Goal: Contribute content: Contribute content

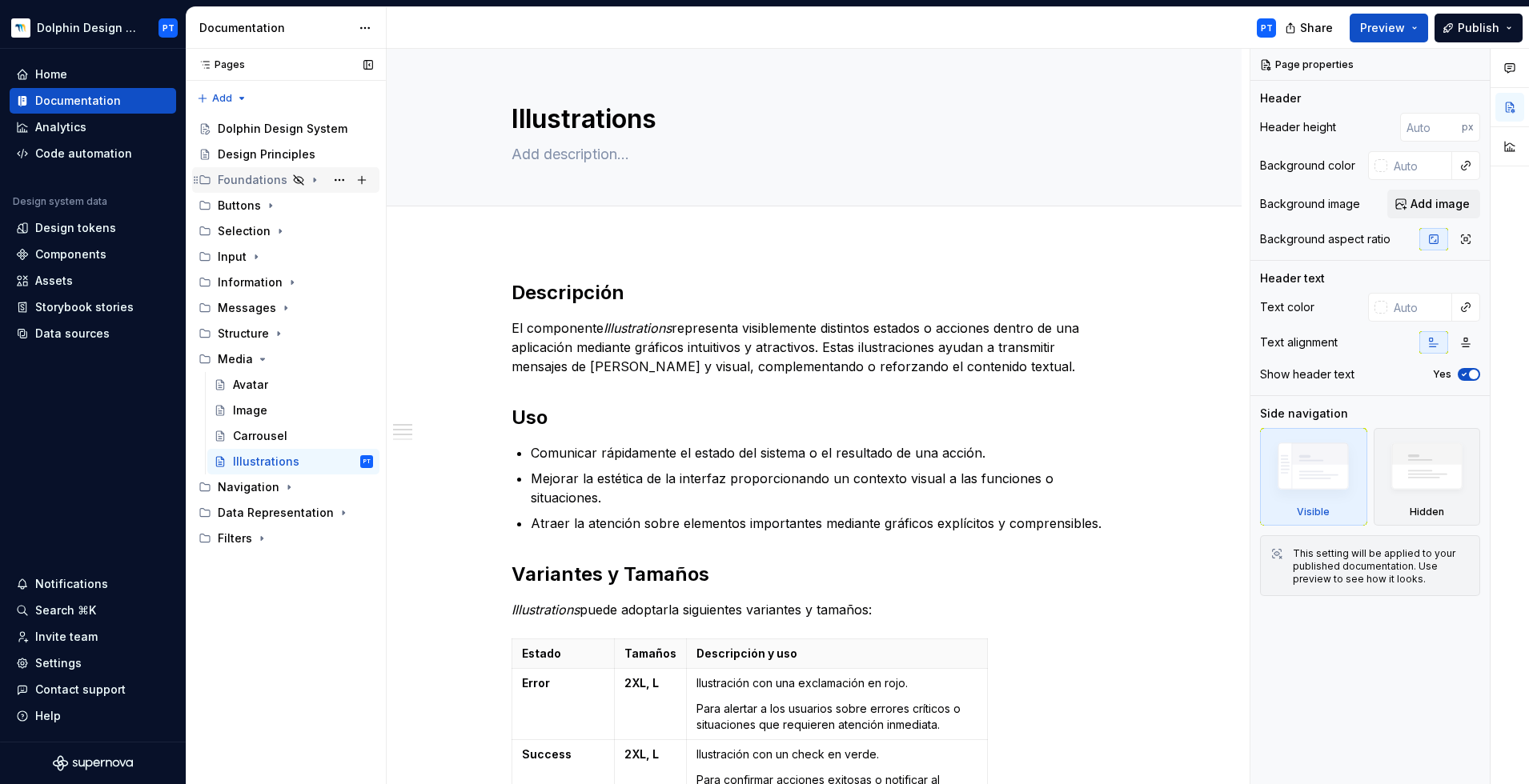
click at [247, 180] on div "Foundations" at bounding box center [252, 180] width 70 height 16
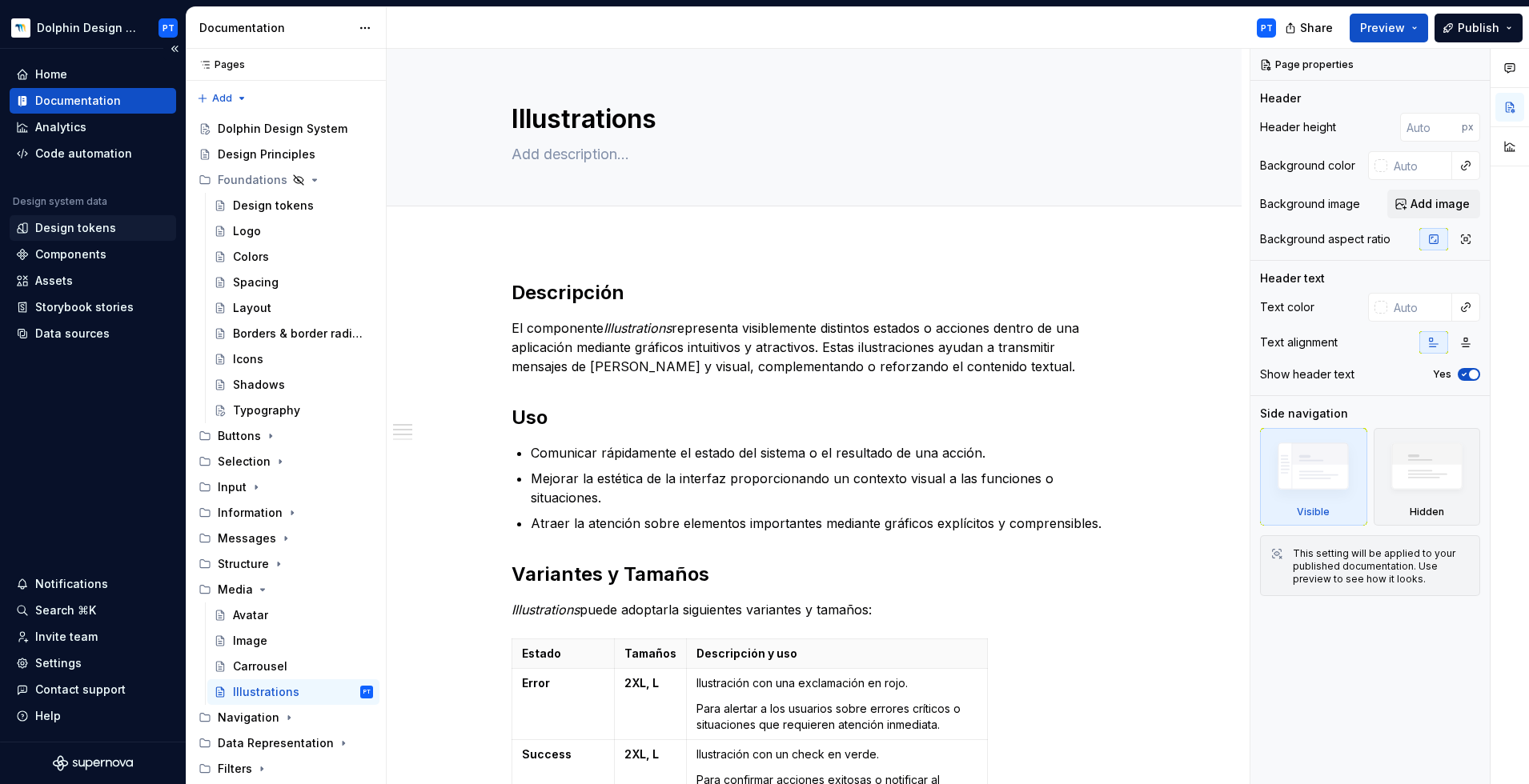
click at [75, 220] on div "Design tokens" at bounding box center [76, 228] width 81 height 16
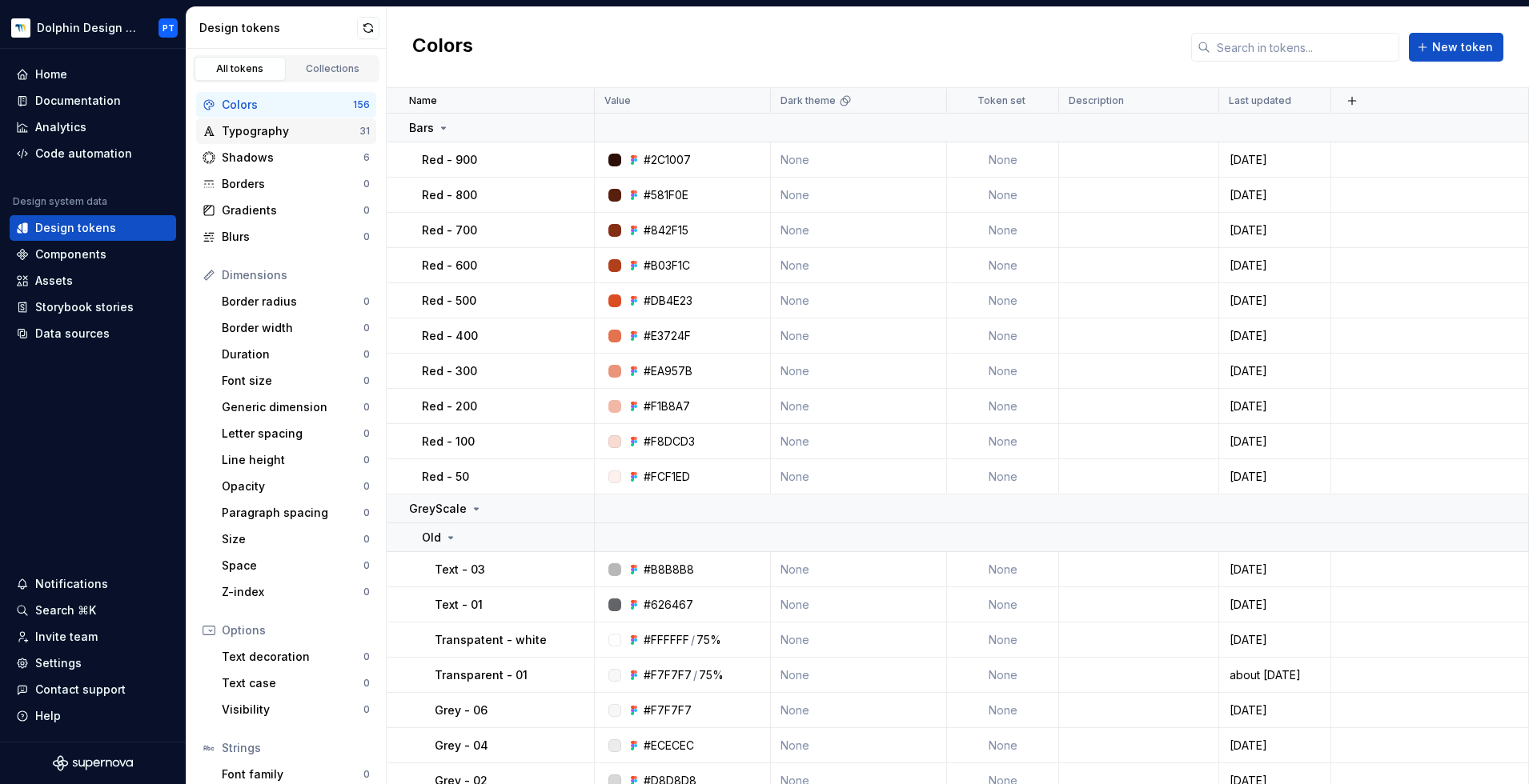
click at [271, 134] on div "Typography" at bounding box center [290, 131] width 137 height 16
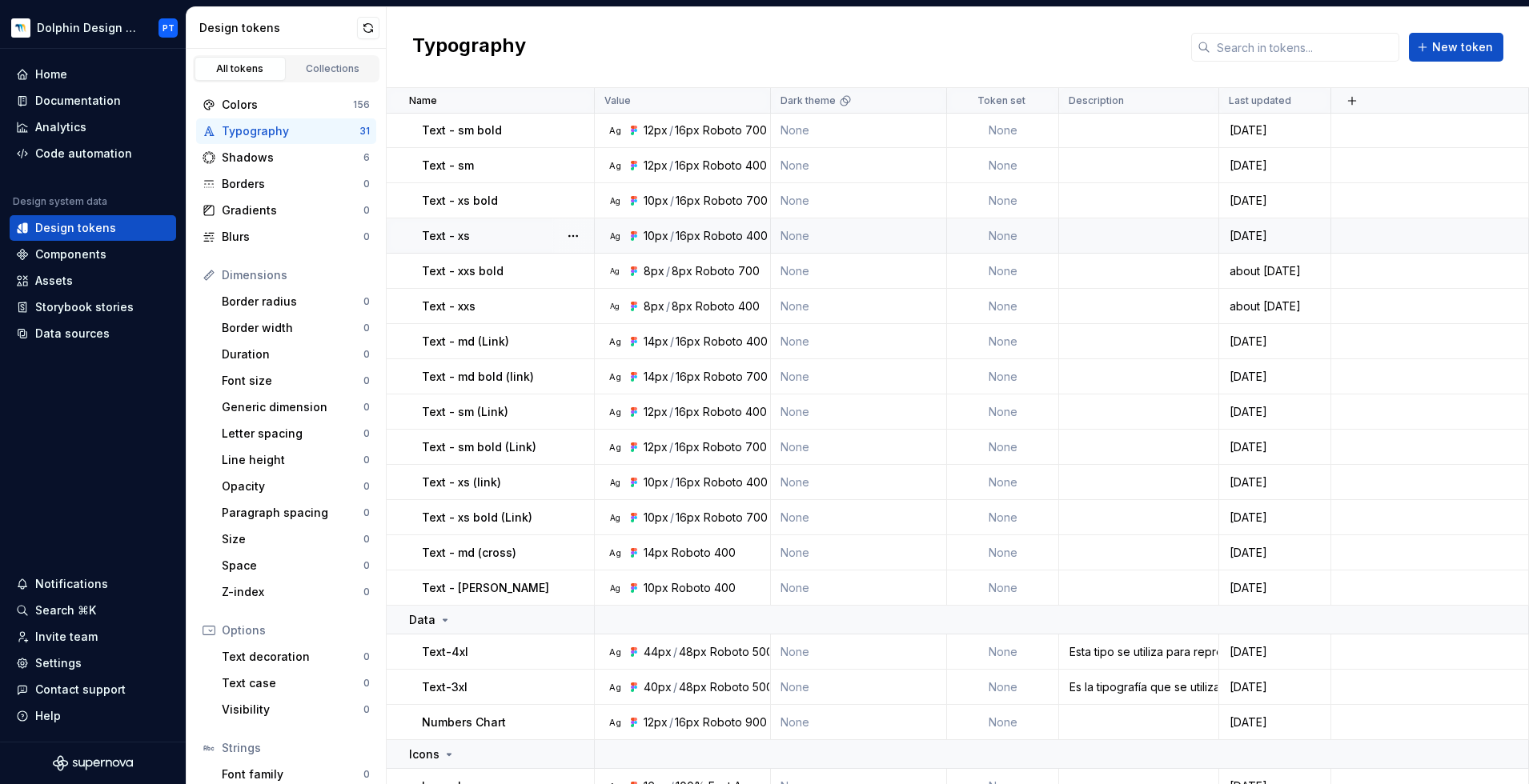
scroll to position [623, 0]
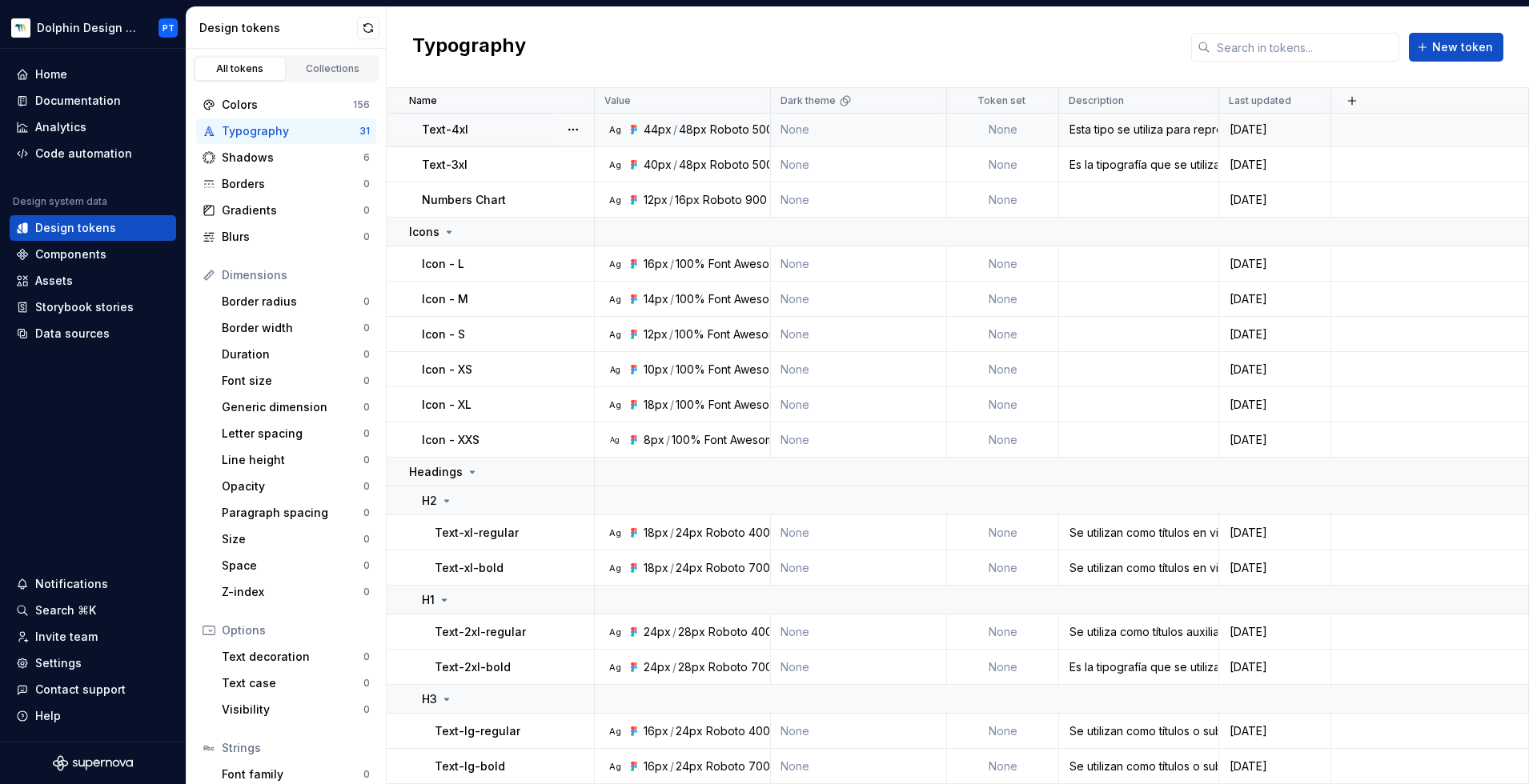
click at [1000, 136] on td "None" at bounding box center [1003, 130] width 112 height 35
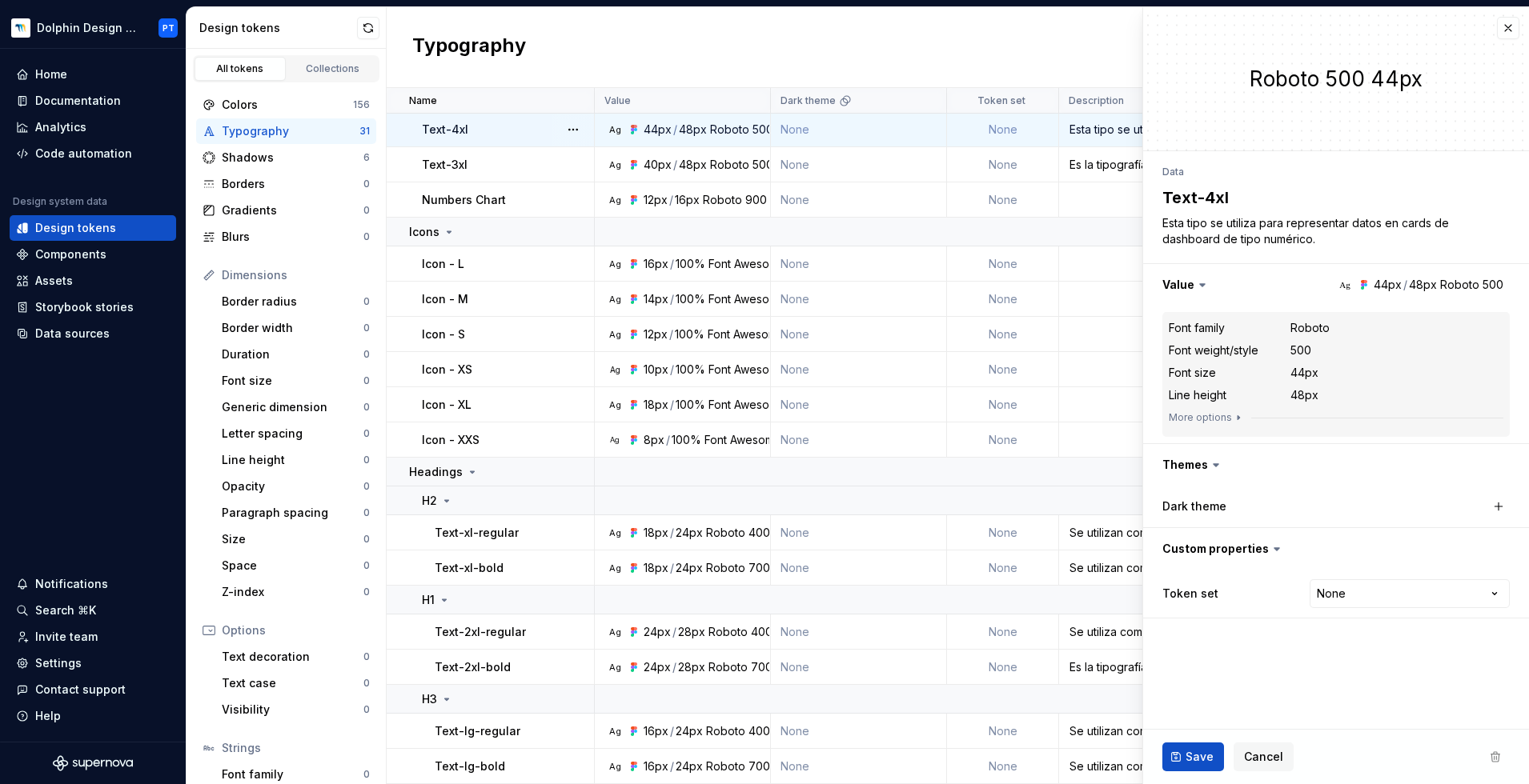
type textarea "*"
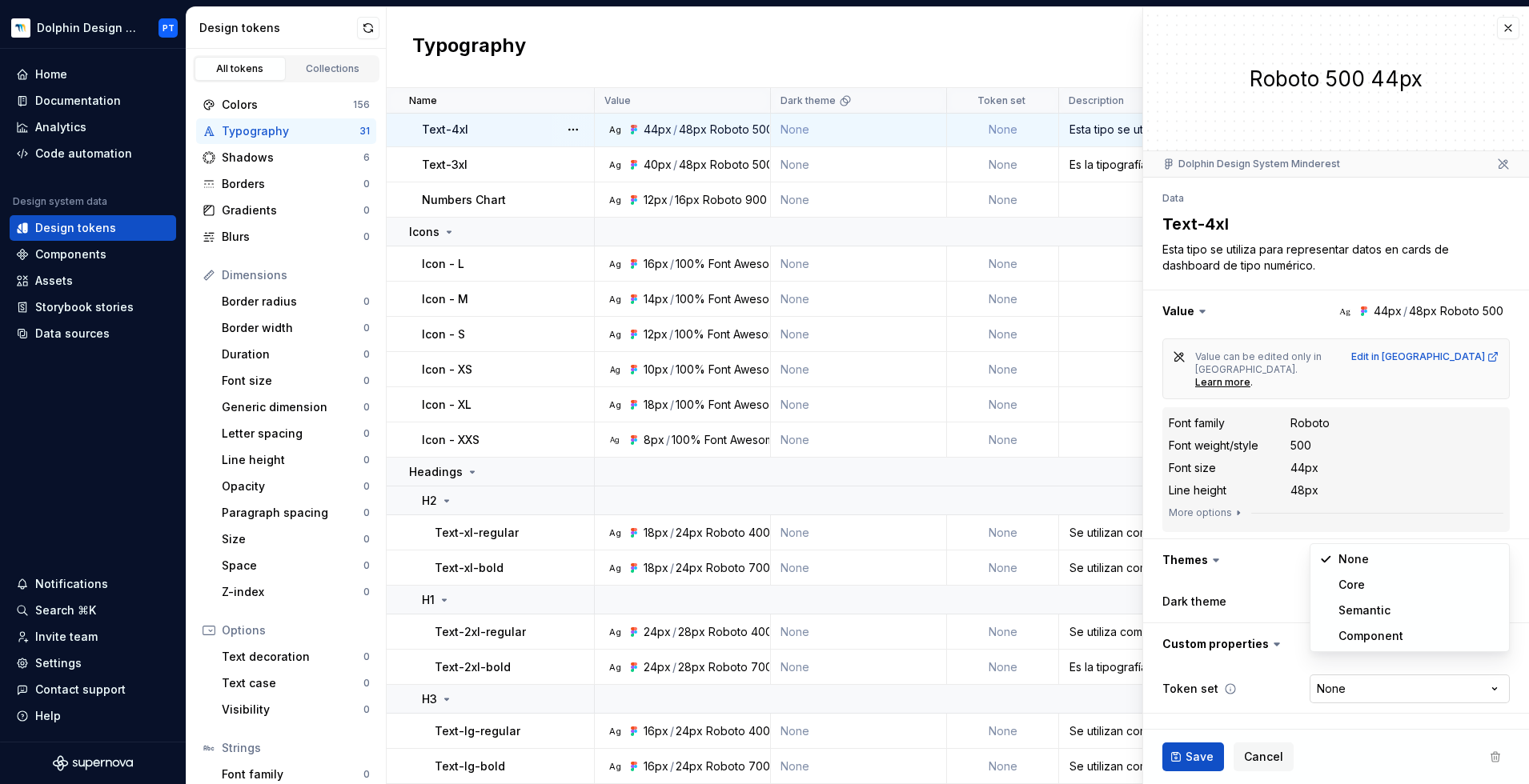
click at [1136, 577] on html "Dolphin Design System PT Home Documentation Analytics Code automation Design sy…" at bounding box center [764, 392] width 1529 height 784
select select "**********"
click at [1136, 577] on button "Save" at bounding box center [1193, 757] width 62 height 29
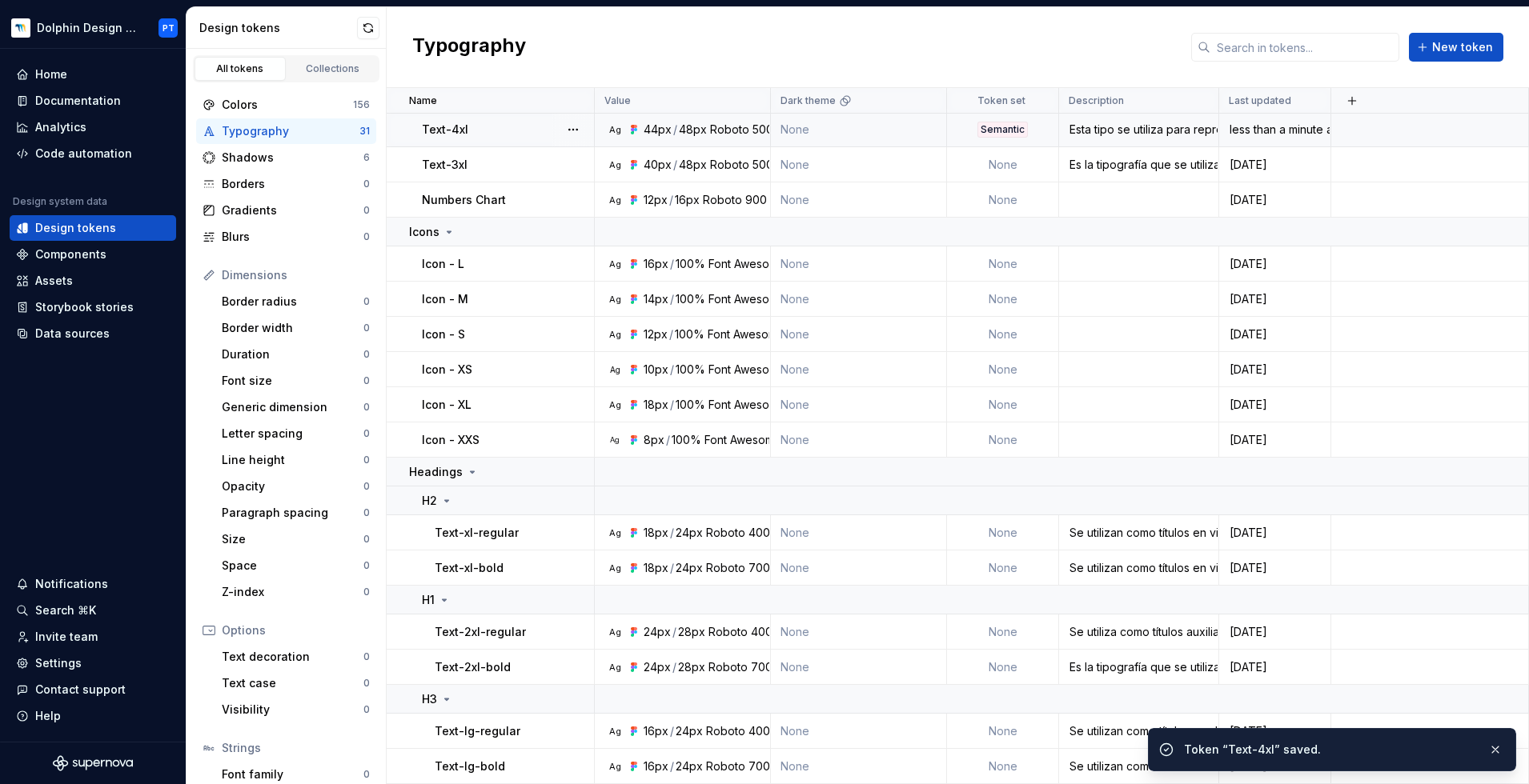
click at [809, 128] on td "None" at bounding box center [858, 130] width 176 height 35
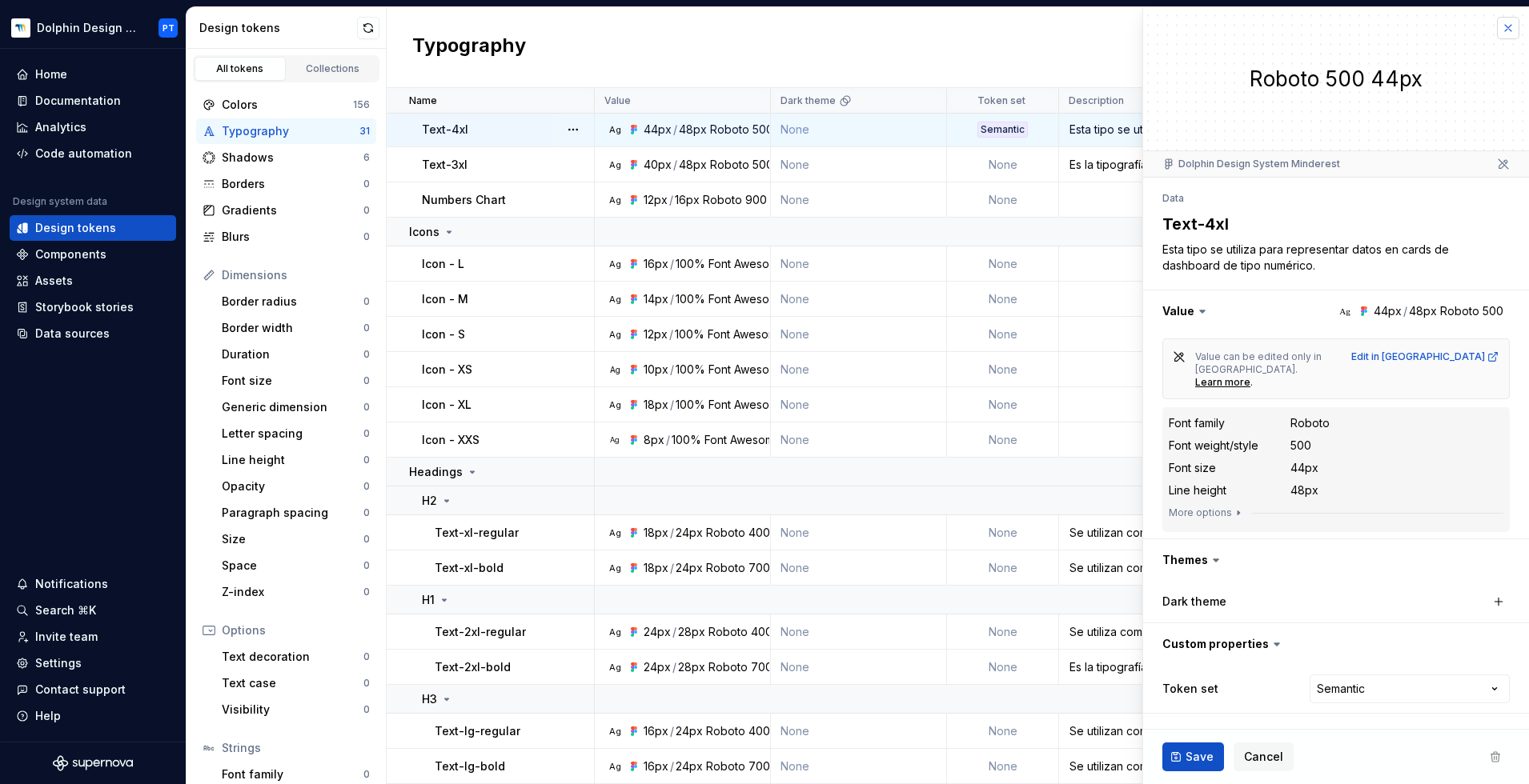
click at [1136, 33] on button "button" at bounding box center [1508, 28] width 22 height 22
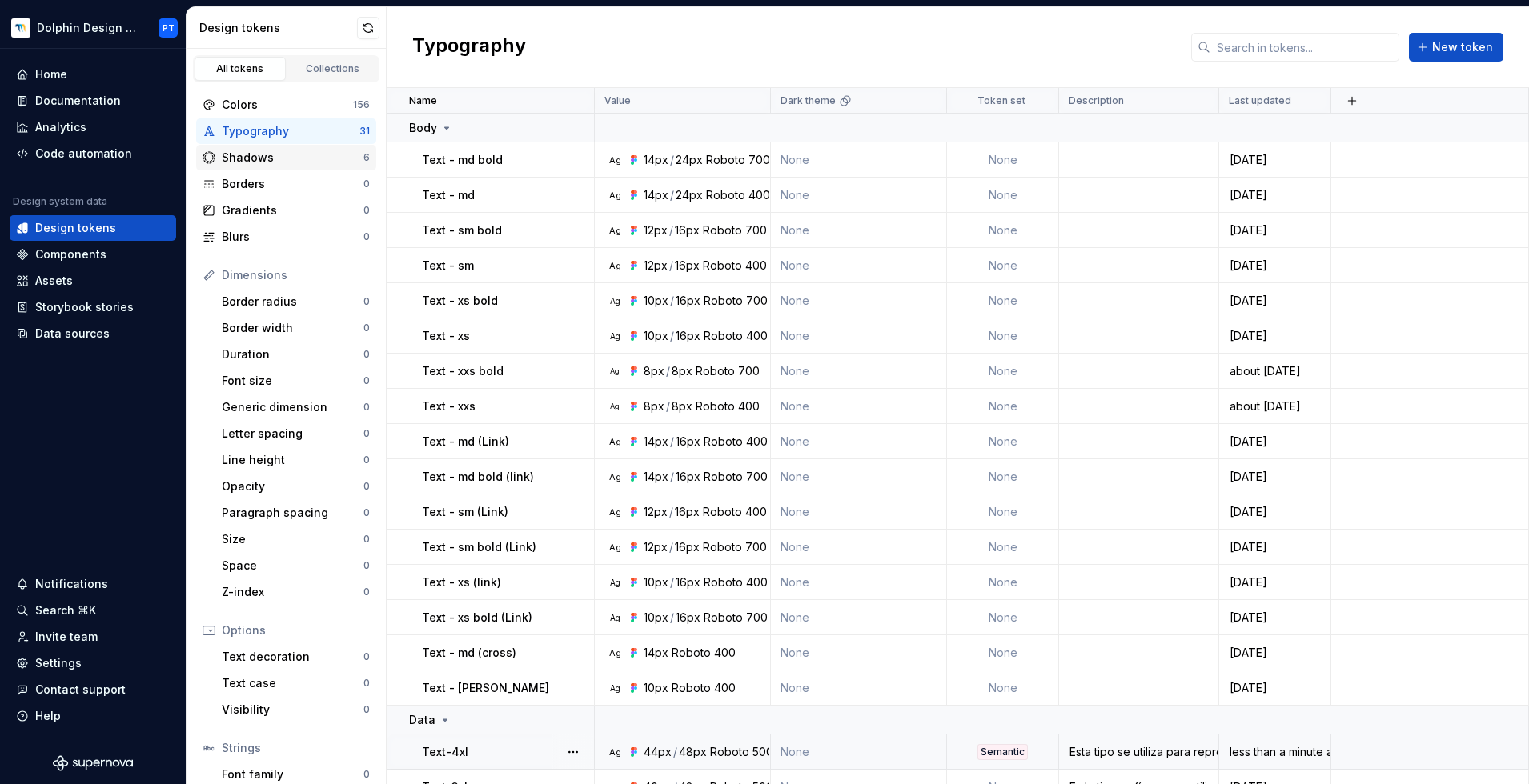
click at [288, 163] on div "Shadows" at bounding box center [292, 157] width 142 height 16
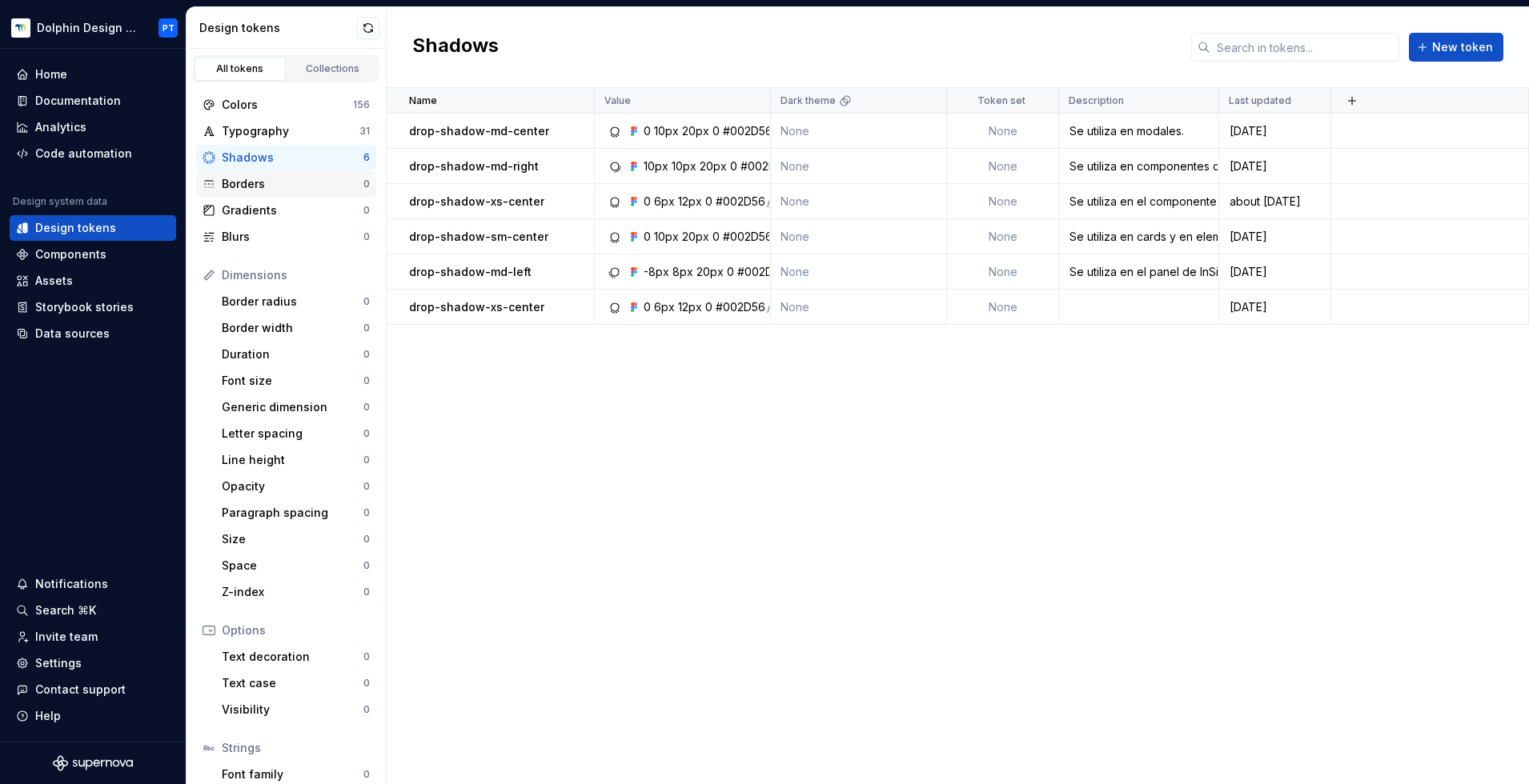
click at [273, 193] on div "Borders 0" at bounding box center [287, 184] width 180 height 26
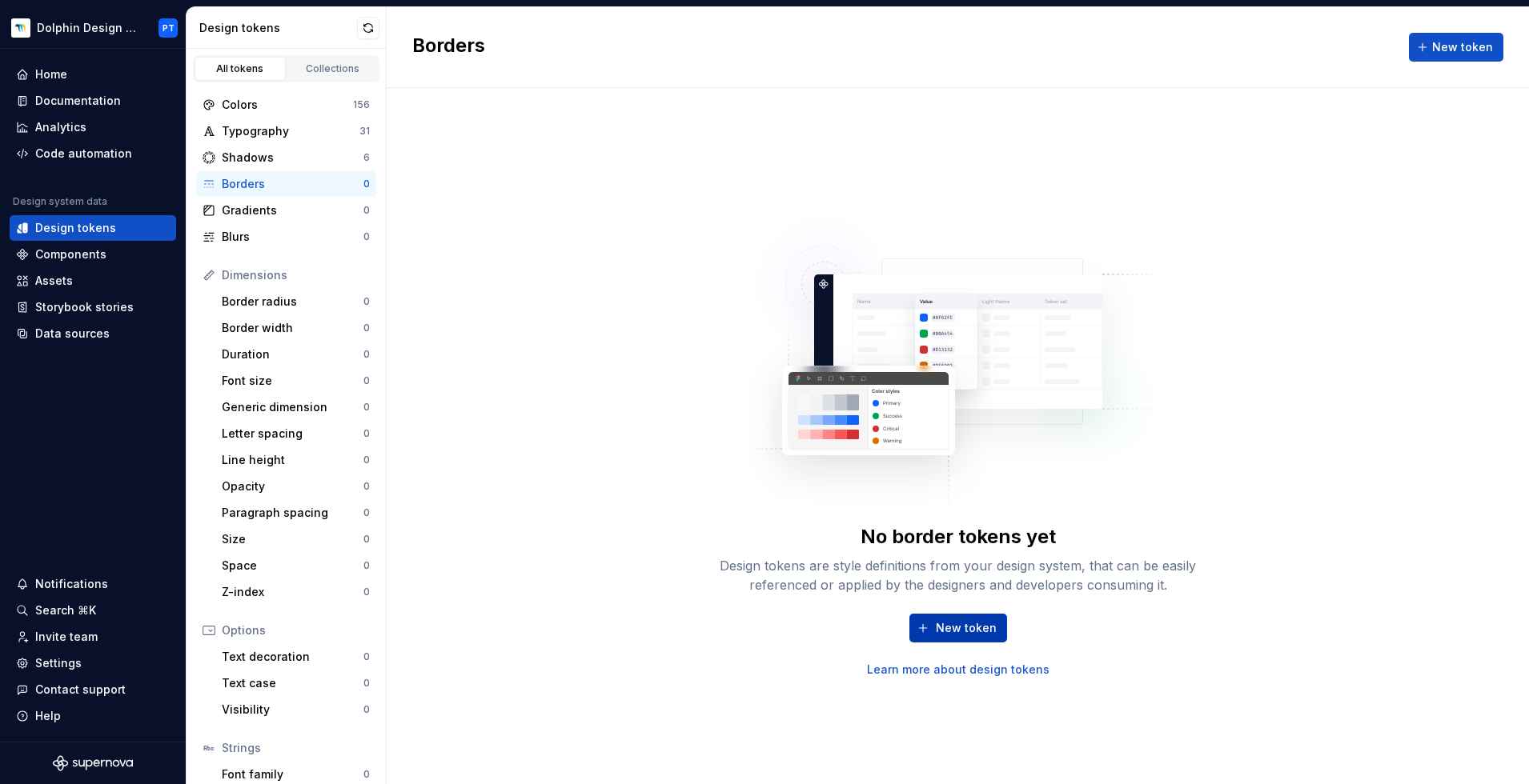
click at [932, 577] on button "New token" at bounding box center [958, 628] width 98 height 29
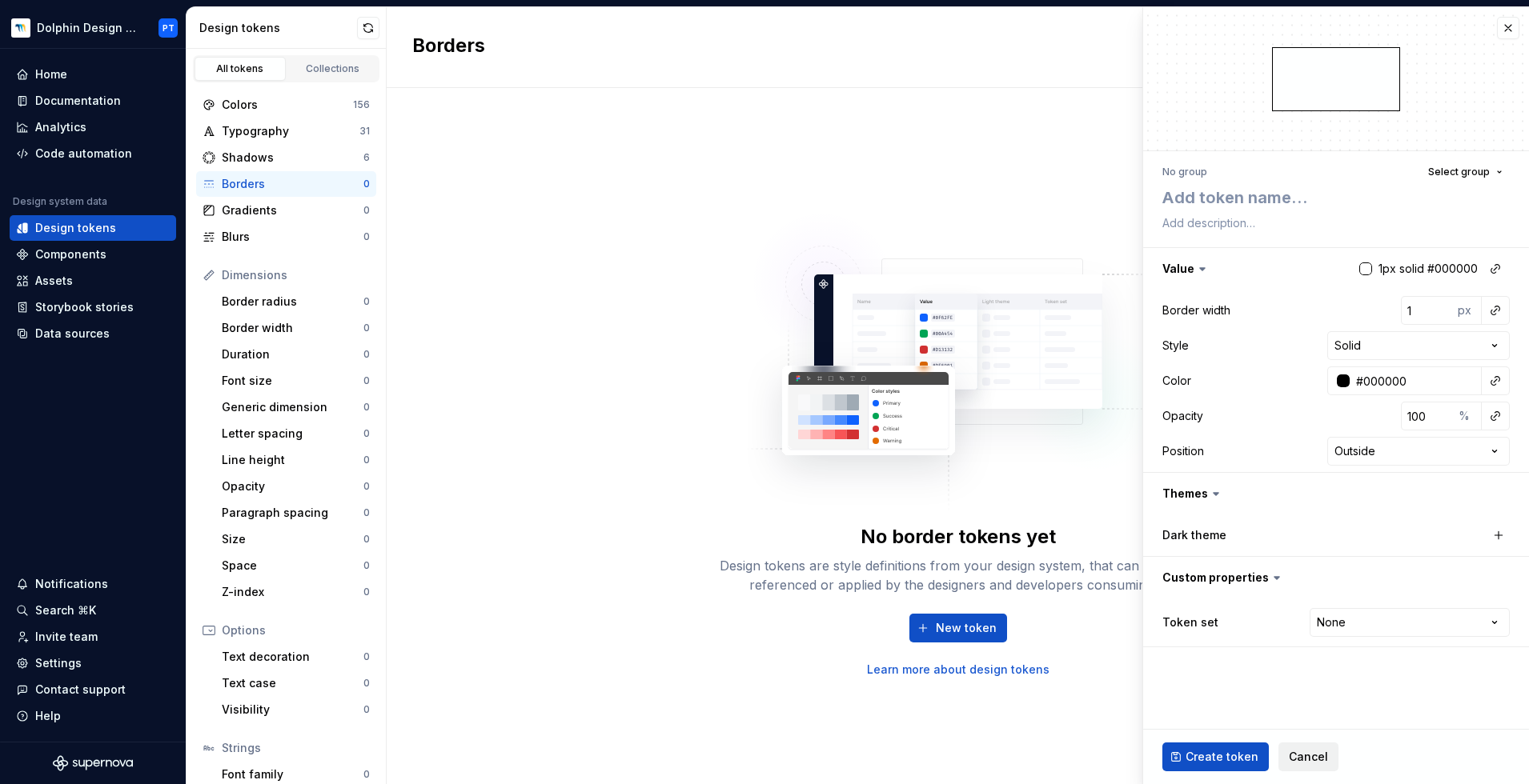
click at [1136, 577] on span "Cancel" at bounding box center [1308, 757] width 39 height 16
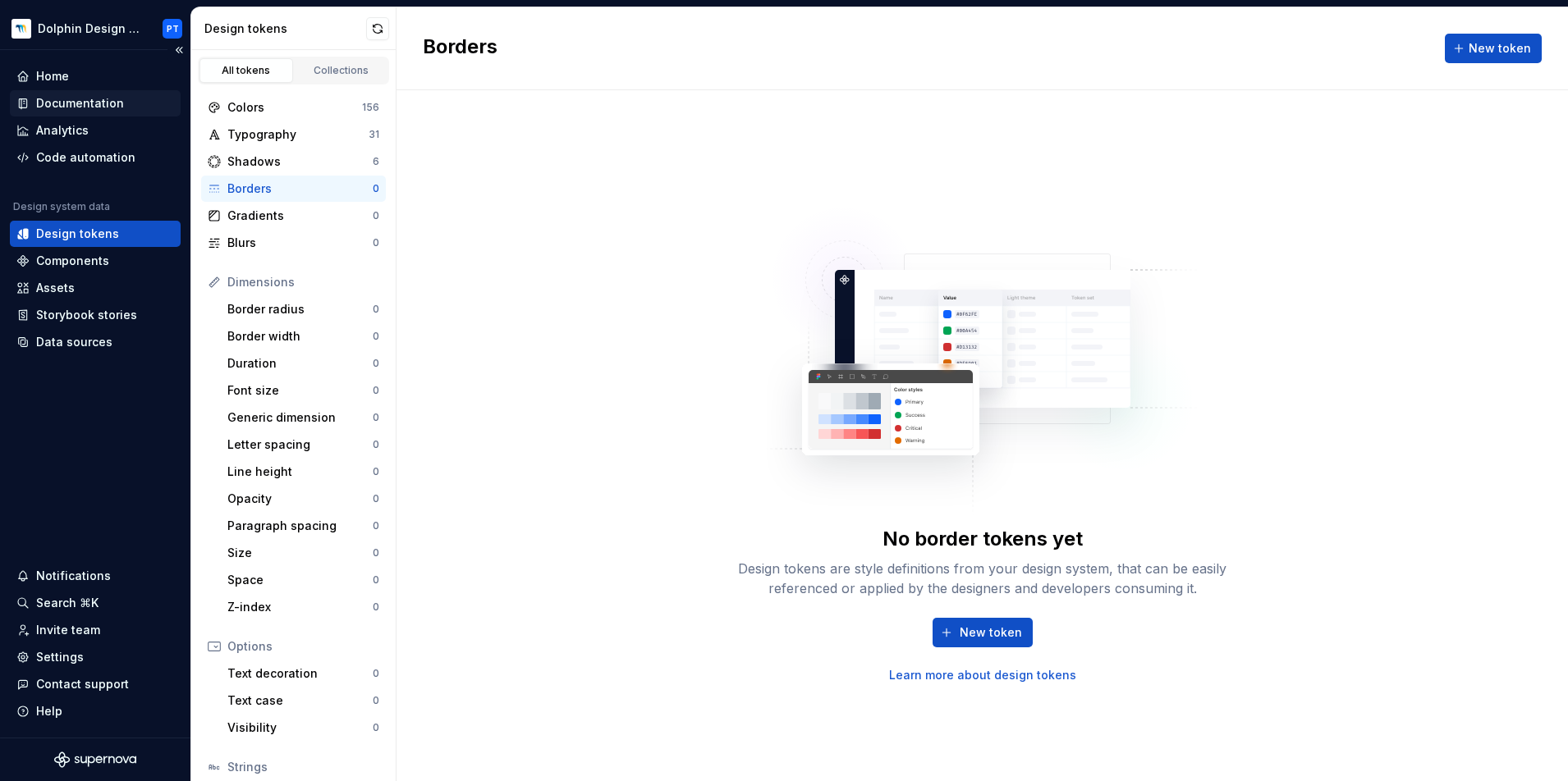
click at [62, 98] on div "Documentation" at bounding box center [80, 103] width 88 height 17
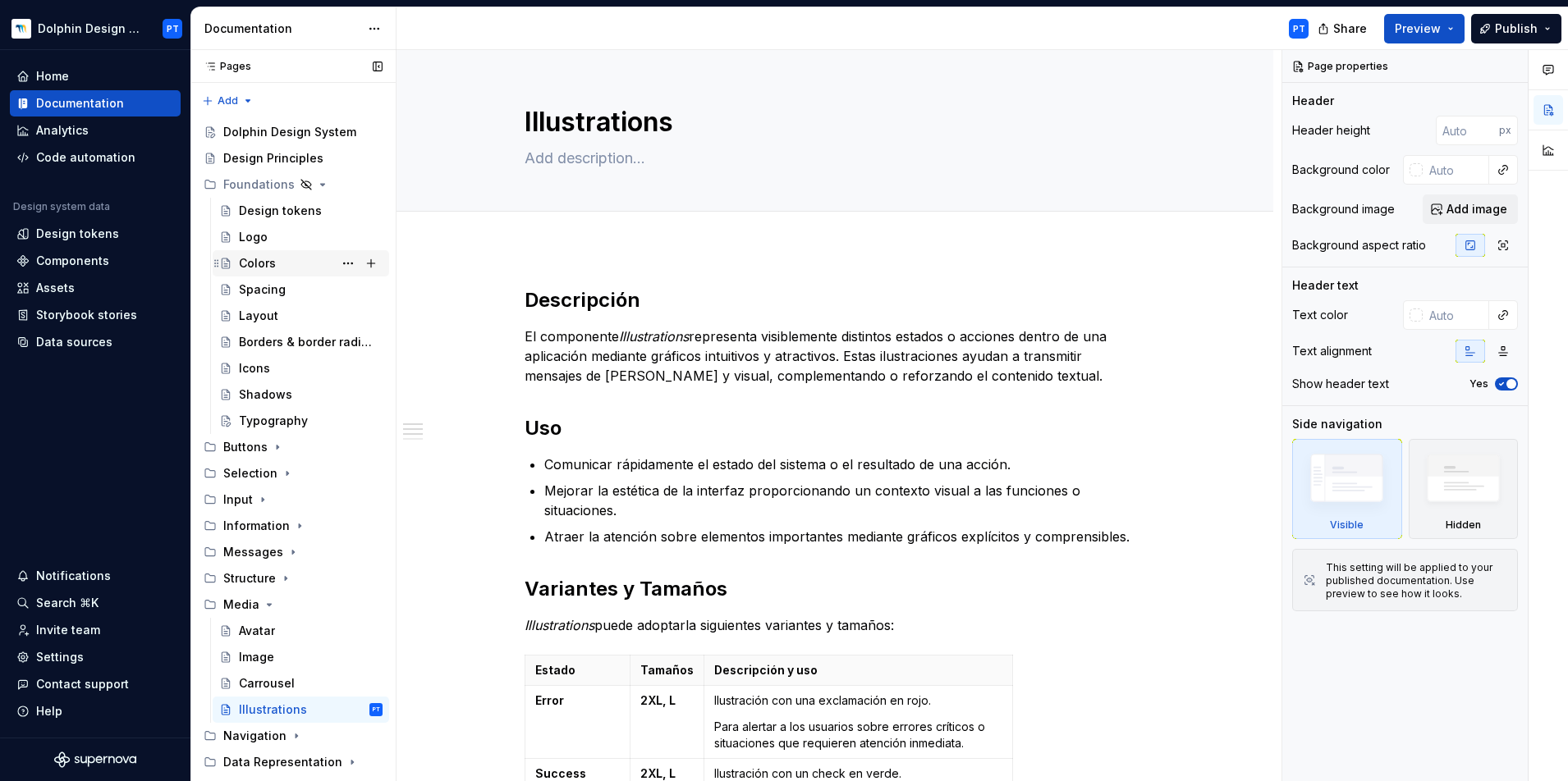
click at [271, 263] on div "Colors" at bounding box center [257, 263] width 37 height 17
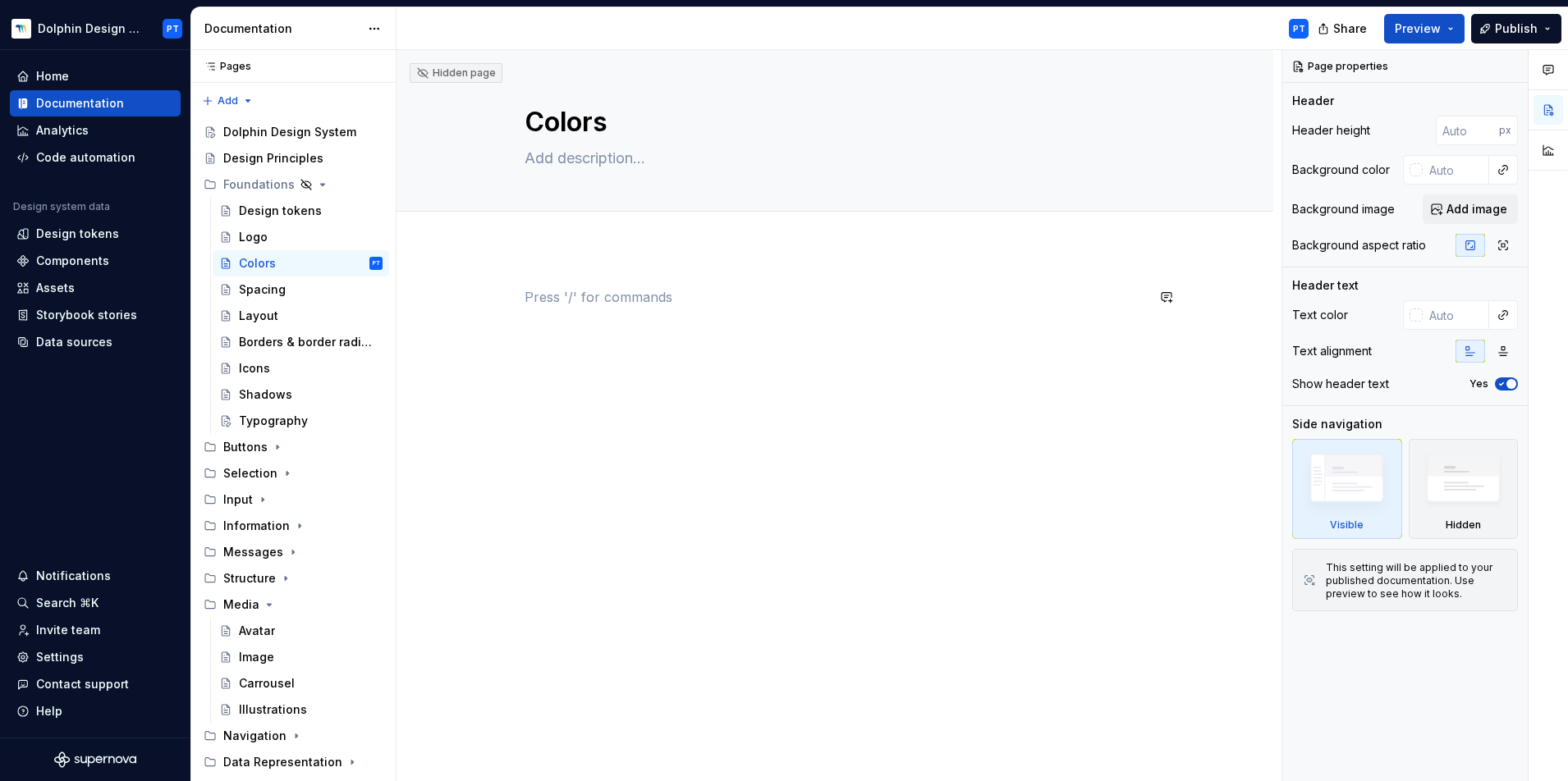
type textarea "*"
click at [566, 310] on div at bounding box center [834, 318] width 620 height 62
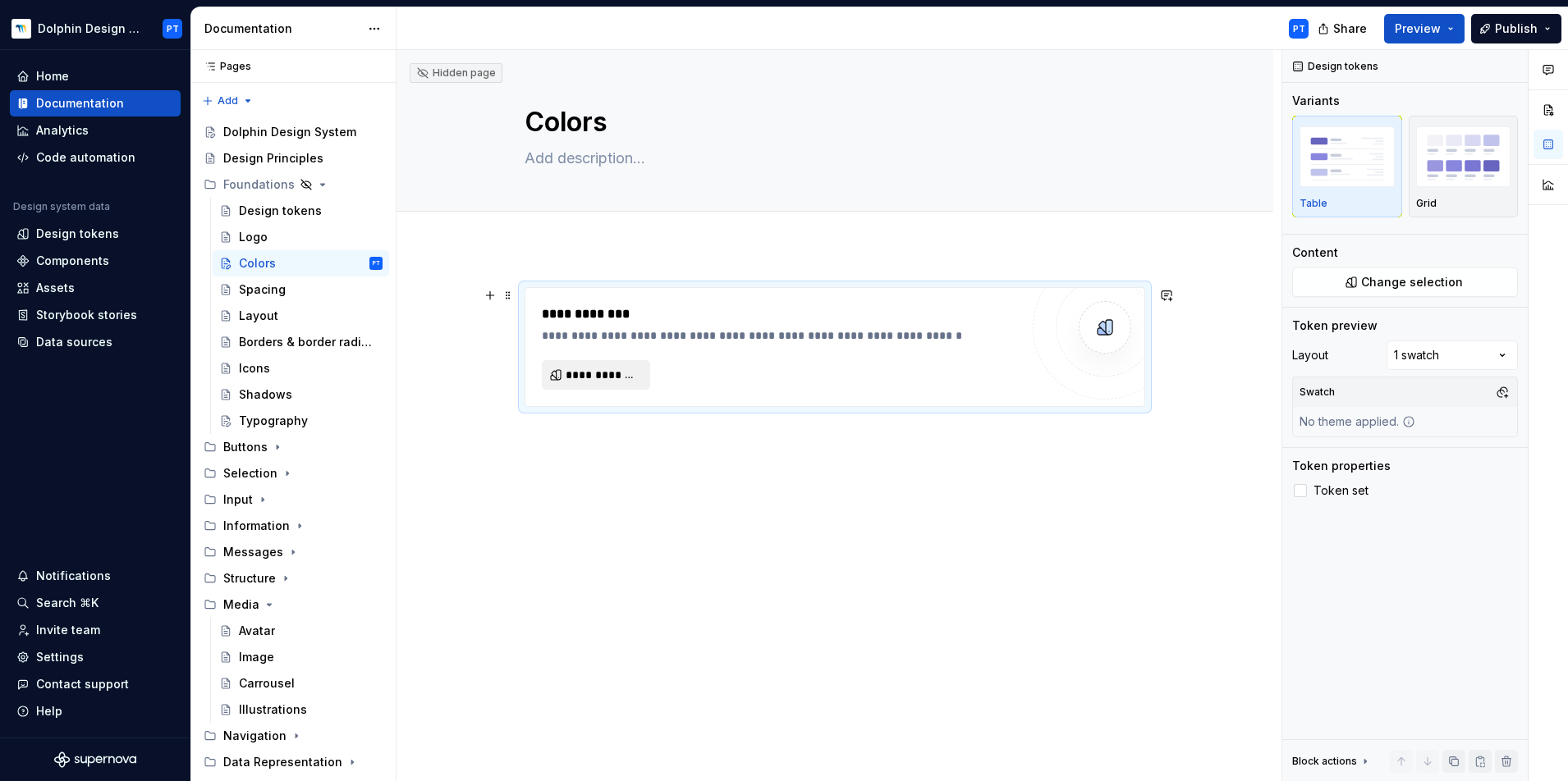
click at [579, 369] on span "**********" at bounding box center [603, 375] width 74 height 17
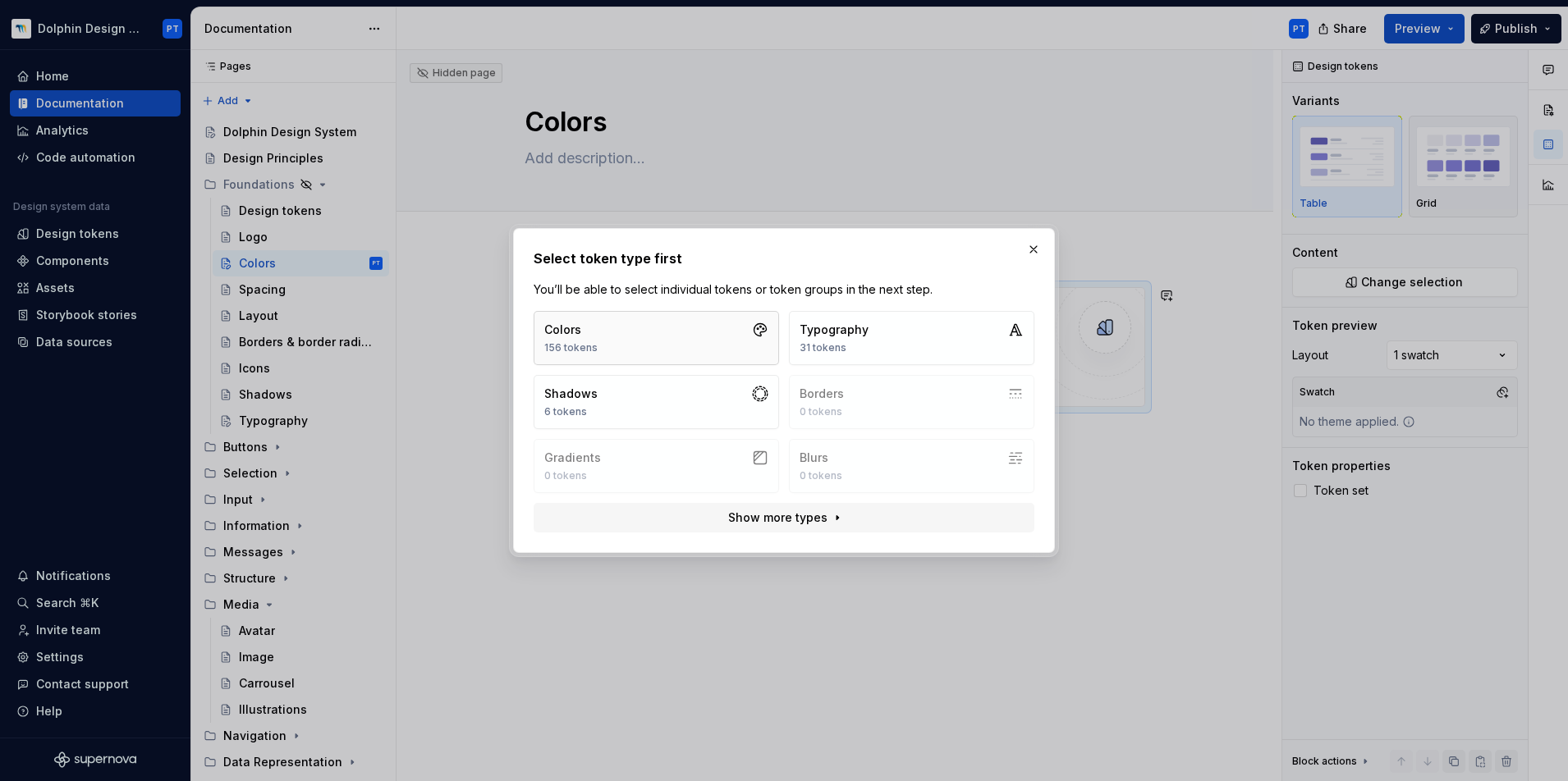
click at [678, 333] on button "Colors 156 tokens" at bounding box center [656, 339] width 245 height 55
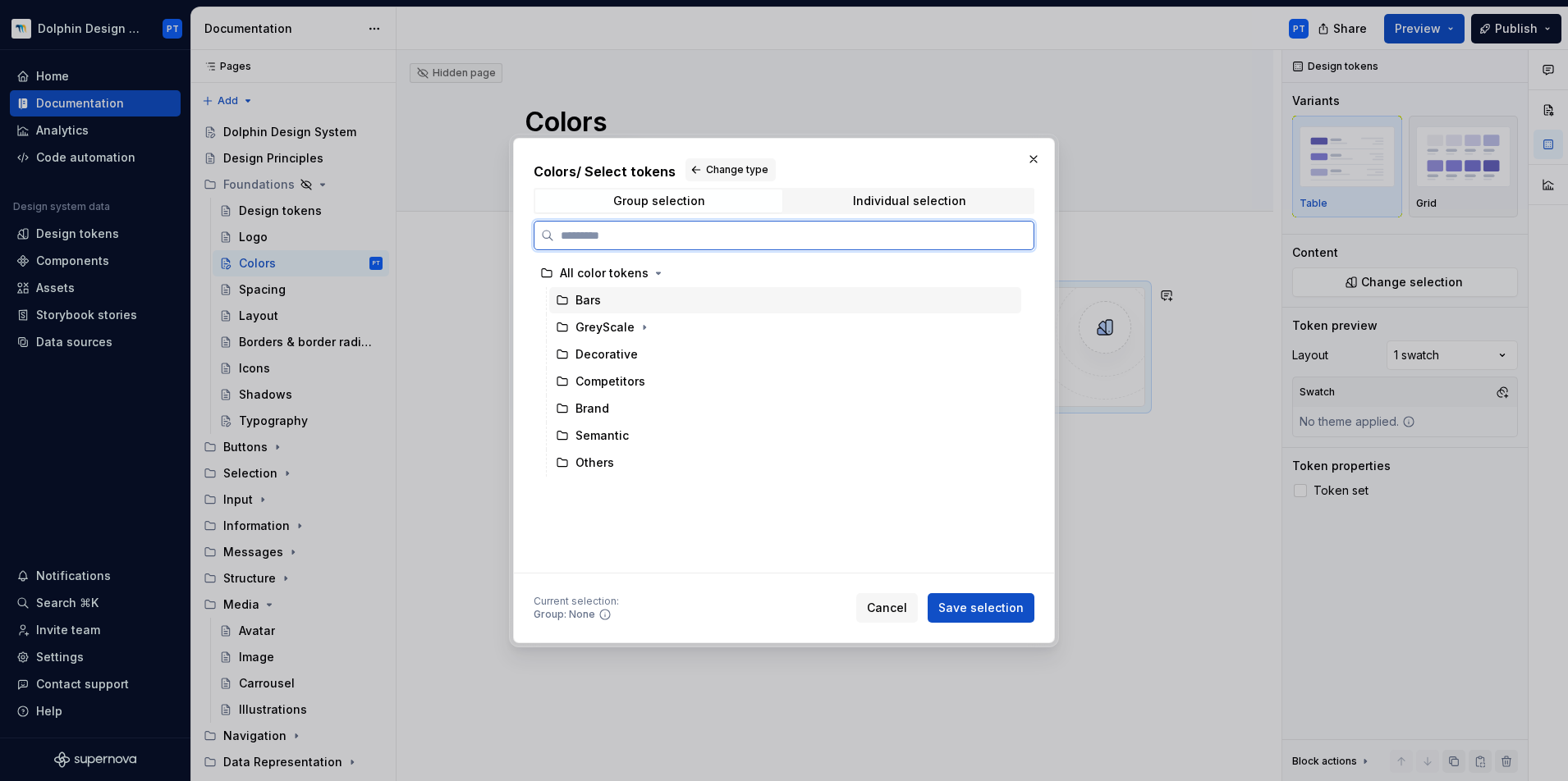
click at [642, 297] on div "Bars" at bounding box center [785, 300] width 472 height 26
click at [686, 331] on div "GreyScale" at bounding box center [785, 327] width 472 height 26
click at [629, 412] on div "Brand" at bounding box center [785, 409] width 472 height 26
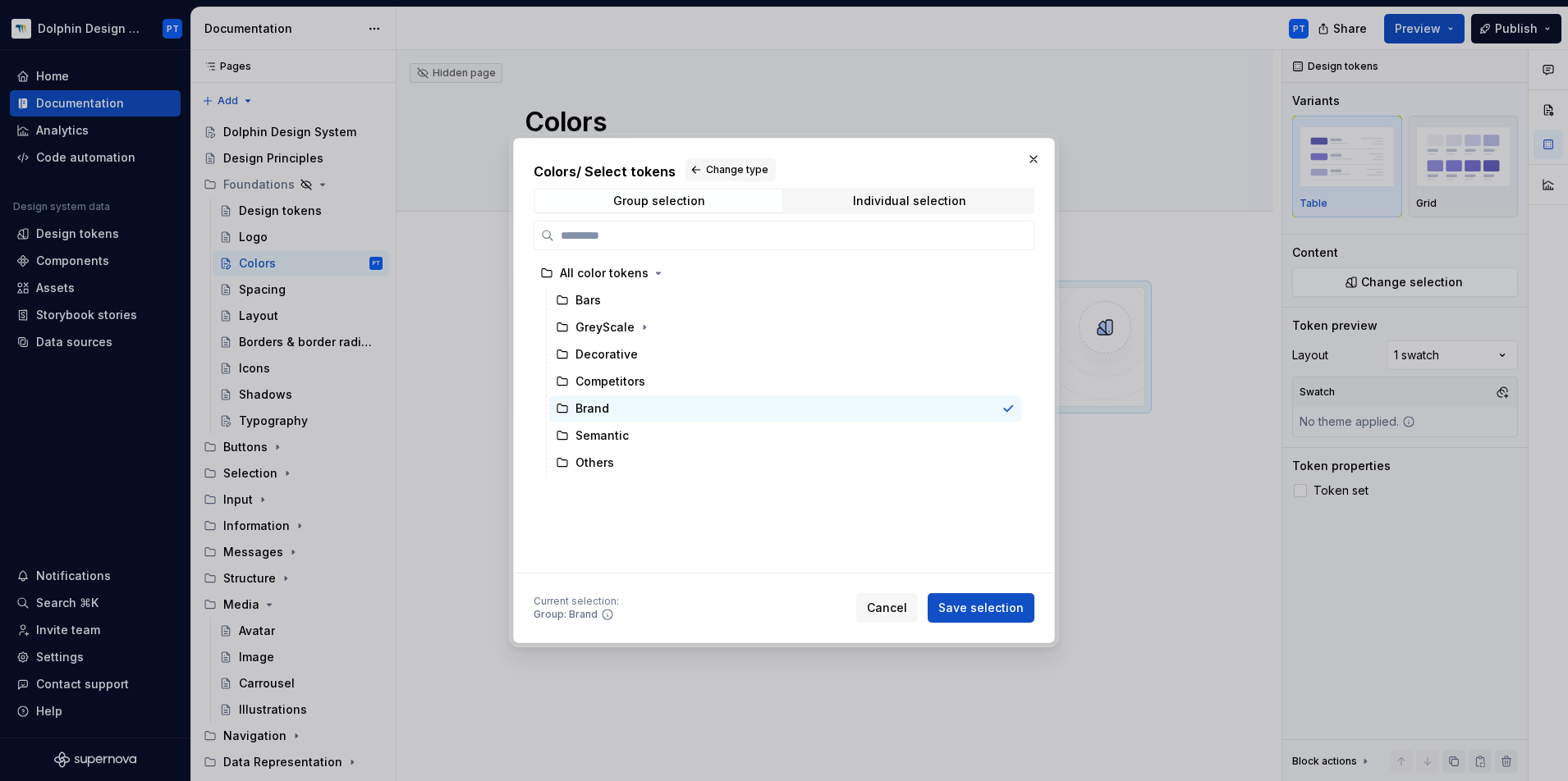
click at [826, 189] on div "Group selection Individual selection" at bounding box center [783, 201] width 501 height 26
click at [824, 196] on span "Individual selection" at bounding box center [909, 201] width 247 height 23
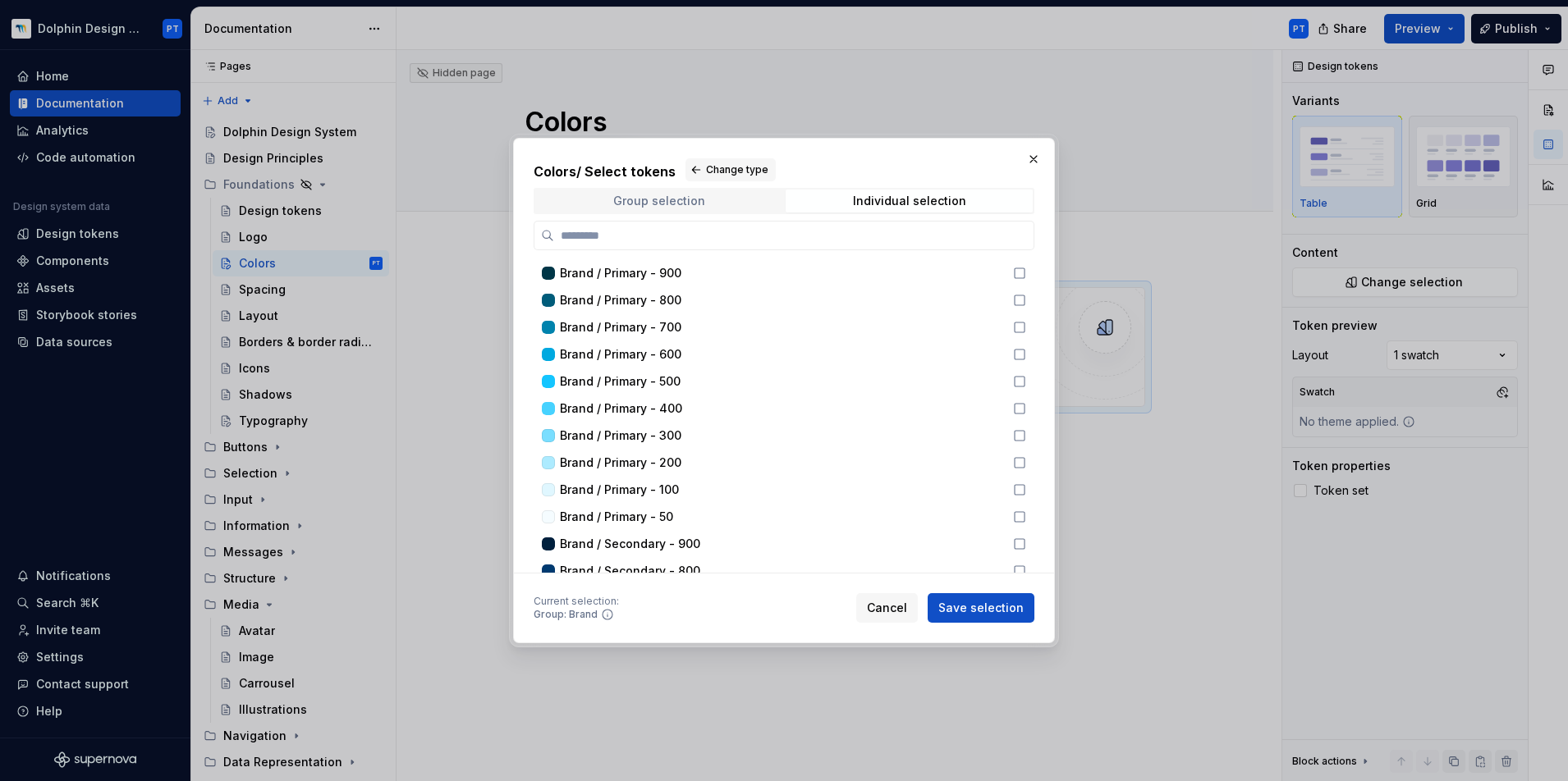
click at [626, 201] on div "Group selection" at bounding box center [659, 201] width 92 height 13
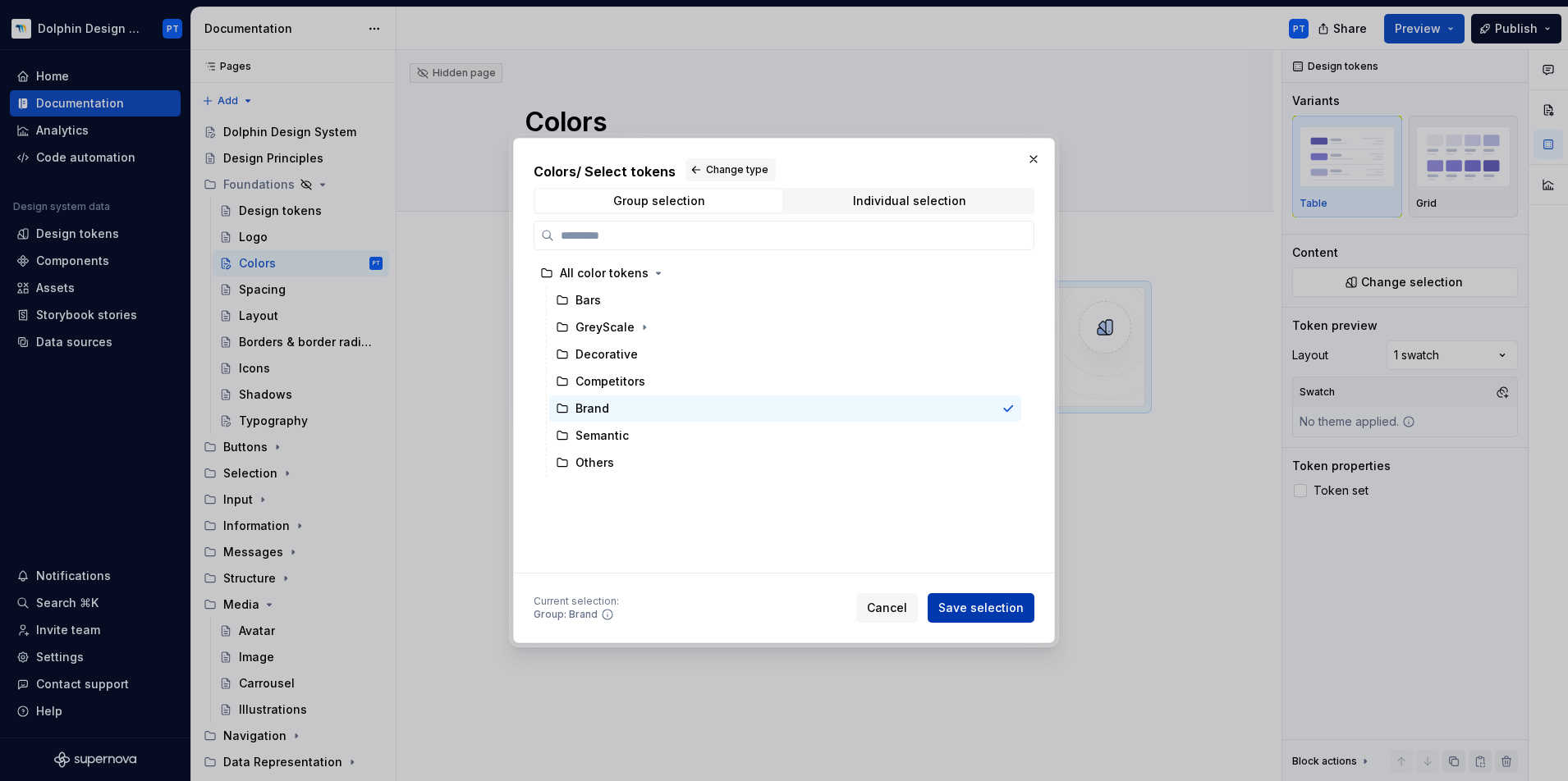
click at [993, 592] on button "Save selection" at bounding box center [980, 608] width 106 height 30
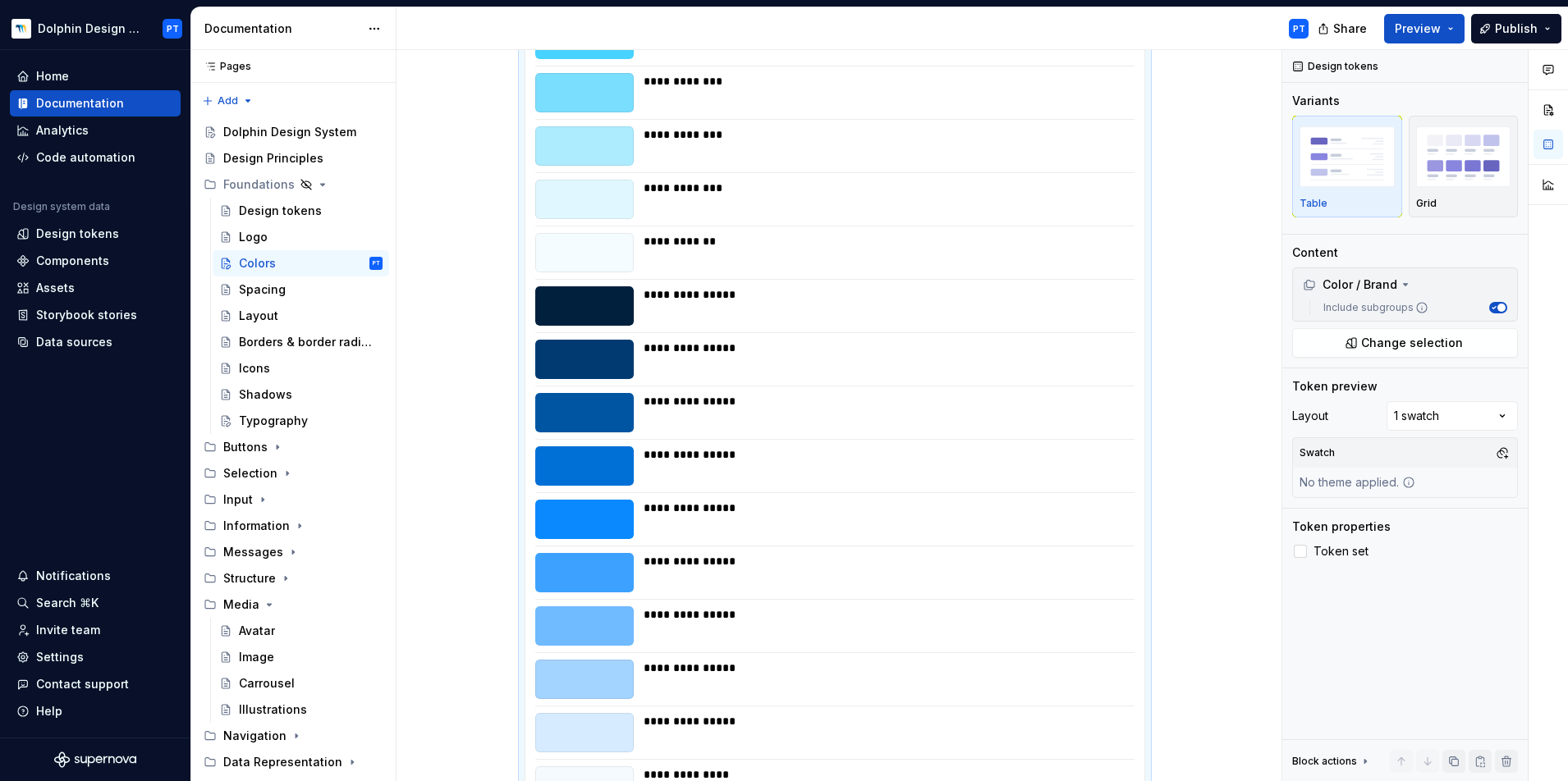
scroll to position [575, 0]
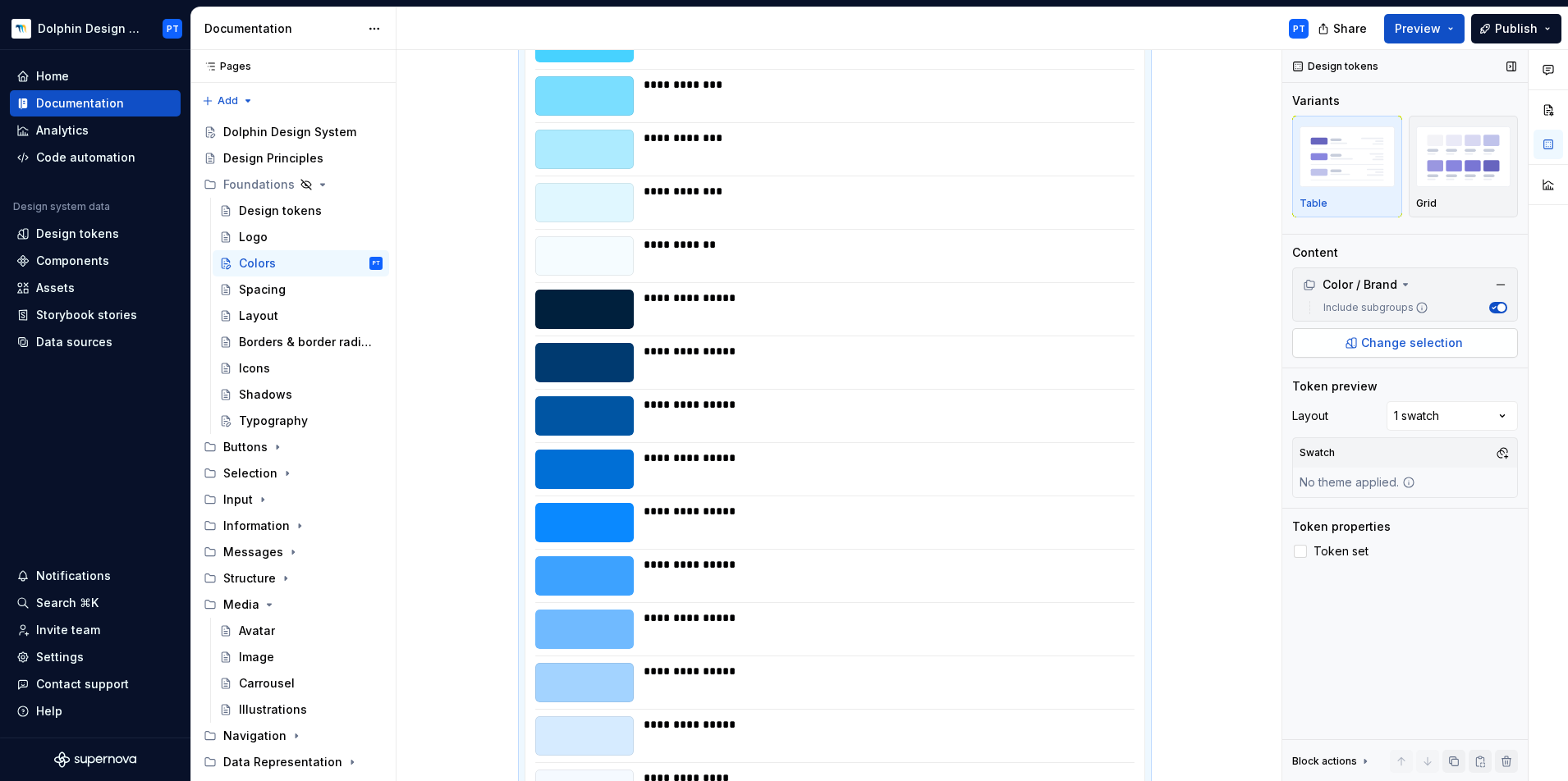
click at [1165, 344] on span "Change selection" at bounding box center [1412, 343] width 102 height 17
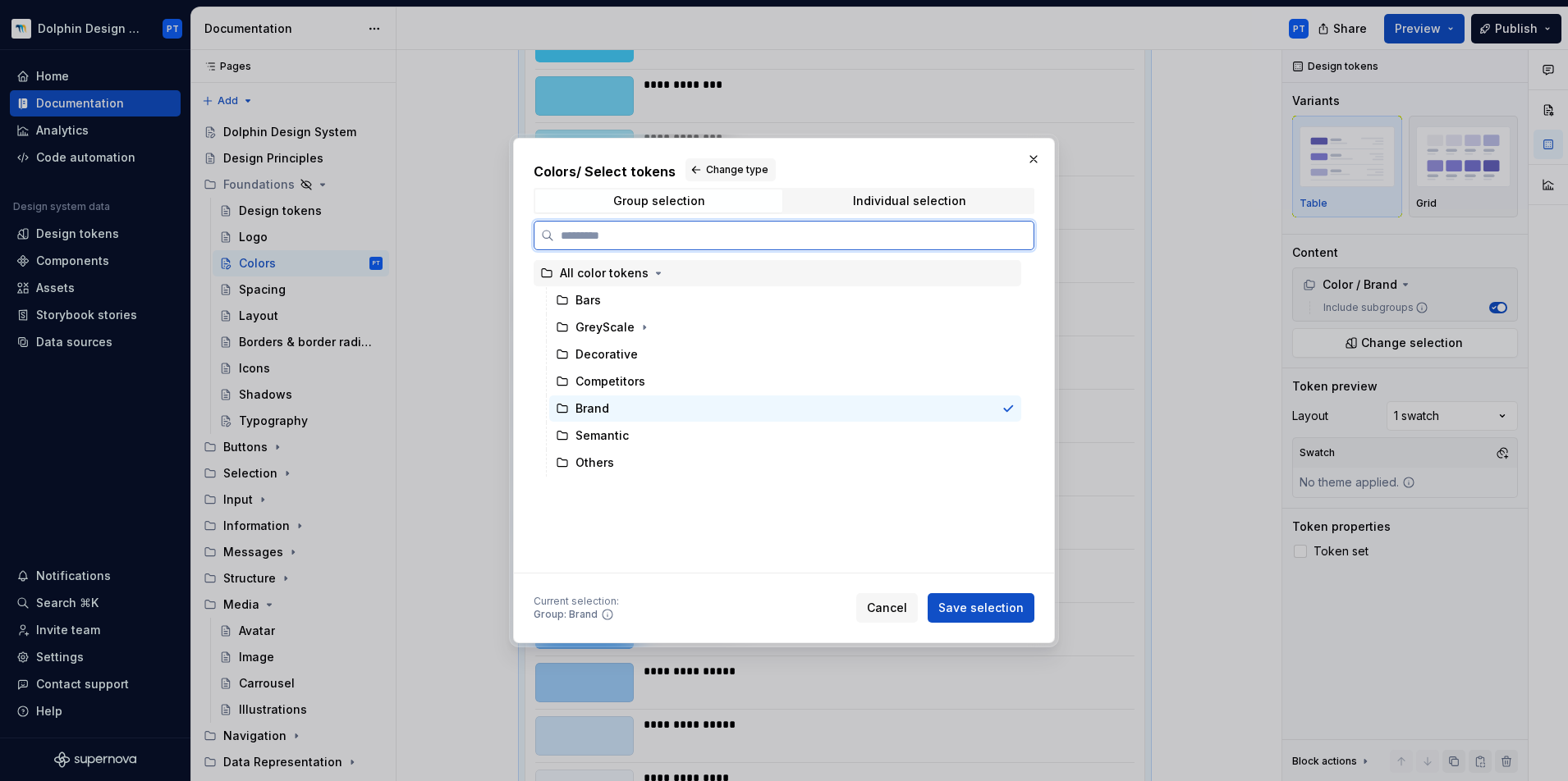
click at [607, 268] on div "All color tokens" at bounding box center [604, 273] width 89 height 17
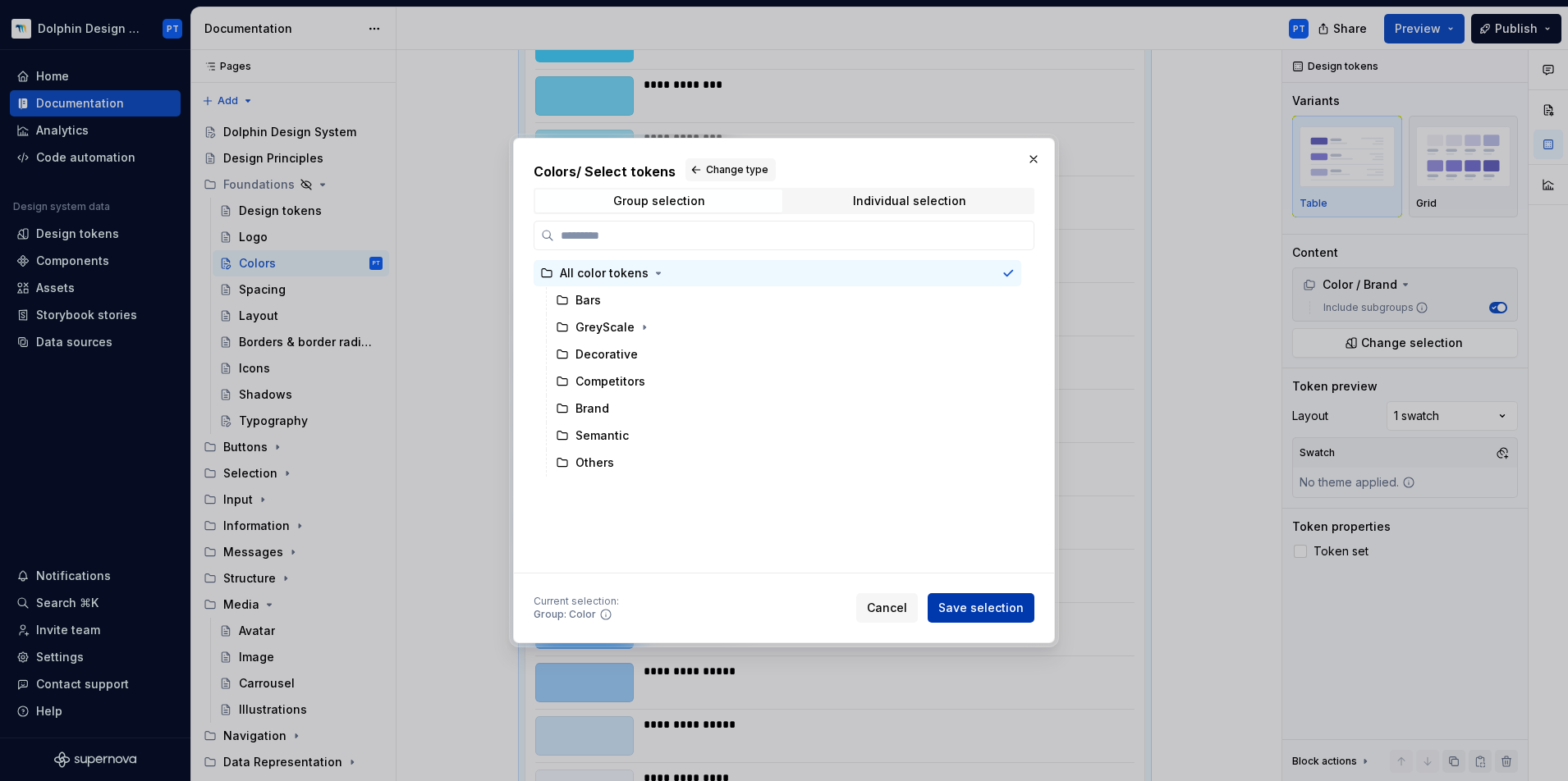
click at [998, 592] on span "Save selection" at bounding box center [980, 608] width 85 height 17
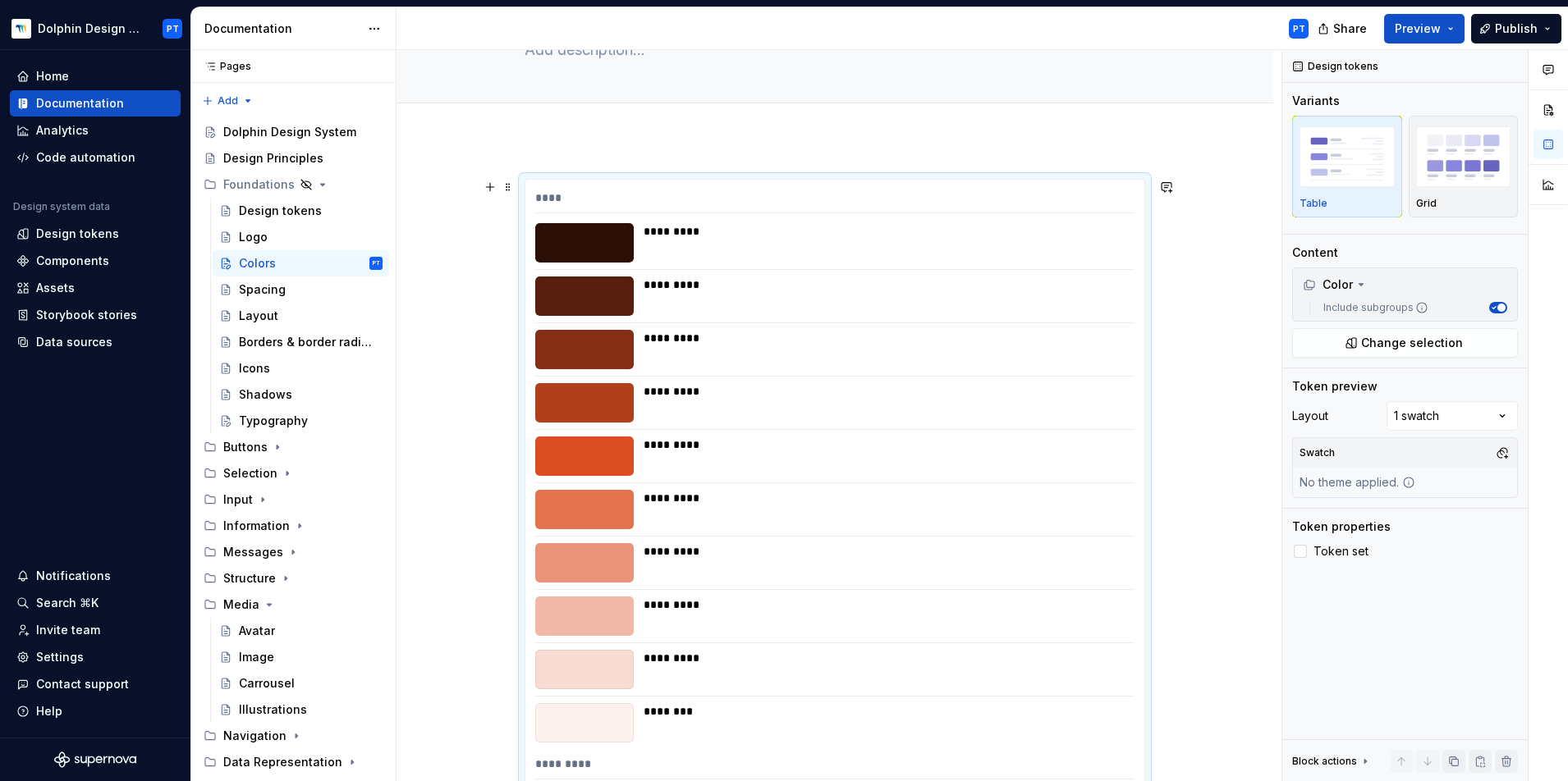
scroll to position [0, 0]
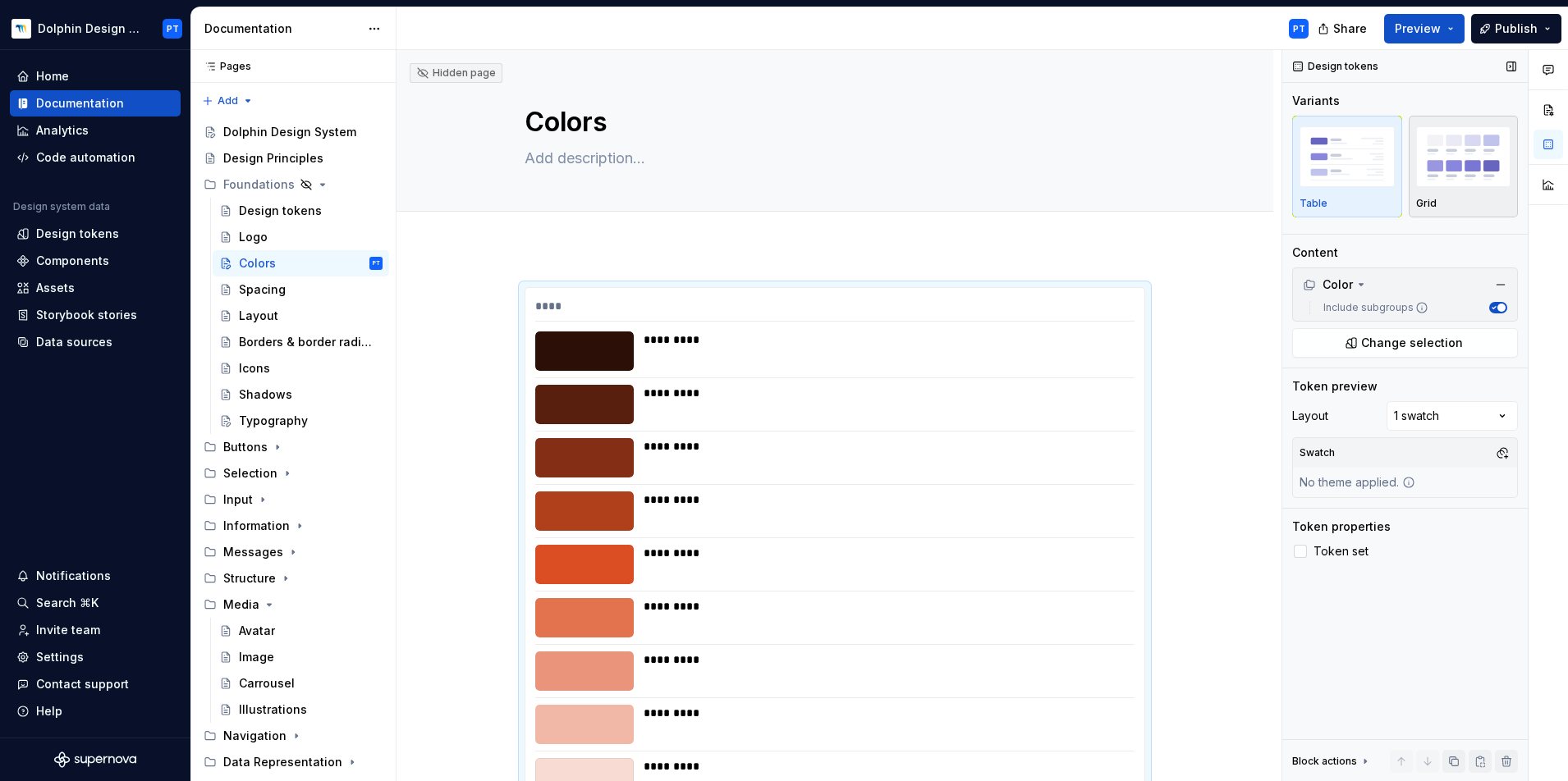
click at [1165, 185] on img "button" at bounding box center [1463, 157] width 95 height 60
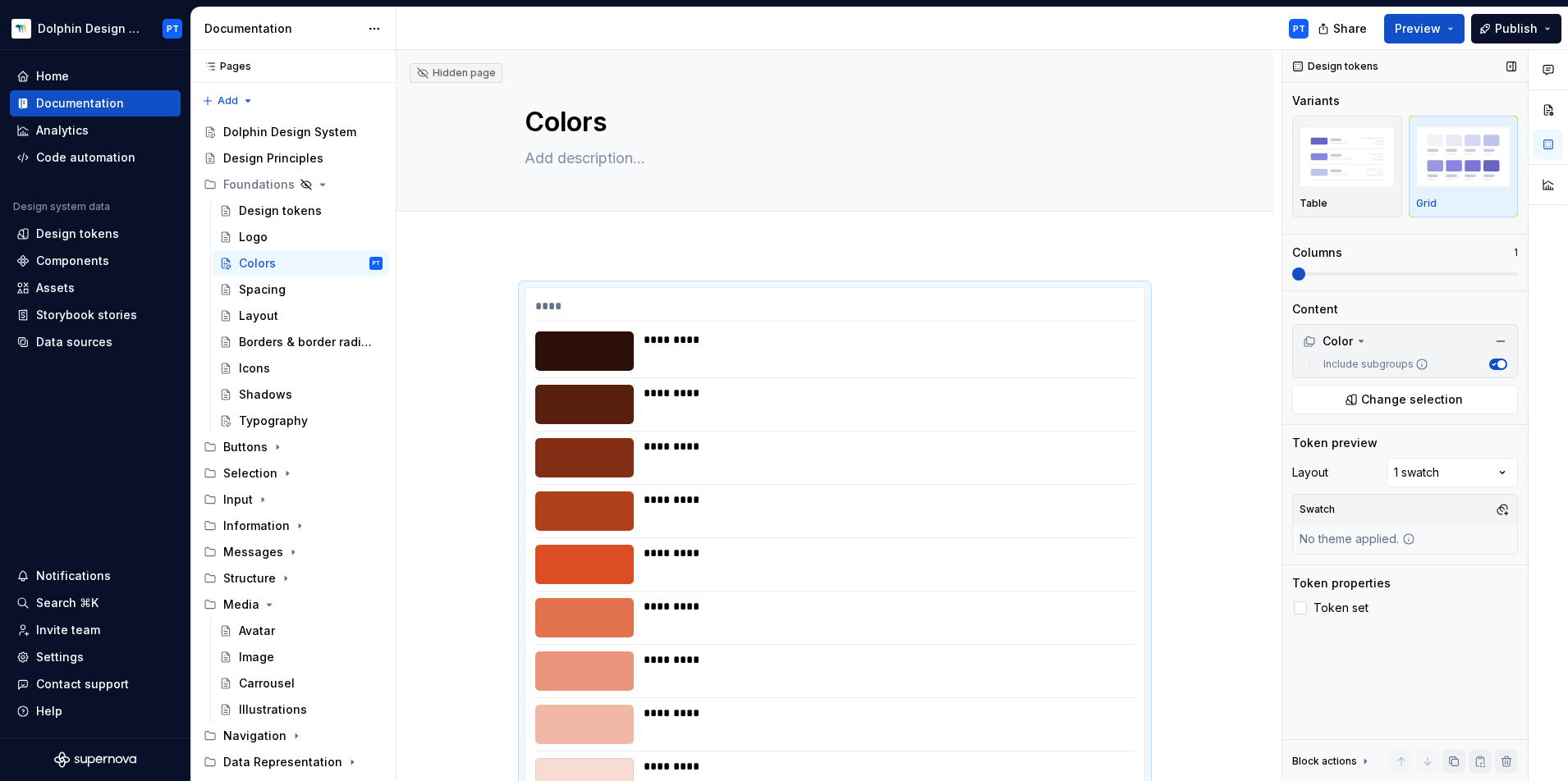
scroll to position [237, 0]
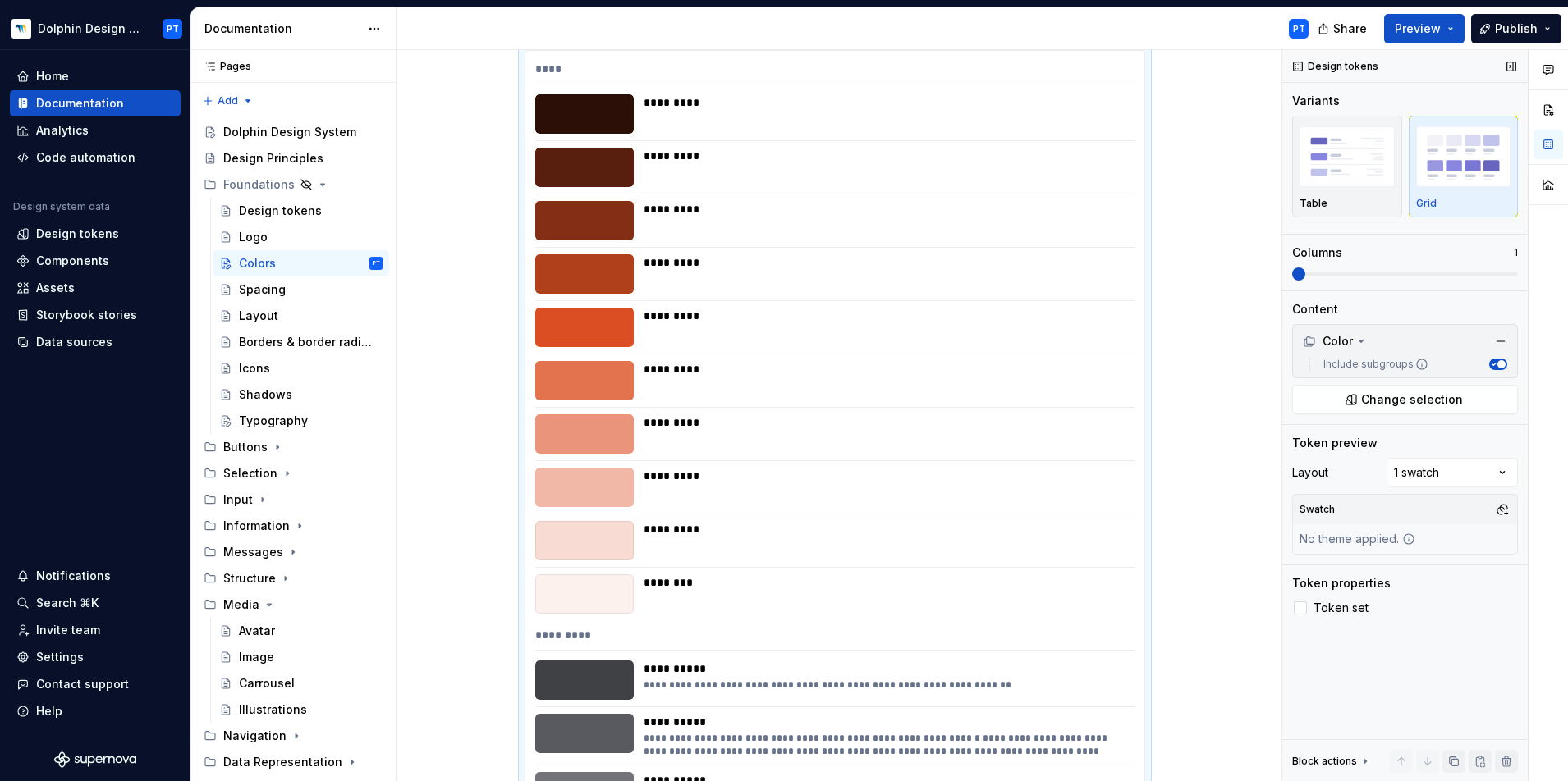
click at [1165, 276] on span at bounding box center [1404, 274] width 226 height 13
click at [1165, 273] on span at bounding box center [1404, 274] width 226 height 4
click at [1165, 274] on span at bounding box center [1404, 274] width 226 height 4
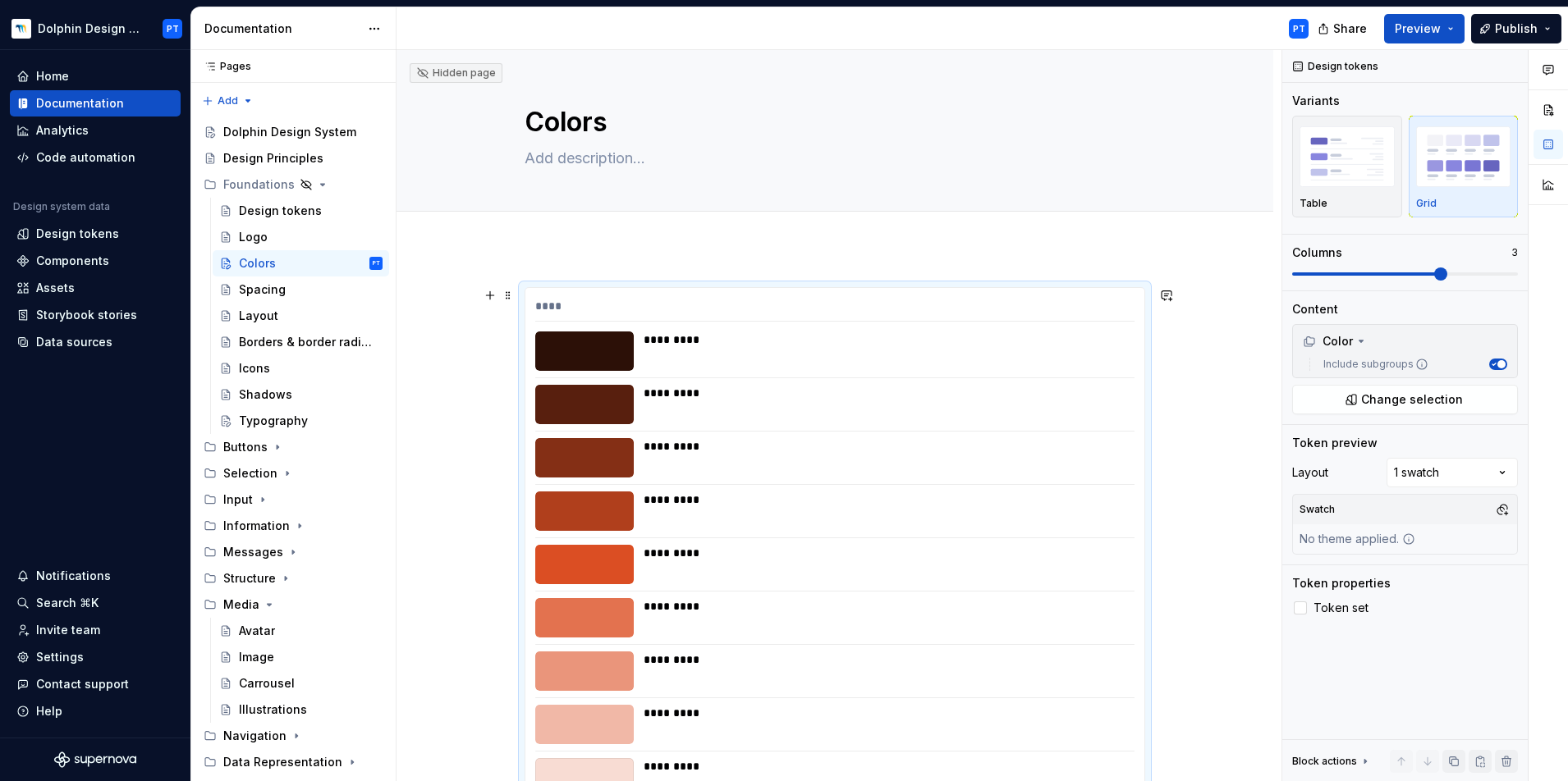
click at [1097, 364] on div "*********" at bounding box center [883, 351] width 481 height 40
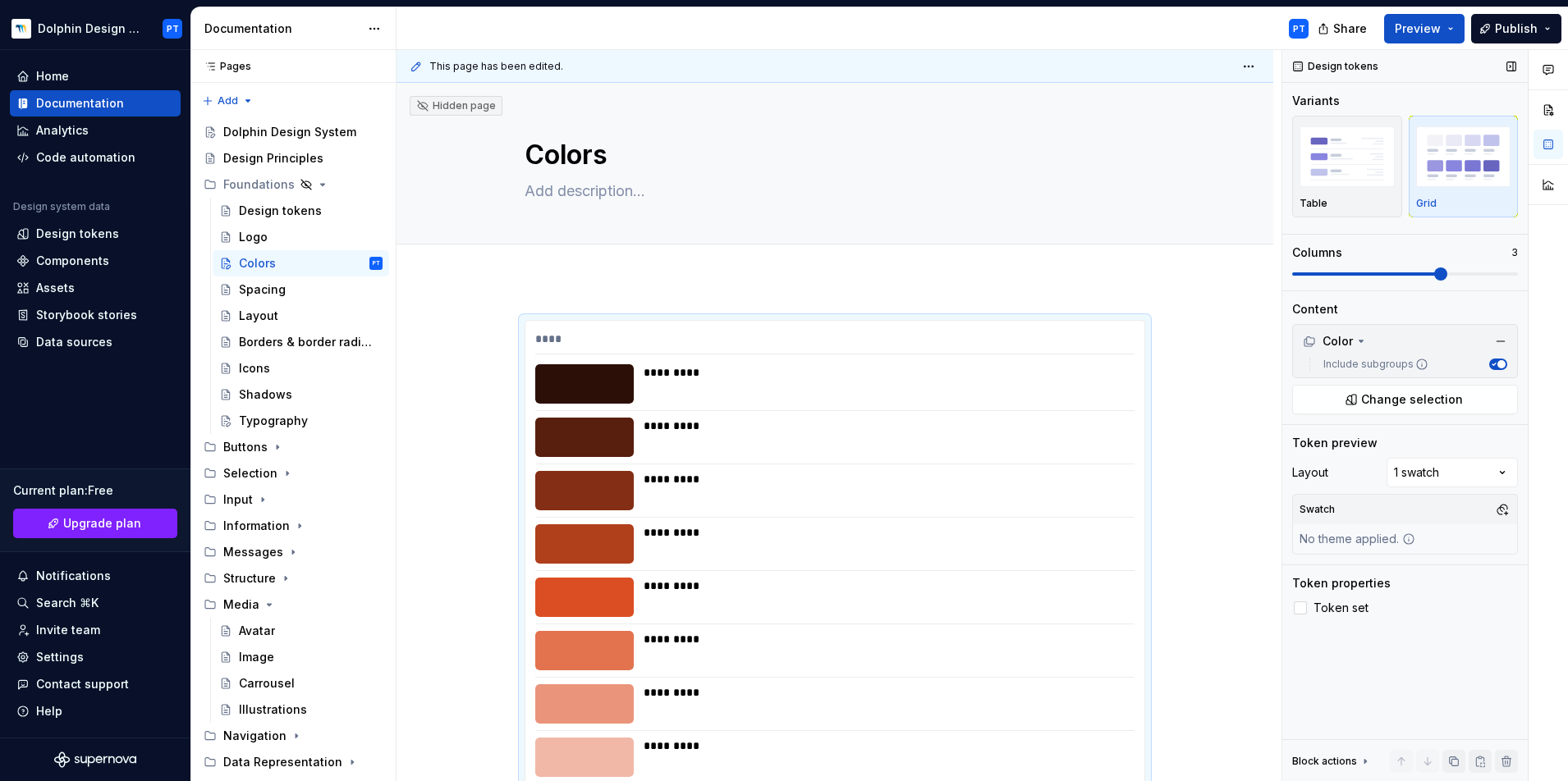
click at [1165, 275] on span at bounding box center [1404, 274] width 226 height 13
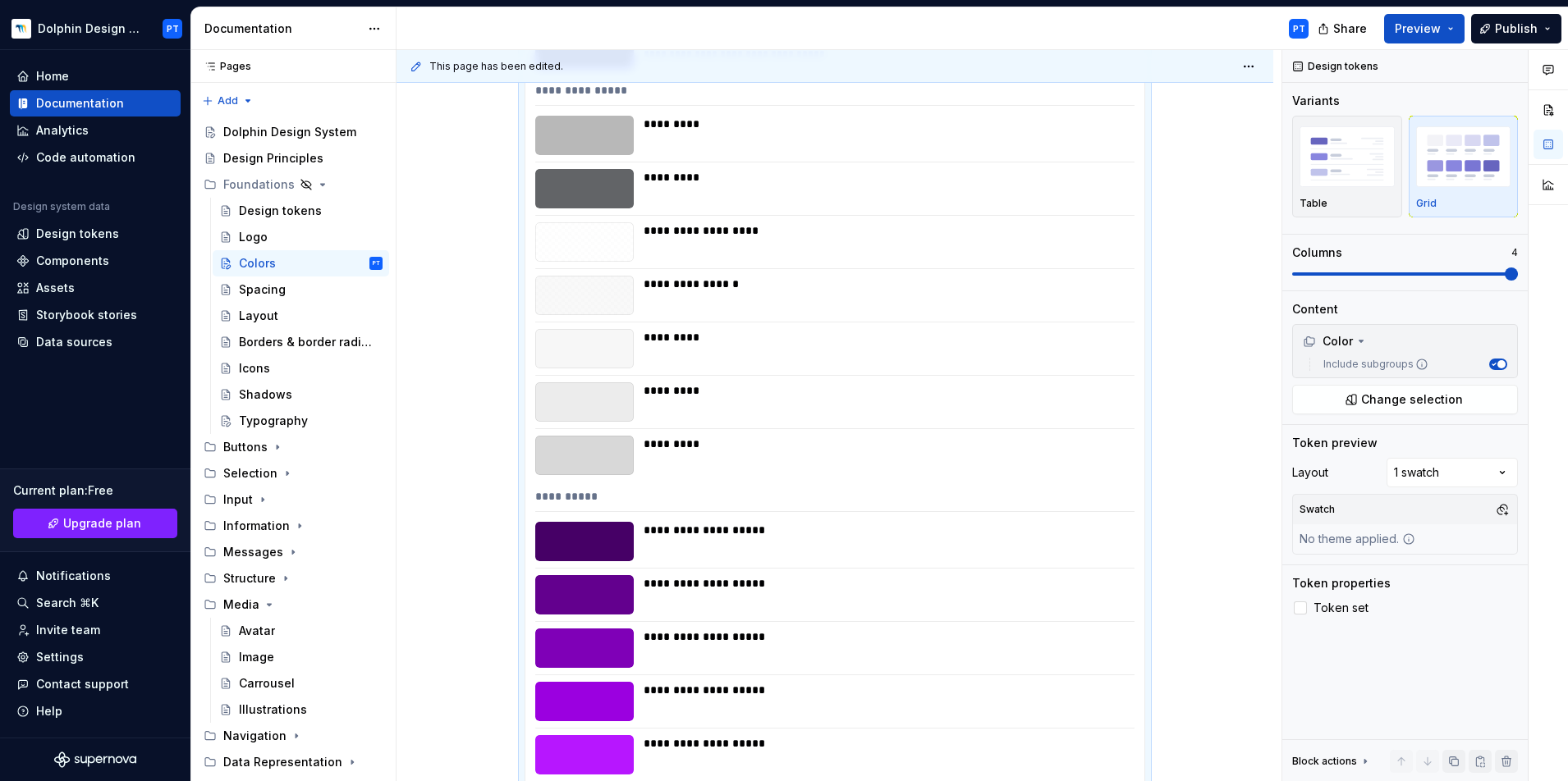
scroll to position [1786, 0]
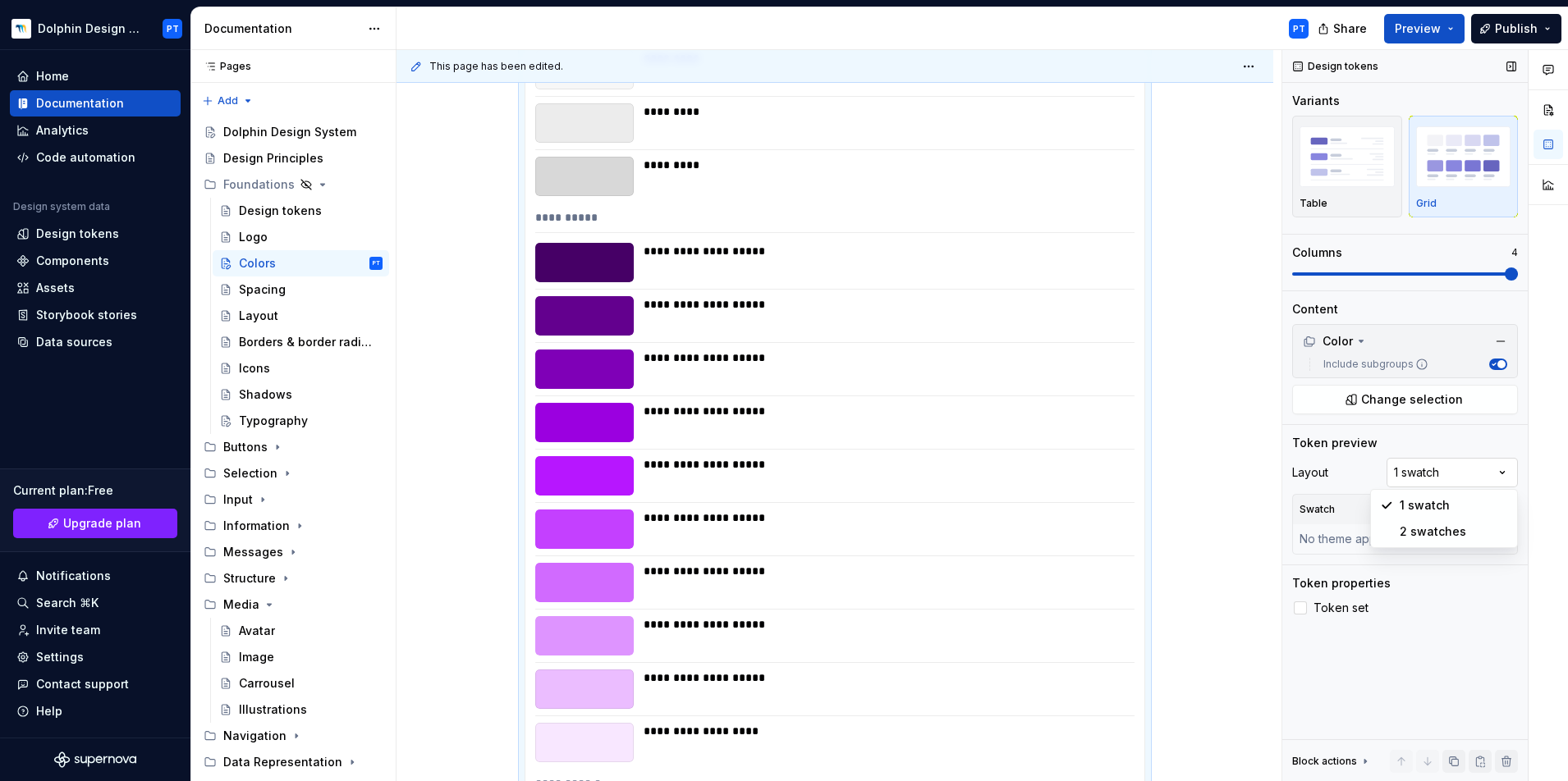
click at [1165, 468] on div "Comments Open comments No comments yet Select ‘Comment’ from the block context …" at bounding box center [1425, 416] width 286 height 732
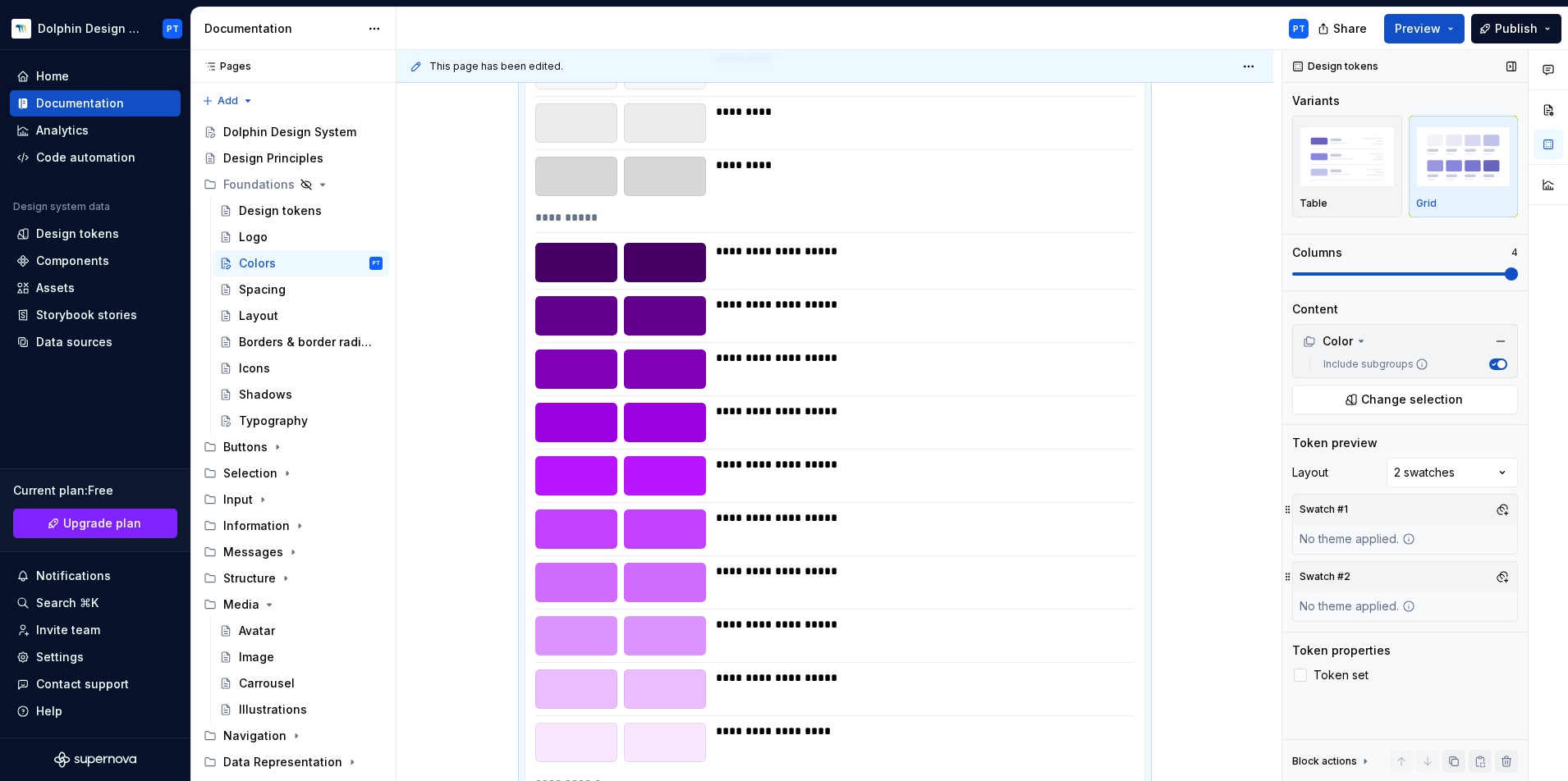
click at [1165, 537] on div "No theme applied." at bounding box center [1357, 539] width 128 height 30
click at [1165, 508] on button "button" at bounding box center [1502, 509] width 23 height 23
click at [1165, 474] on div "Comments Open comments No comments yet Select ‘Comment’ from the block context …" at bounding box center [1425, 416] width 286 height 732
click at [1165, 476] on div "Comments Open comments No comments yet Select ‘Comment’ from the block context …" at bounding box center [1425, 416] width 286 height 732
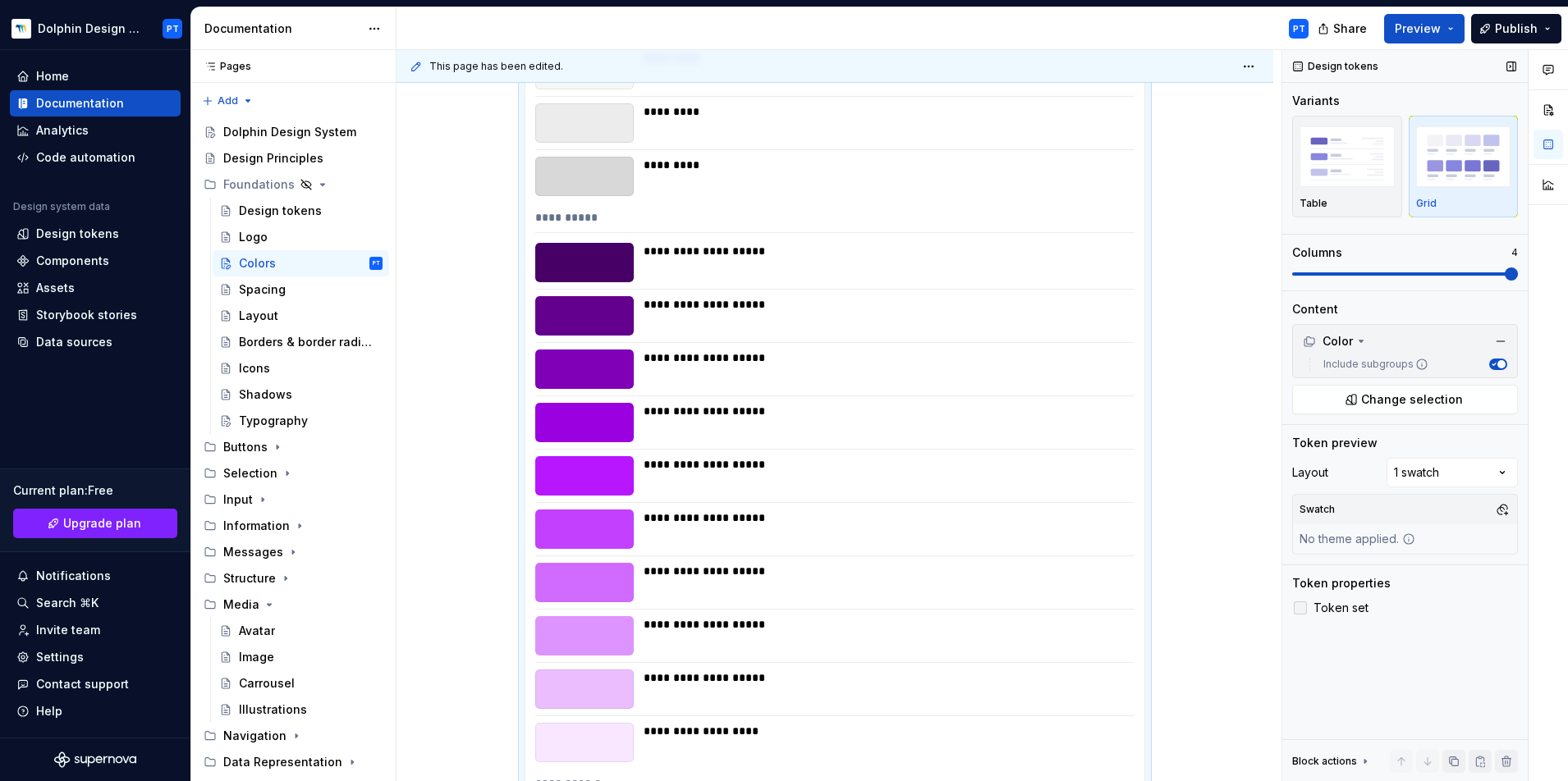
click at [1165, 592] on span "Token set" at bounding box center [1341, 608] width 55 height 13
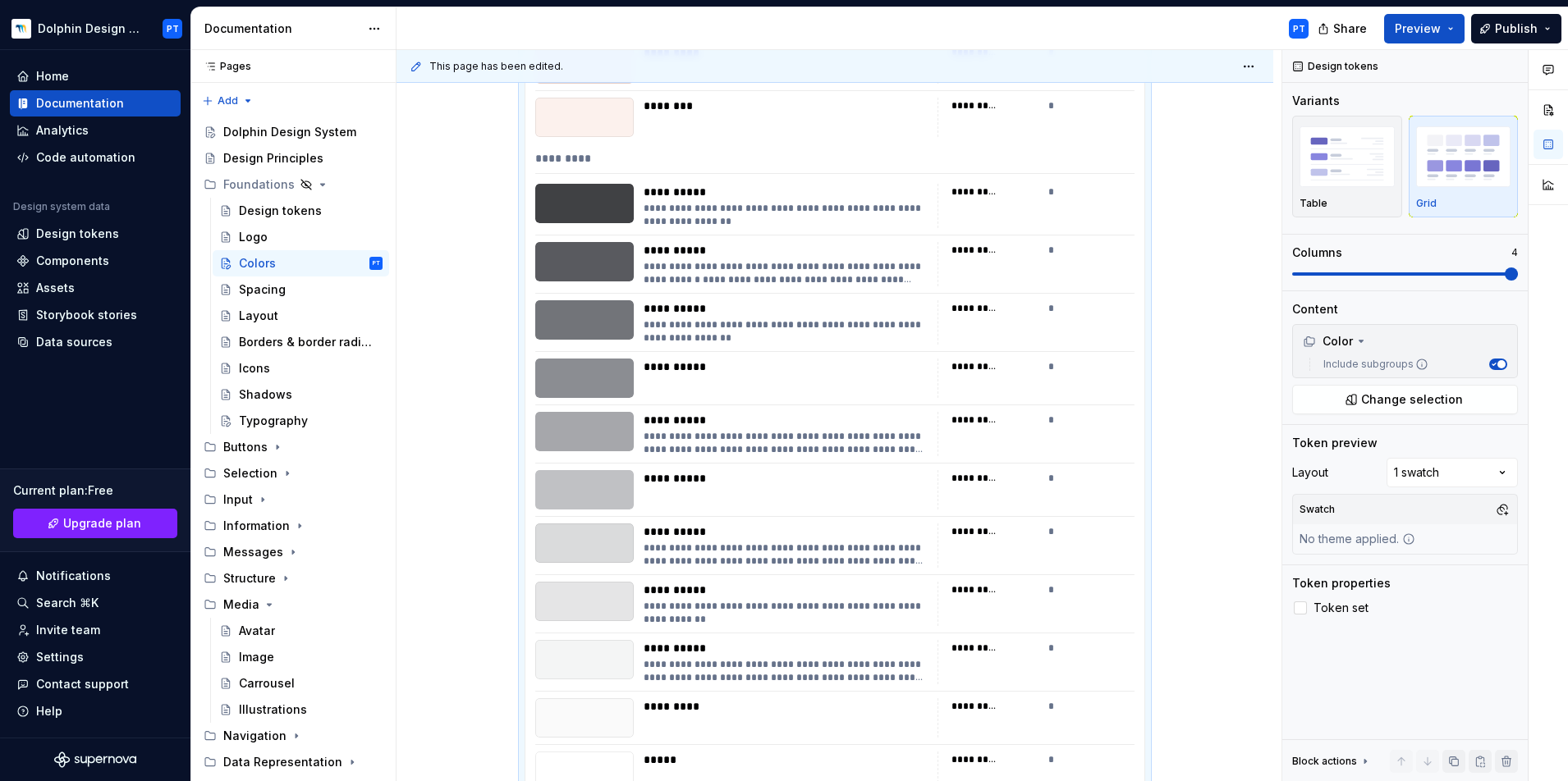
scroll to position [0, 0]
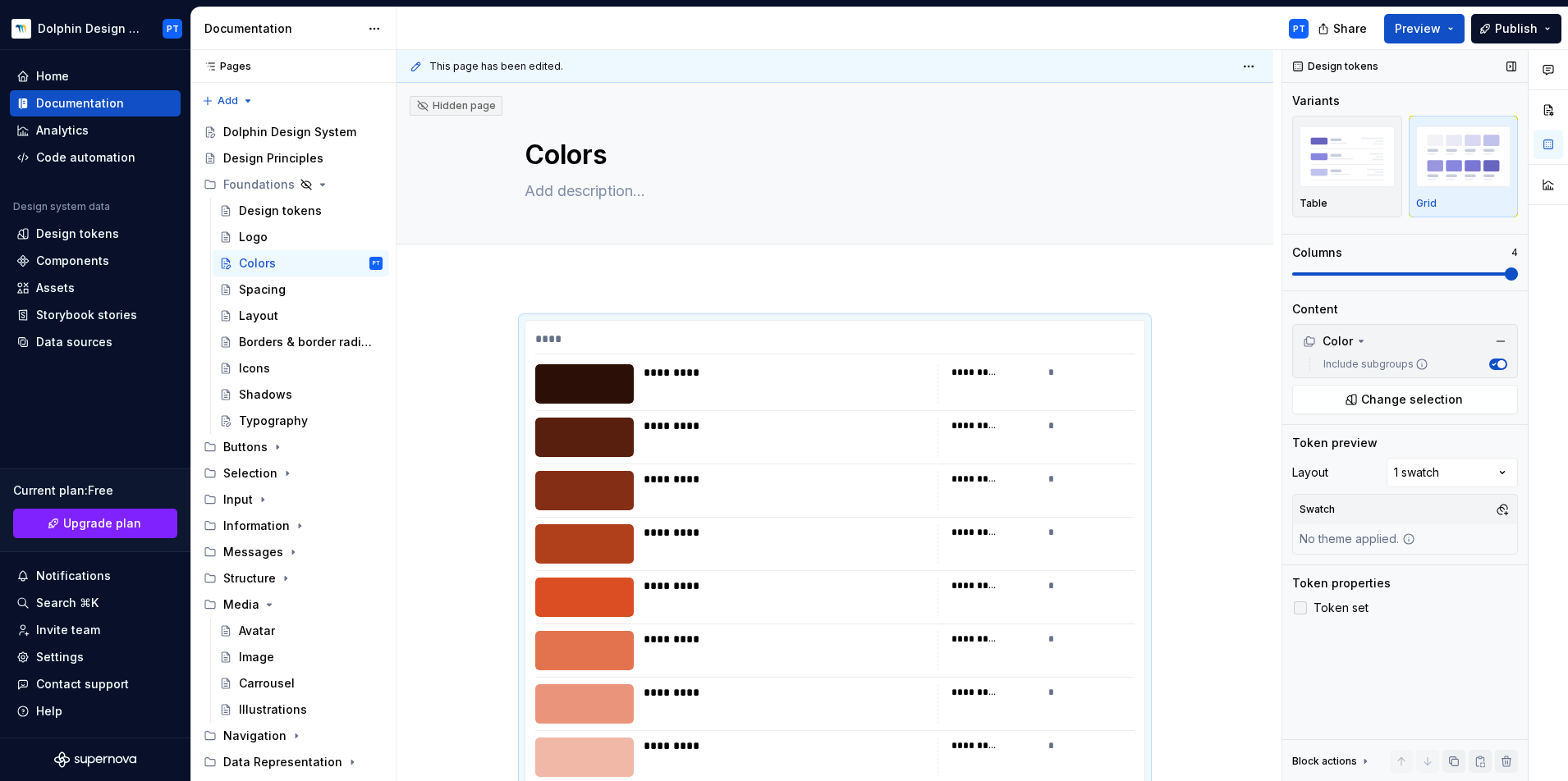
click at [1165, 592] on span "Token set" at bounding box center [1341, 608] width 55 height 13
click at [1165, 274] on span at bounding box center [1404, 274] width 226 height 13
click at [1165, 179] on img "button" at bounding box center [1347, 157] width 95 height 60
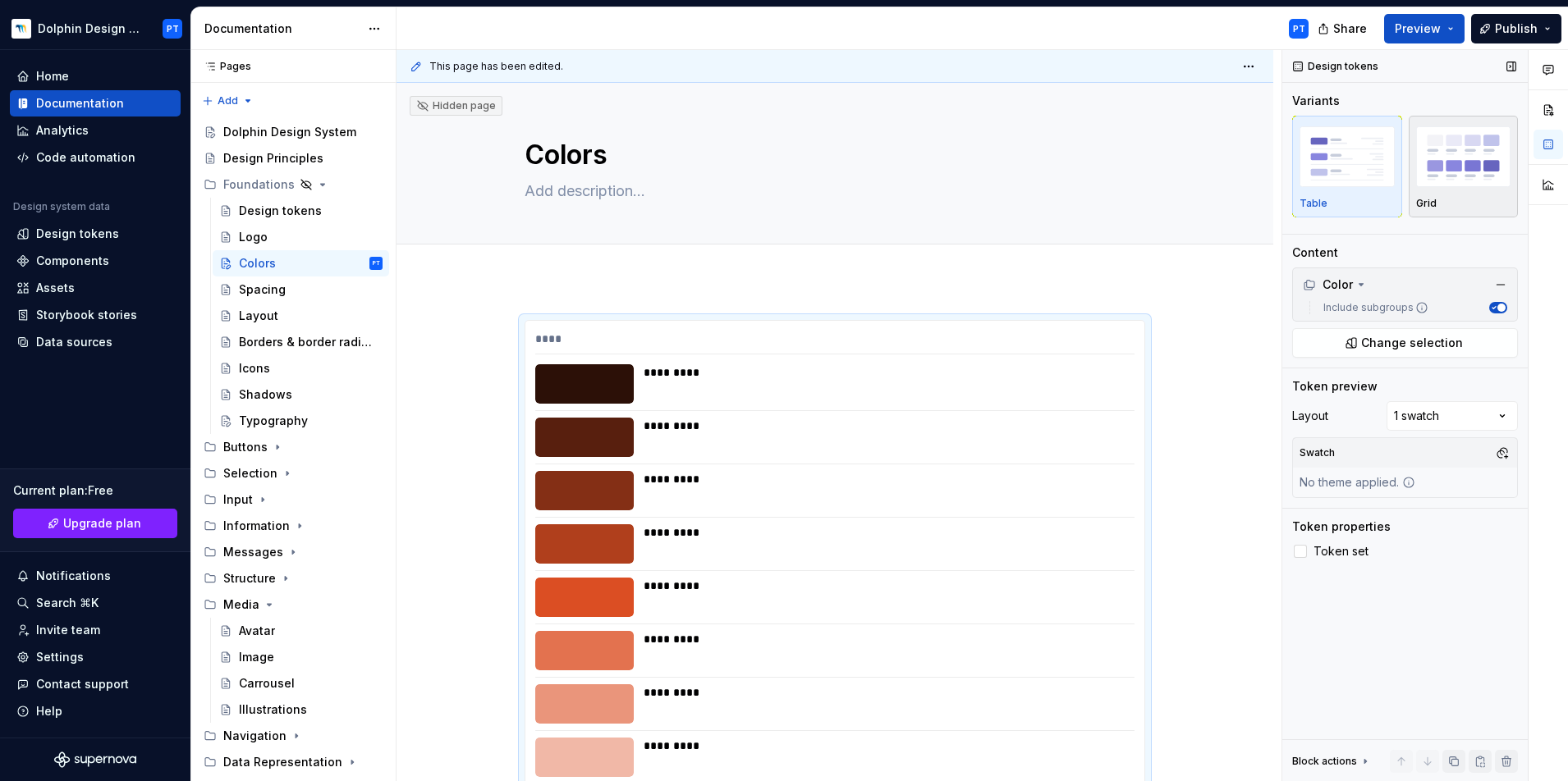
click at [1165, 167] on img "button" at bounding box center [1463, 157] width 95 height 60
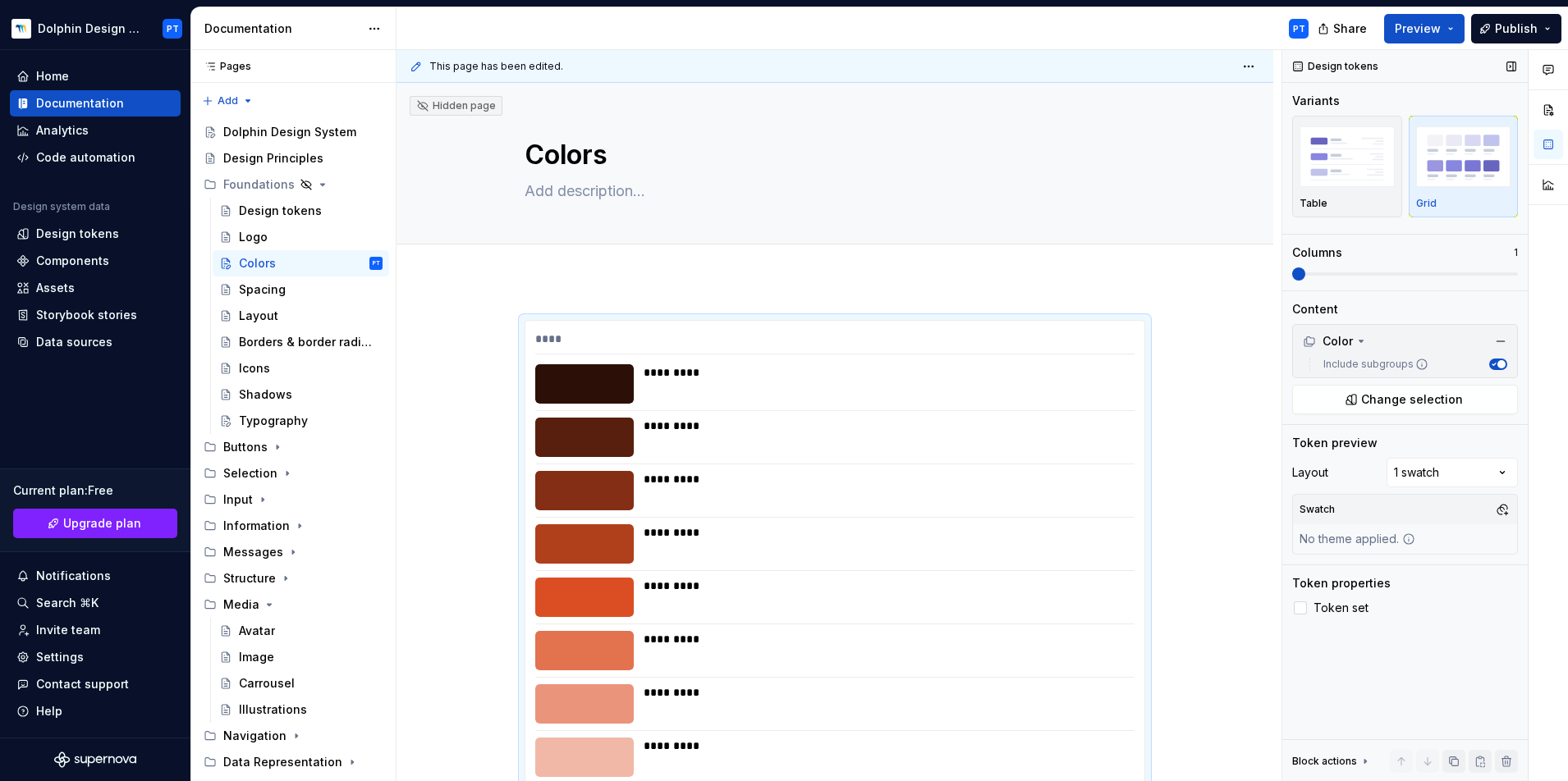
scroll to position [270, 0]
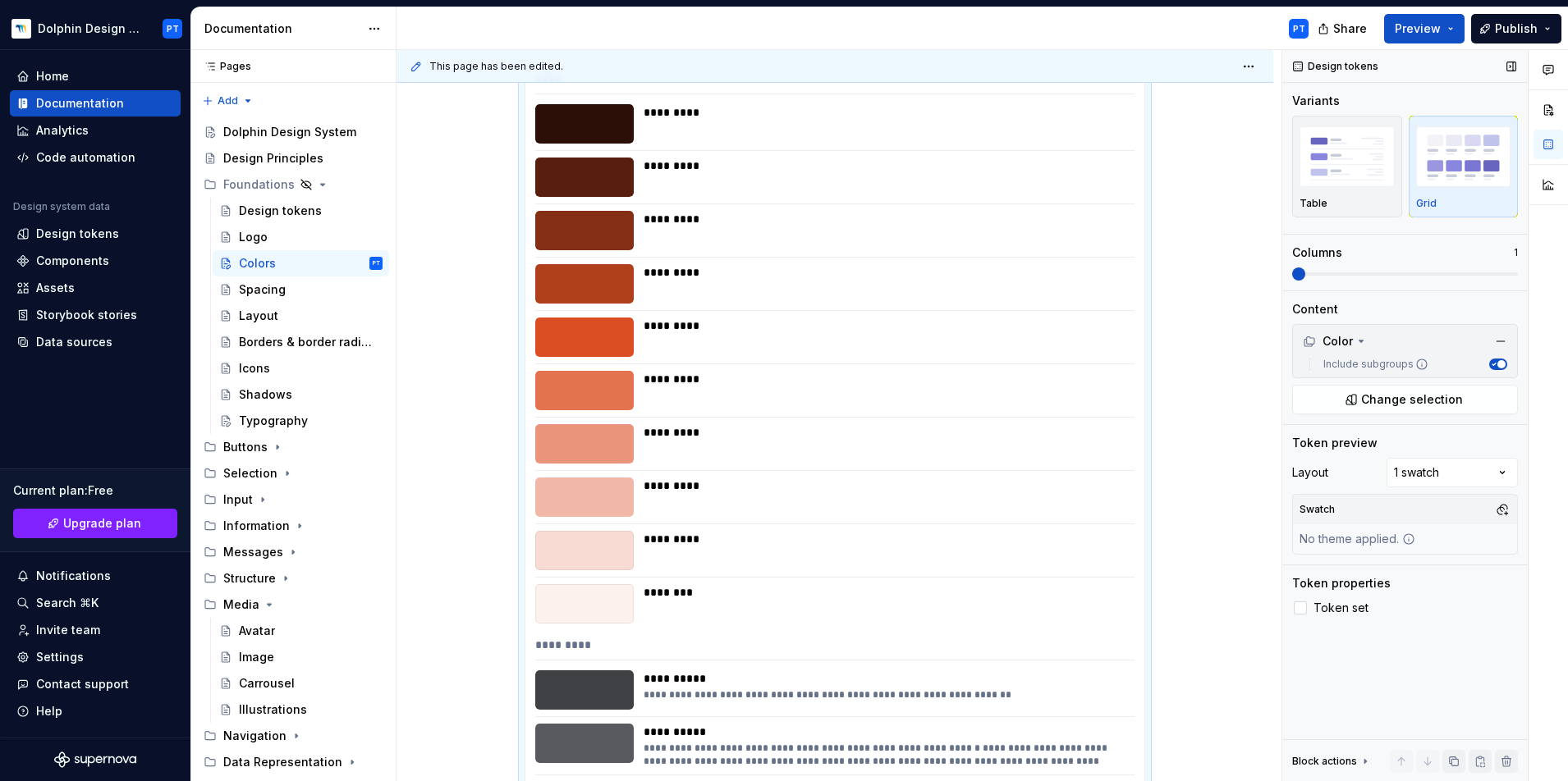
click at [1165, 276] on span at bounding box center [1404, 274] width 226 height 13
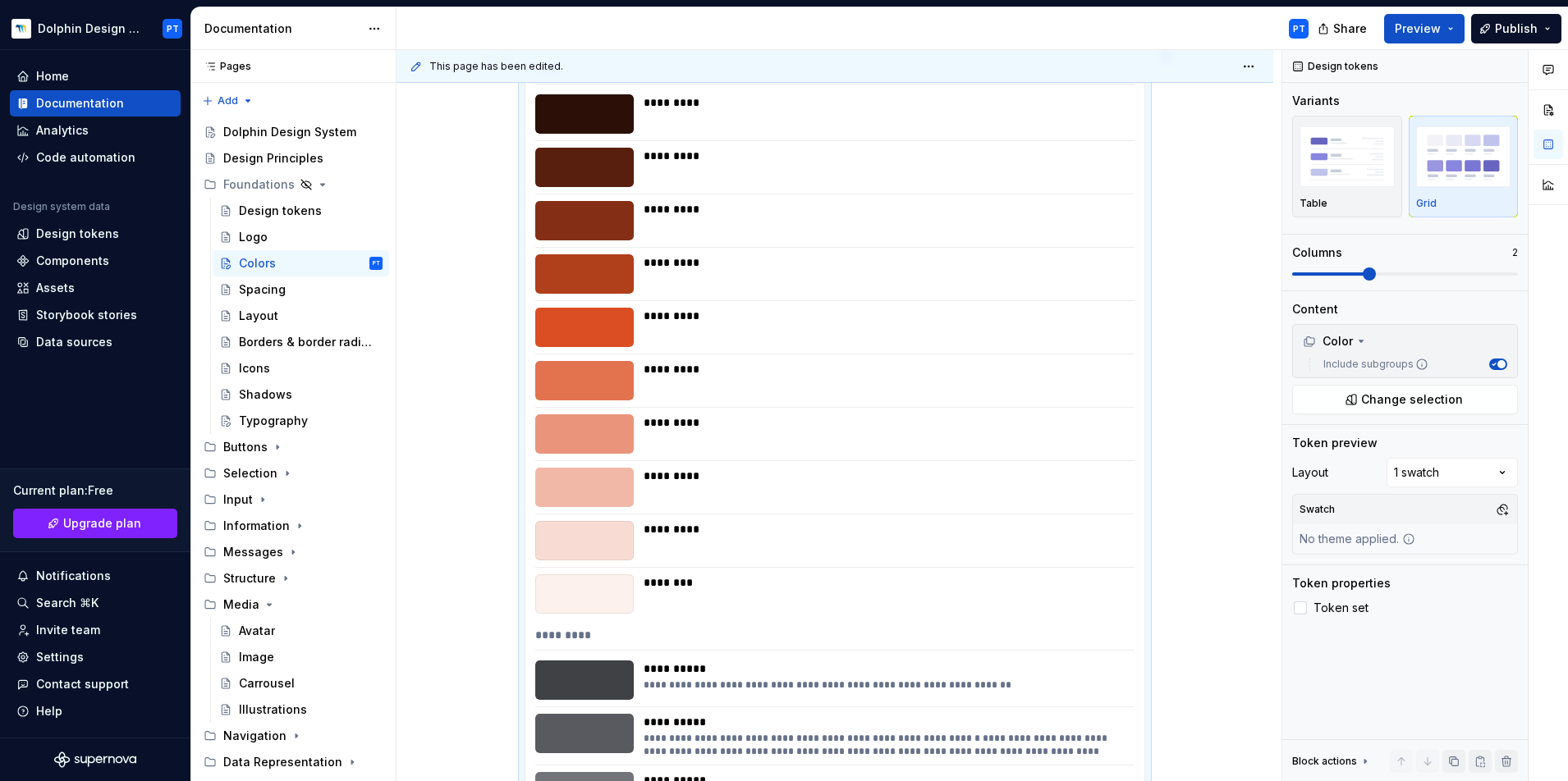
scroll to position [0, 0]
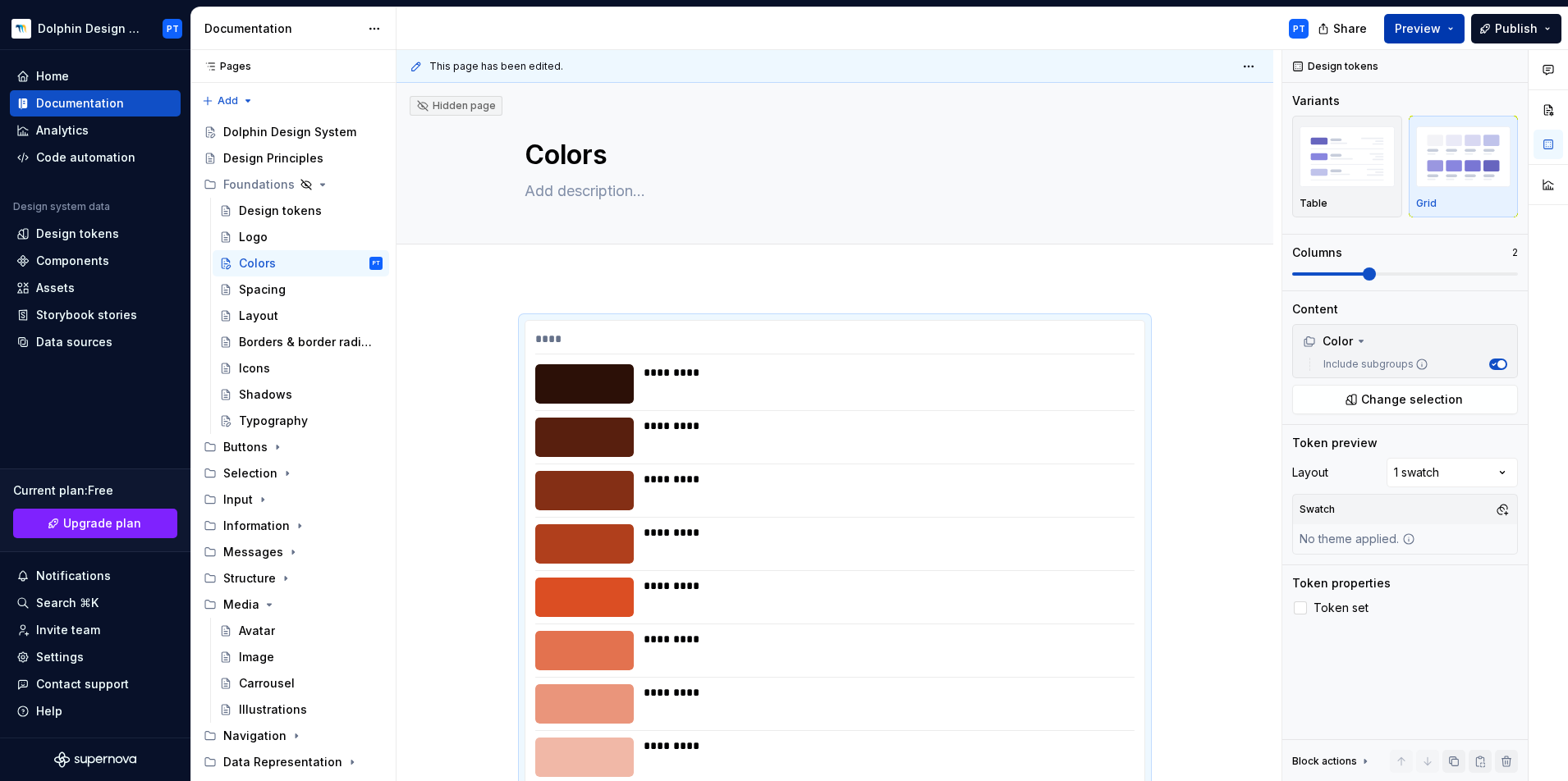
click at [1165, 27] on span "Preview" at bounding box center [1418, 28] width 46 height 17
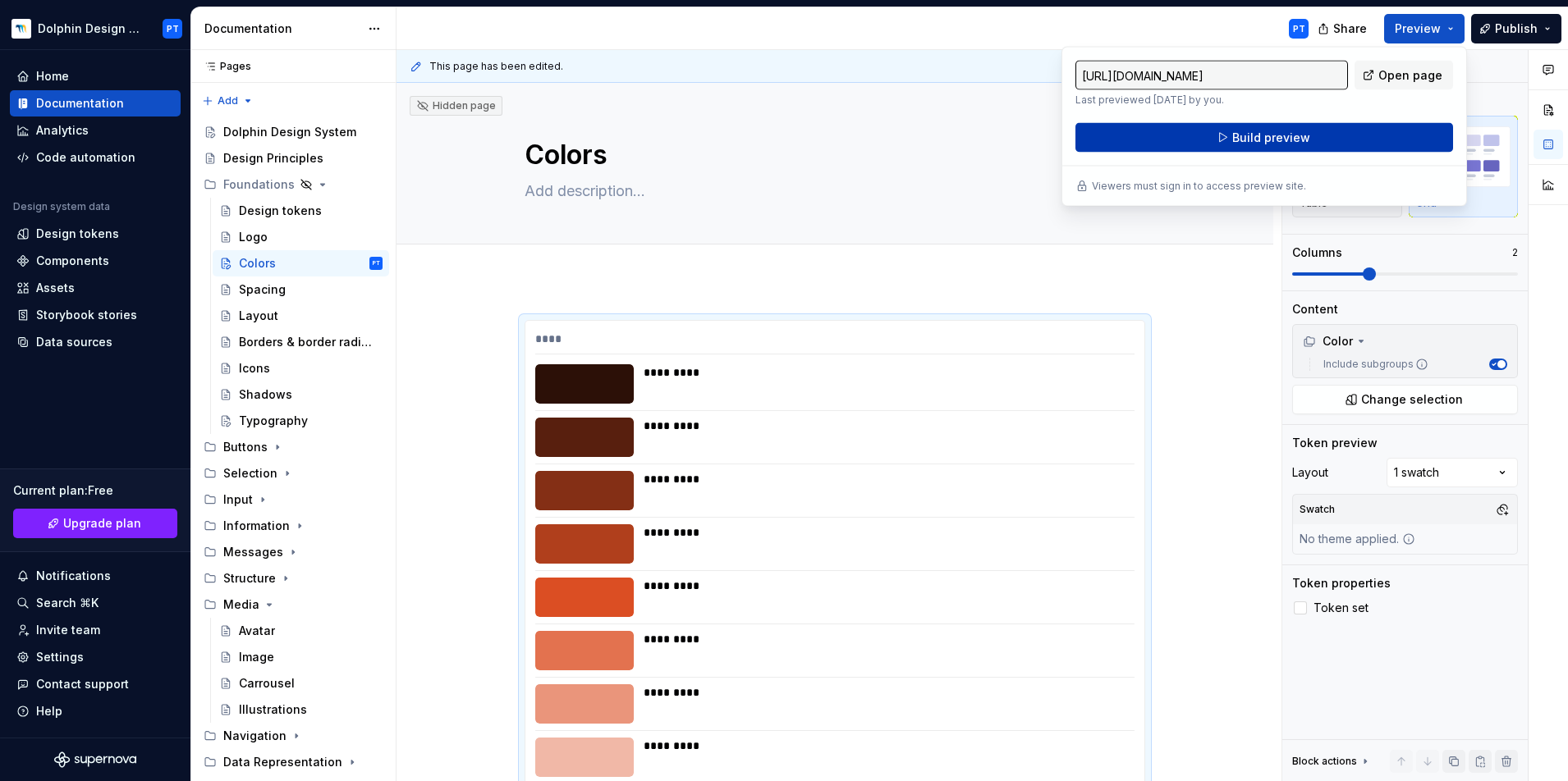
click at [1165, 146] on button "Build preview" at bounding box center [1264, 138] width 377 height 30
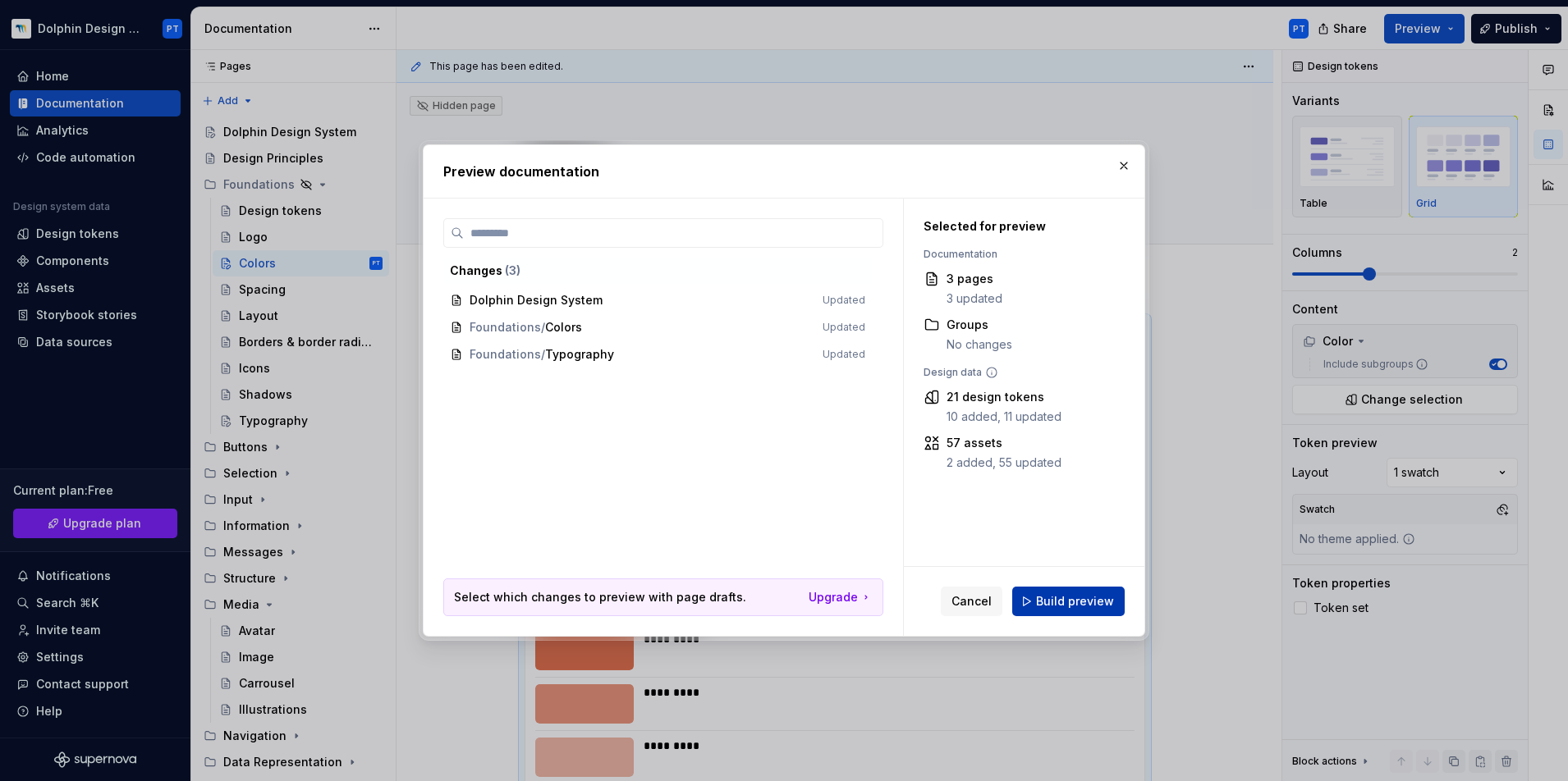
click at [1057, 592] on span "Build preview" at bounding box center [1074, 601] width 78 height 17
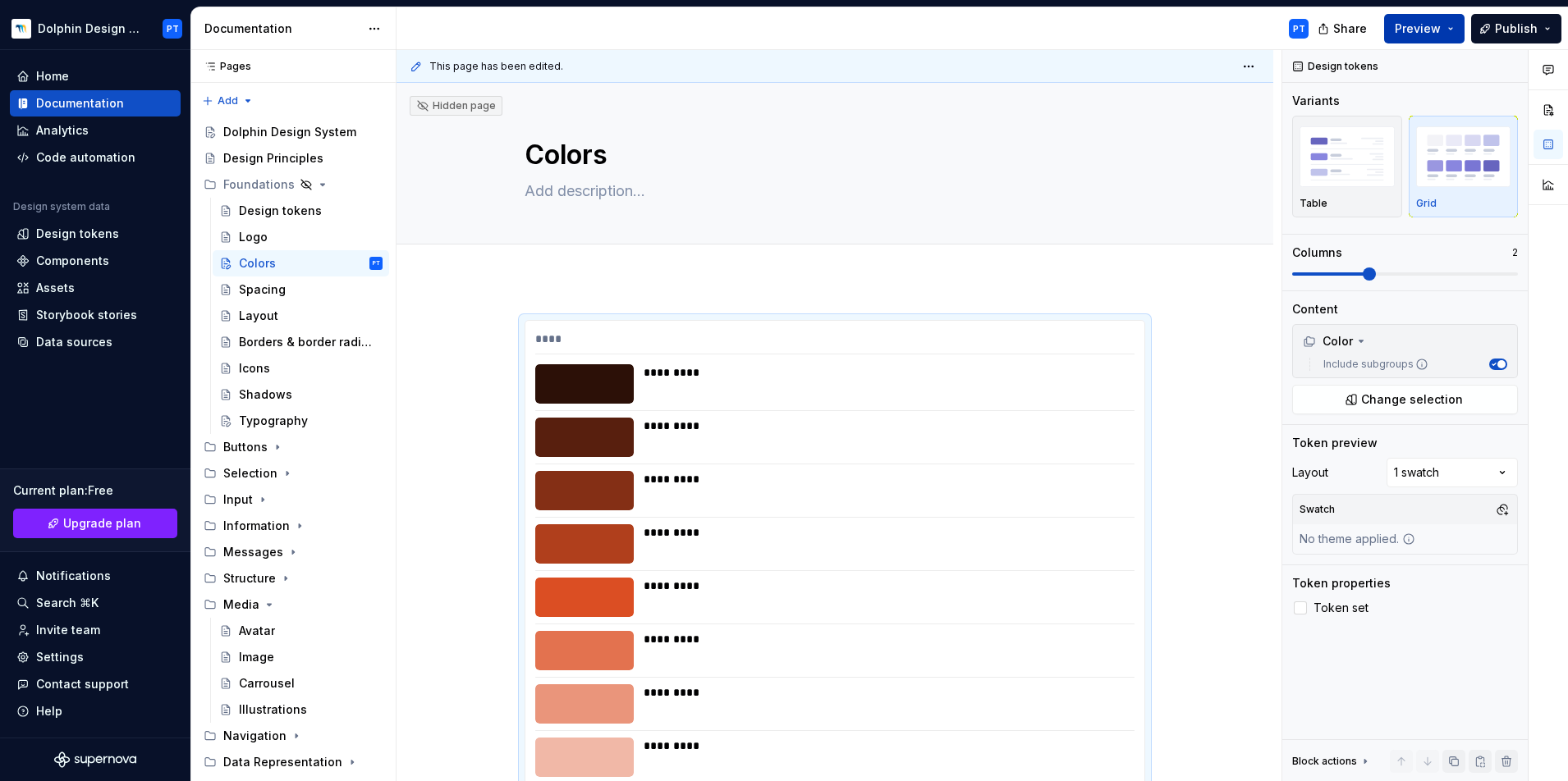
click at [1165, 32] on span "Preview" at bounding box center [1418, 28] width 46 height 17
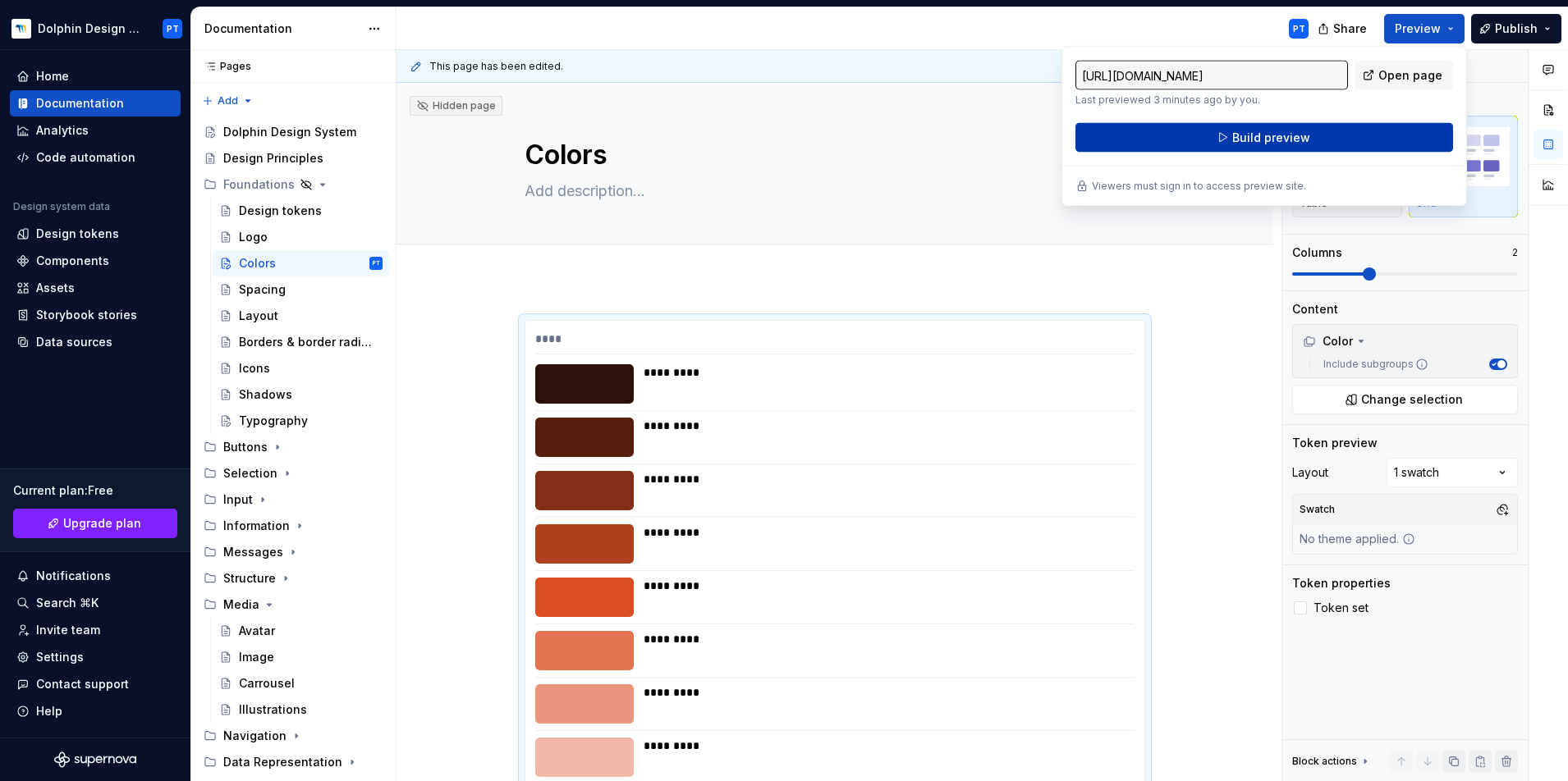
click at [1165, 138] on span "Build preview" at bounding box center [1271, 137] width 78 height 17
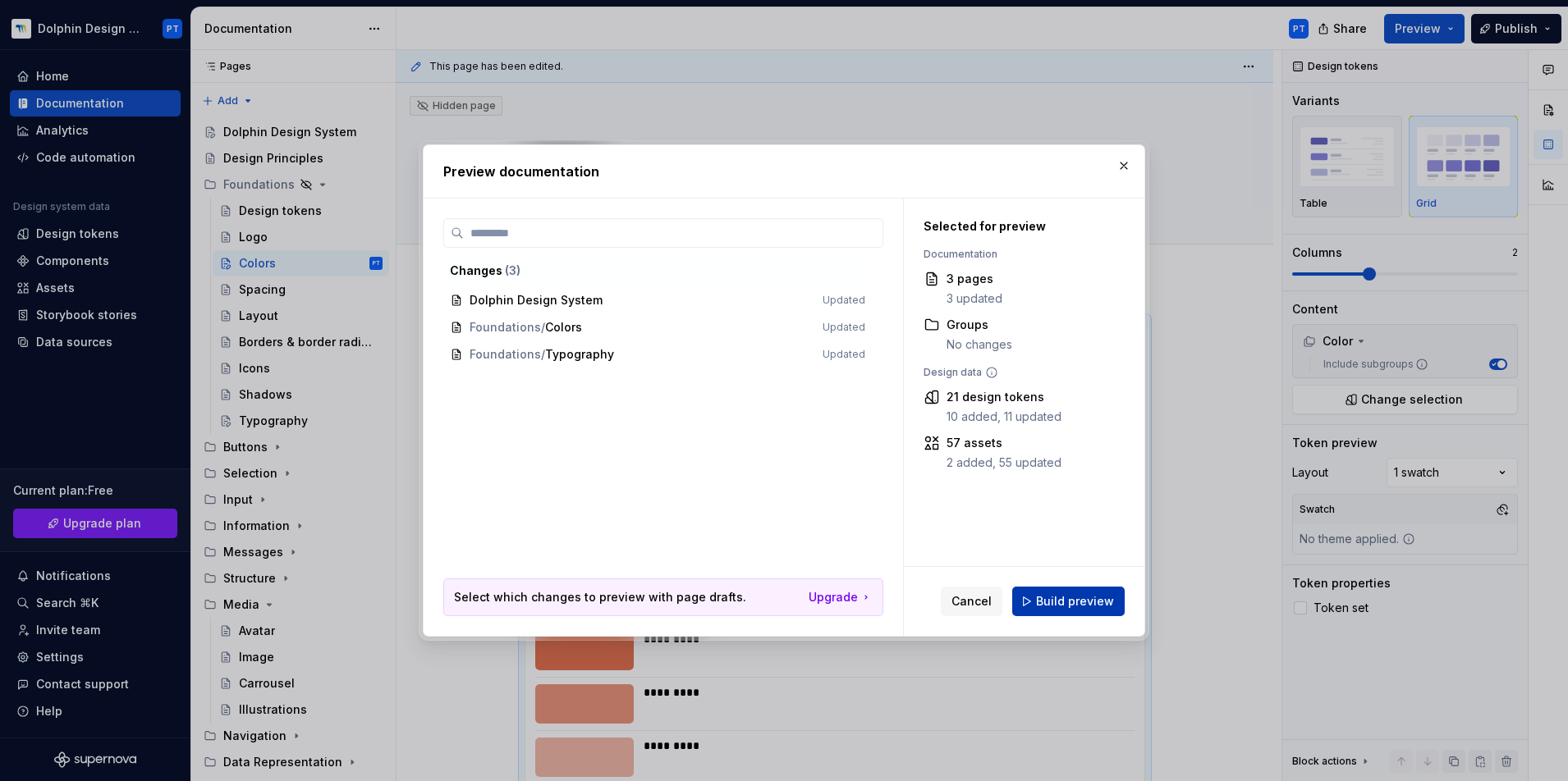
click at [1068, 592] on span "Build preview" at bounding box center [1074, 601] width 78 height 17
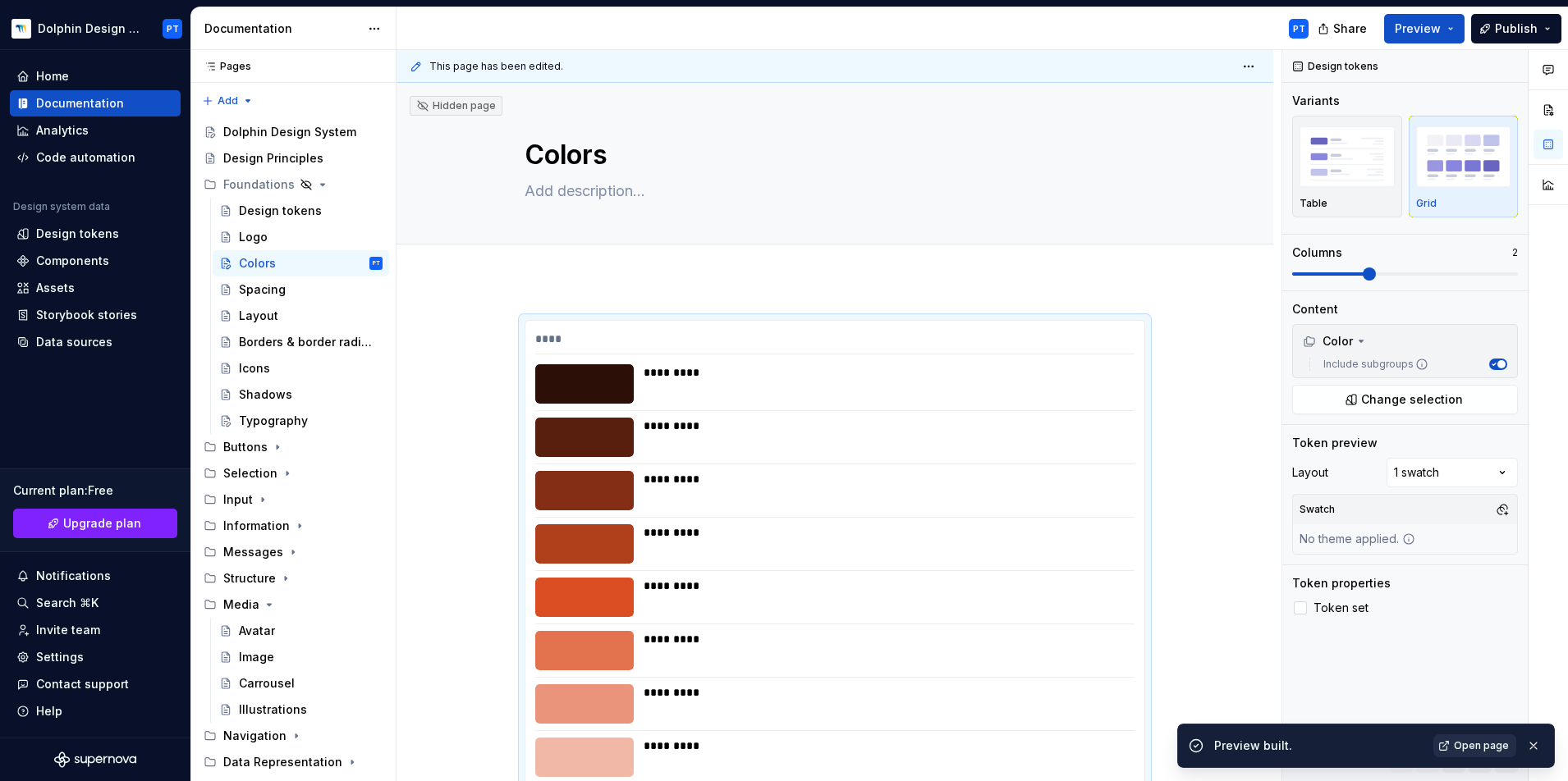
click at [1165, 592] on span "Open page" at bounding box center [1481, 745] width 55 height 13
click at [1165, 274] on span at bounding box center [1404, 274] width 226 height 4
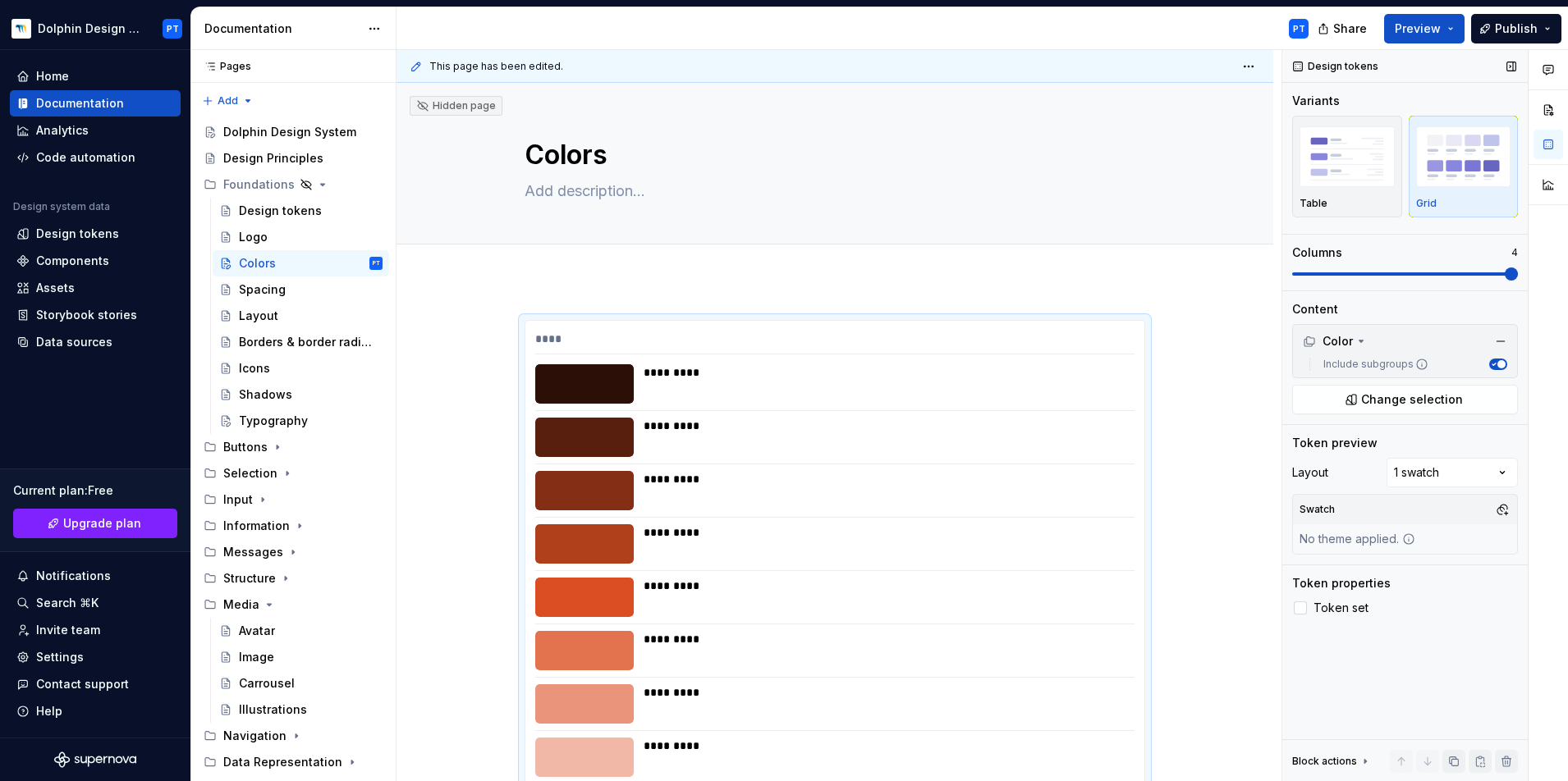
click at [1165, 274] on span at bounding box center [1404, 274] width 226 height 13
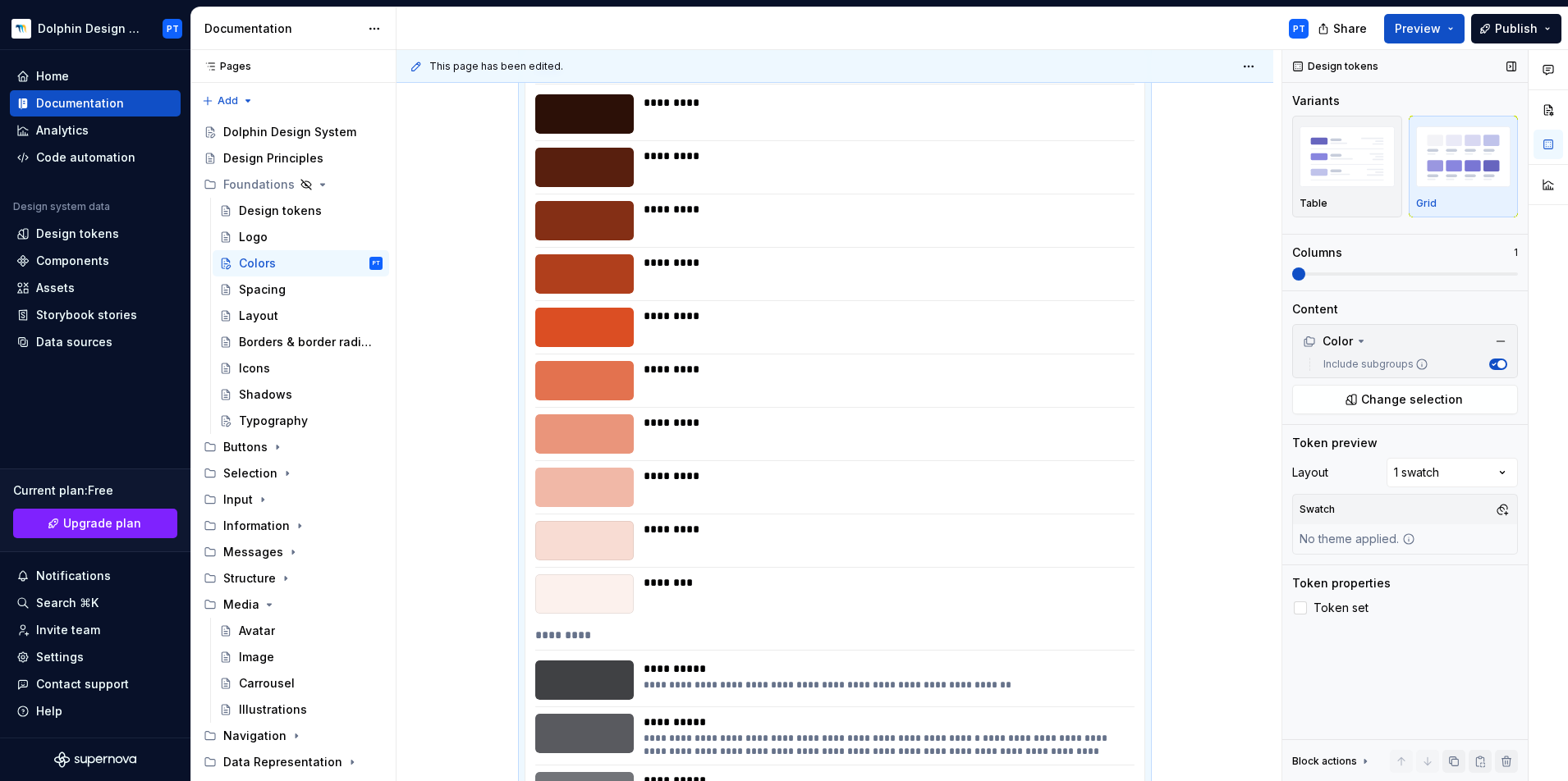
click at [1165, 274] on span at bounding box center [1404, 274] width 226 height 13
click at [1165, 29] on span "Preview" at bounding box center [1418, 28] width 46 height 17
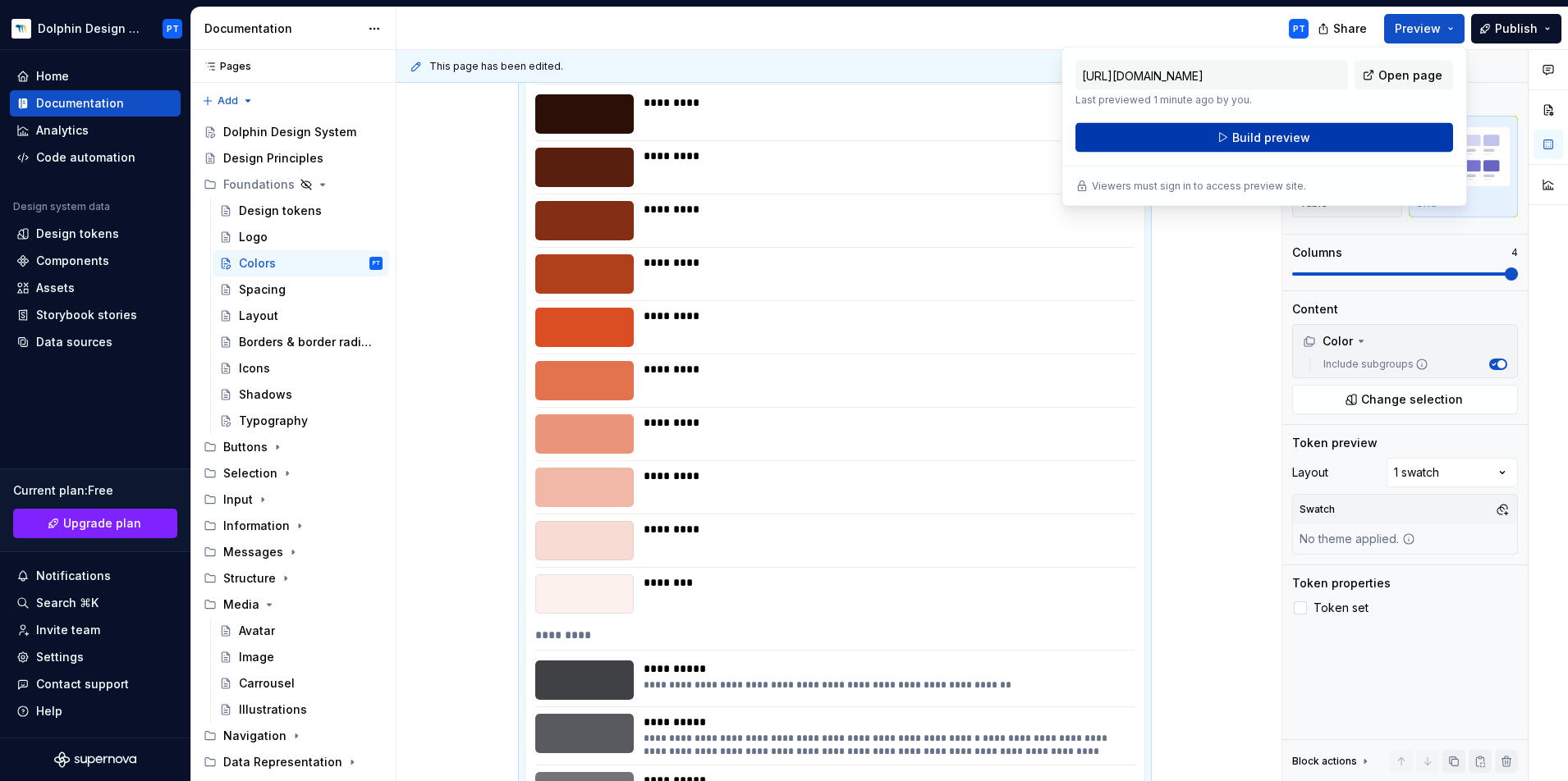
click at [1165, 141] on span "Build preview" at bounding box center [1271, 137] width 78 height 17
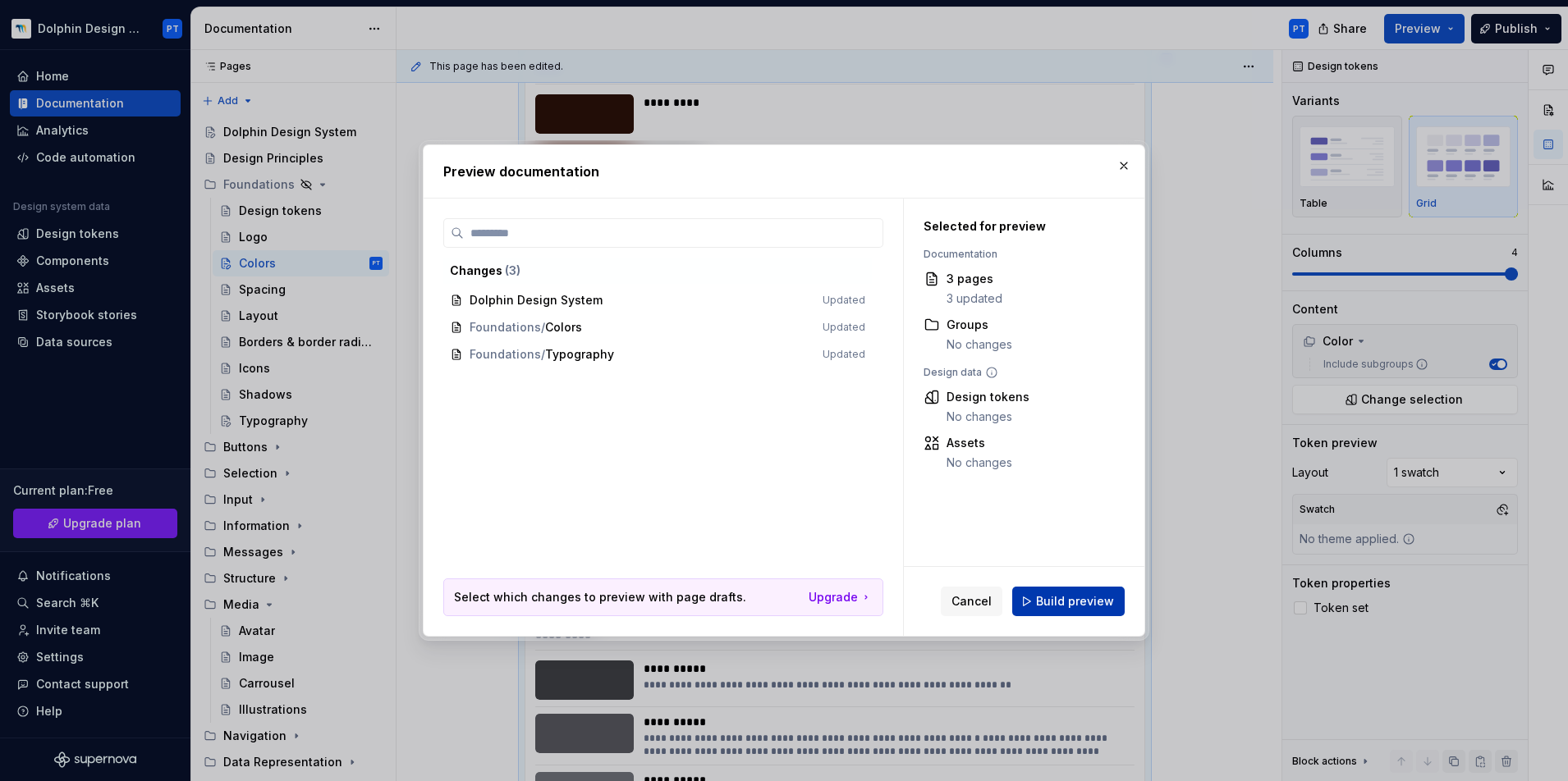
click at [1086, 592] on button "Build preview" at bounding box center [1068, 602] width 113 height 30
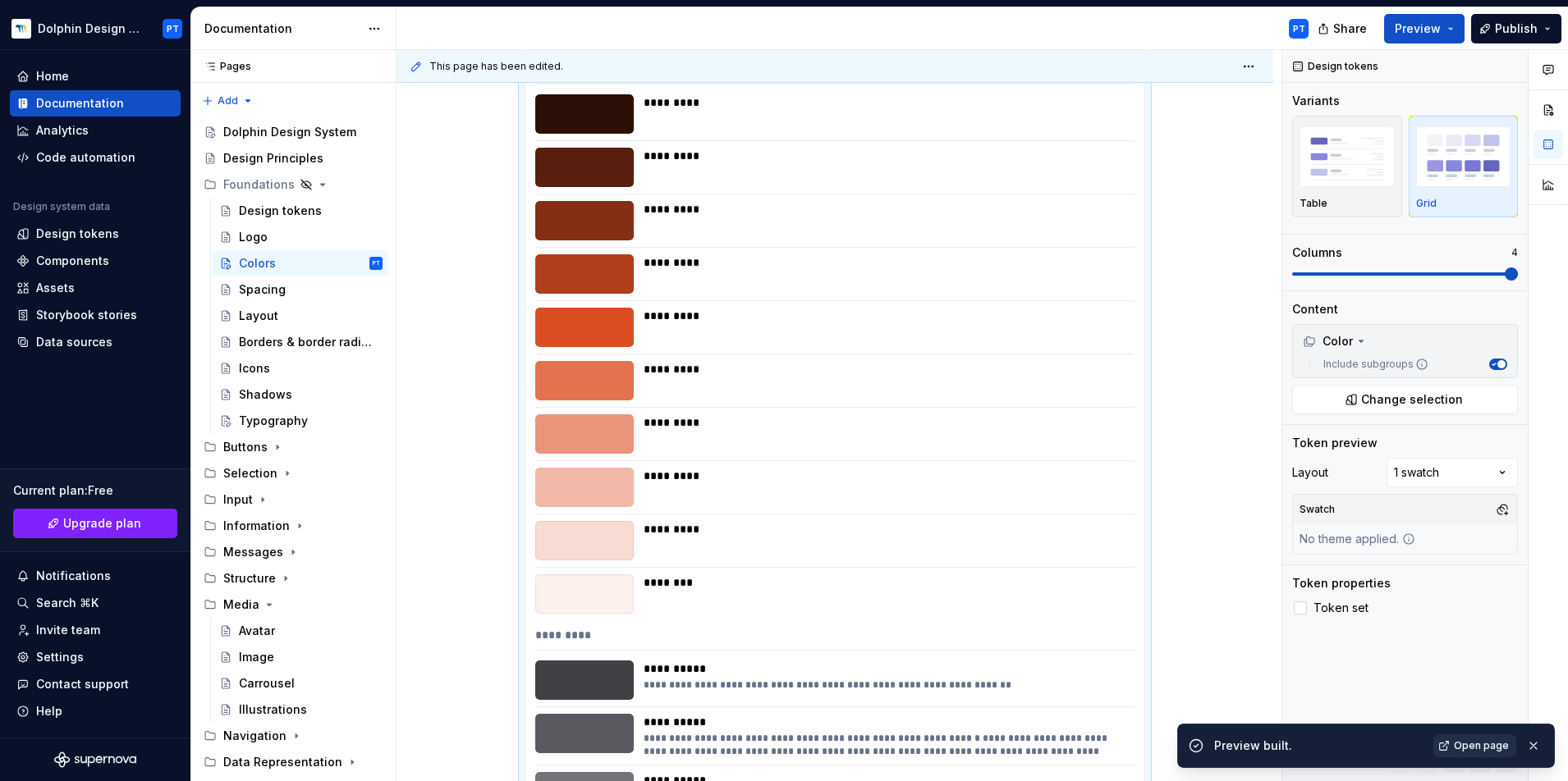
click at [1165, 592] on span "Open page" at bounding box center [1481, 745] width 55 height 13
click at [1165, 186] on img "button" at bounding box center [1347, 157] width 95 height 60
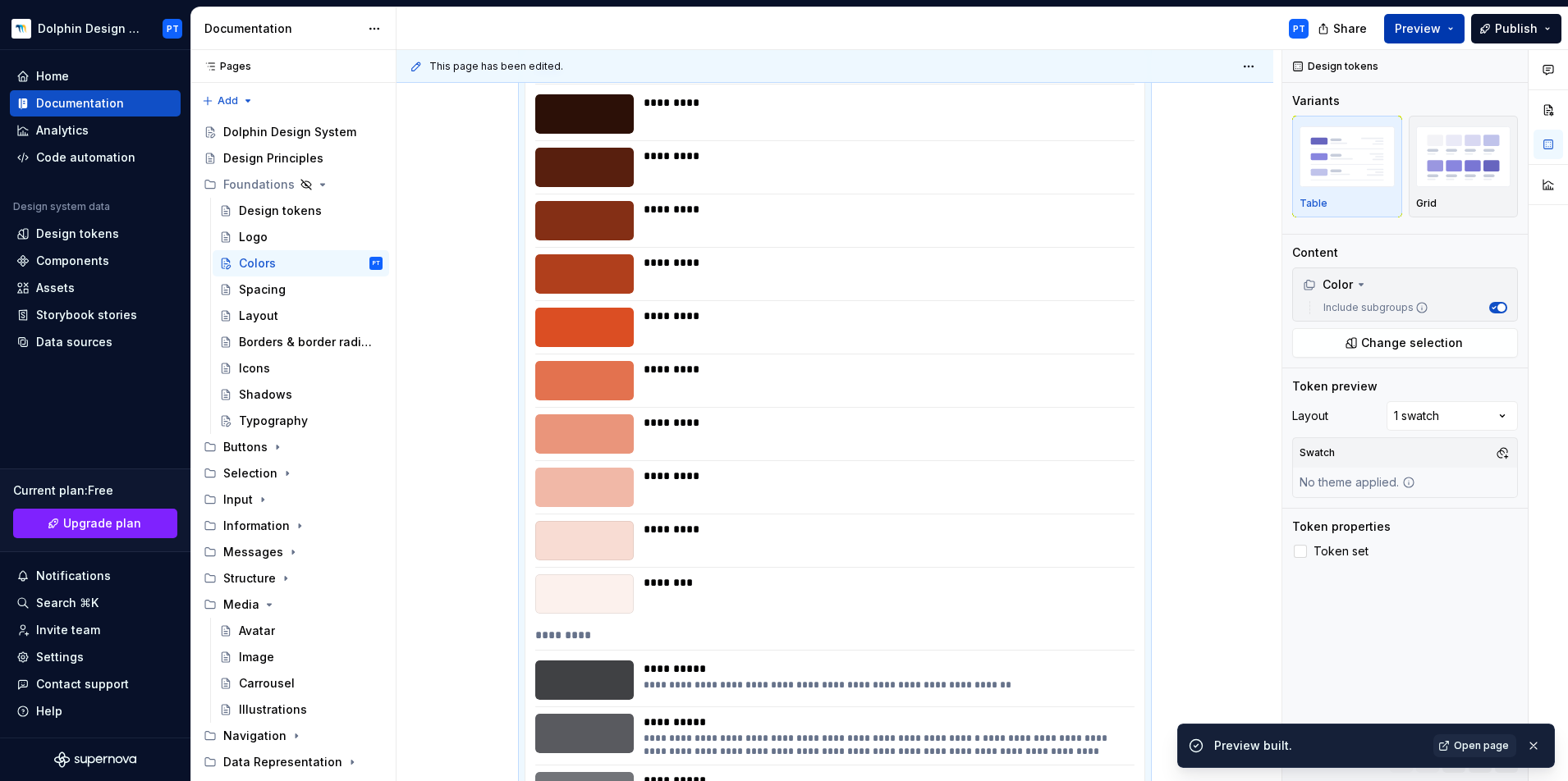
click at [1165, 27] on span "Preview" at bounding box center [1418, 28] width 46 height 17
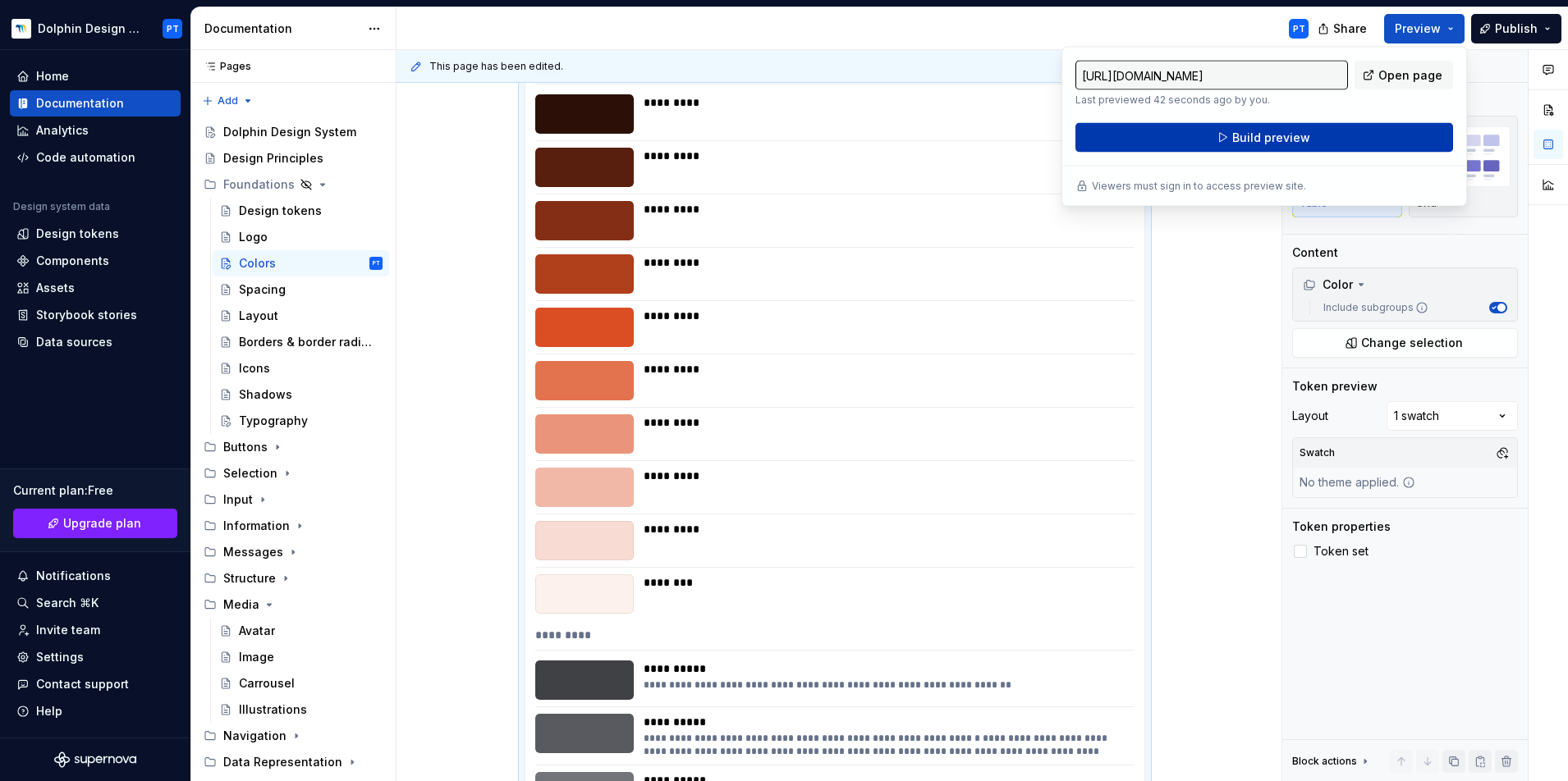
click at [1165, 145] on span "Build preview" at bounding box center [1271, 137] width 78 height 17
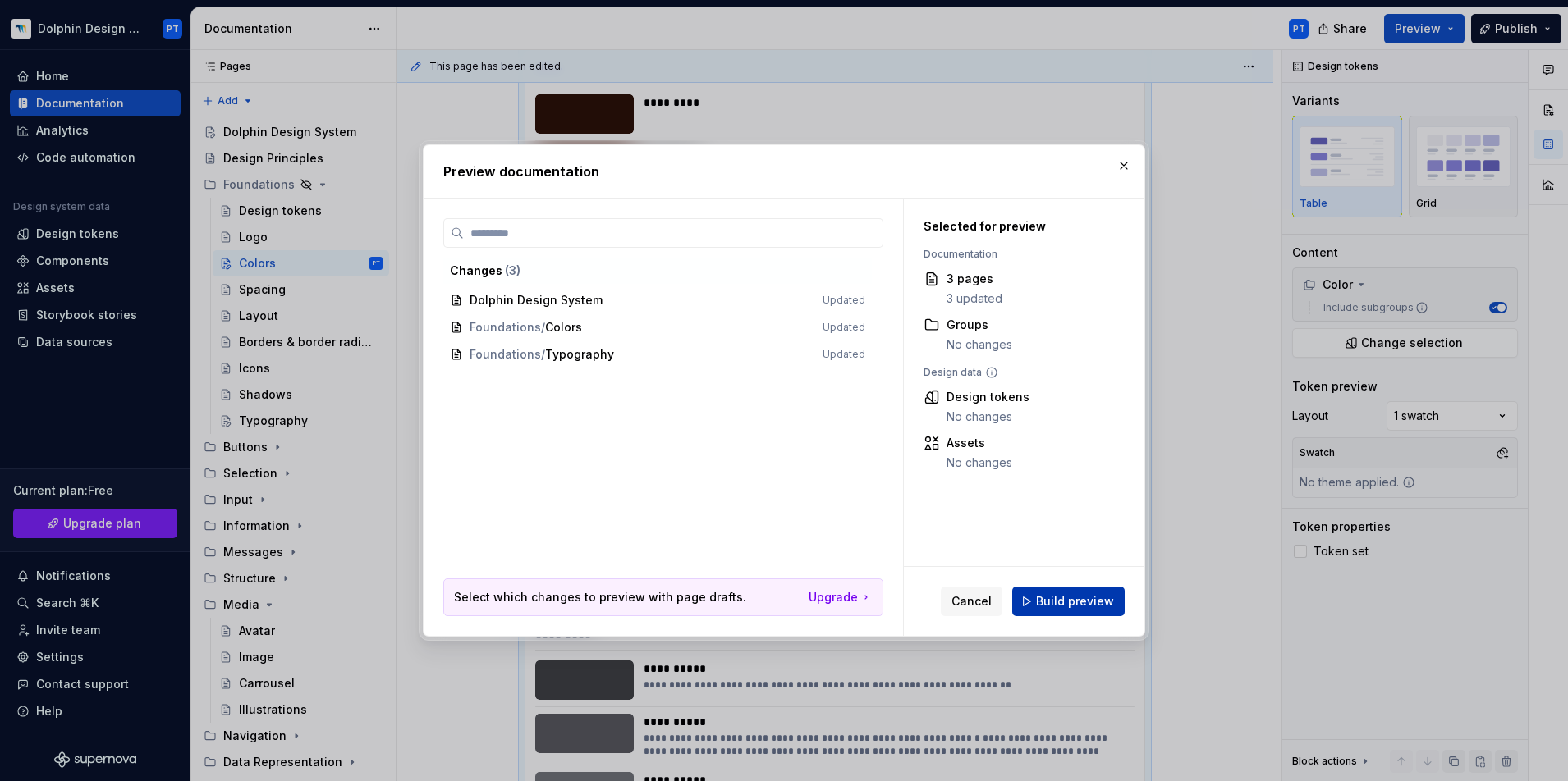
click at [1040, 592] on span "Build preview" at bounding box center [1074, 601] width 78 height 17
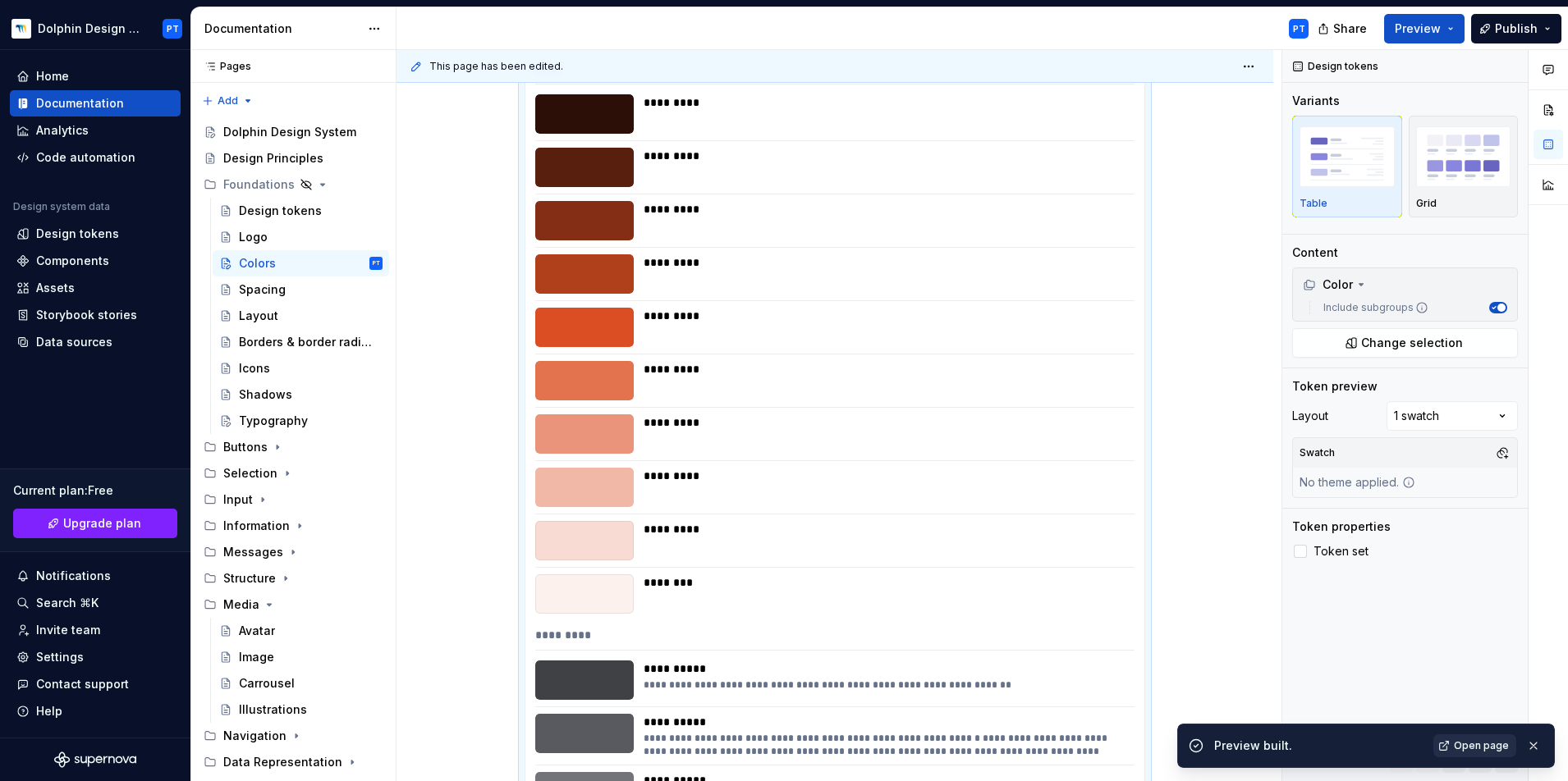
click at [1165, 592] on link "Open page" at bounding box center [1475, 746] width 83 height 23
click at [1165, 336] on span "Change selection" at bounding box center [1412, 343] width 102 height 17
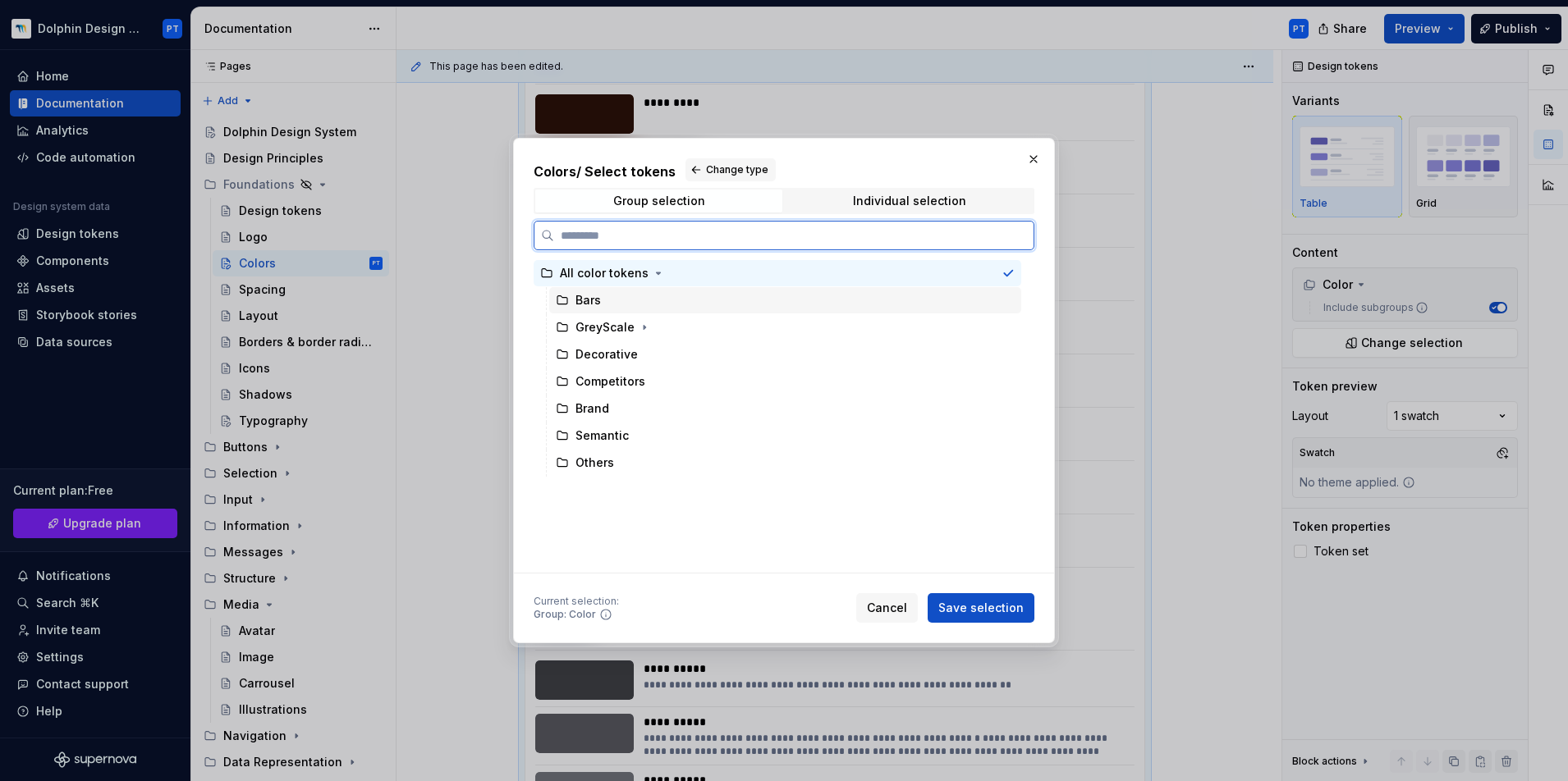
click at [626, 299] on div "Bars" at bounding box center [785, 300] width 472 height 26
click at [597, 409] on div "Brand" at bounding box center [592, 408] width 33 height 17
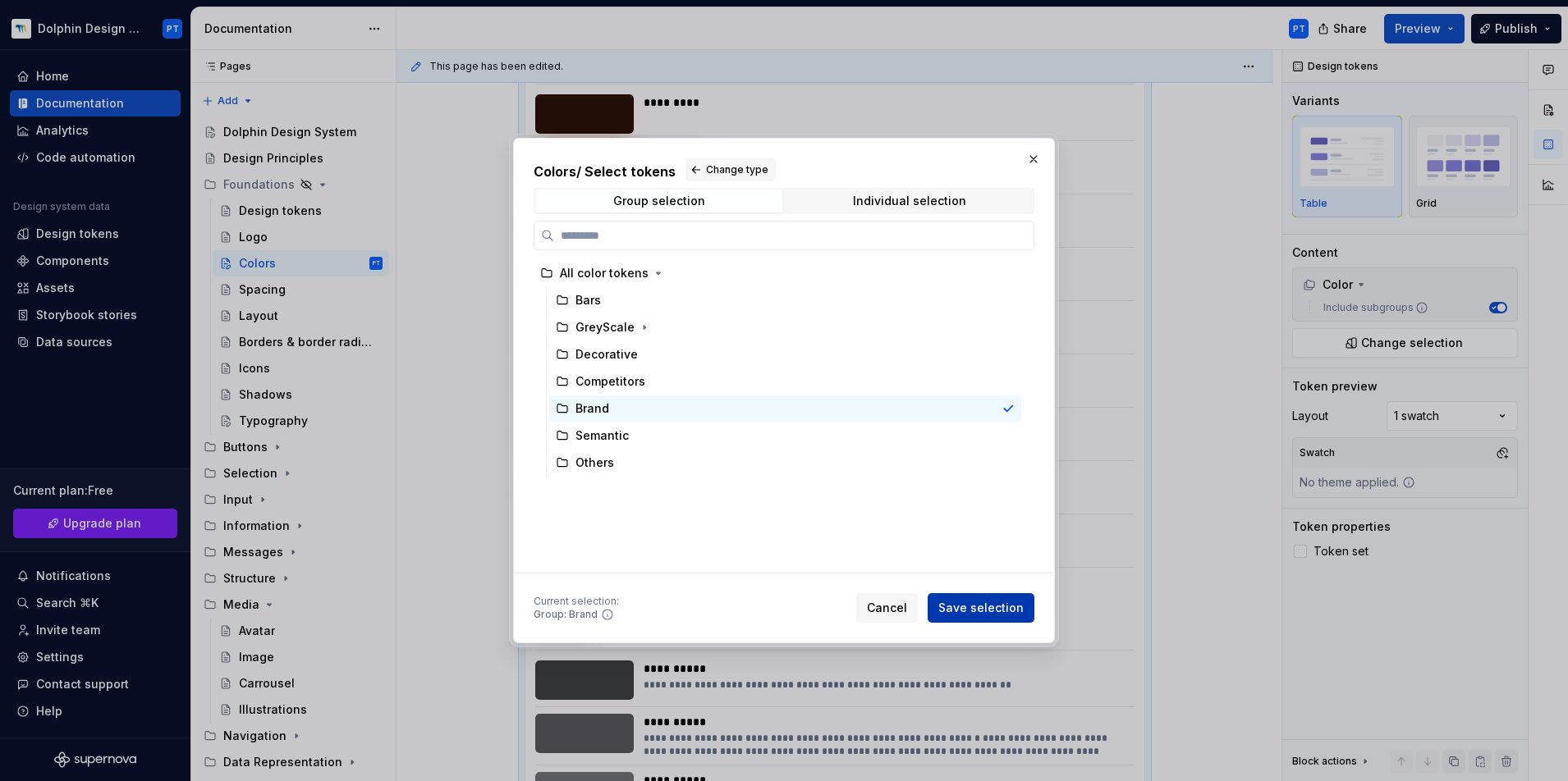
click at [1012, 592] on span "Save selection" at bounding box center [980, 608] width 85 height 17
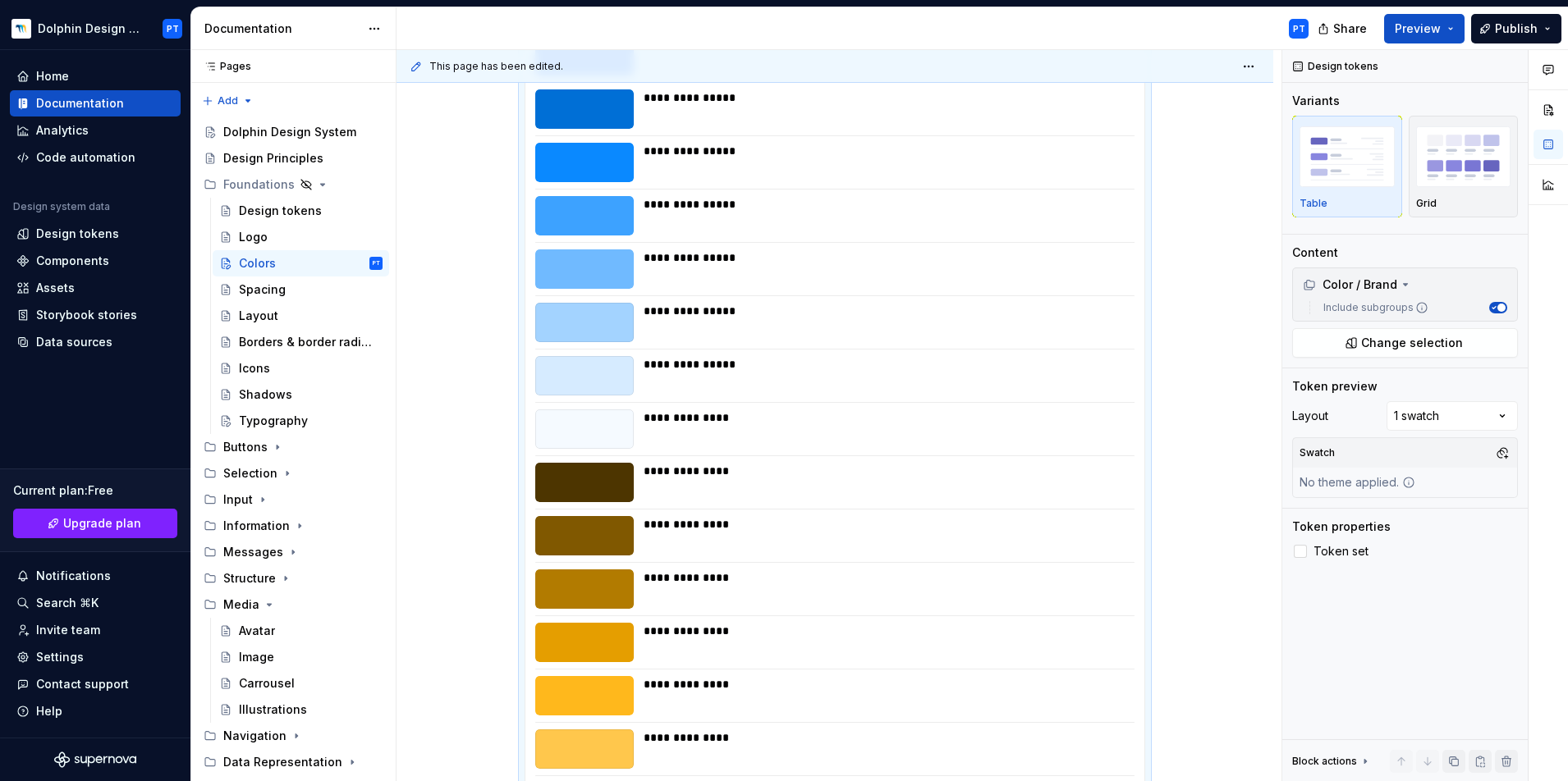
scroll to position [0, 0]
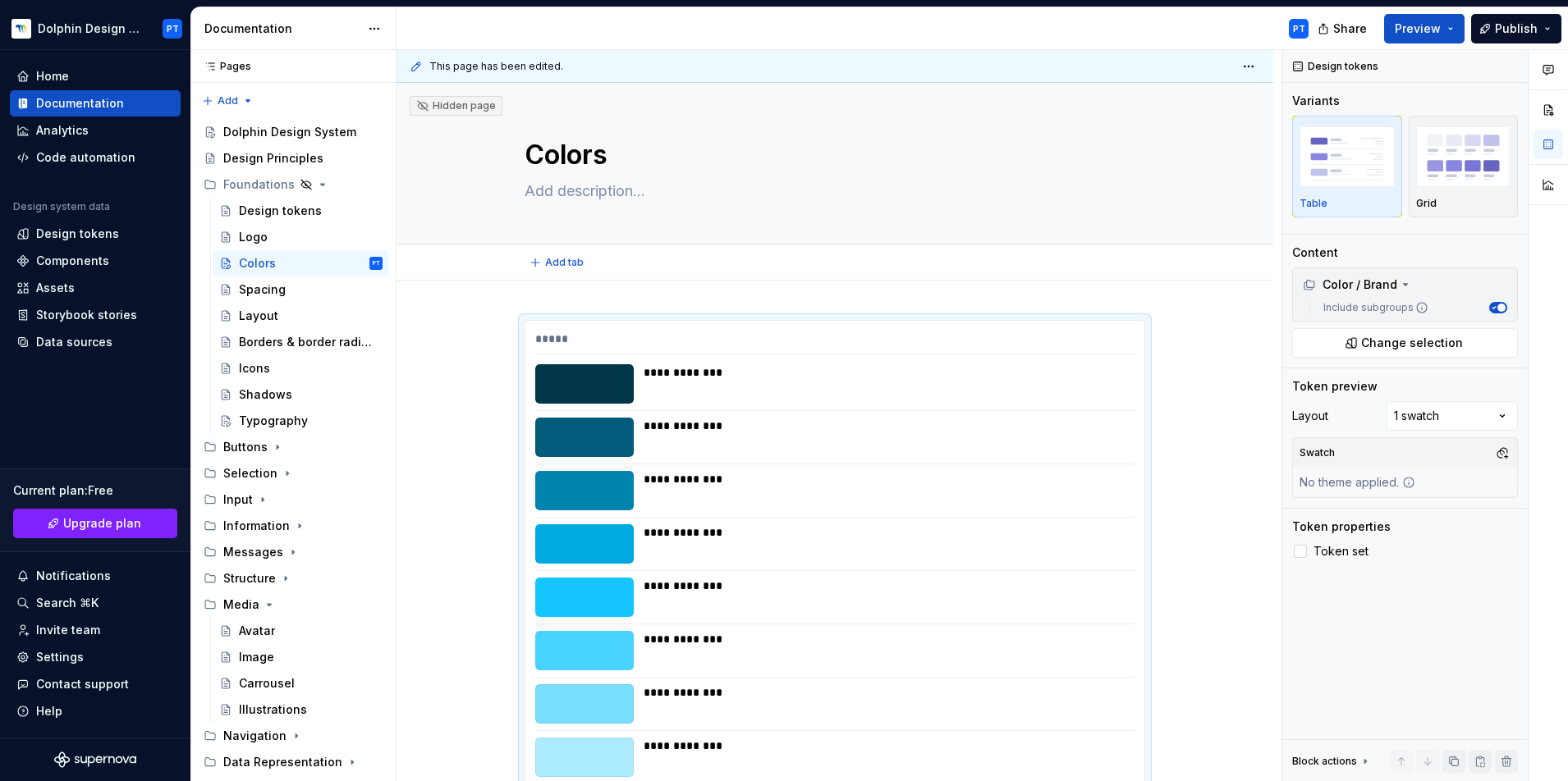
click at [539, 275] on div "Add tab" at bounding box center [835, 262] width 876 height 36
click at [552, 263] on span "Add tab" at bounding box center [564, 262] width 39 height 13
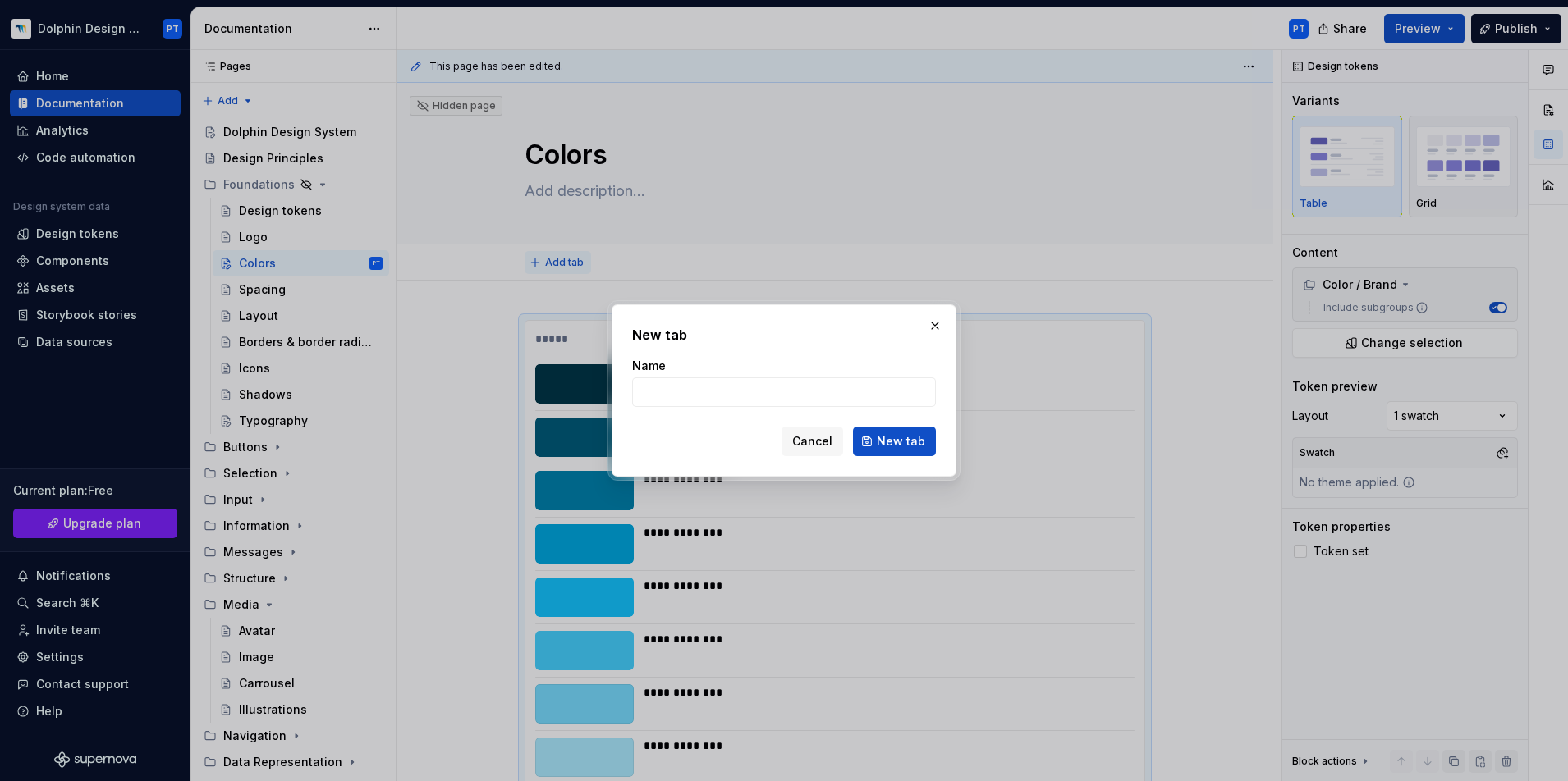
type textarea "*"
click at [692, 386] on input "Name" at bounding box center [783, 392] width 304 height 30
type input "Brand colors"
click at [877, 441] on button "New tab" at bounding box center [894, 442] width 83 height 30
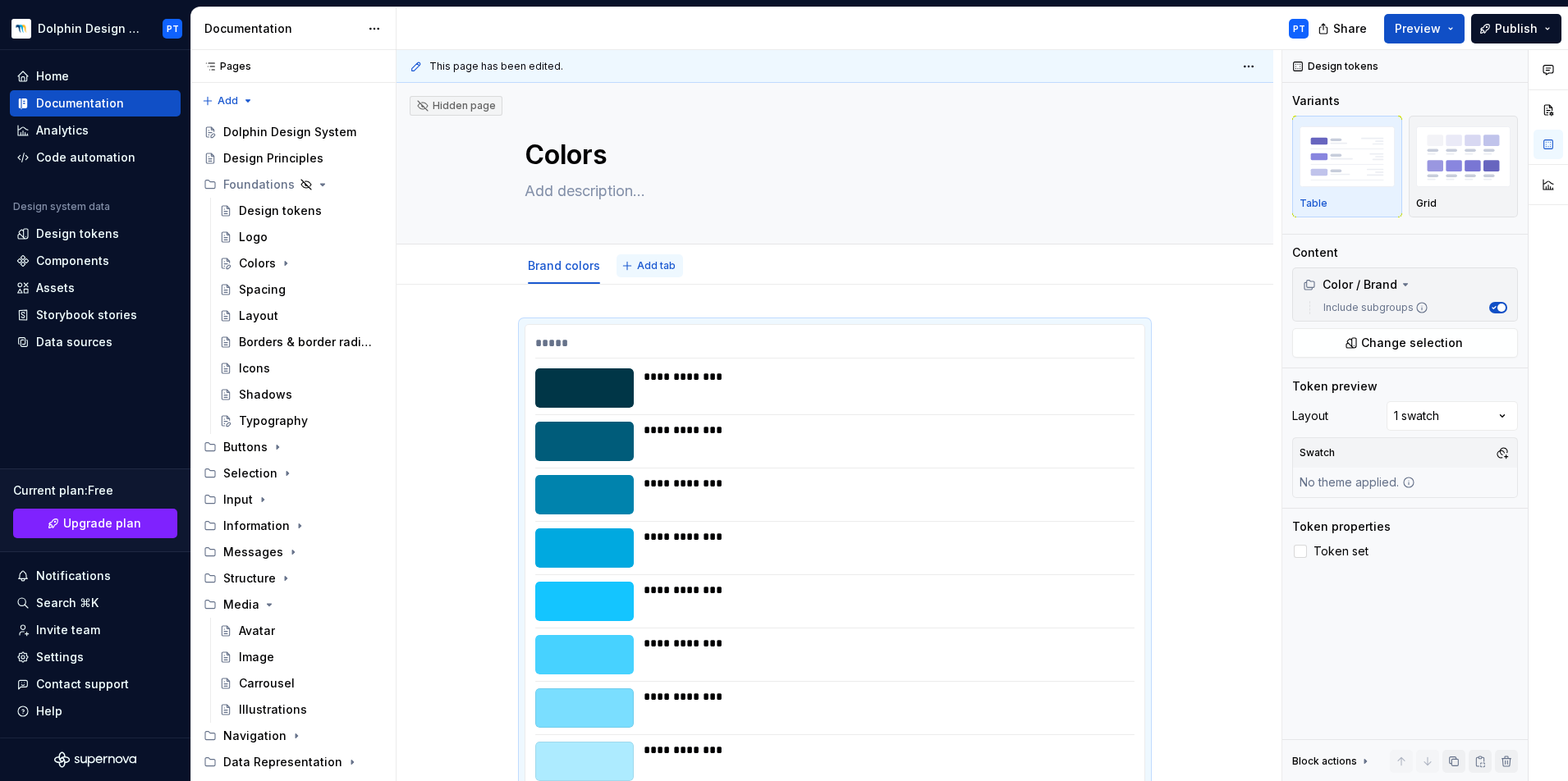
type textarea "*"
click at [663, 266] on span "Add tab" at bounding box center [656, 266] width 39 height 13
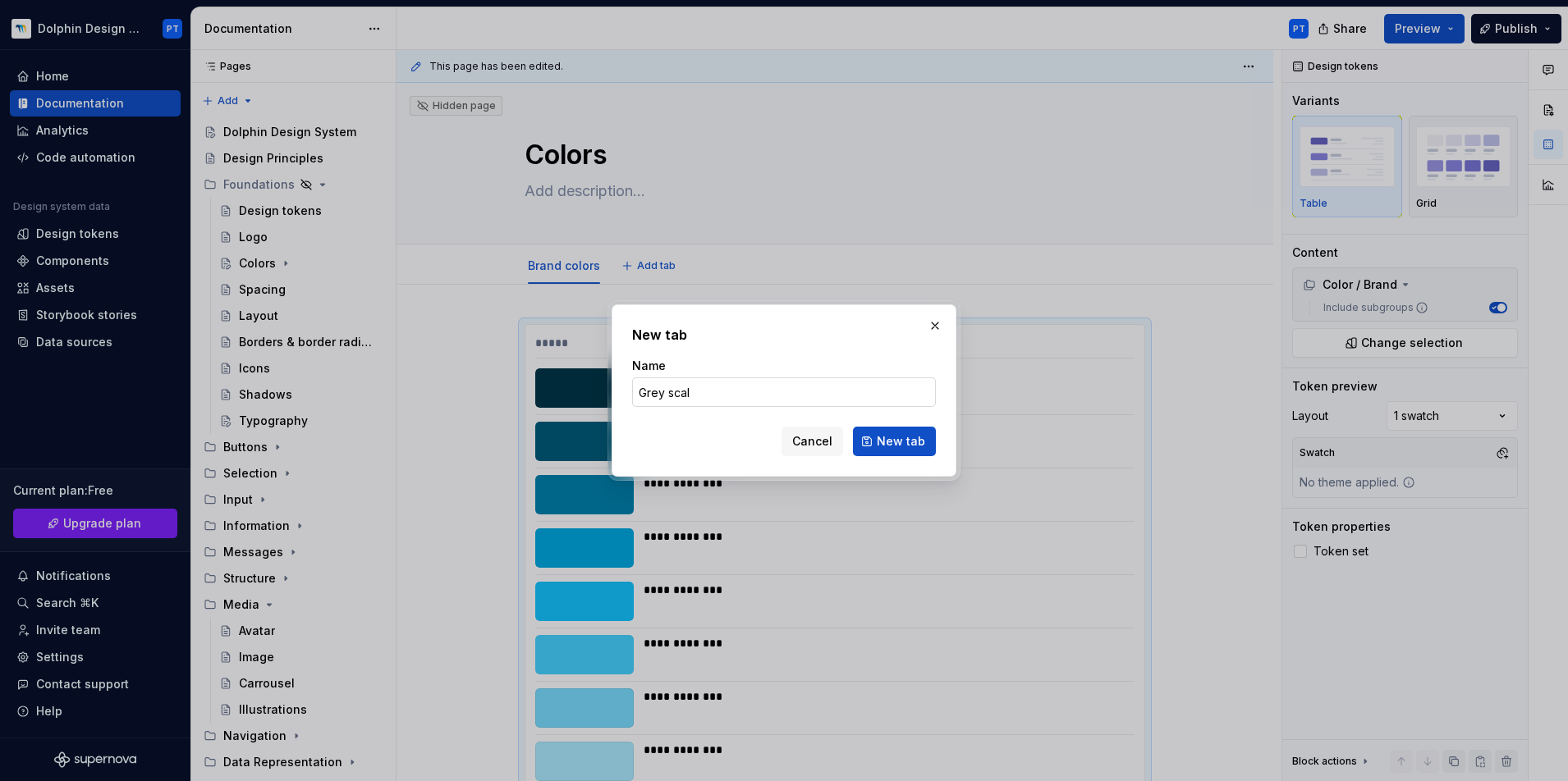
type input "Grey scale"
click at [896, 442] on button "New tab" at bounding box center [894, 442] width 83 height 30
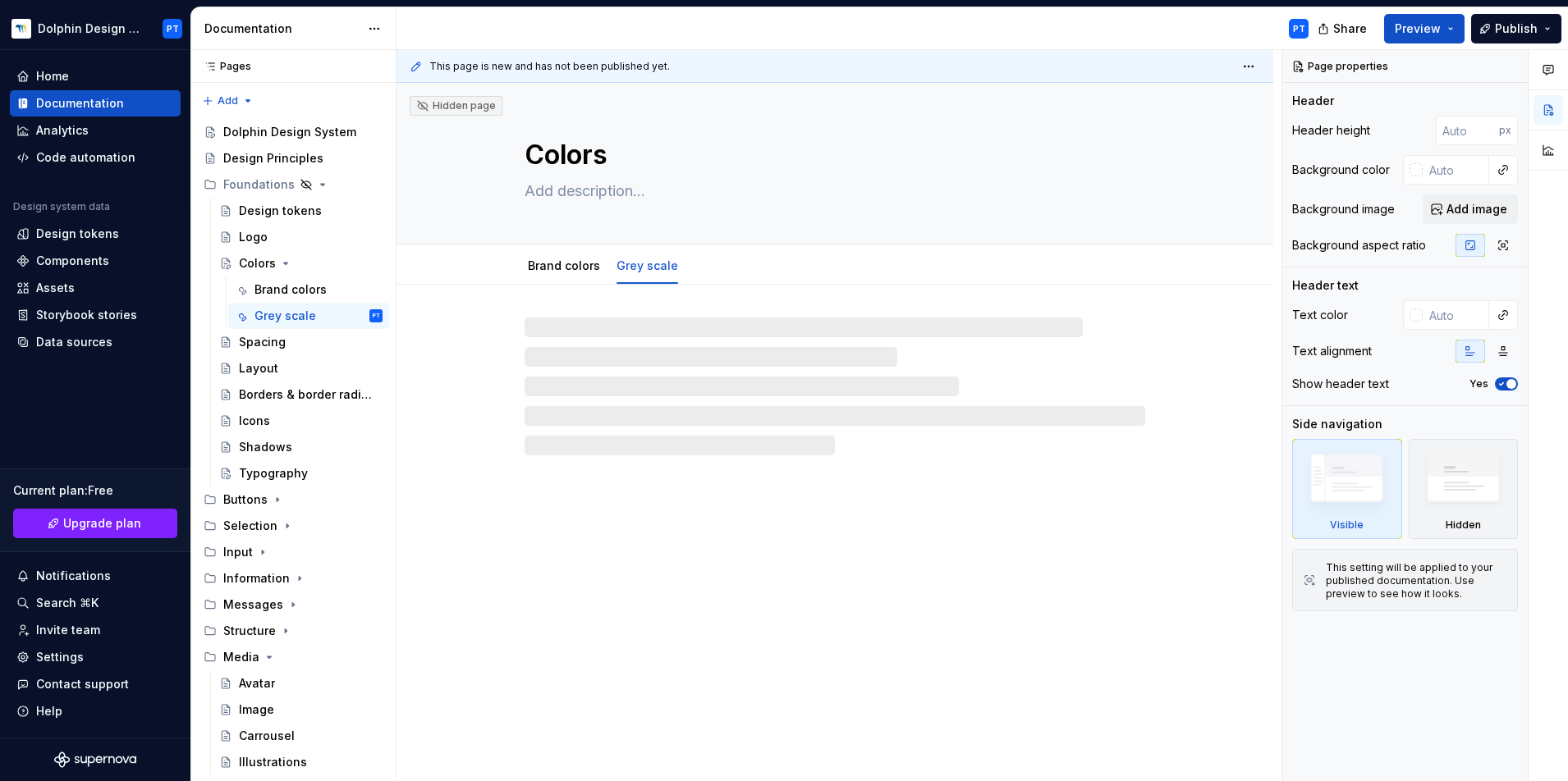
type textarea "*"
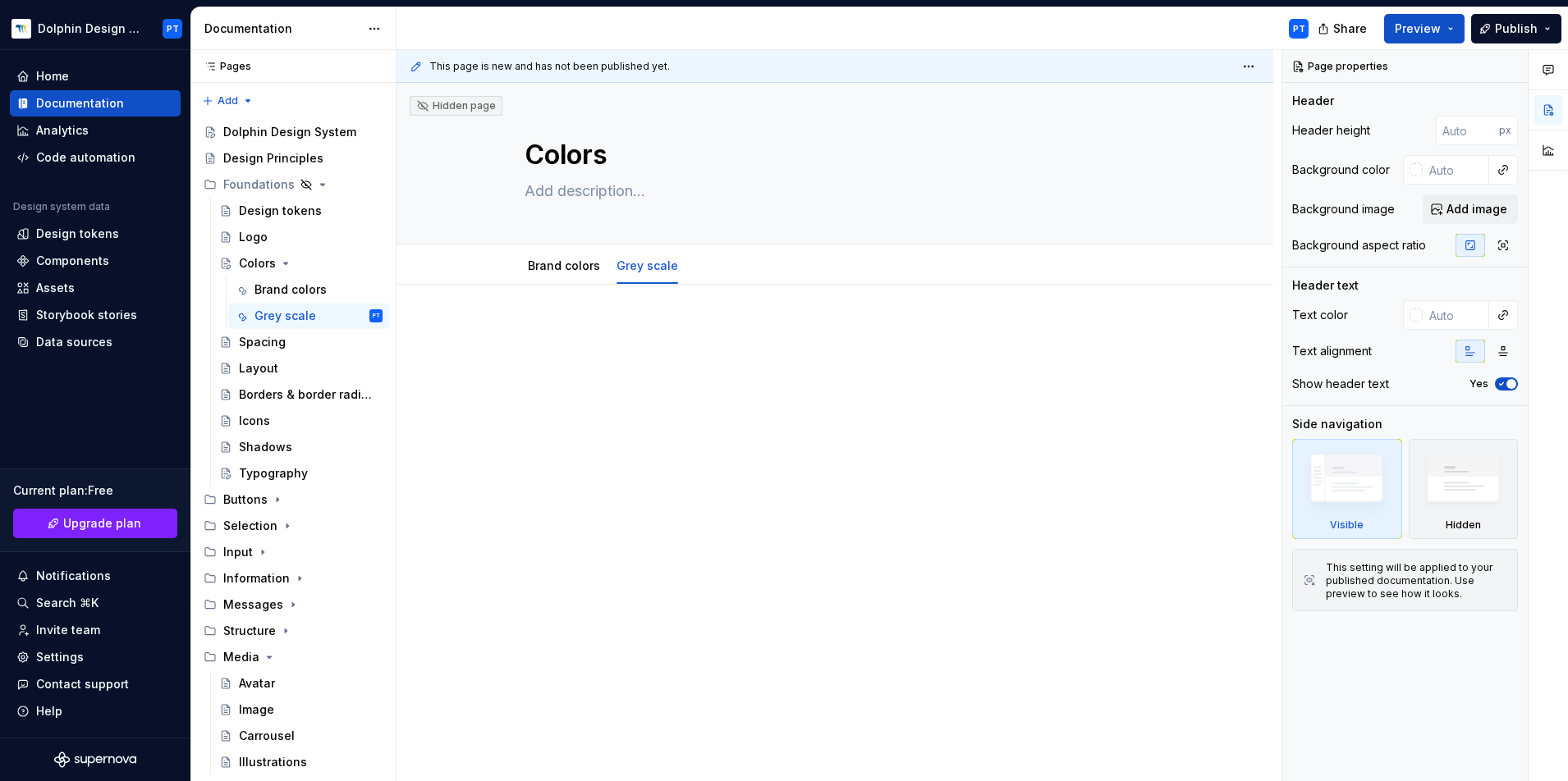
click at [627, 337] on p at bounding box center [834, 333] width 620 height 19
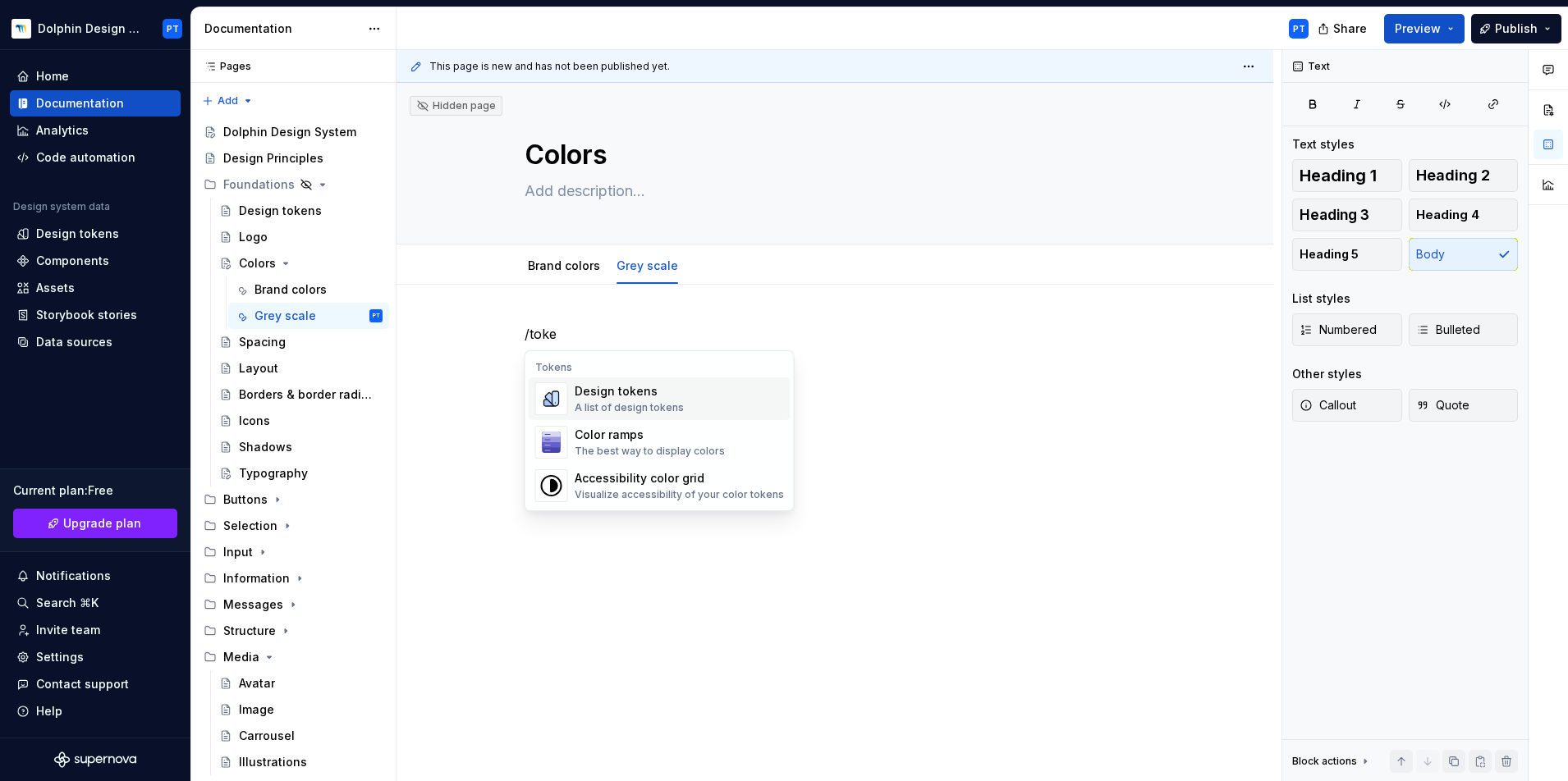
click at [620, 395] on div "Design tokens" at bounding box center [629, 391] width 109 height 17
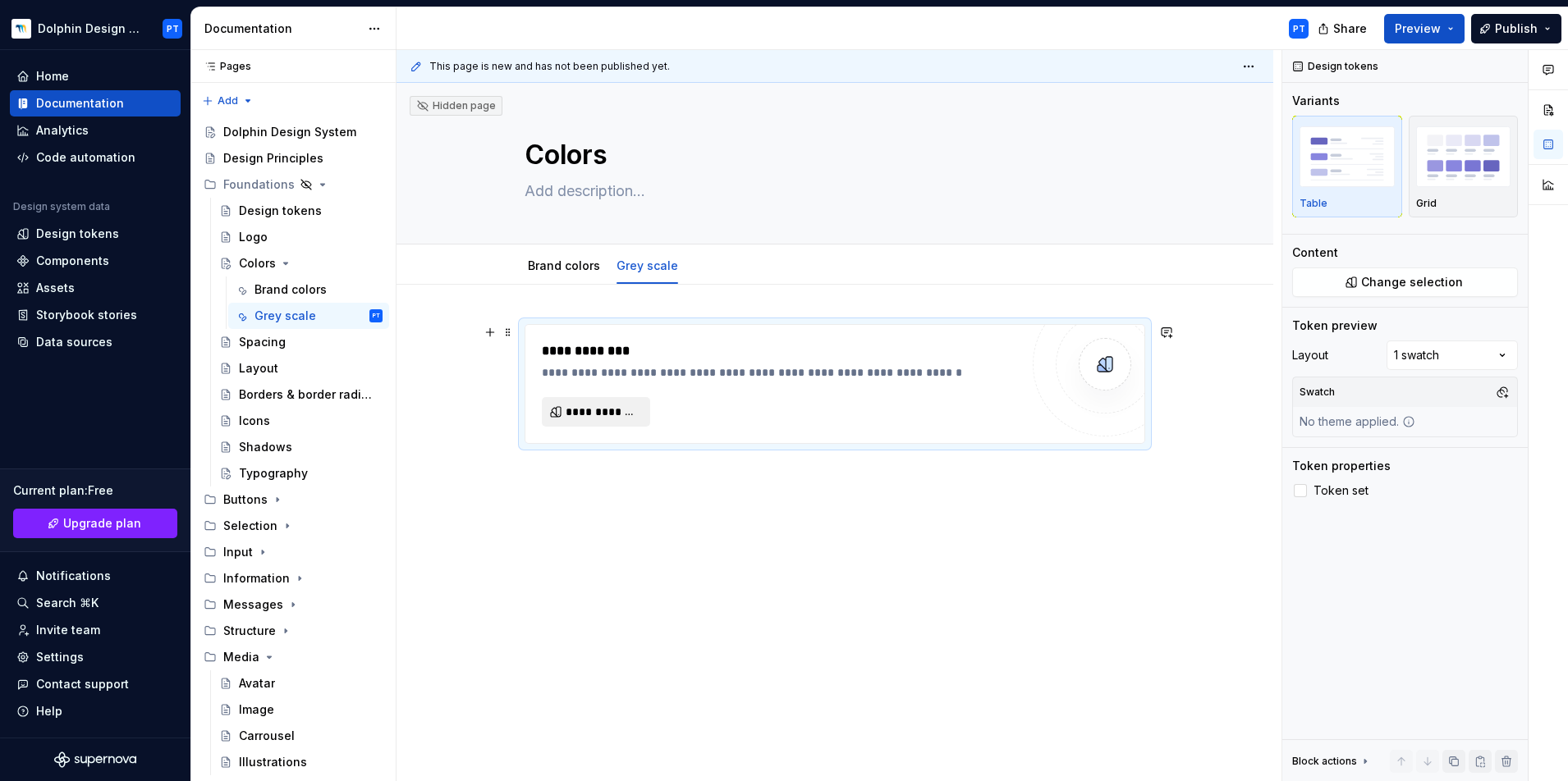
click at [582, 423] on button "**********" at bounding box center [596, 412] width 108 height 30
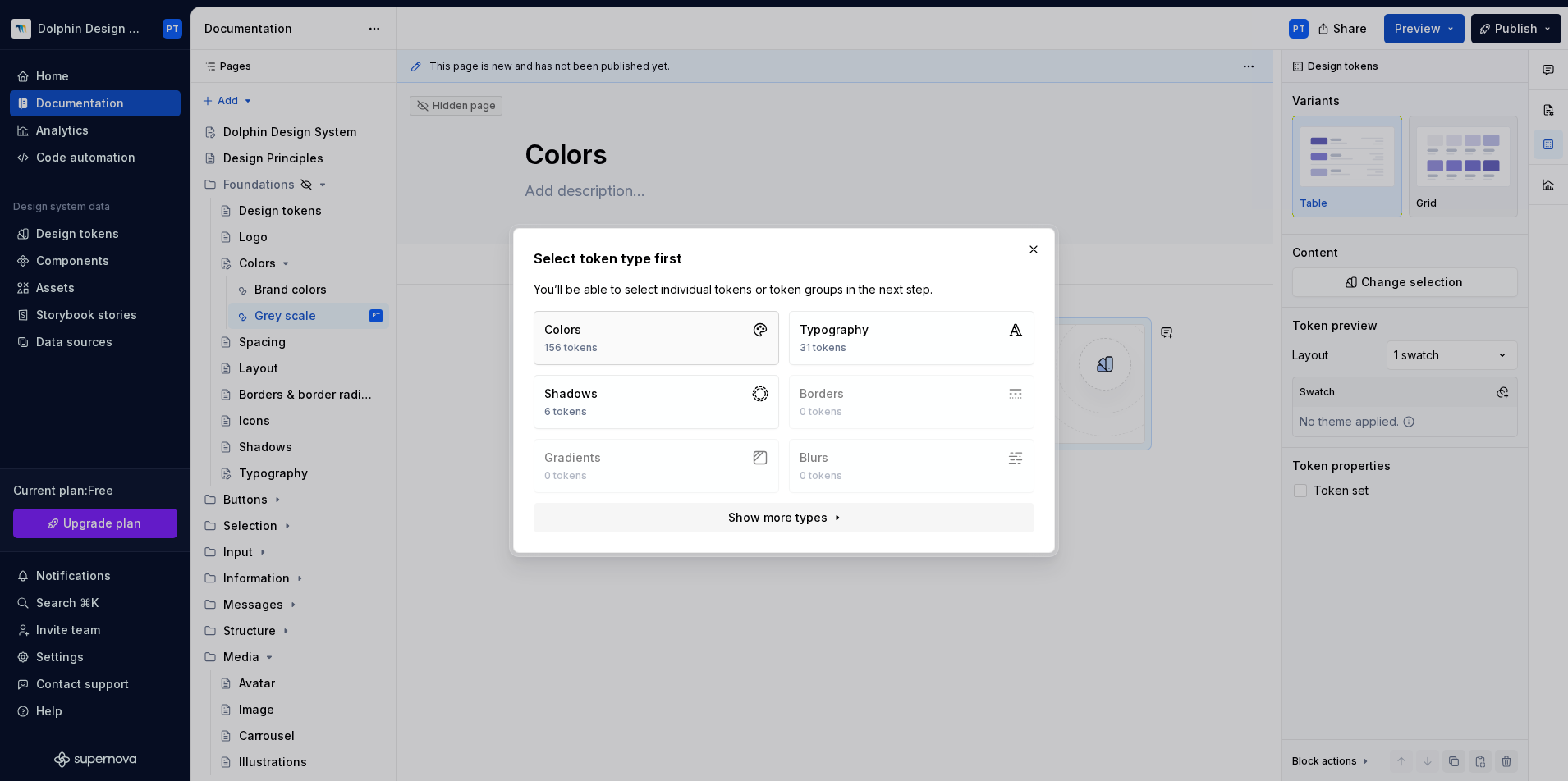
click at [659, 331] on button "Colors 156 tokens" at bounding box center [656, 339] width 245 height 55
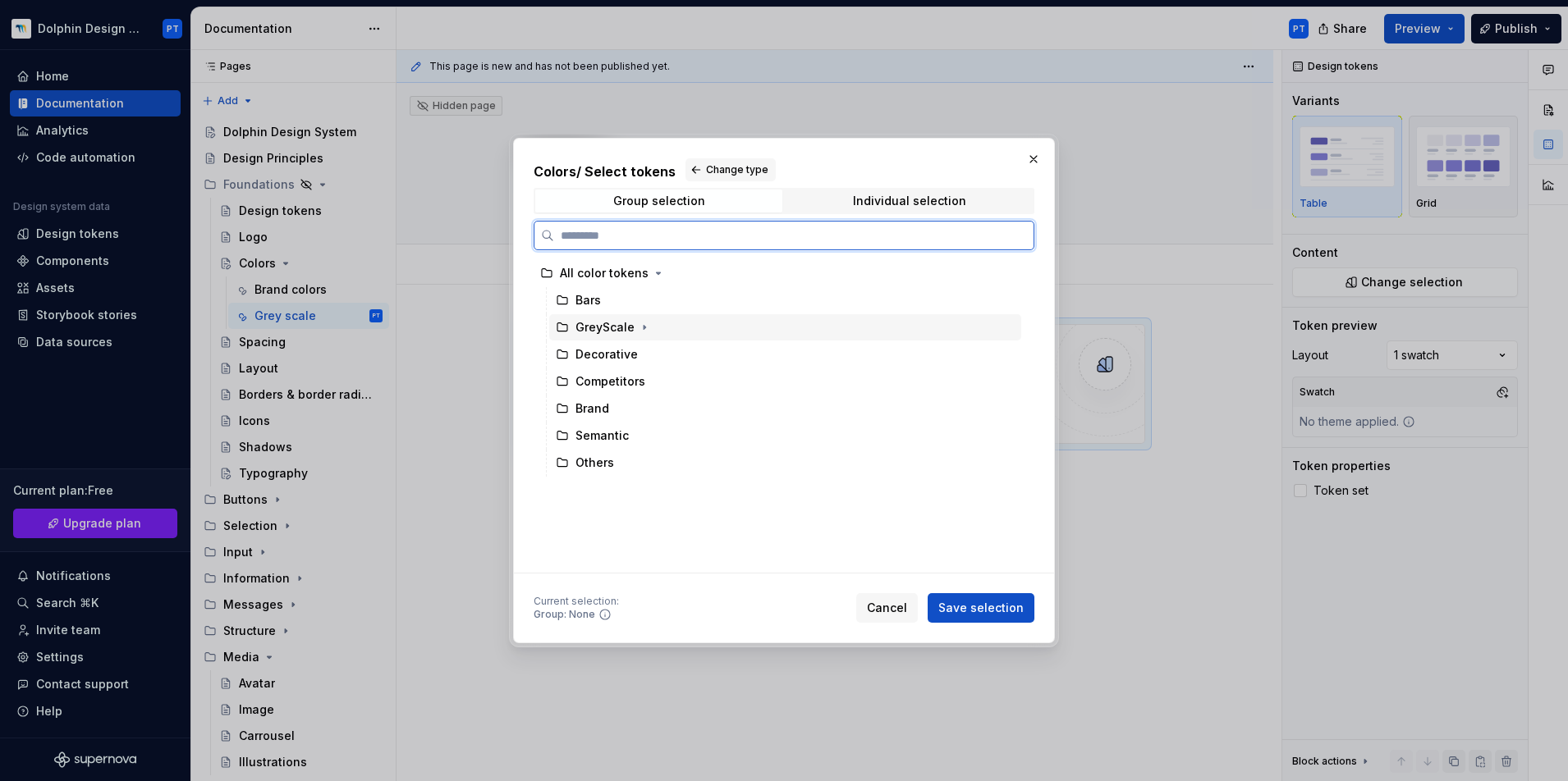
click at [626, 331] on div "GreyScale" at bounding box center [604, 327] width 59 height 17
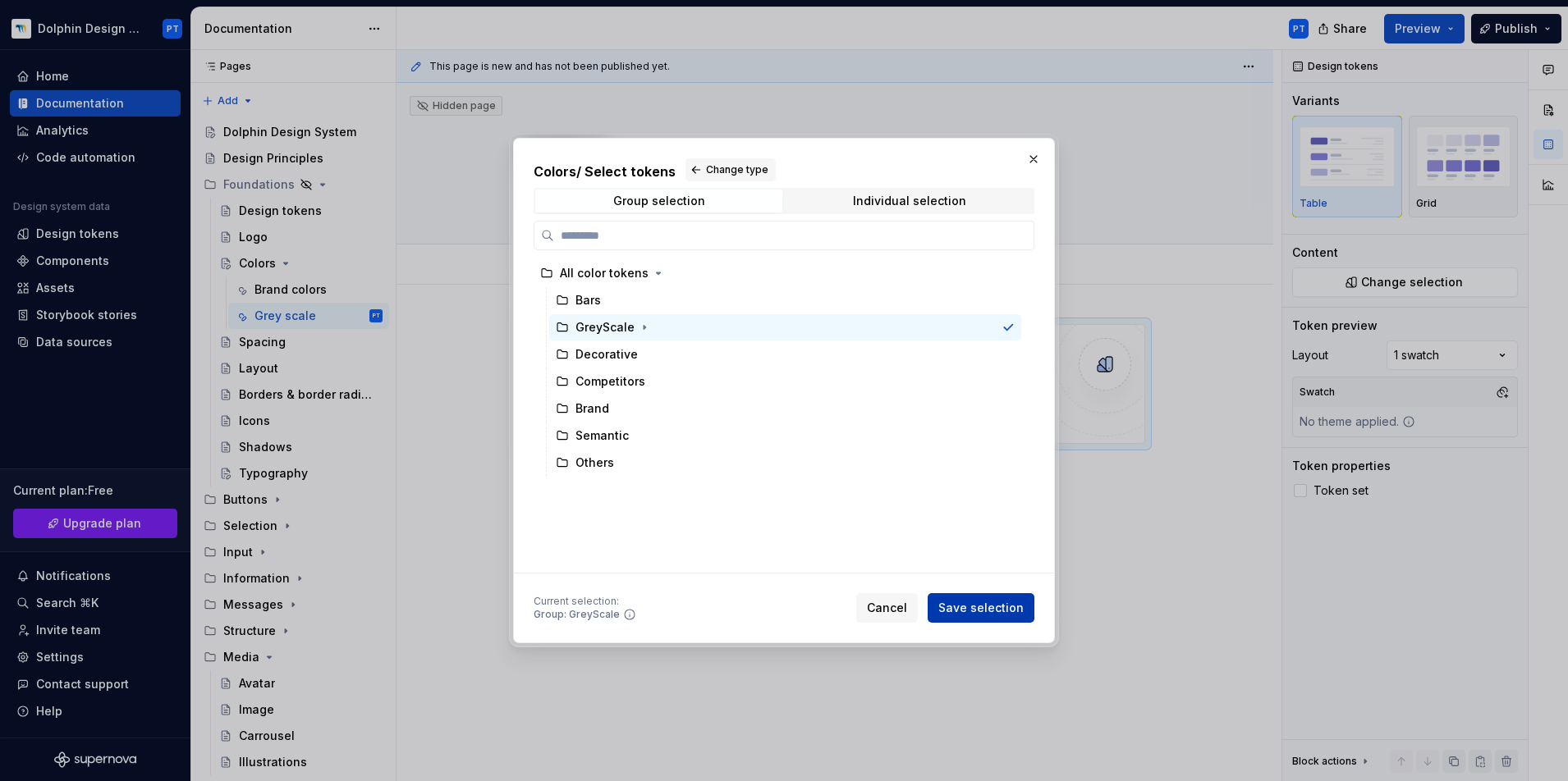
click at [996, 592] on span "Save selection" at bounding box center [980, 608] width 85 height 17
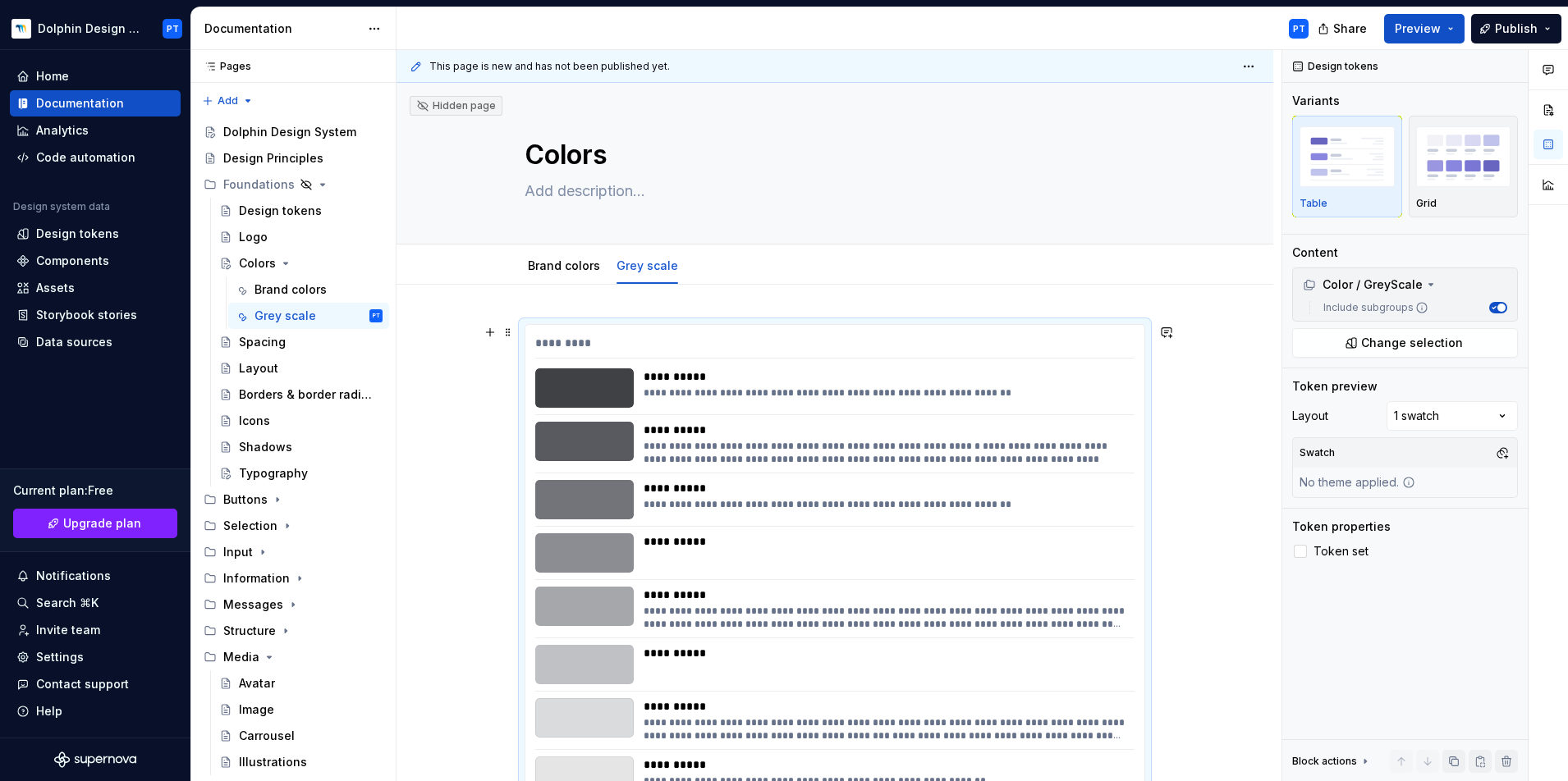
click at [714, 266] on span "Add tab" at bounding box center [734, 266] width 39 height 13
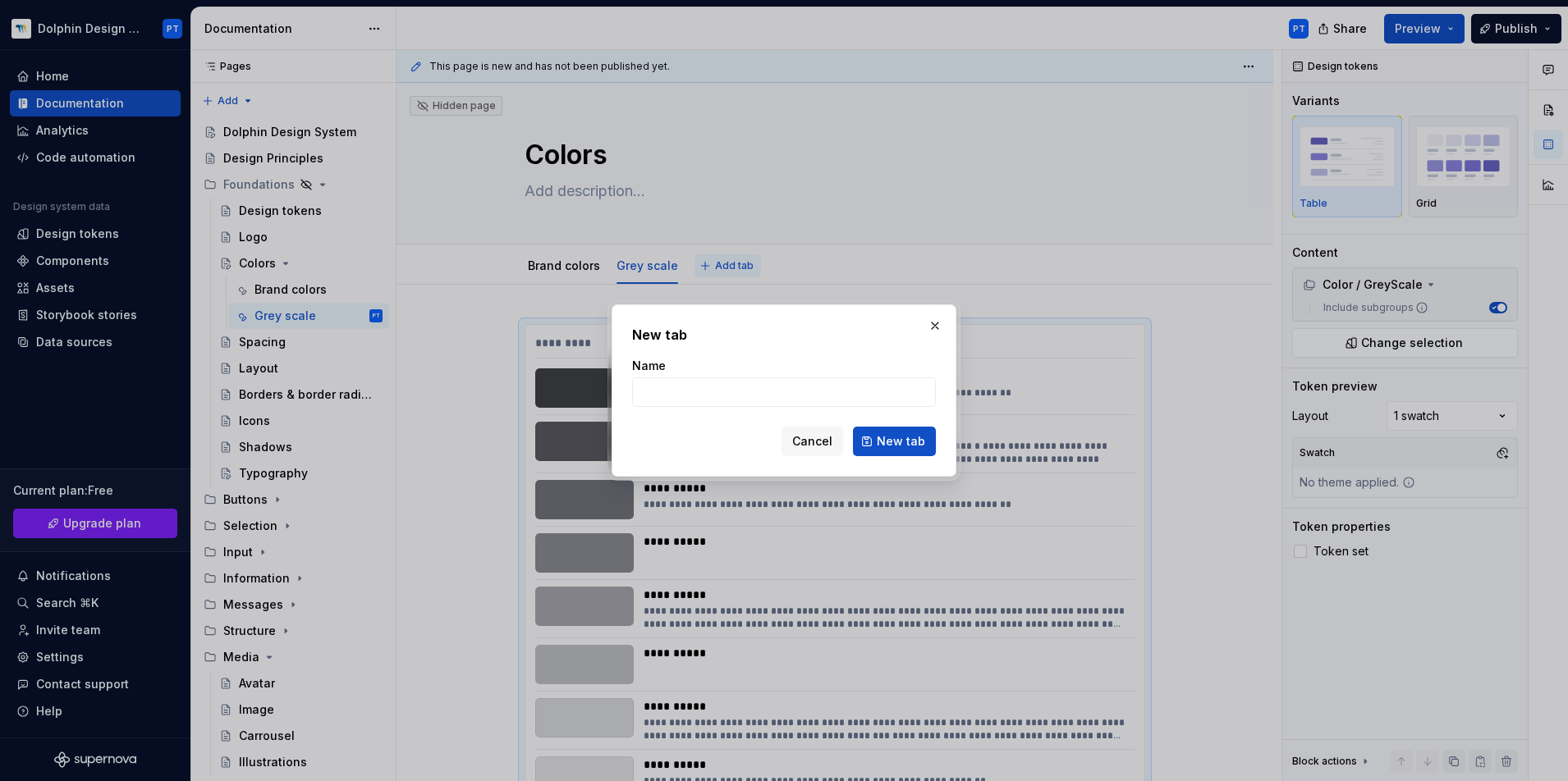
type textarea "*"
type input "Bars"
click at [918, 443] on span "New tab" at bounding box center [900, 442] width 48 height 17
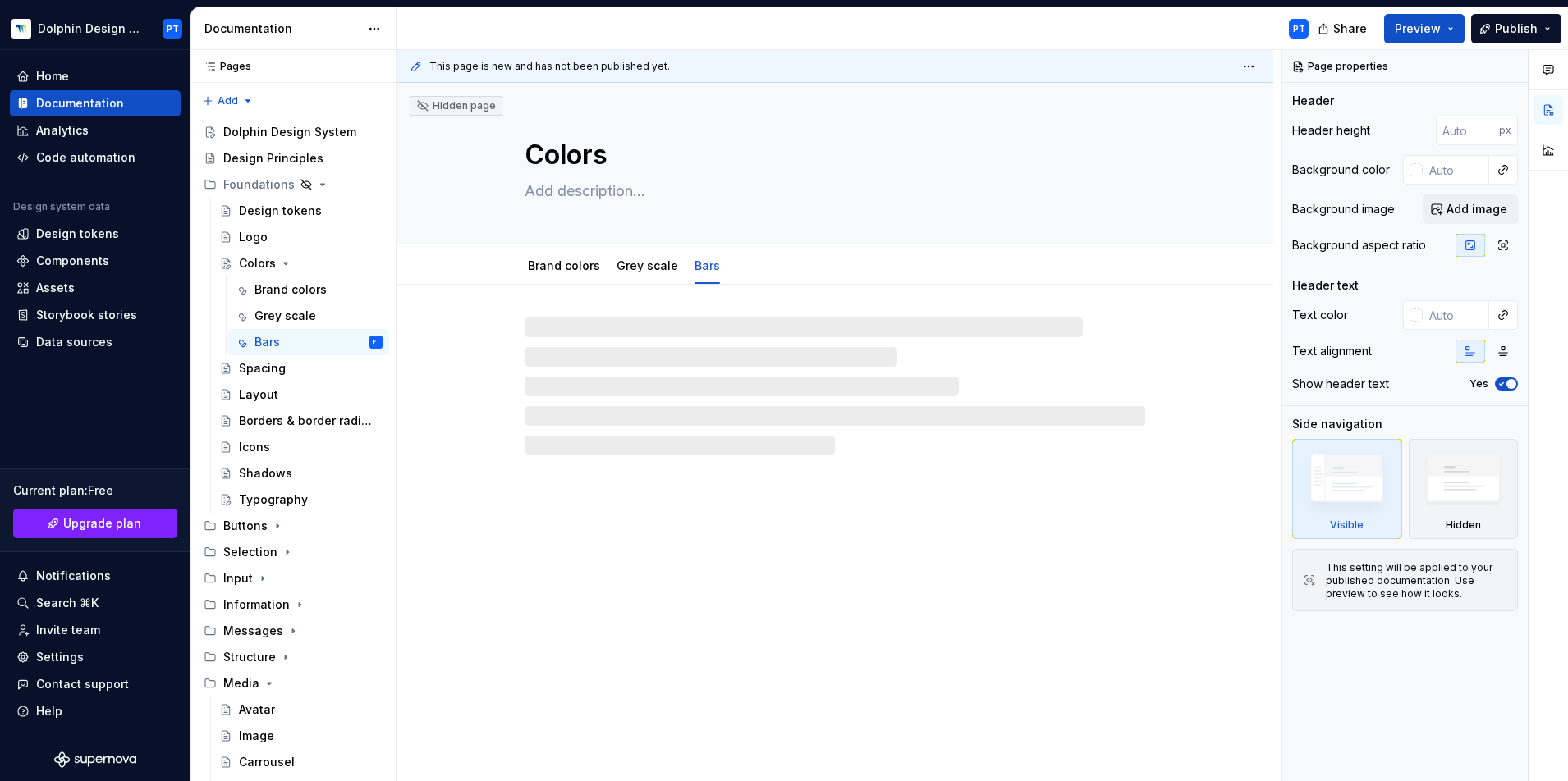
drag, startPoint x: 694, startPoint y: 272, endPoint x: 573, endPoint y: 348, distance: 142.9
click at [573, 328] on div at bounding box center [834, 386] width 620 height 138
type textarea "*"
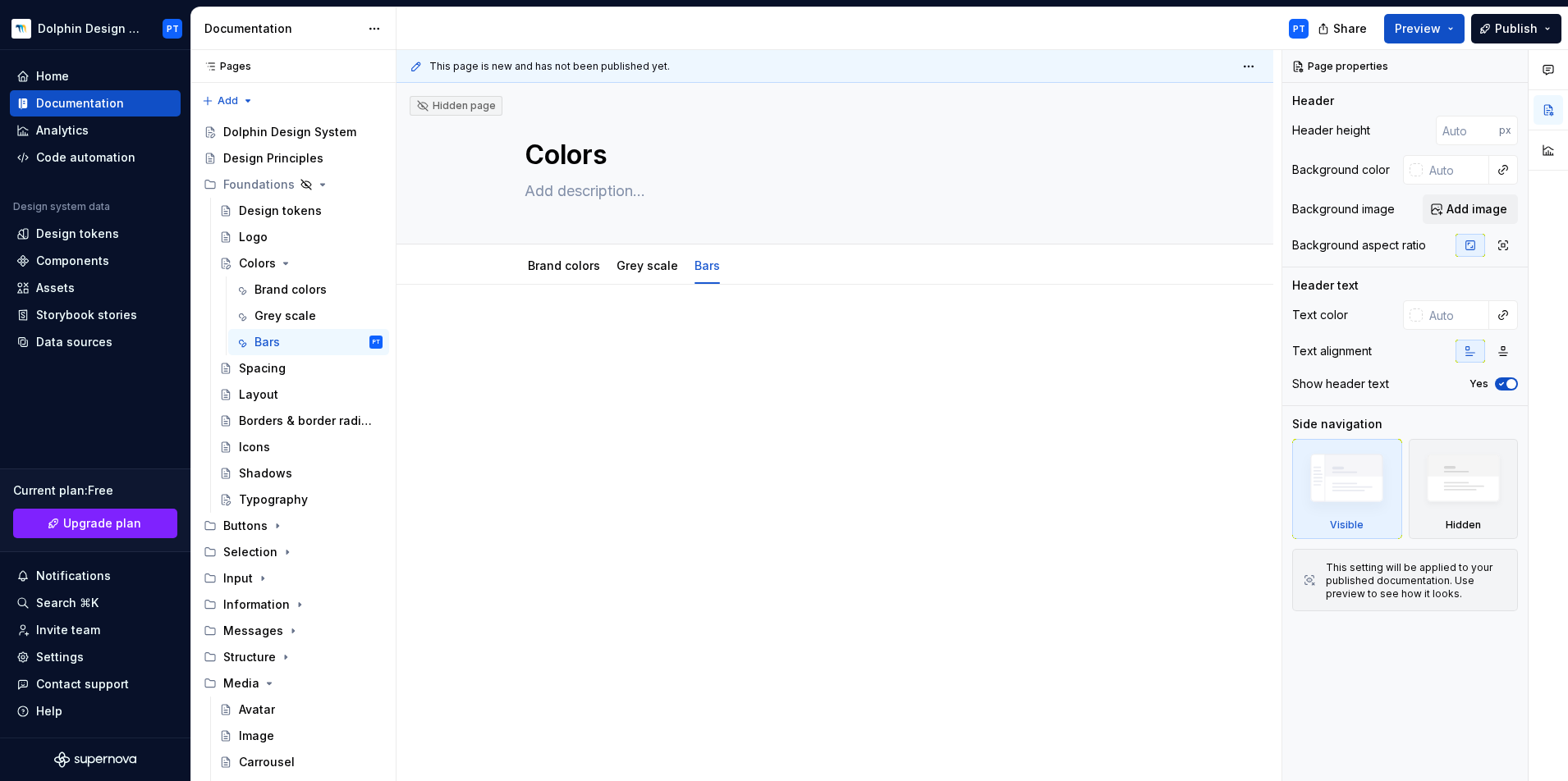
click at [555, 333] on p at bounding box center [834, 333] width 620 height 19
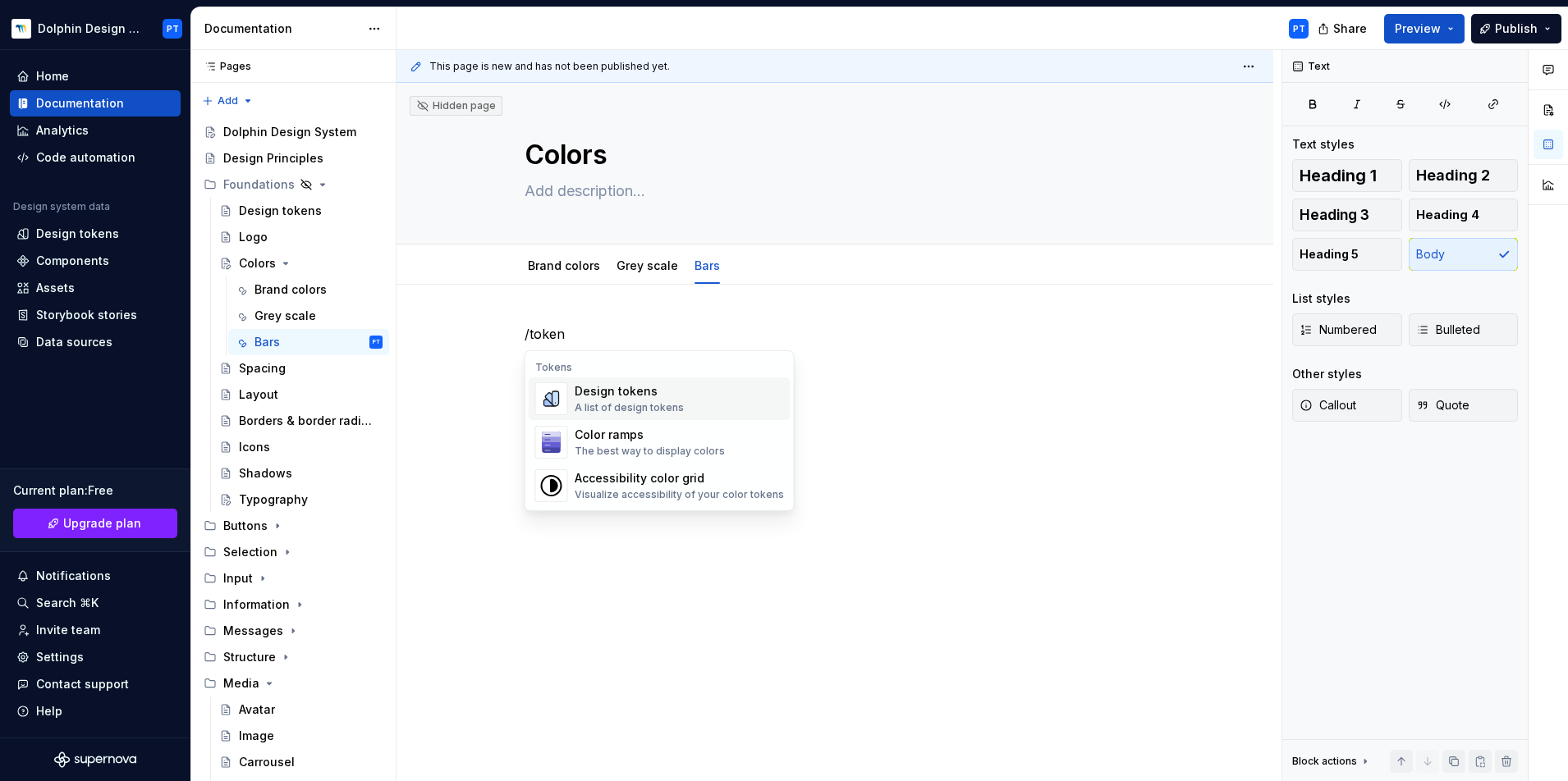
click at [593, 397] on div "Design tokens" at bounding box center [629, 391] width 109 height 17
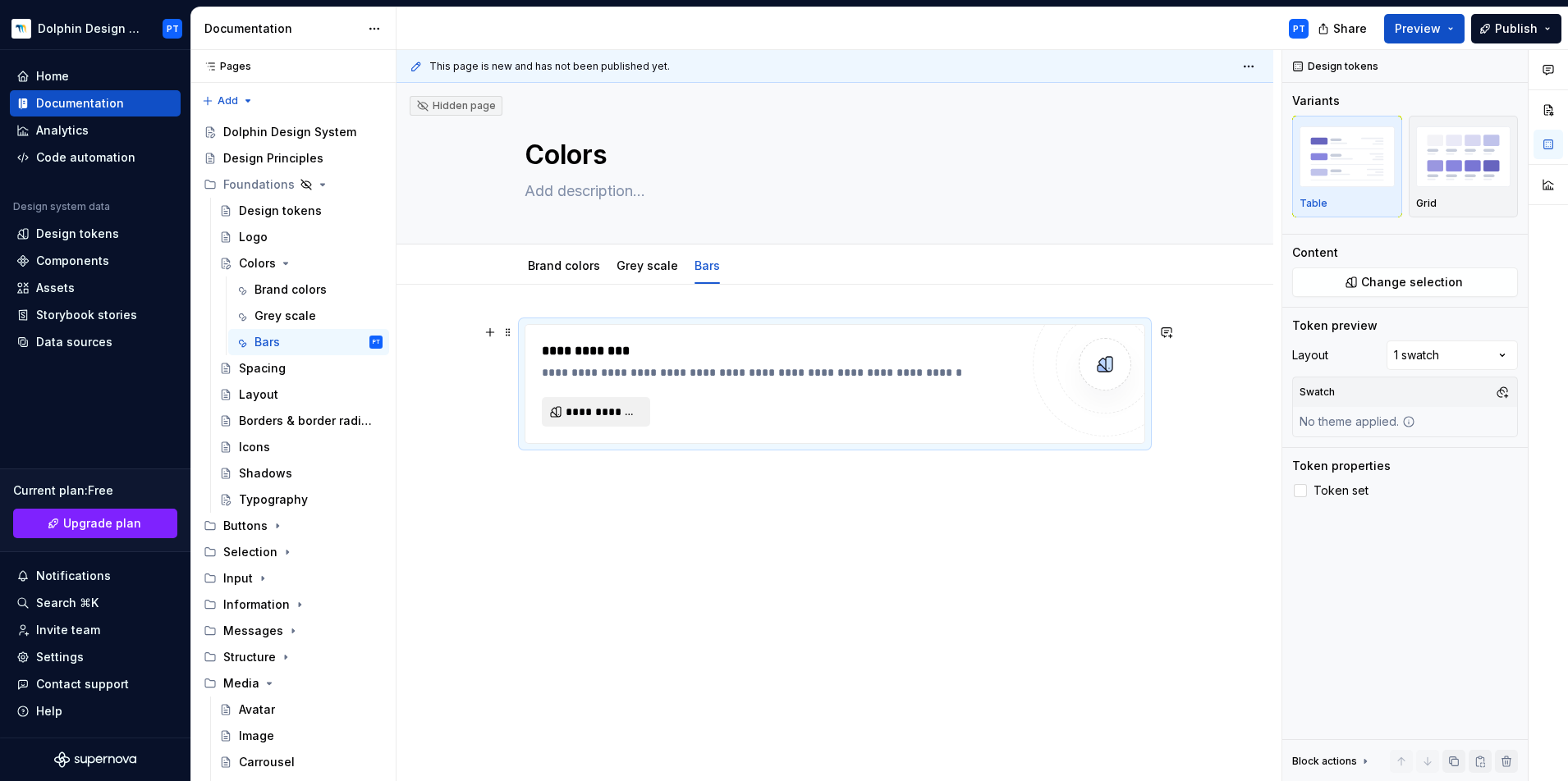
click at [590, 411] on span "**********" at bounding box center [603, 412] width 74 height 17
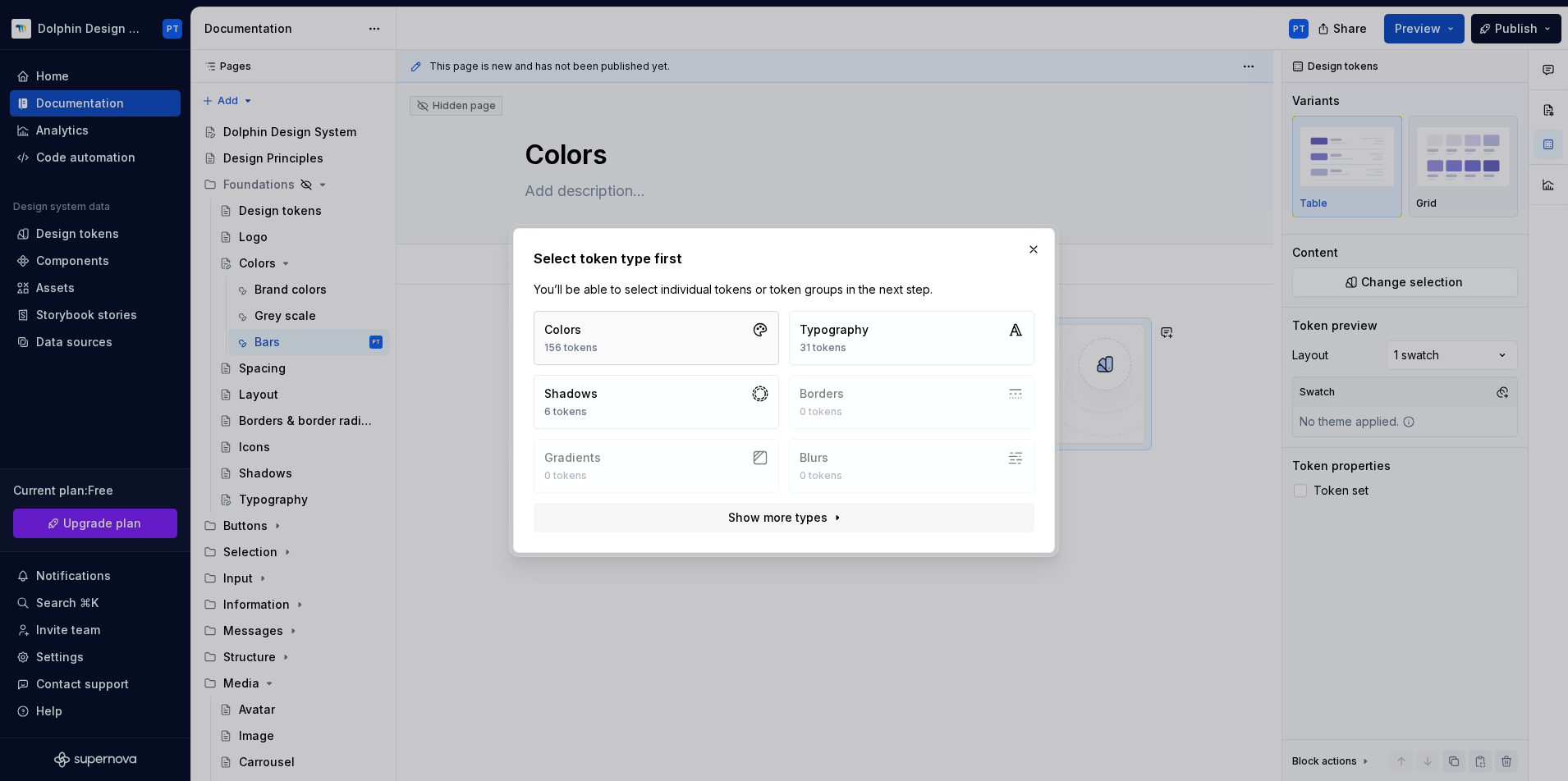
click at [648, 332] on button "Colors 156 tokens" at bounding box center [656, 339] width 245 height 55
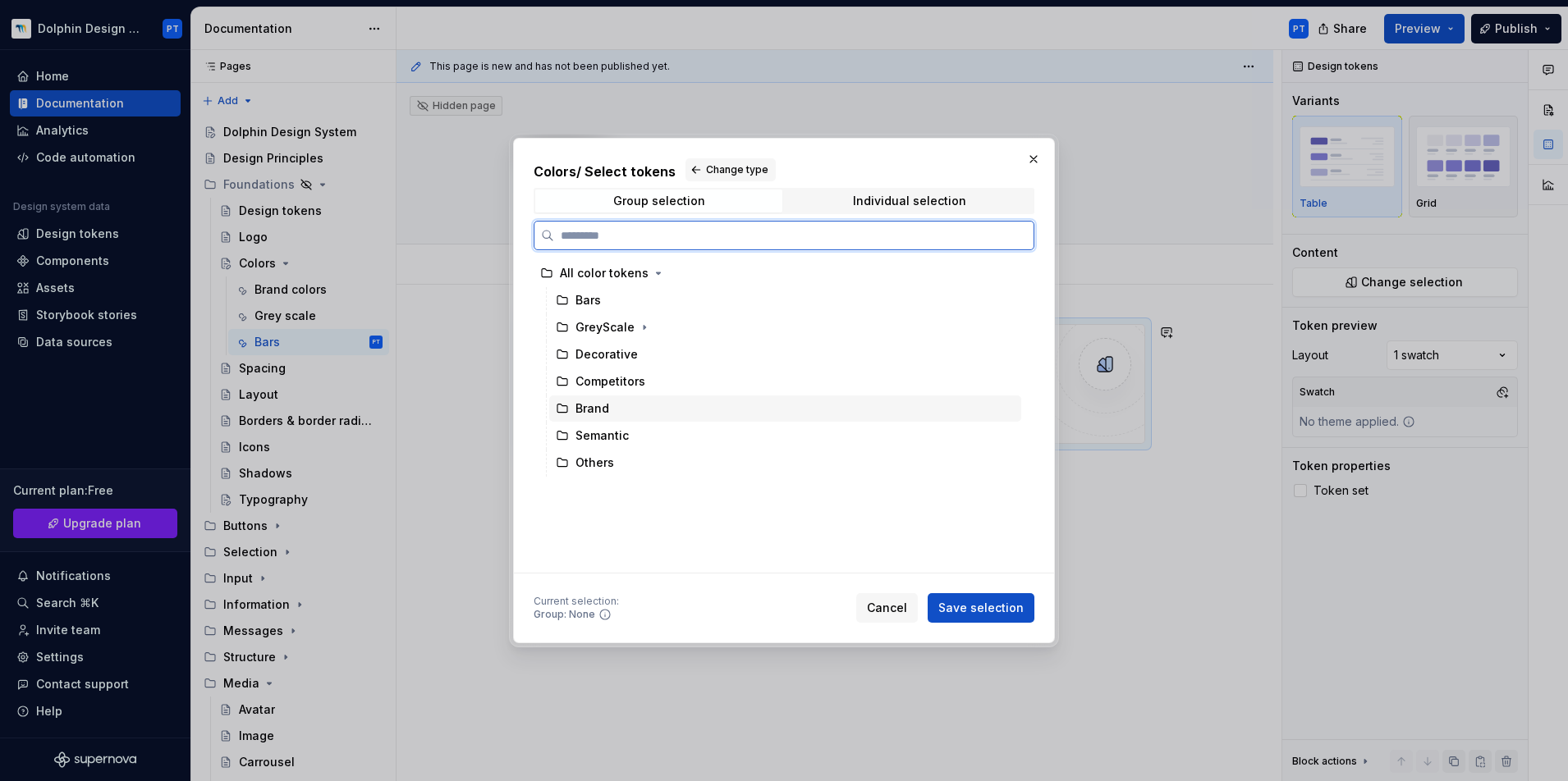
click at [639, 409] on div "Brand" at bounding box center [785, 409] width 472 height 26
click at [615, 303] on div "Bars" at bounding box center [785, 300] width 472 height 26
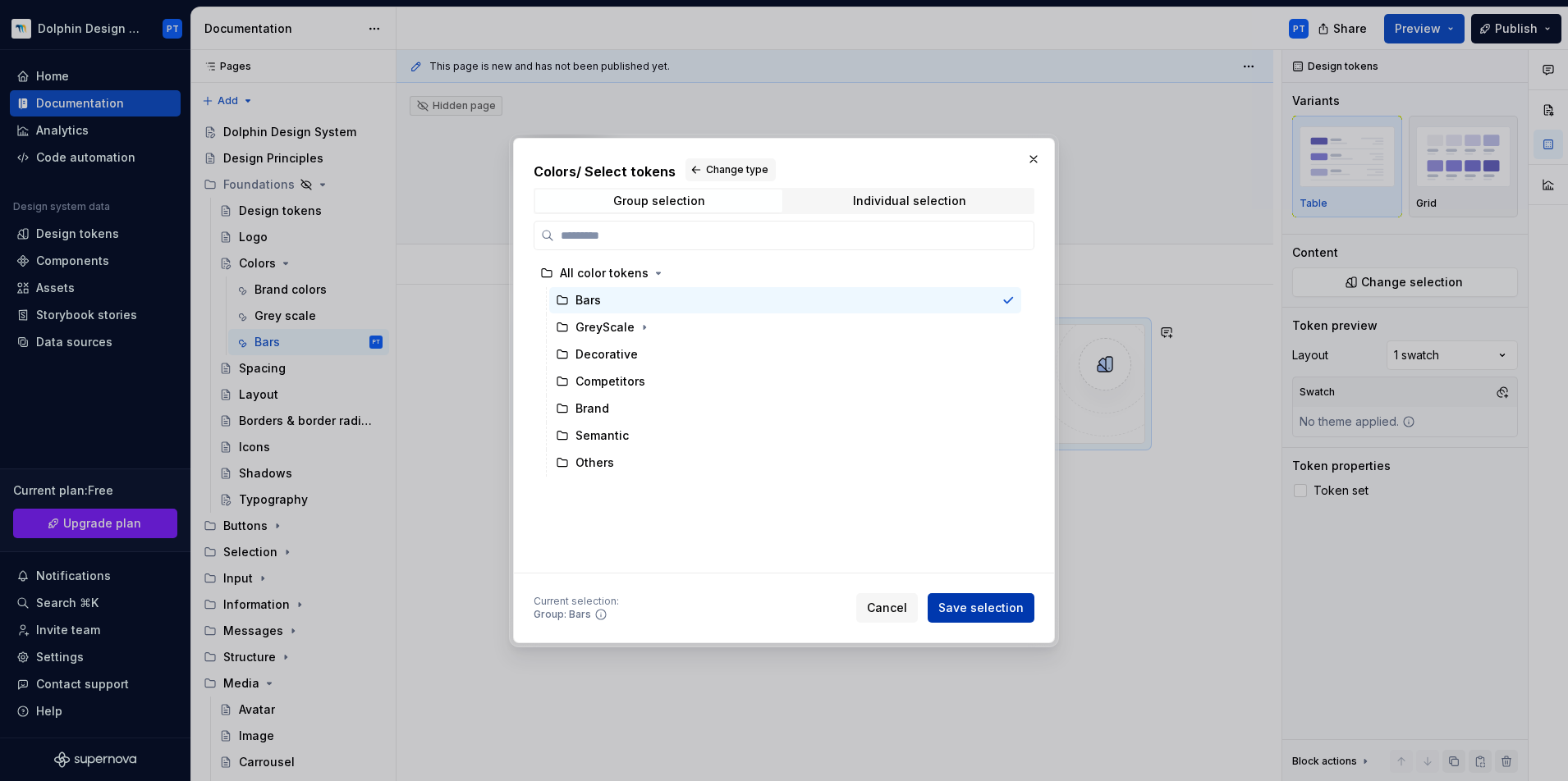
click at [971, 592] on button "Save selection" at bounding box center [980, 608] width 106 height 30
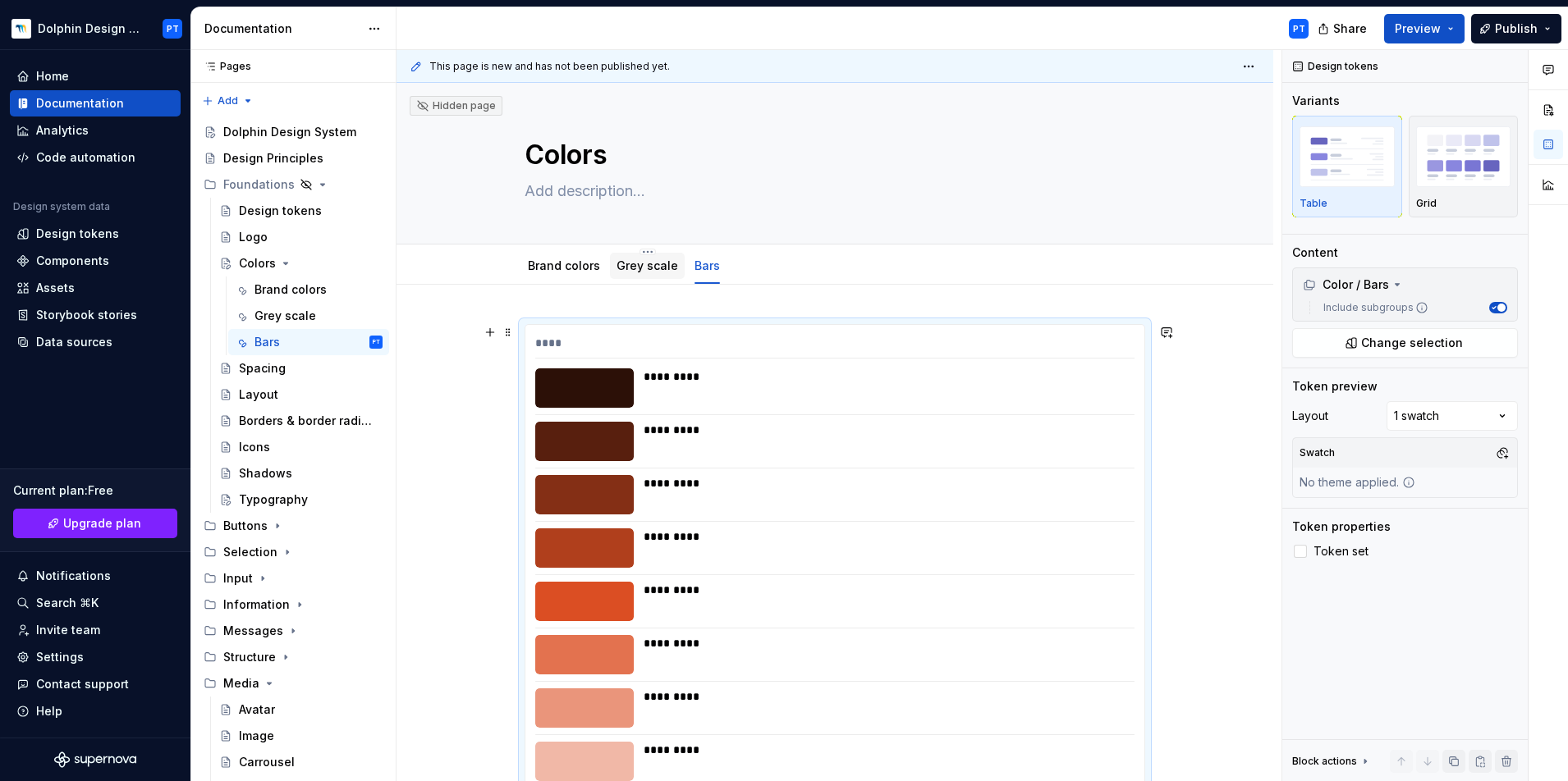
type textarea "*"
click at [746, 266] on button "Add tab" at bounding box center [770, 266] width 67 height 23
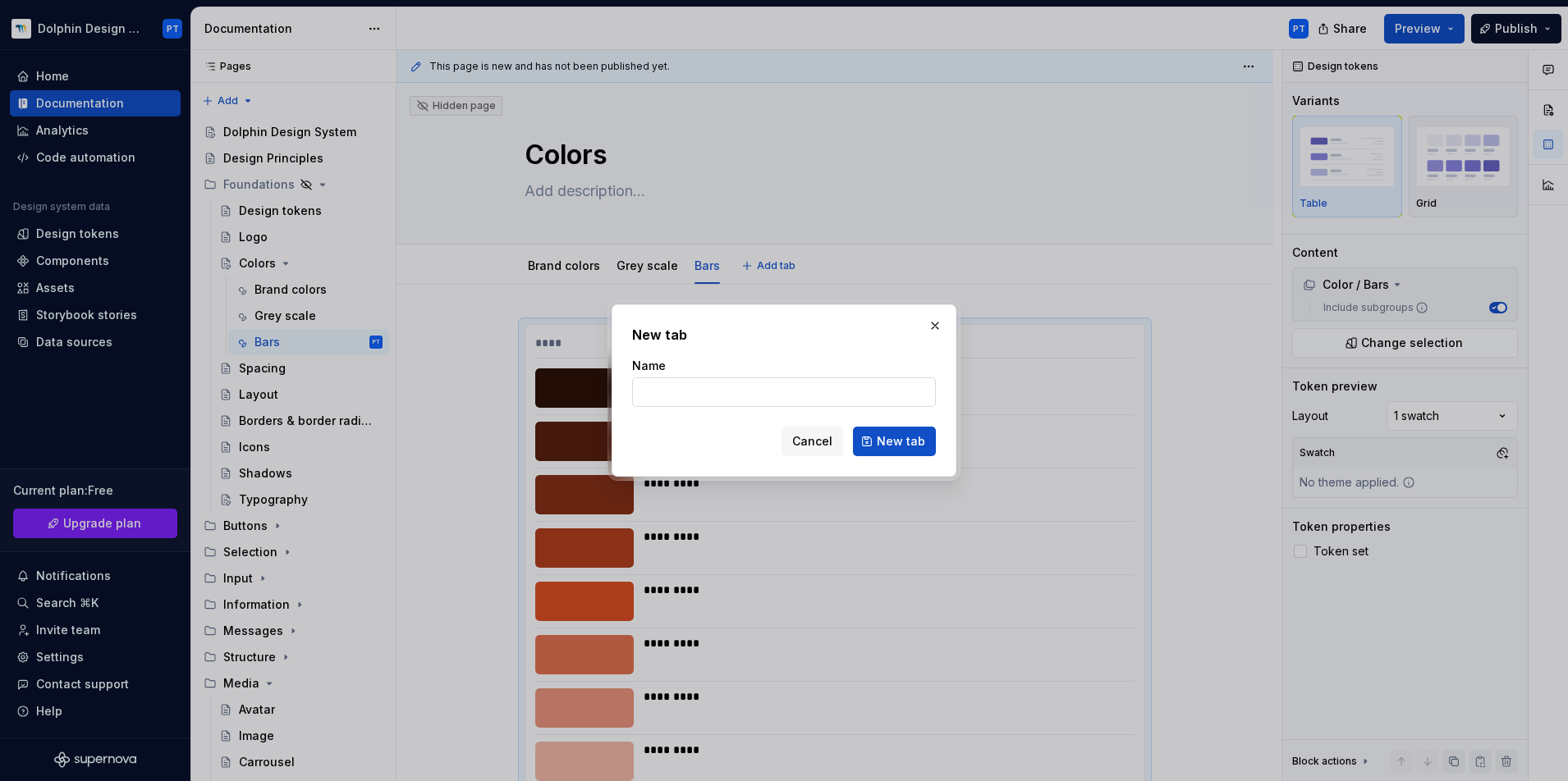
click at [770, 387] on input "Name" at bounding box center [783, 392] width 304 height 30
type input "Semantic"
click at [916, 443] on span "New tab" at bounding box center [900, 442] width 48 height 17
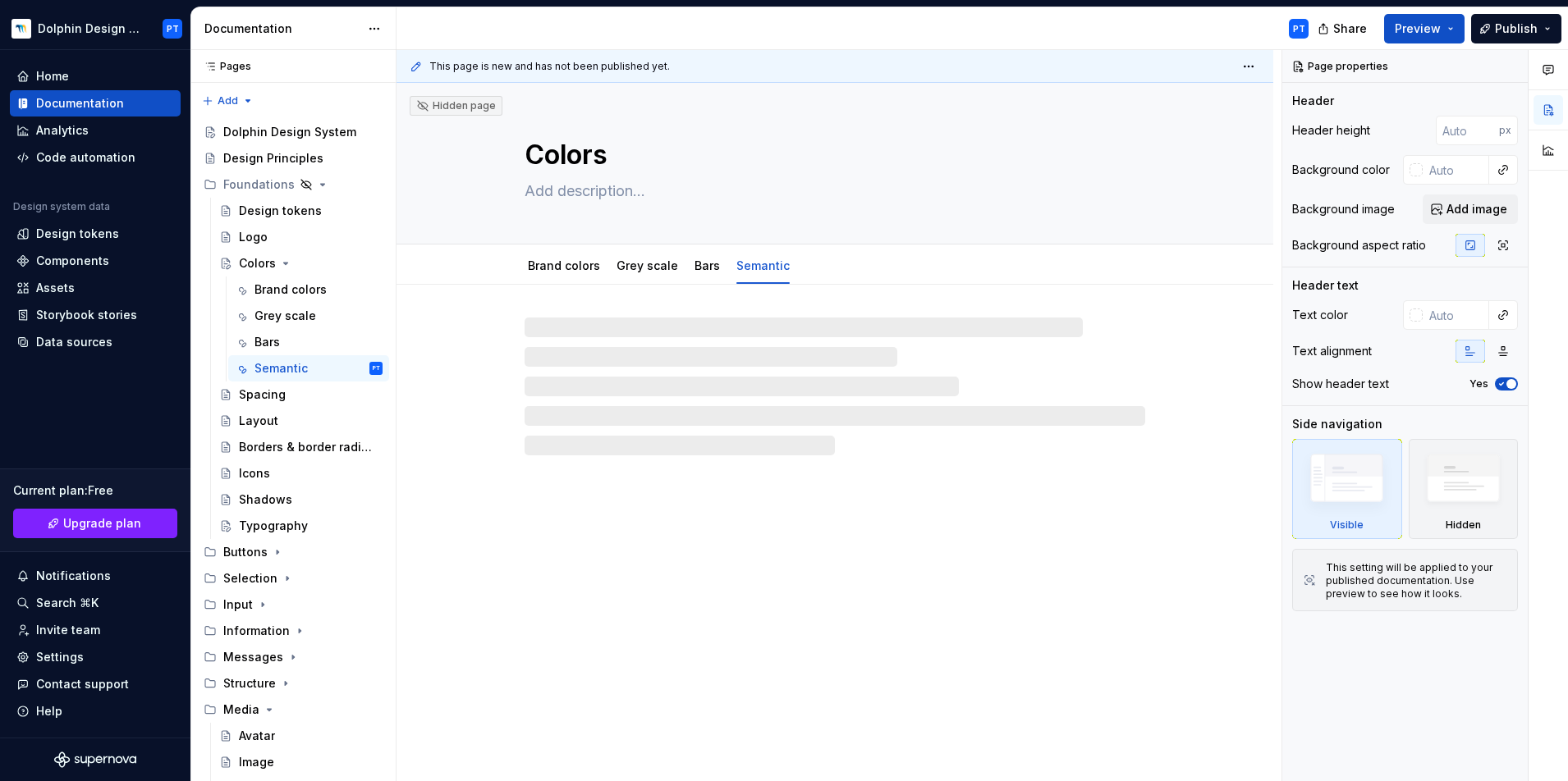
type textarea "*"
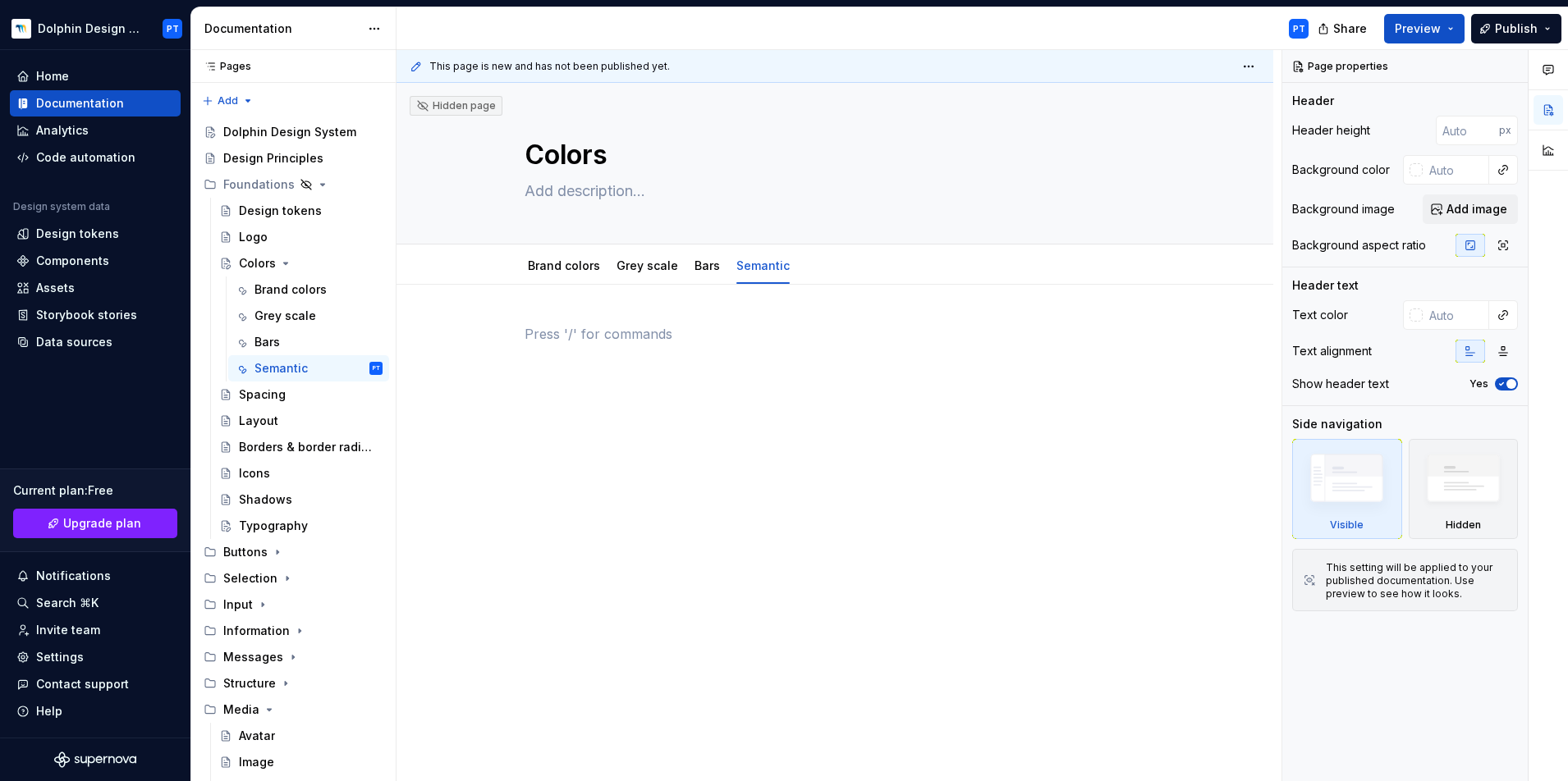
click at [568, 348] on div at bounding box center [834, 354] width 620 height 62
click at [571, 332] on p at bounding box center [834, 333] width 620 height 19
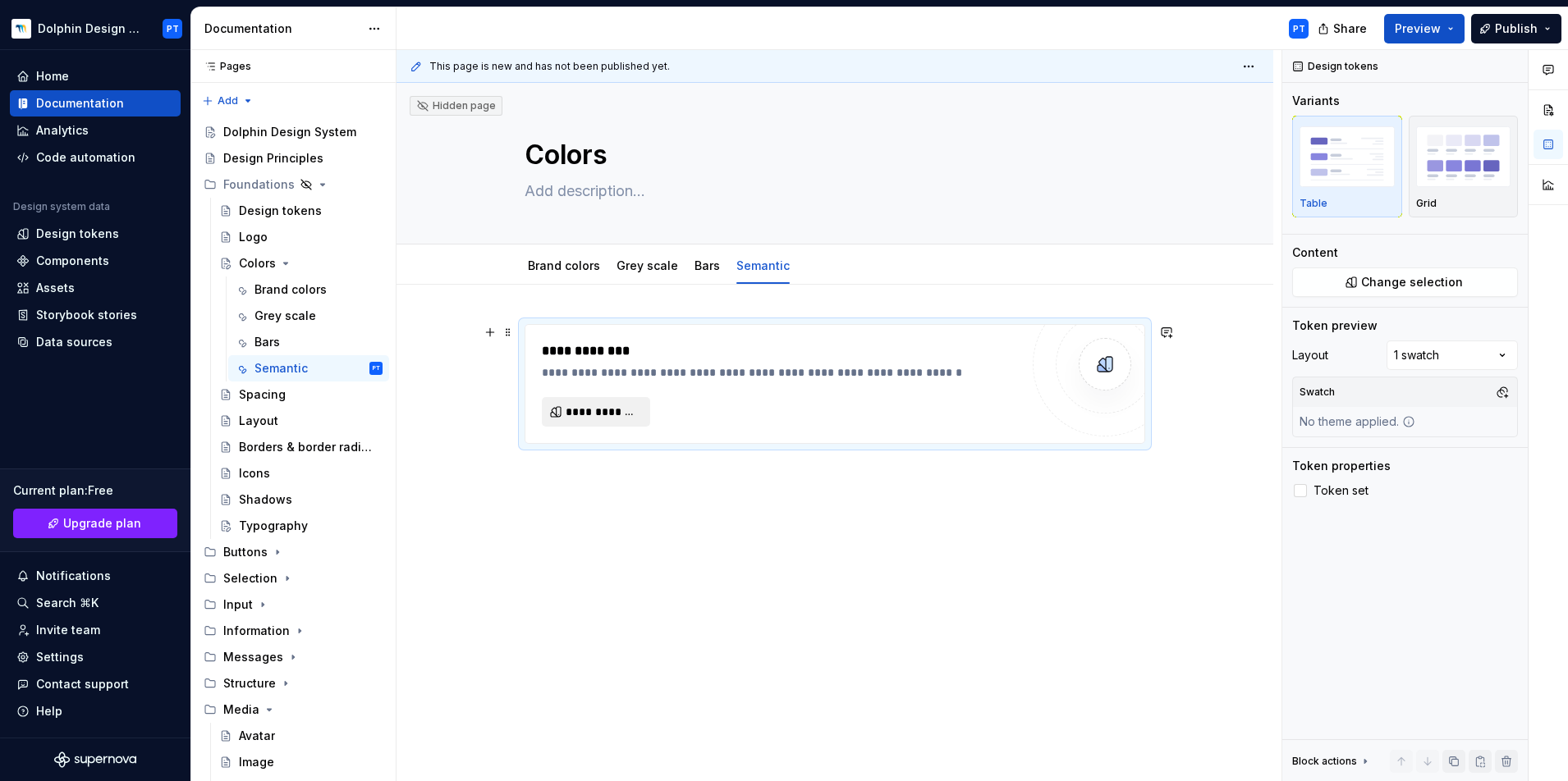
click at [583, 415] on span "**********" at bounding box center [603, 412] width 74 height 17
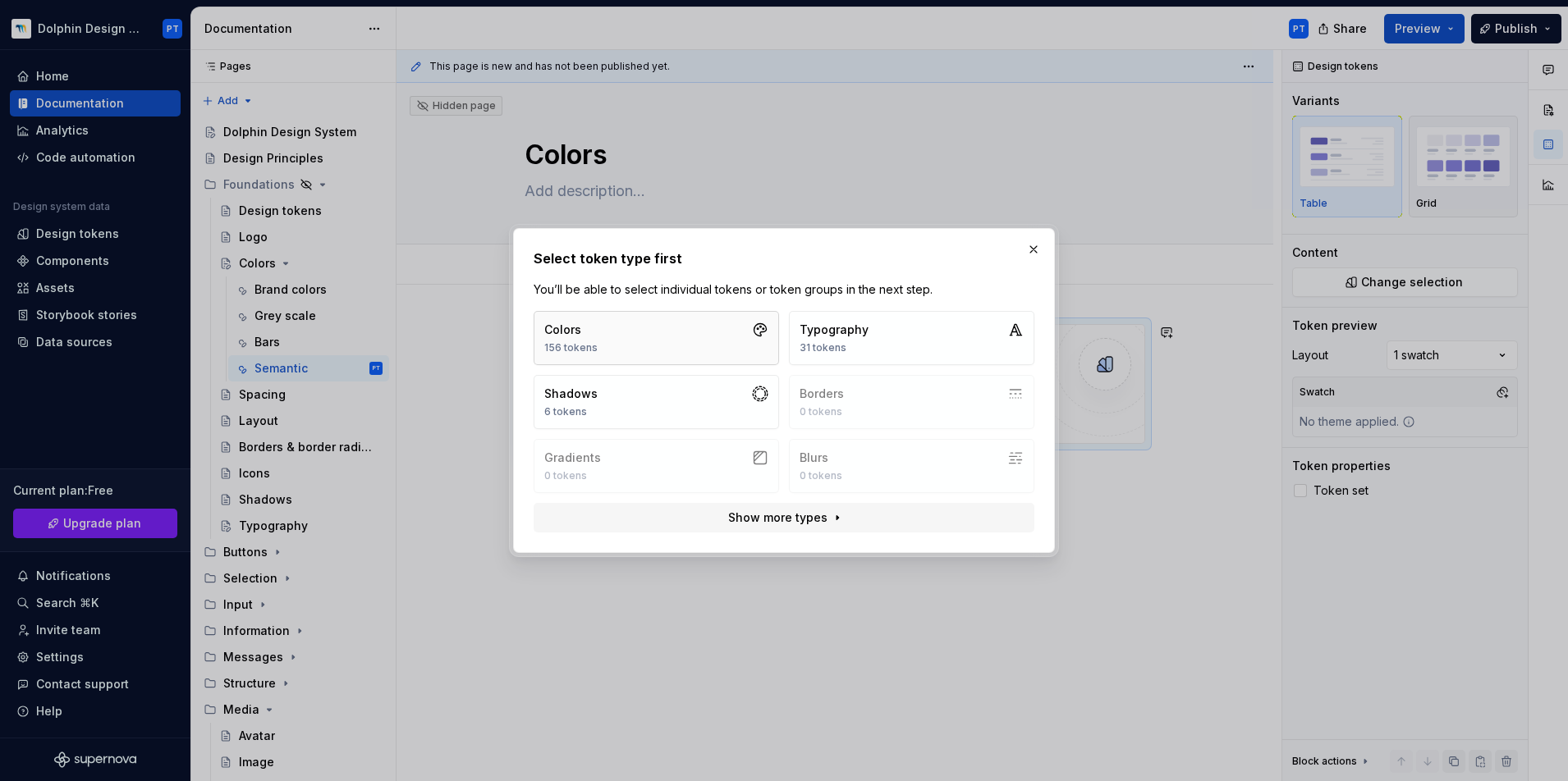
click at [711, 332] on button "Colors 156 tokens" at bounding box center [656, 339] width 245 height 55
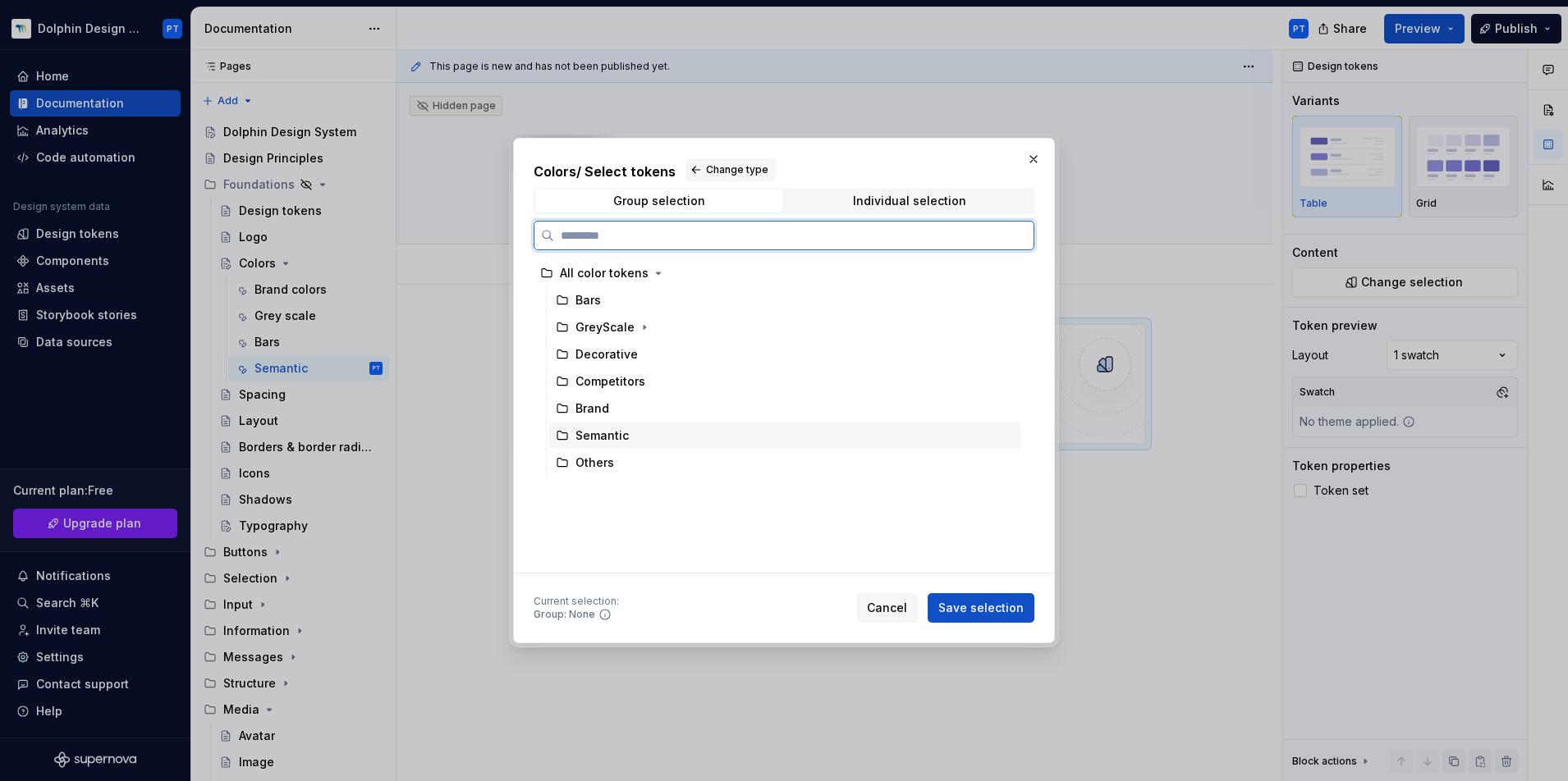
click at [600, 443] on div "Semantic" at bounding box center [602, 435] width 54 height 17
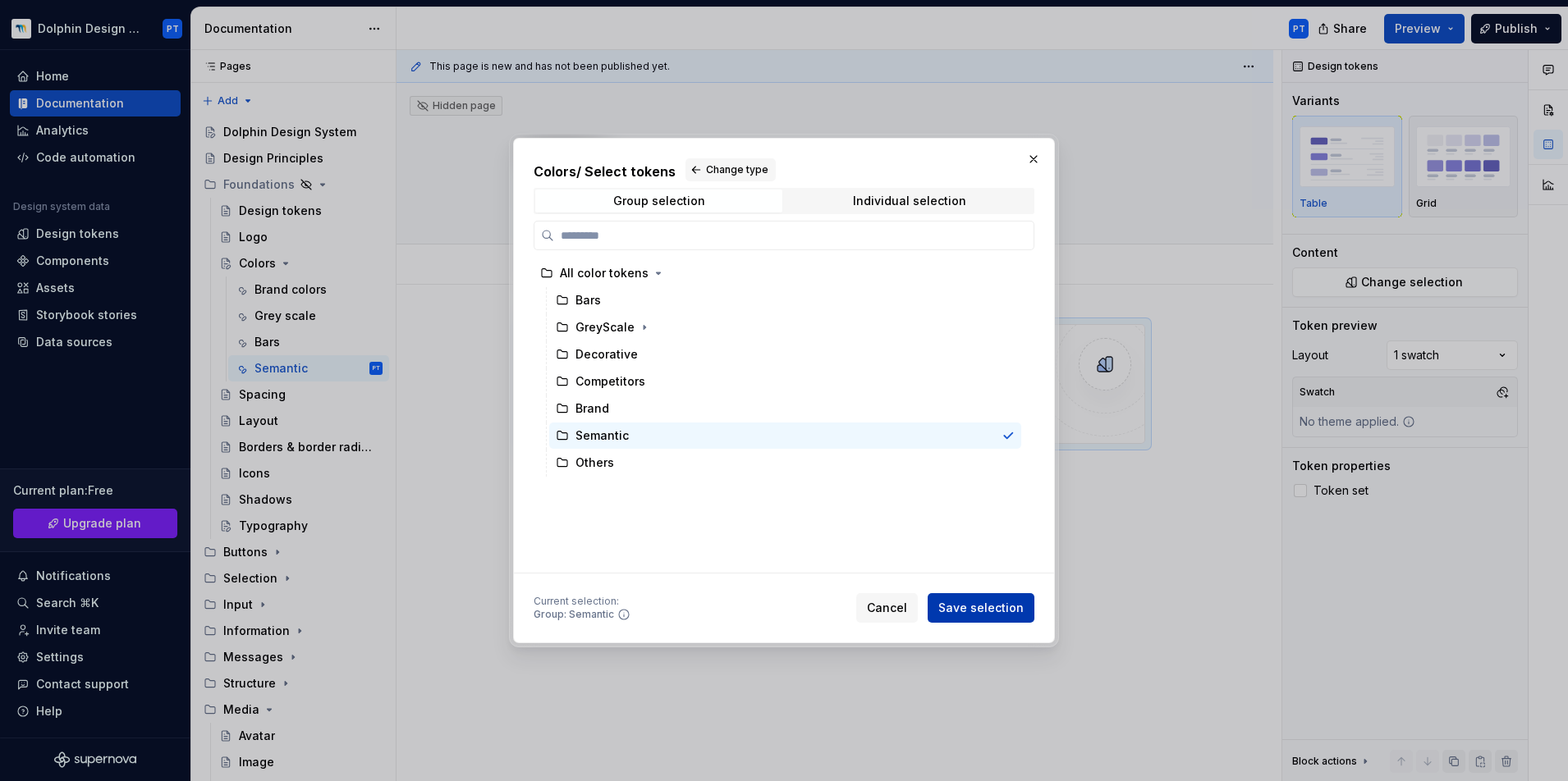
click at [1006, 592] on span "Save selection" at bounding box center [980, 608] width 85 height 17
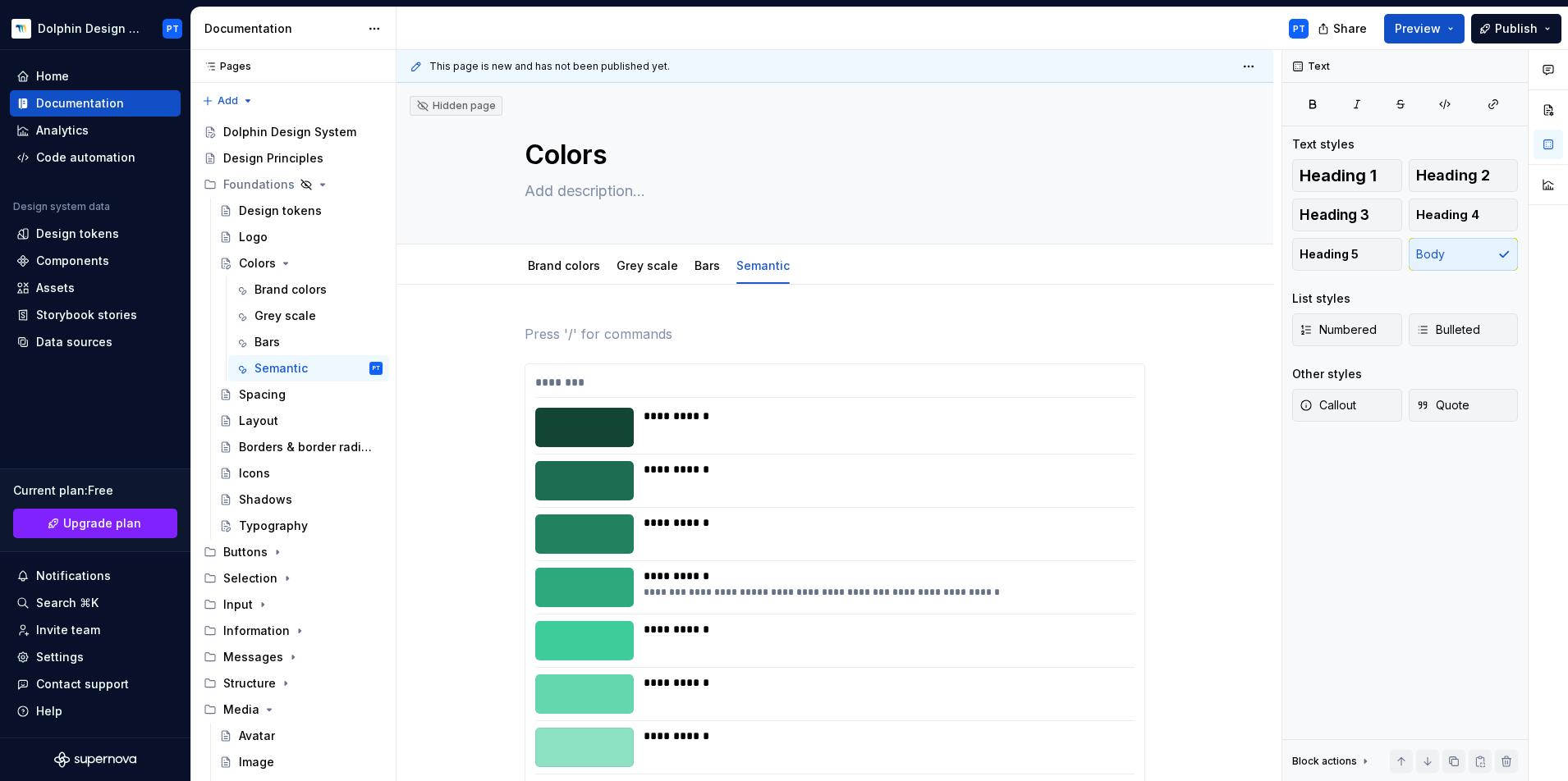
scroll to position [7, 0]
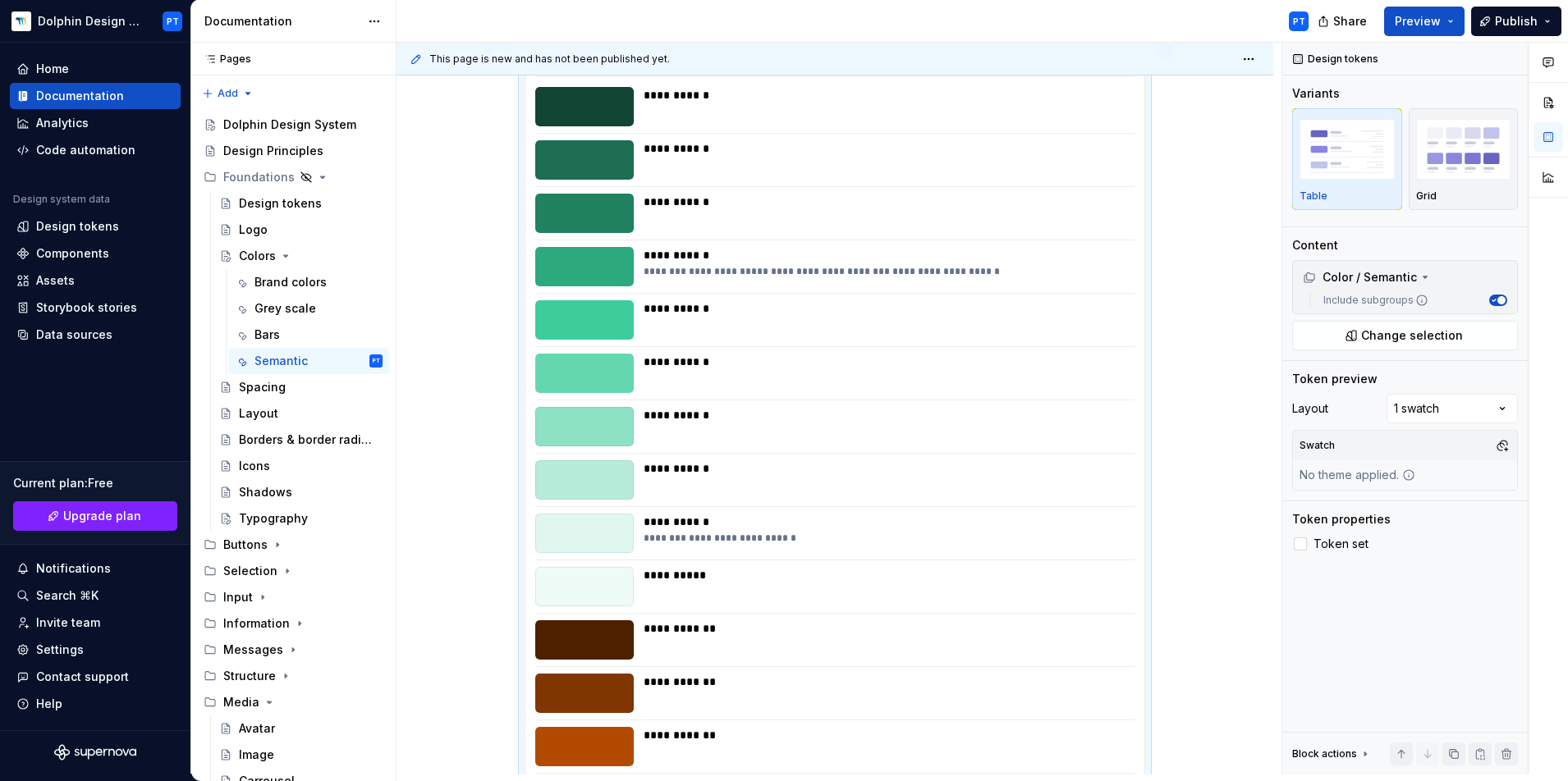
scroll to position [0, 0]
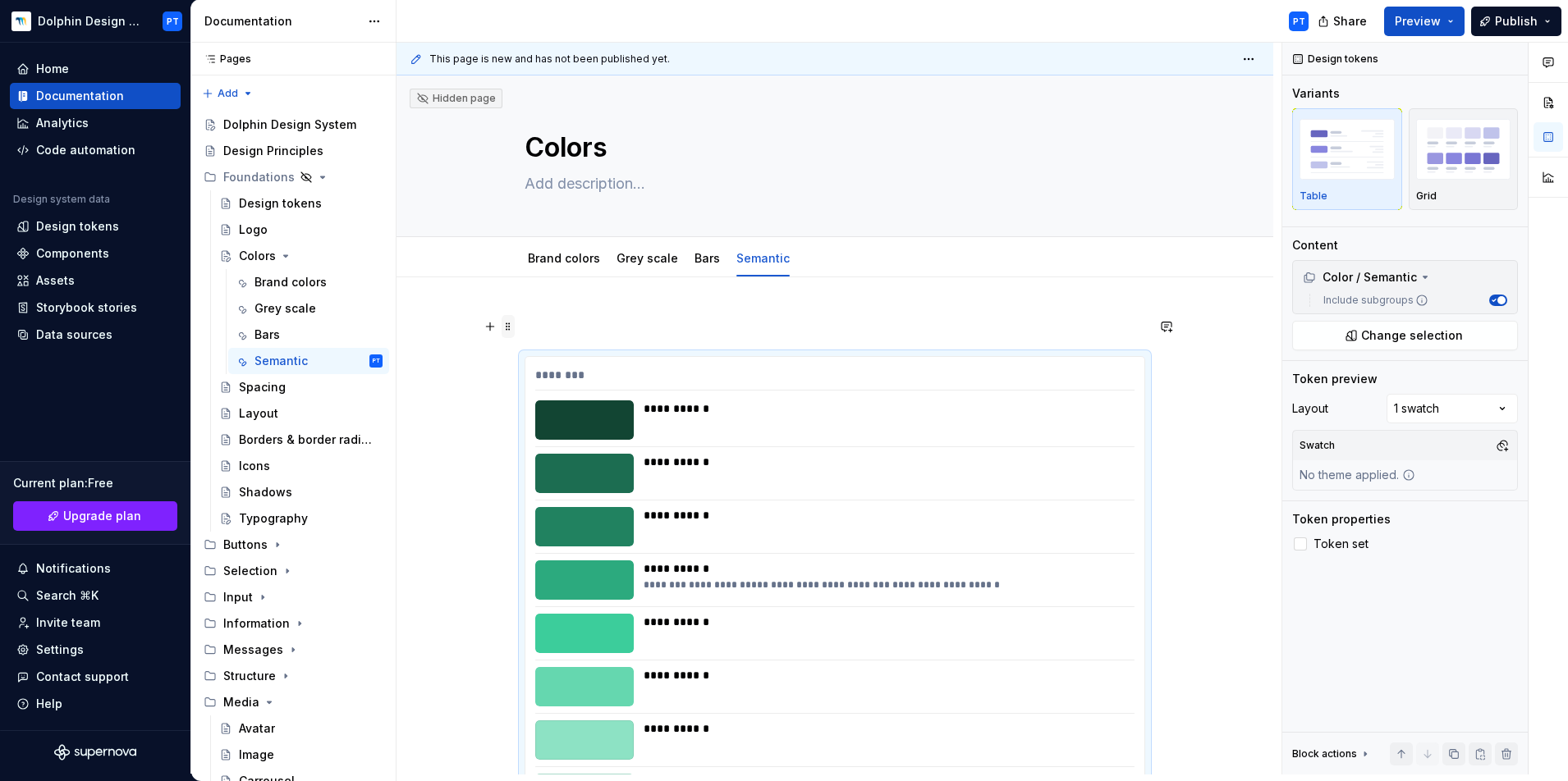
click at [507, 328] on span at bounding box center [508, 326] width 13 height 23
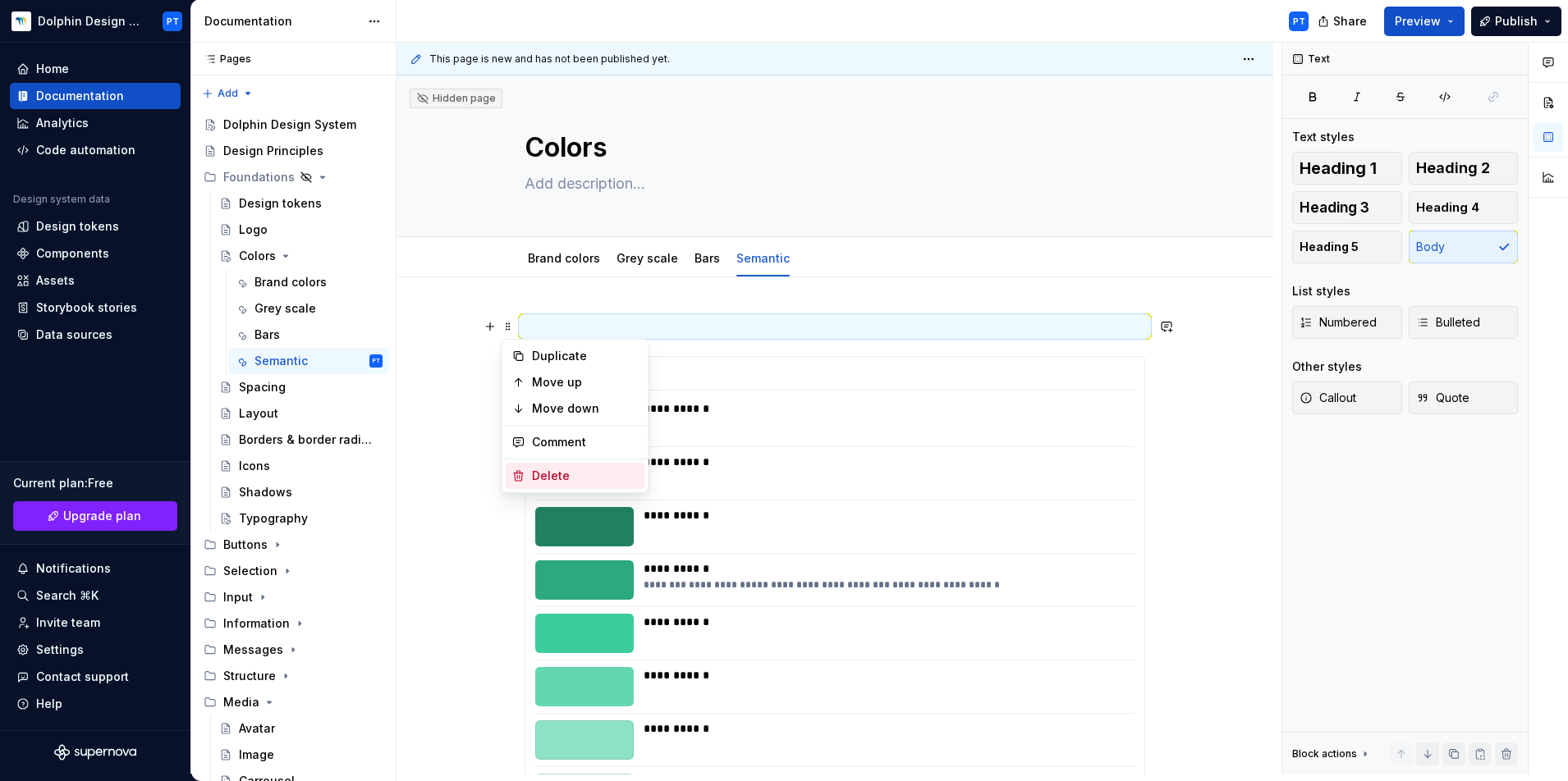
click at [542, 469] on div "Delete" at bounding box center [584, 476] width 106 height 17
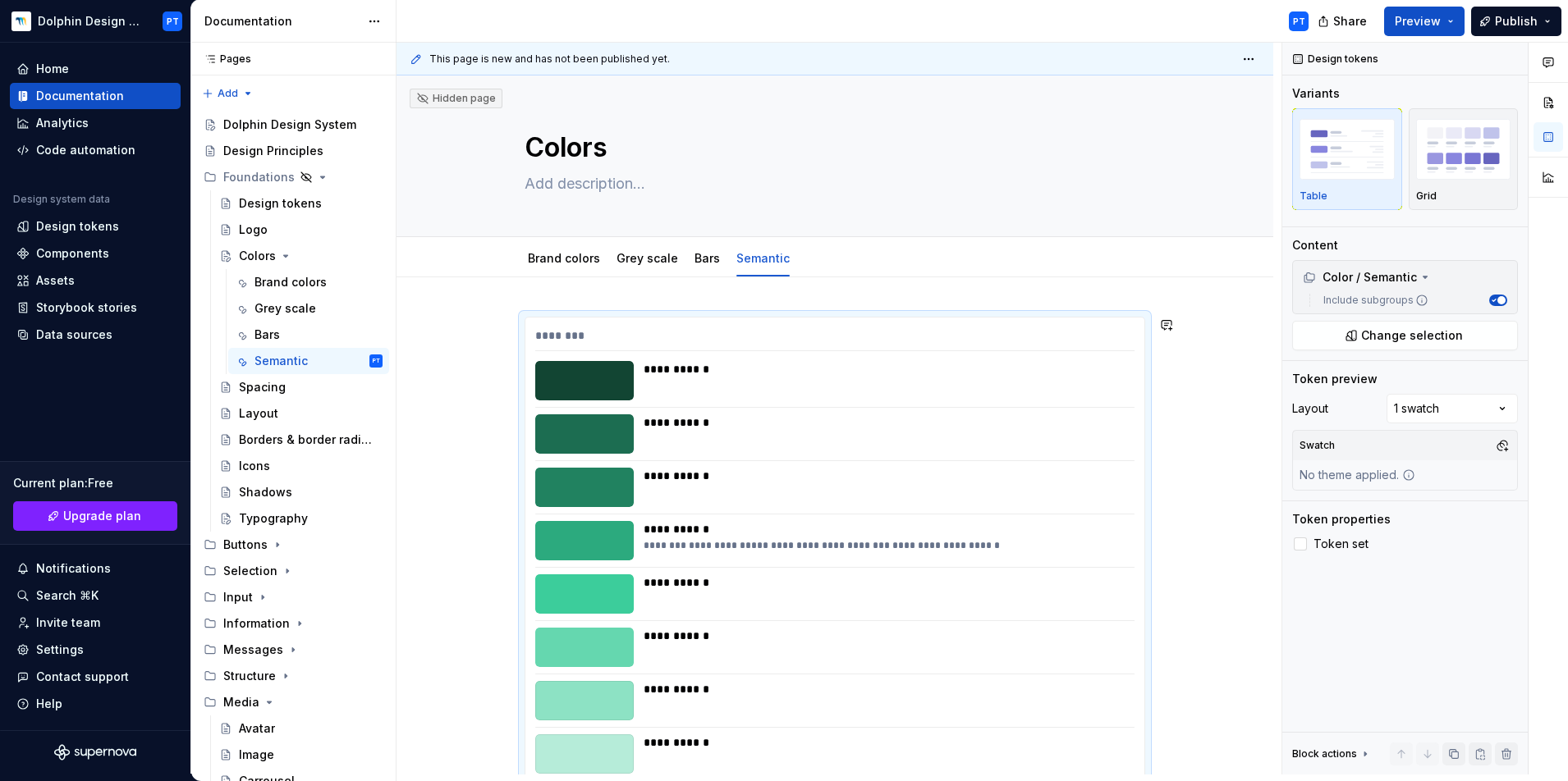
click at [1165, 287] on div "**********" at bounding box center [839, 409] width 885 height 732
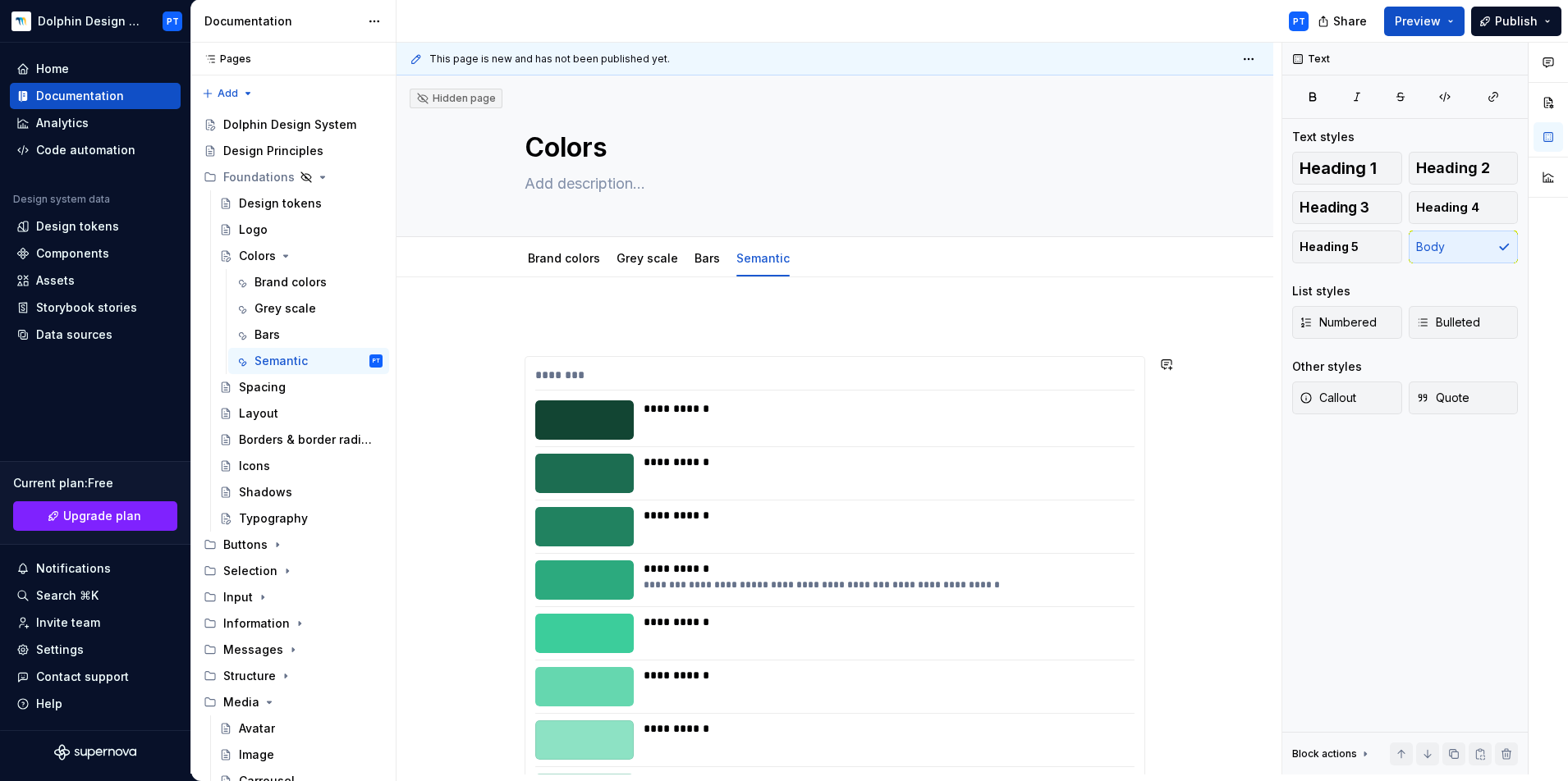
scroll to position [40, 0]
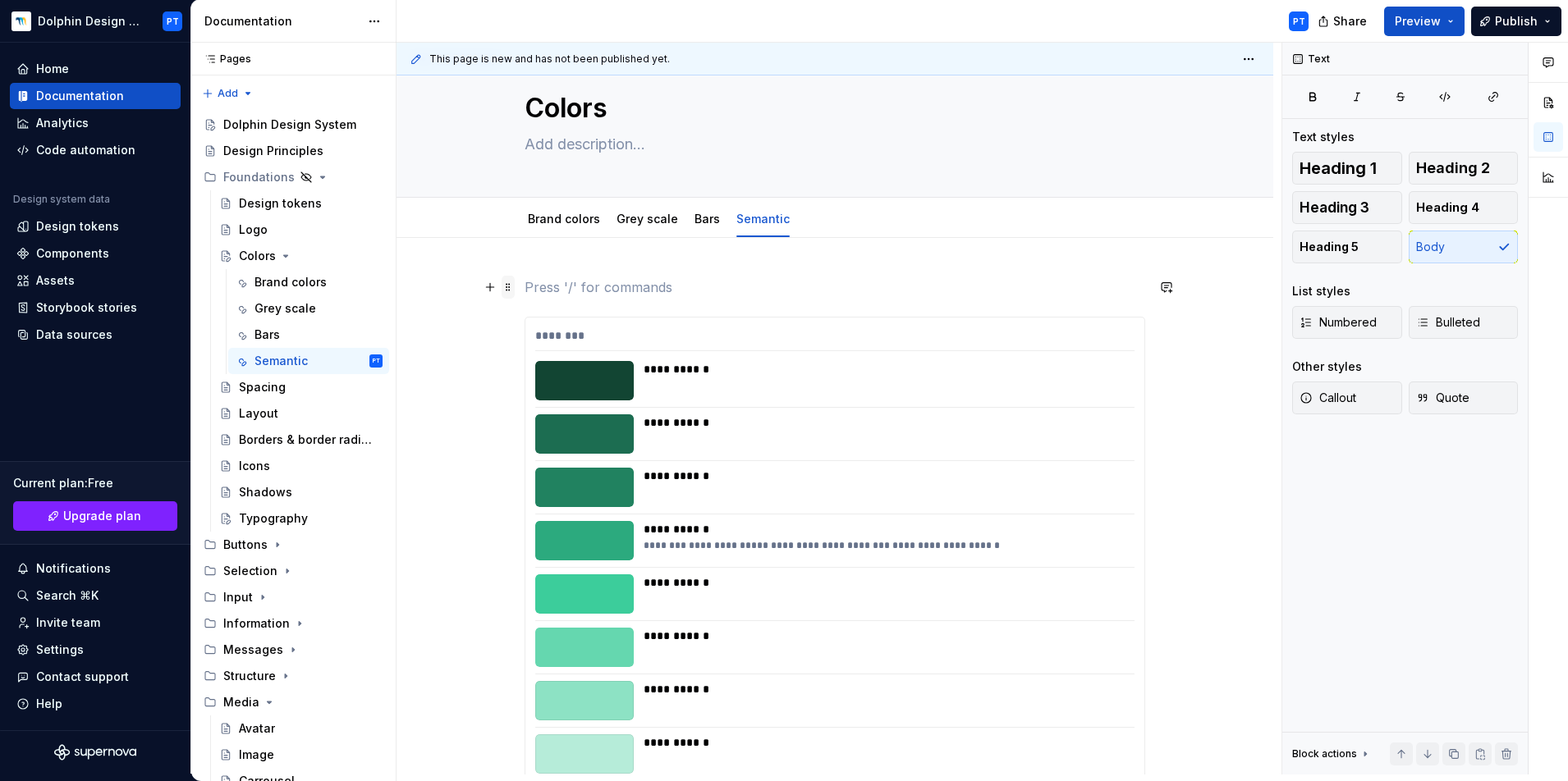
click at [505, 289] on span at bounding box center [508, 287] width 13 height 23
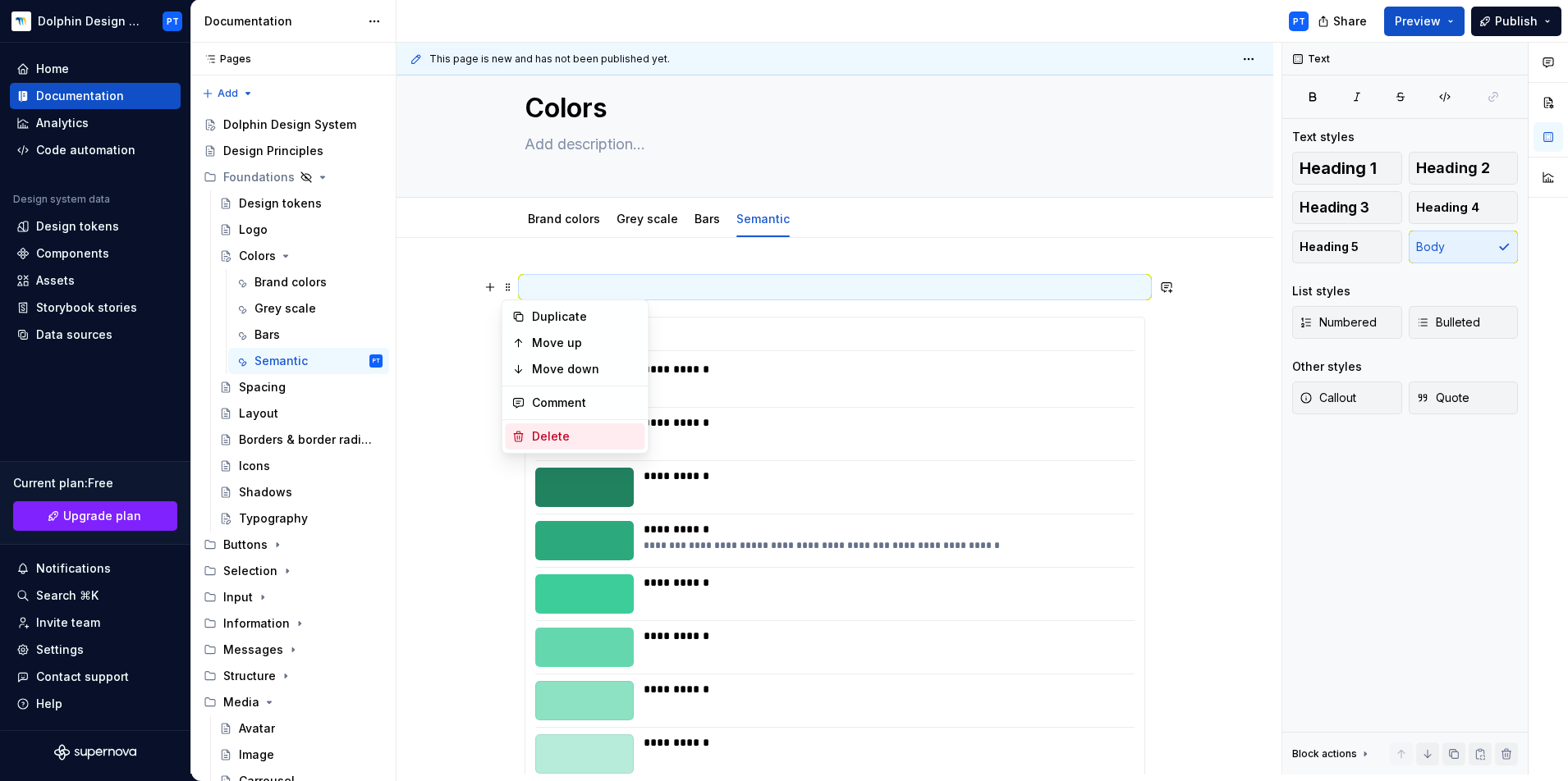
click at [548, 440] on div "Delete" at bounding box center [584, 436] width 106 height 17
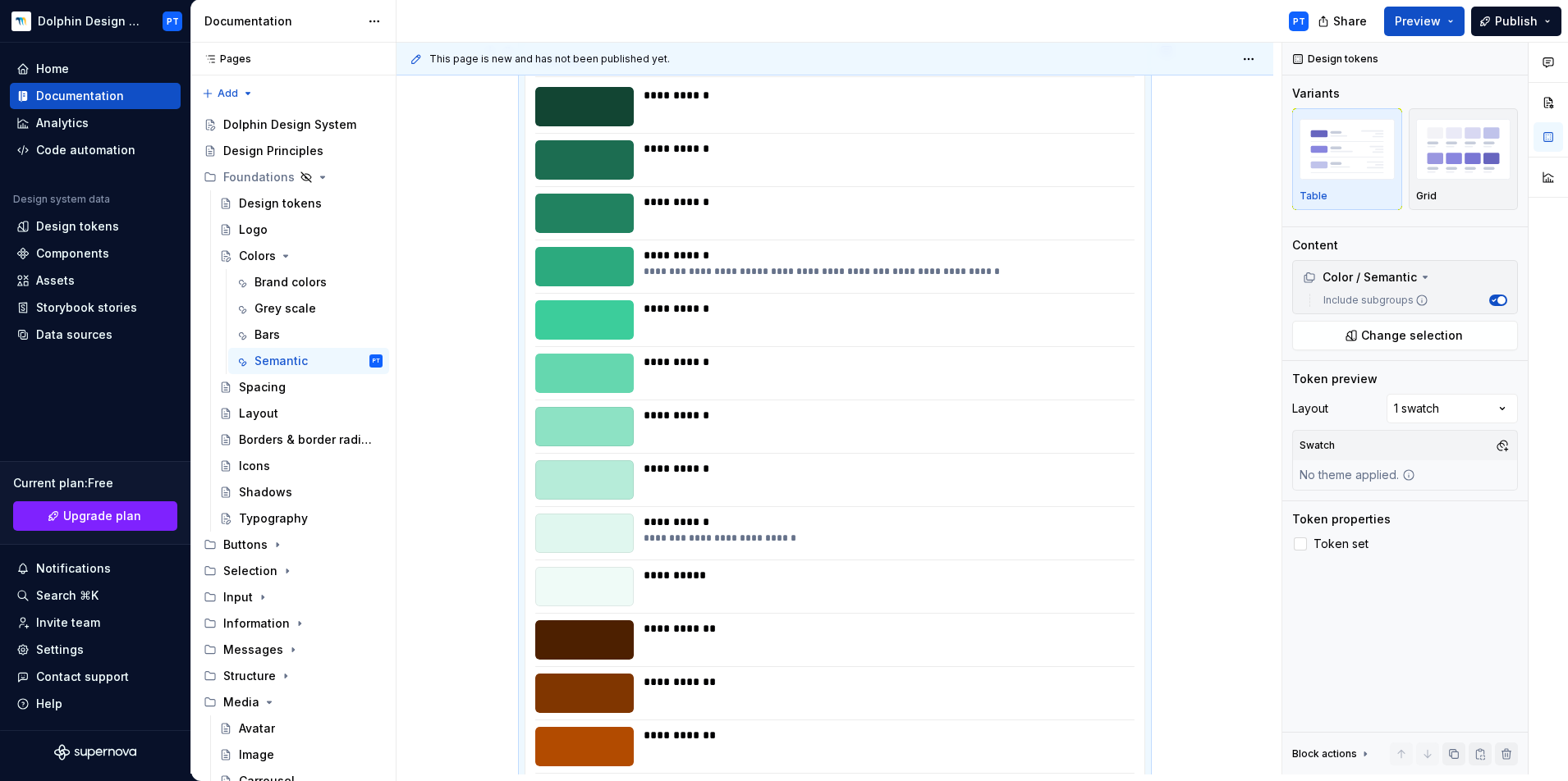
scroll to position [0, 0]
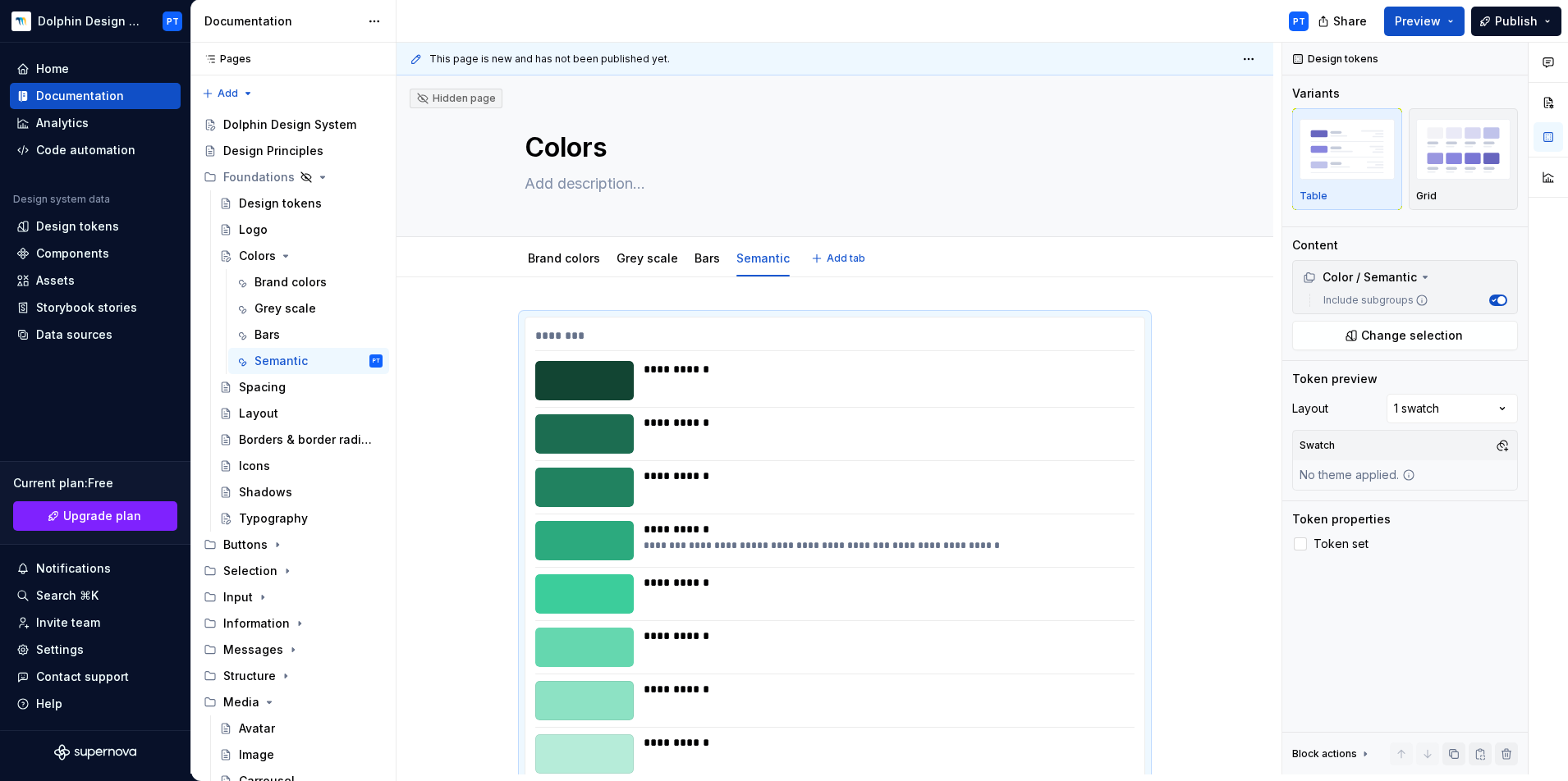
click at [840, 251] on button "Add tab" at bounding box center [839, 259] width 67 height 23
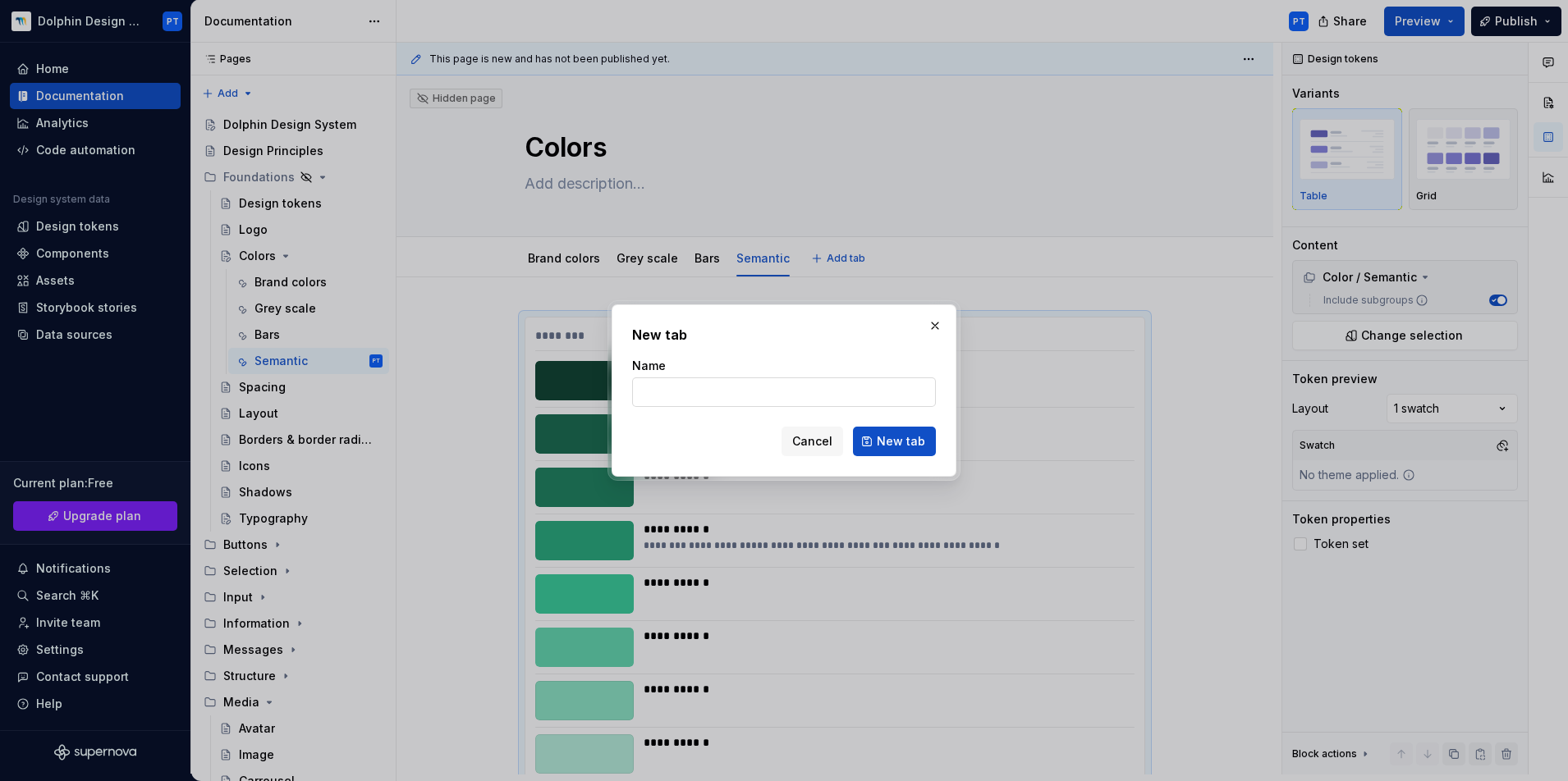
click at [813, 396] on input "Name" at bounding box center [783, 392] width 304 height 30
click at [933, 328] on button "button" at bounding box center [934, 325] width 23 height 23
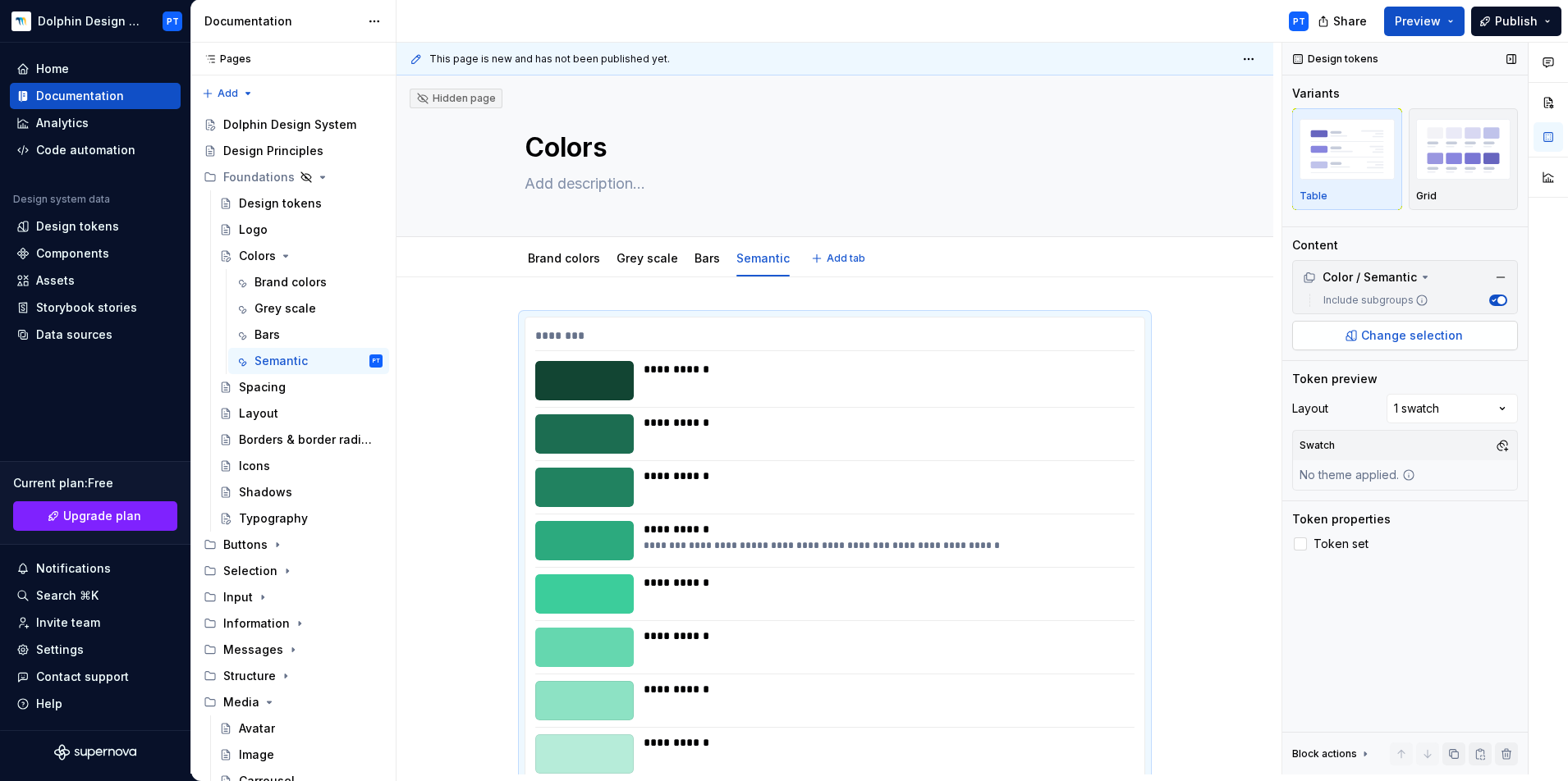
click at [1165, 329] on span "Change selection" at bounding box center [1412, 335] width 102 height 17
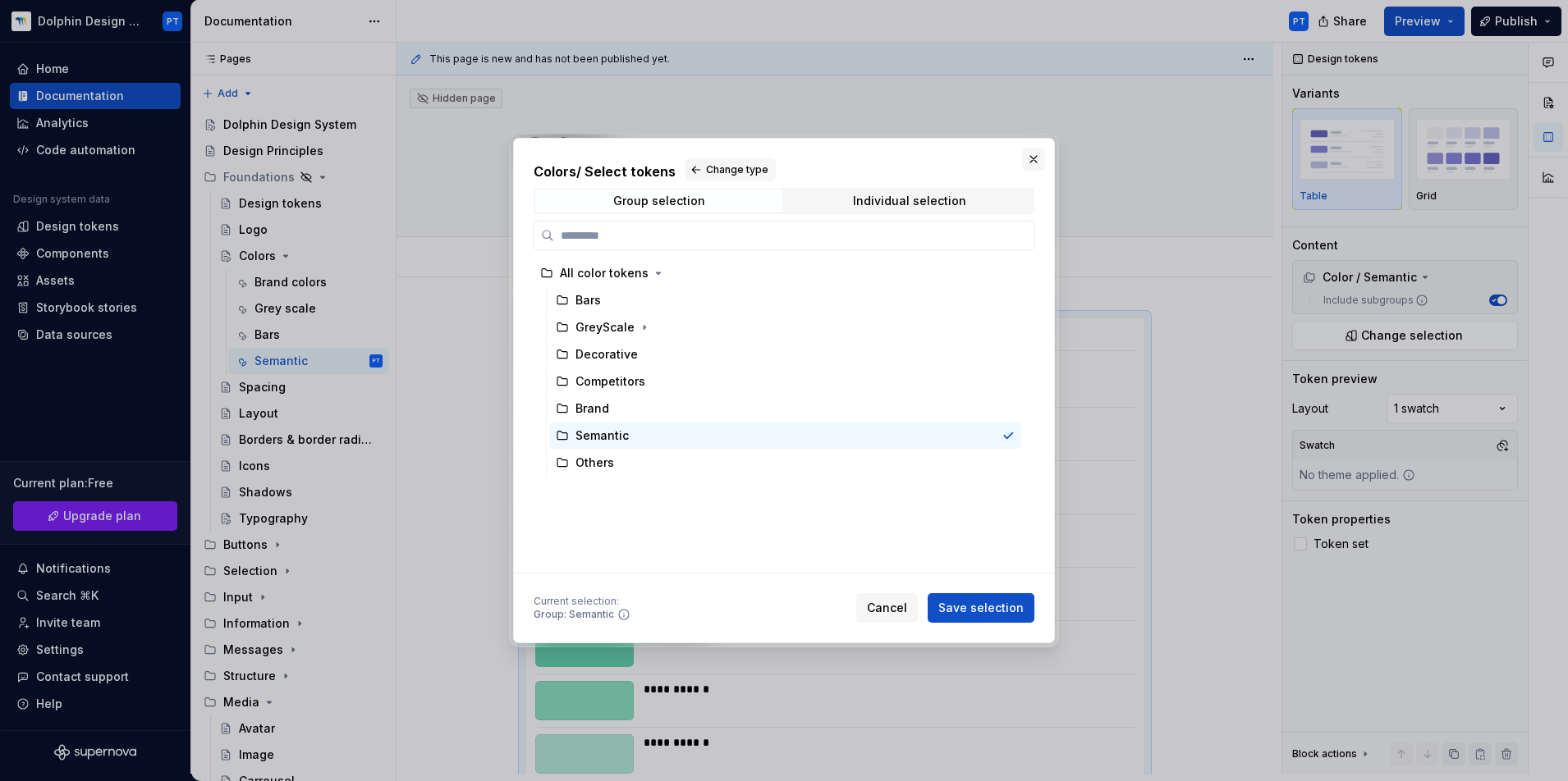
click at [1027, 164] on button "button" at bounding box center [1033, 159] width 23 height 23
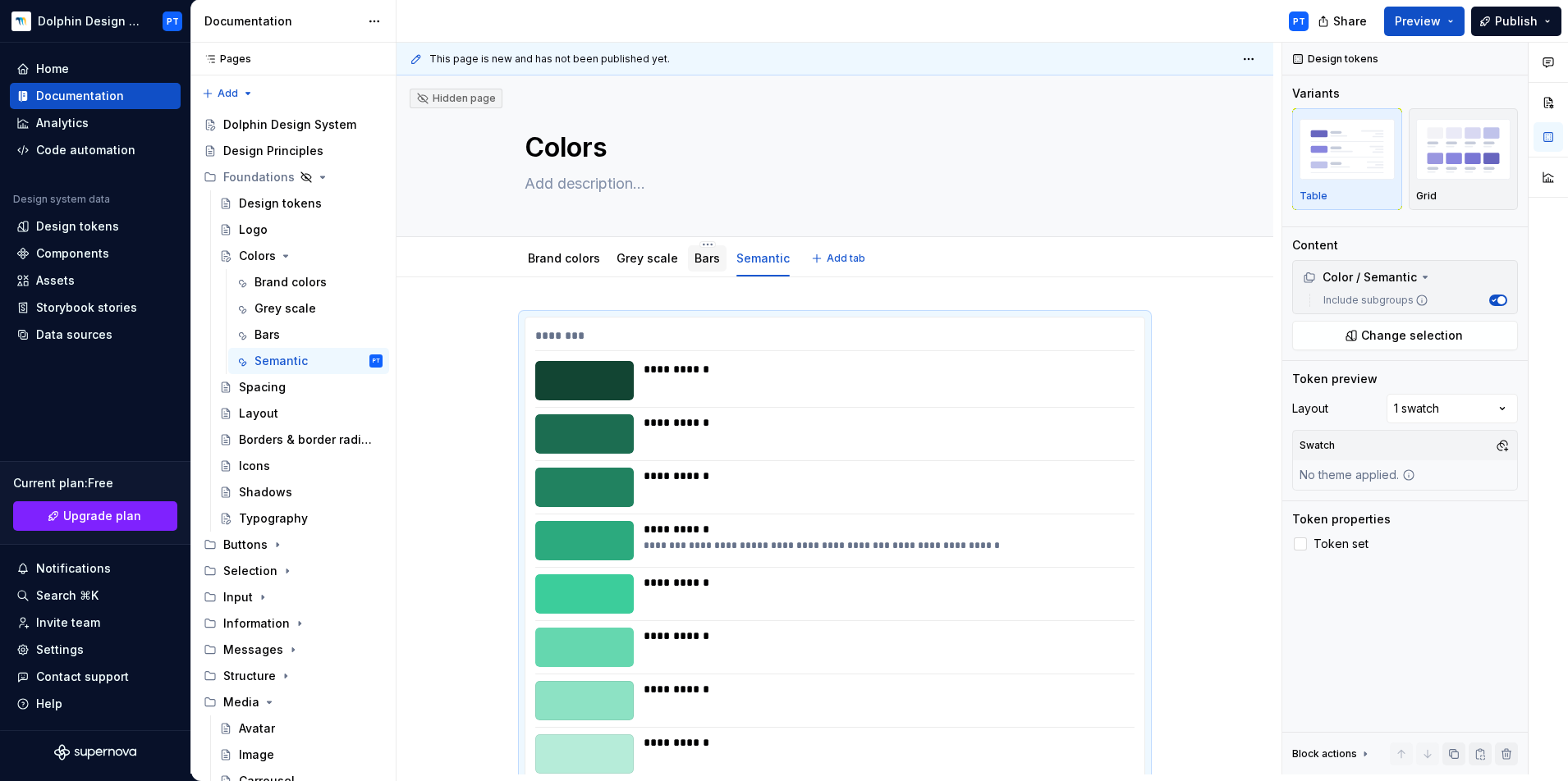
click at [714, 265] on div "Bars" at bounding box center [707, 259] width 39 height 26
click at [706, 263] on link "Bars" at bounding box center [707, 258] width 26 height 14
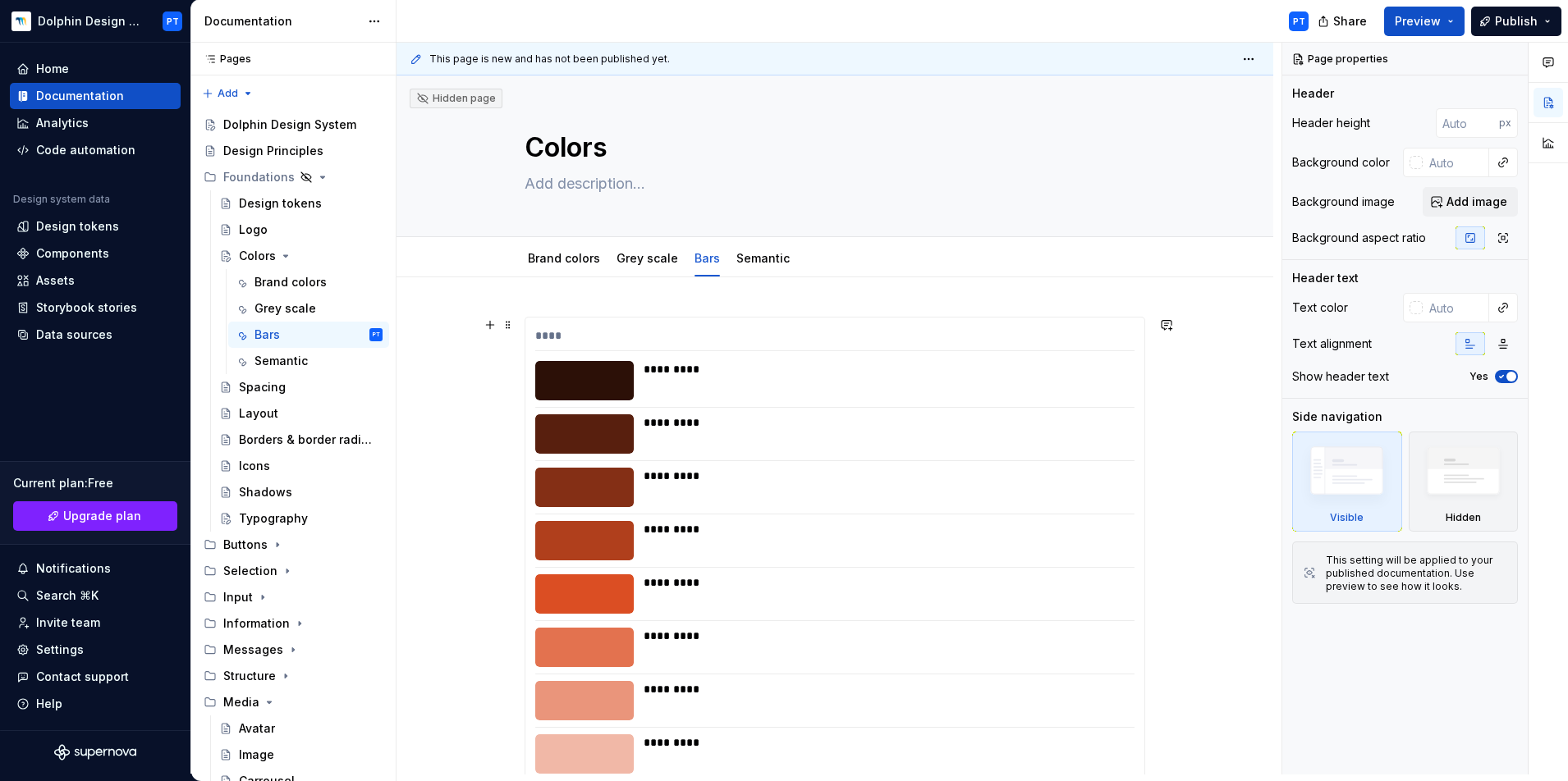
click at [1032, 457] on div "**** ********* ********* ********* ********* ********* ********* ********* ****…" at bounding box center [834, 603] width 619 height 573
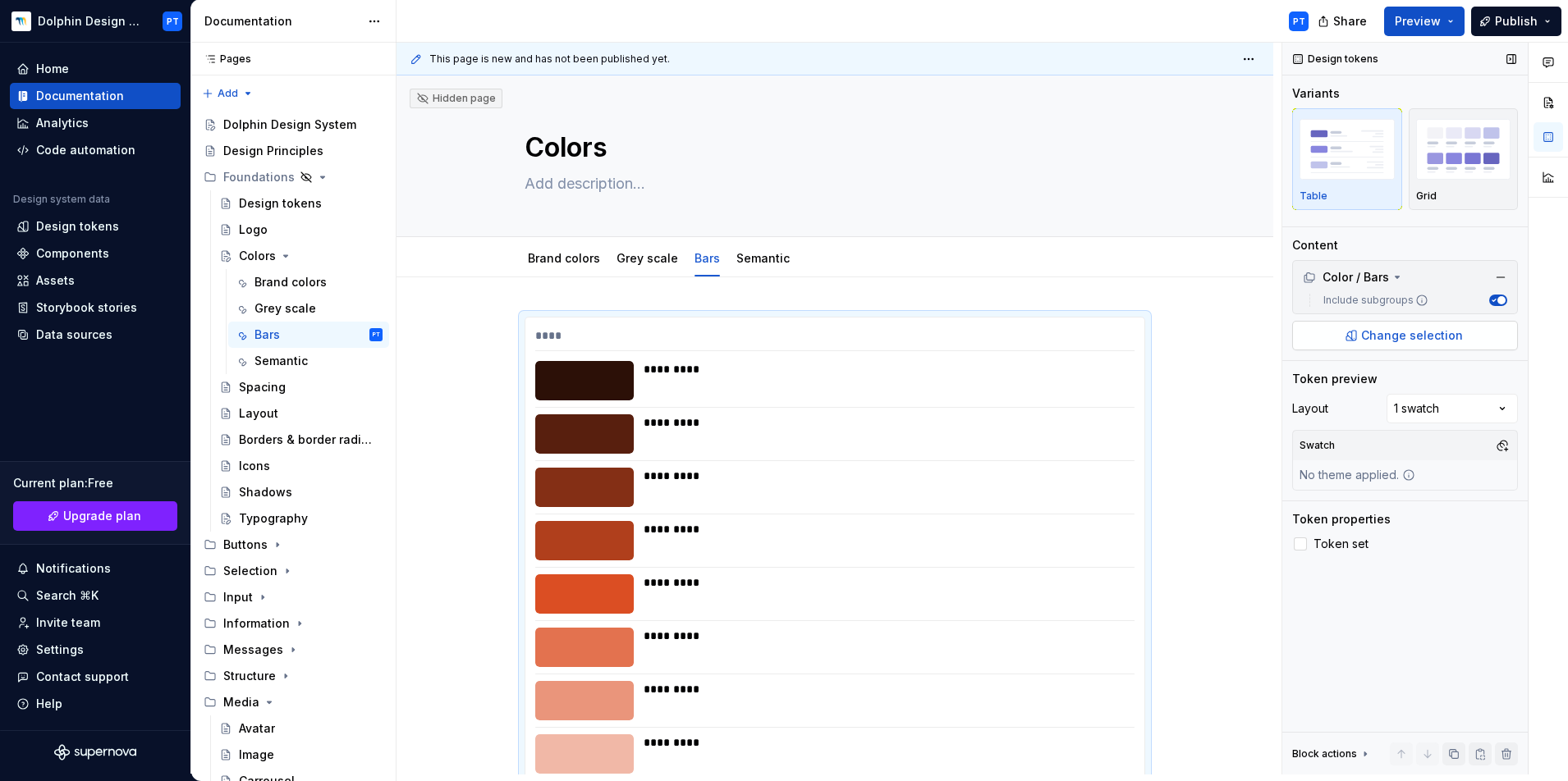
click at [1165, 333] on span "Change selection" at bounding box center [1412, 335] width 102 height 17
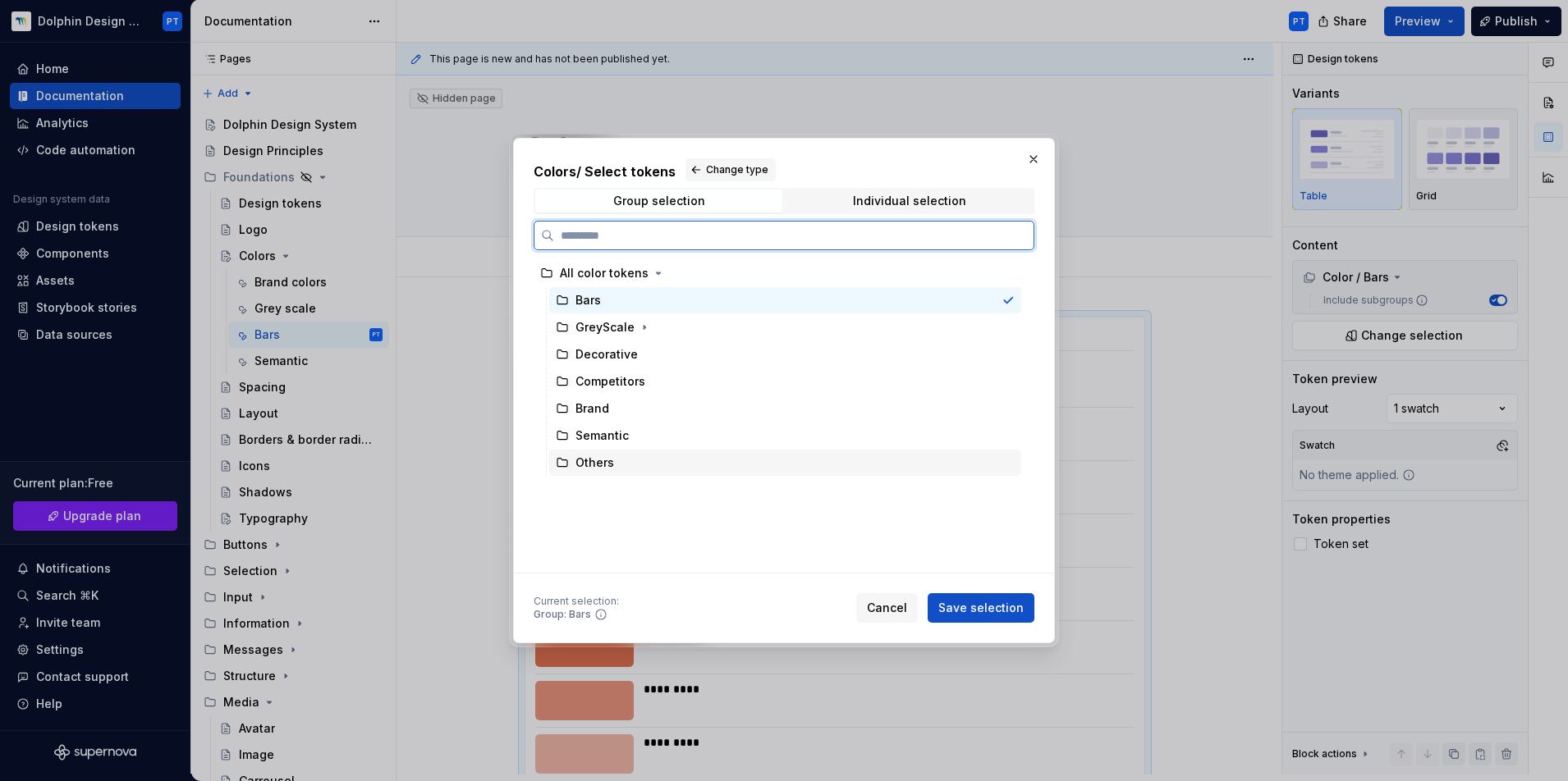
click at [634, 464] on div "Others" at bounding box center [785, 463] width 472 height 26
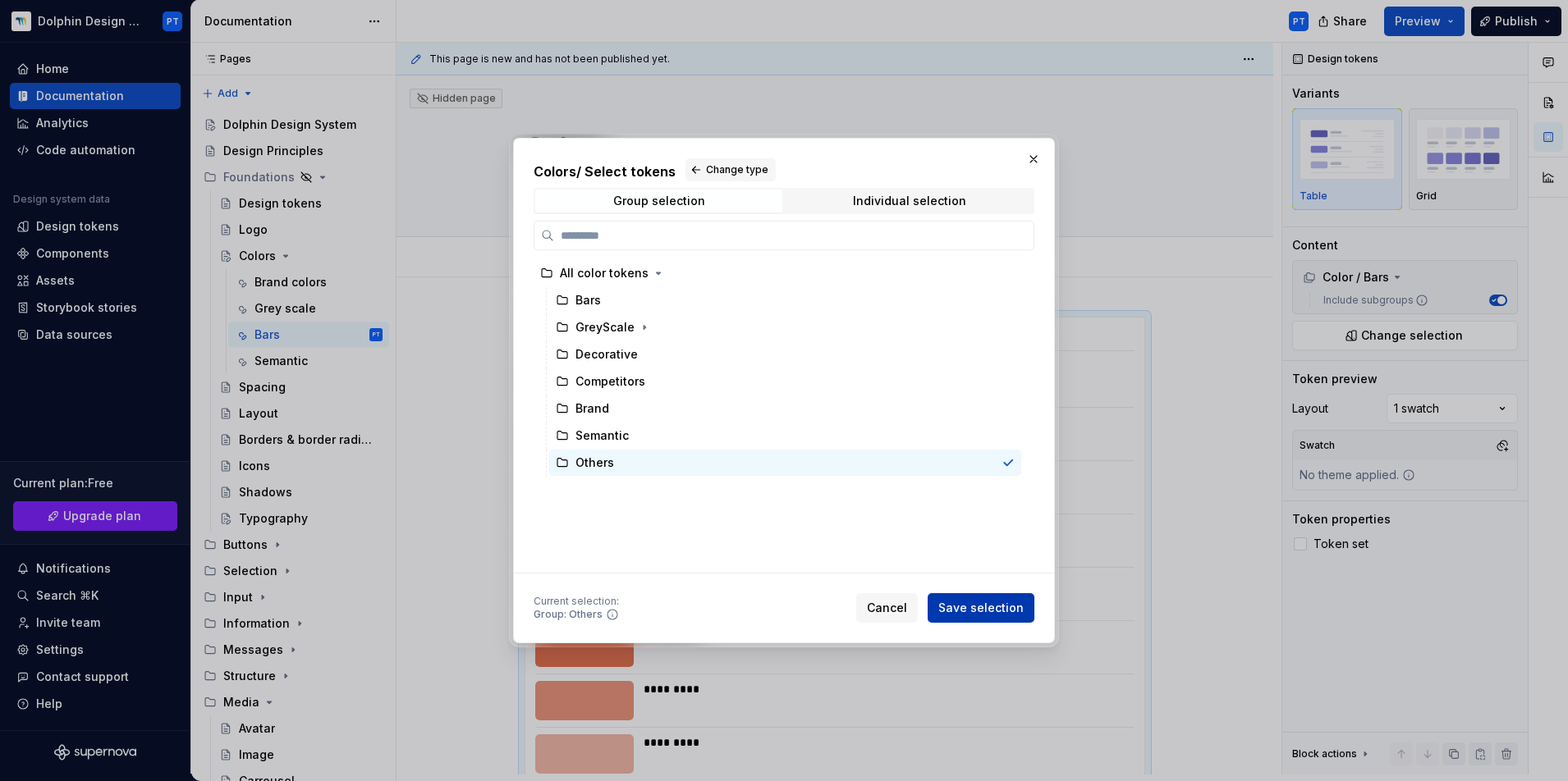
click at [972, 592] on span "Save selection" at bounding box center [980, 608] width 85 height 17
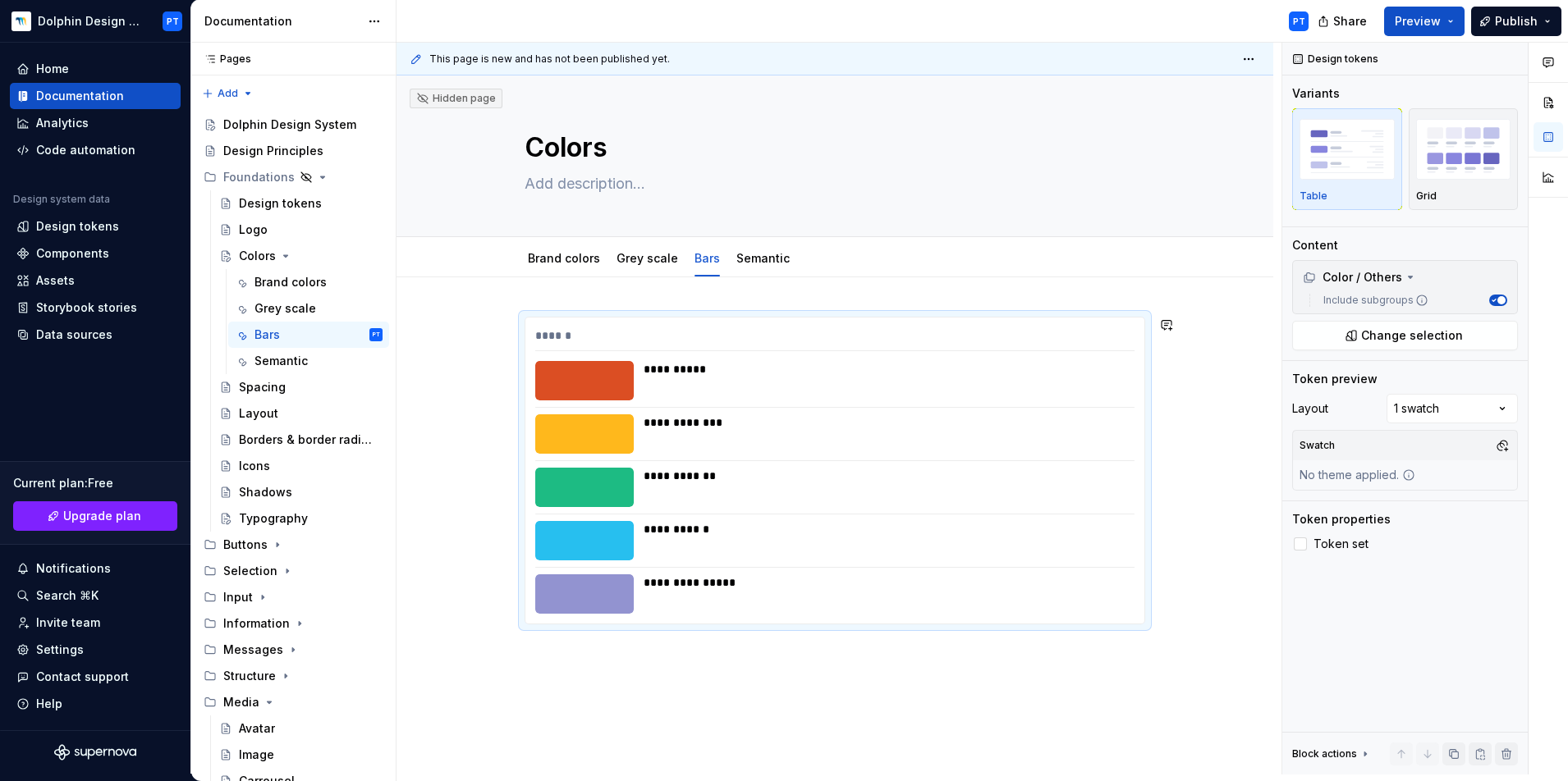
click at [795, 292] on div "**********" at bounding box center [835, 578] width 876 height 602
click at [480, 321] on button "button" at bounding box center [490, 325] width 23 height 23
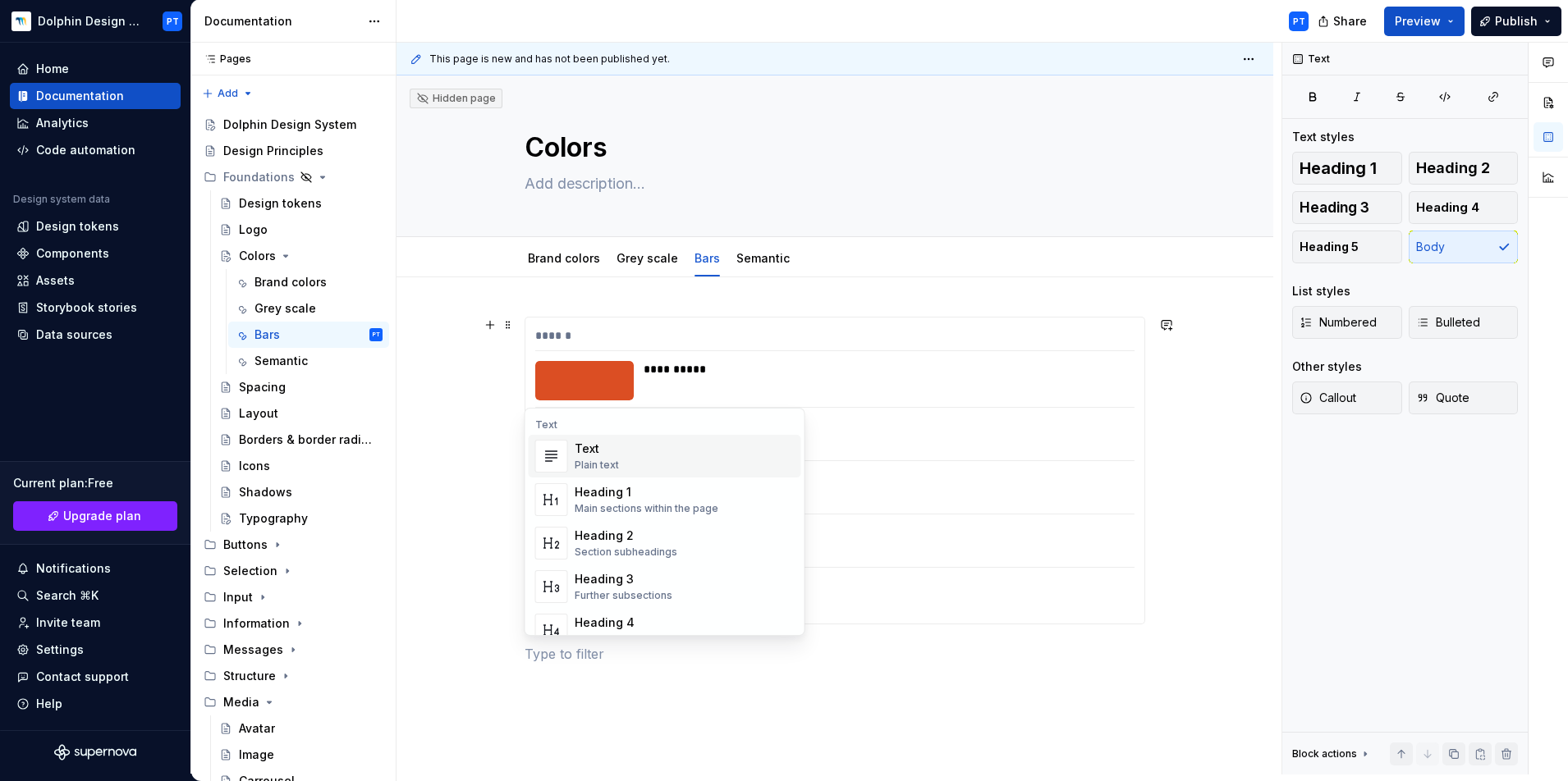
click at [1165, 478] on div "**********" at bounding box center [835, 597] width 876 height 641
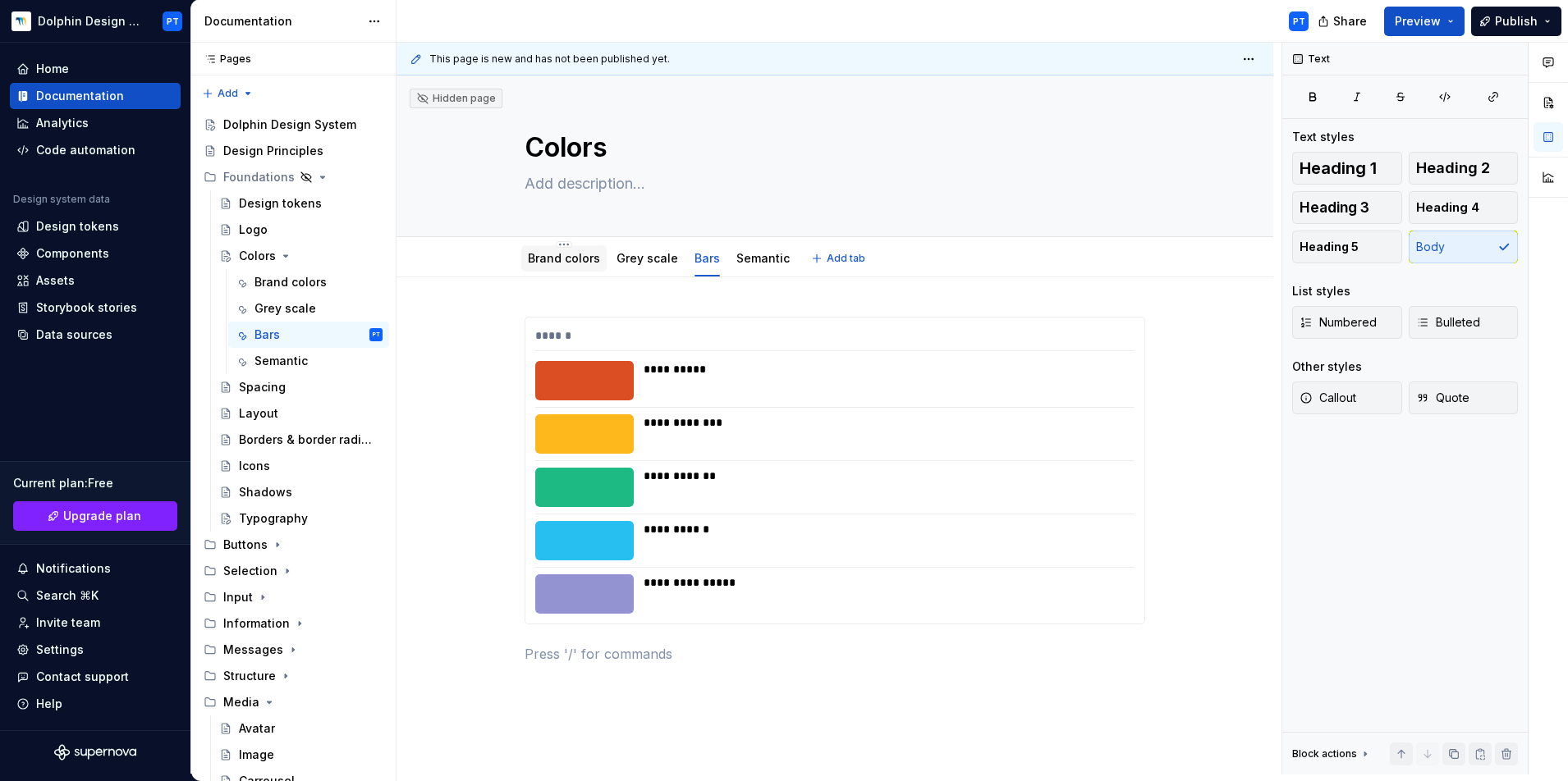
click at [553, 256] on link "Brand colors" at bounding box center [564, 258] width 72 height 14
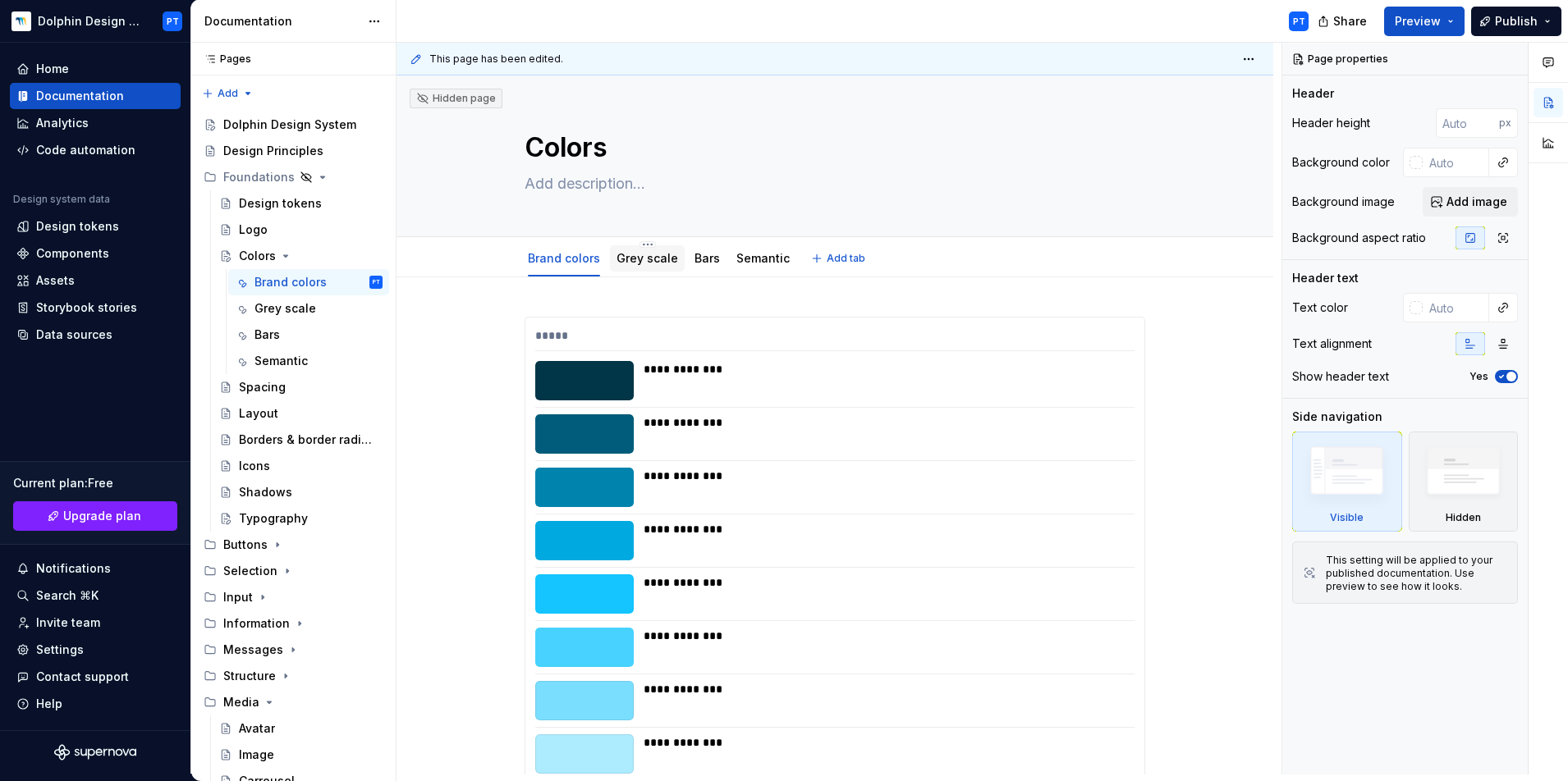
click at [660, 256] on link "Grey scale" at bounding box center [648, 258] width 62 height 14
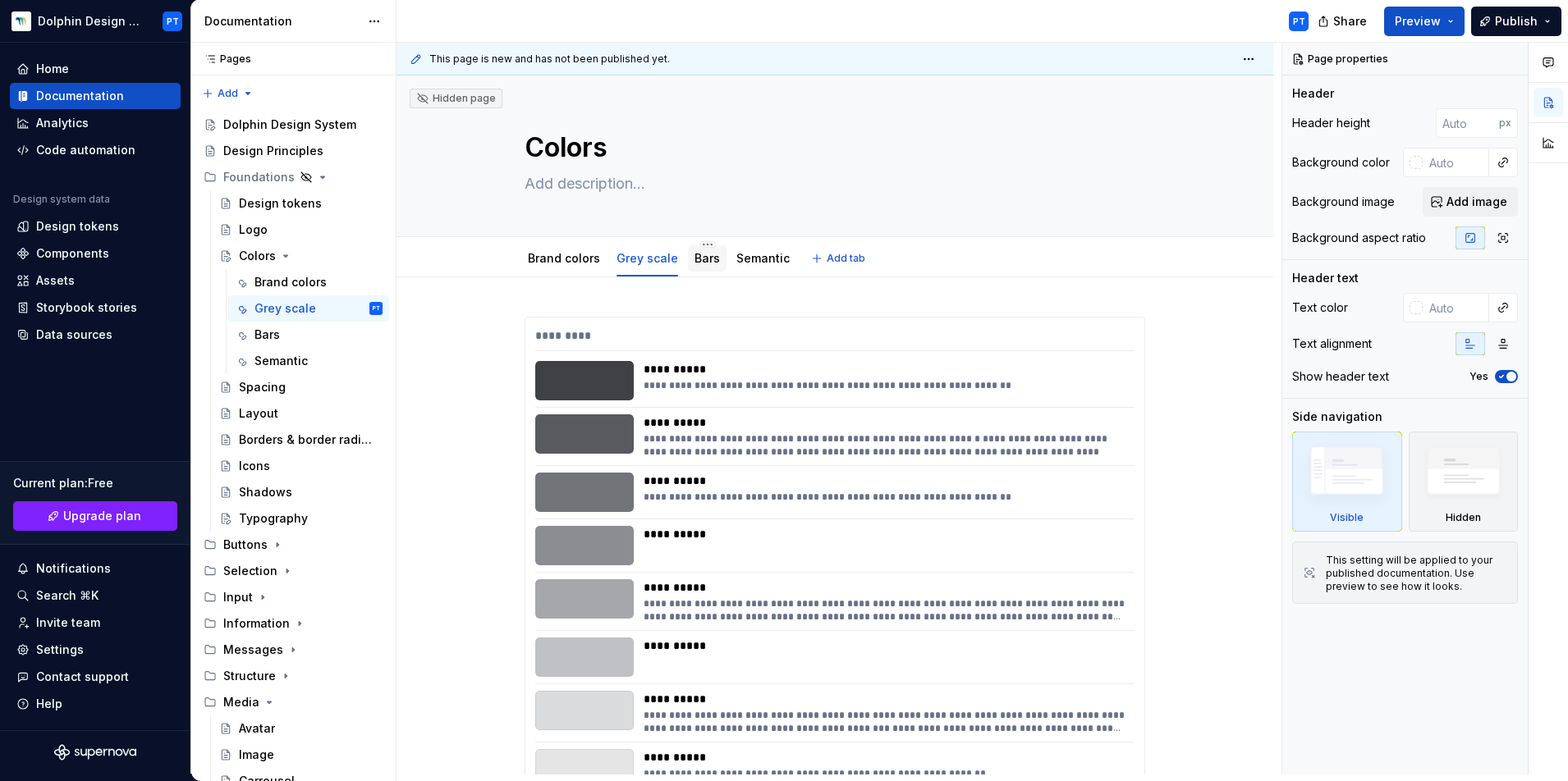
click at [701, 267] on div "Bars" at bounding box center [707, 259] width 26 height 19
click at [694, 259] on link "Bars" at bounding box center [707, 258] width 26 height 14
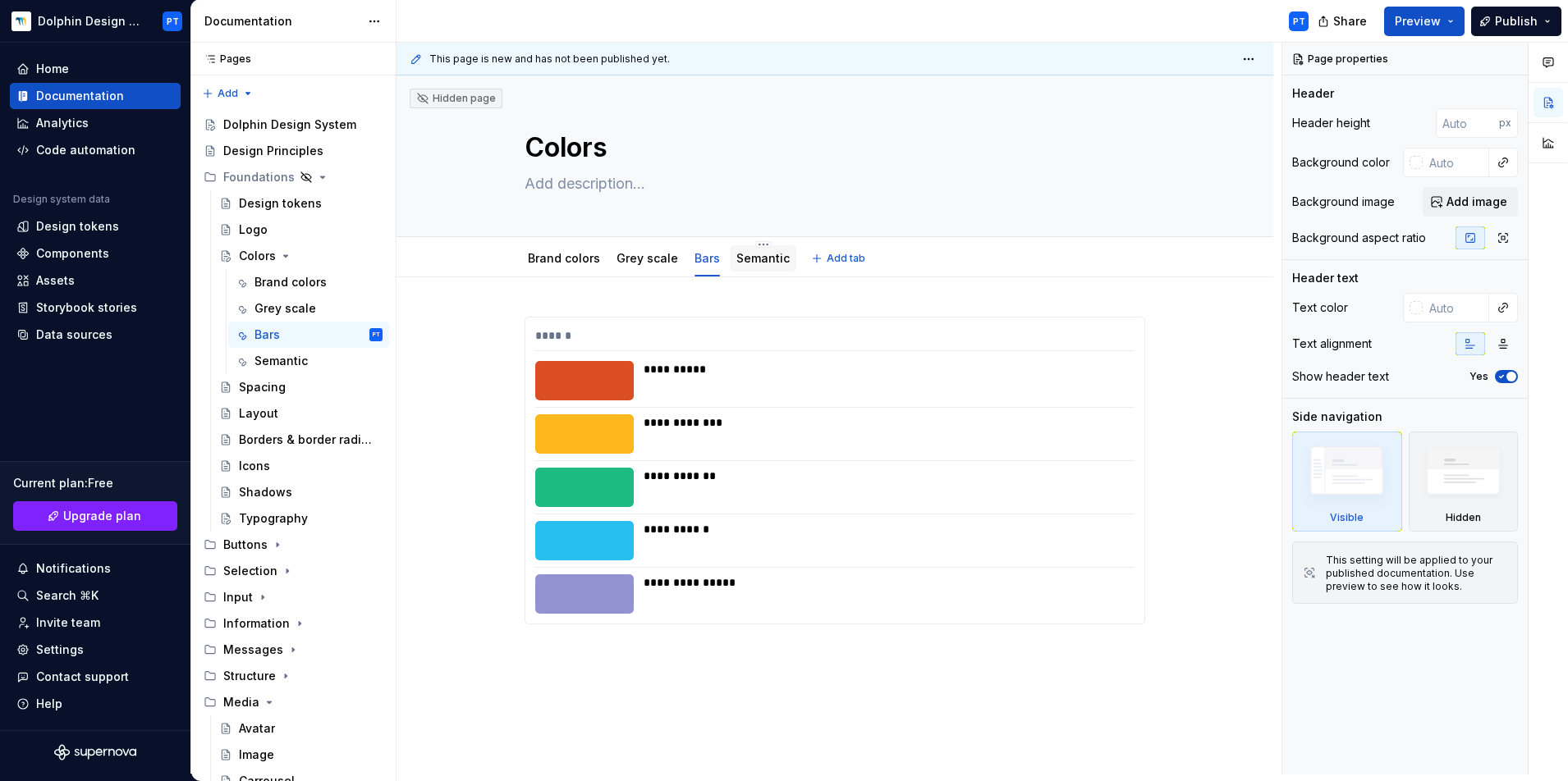
click at [739, 263] on link "Semantic" at bounding box center [763, 258] width 54 height 14
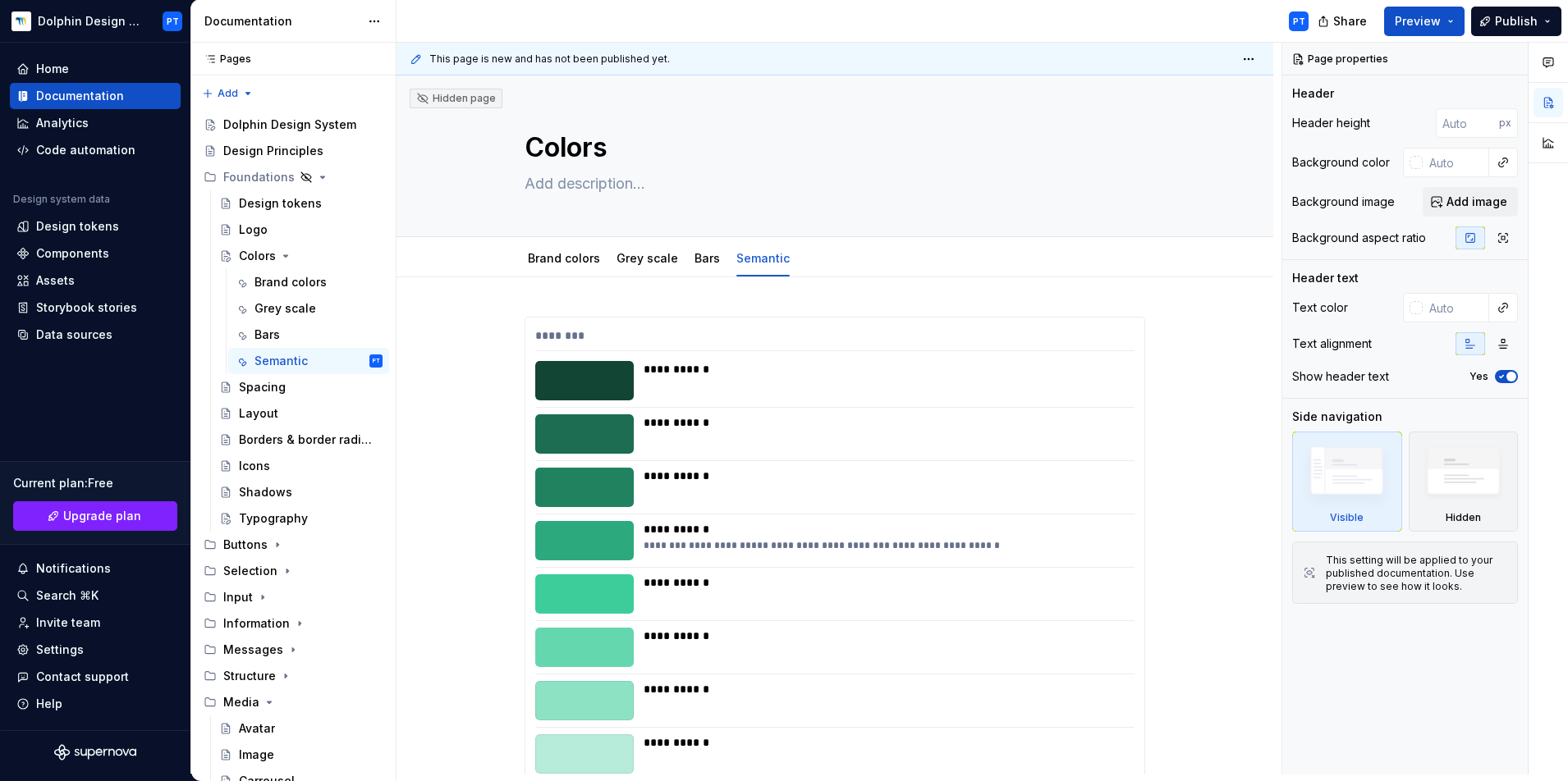
type textarea "*"
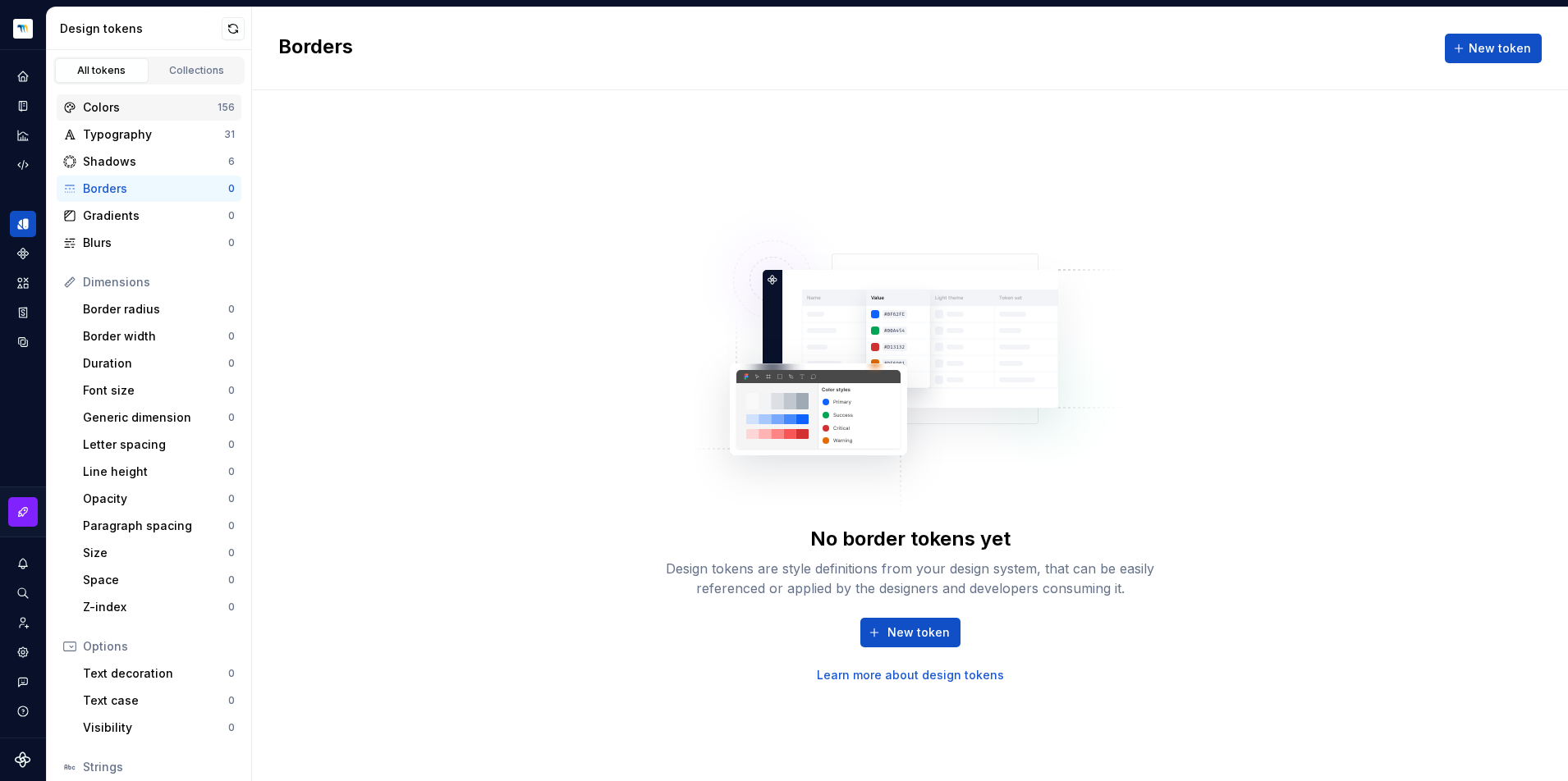
click at [112, 111] on div "Colors" at bounding box center [150, 107] width 135 height 17
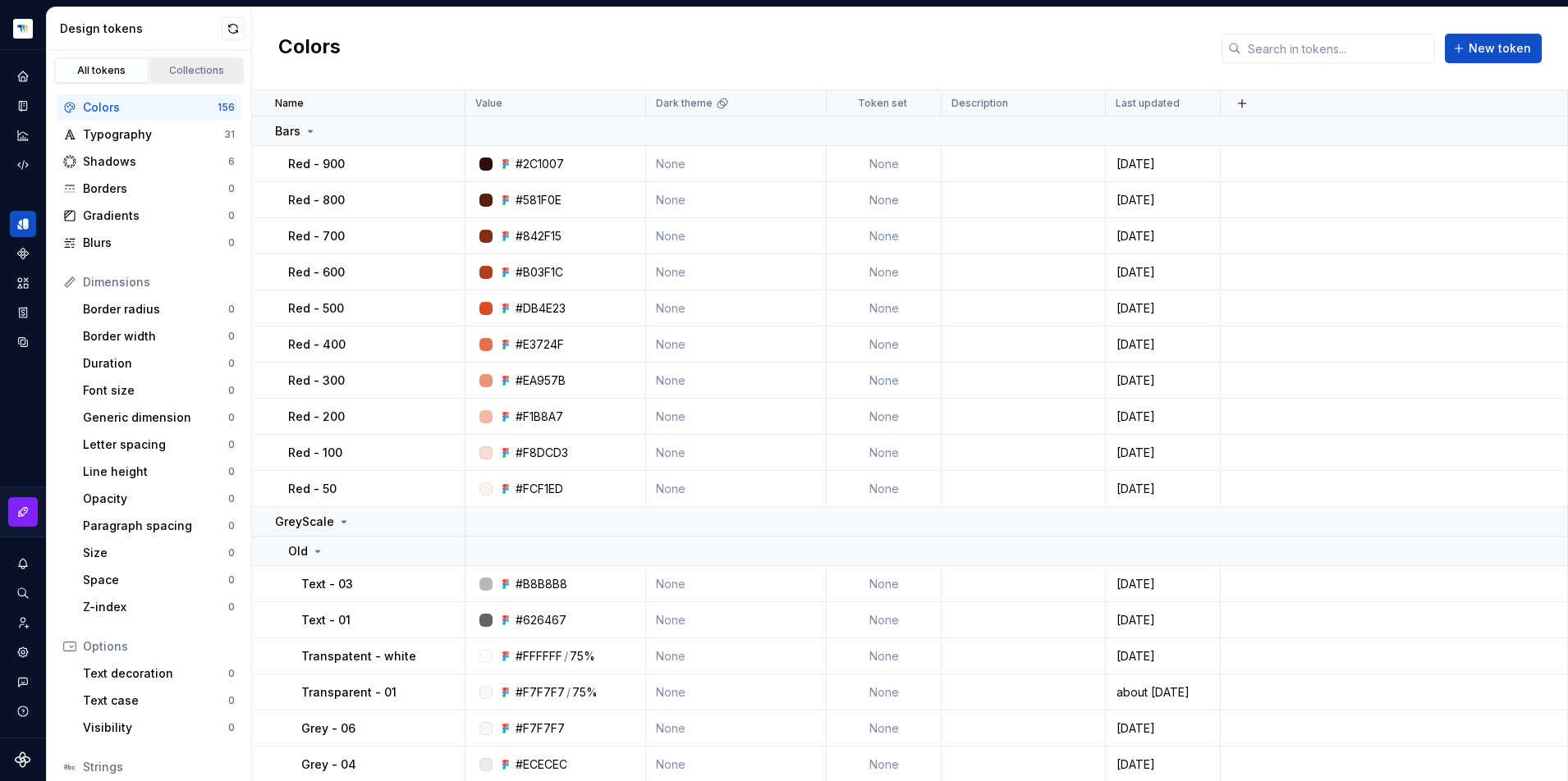
click at [174, 70] on div "Collections" at bounding box center [196, 70] width 82 height 13
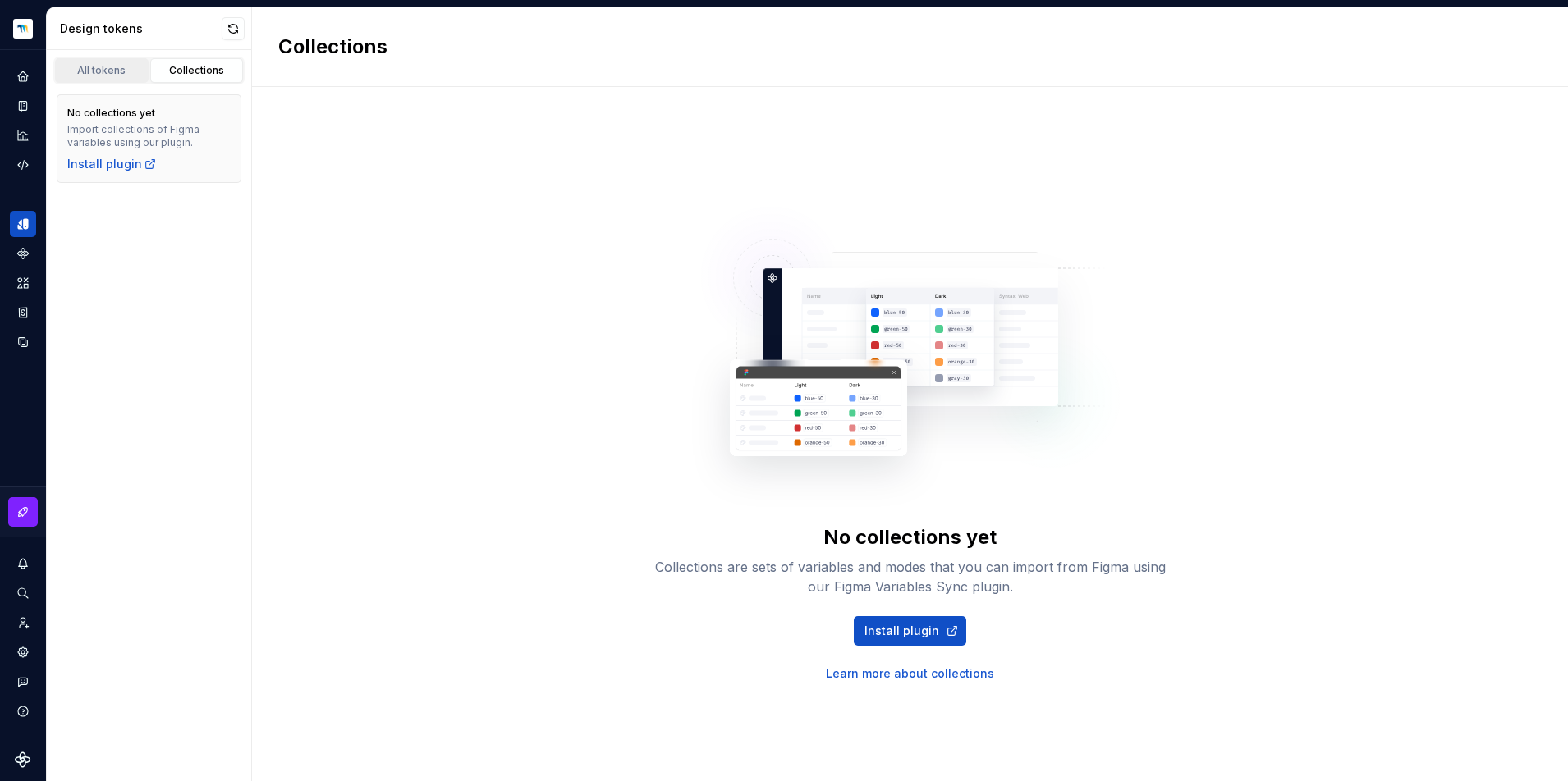
click at [91, 74] on div "All tokens" at bounding box center [101, 70] width 82 height 13
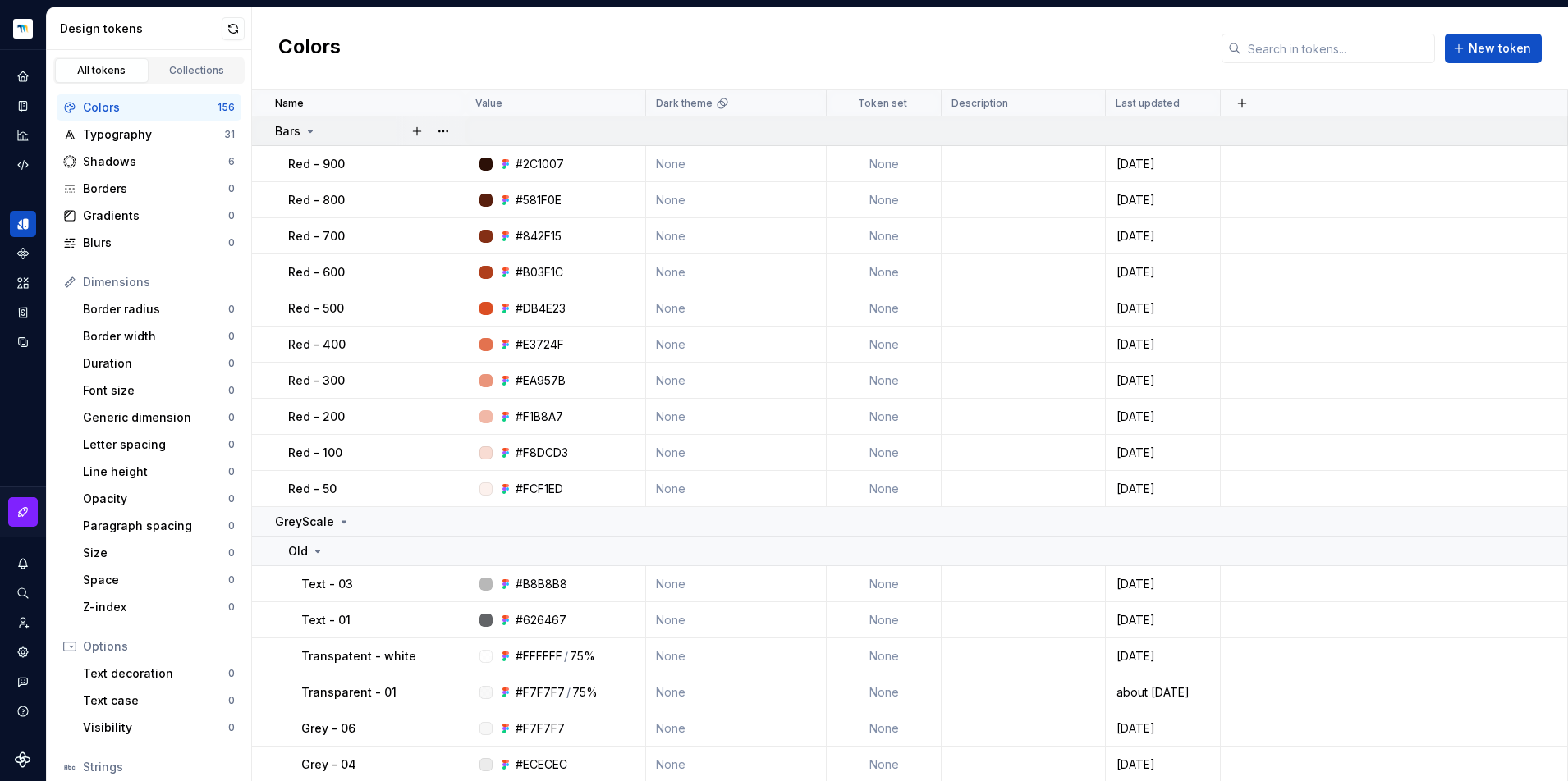
click at [306, 129] on icon at bounding box center [310, 131] width 13 height 13
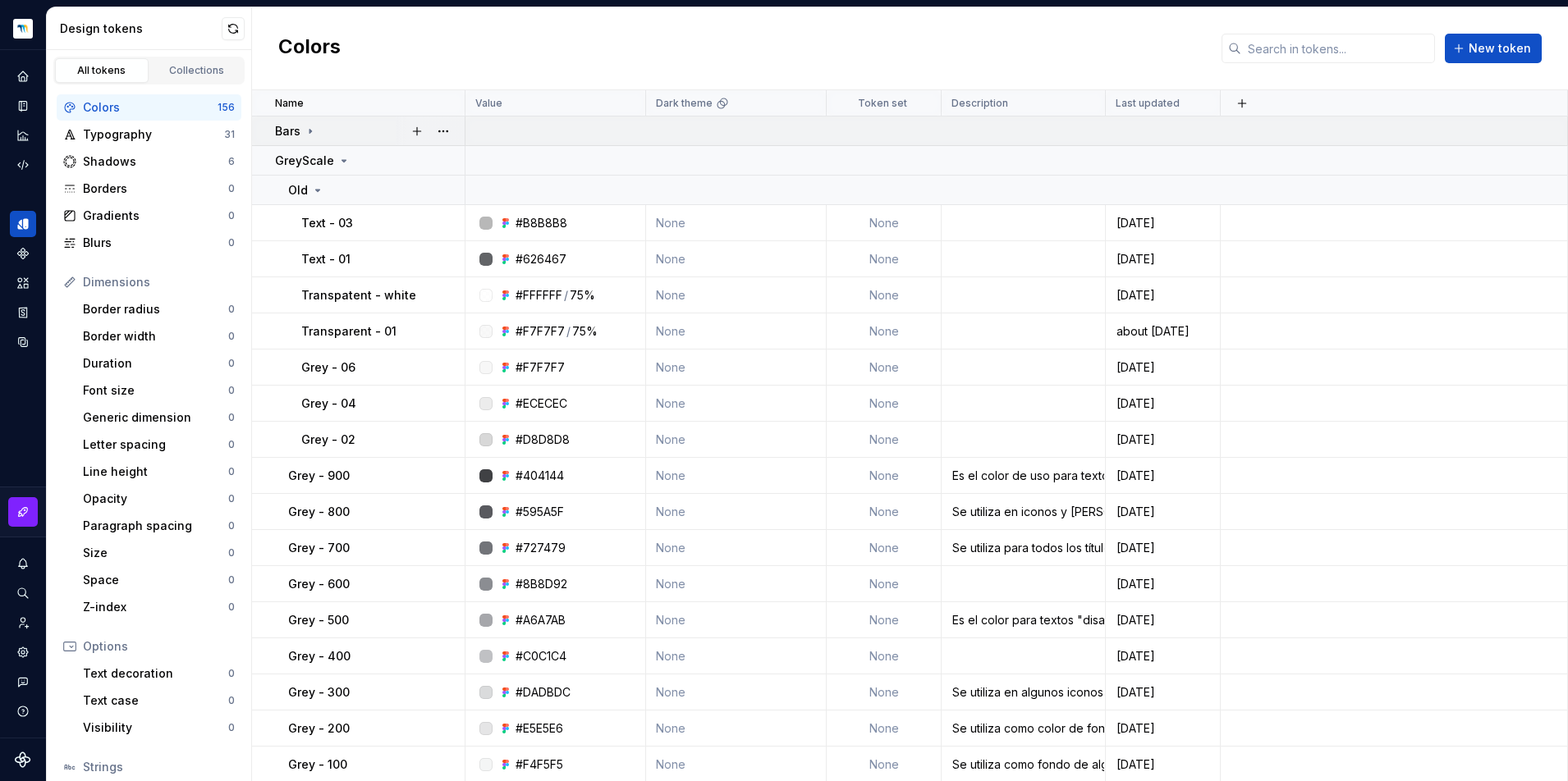
click at [306, 129] on icon at bounding box center [310, 131] width 13 height 13
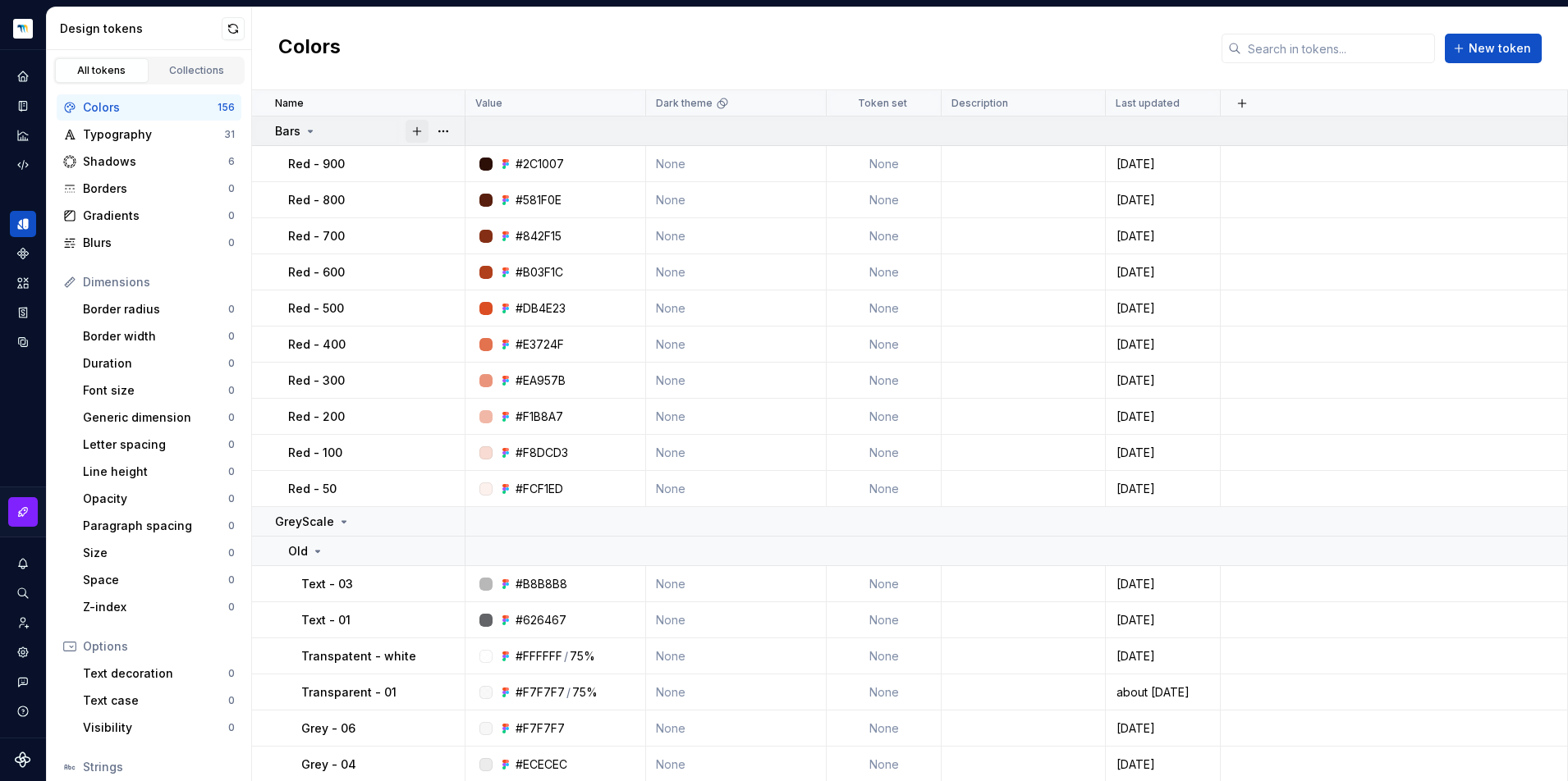
click at [413, 131] on button "button" at bounding box center [417, 131] width 23 height 23
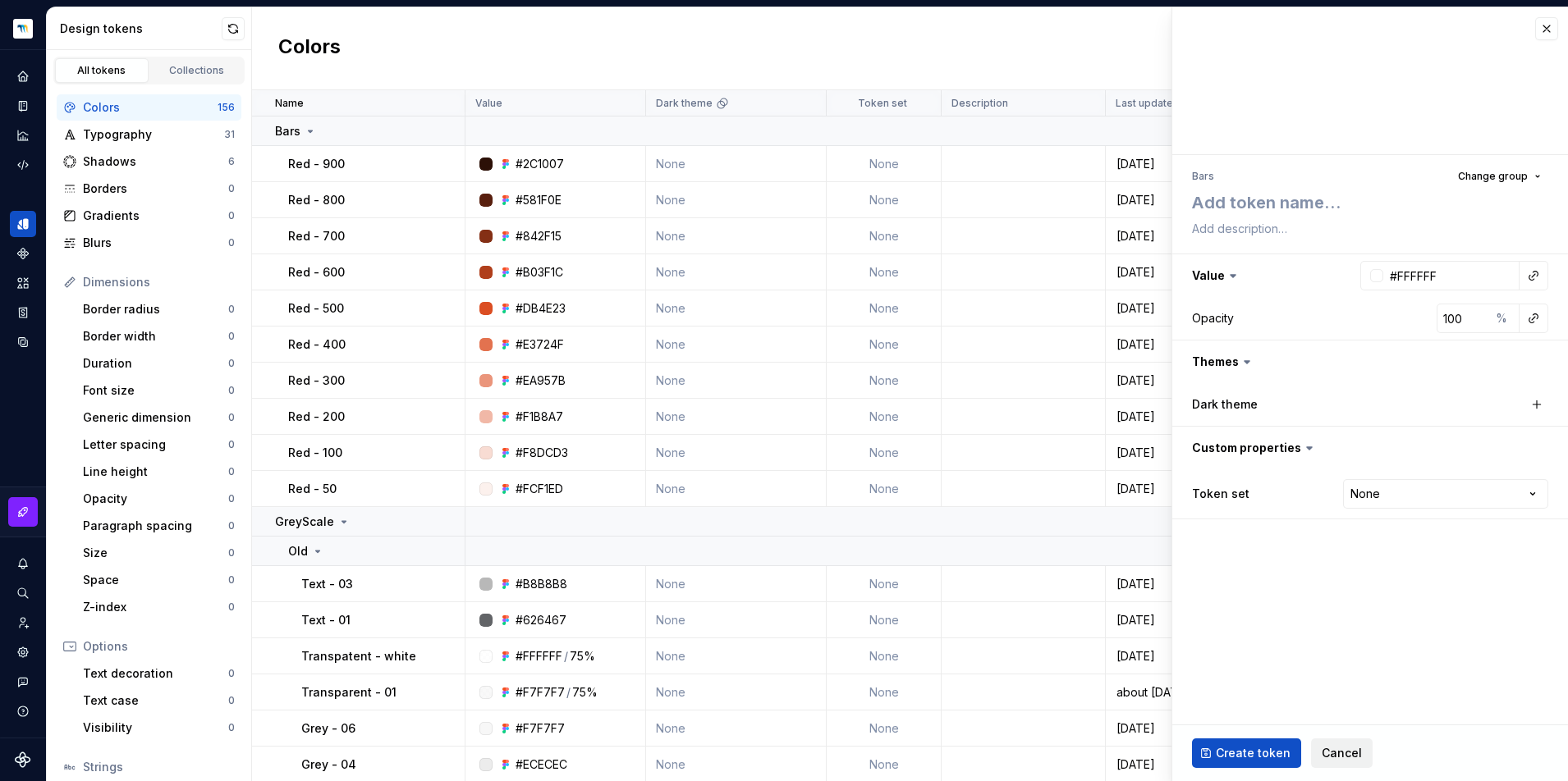
click at [1337, 748] on span "Cancel" at bounding box center [1342, 753] width 40 height 17
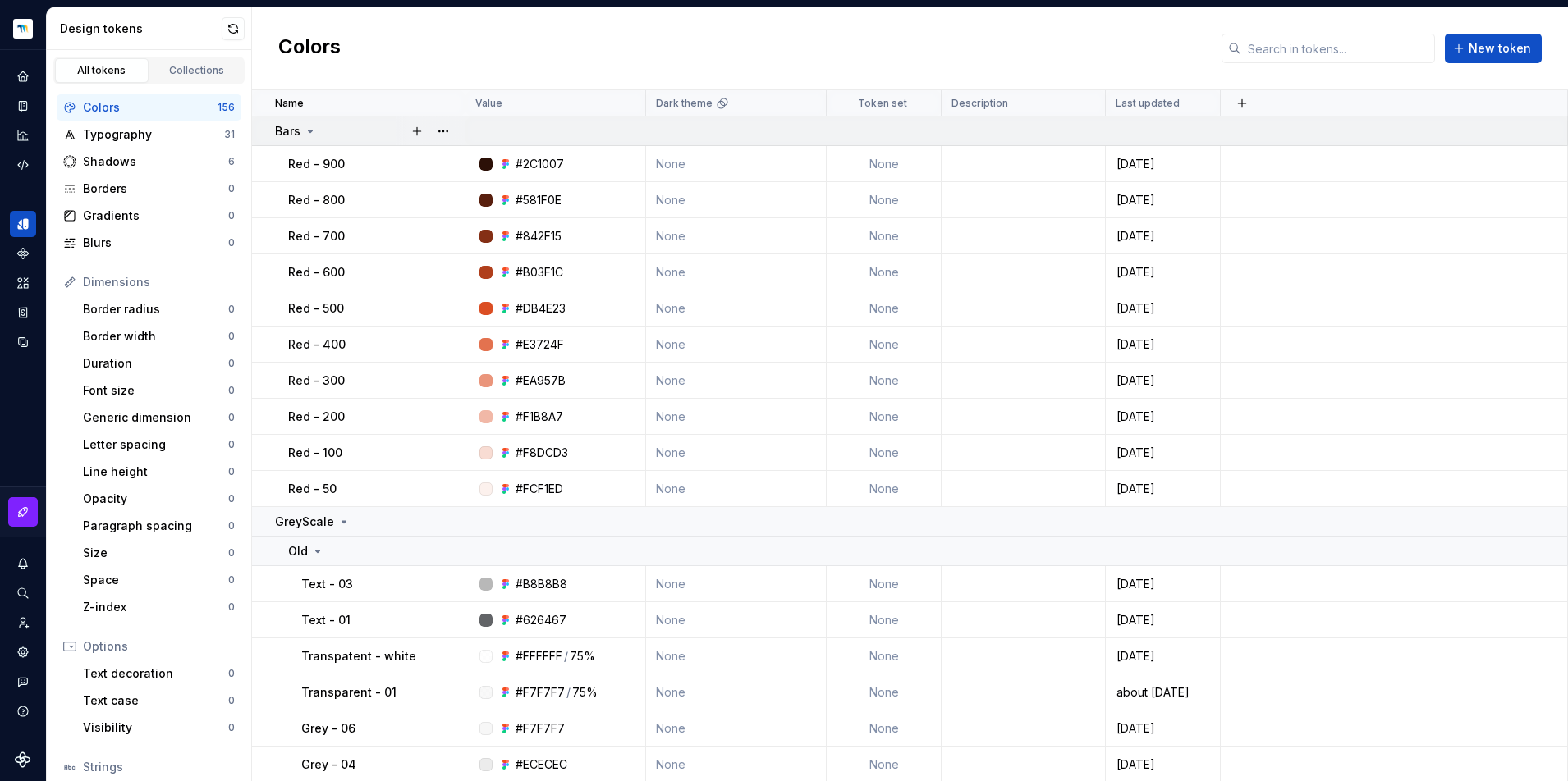
click at [311, 133] on icon at bounding box center [310, 131] width 13 height 13
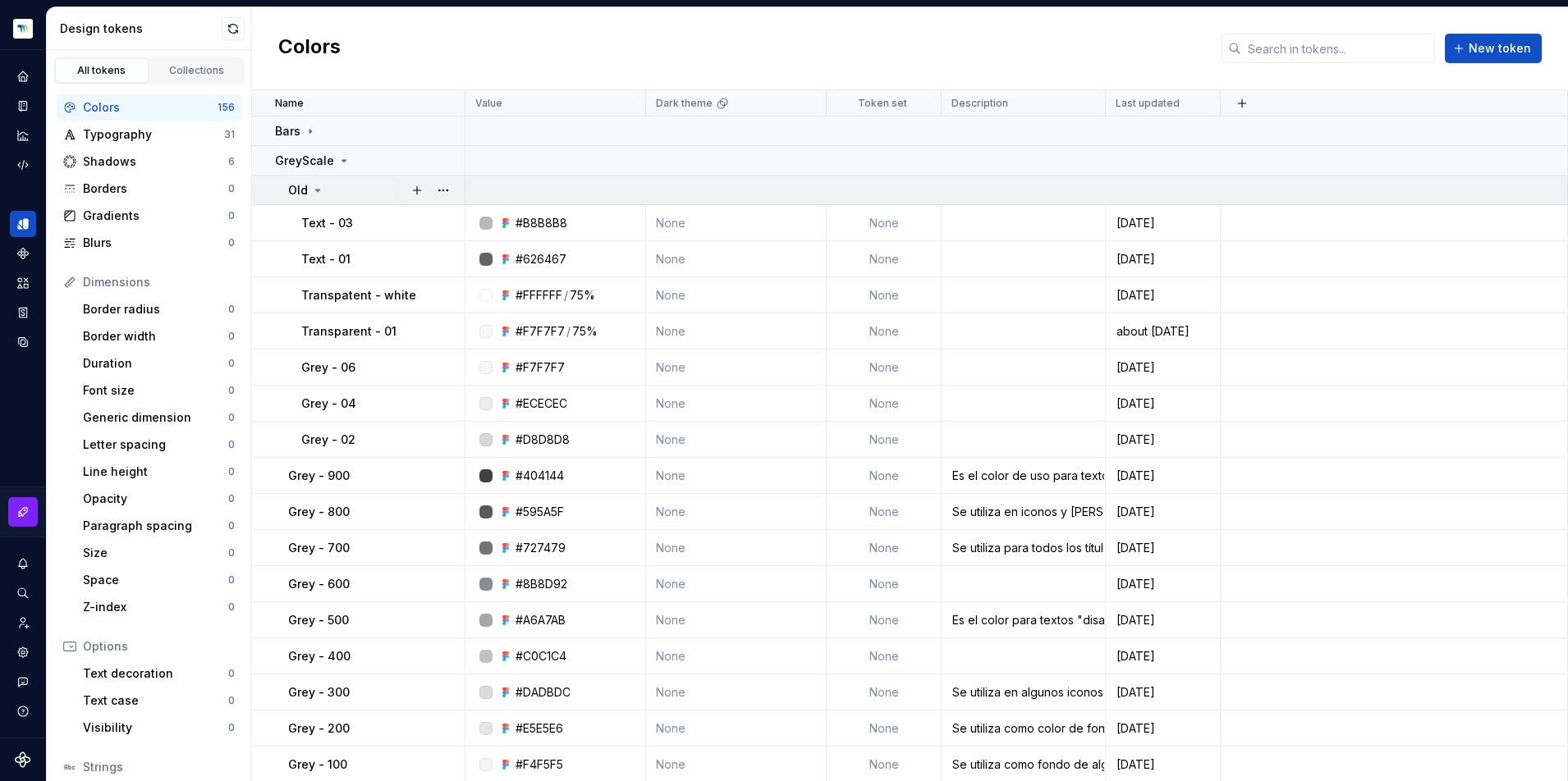
click at [318, 193] on icon at bounding box center [318, 190] width 13 height 13
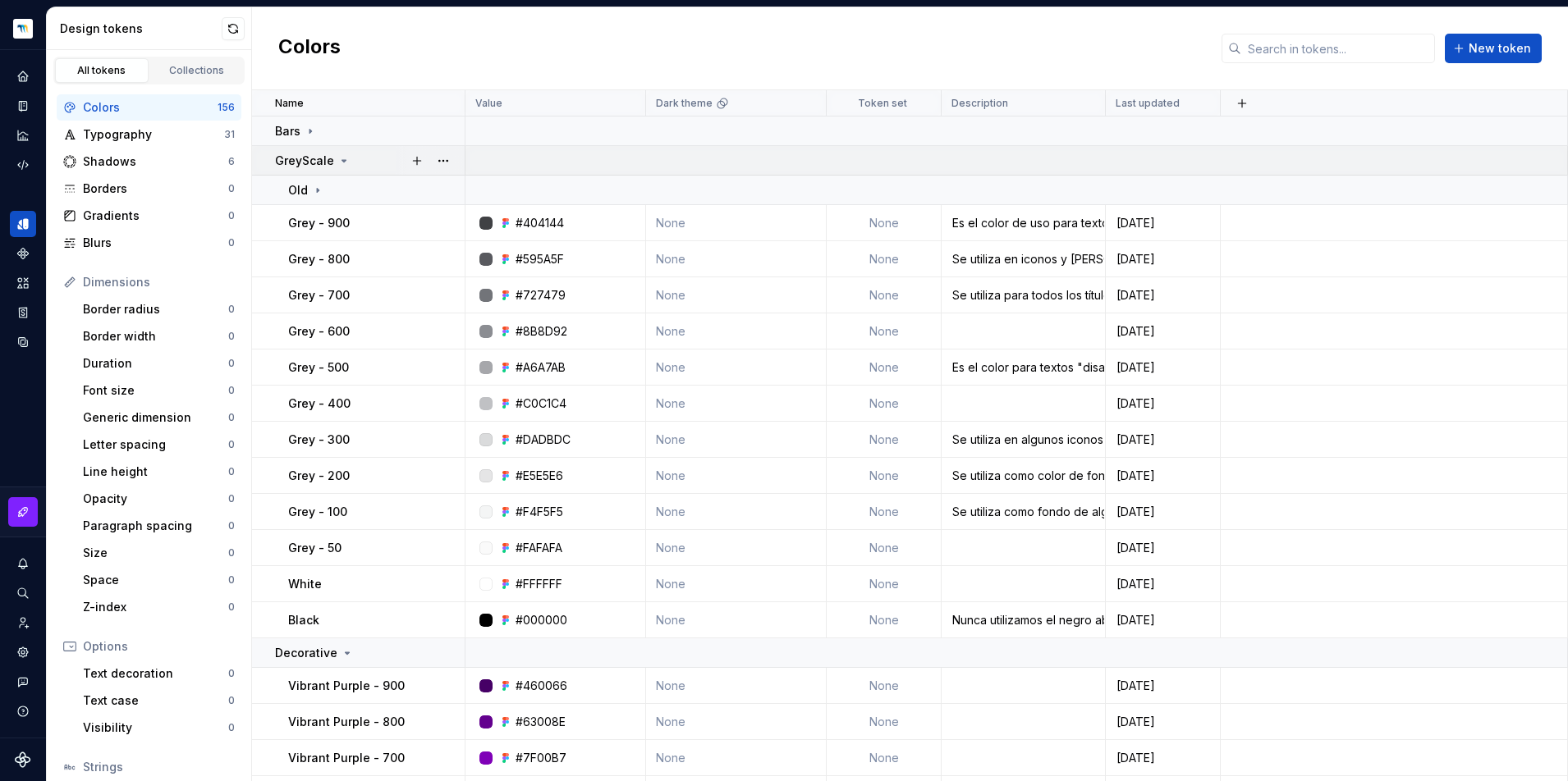
click at [337, 164] on icon at bounding box center [343, 160] width 13 height 13
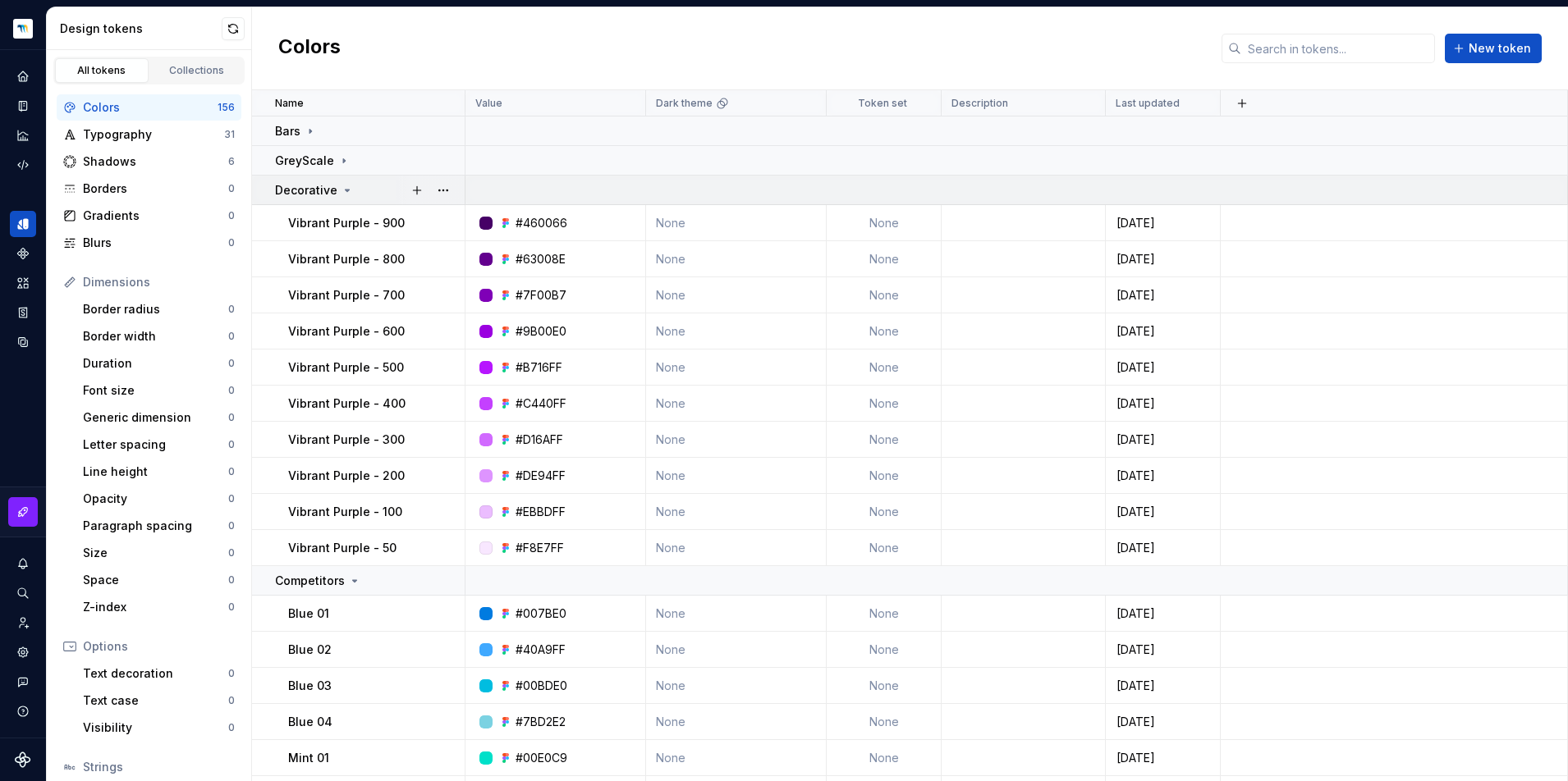
click at [341, 192] on icon at bounding box center [347, 190] width 13 height 13
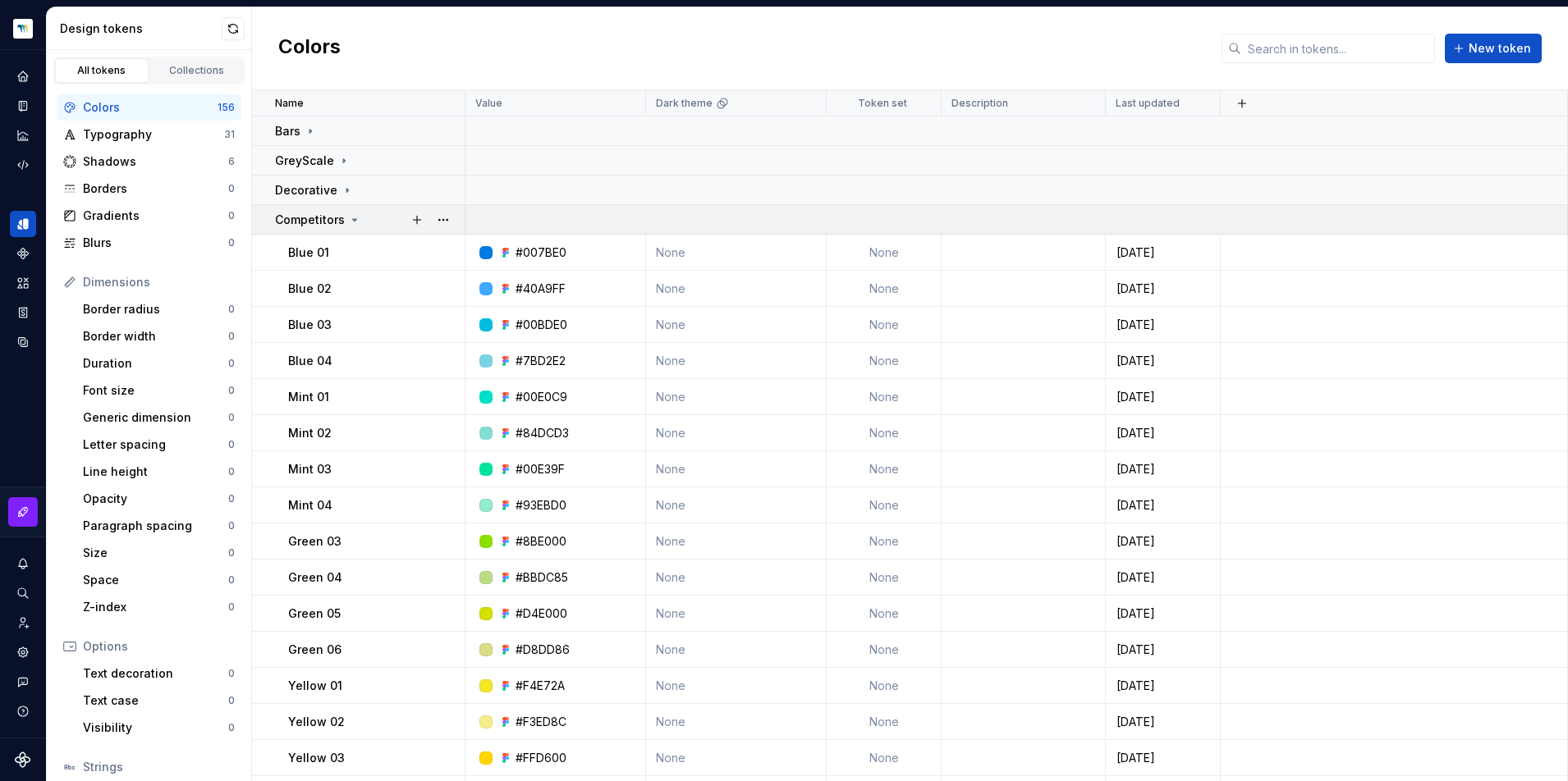
click at [348, 219] on icon at bounding box center [355, 220] width 13 height 13
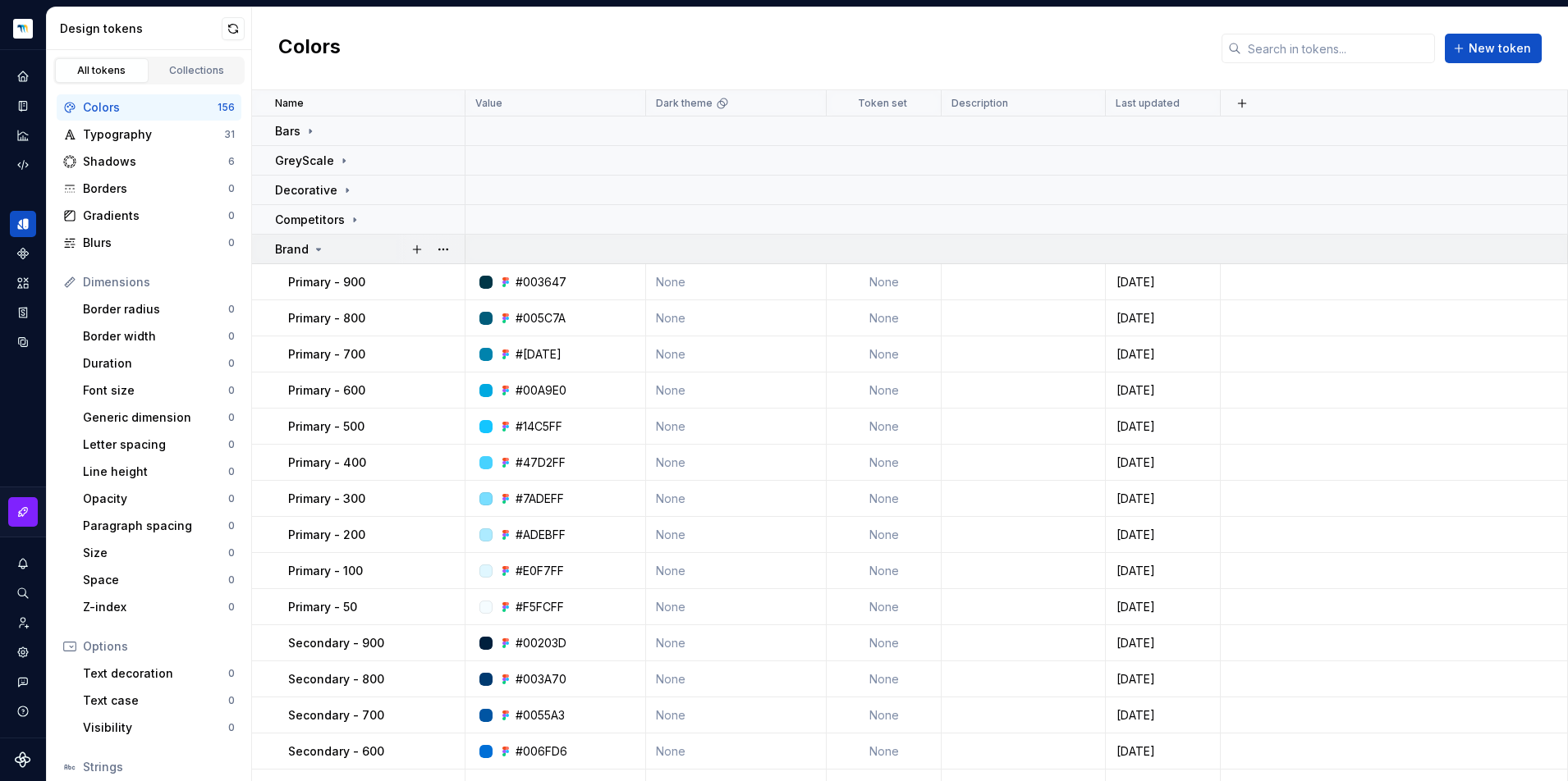
click at [327, 252] on div "Brand" at bounding box center [369, 249] width 189 height 17
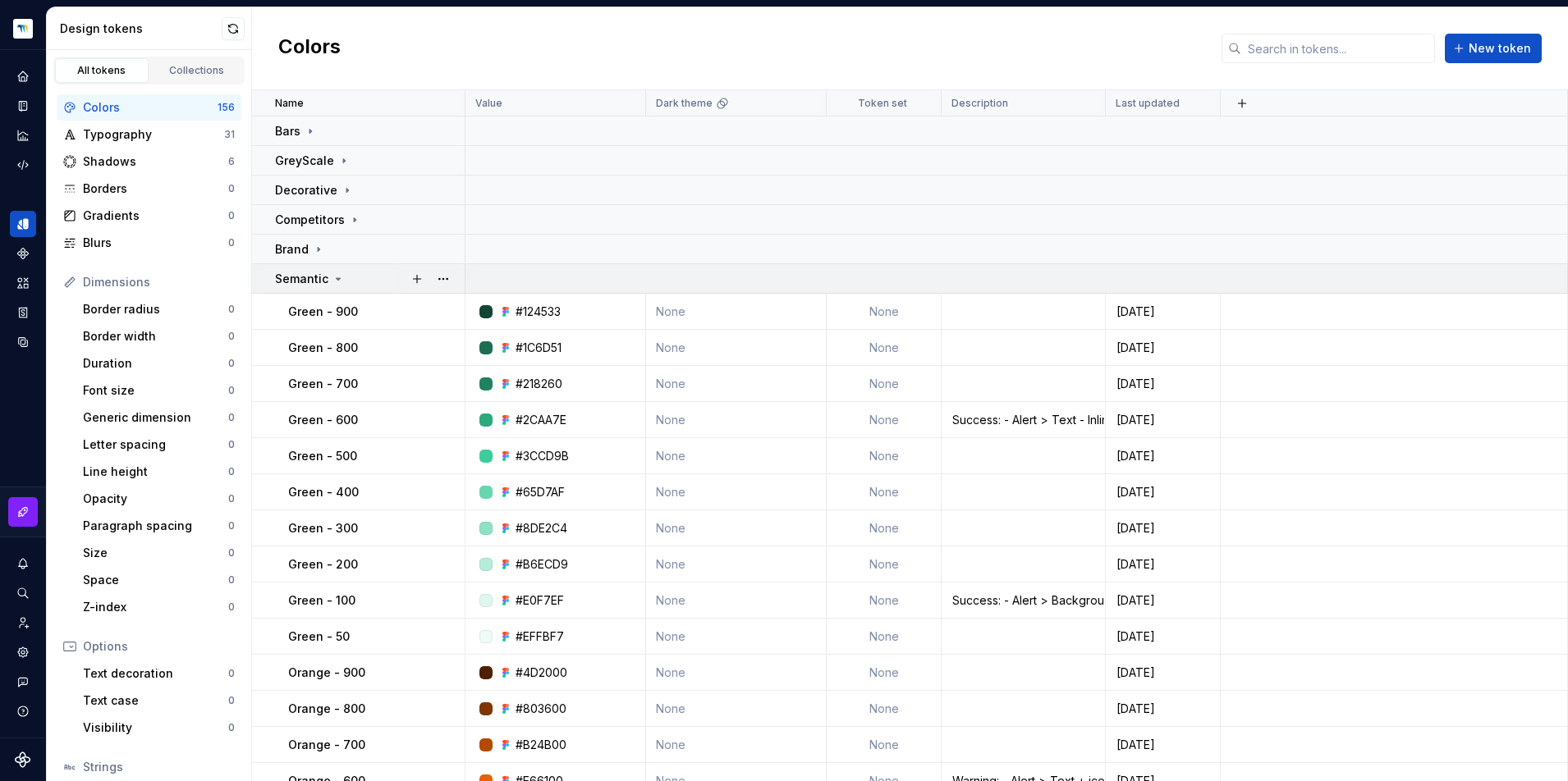
click at [324, 289] on td "Semantic" at bounding box center [358, 279] width 214 height 30
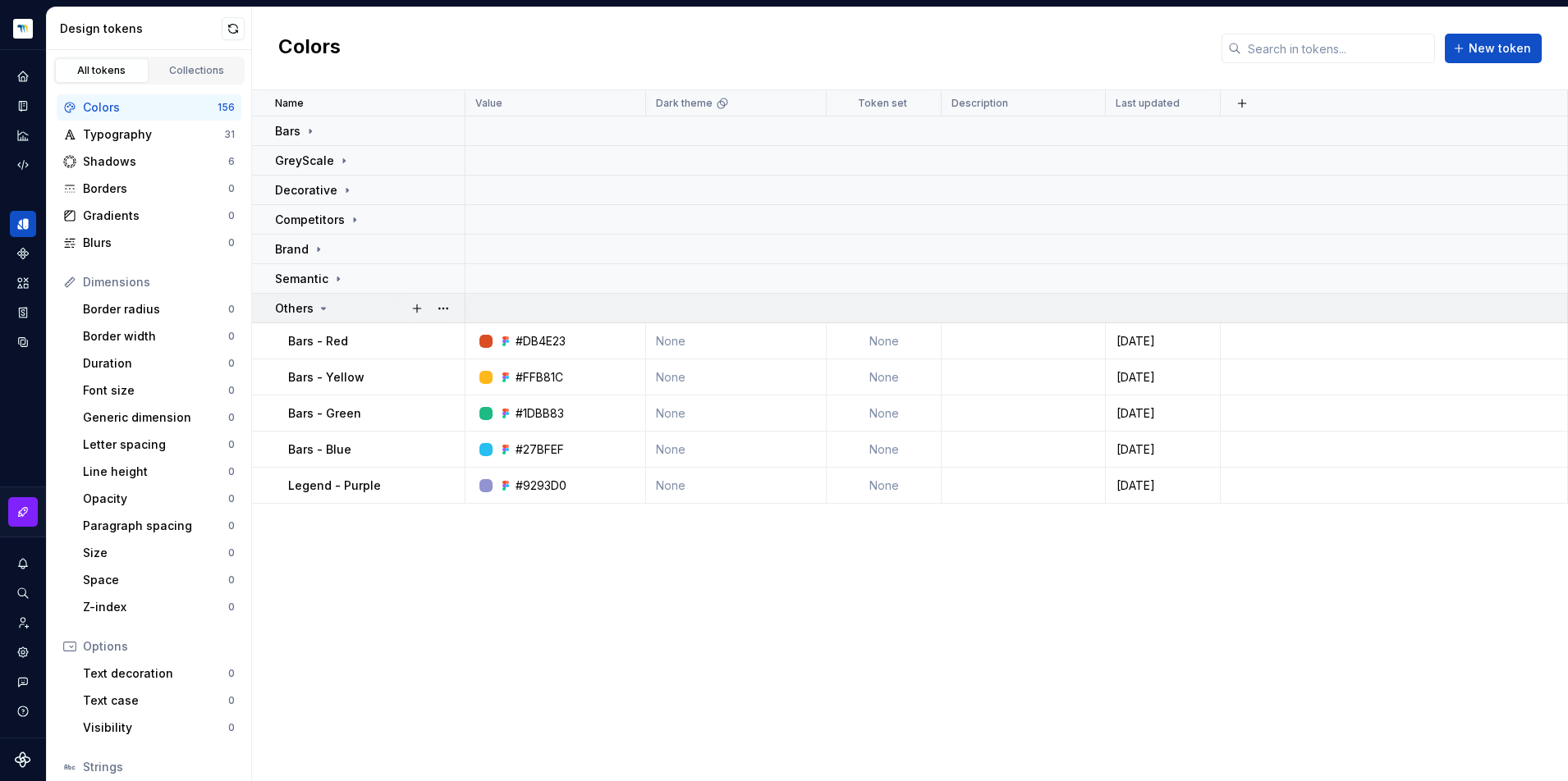
click at [326, 307] on icon at bounding box center [323, 308] width 13 height 13
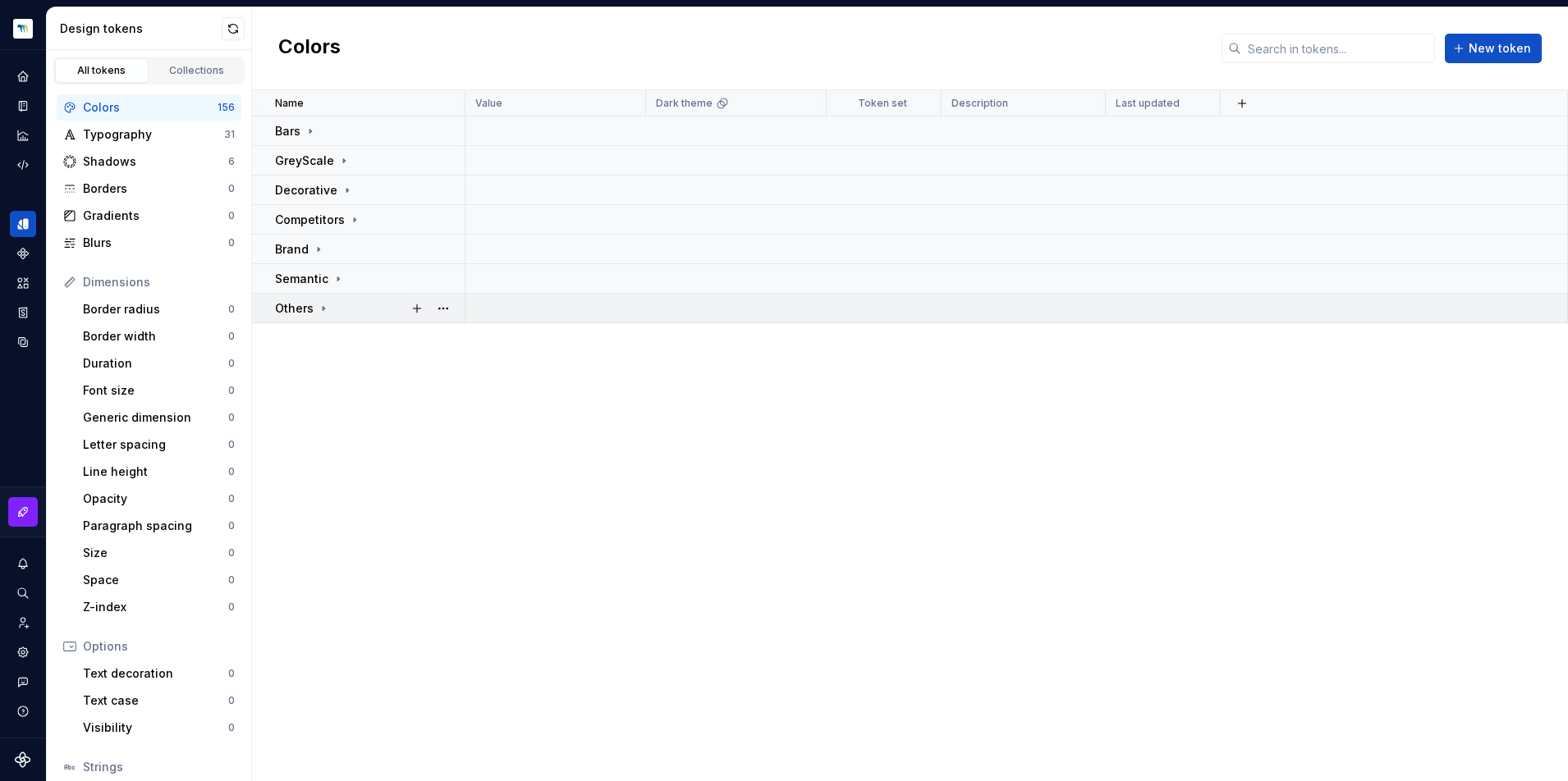
click at [336, 310] on div "Others" at bounding box center [369, 308] width 189 height 17
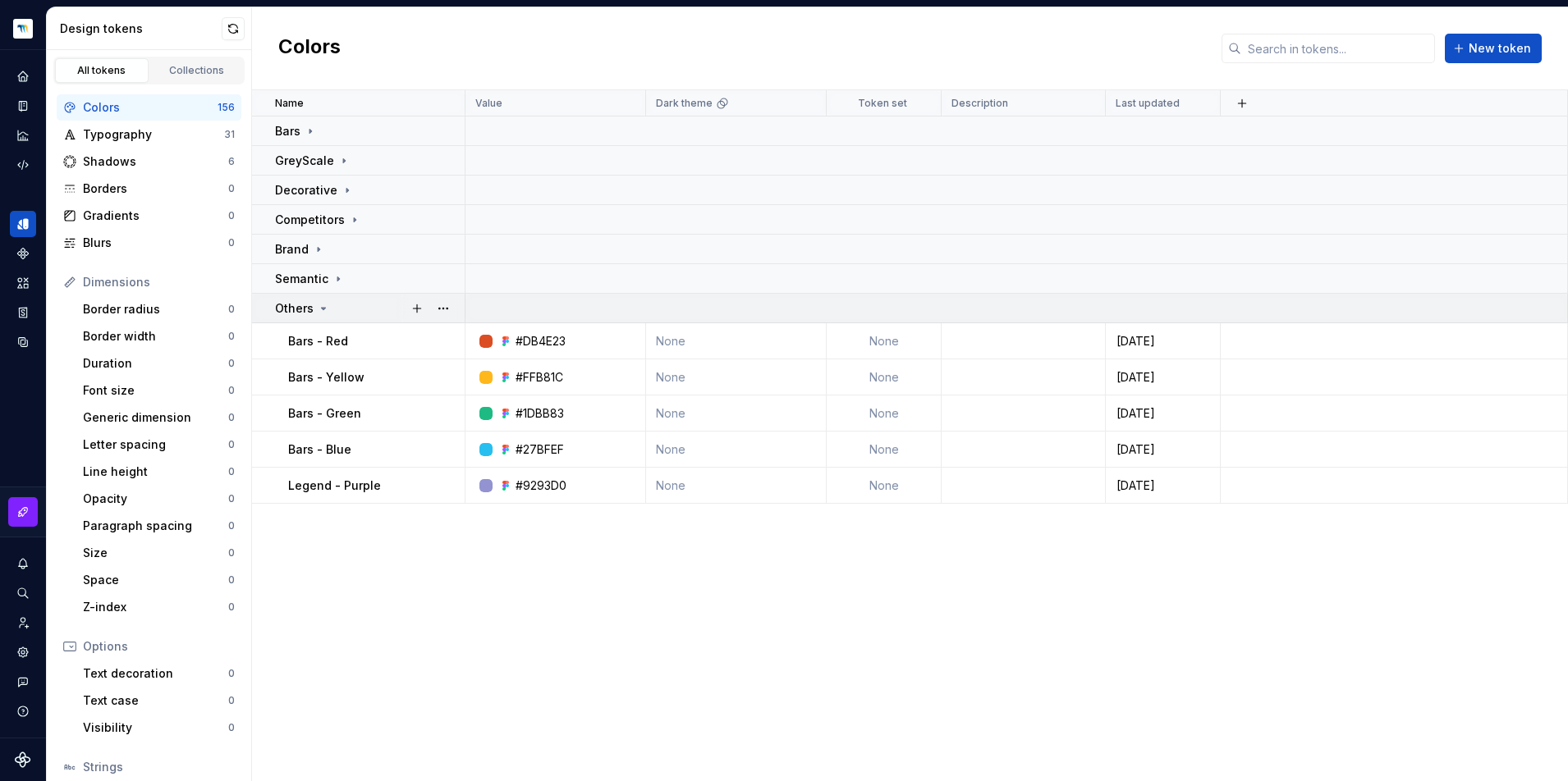
click at [319, 310] on icon at bounding box center [323, 308] width 13 height 13
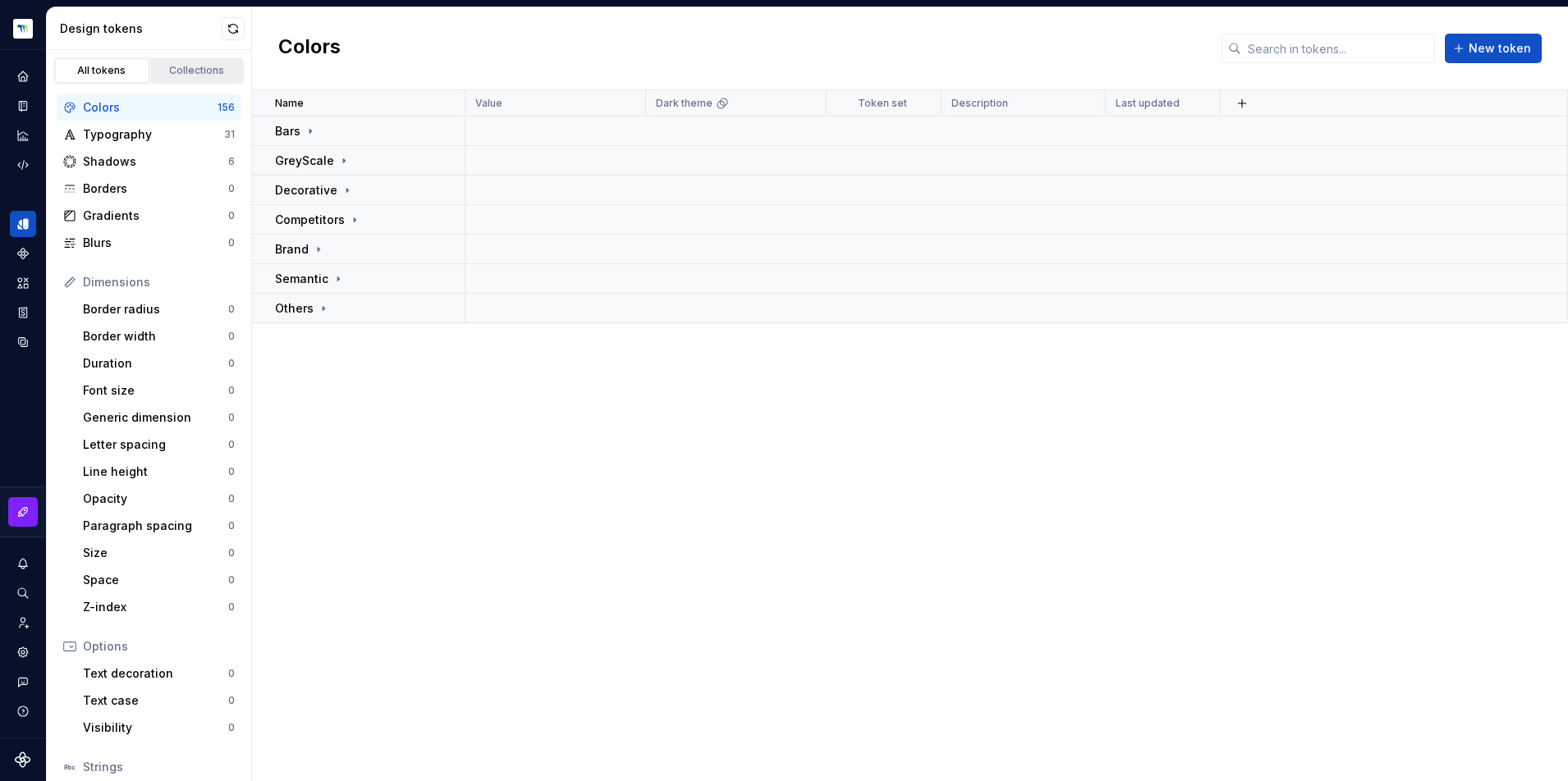
click at [201, 75] on div "Collections" at bounding box center [196, 70] width 82 height 13
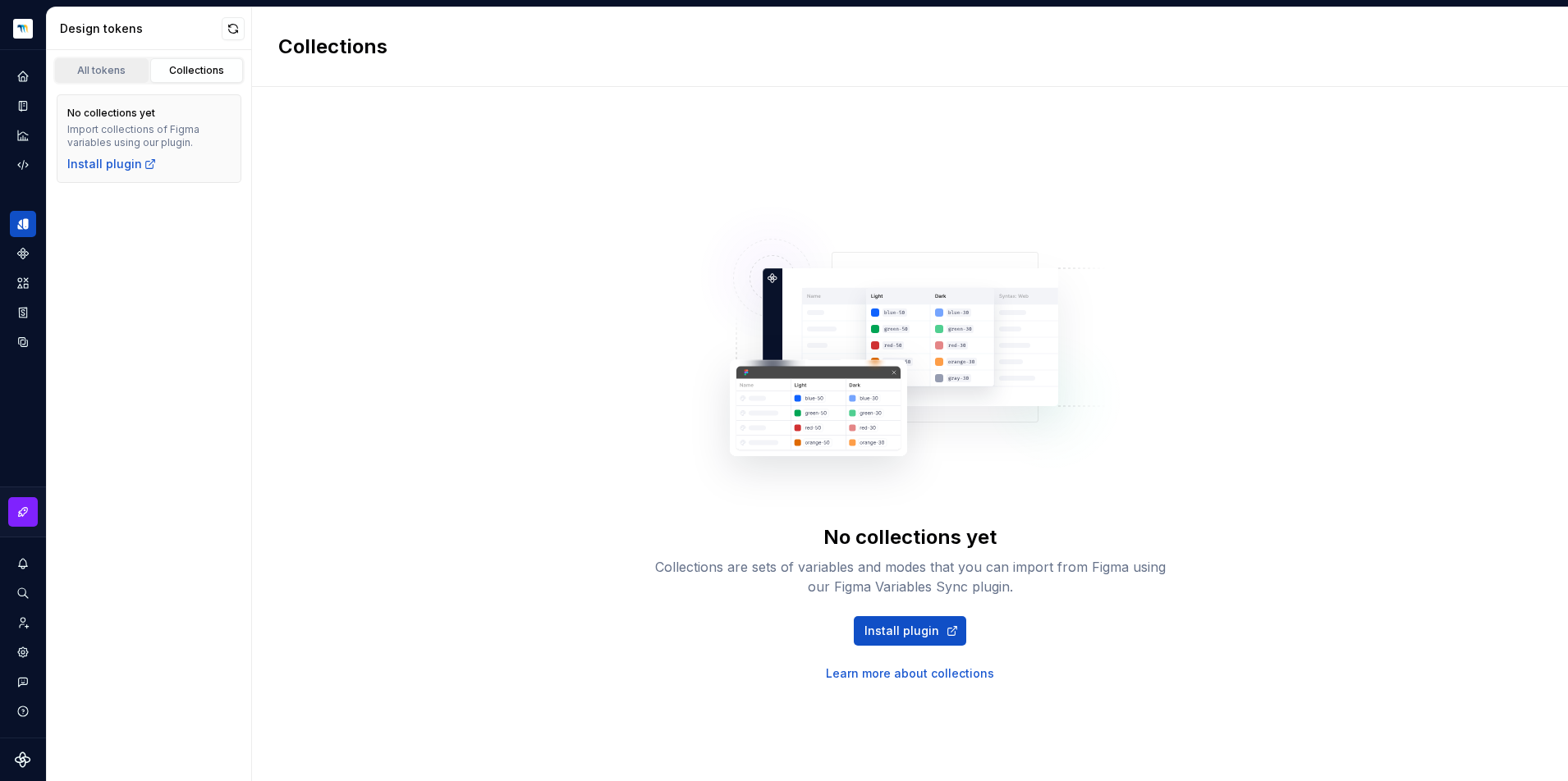
click at [106, 76] on div "All tokens" at bounding box center [101, 70] width 82 height 13
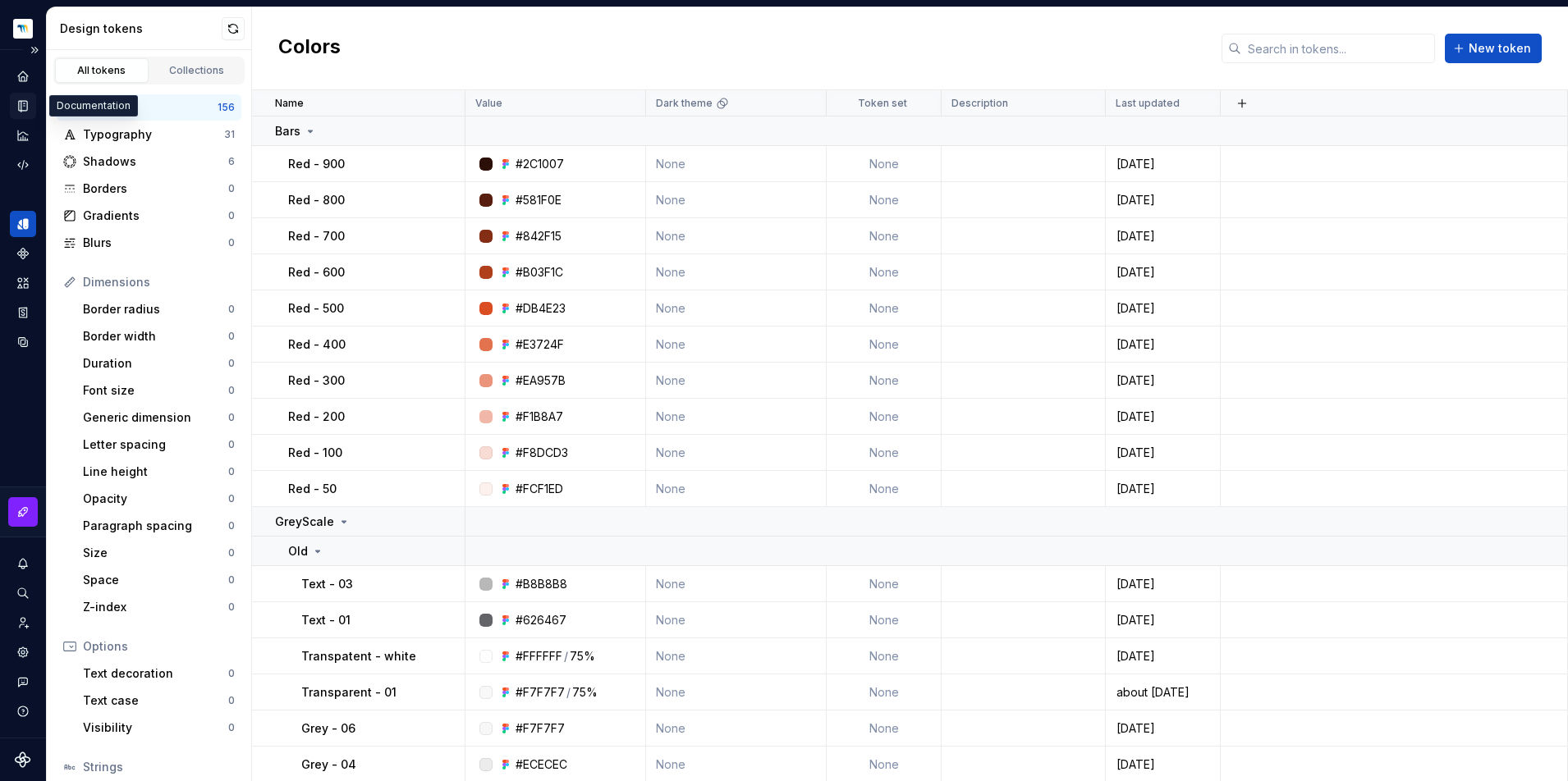
click at [25, 104] on icon "Documentation" at bounding box center [22, 106] width 8 height 11
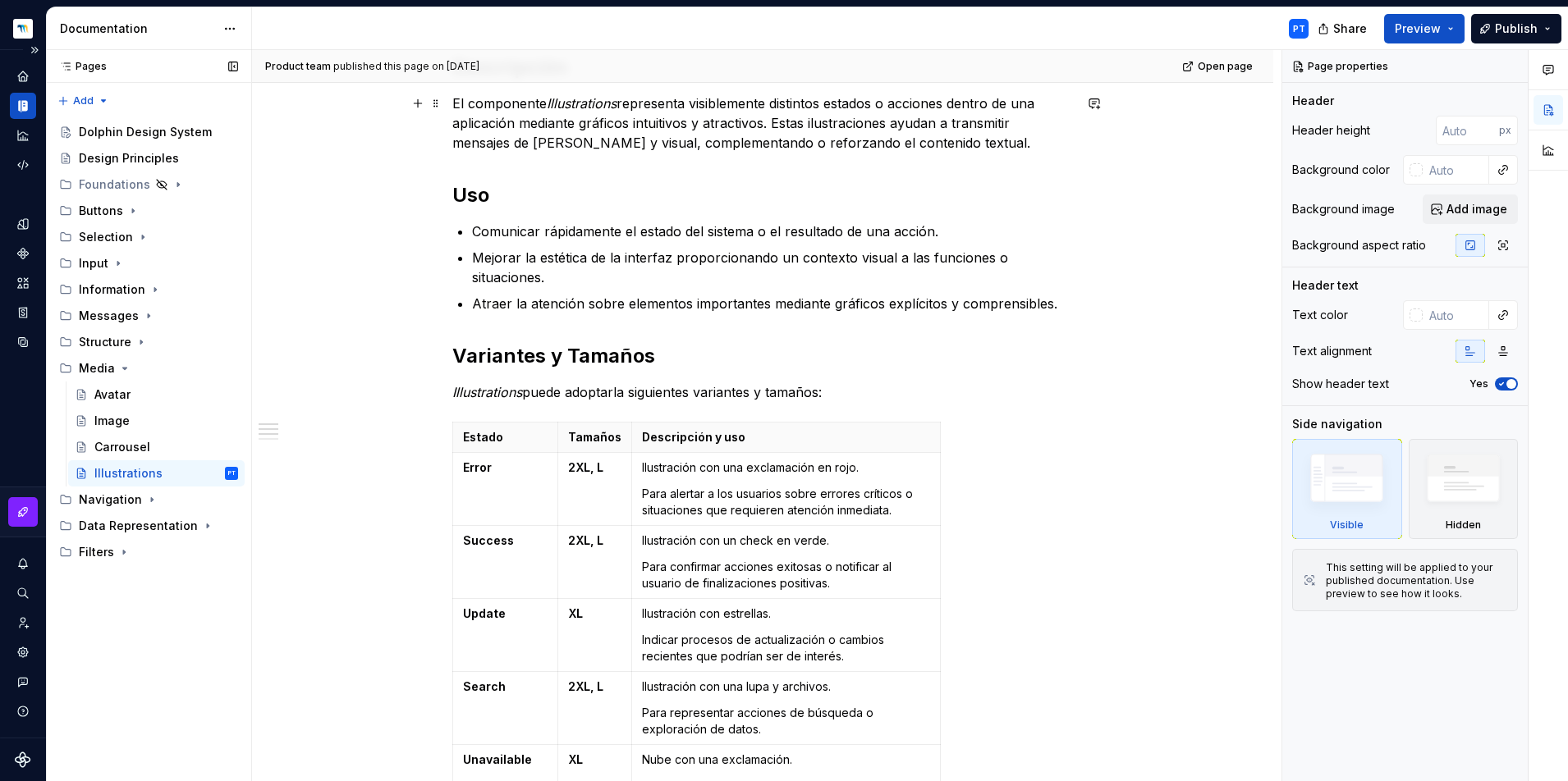
scroll to position [254, 0]
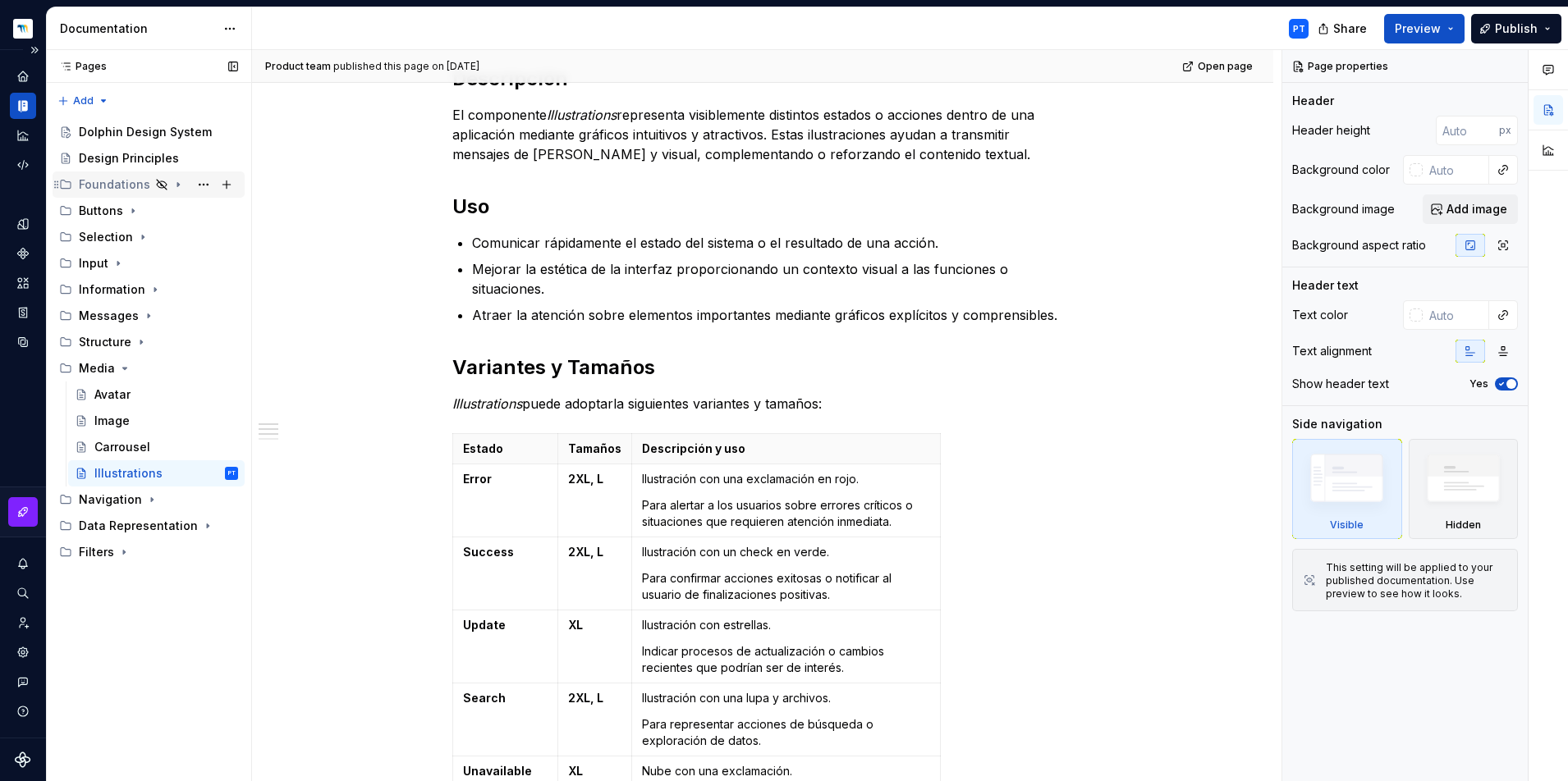
click at [124, 184] on div "Foundations" at bounding box center [114, 185] width 71 height 17
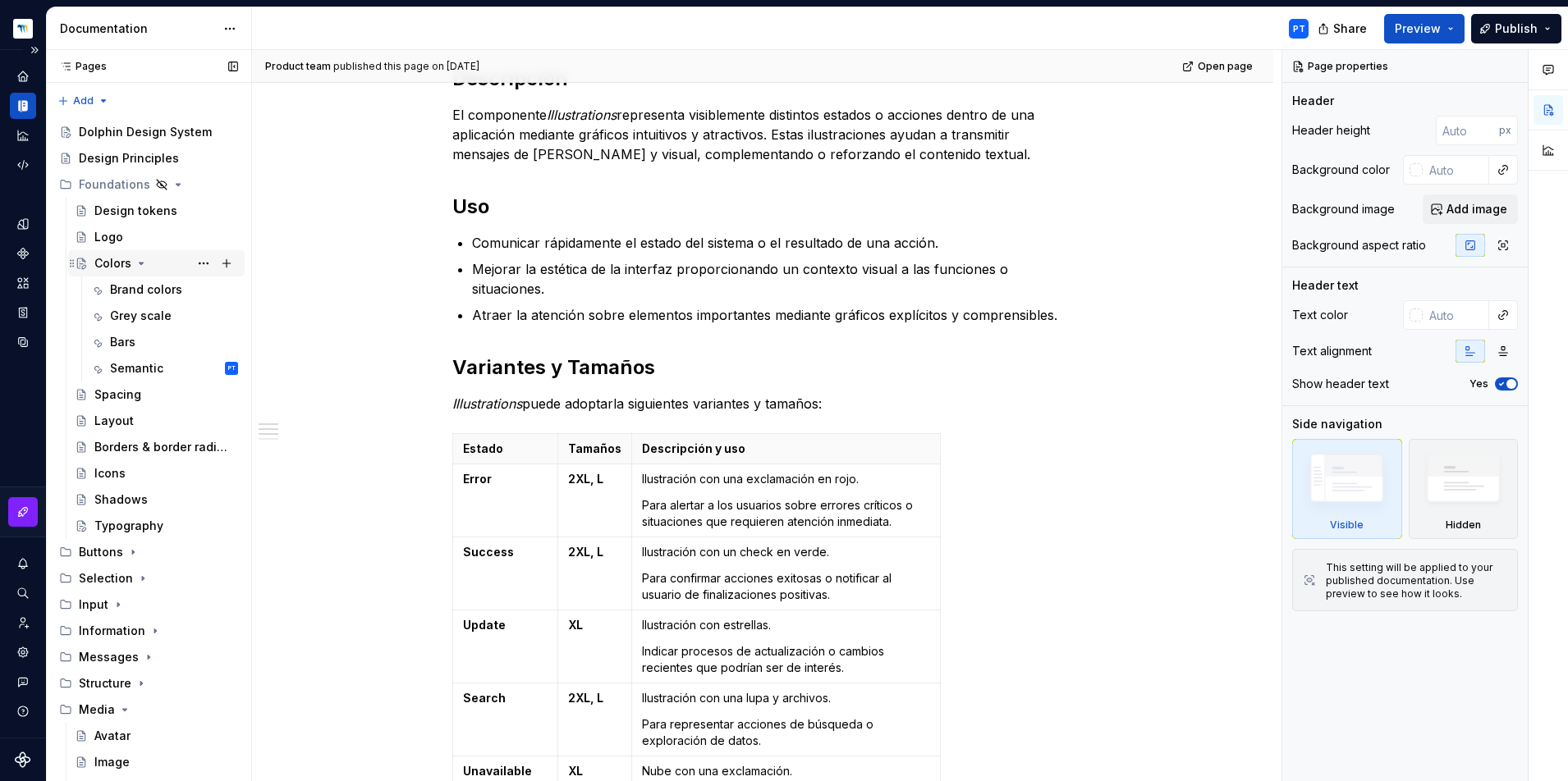
click at [122, 266] on div "Colors" at bounding box center [113, 263] width 37 height 17
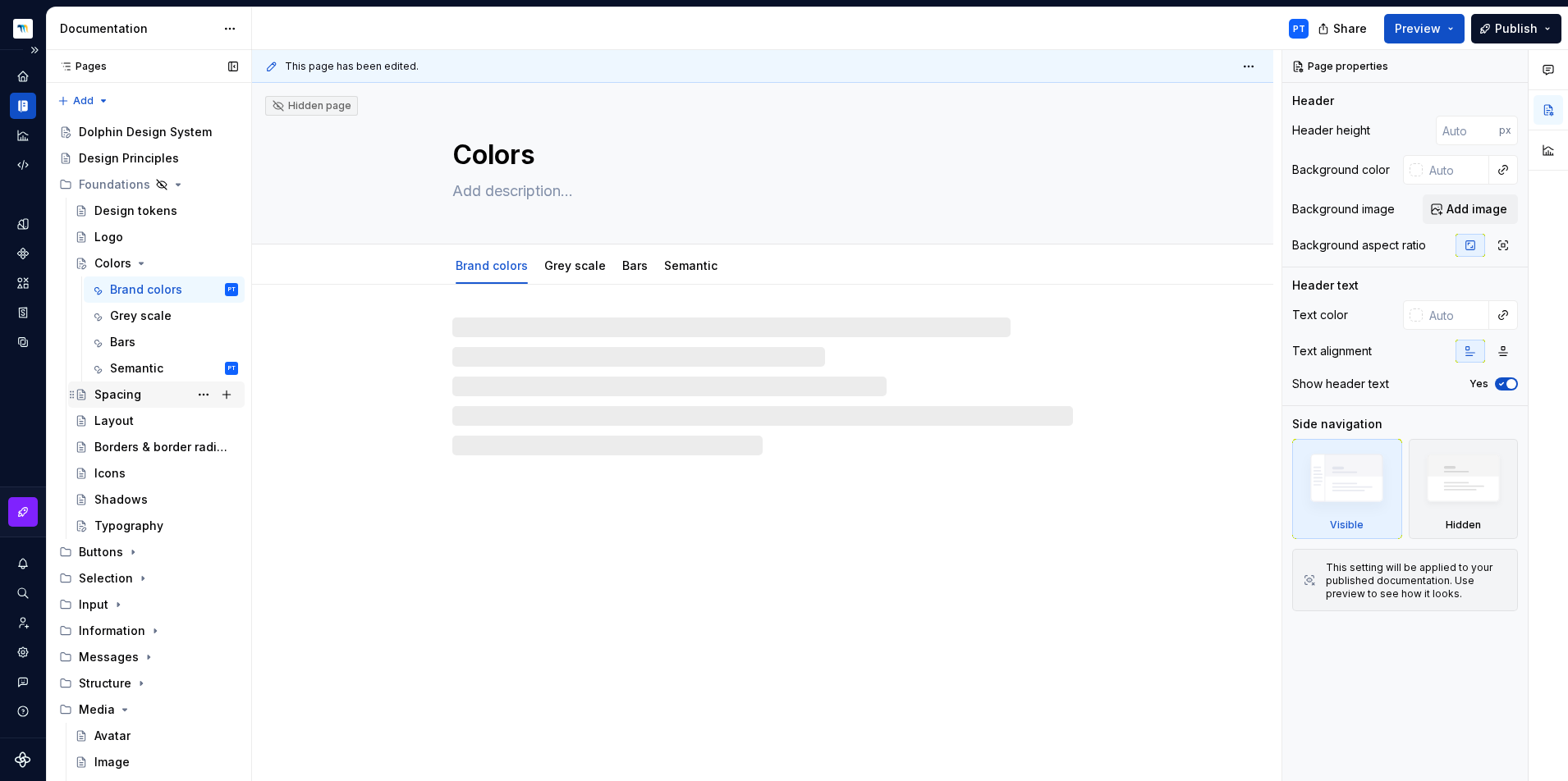
click at [136, 393] on div "Spacing" at bounding box center [117, 394] width 47 height 17
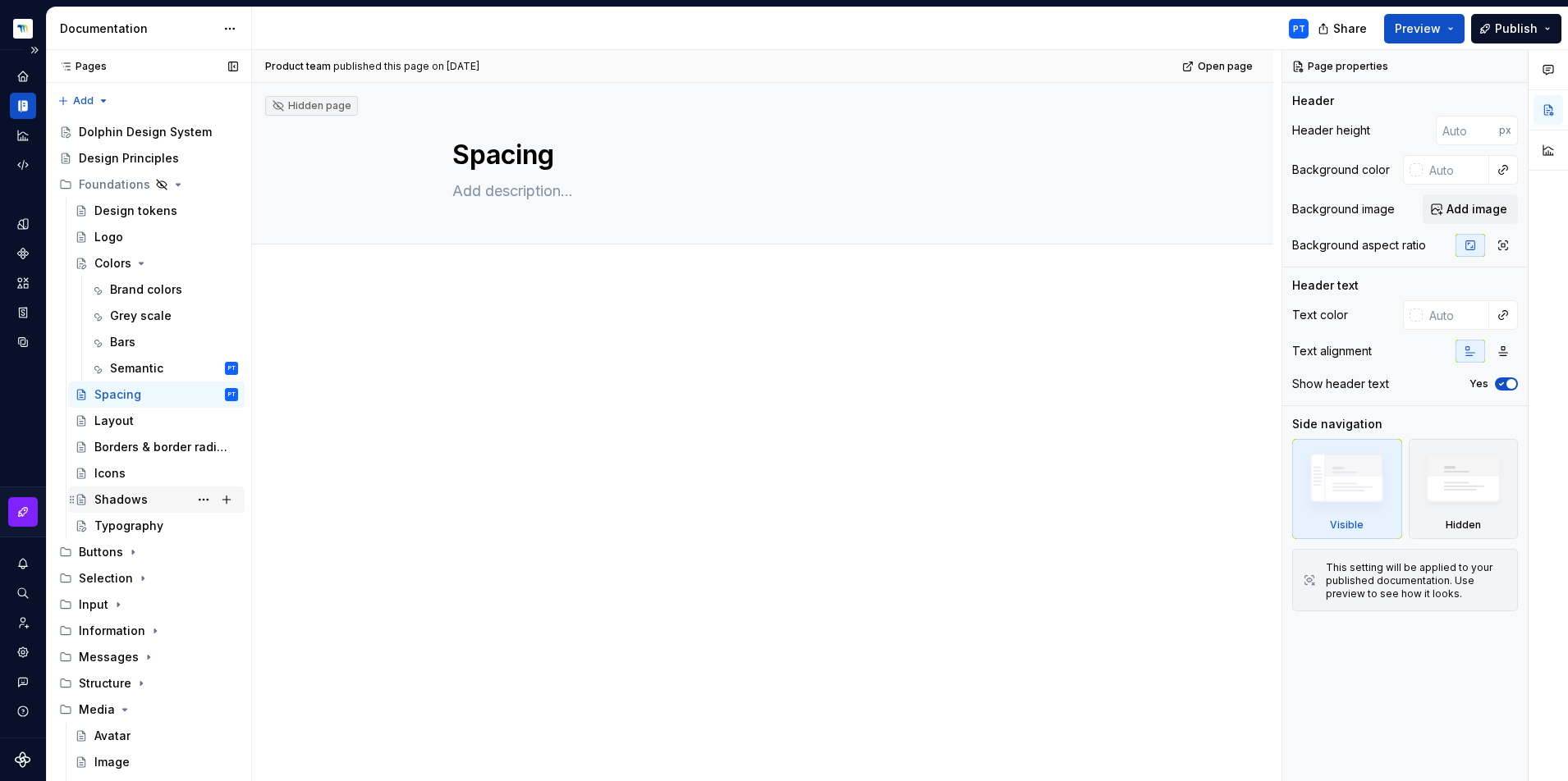
click at [128, 497] on div "Shadows" at bounding box center [121, 500] width 54 height 17
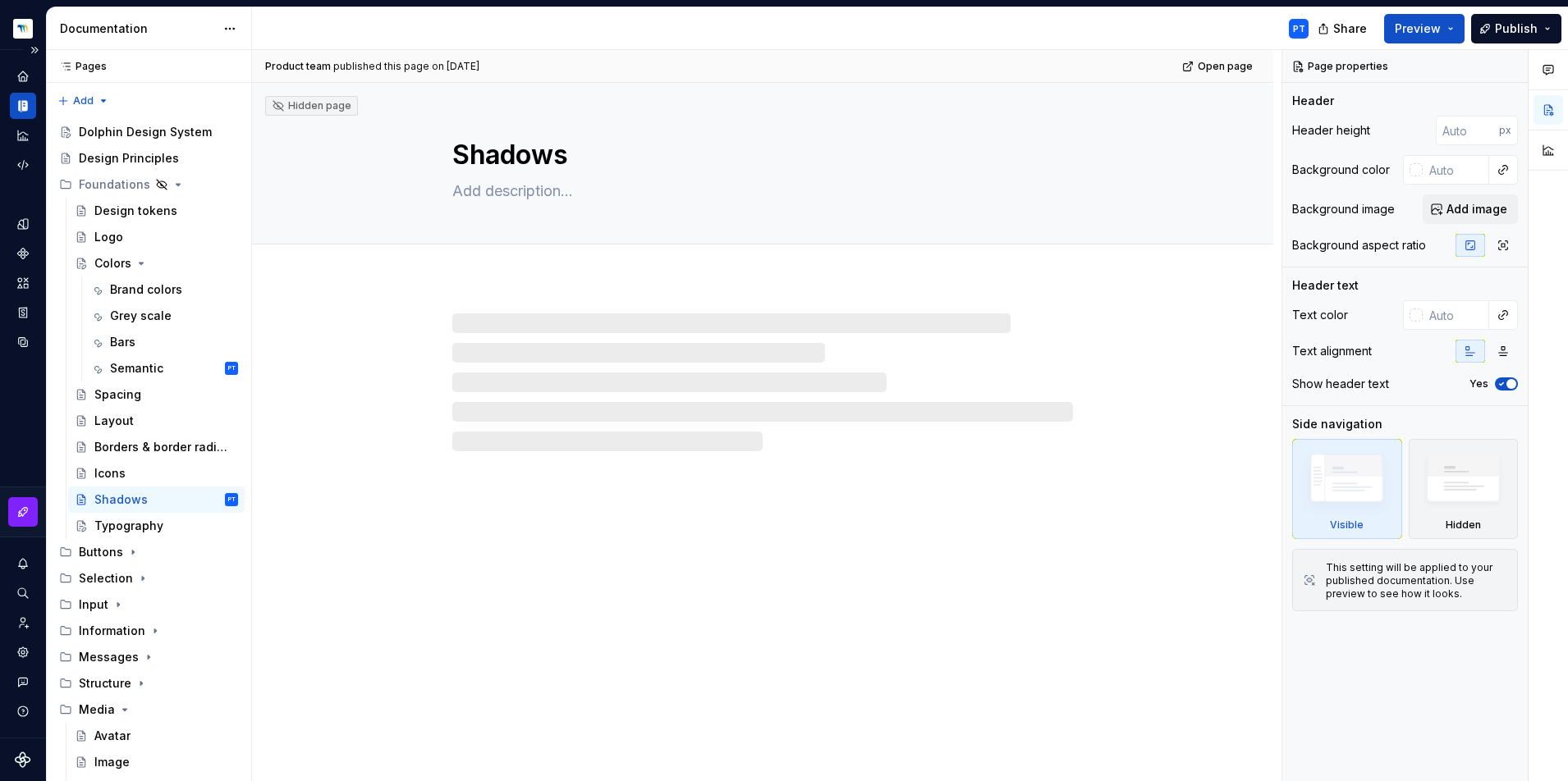
click at [482, 324] on div at bounding box center [762, 382] width 620 height 138
type textarea "*"
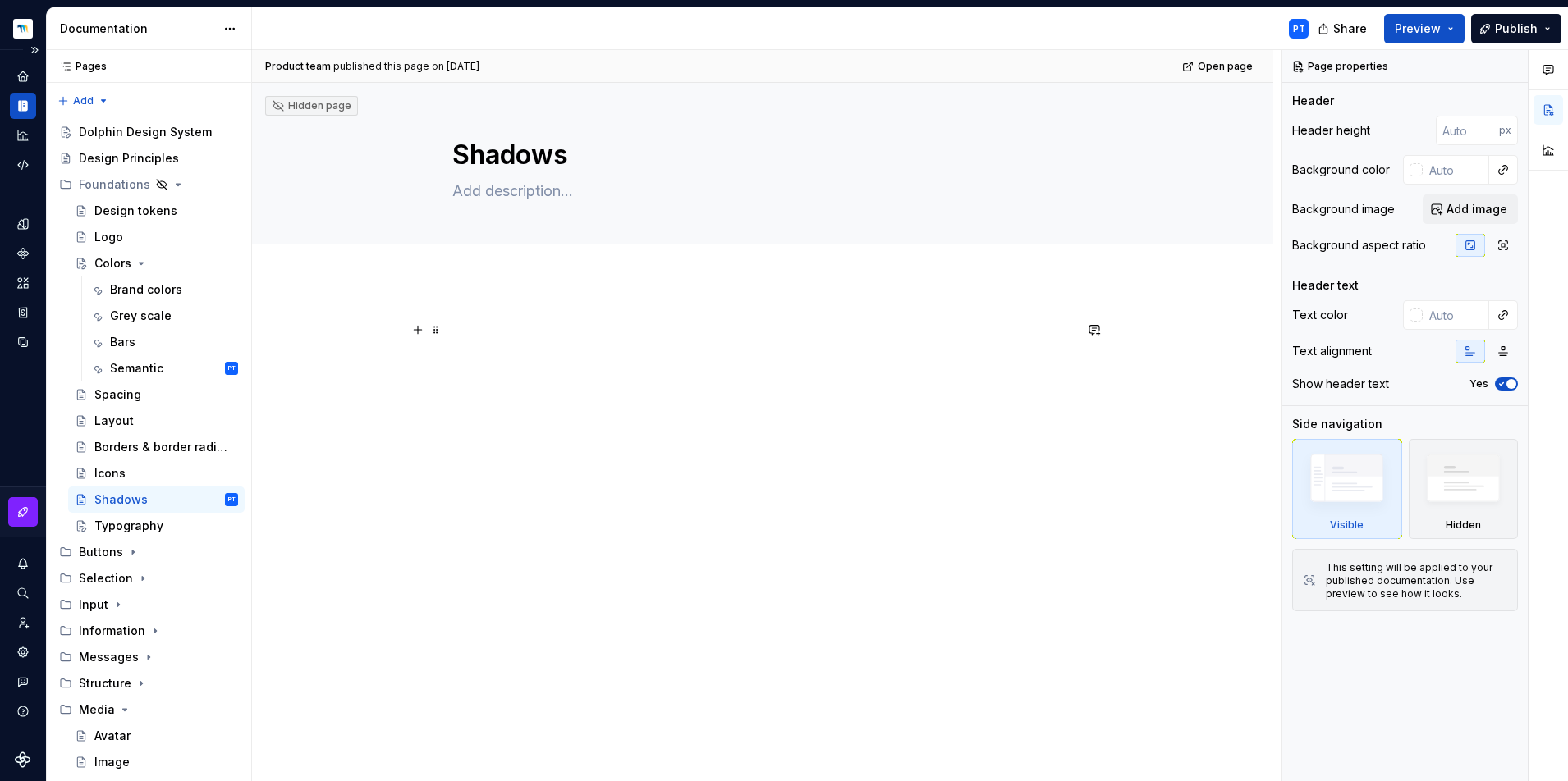
click at [503, 335] on p at bounding box center [762, 330] width 620 height 19
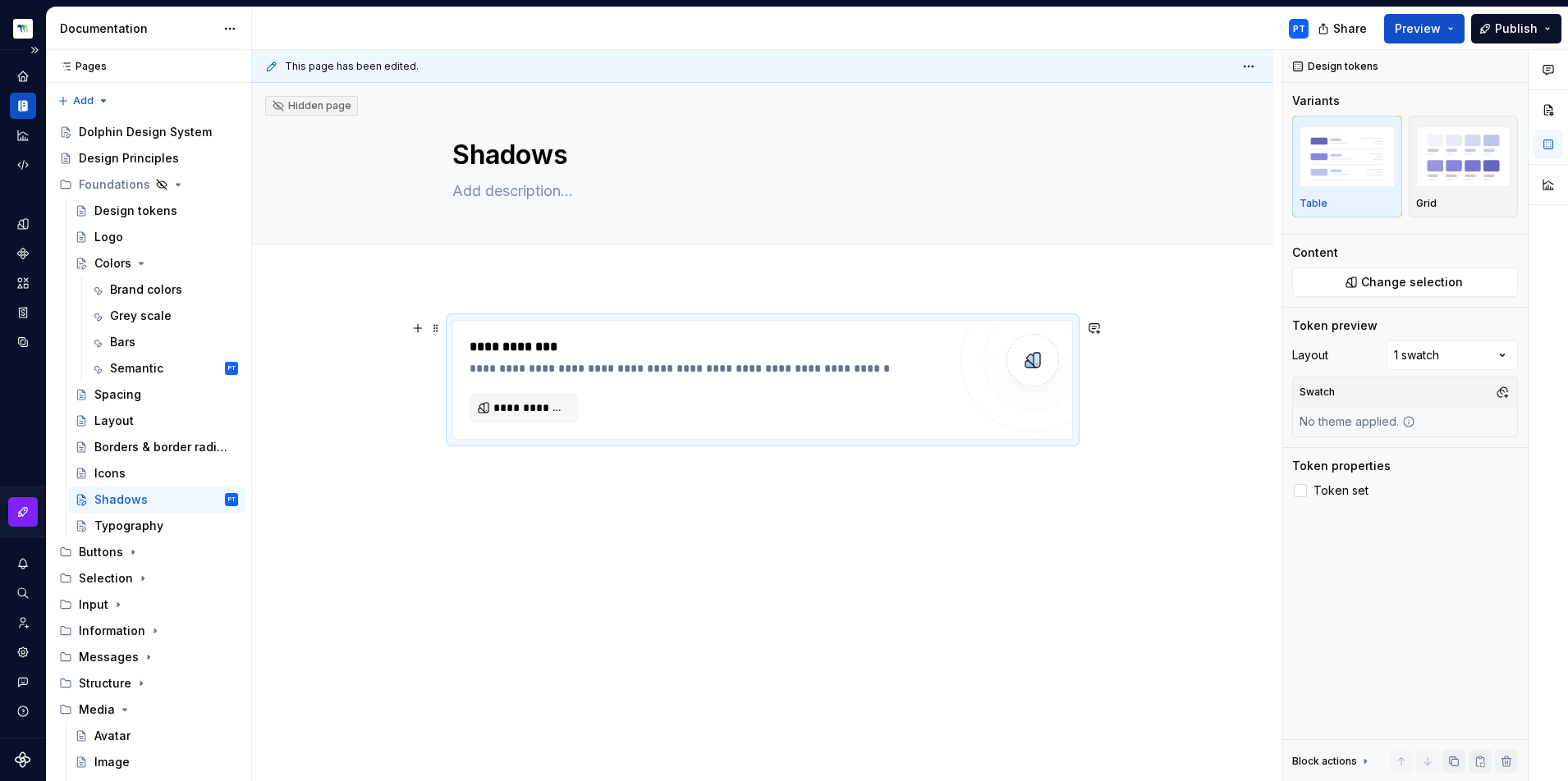
click at [522, 422] on div "**********" at bounding box center [762, 380] width 619 height 118
click at [523, 420] on button "**********" at bounding box center [524, 408] width 108 height 30
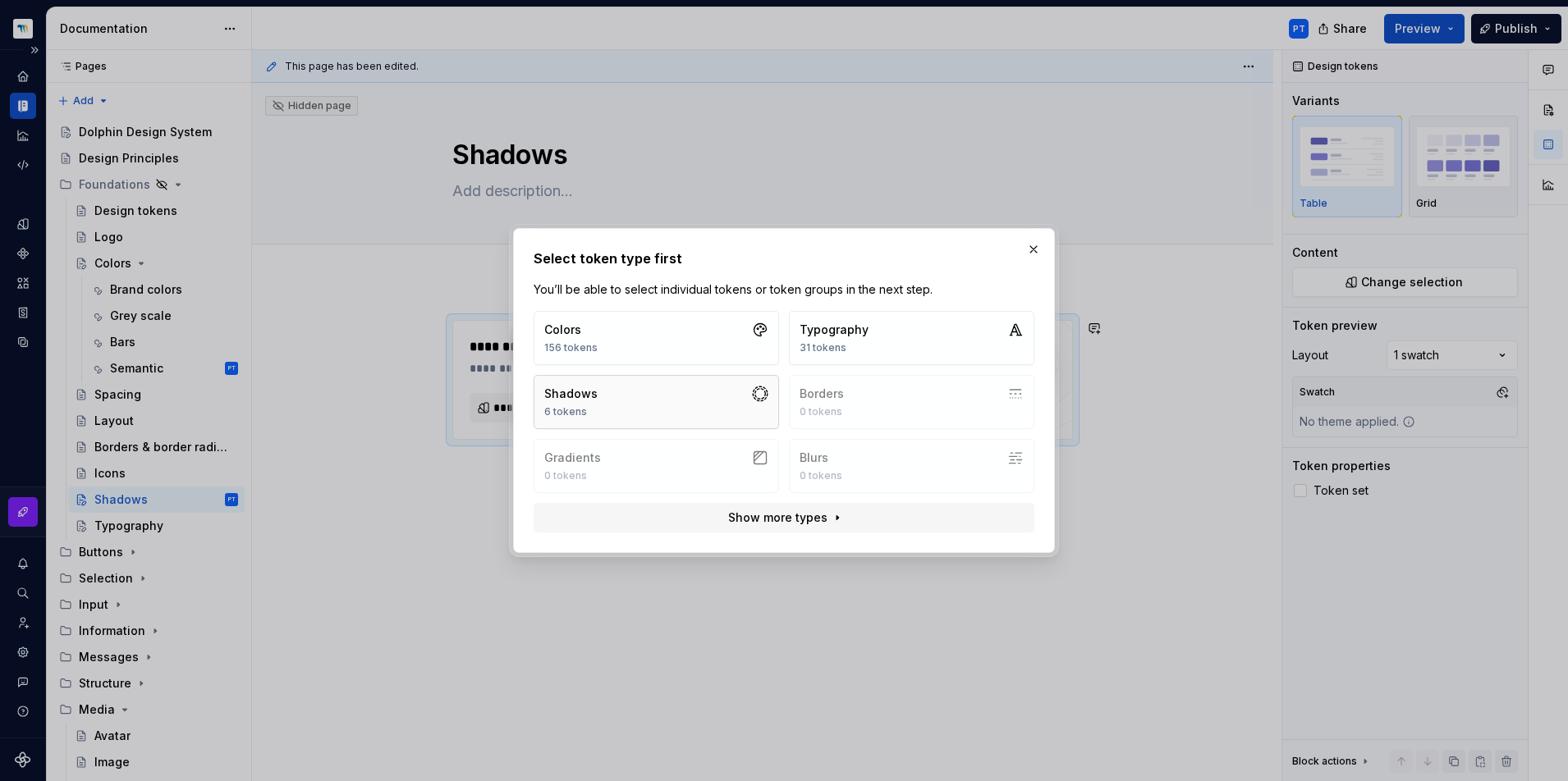
click at [656, 398] on button "Shadows 6 tokens" at bounding box center [656, 402] width 245 height 55
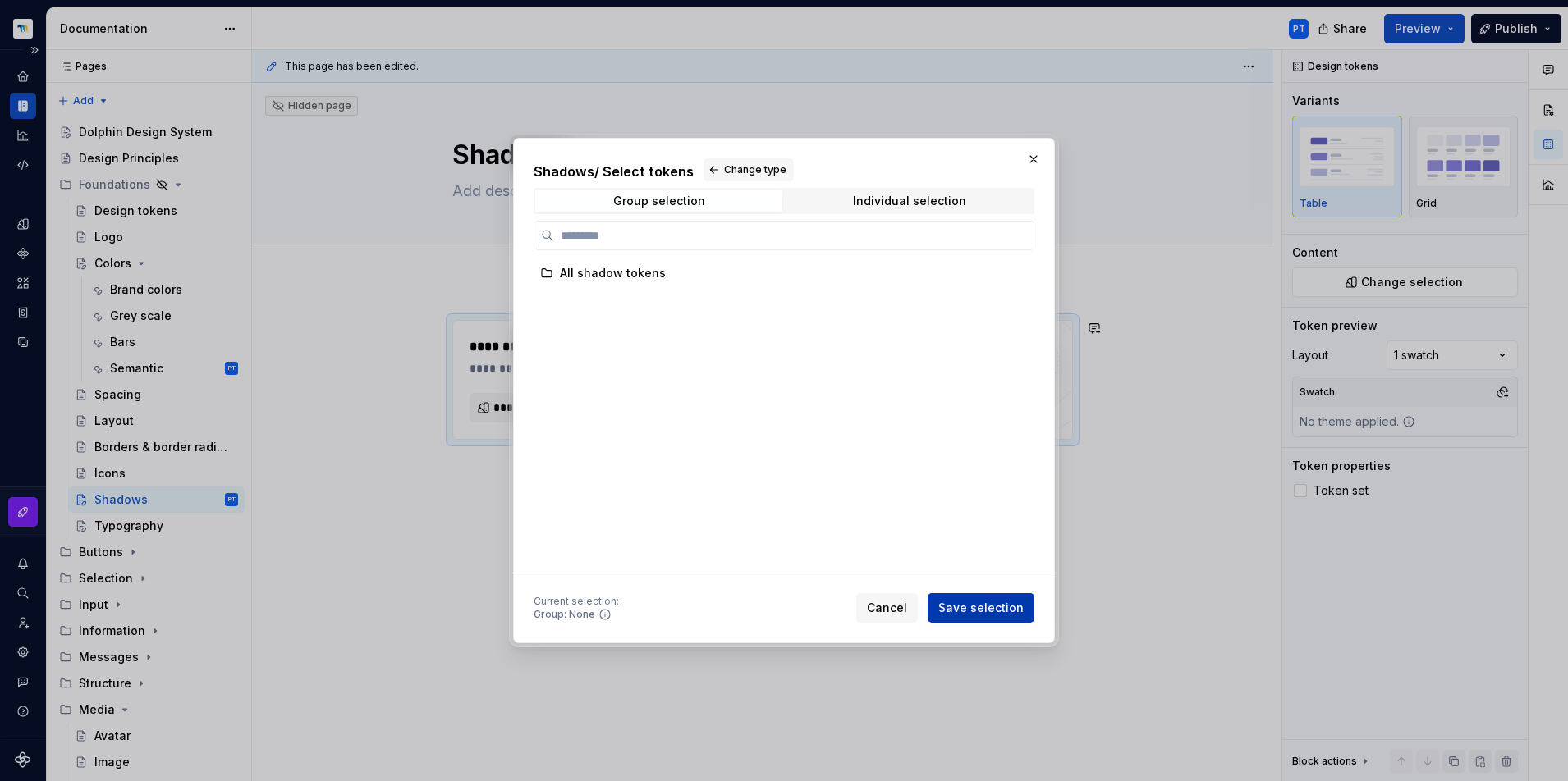
click at [966, 603] on span "Save selection" at bounding box center [980, 608] width 85 height 17
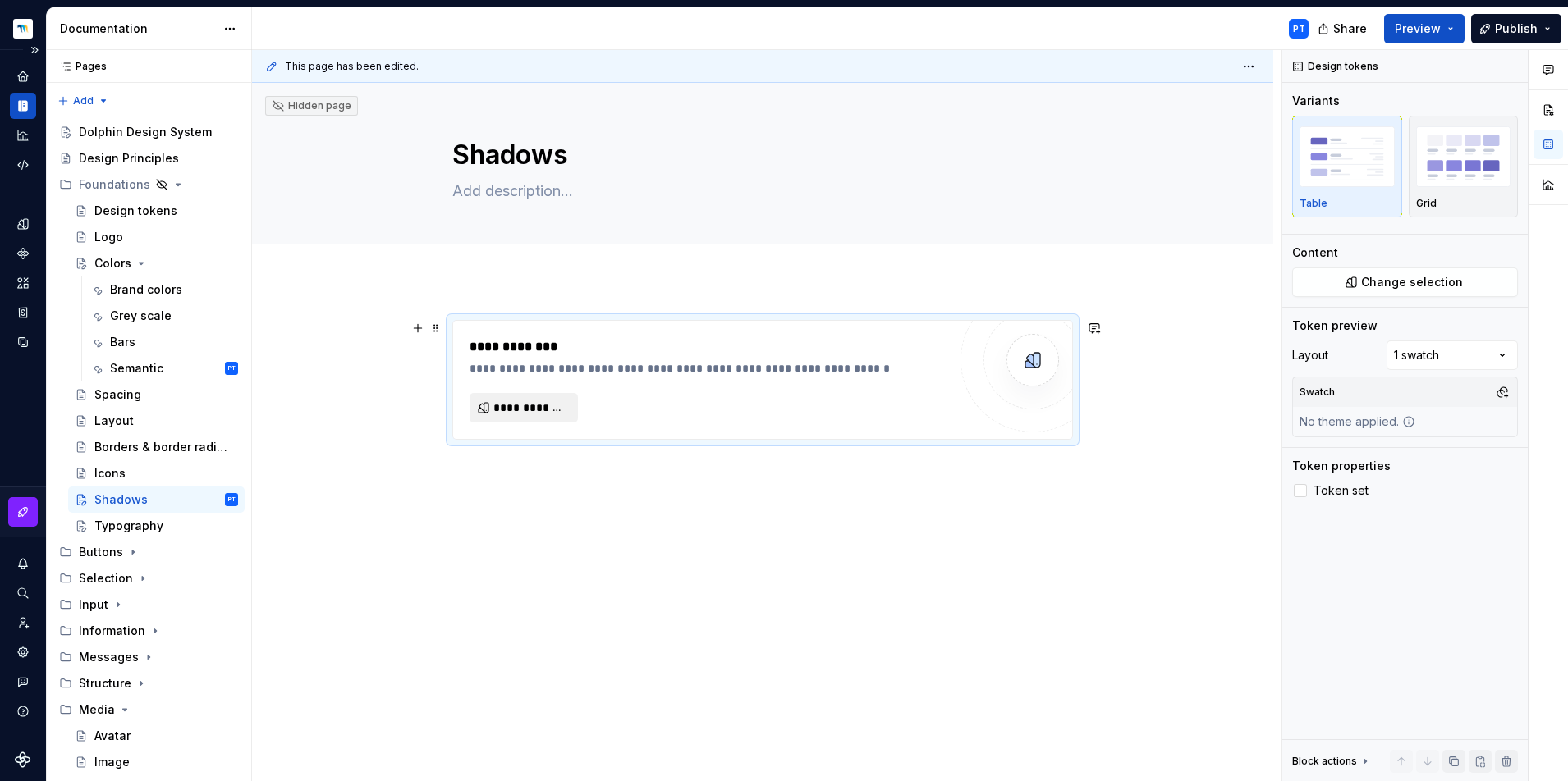
click at [545, 398] on button "**********" at bounding box center [524, 408] width 108 height 30
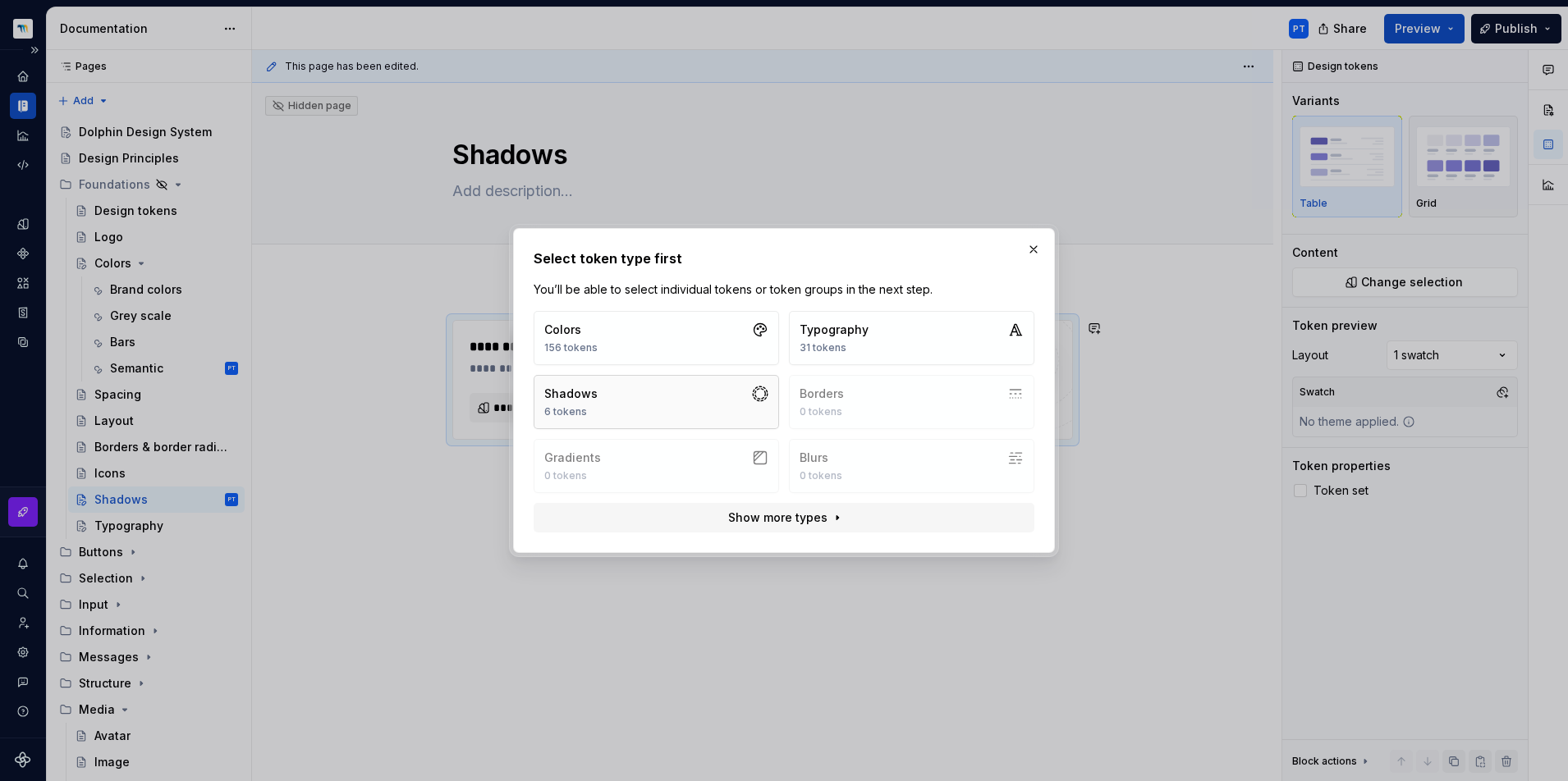
click at [666, 407] on button "Shadows 6 tokens" at bounding box center [656, 402] width 245 height 55
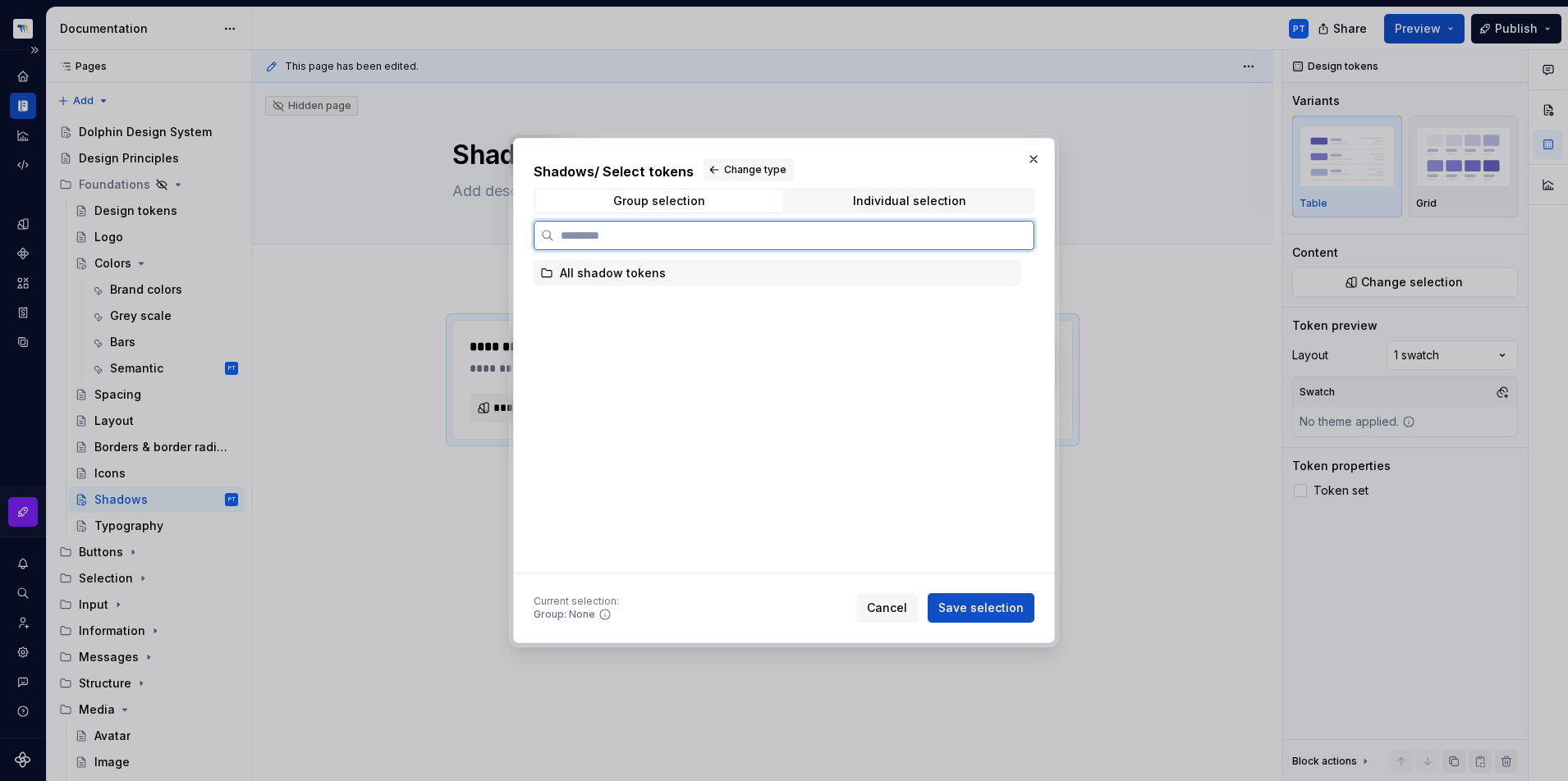
click at [641, 277] on div "All shadow tokens" at bounding box center [612, 273] width 106 height 17
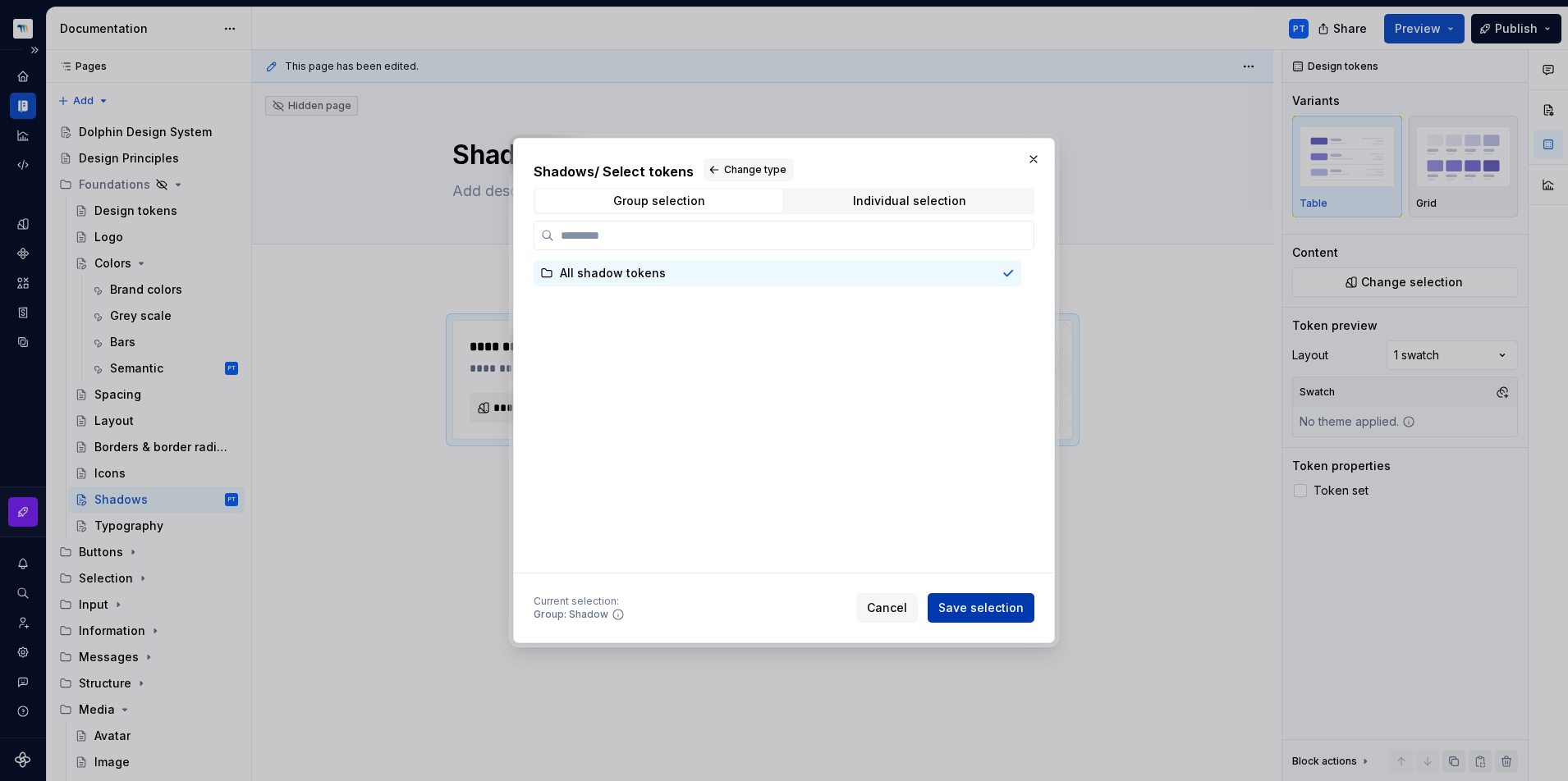
click at [987, 607] on span "Save selection" at bounding box center [980, 608] width 85 height 17
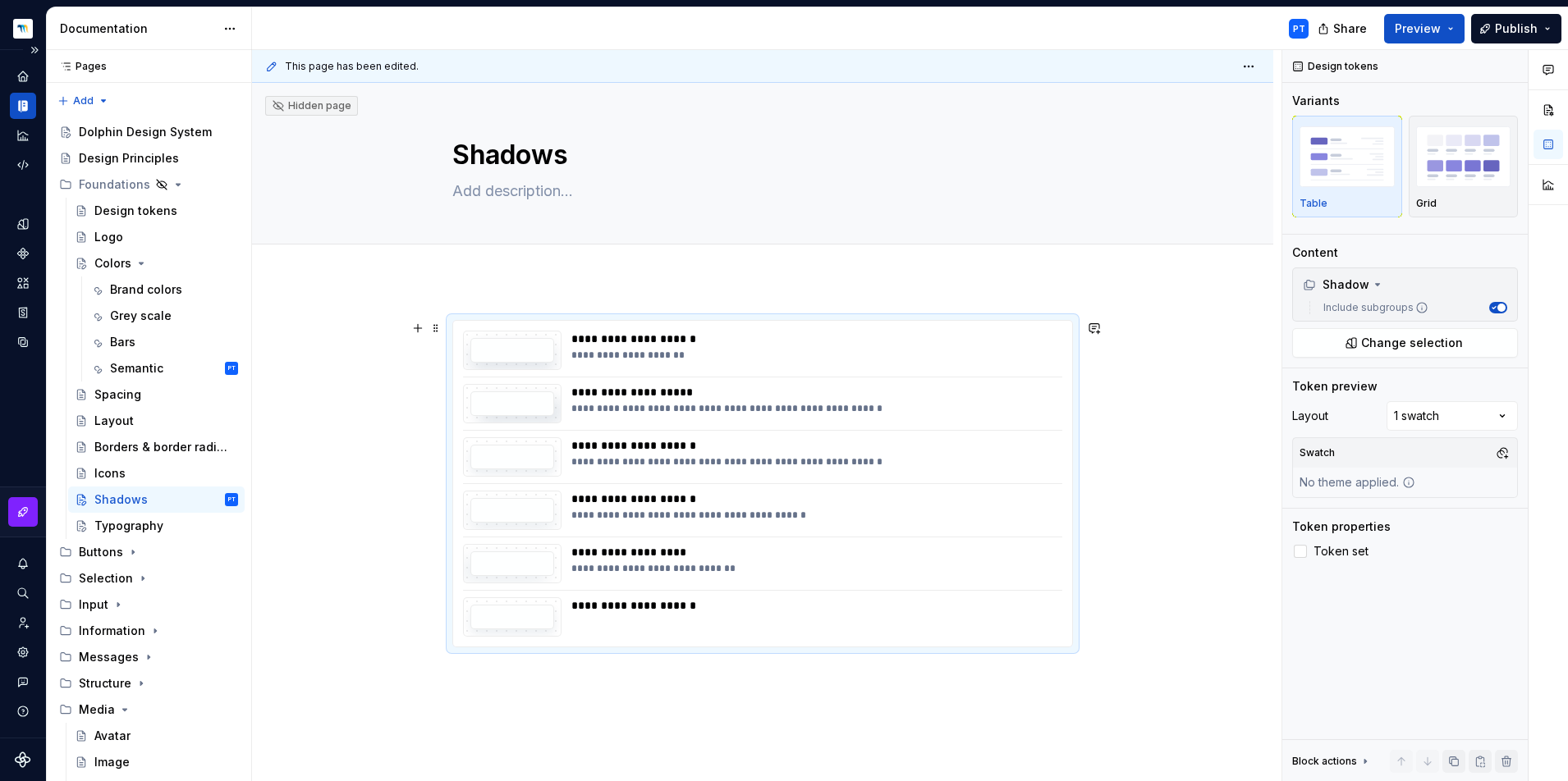
click at [799, 349] on div "**********" at bounding box center [811, 354] width 481 height 13
click at [1415, 416] on div "Comments Open comments No comments yet Select ‘Comment’ from the block context …" at bounding box center [1425, 416] width 286 height 732
click at [1344, 405] on div "Comments Open comments No comments yet Select ‘Comment’ from the block context …" at bounding box center [1425, 416] width 286 height 732
click at [140, 264] on icon "Page tree" at bounding box center [142, 264] width 4 height 2
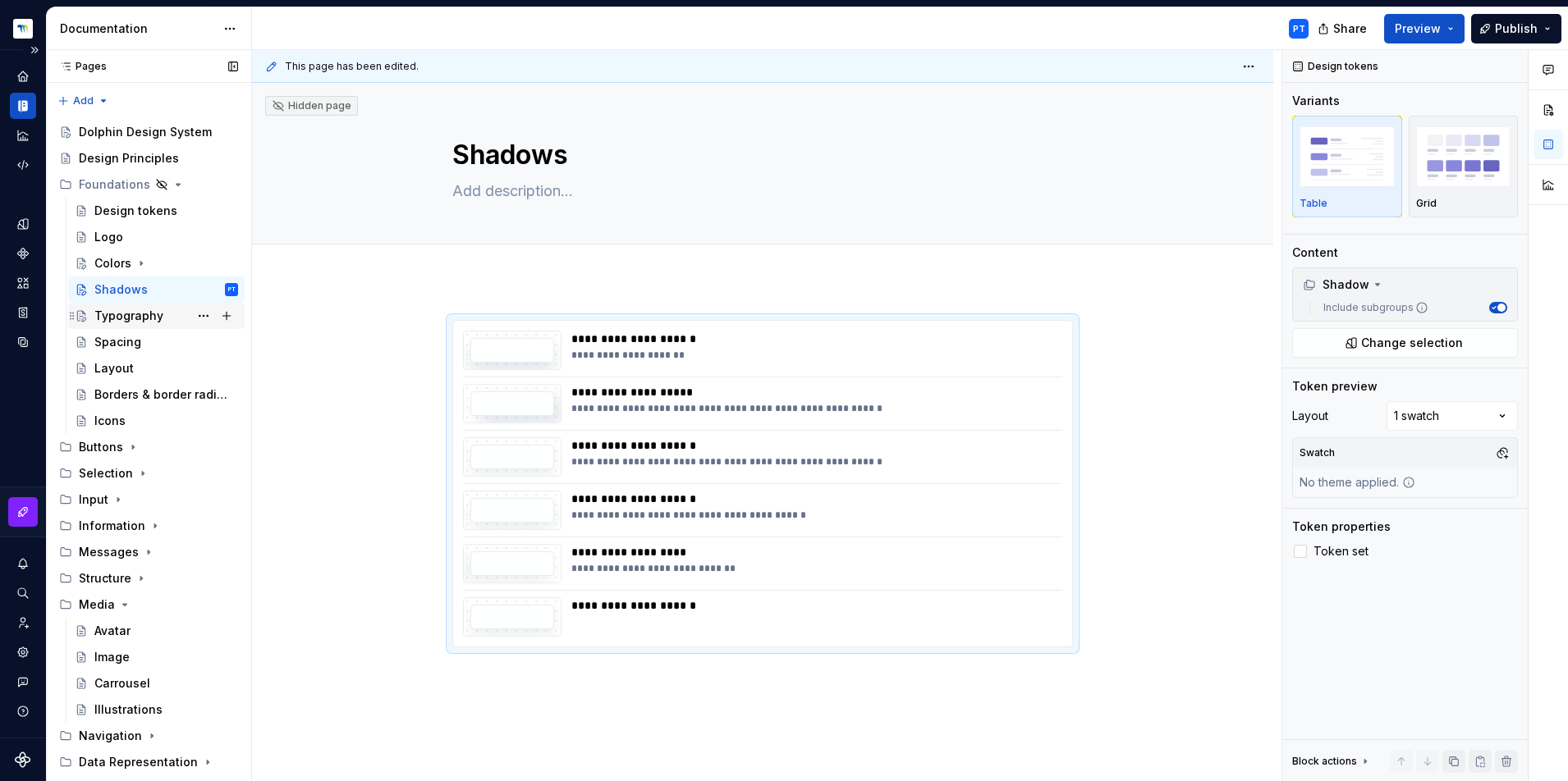
click at [135, 316] on div "Typography" at bounding box center [128, 316] width 69 height 17
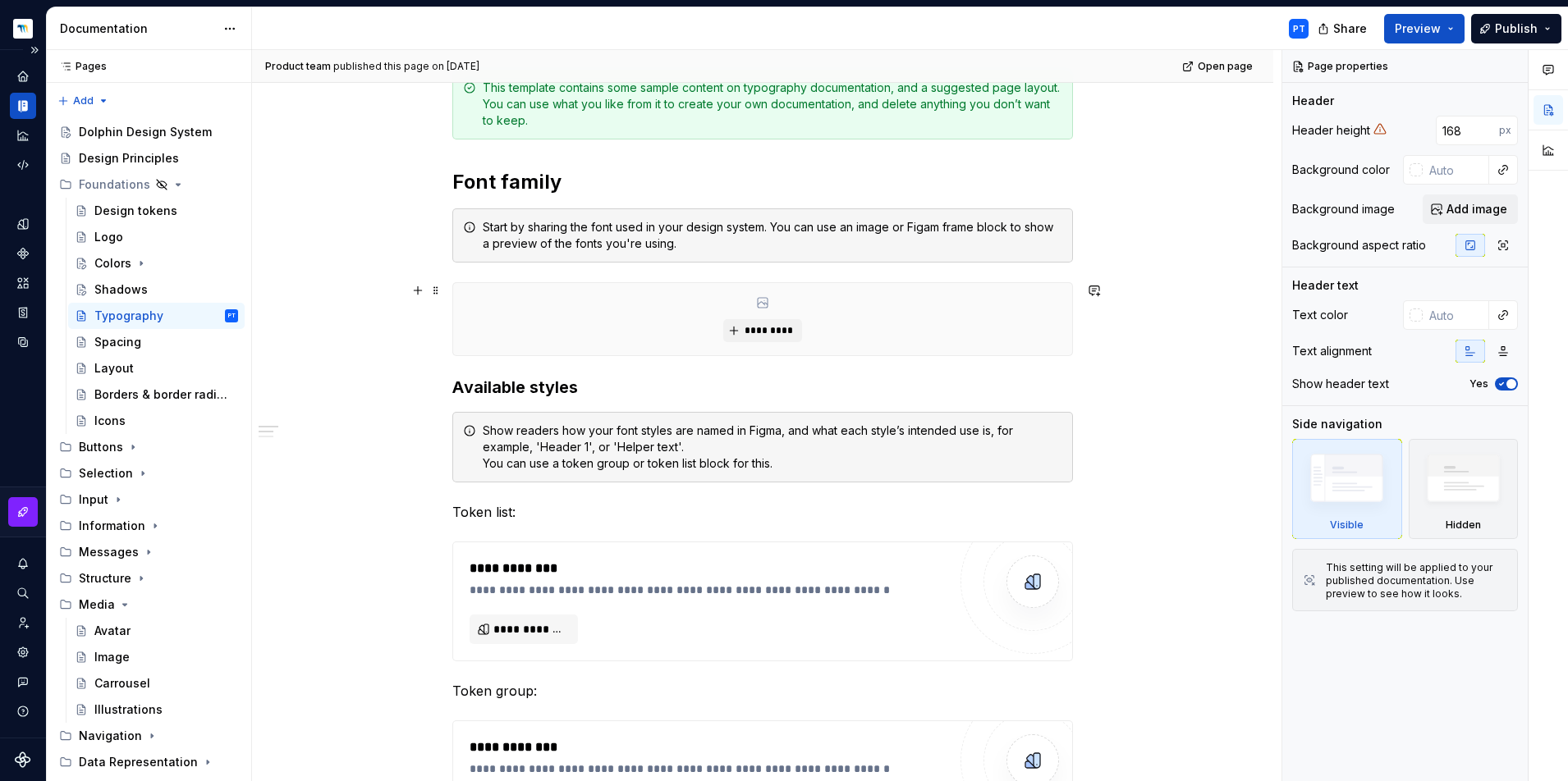
scroll to position [59, 0]
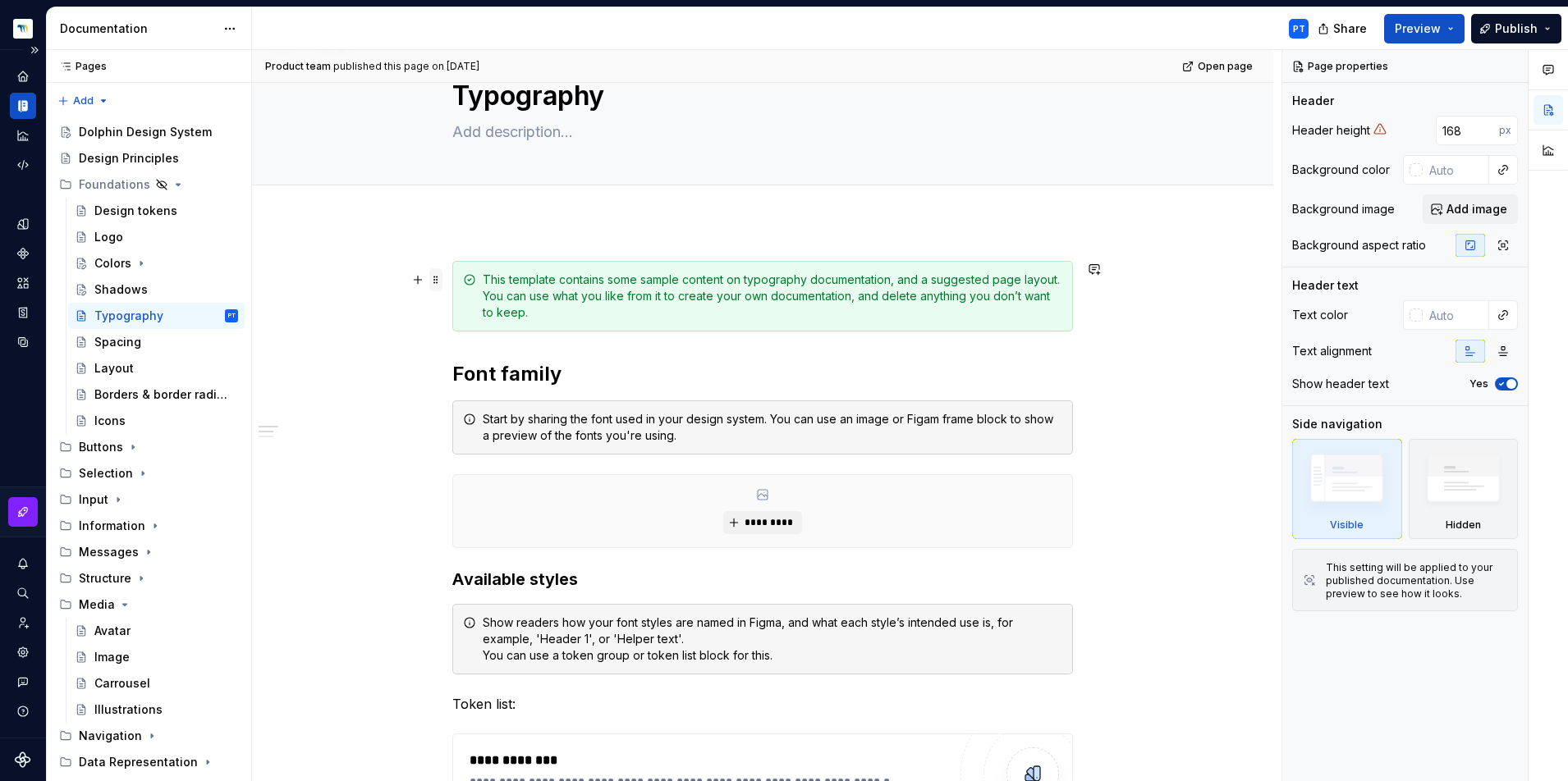
click at [433, 277] on span at bounding box center [436, 280] width 13 height 23
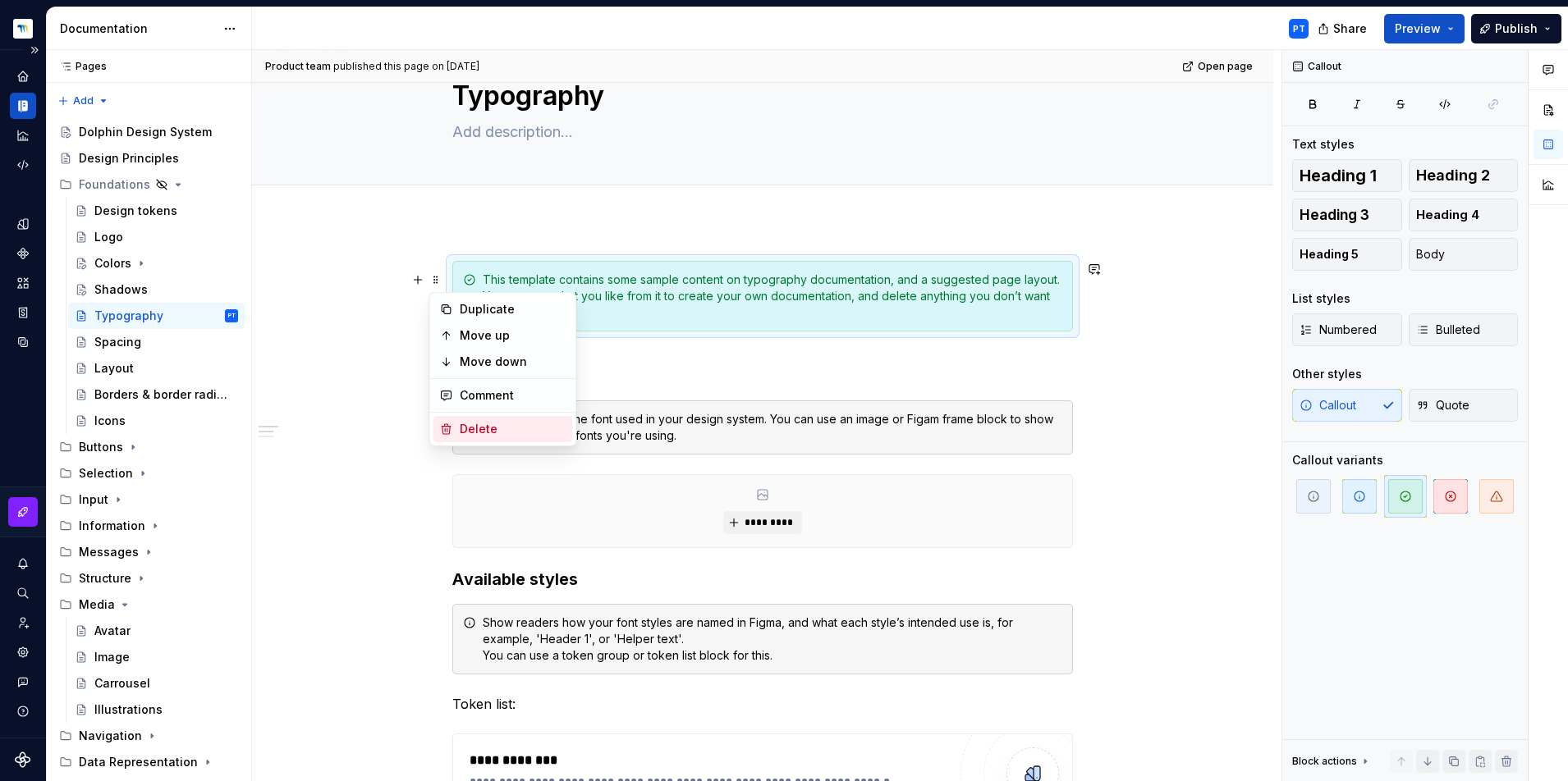
click at [482, 419] on div "Delete" at bounding box center [503, 429] width 140 height 26
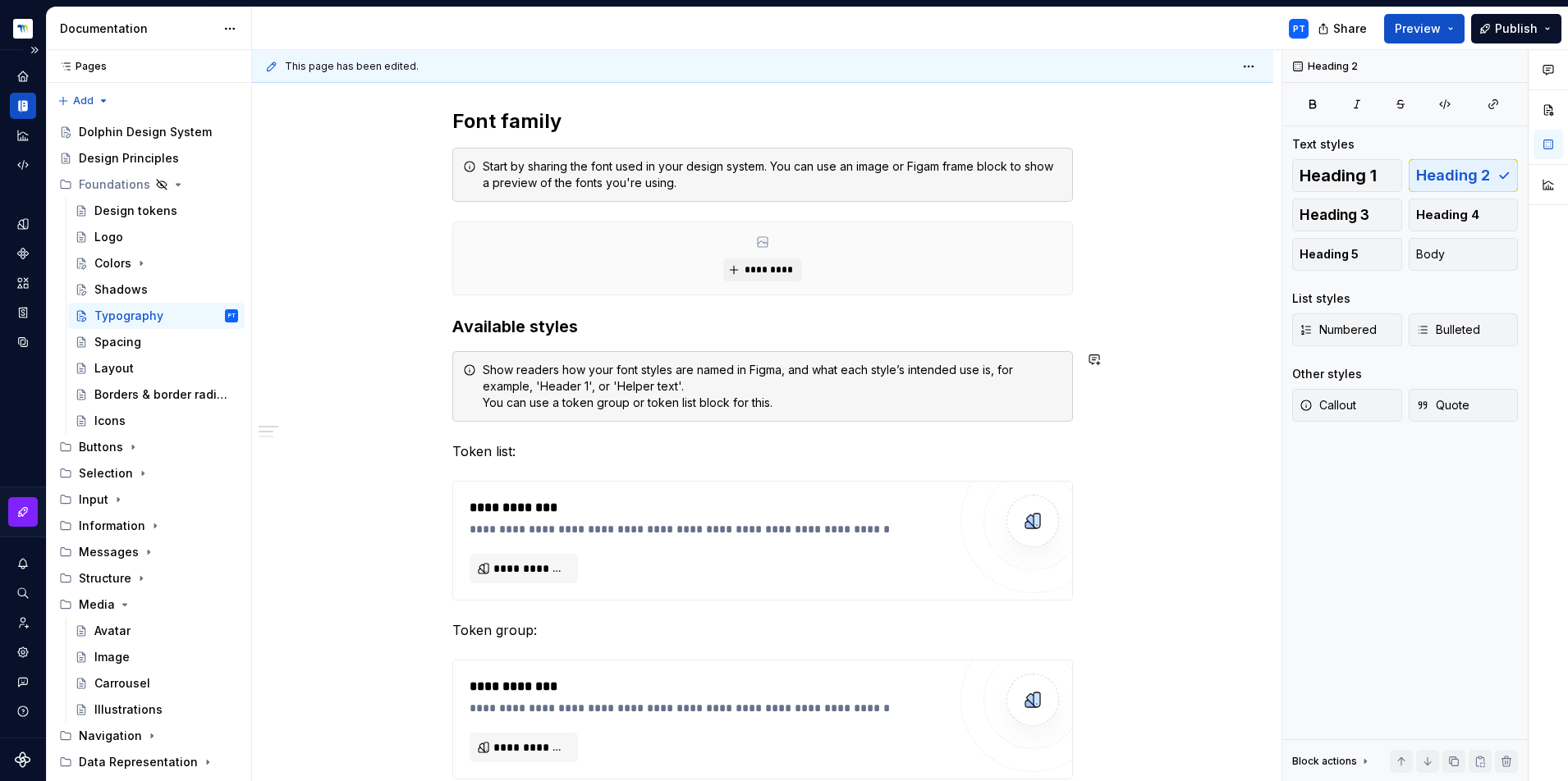
scroll to position [220, 0]
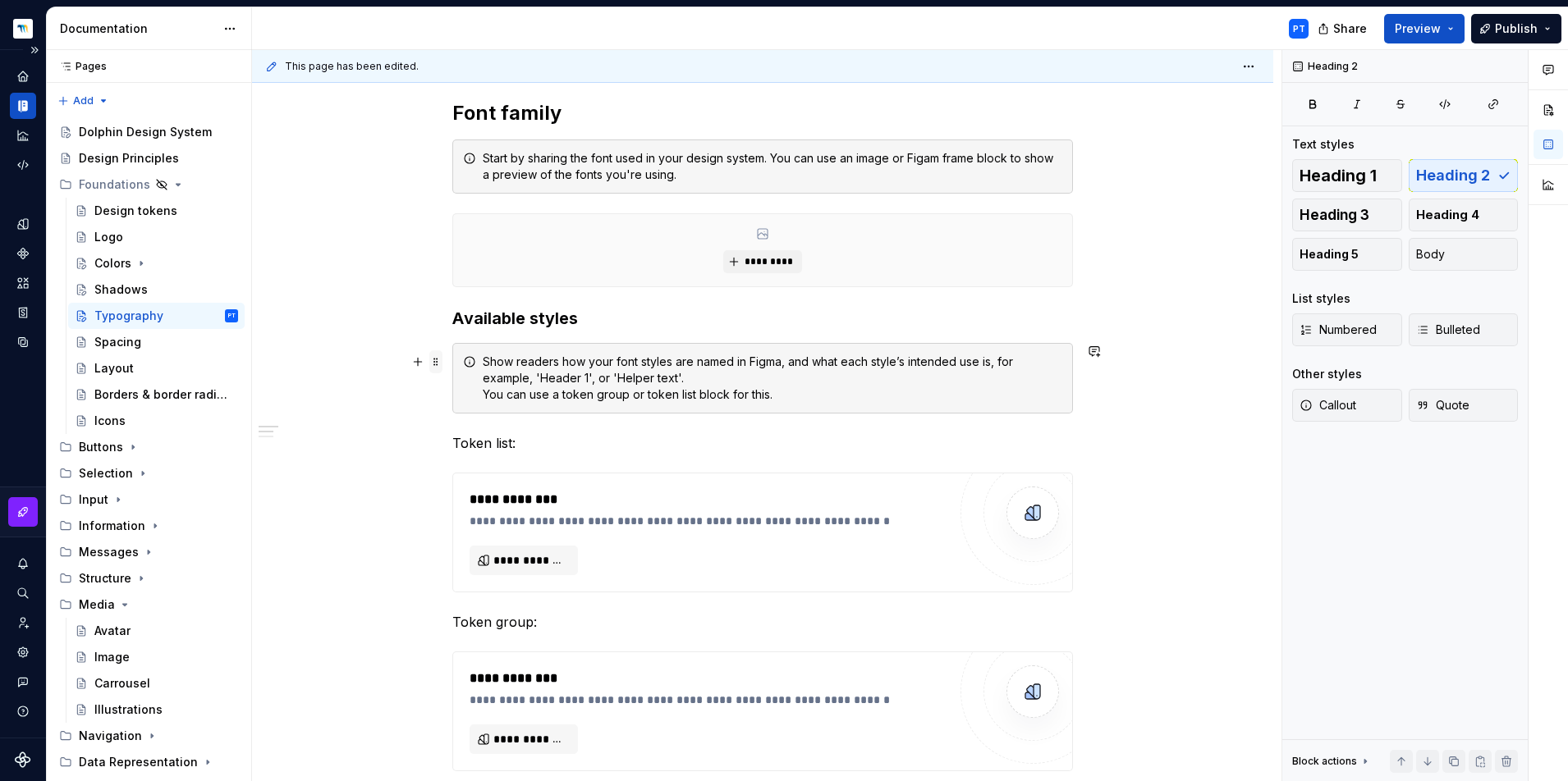
click at [438, 358] on span at bounding box center [436, 361] width 13 height 23
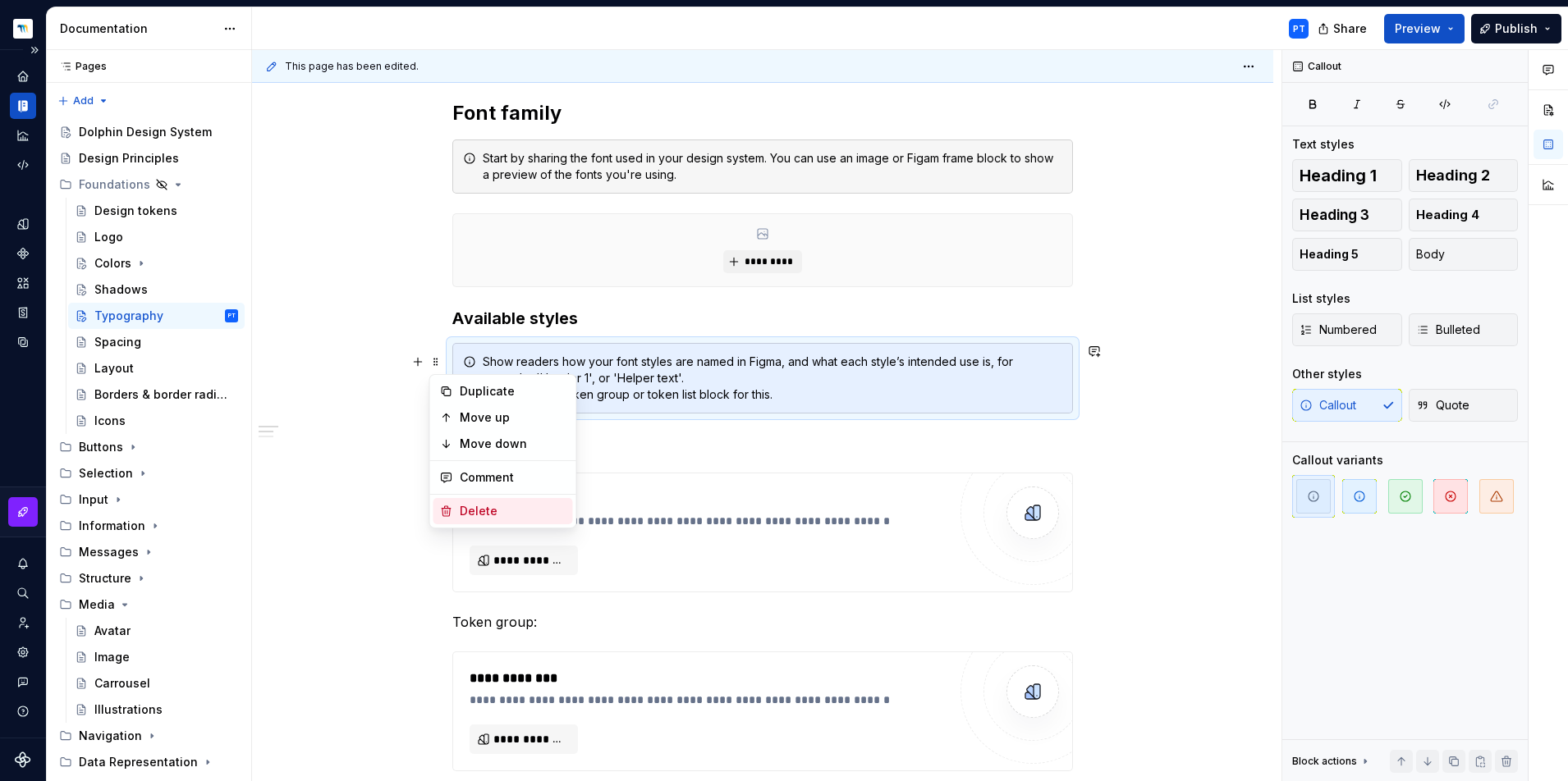
click at [473, 514] on div "Delete" at bounding box center [512, 511] width 106 height 17
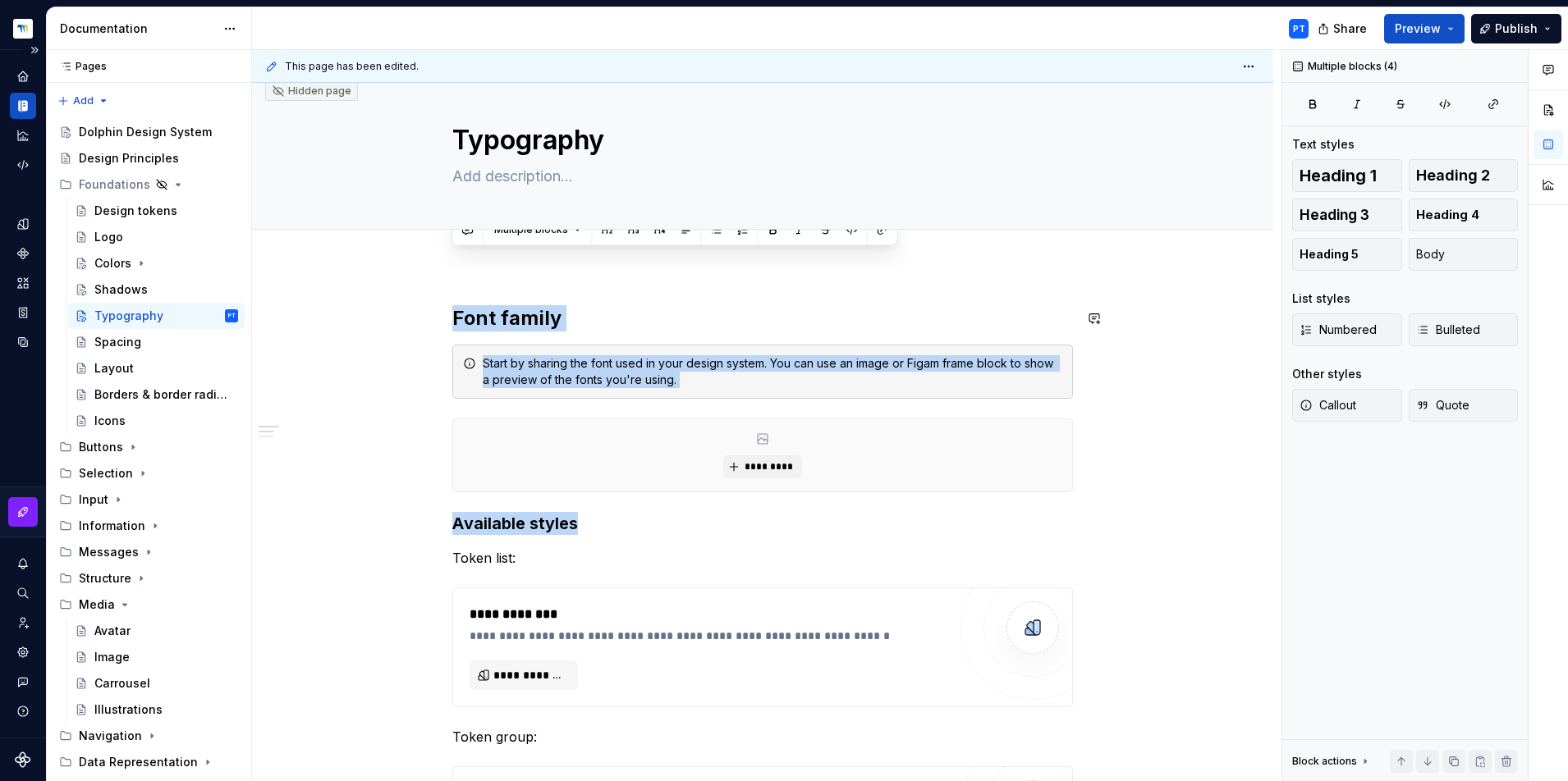
type textarea "*"
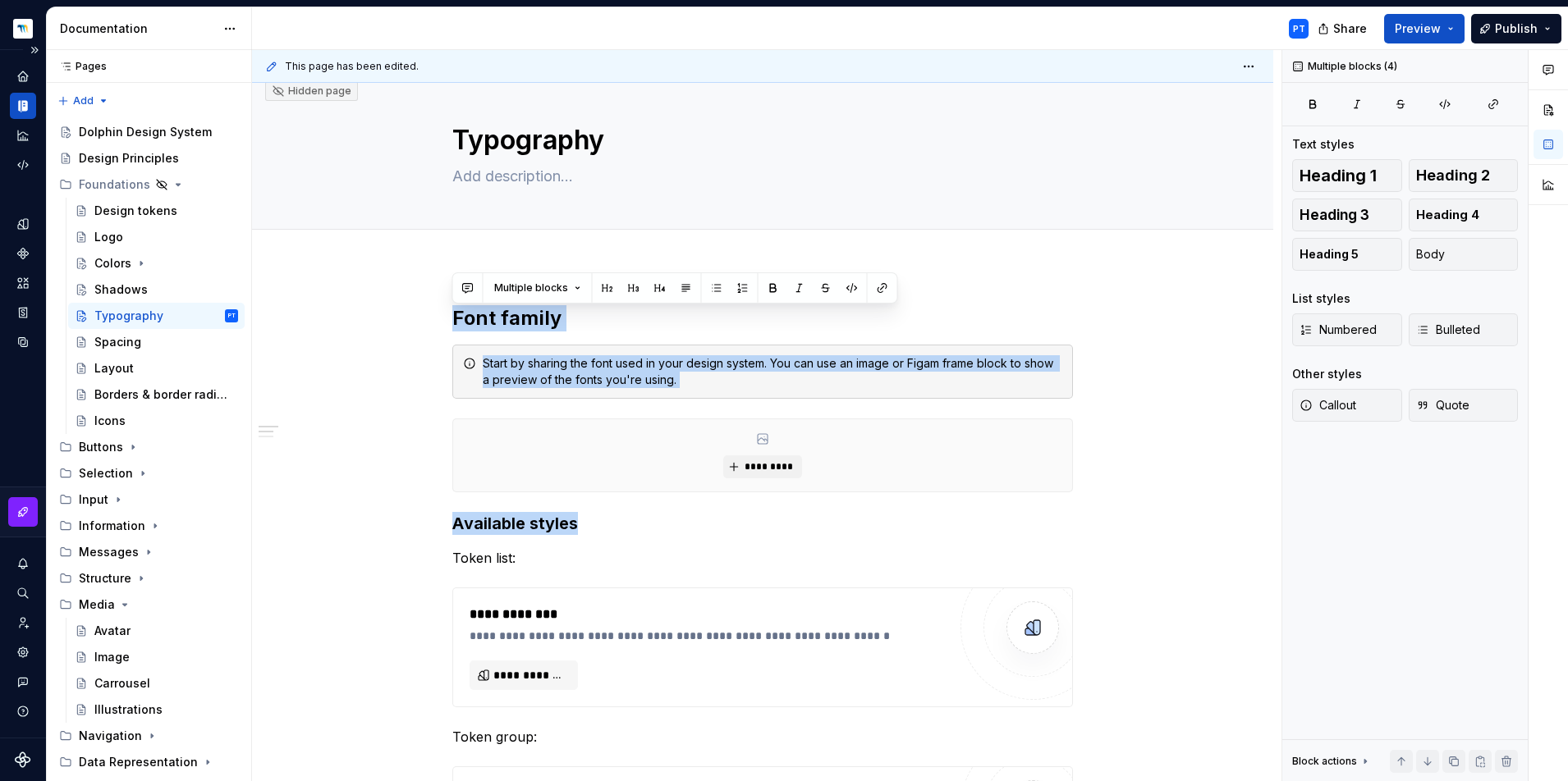
scroll to position [11, 0]
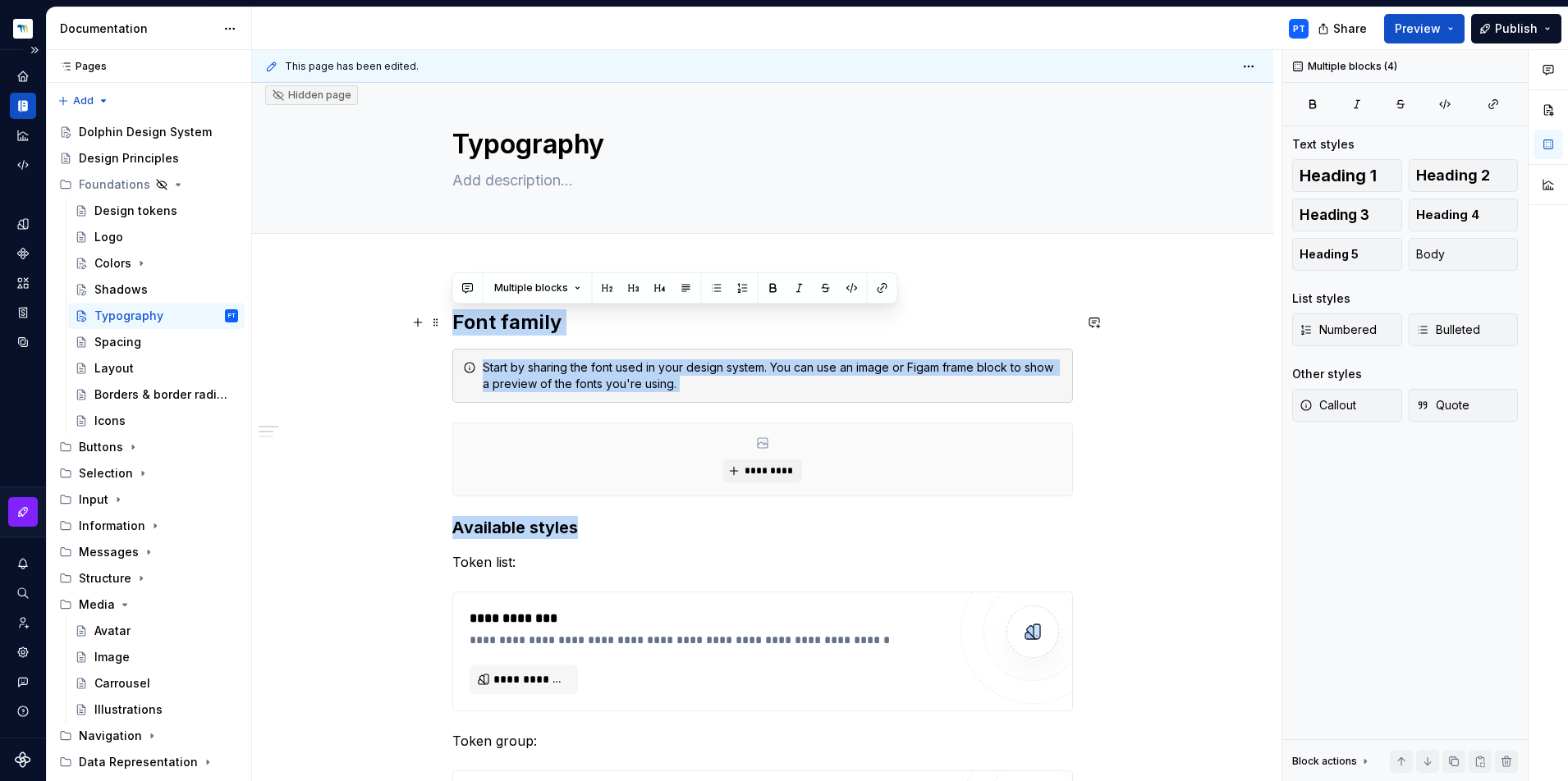
drag, startPoint x: 602, startPoint y: 324, endPoint x: 445, endPoint y: 317, distance: 157.2
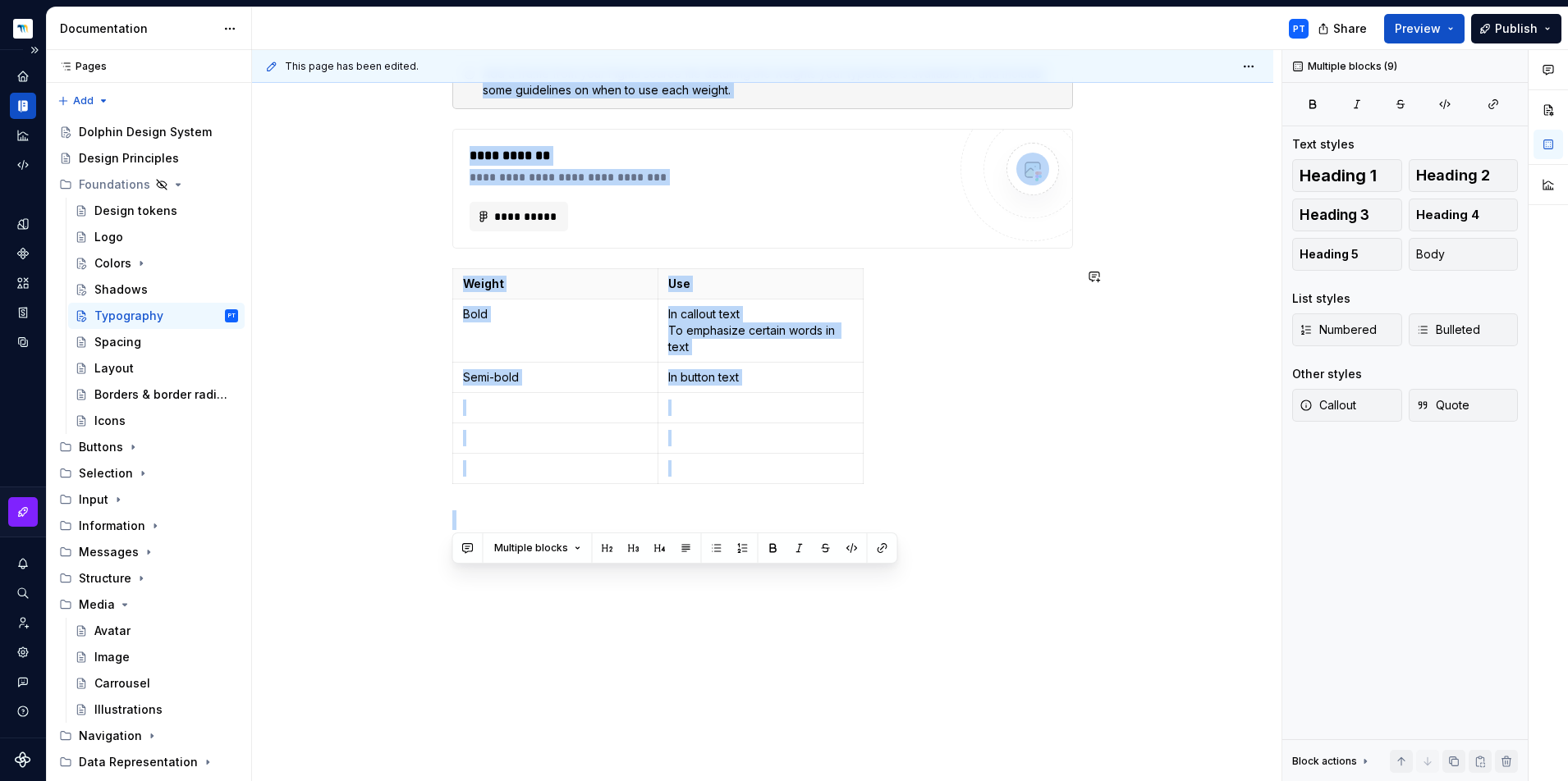
scroll to position [690, 0]
drag, startPoint x: 451, startPoint y: 348, endPoint x: 613, endPoint y: 550, distance: 258.9
click at [613, 550] on div "**********" at bounding box center [762, 186] width 1021 height 1192
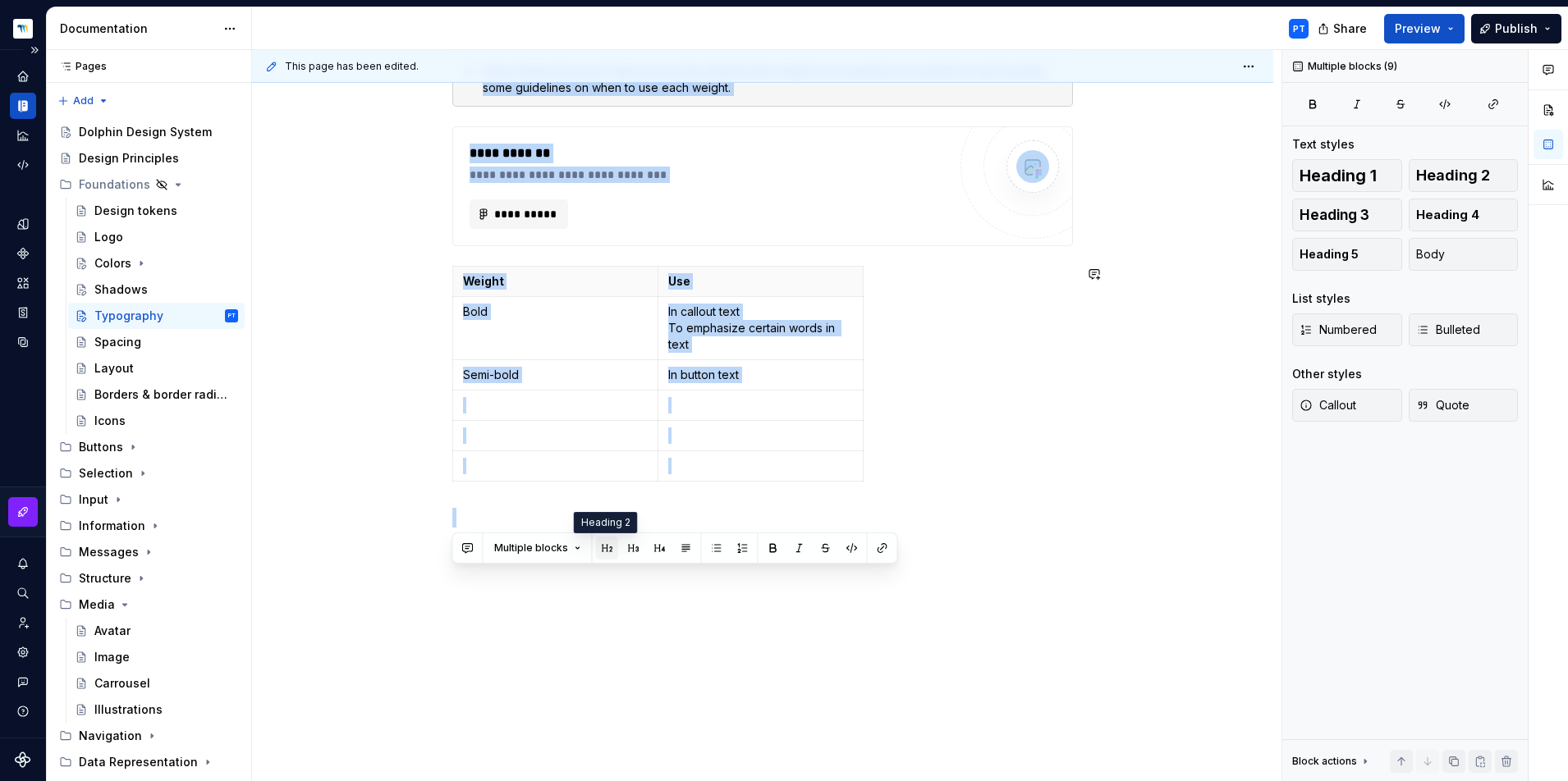
scroll to position [0, 0]
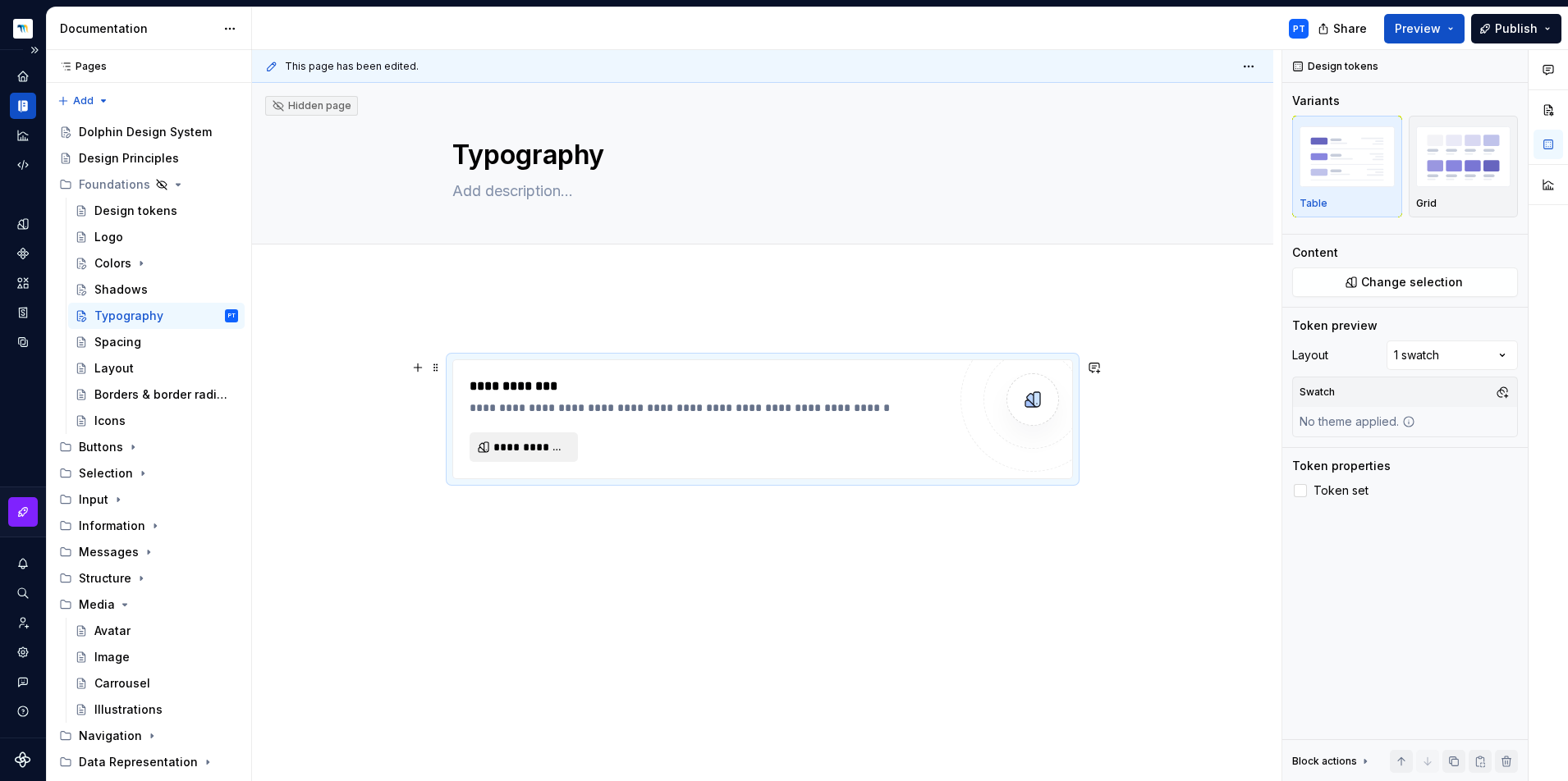
click at [537, 433] on button "**********" at bounding box center [524, 448] width 108 height 30
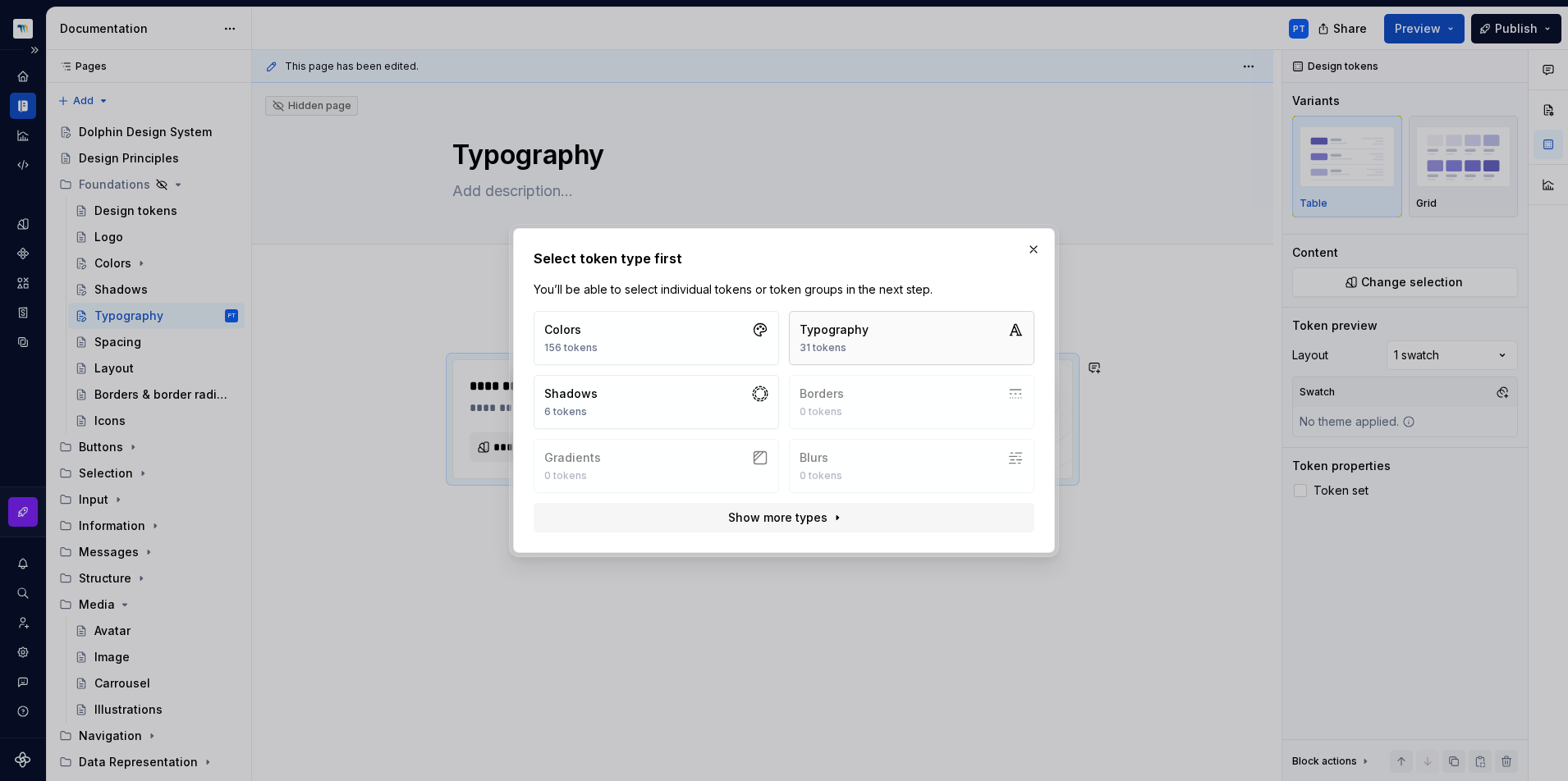
click at [890, 359] on button "Typography 31 tokens" at bounding box center [911, 339] width 245 height 55
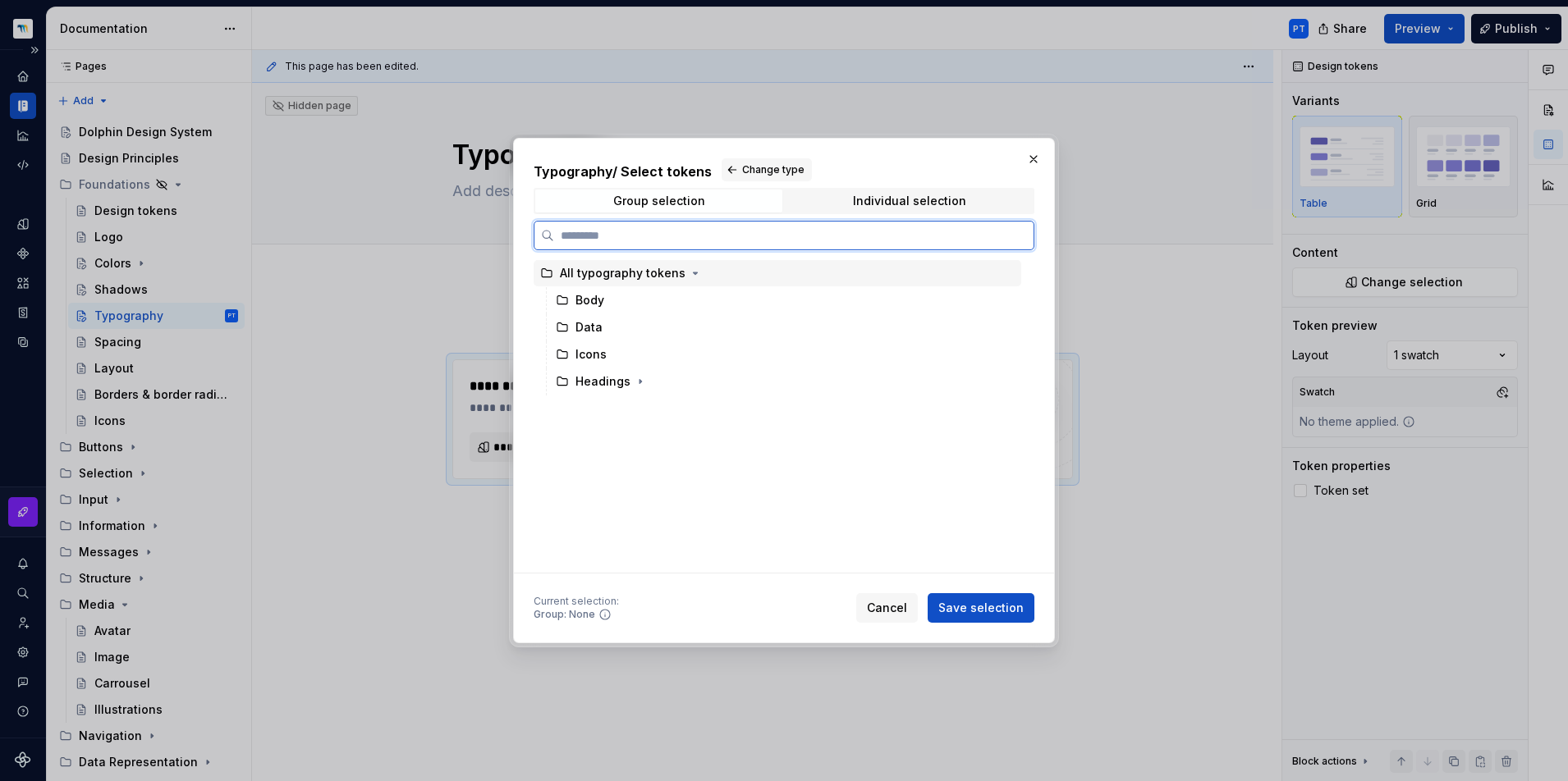
click at [652, 278] on div "All typography tokens" at bounding box center [622, 273] width 126 height 17
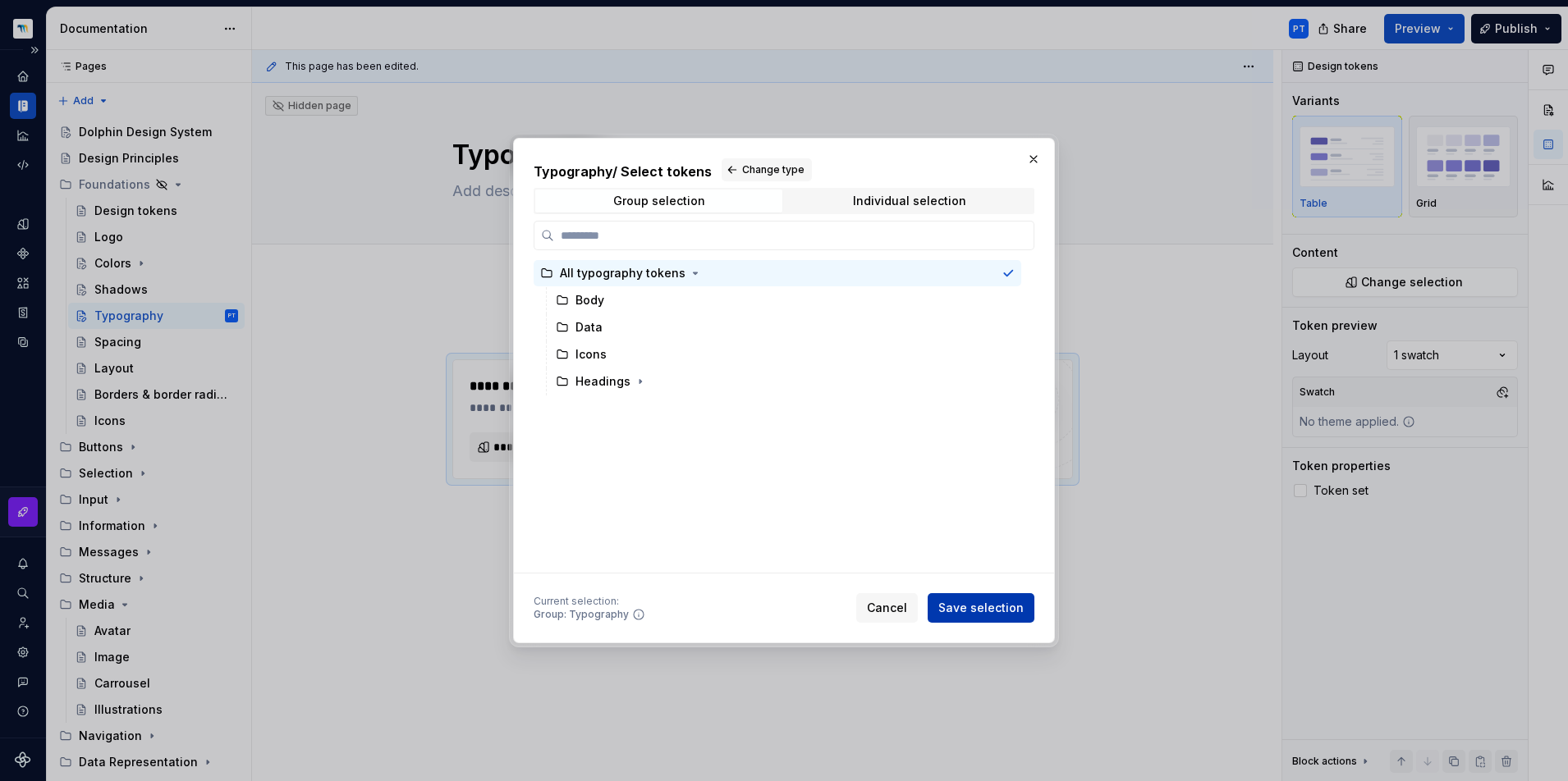
click at [969, 609] on span "Save selection" at bounding box center [980, 608] width 85 height 17
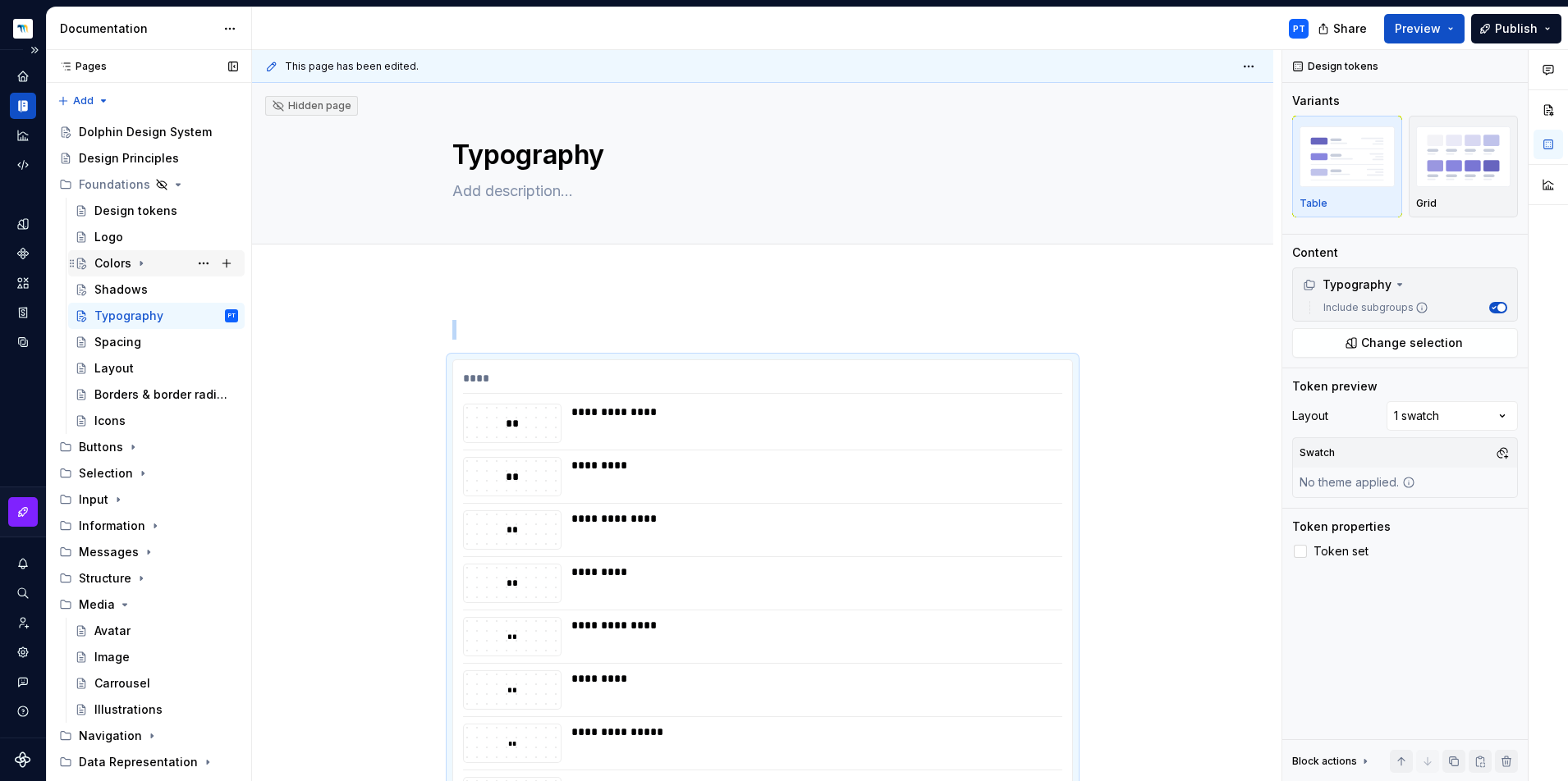
click at [121, 259] on div "Colors" at bounding box center [113, 263] width 37 height 17
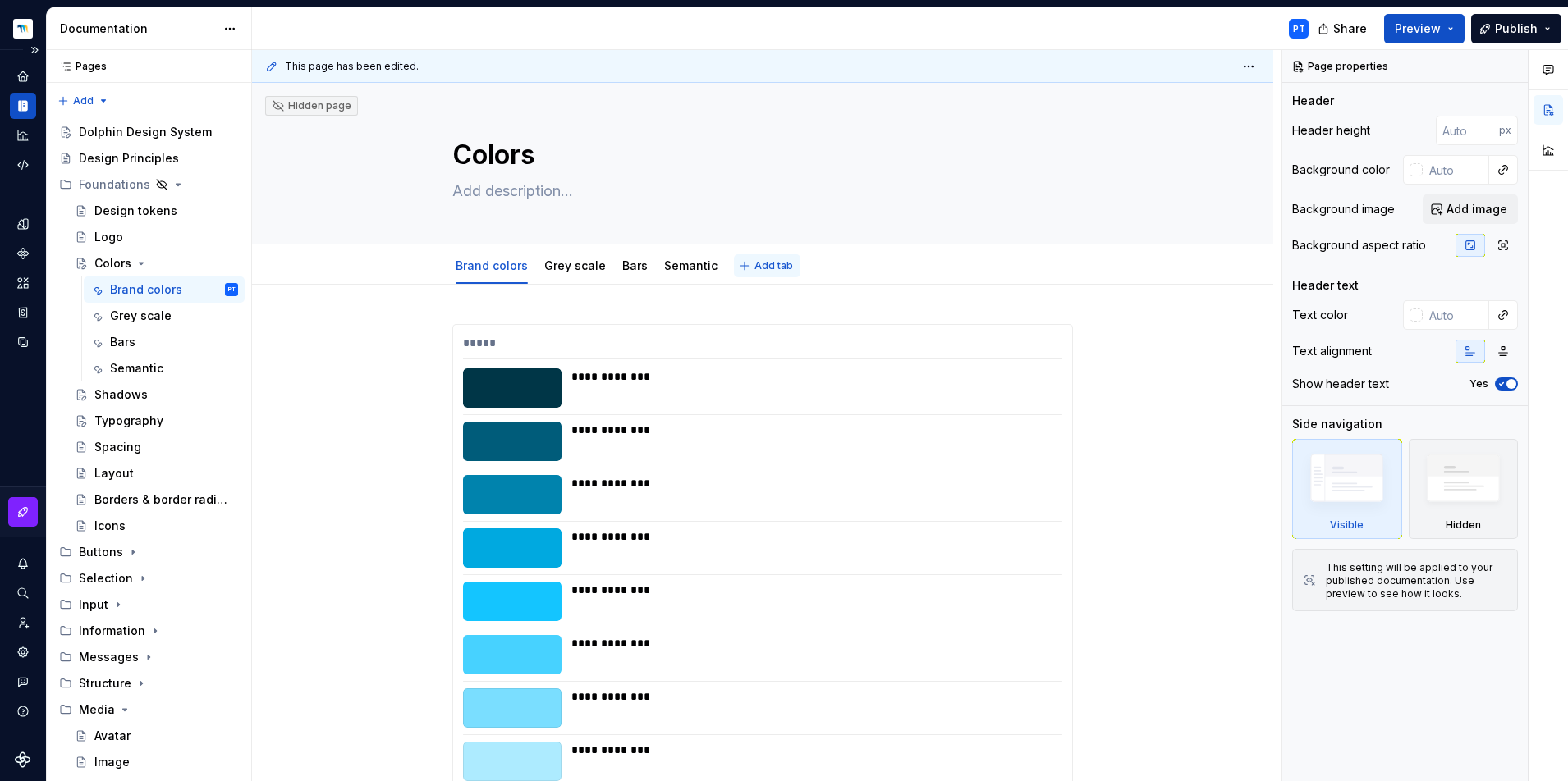
type textarea "*"
click at [760, 266] on span "Add tab" at bounding box center [773, 266] width 39 height 13
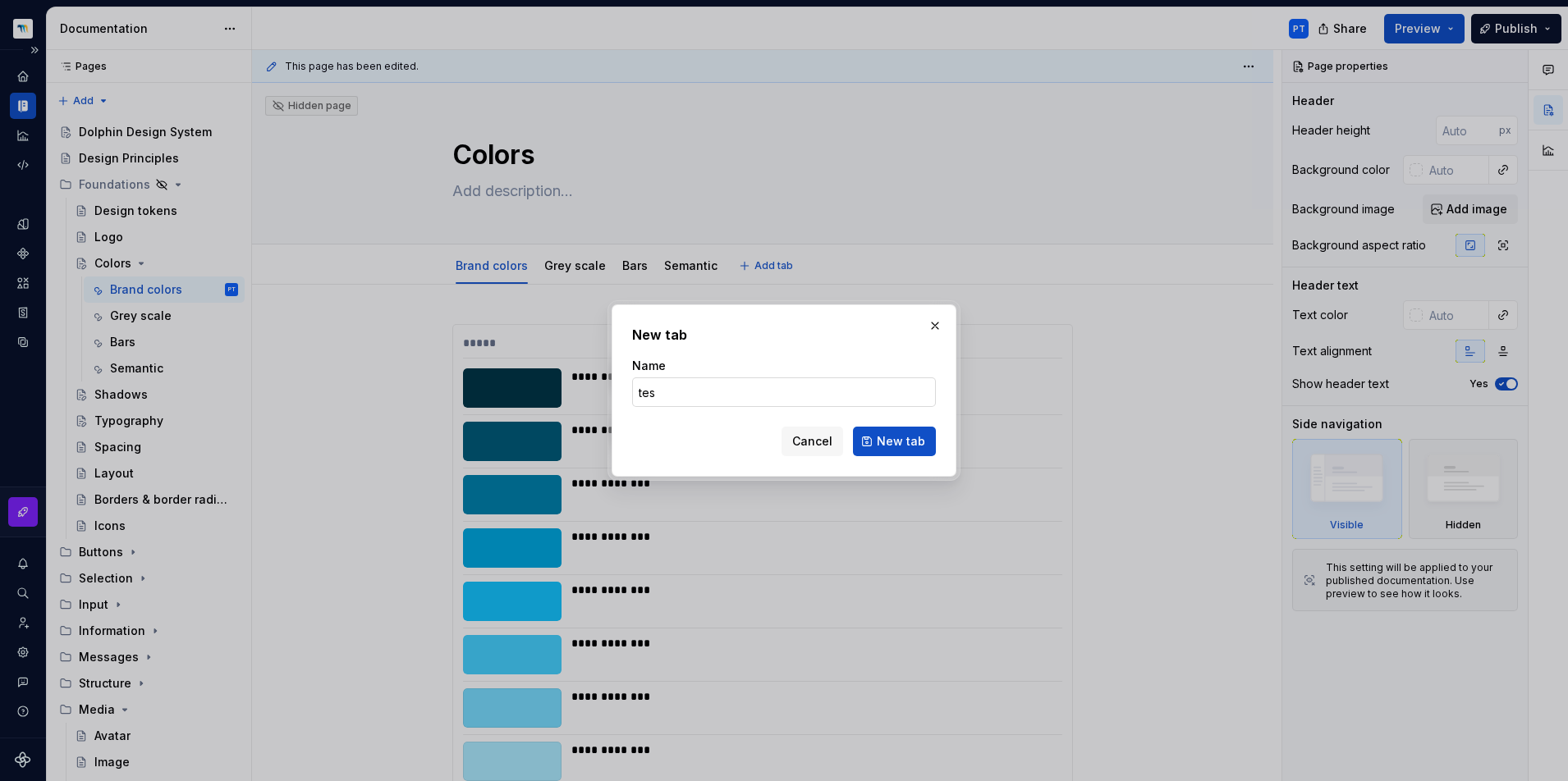
type input "test"
click at [896, 442] on button "New tab" at bounding box center [894, 442] width 83 height 30
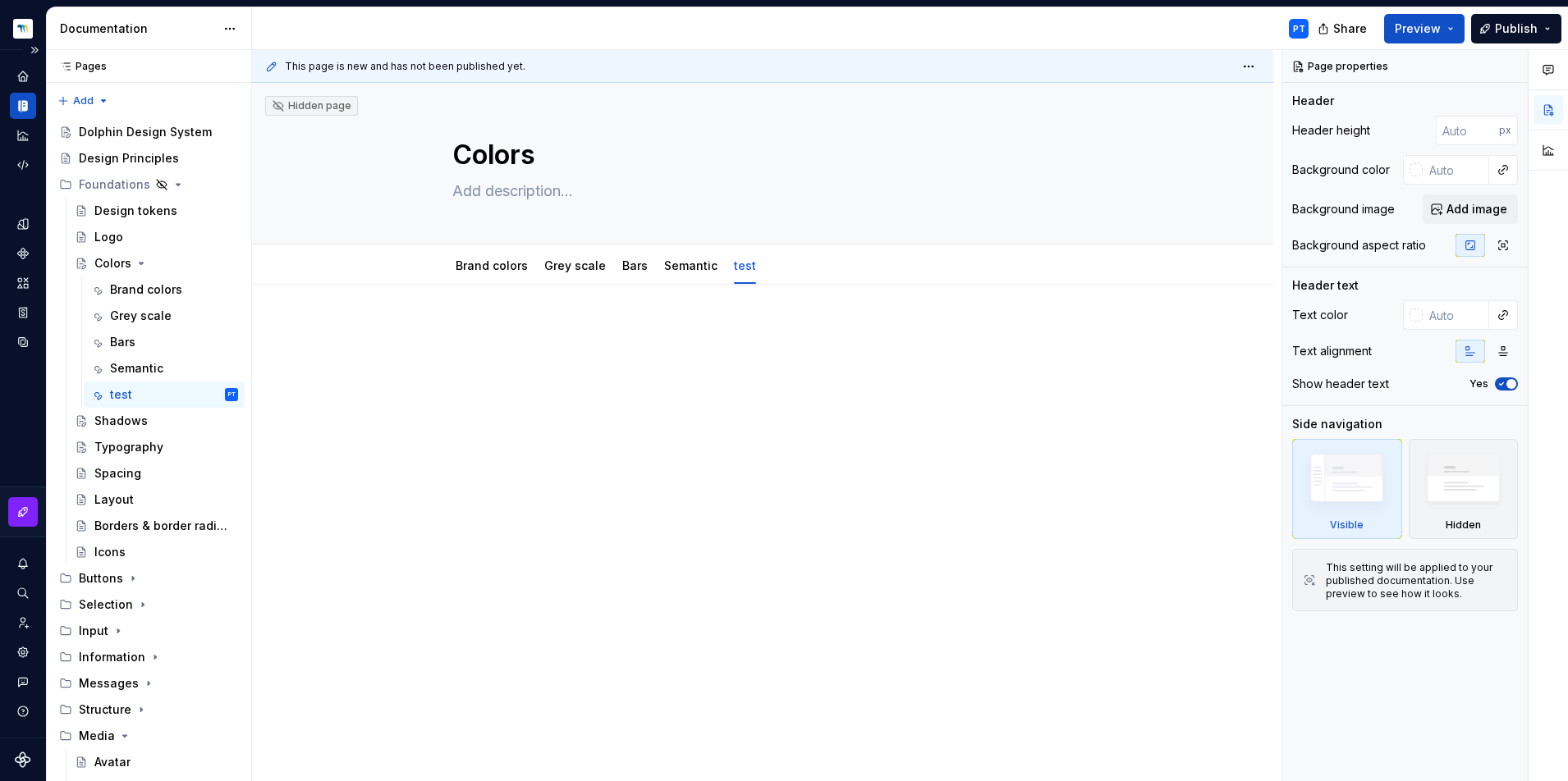
type textarea "*"
click at [506, 373] on div at bounding box center [762, 354] width 620 height 62
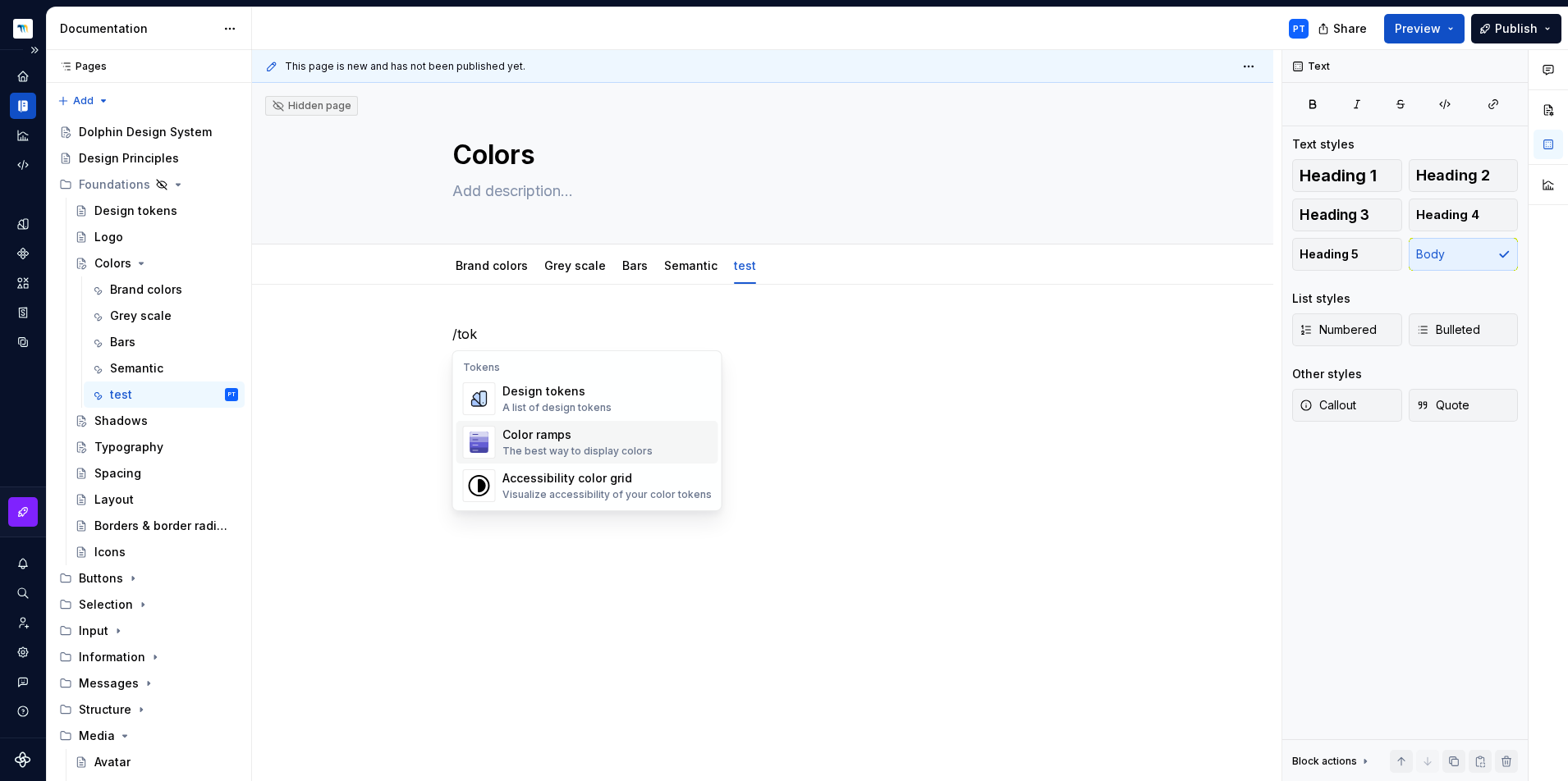
click at [557, 440] on div "Color ramps" at bounding box center [577, 434] width 150 height 17
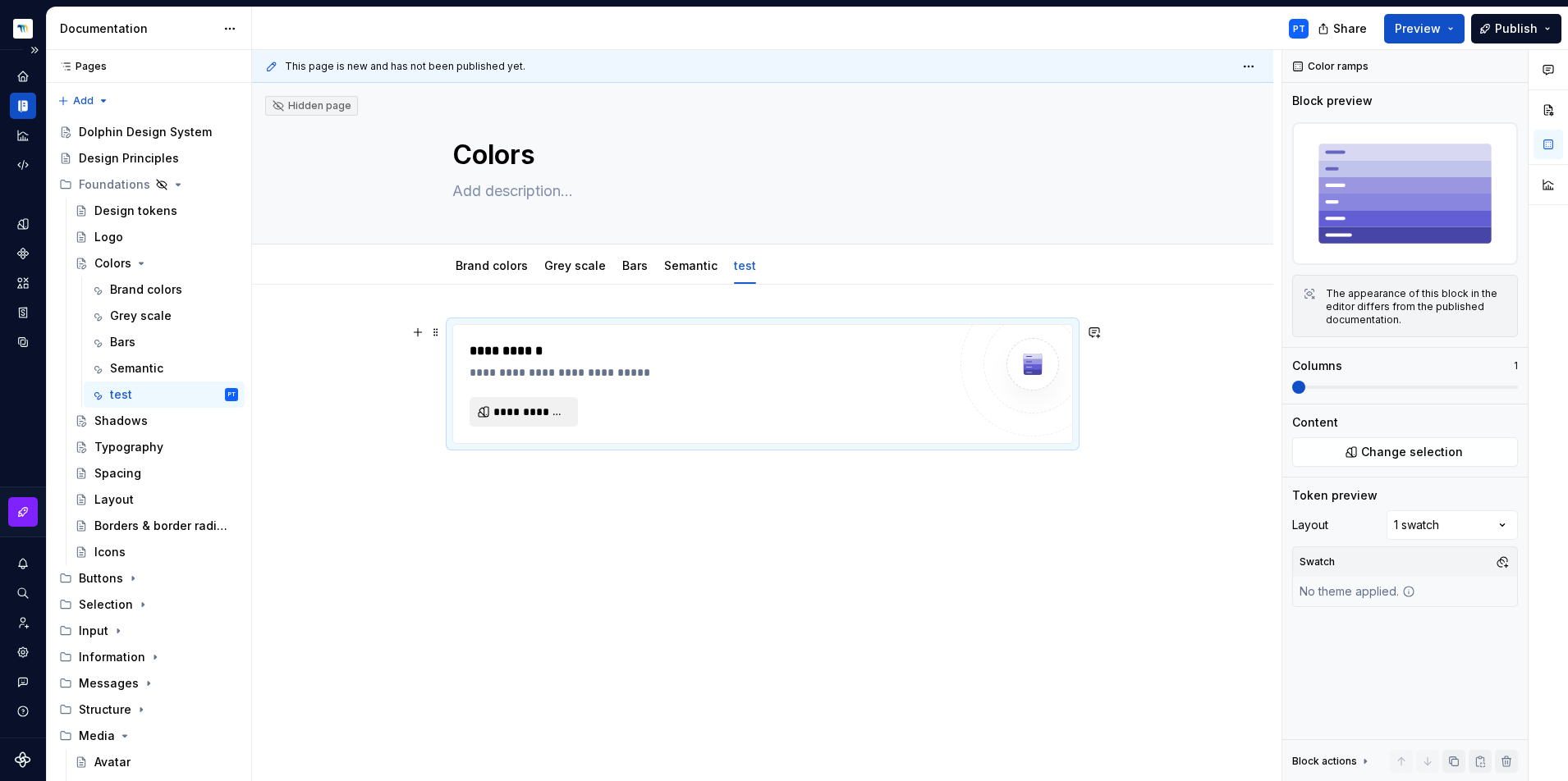
click at [531, 412] on span "**********" at bounding box center [531, 412] width 74 height 17
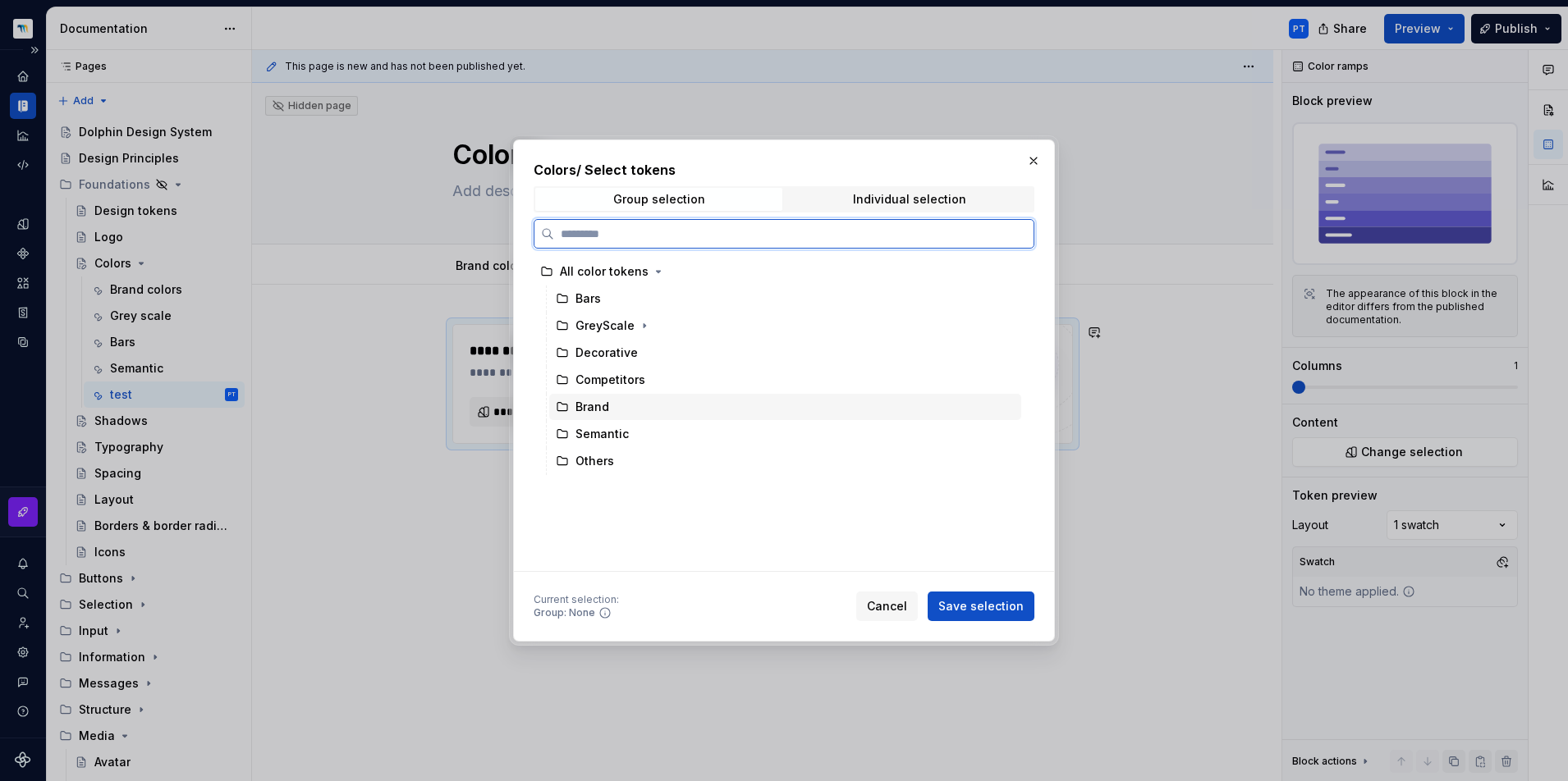
click at [600, 414] on div "Brand" at bounding box center [592, 406] width 33 height 17
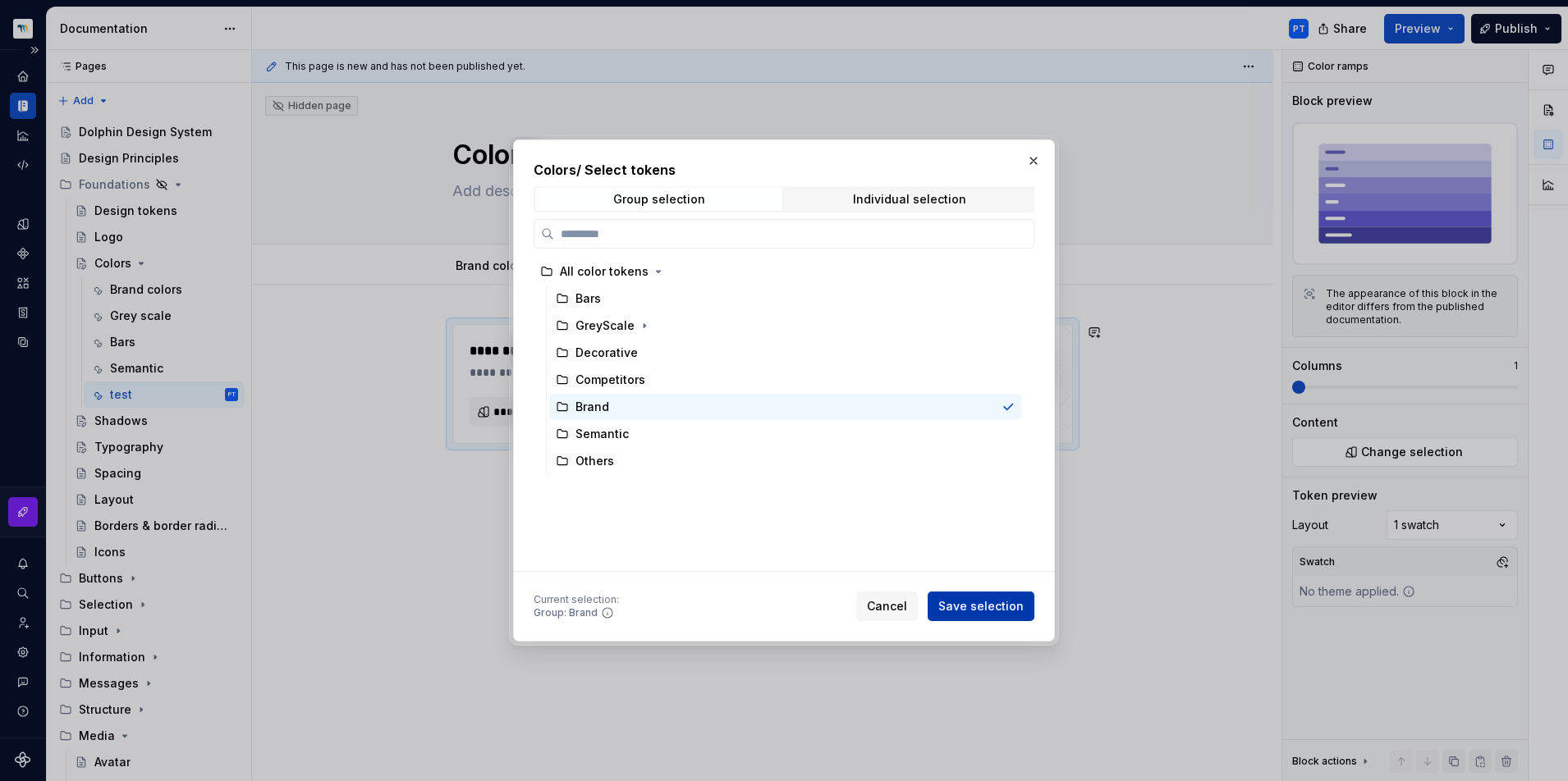
click at [966, 608] on span "Save selection" at bounding box center [980, 606] width 85 height 17
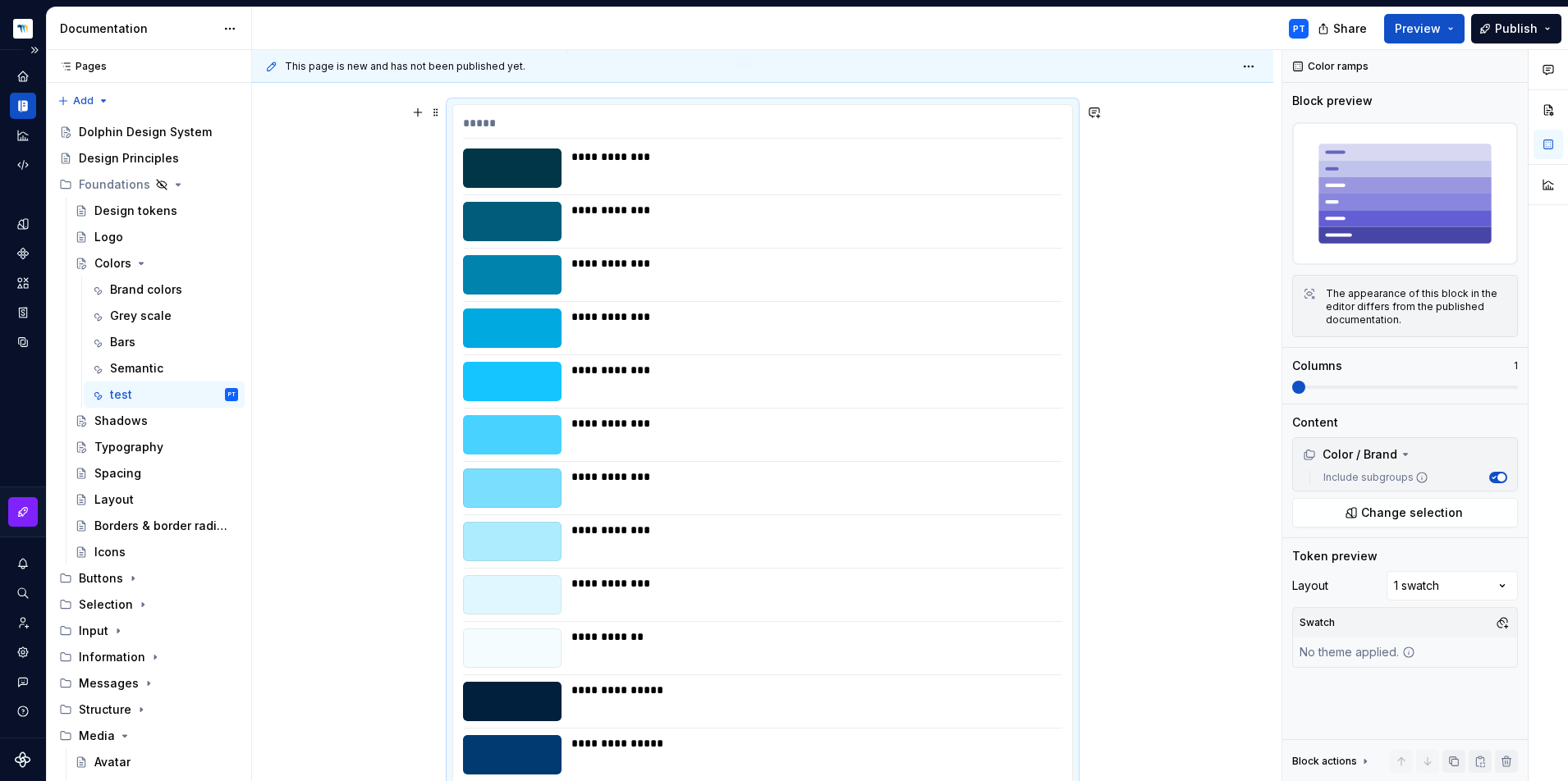
scroll to position [177, 0]
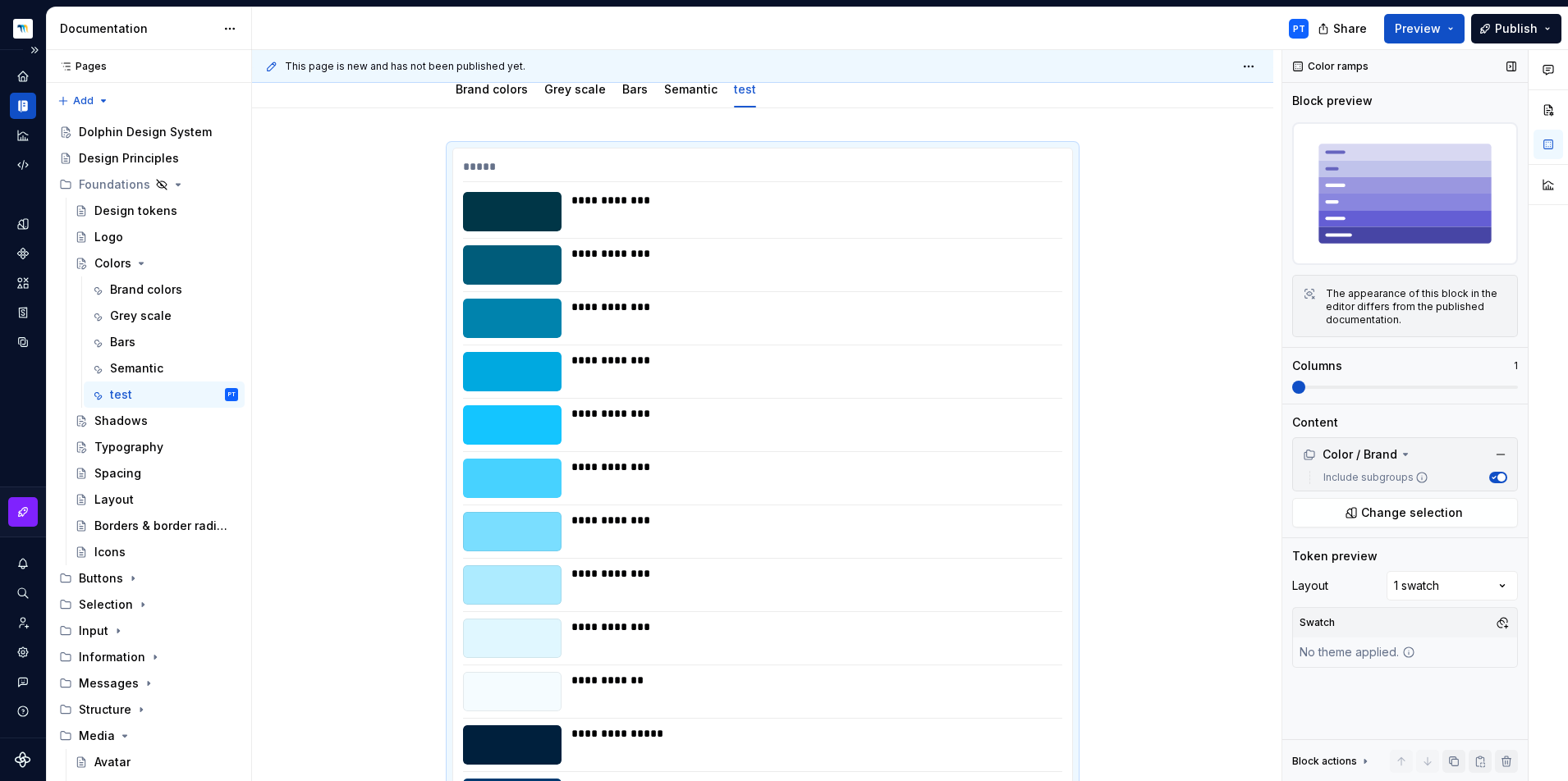
click at [1368, 387] on span at bounding box center [1404, 387] width 226 height 4
click at [1387, 386] on span at bounding box center [1404, 387] width 226 height 4
click at [1440, 387] on span at bounding box center [1404, 387] width 226 height 4
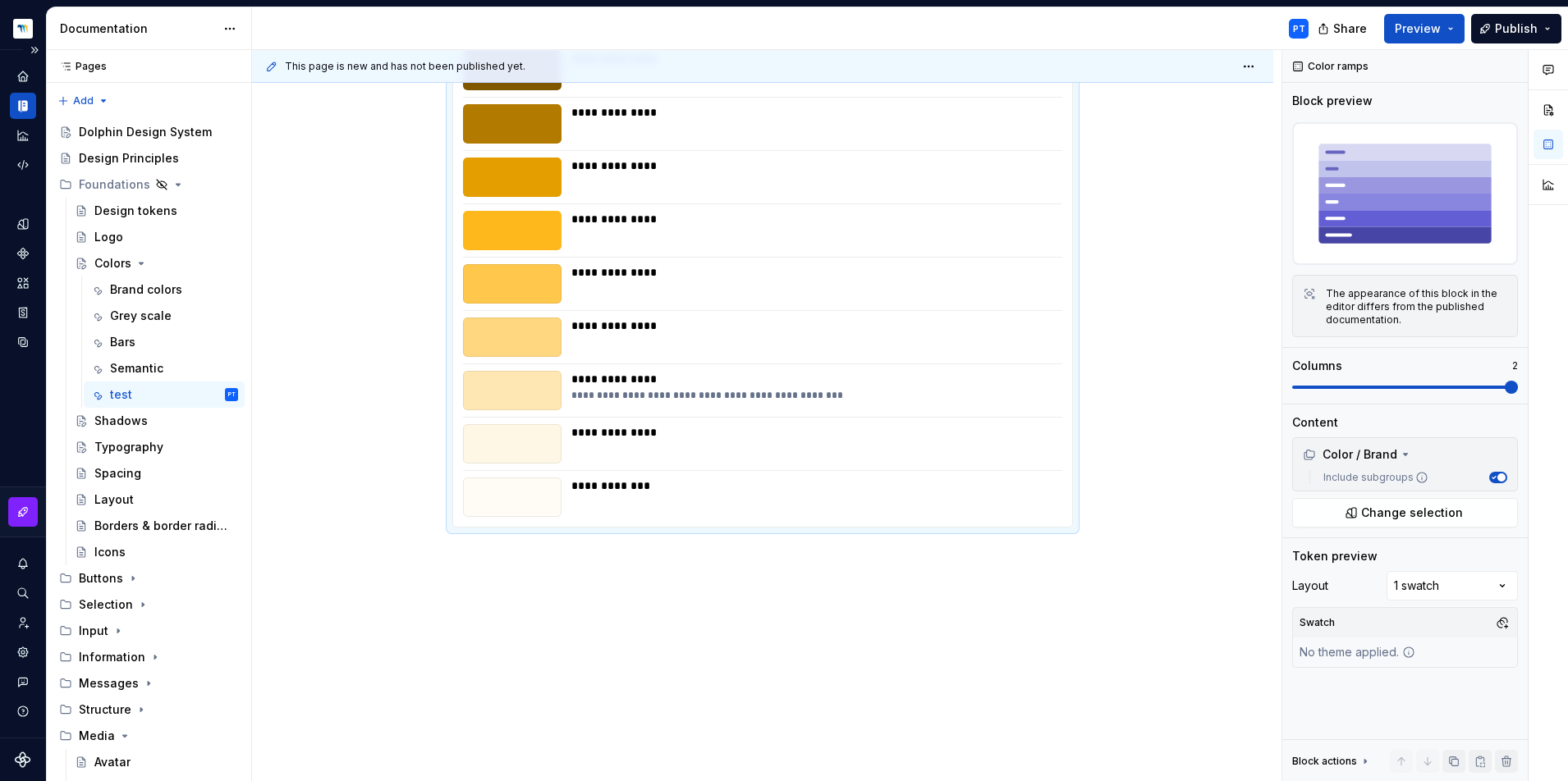
scroll to position [0, 0]
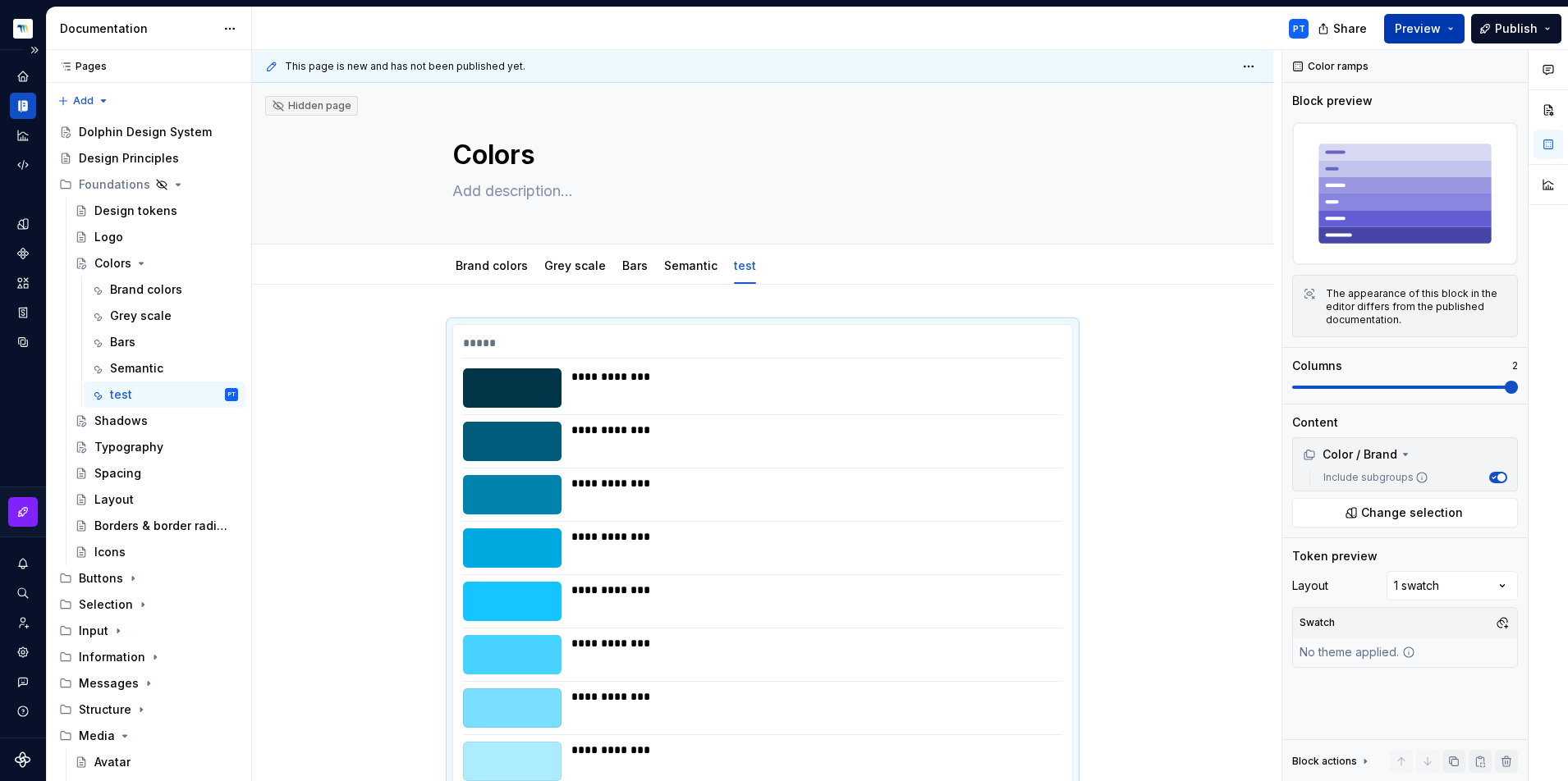
click at [1425, 35] on span "Preview" at bounding box center [1418, 28] width 46 height 17
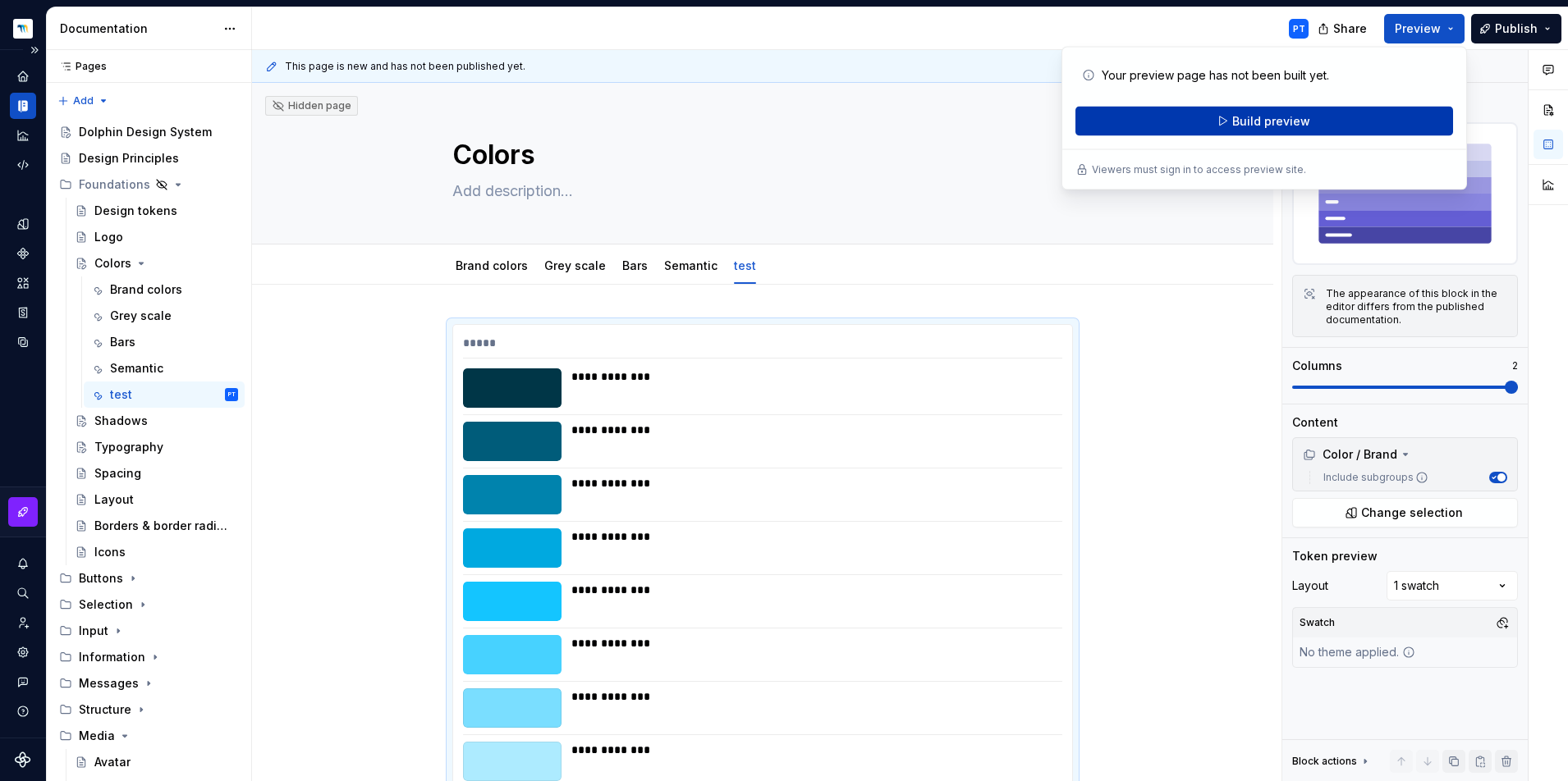
click at [1252, 114] on span "Build preview" at bounding box center [1271, 121] width 78 height 17
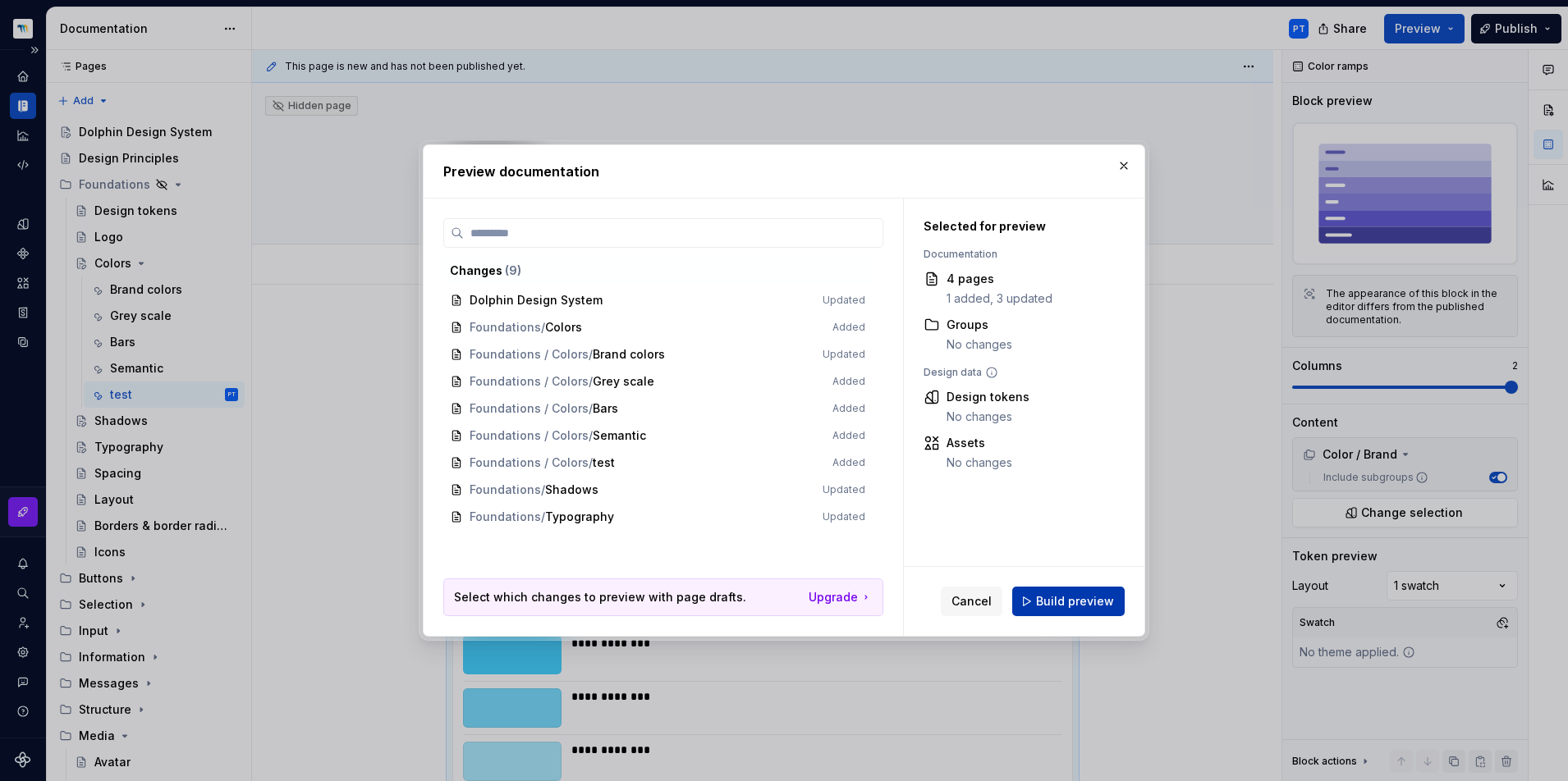
click at [1059, 598] on span "Build preview" at bounding box center [1074, 601] width 78 height 17
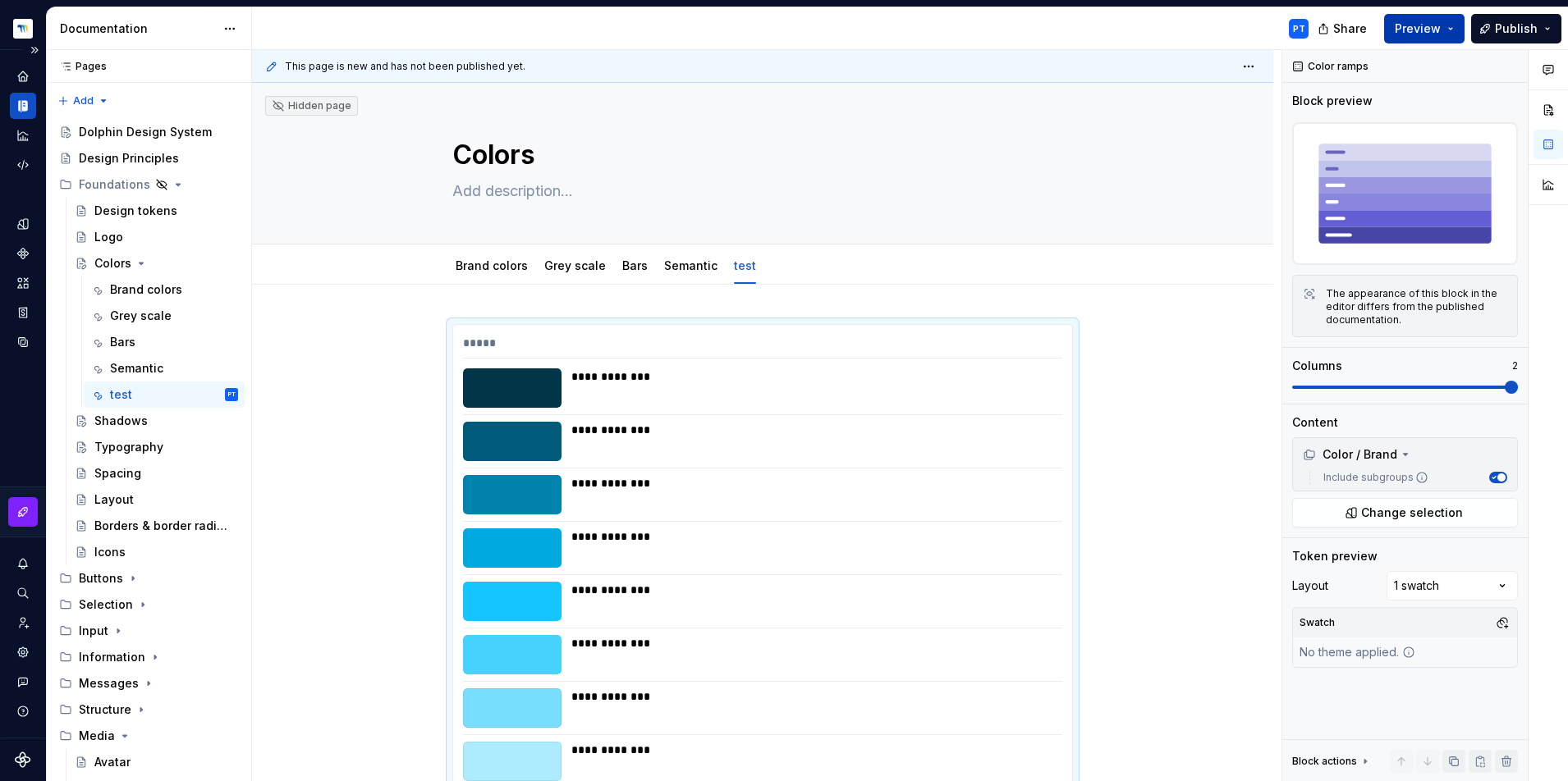
click at [1409, 24] on span "Preview" at bounding box center [1418, 28] width 46 height 17
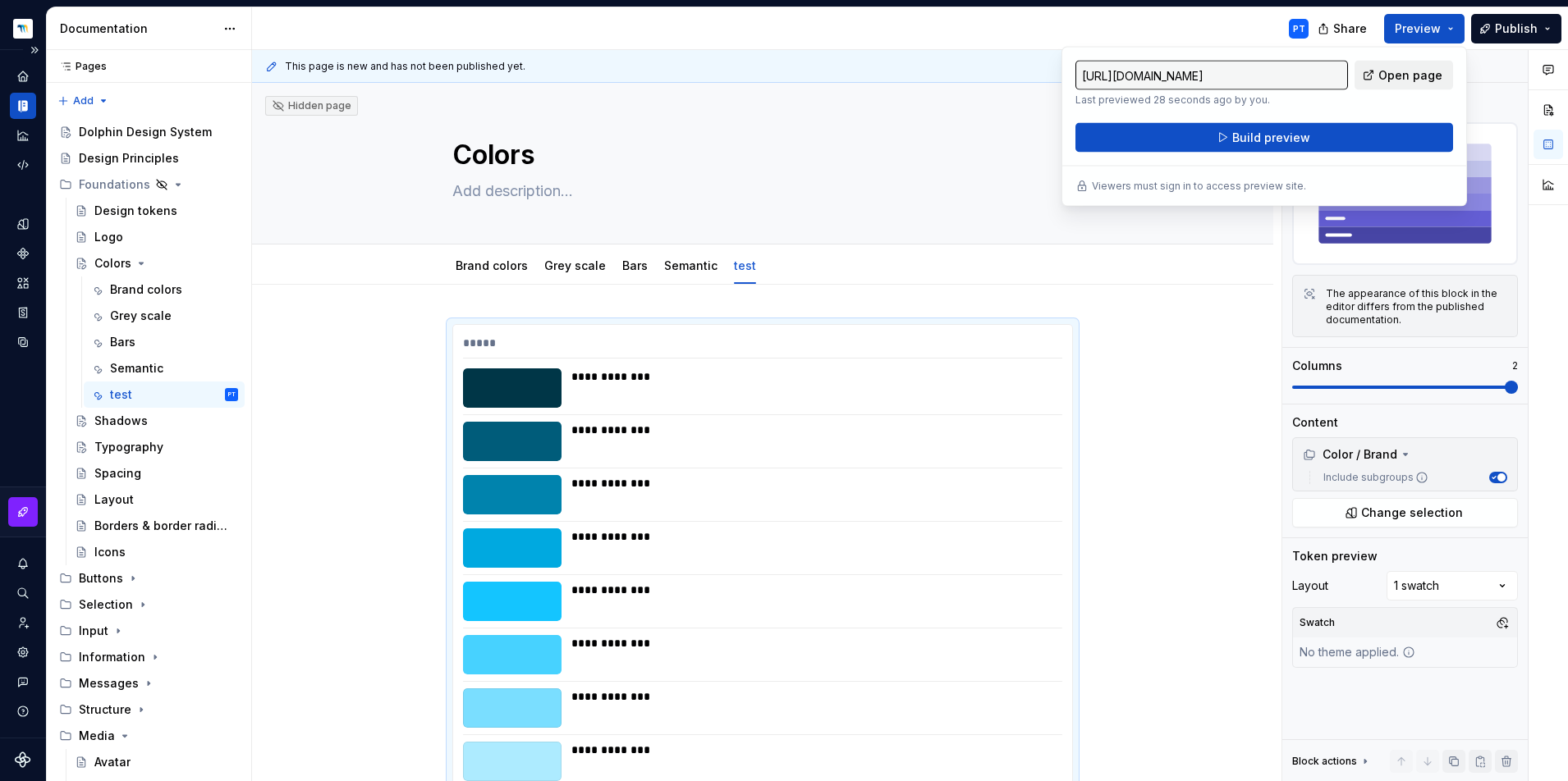
click at [1409, 78] on span "Open page" at bounding box center [1410, 75] width 64 height 17
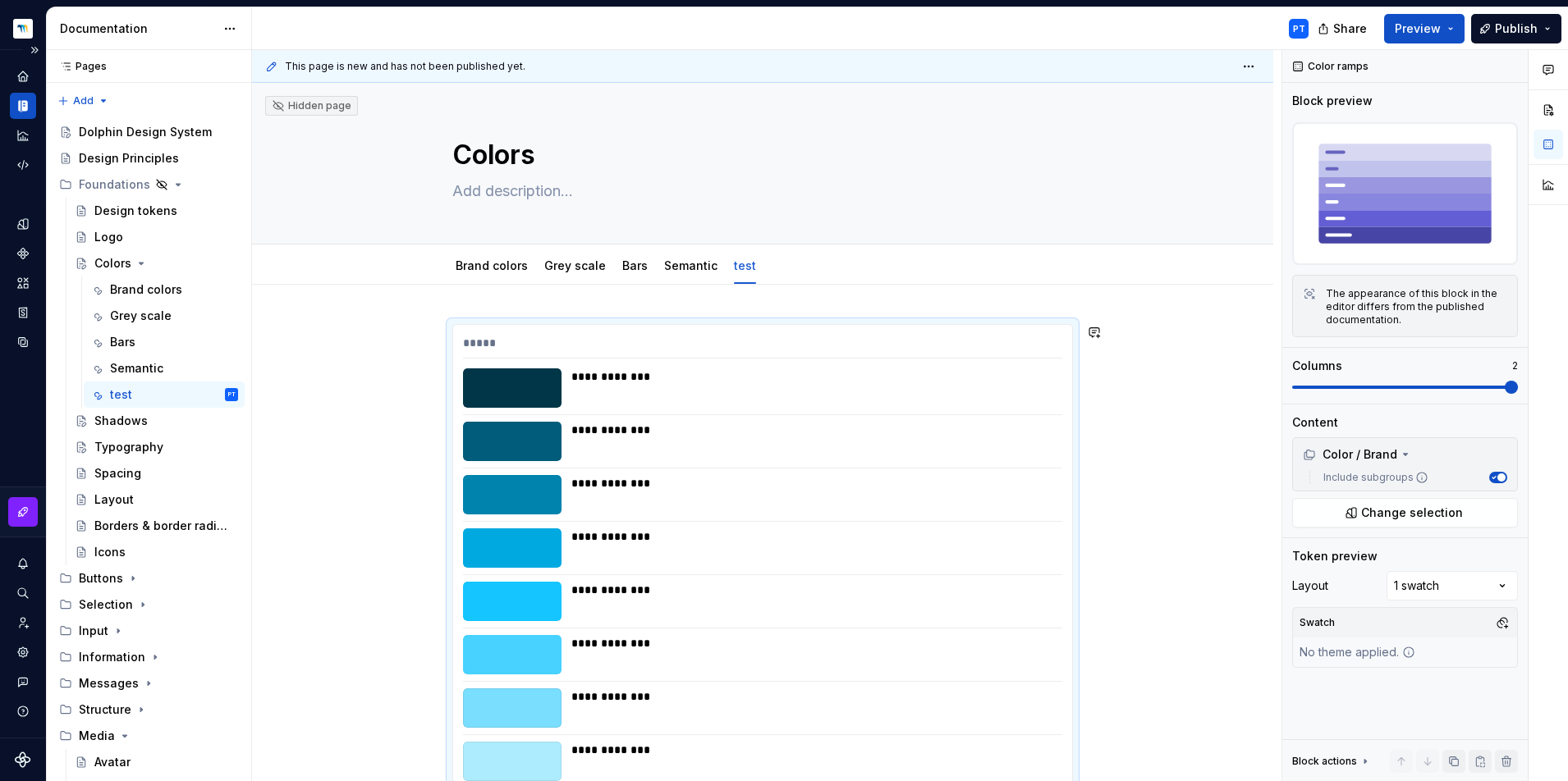
scroll to position [11, 0]
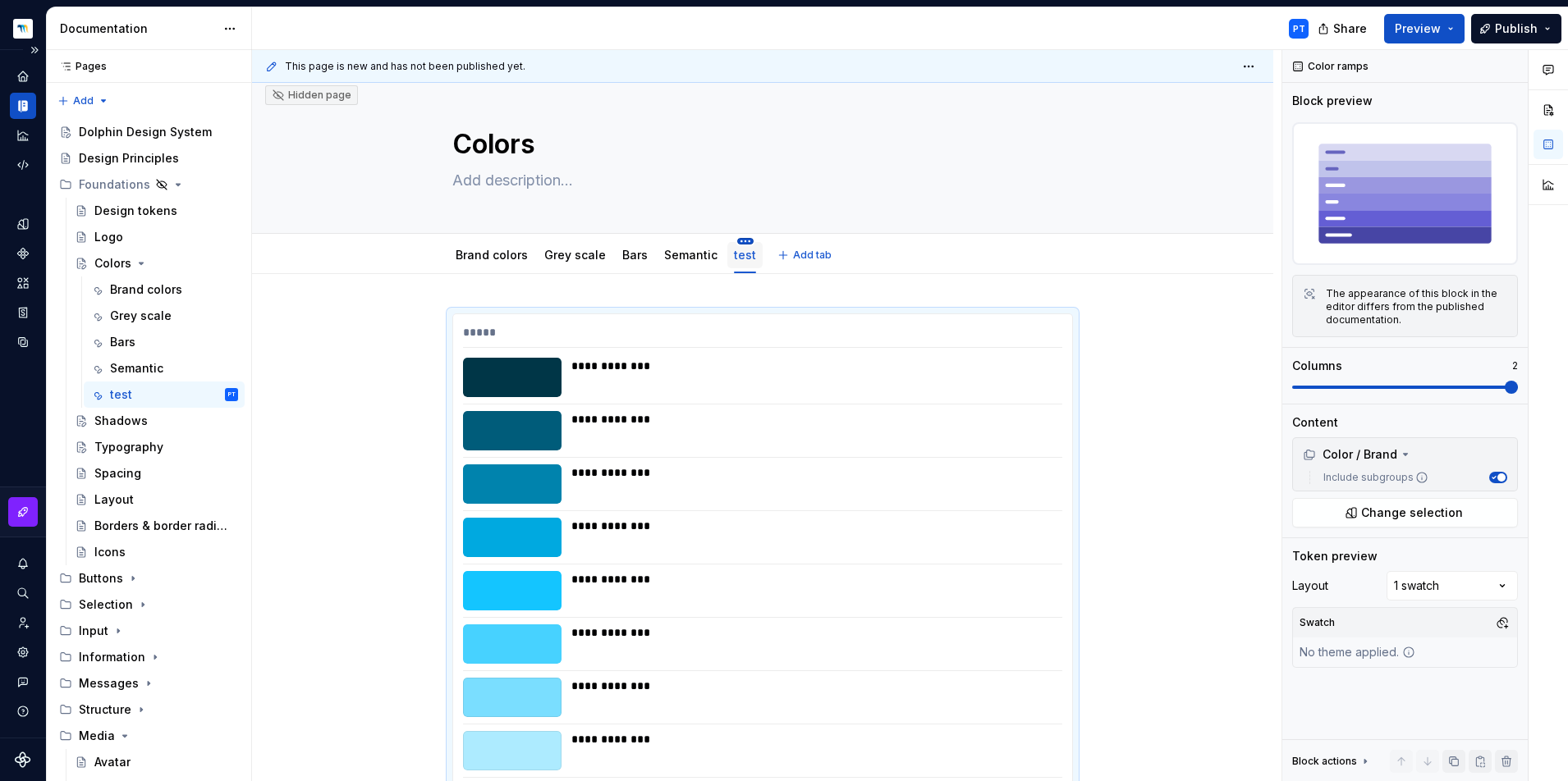
click at [736, 244] on html "Dolphin Design System PT Design system data Documentation PT Share Preview Publ…" at bounding box center [784, 390] width 1568 height 781
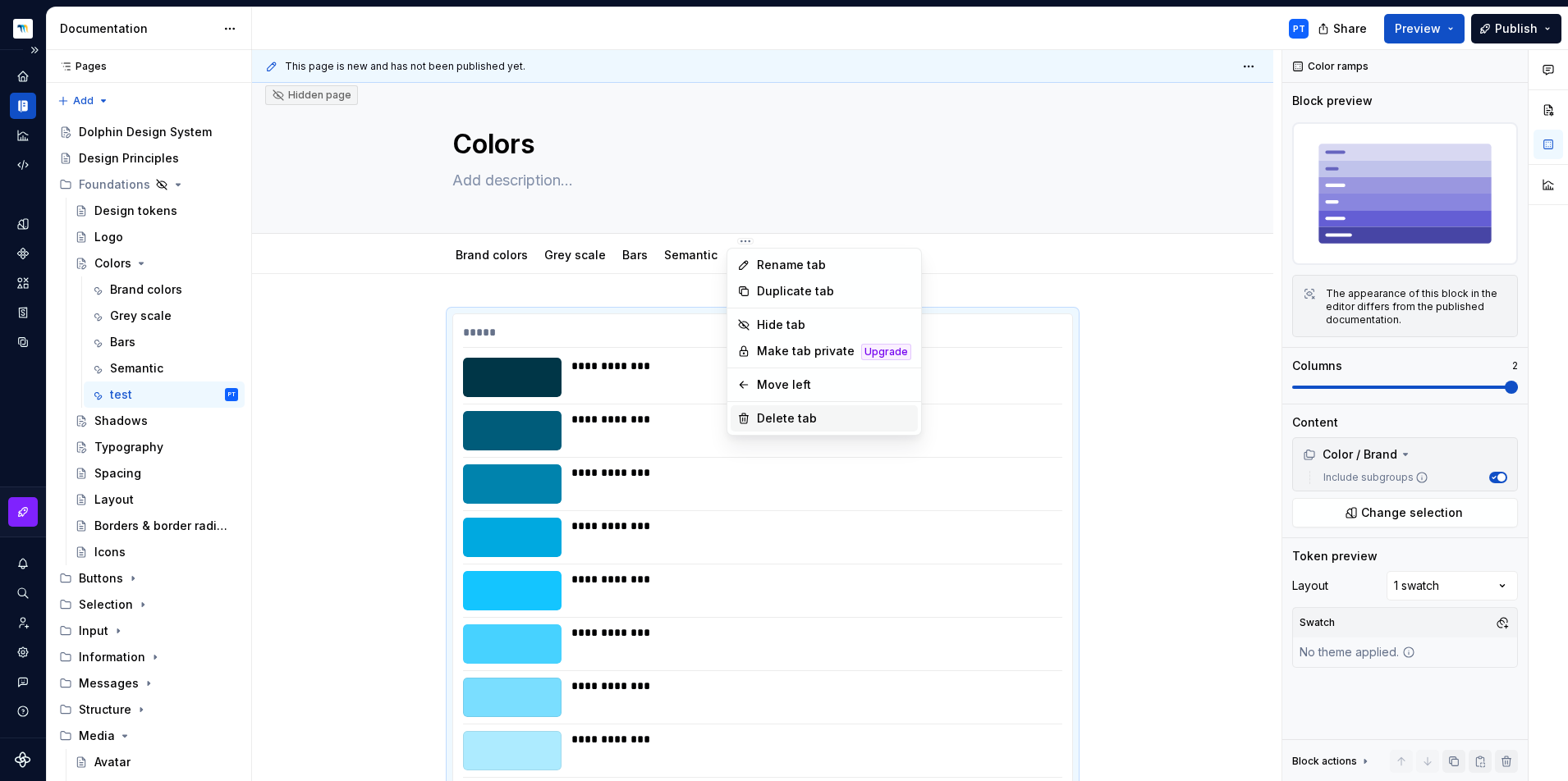
click at [786, 417] on div "Delete tab" at bounding box center [833, 418] width 154 height 17
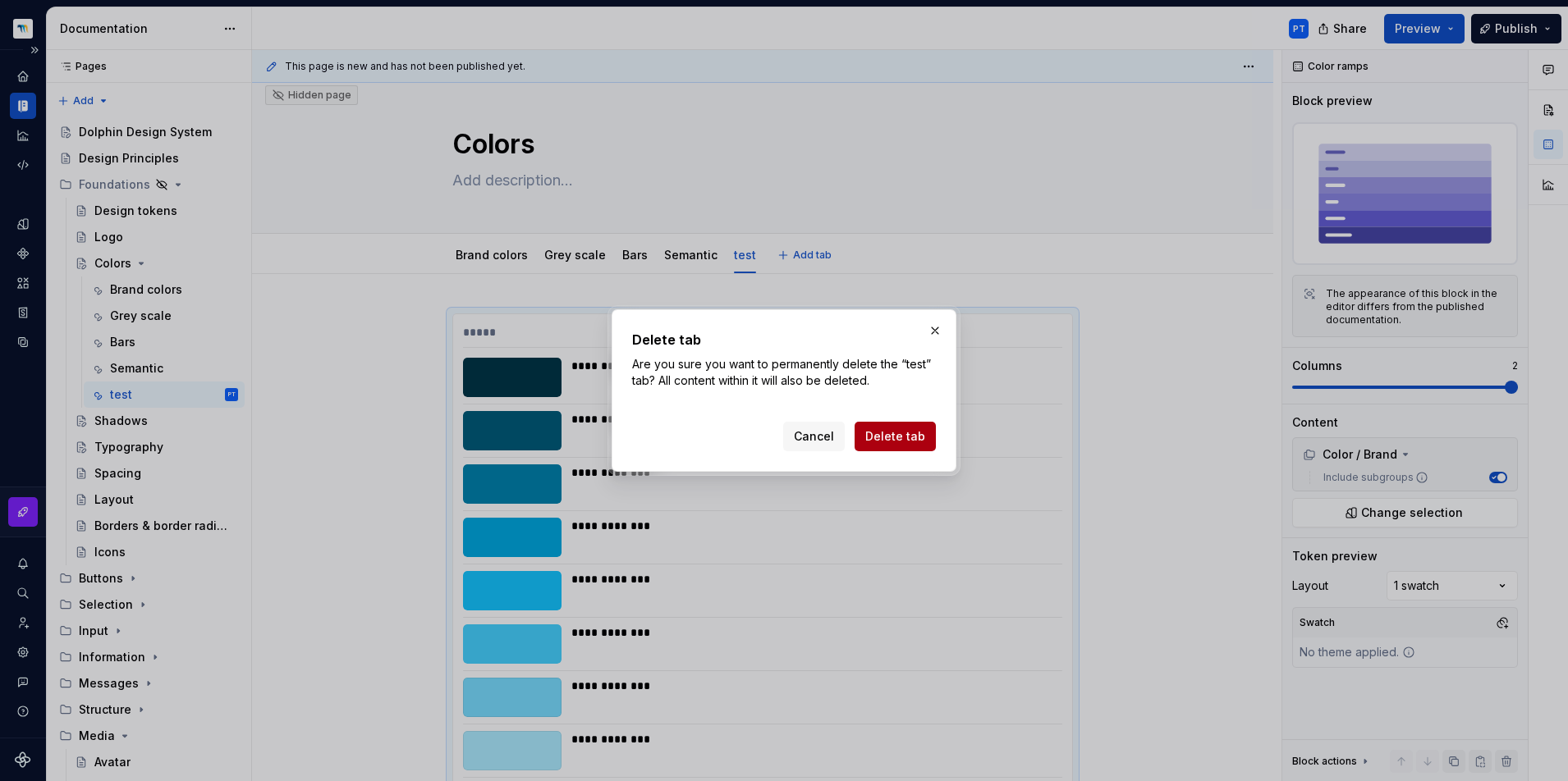
click at [899, 427] on button "Delete tab" at bounding box center [895, 436] width 81 height 30
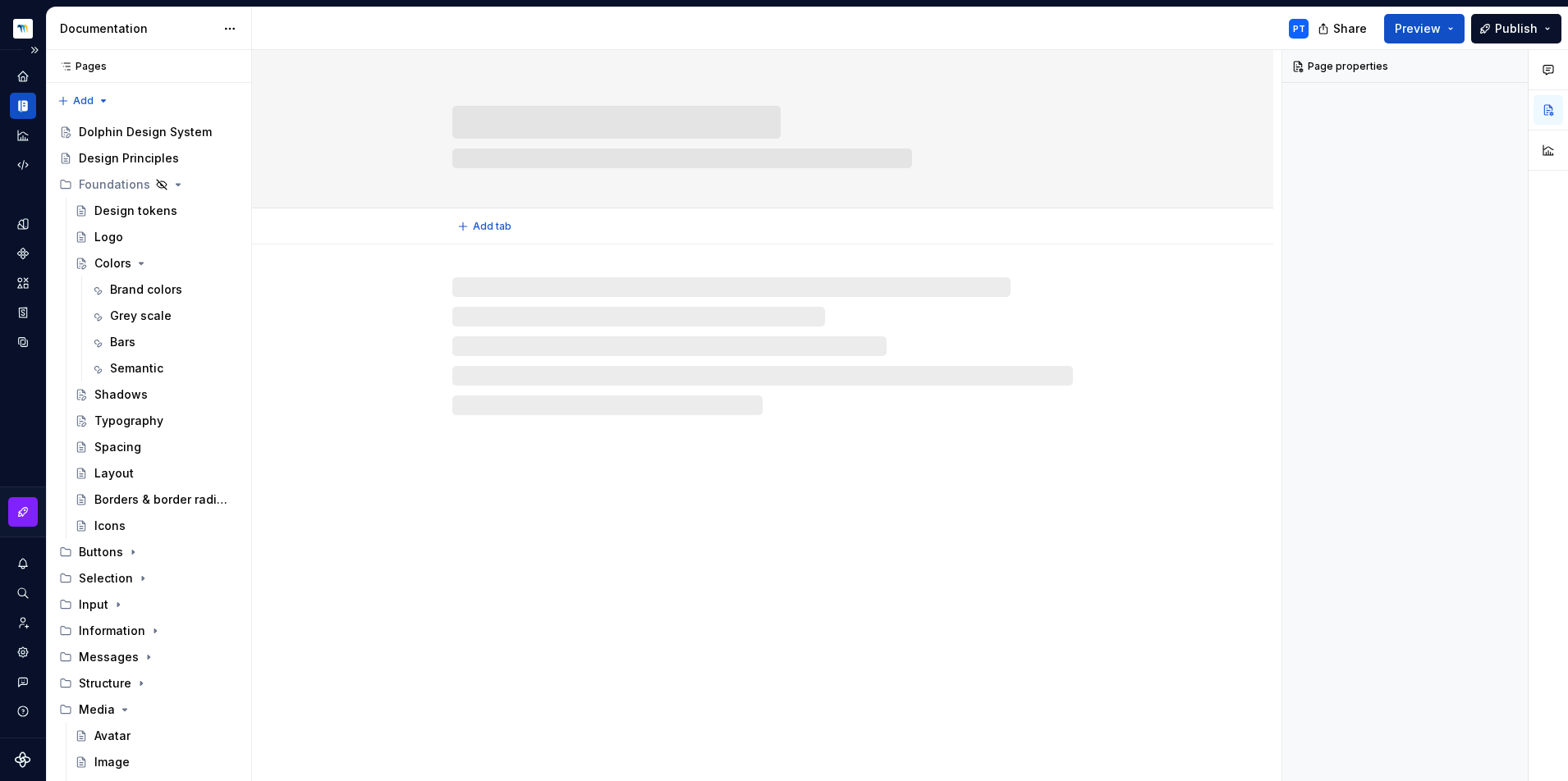
scroll to position [0, 0]
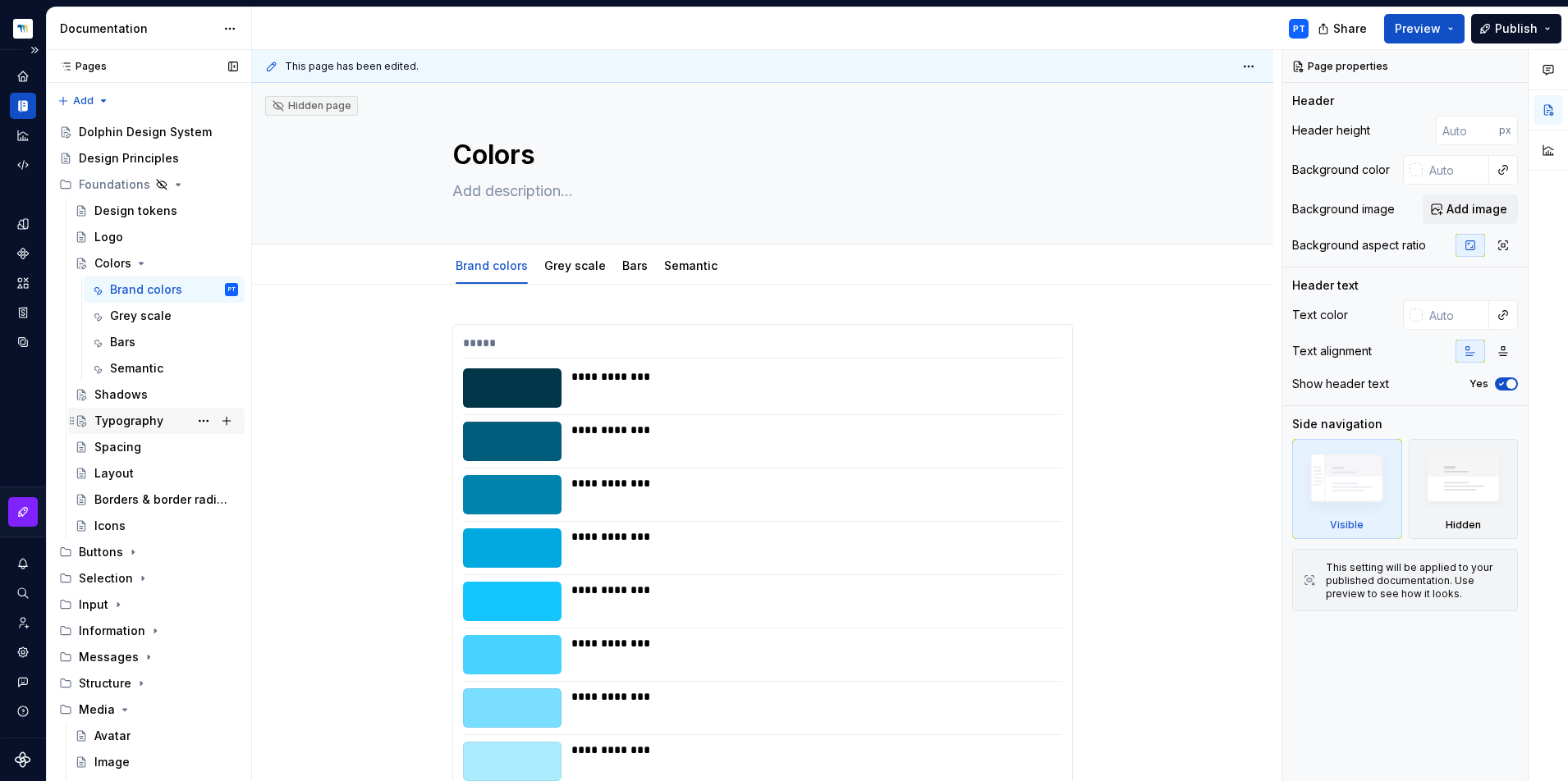
click at [119, 420] on div "Typography" at bounding box center [128, 420] width 69 height 17
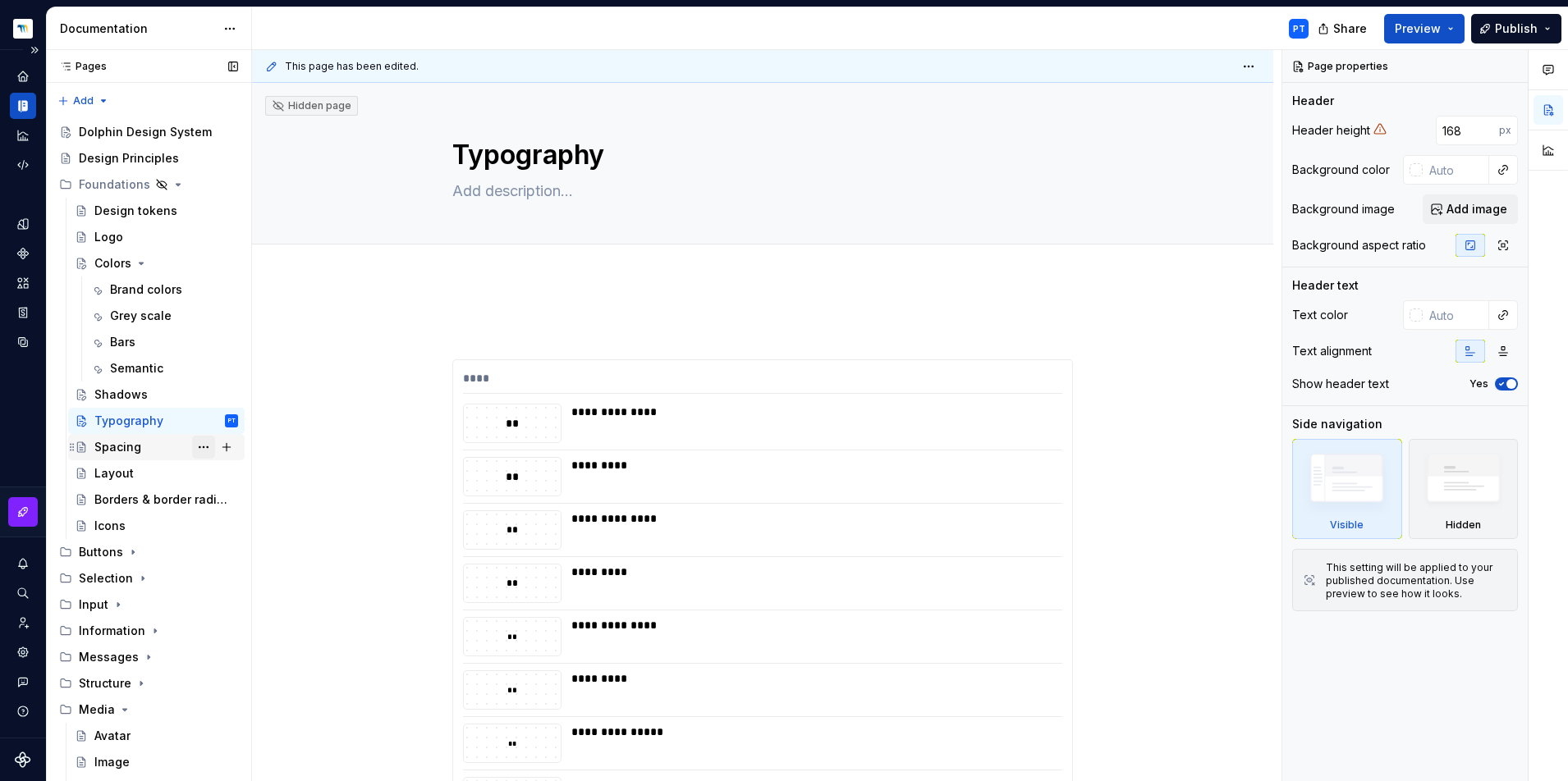
click at [192, 444] on button "Page tree" at bounding box center [203, 447] width 23 height 23
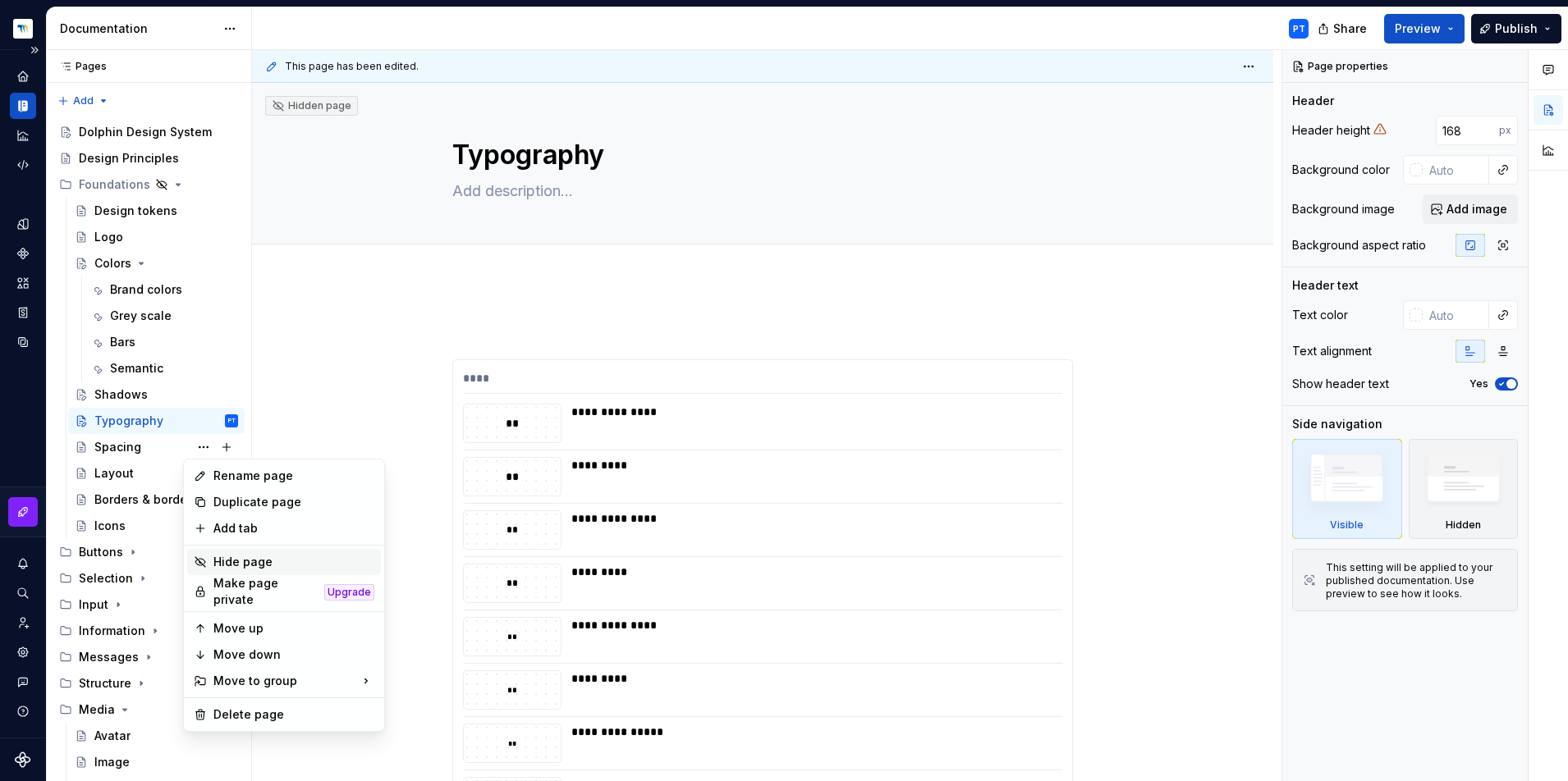
click at [216, 568] on div "Hide page" at bounding box center [294, 562] width 161 height 17
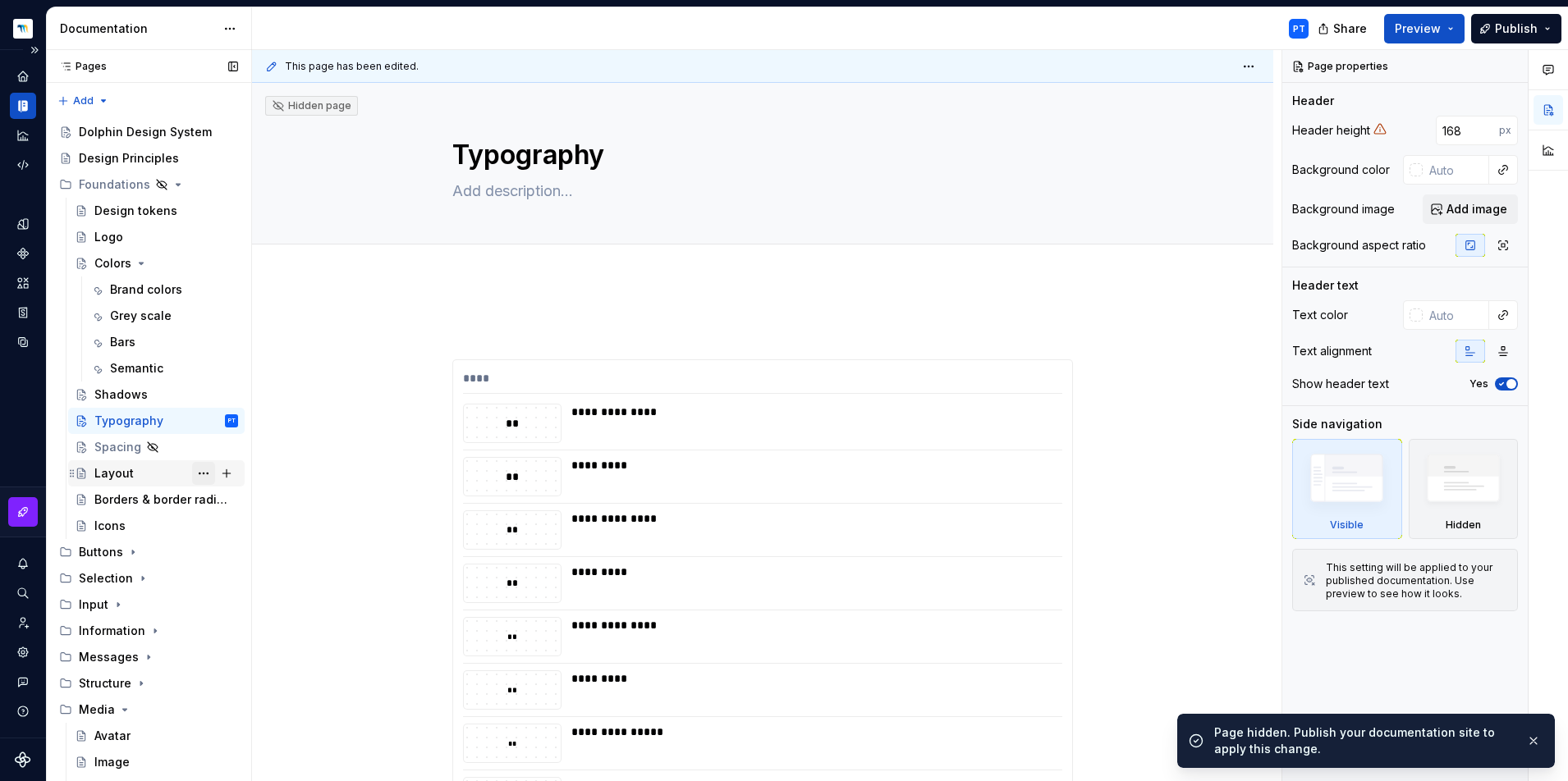
click at [196, 471] on button "Page tree" at bounding box center [203, 473] width 23 height 23
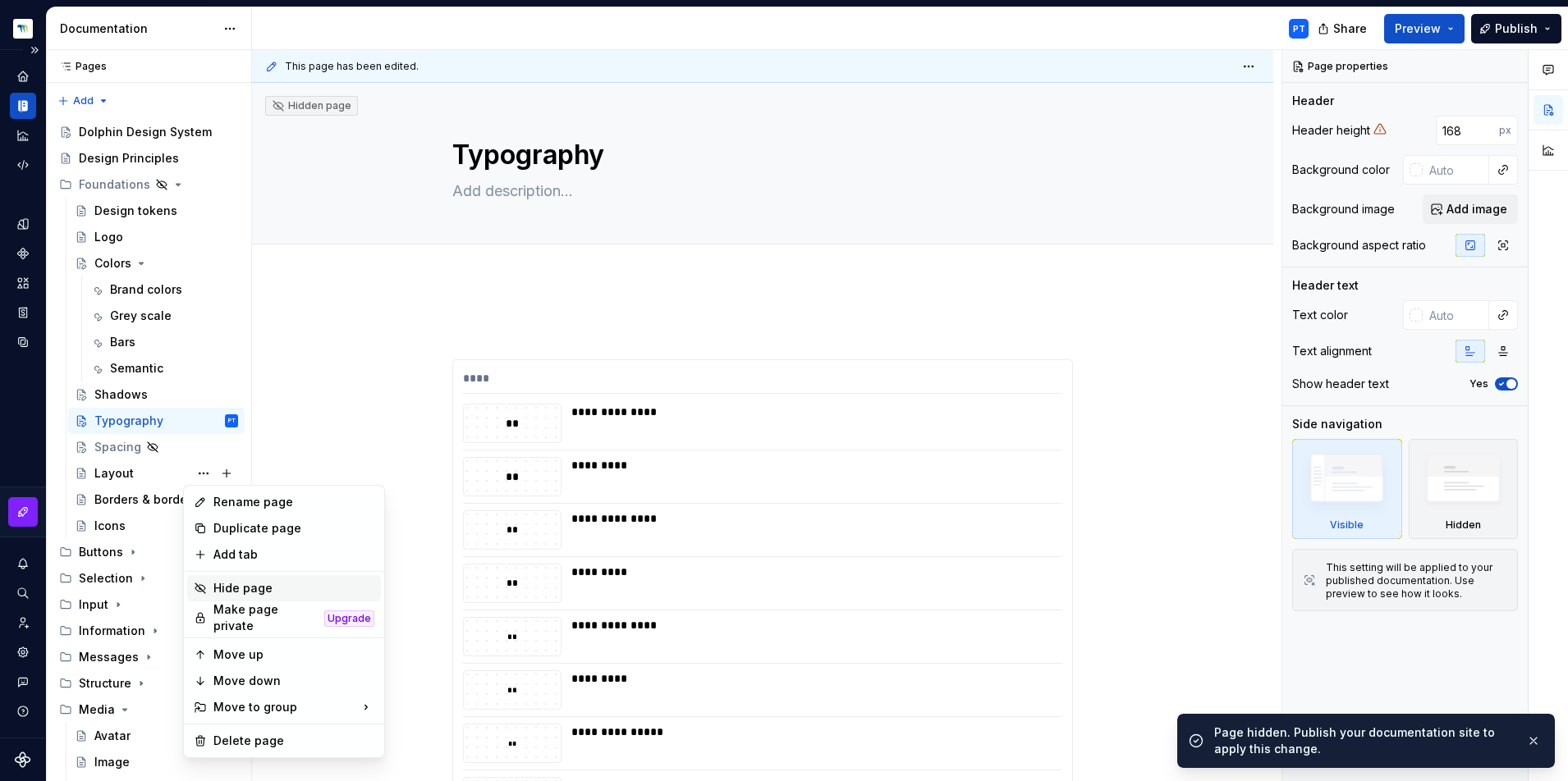
click at [235, 578] on div "Hide page" at bounding box center [284, 588] width 194 height 26
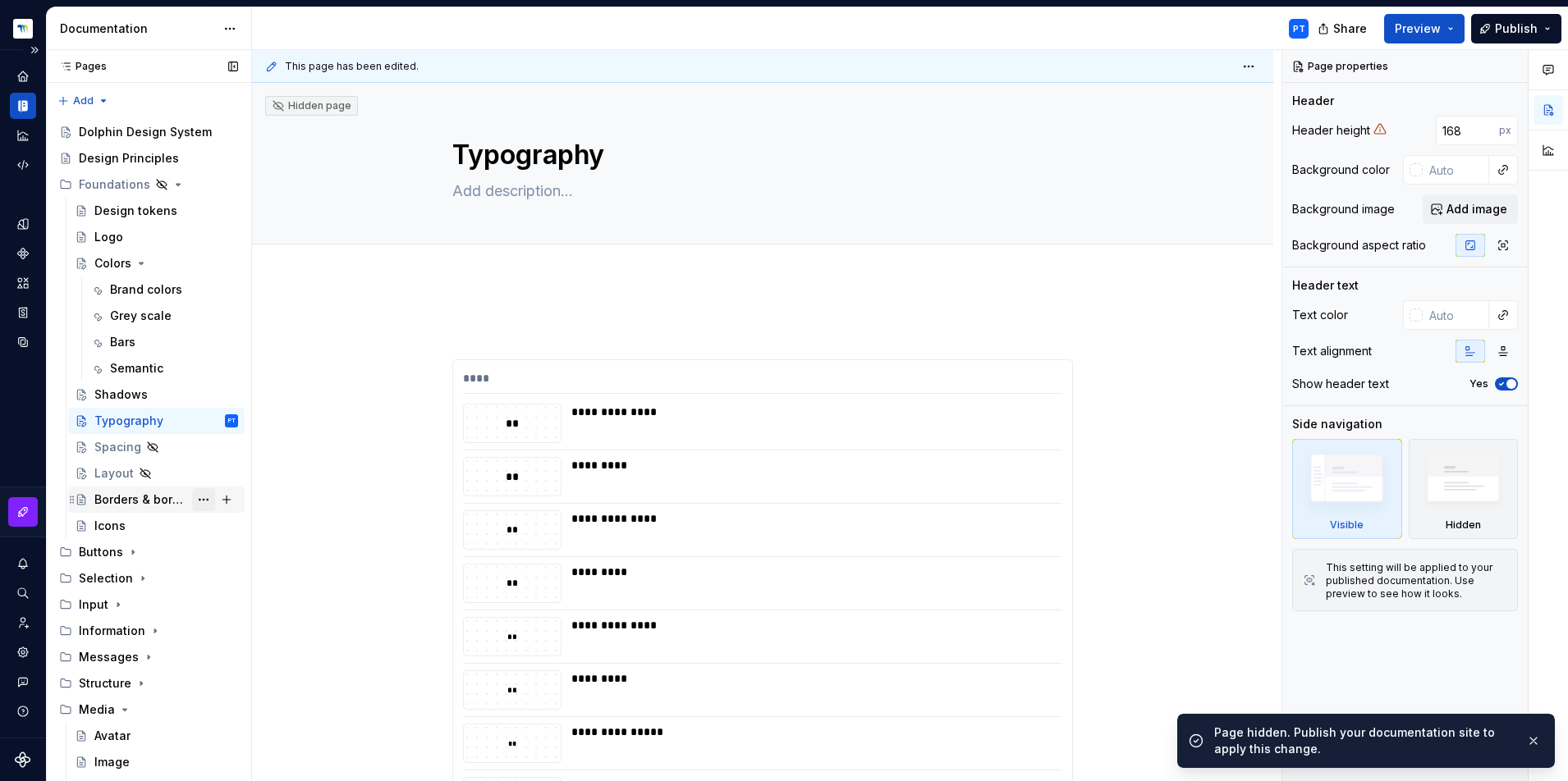
click at [192, 495] on button "Page tree" at bounding box center [203, 500] width 23 height 23
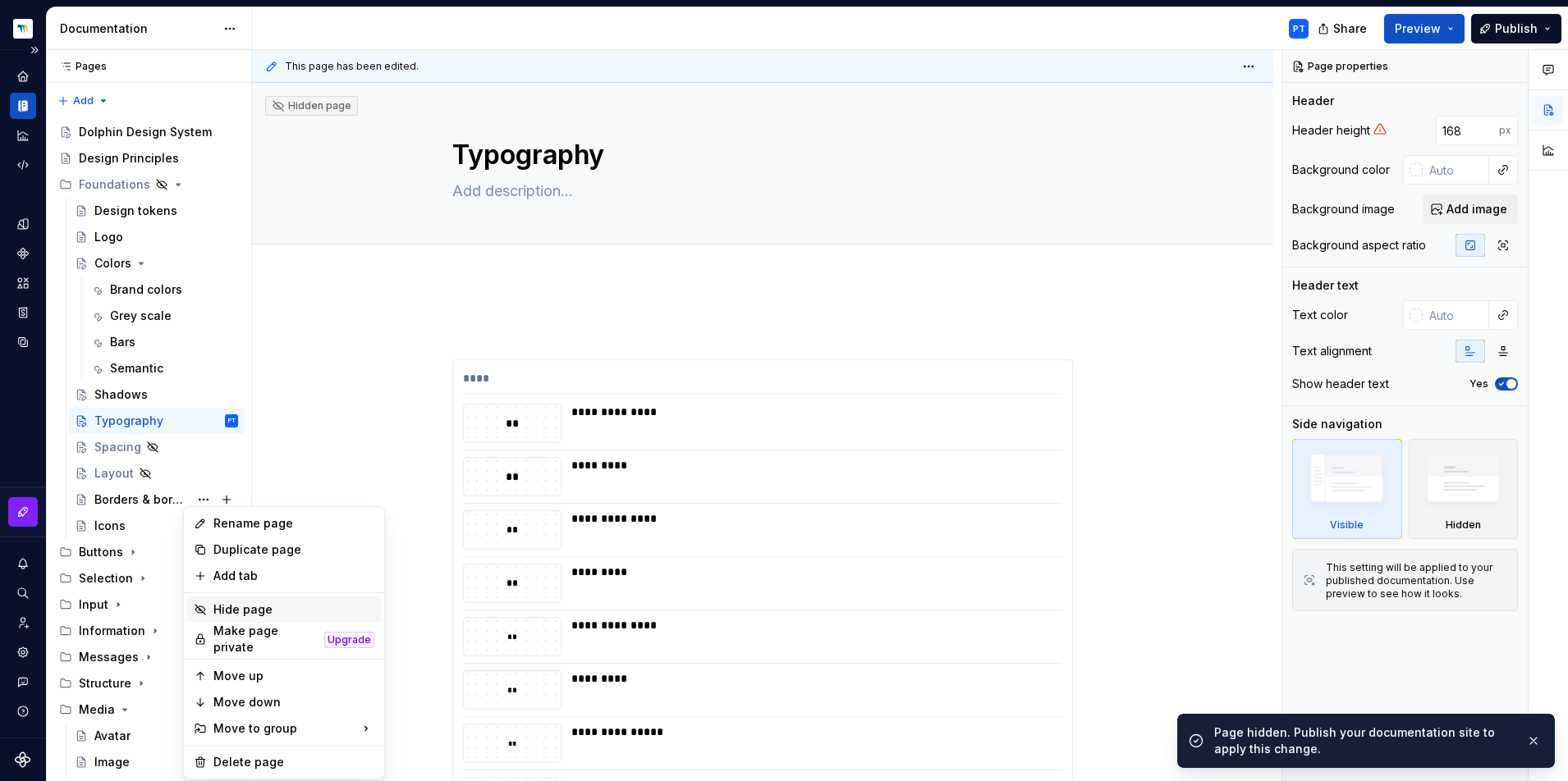
click at [227, 602] on div "Hide page" at bounding box center [294, 609] width 161 height 17
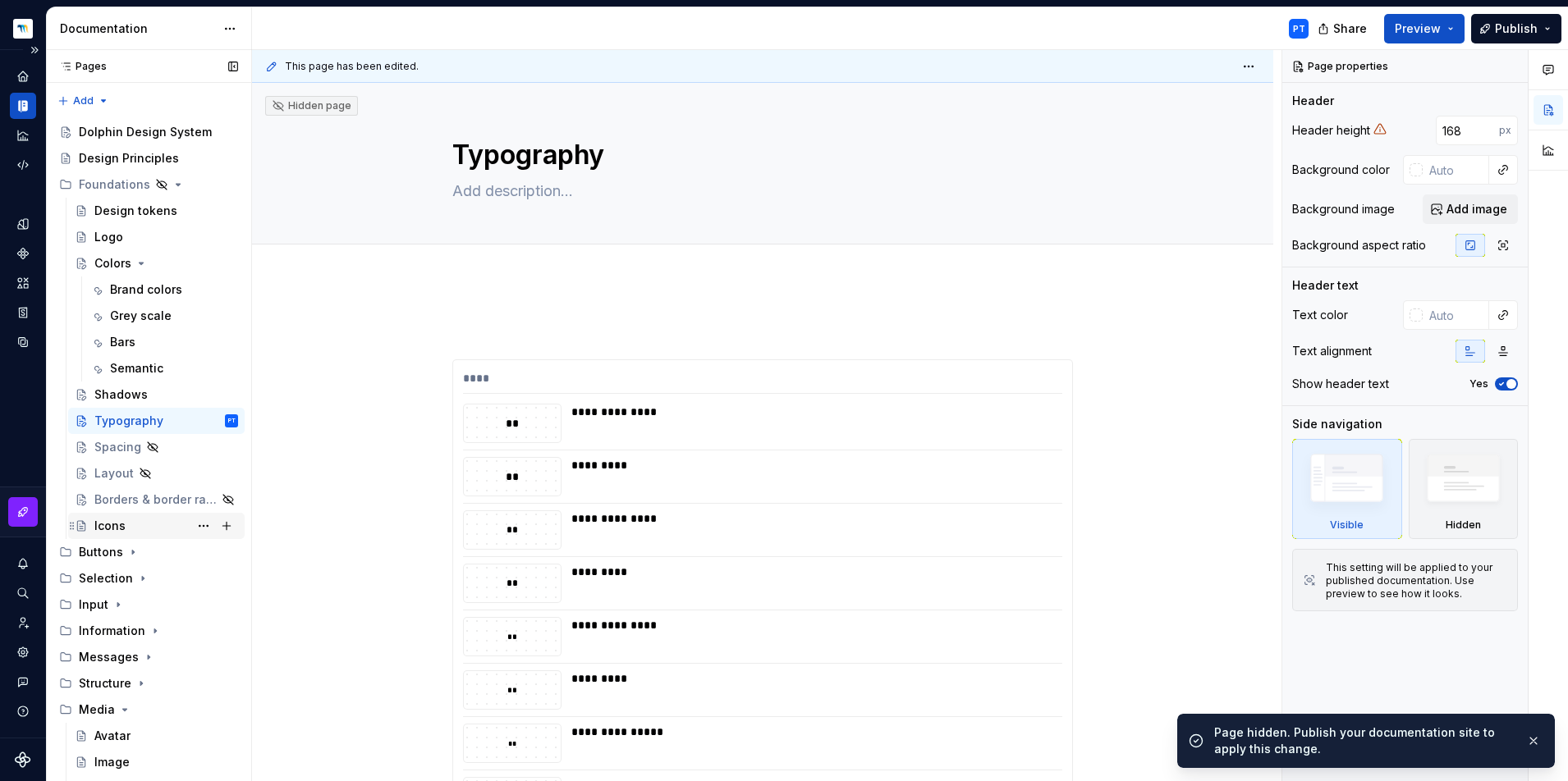
click at [111, 518] on div "Icons" at bounding box center [109, 526] width 31 height 17
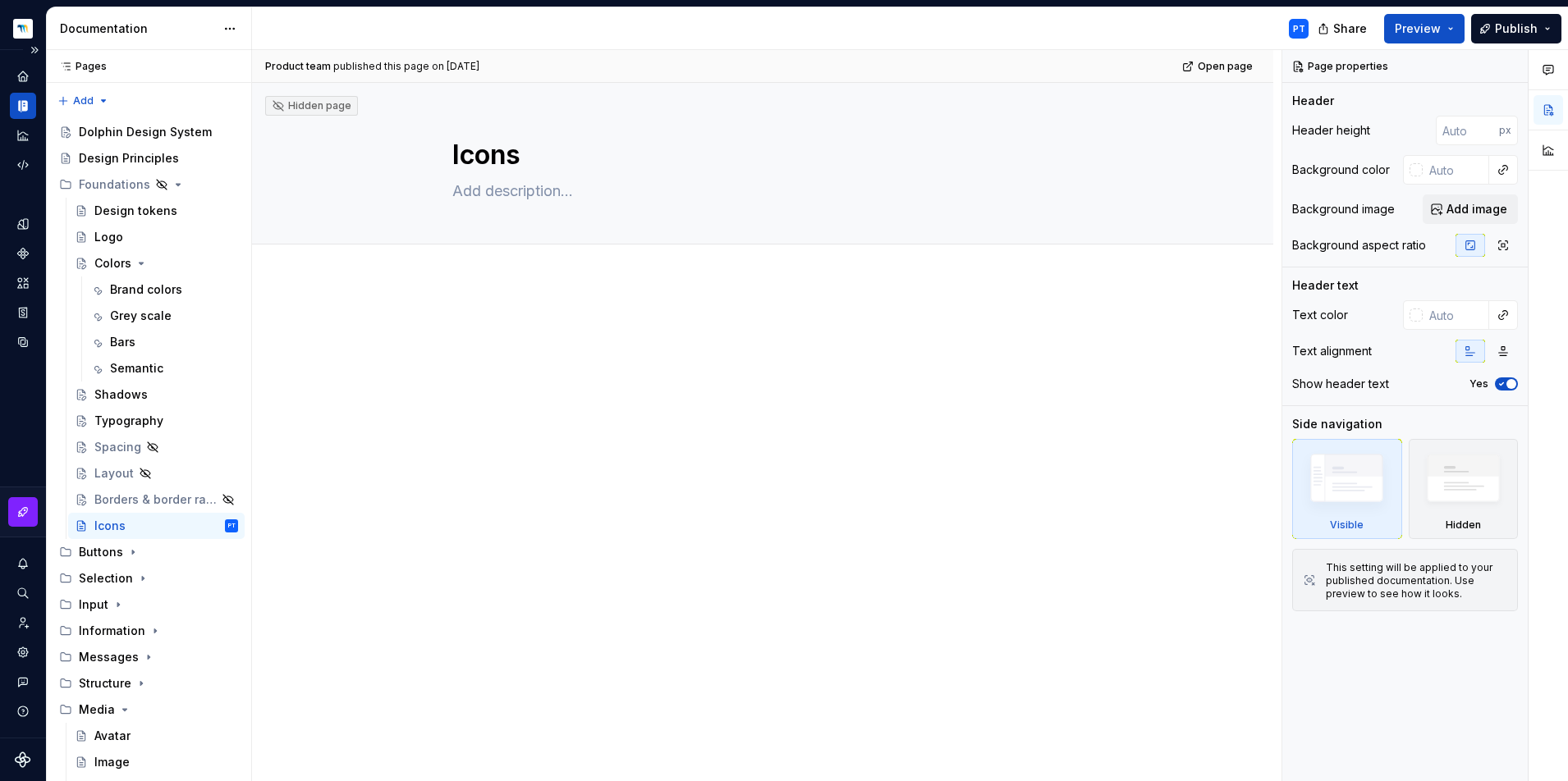
type textarea "*"
click at [489, 350] on div at bounding box center [762, 351] width 620 height 62
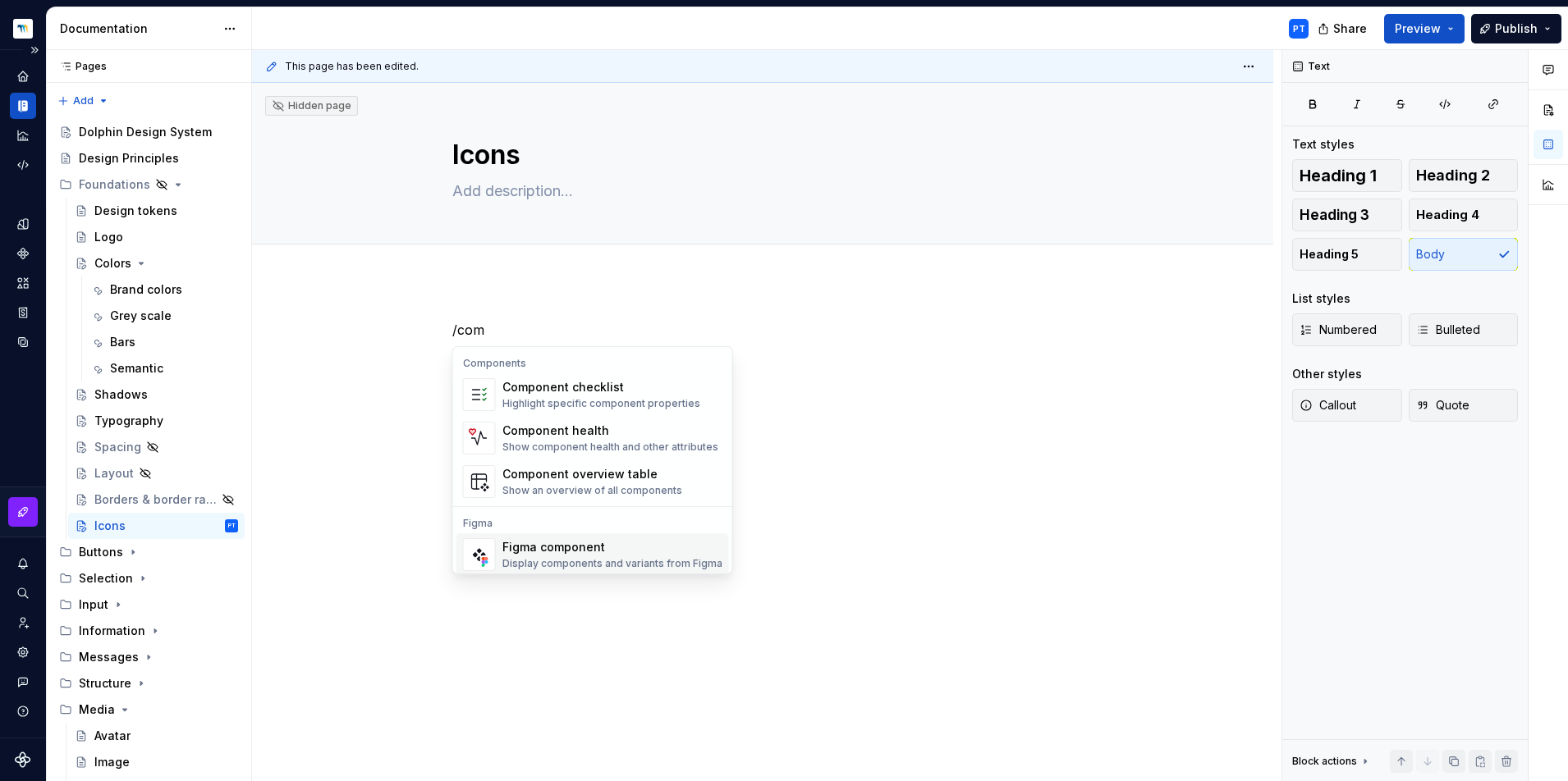
scroll to position [16, 0]
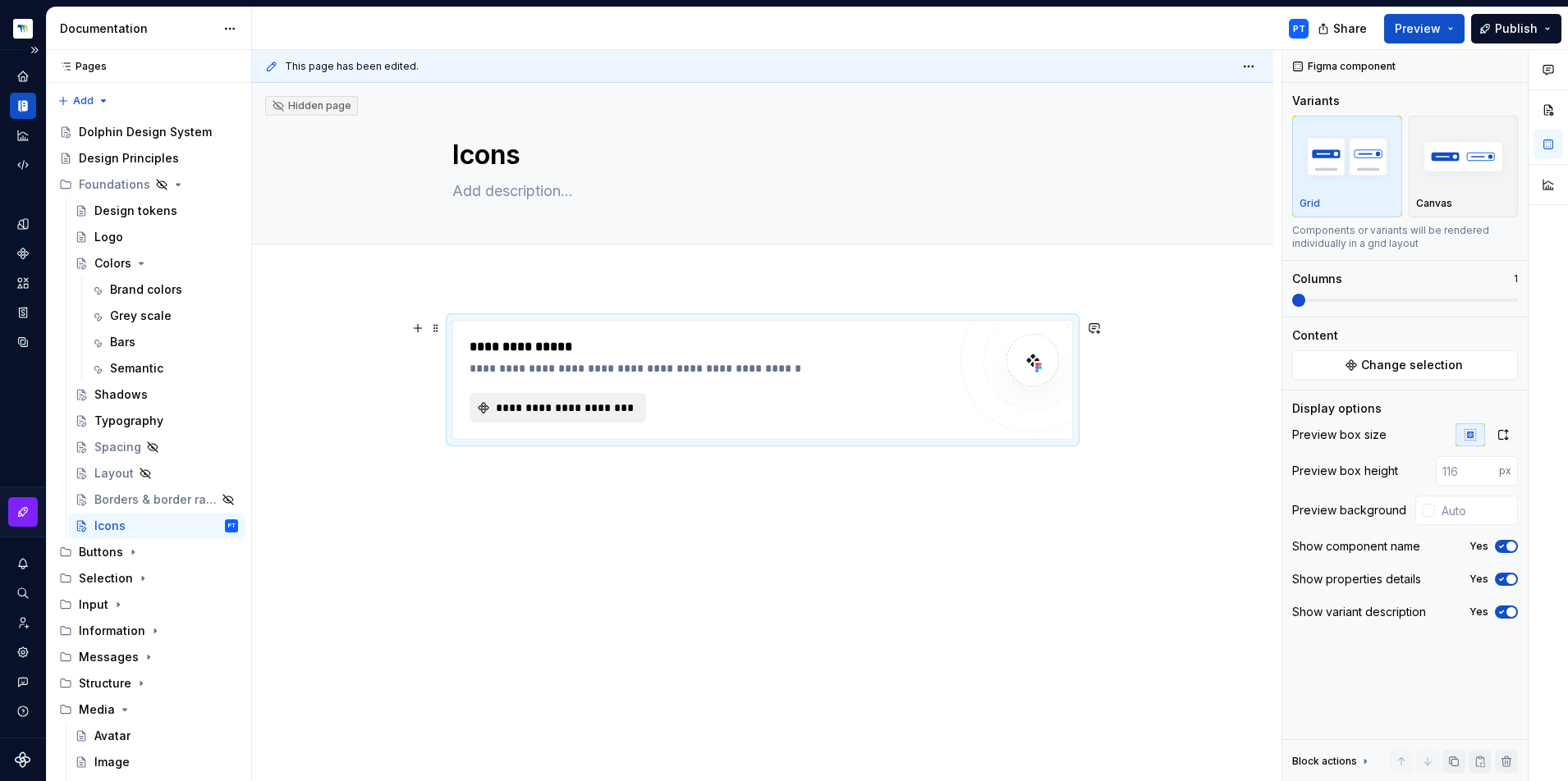
click at [575, 407] on span "**********" at bounding box center [564, 407] width 142 height 17
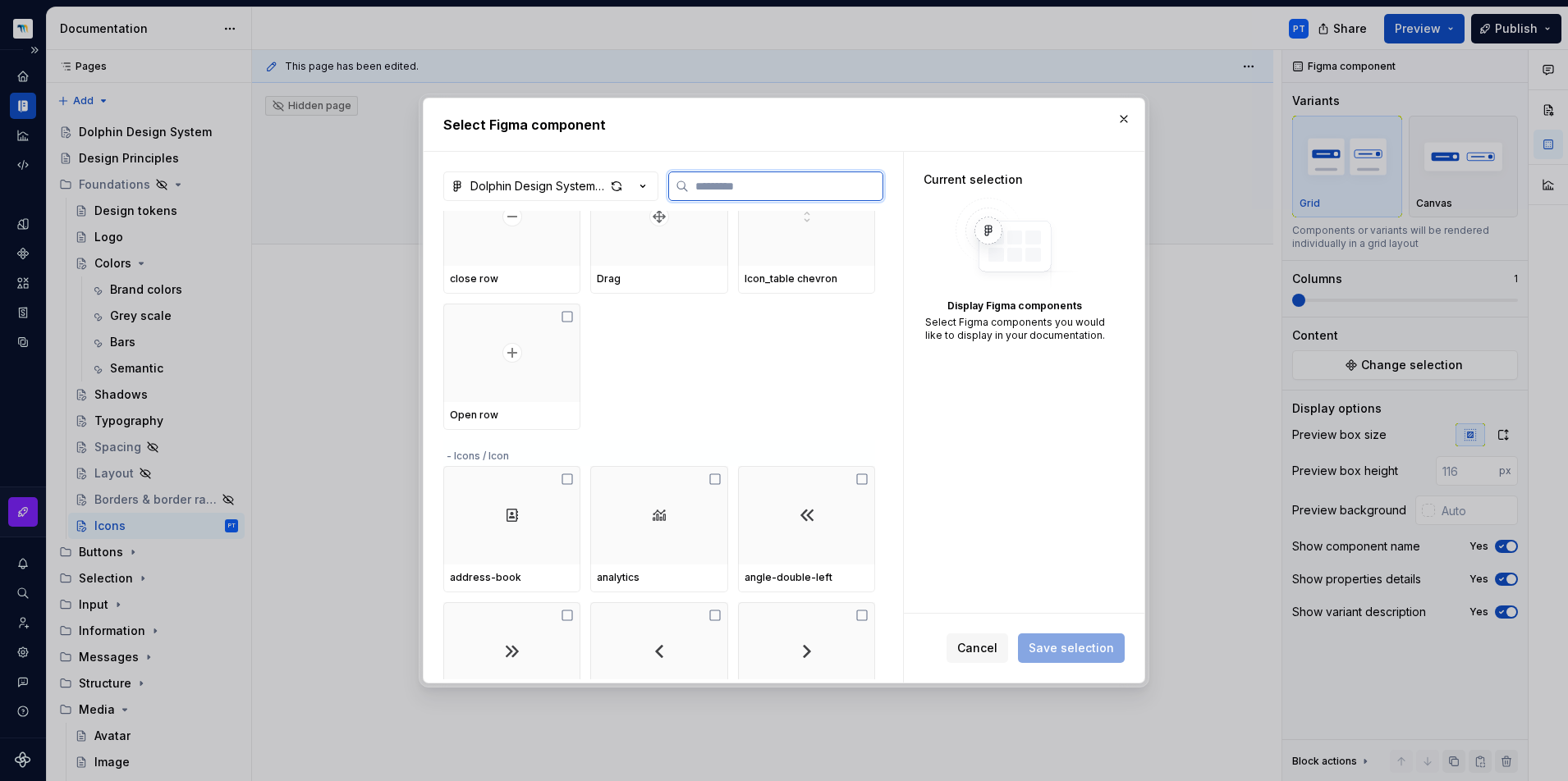
scroll to position [337, 0]
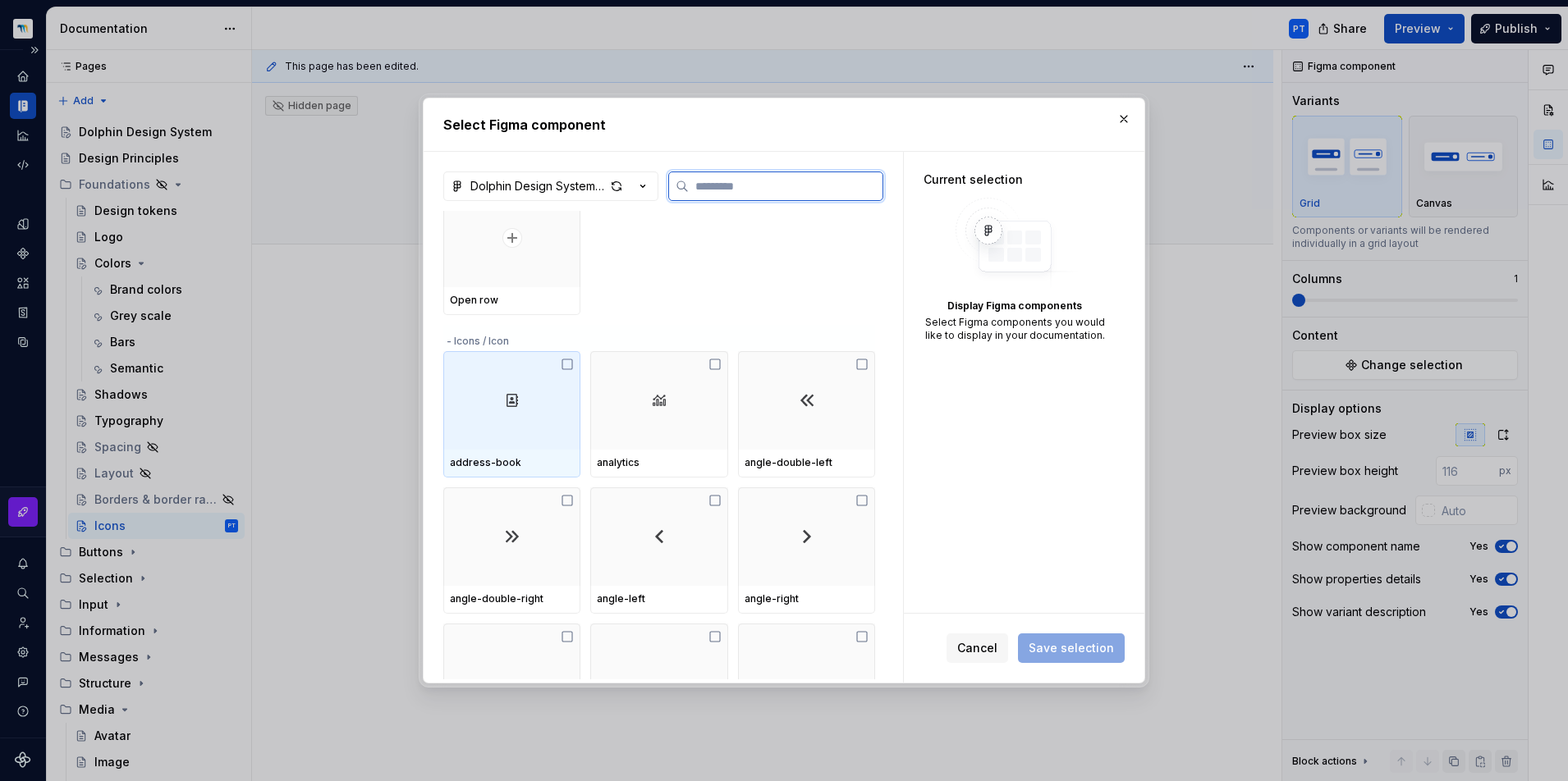
click at [526, 410] on div at bounding box center [512, 400] width 137 height 99
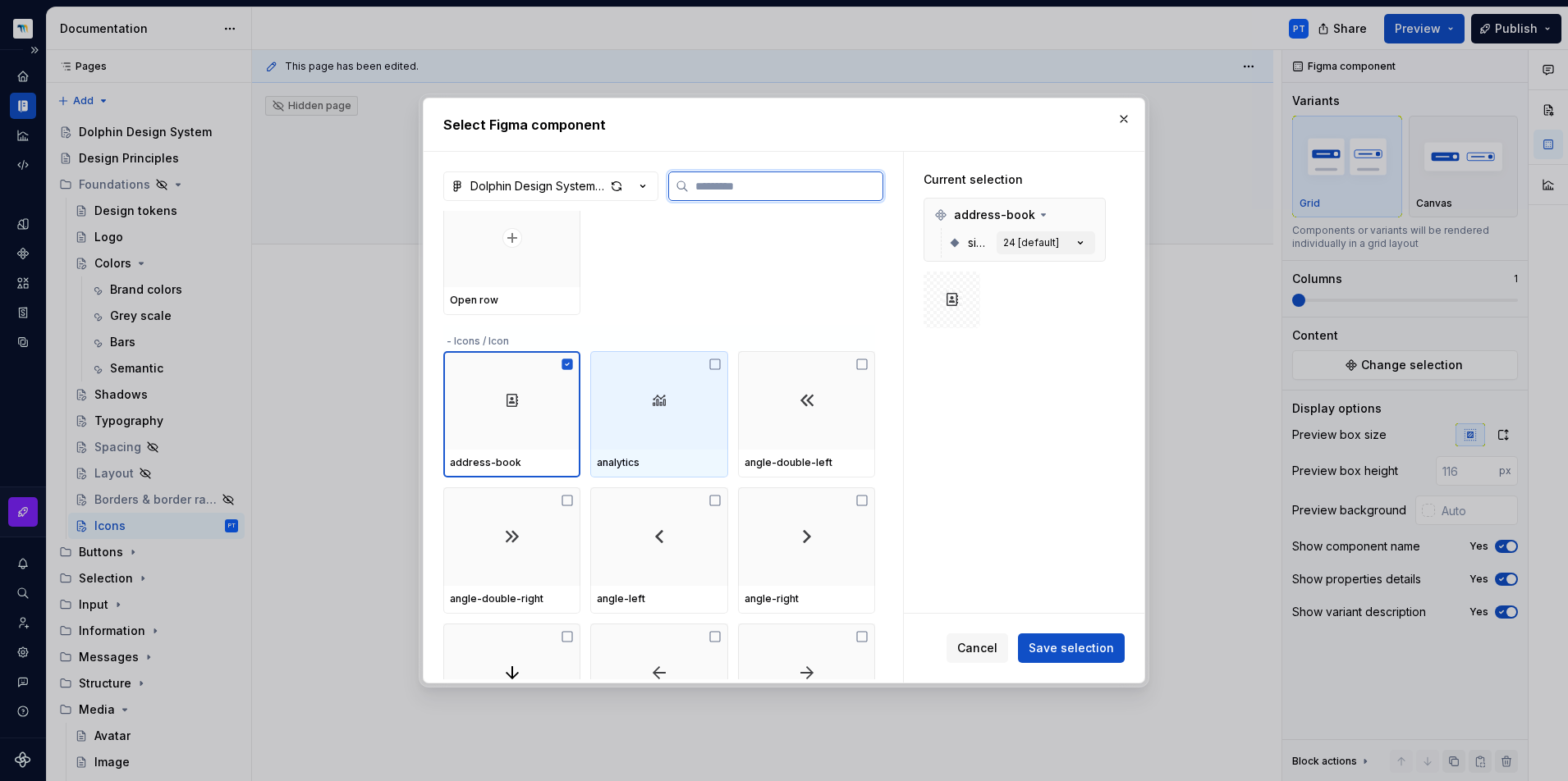
click at [682, 406] on div at bounding box center [659, 400] width 137 height 99
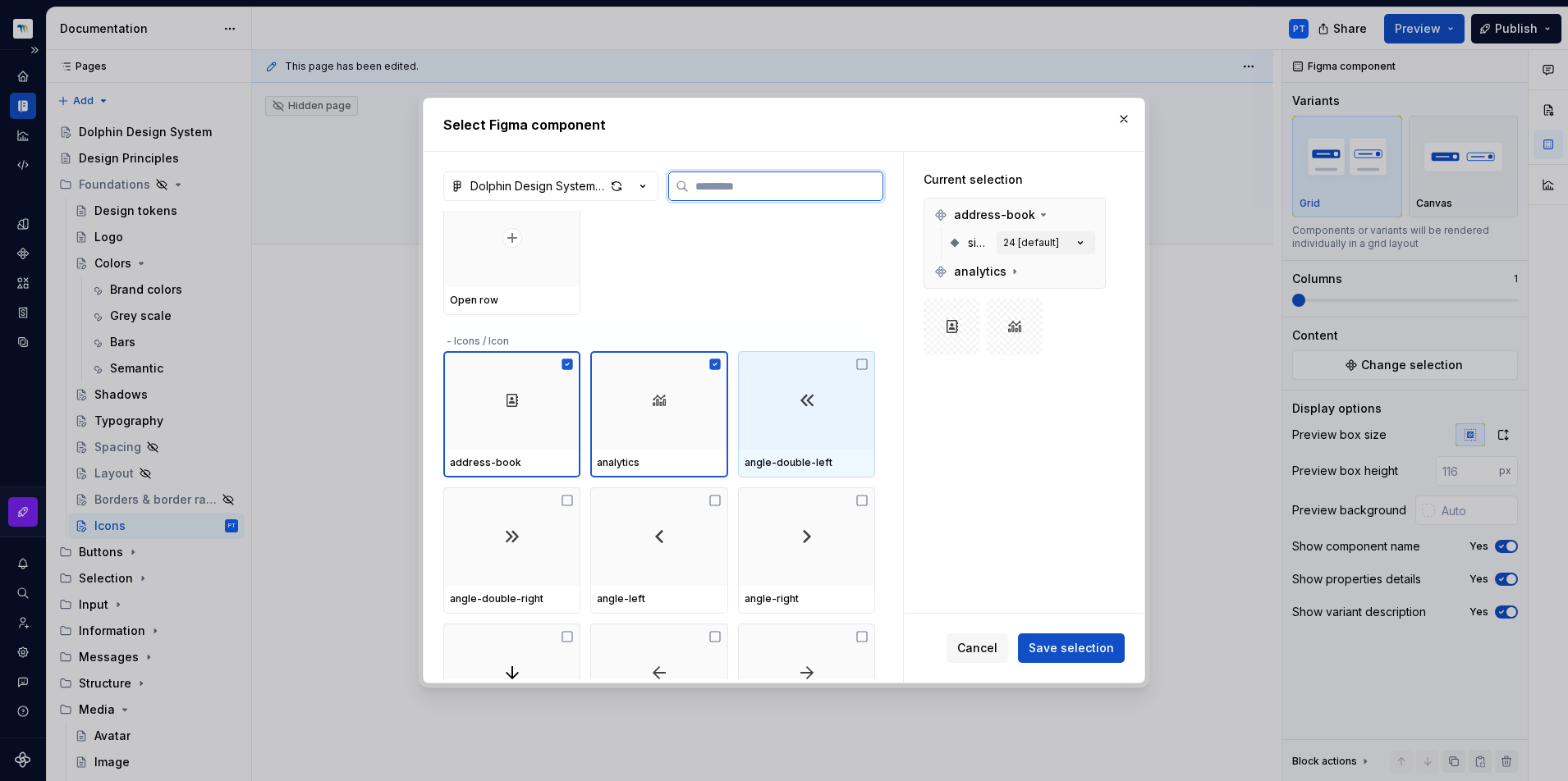
click at [805, 416] on div at bounding box center [807, 400] width 137 height 99
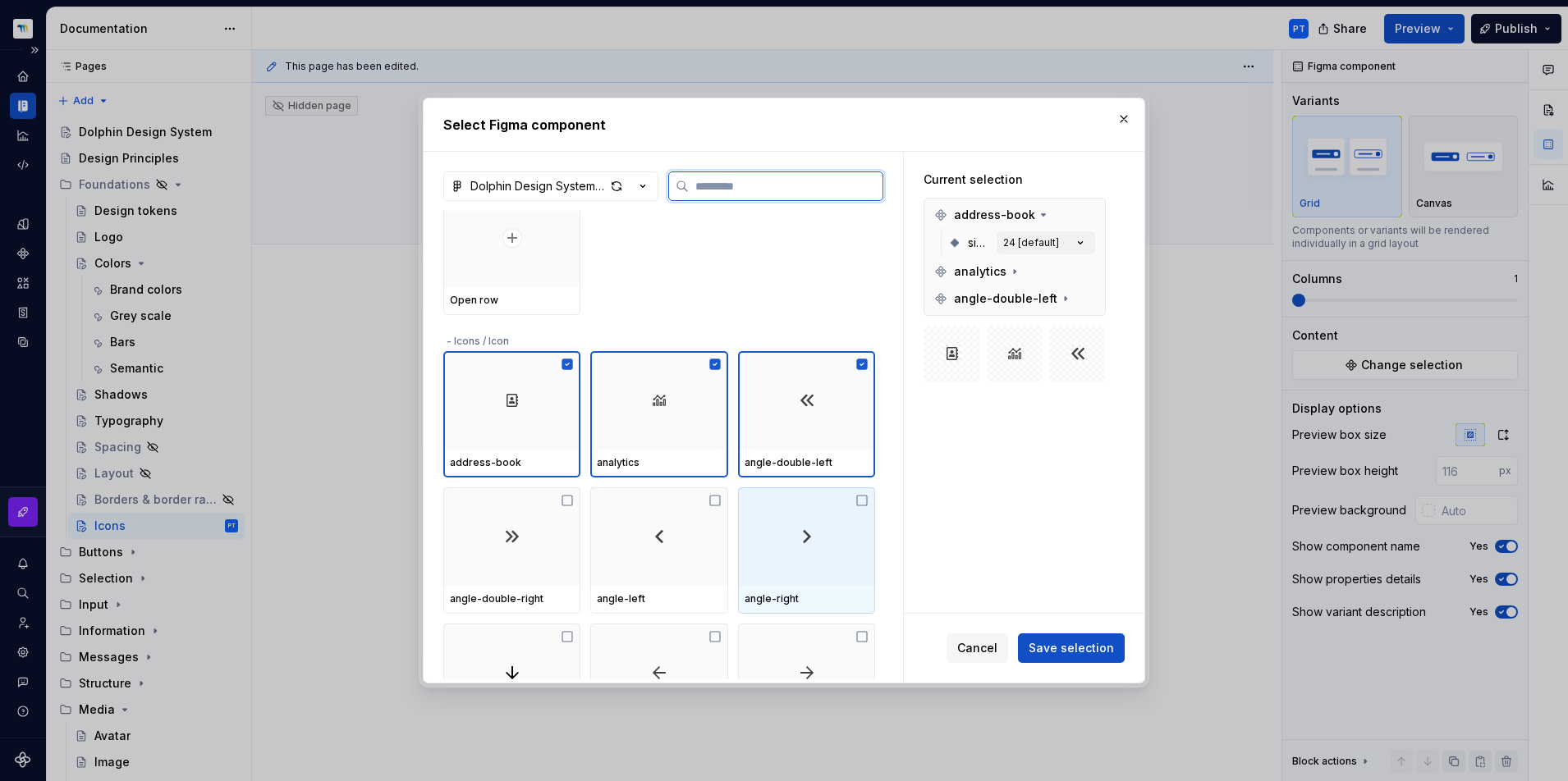
click at [808, 530] on img at bounding box center [807, 536] width 19 height 19
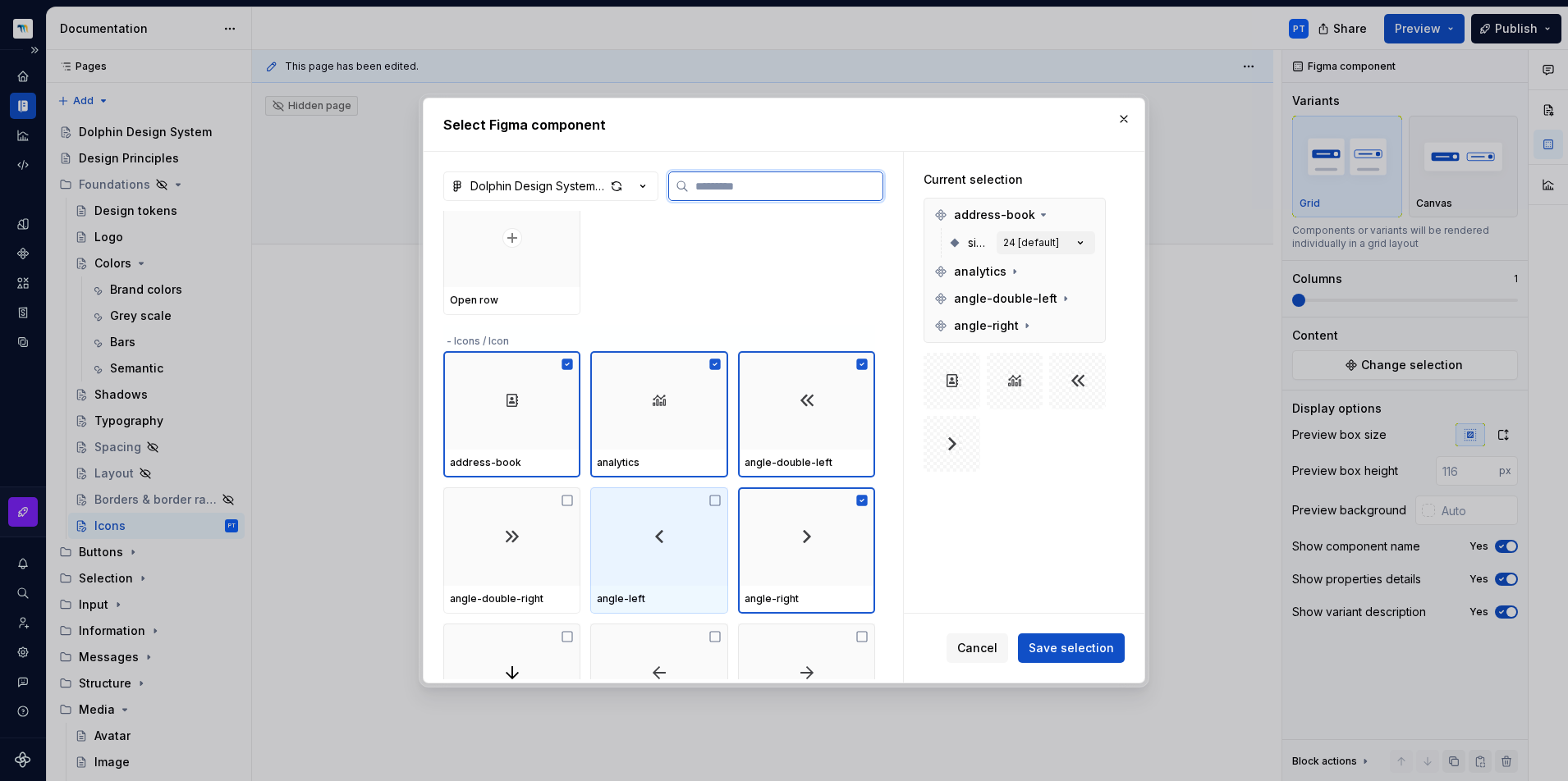
click at [639, 540] on div at bounding box center [659, 536] width 137 height 99
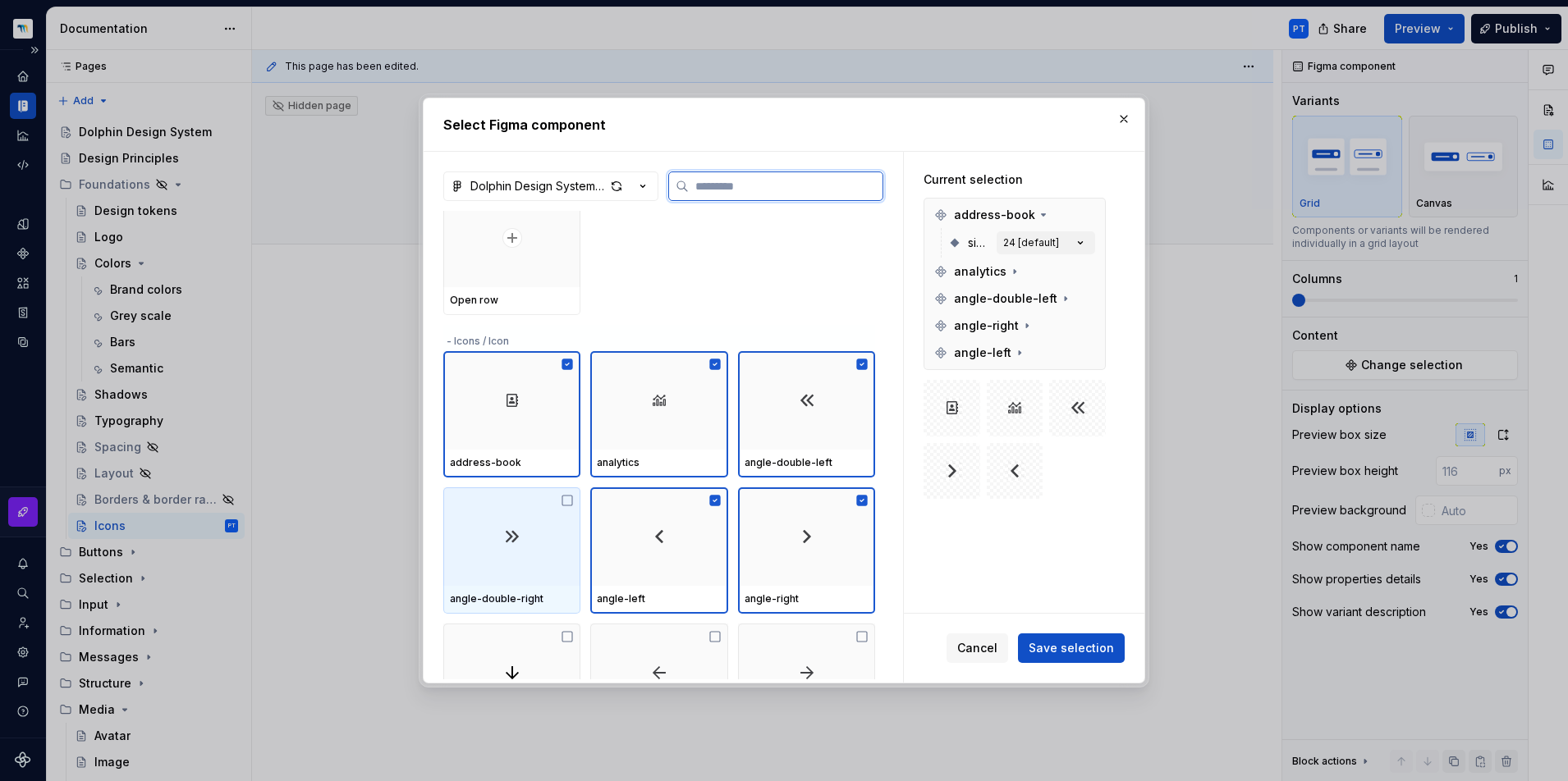
click at [509, 535] on img at bounding box center [512, 536] width 19 height 19
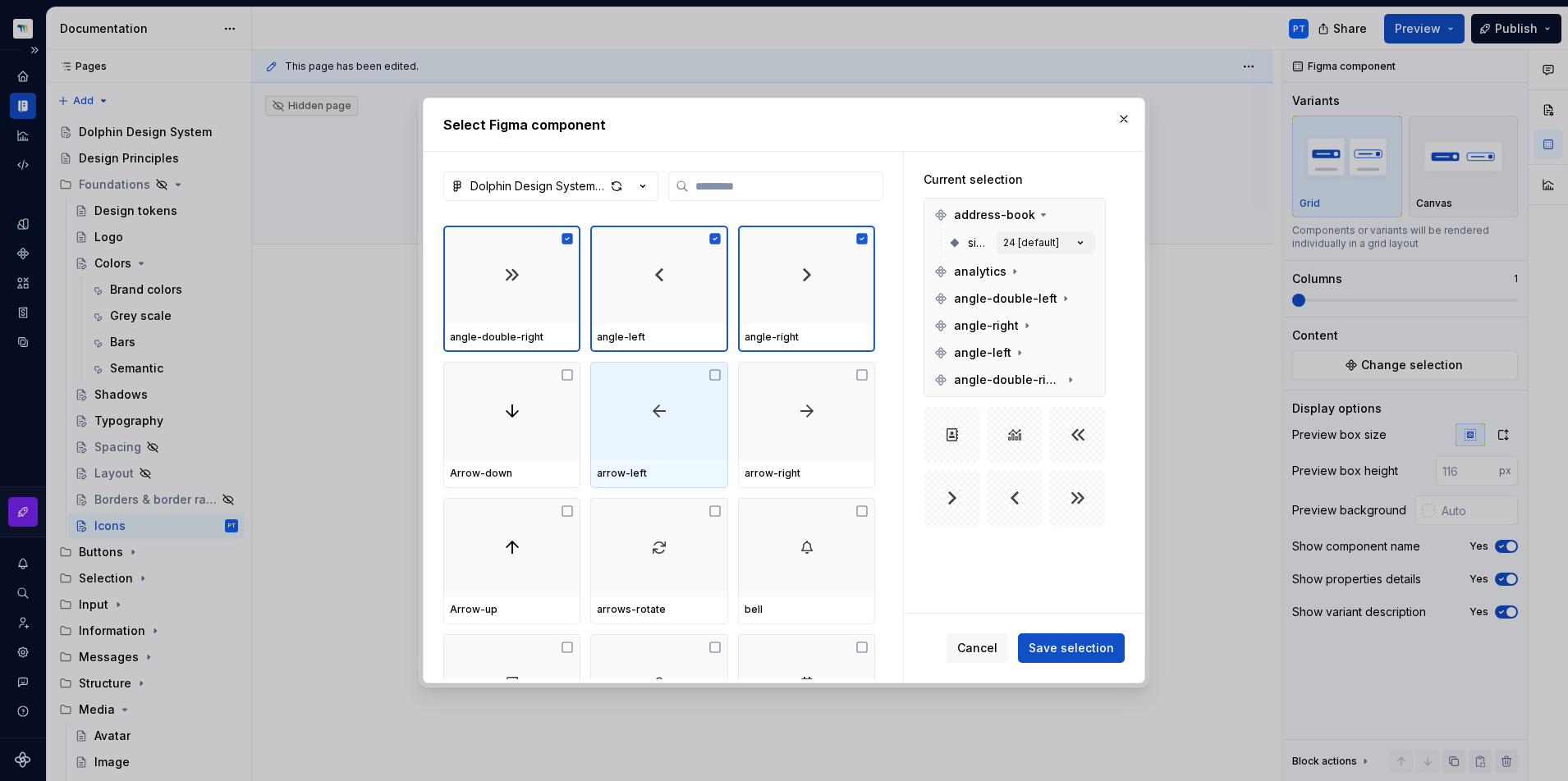
scroll to position [573, 0]
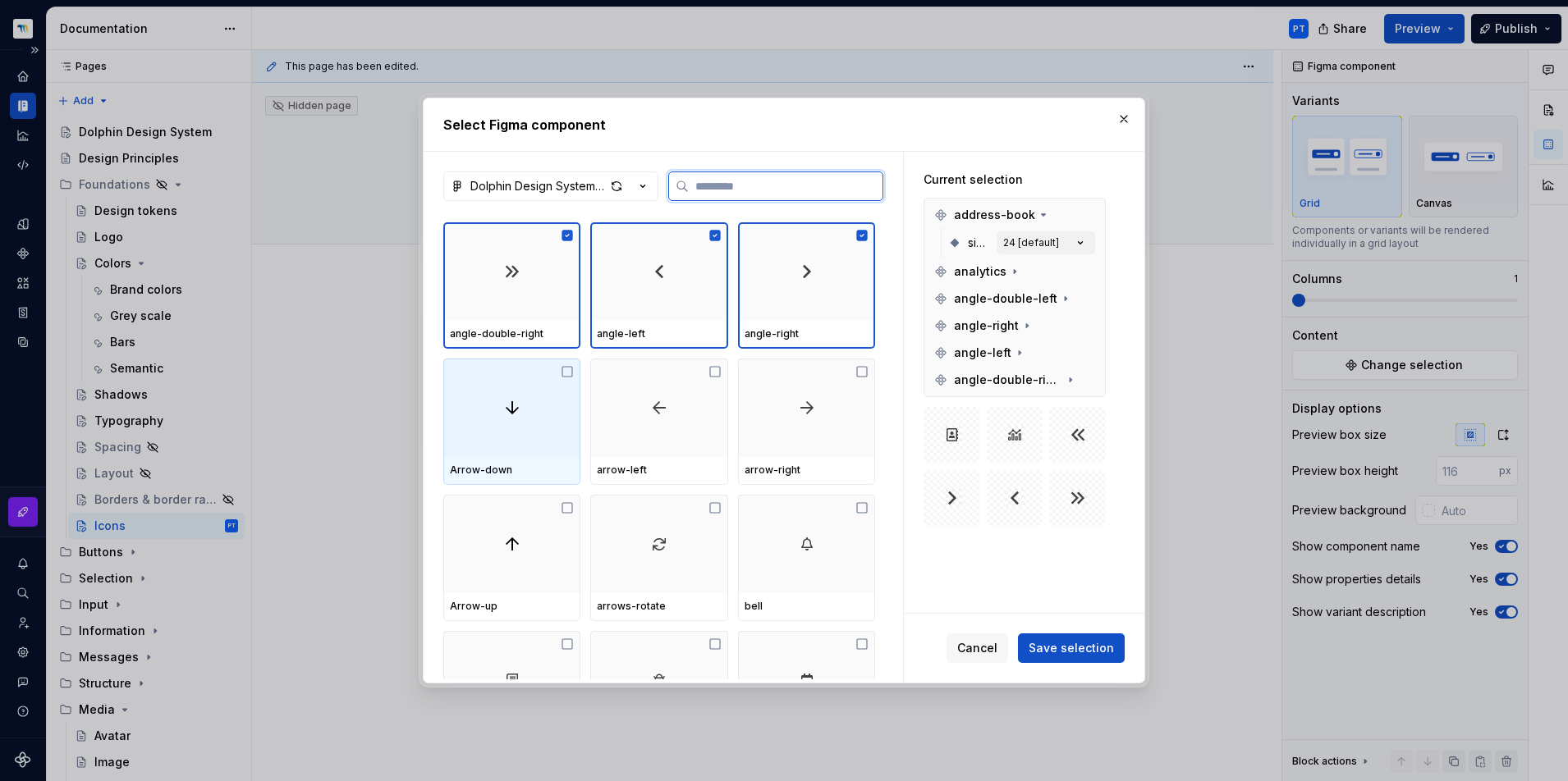
click at [489, 395] on div at bounding box center [512, 408] width 137 height 99
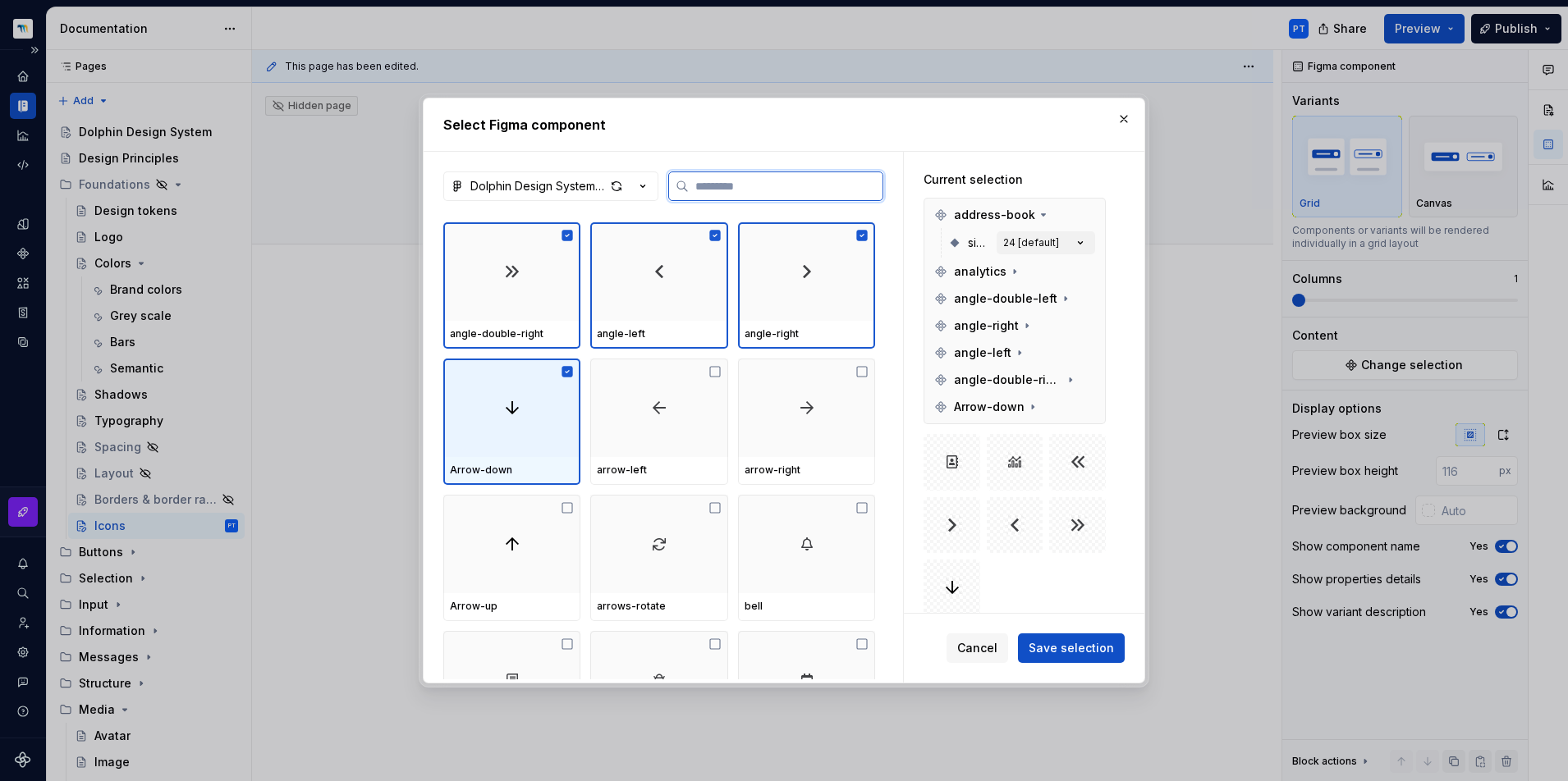
click at [653, 395] on div at bounding box center [659, 408] width 137 height 99
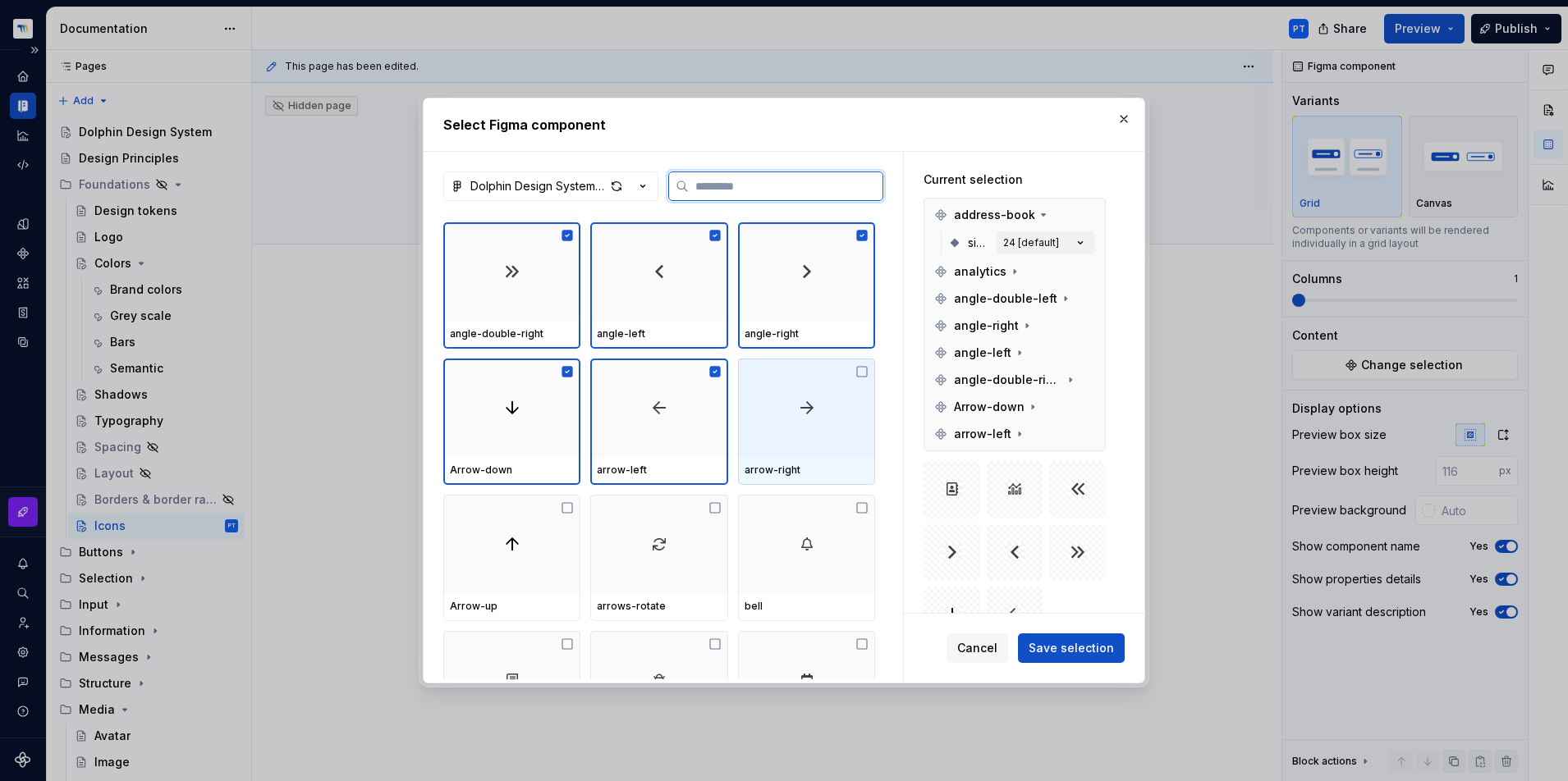
click at [852, 406] on div at bounding box center [807, 408] width 137 height 99
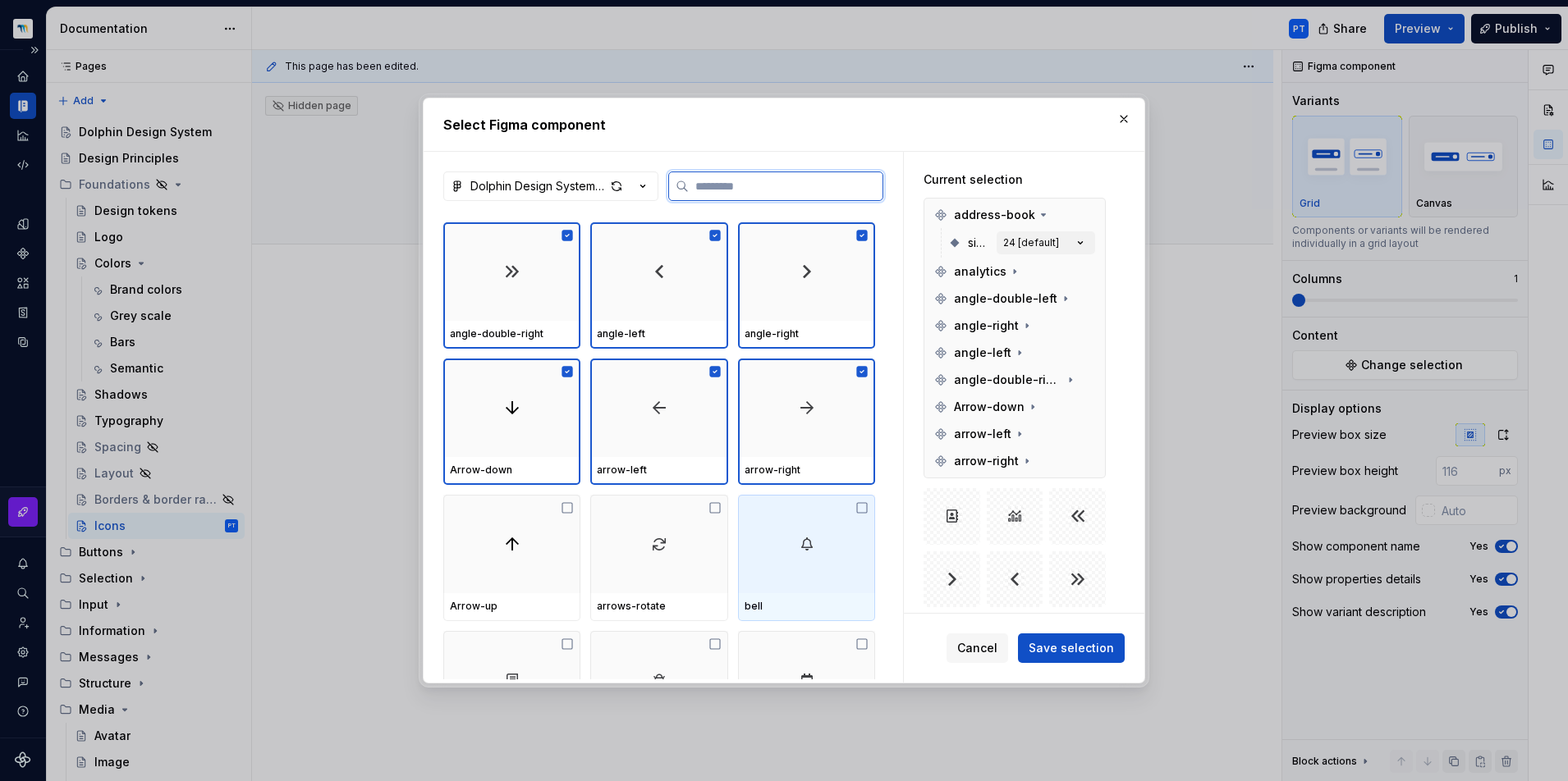
click at [800, 546] on img at bounding box center [807, 544] width 19 height 19
click at [648, 544] on div at bounding box center [659, 544] width 137 height 99
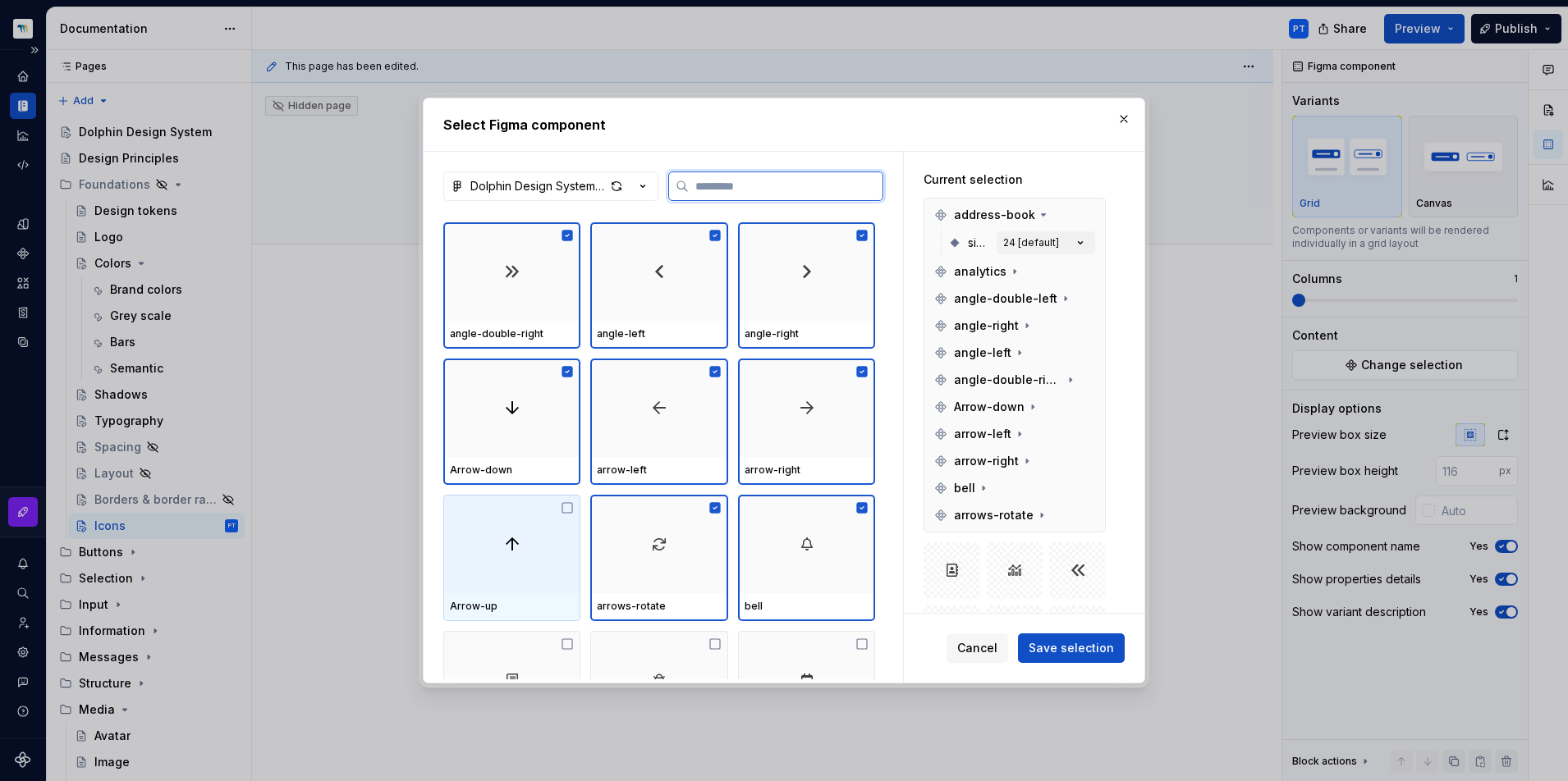
click at [511, 535] on img at bounding box center [512, 544] width 19 height 19
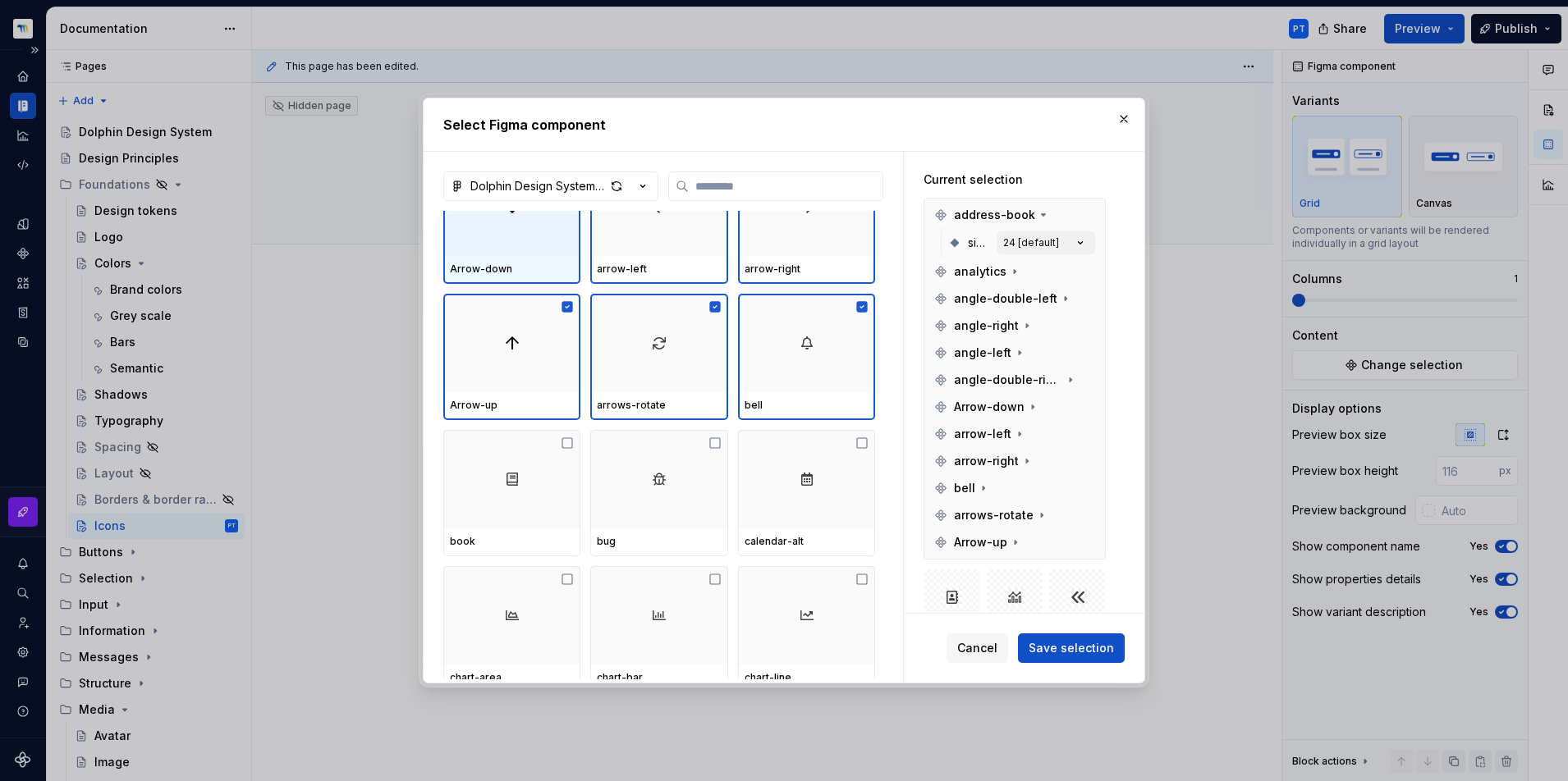
scroll to position [810, 0]
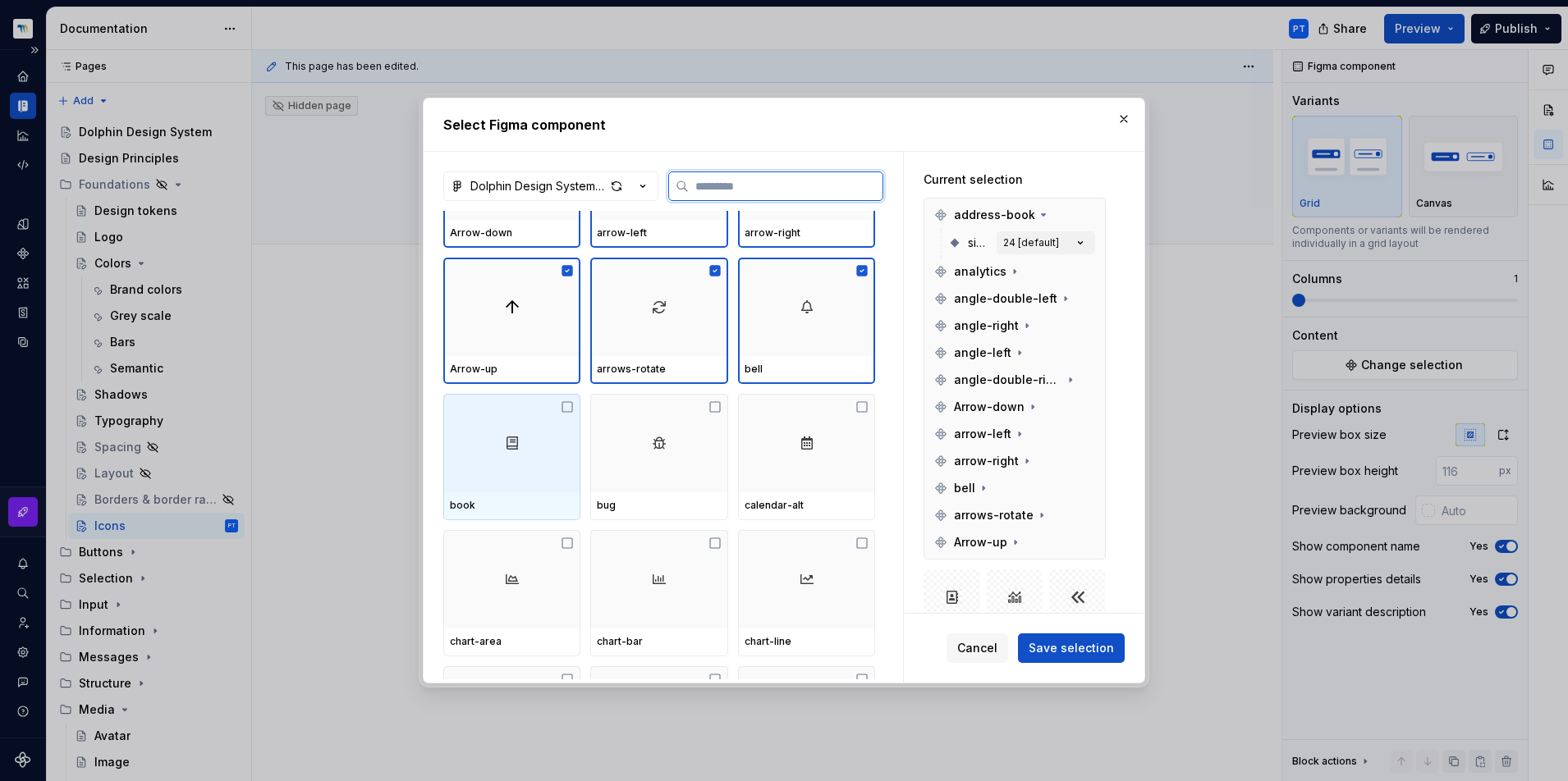
drag, startPoint x: 520, startPoint y: 434, endPoint x: 696, endPoint y: 446, distance: 176.4
click at [520, 434] on img at bounding box center [512, 443] width 19 height 19
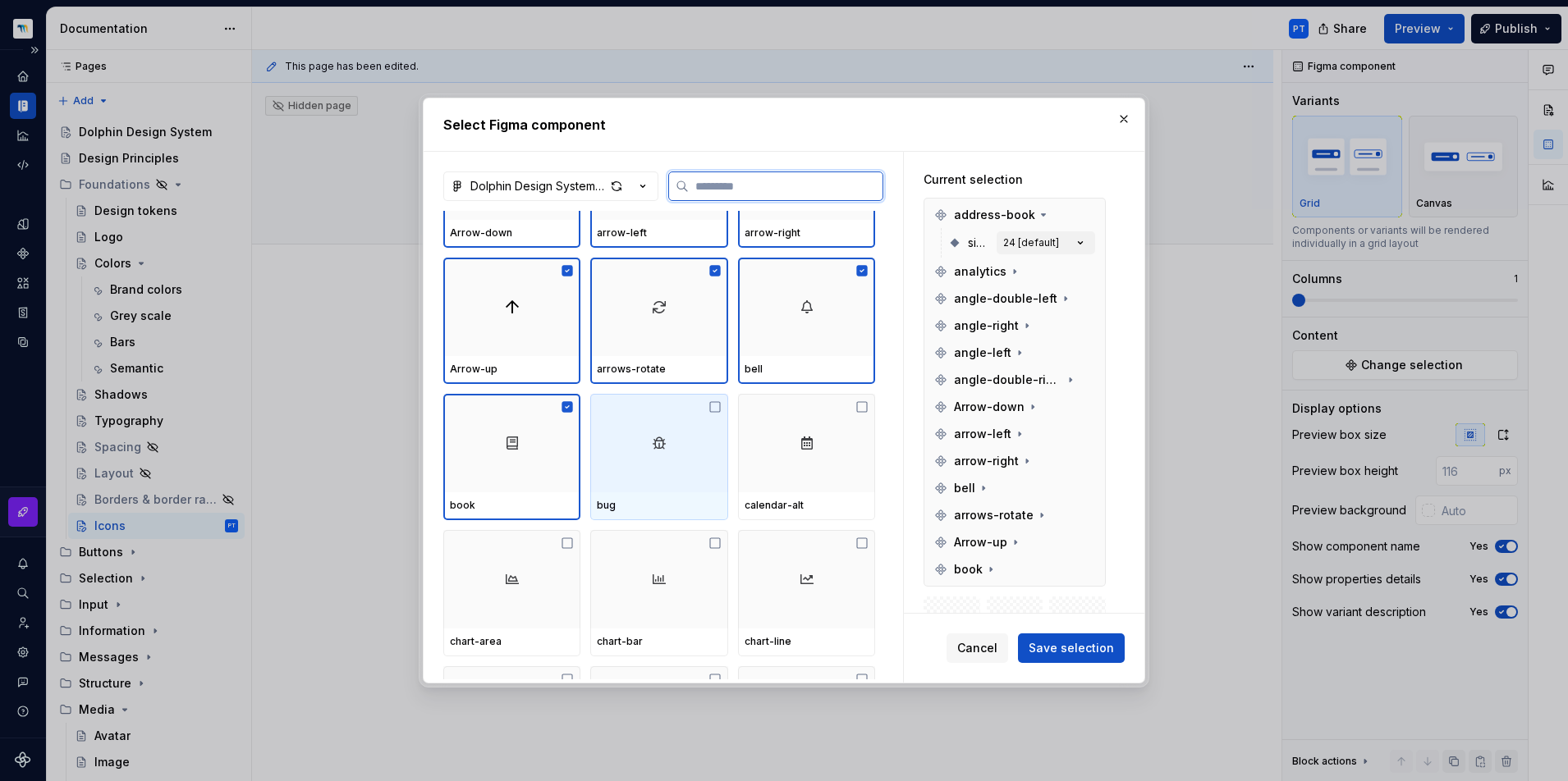
click at [700, 446] on div at bounding box center [659, 443] width 137 height 99
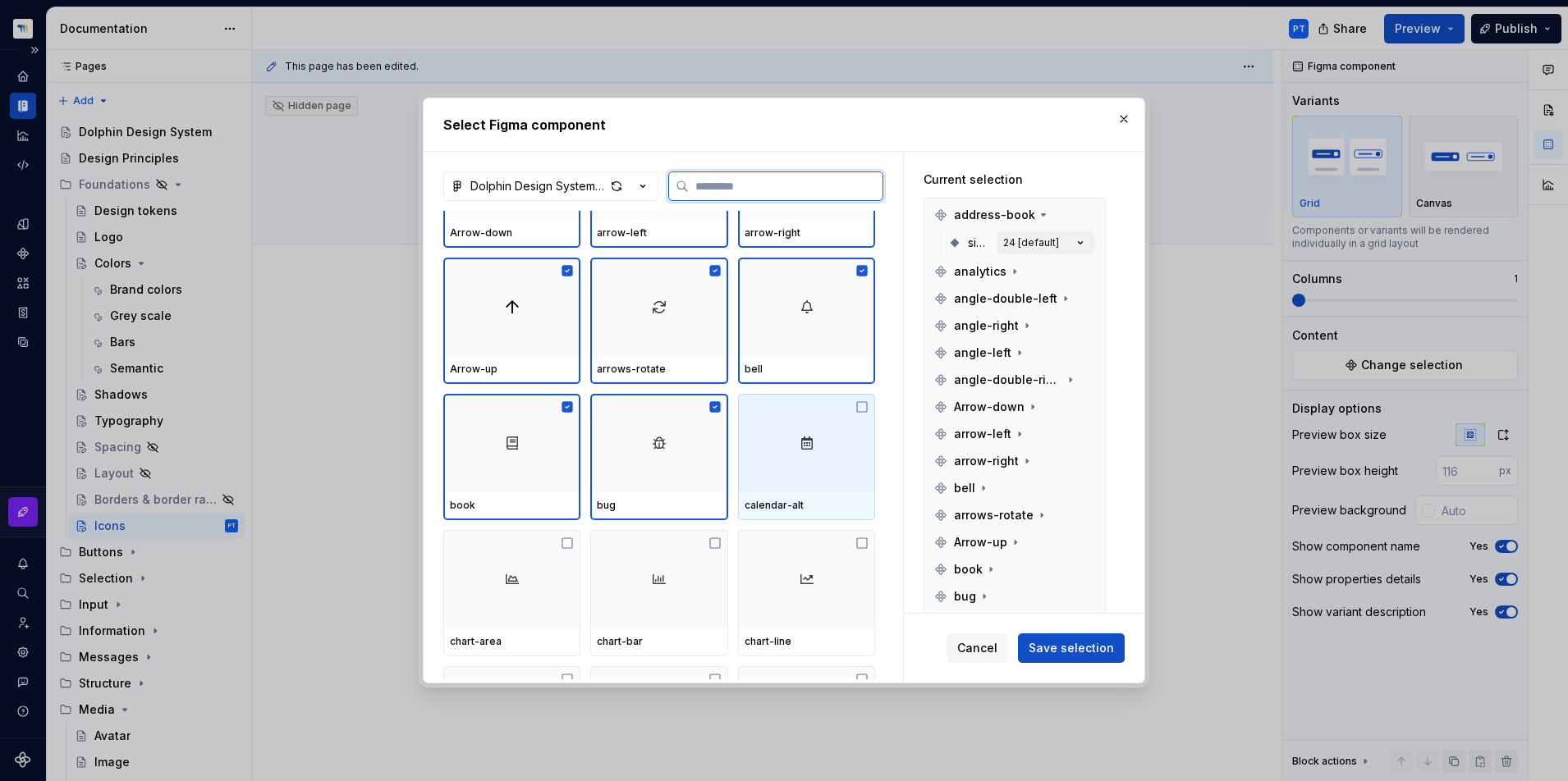
click at [824, 445] on div at bounding box center [807, 443] width 137 height 99
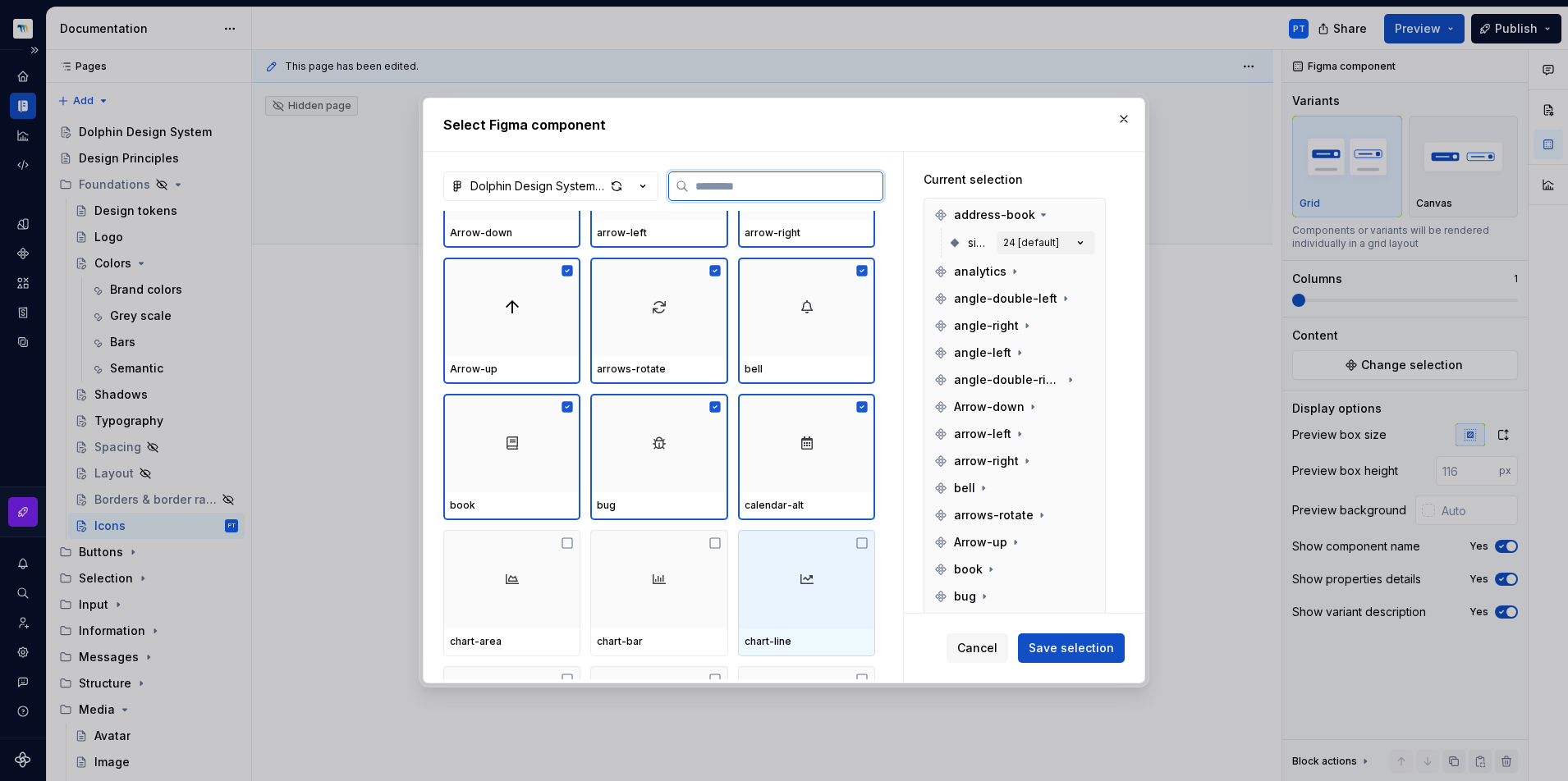
click at [793, 559] on div at bounding box center [807, 580] width 137 height 99
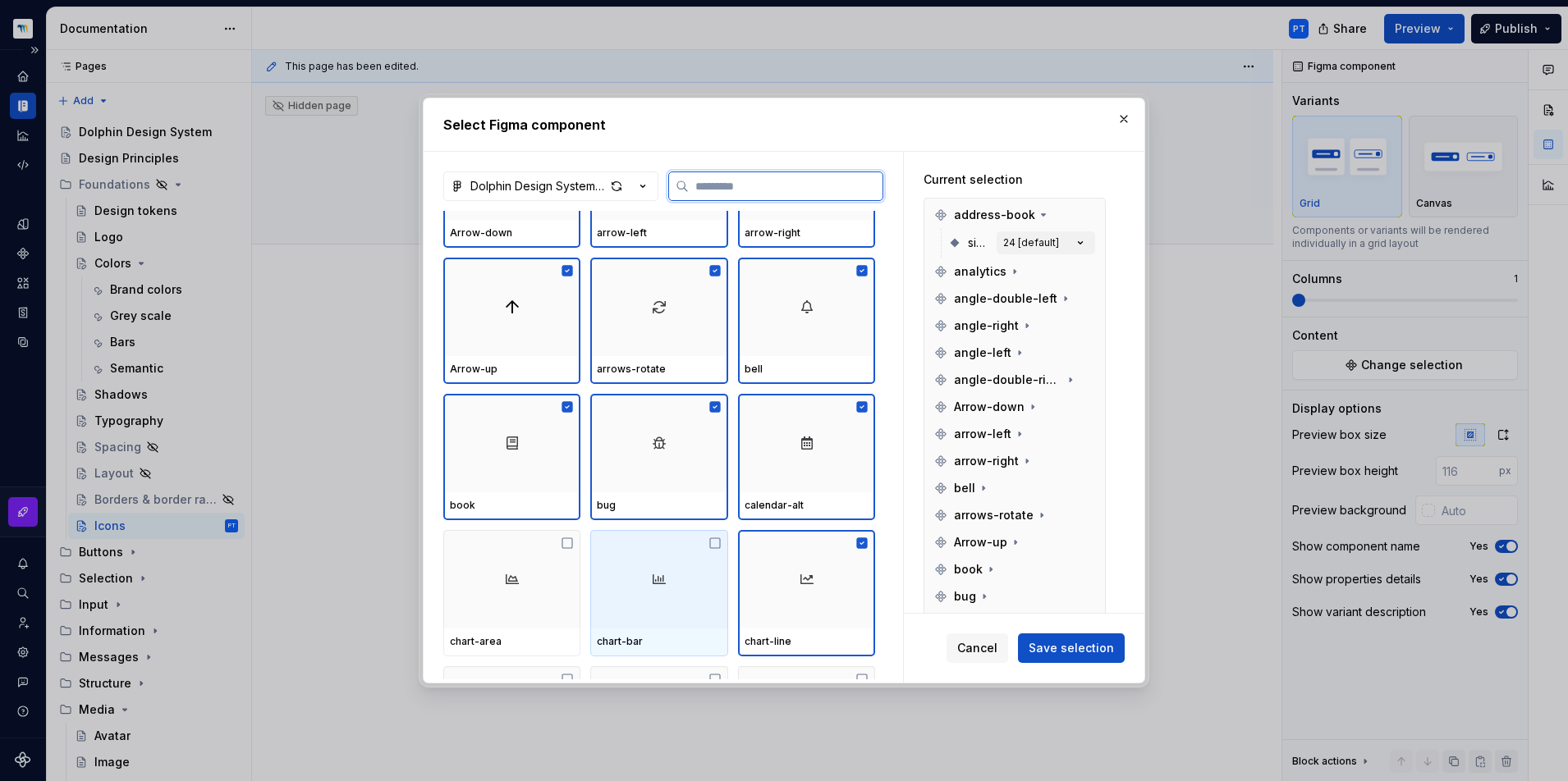
click at [663, 553] on div at bounding box center [659, 580] width 137 height 99
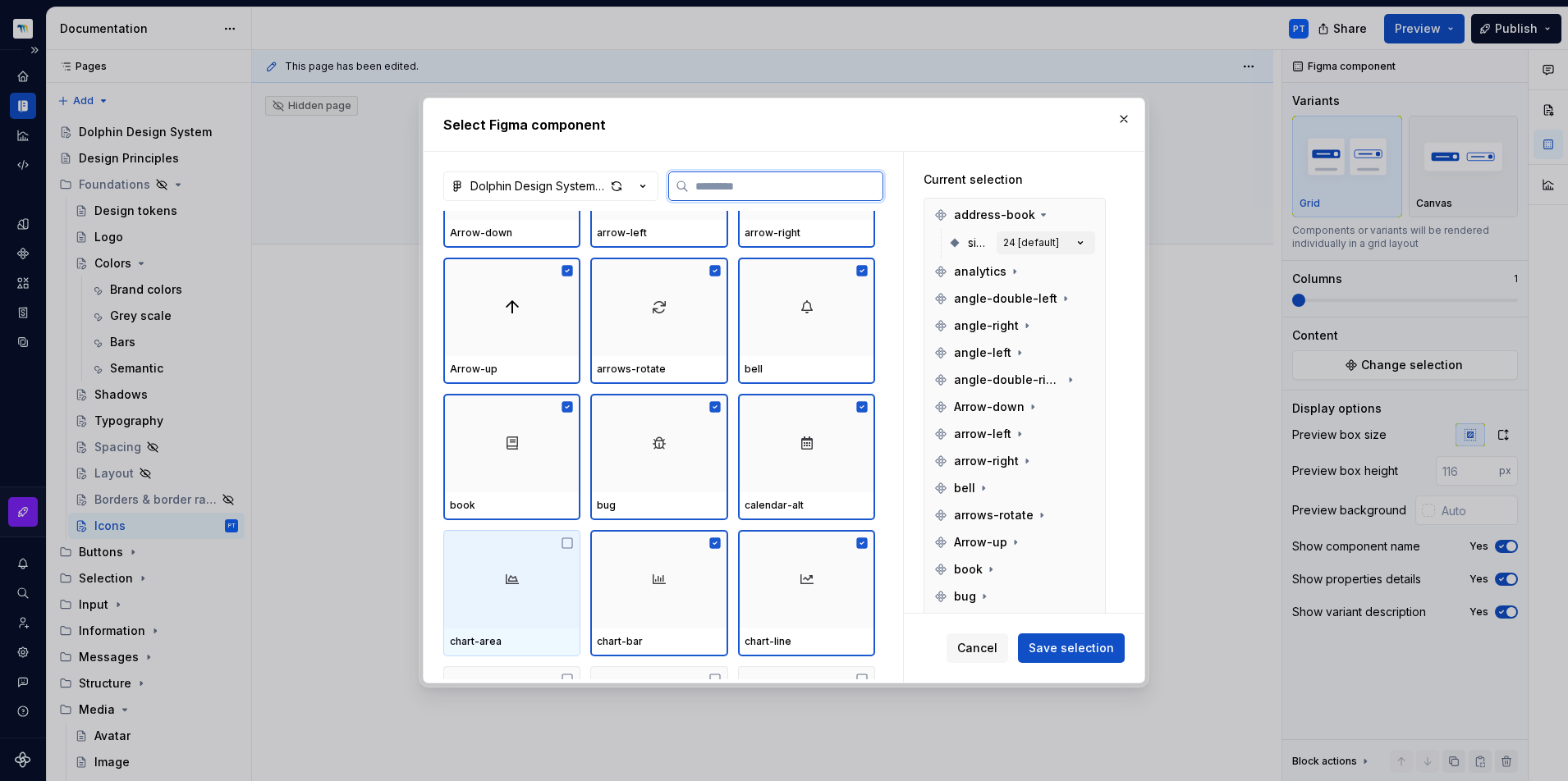
click at [528, 555] on div at bounding box center [512, 580] width 137 height 99
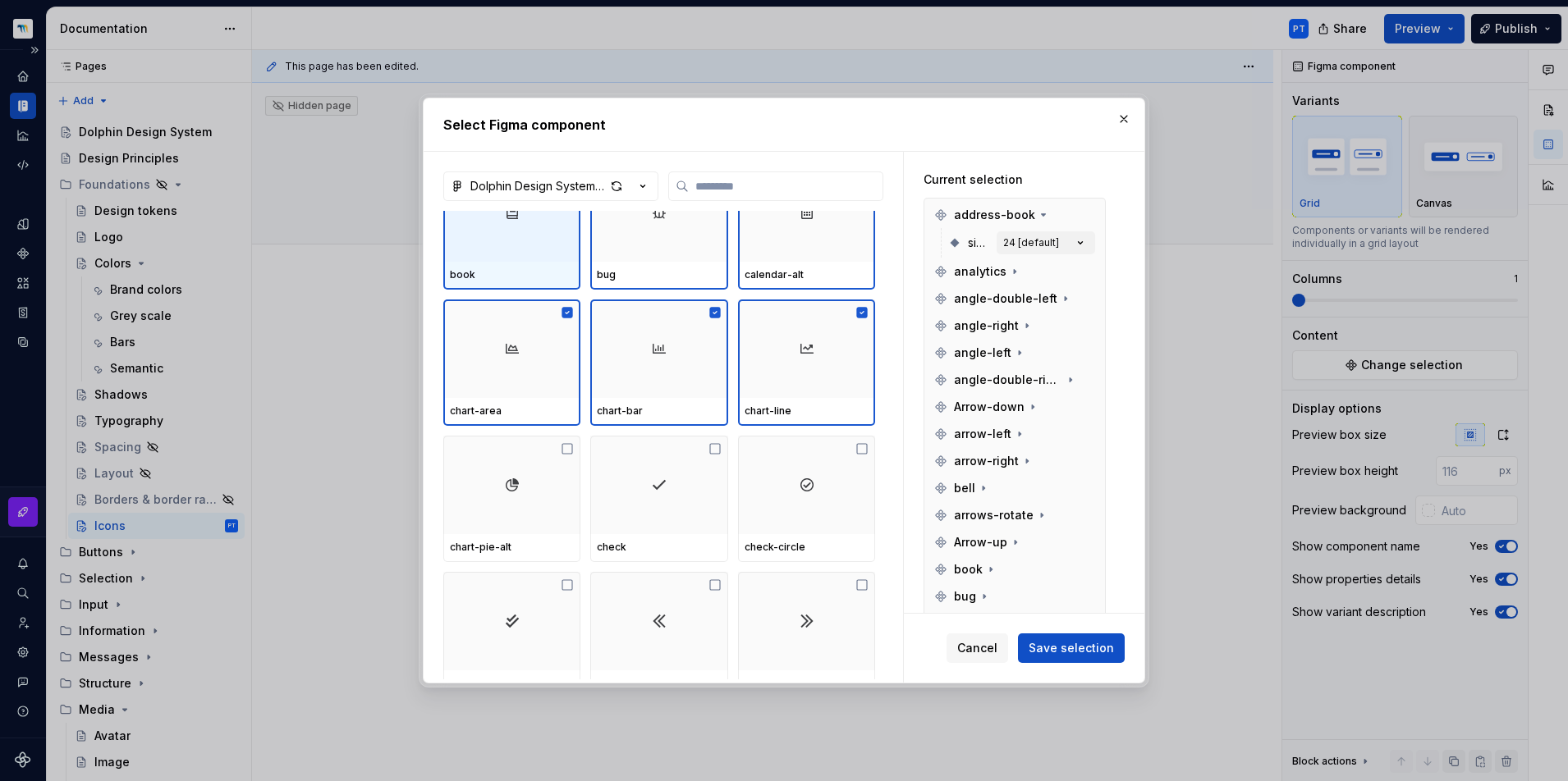
scroll to position [1068, 0]
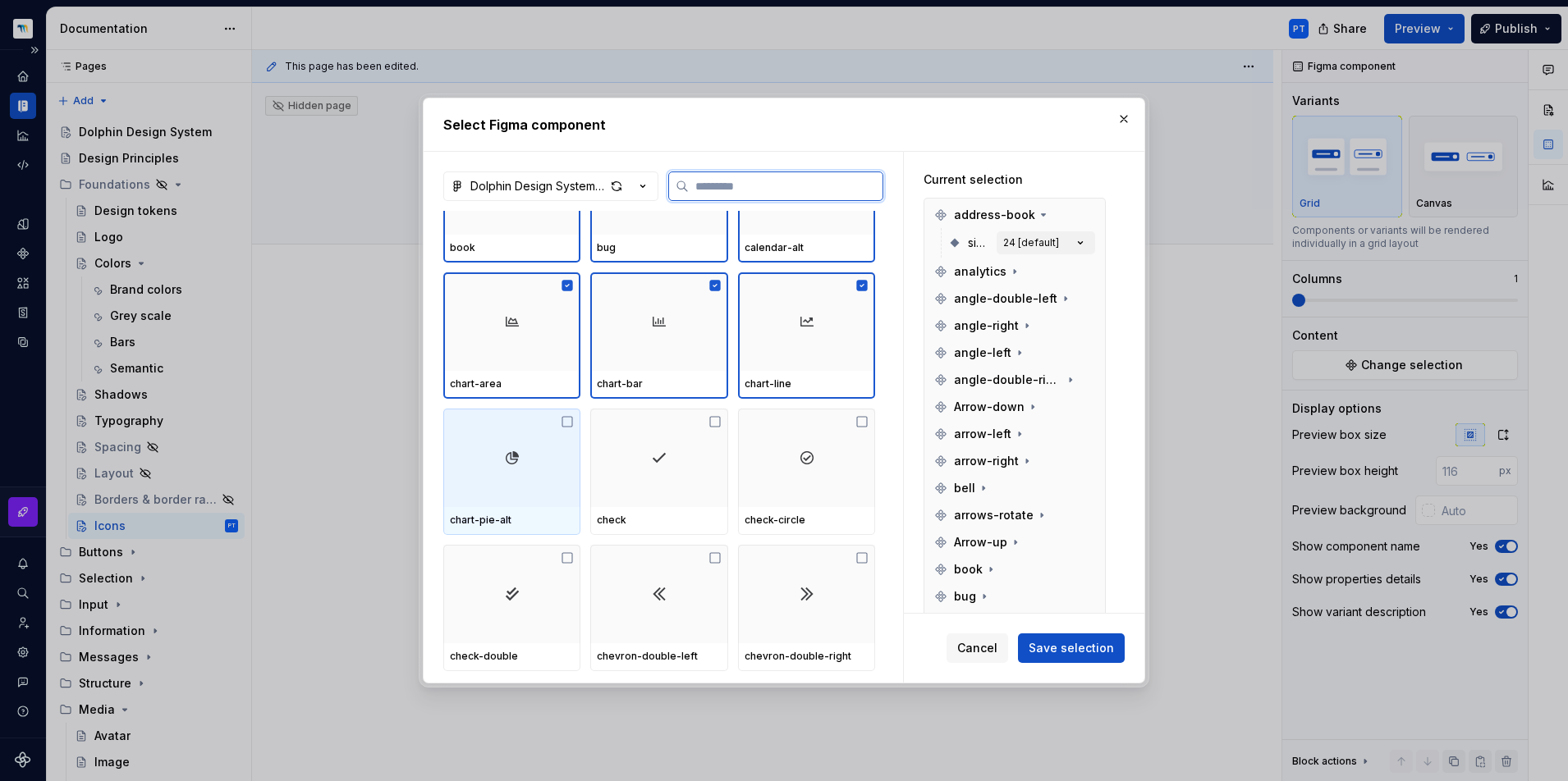
drag, startPoint x: 507, startPoint y: 481, endPoint x: 634, endPoint y: 491, distance: 127.4
click at [508, 480] on div at bounding box center [512, 458] width 137 height 99
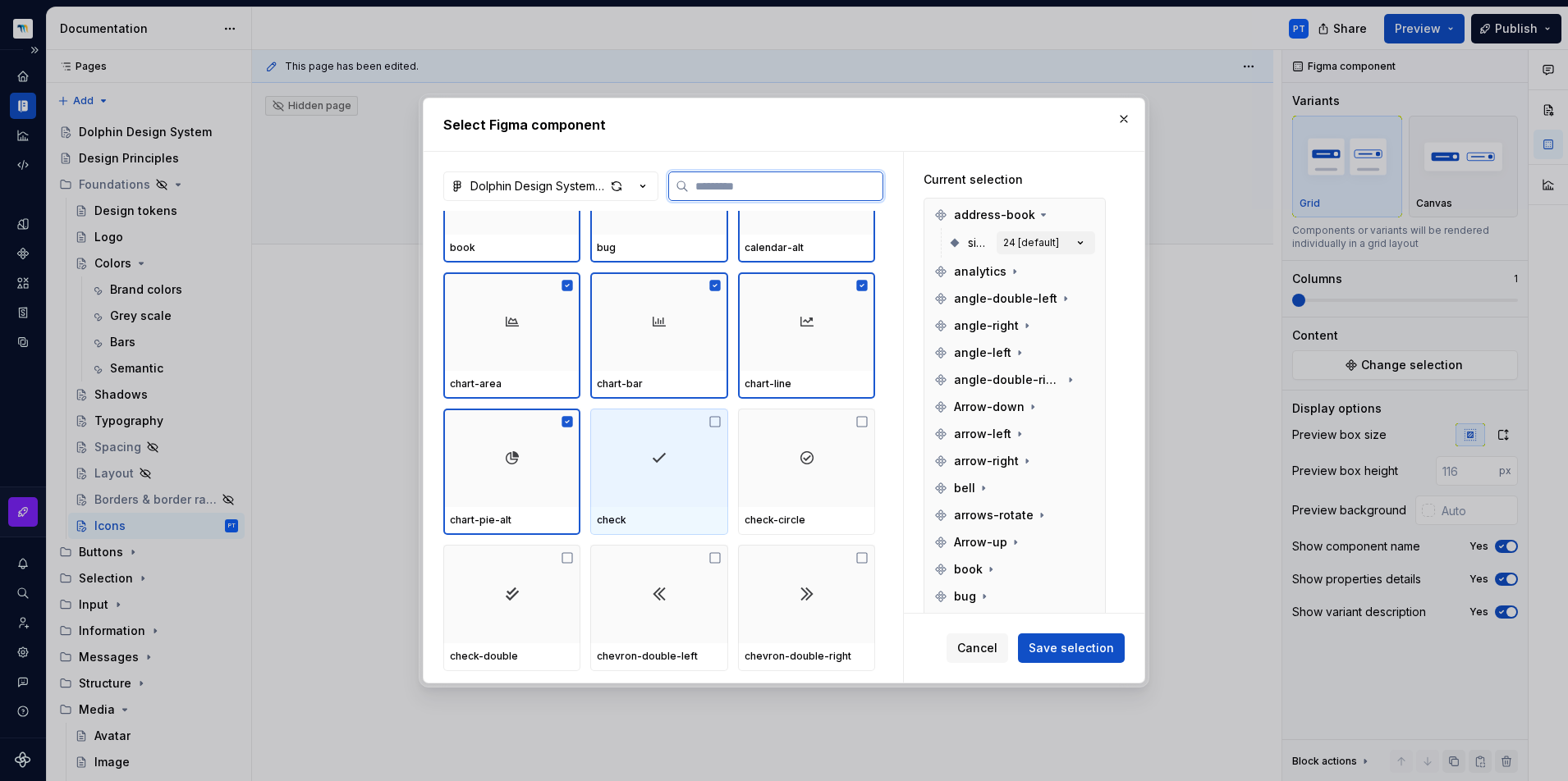
click at [715, 489] on div at bounding box center [659, 458] width 137 height 99
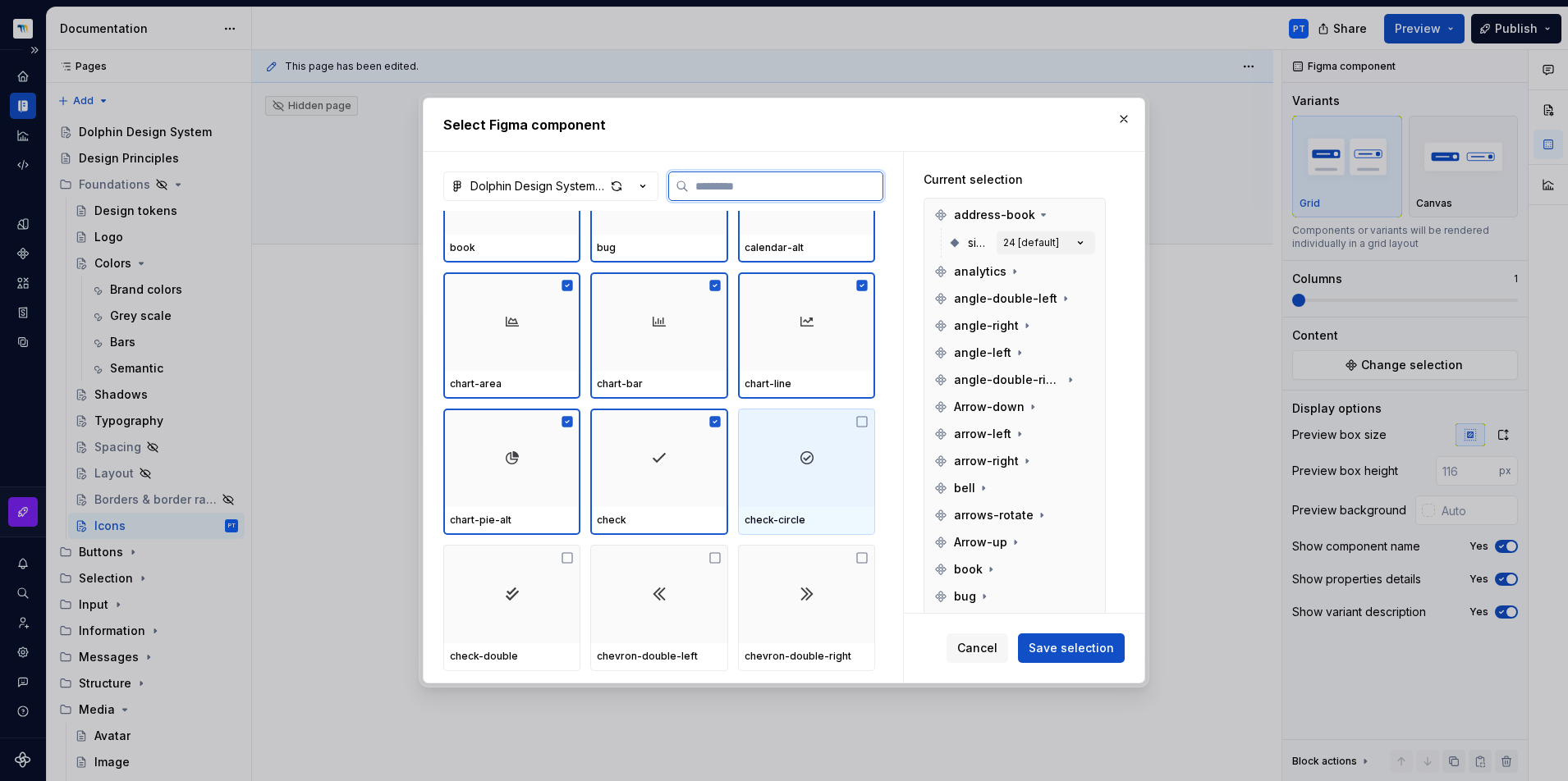
click at [843, 489] on div at bounding box center [807, 458] width 137 height 99
click at [792, 622] on div at bounding box center [807, 594] width 137 height 99
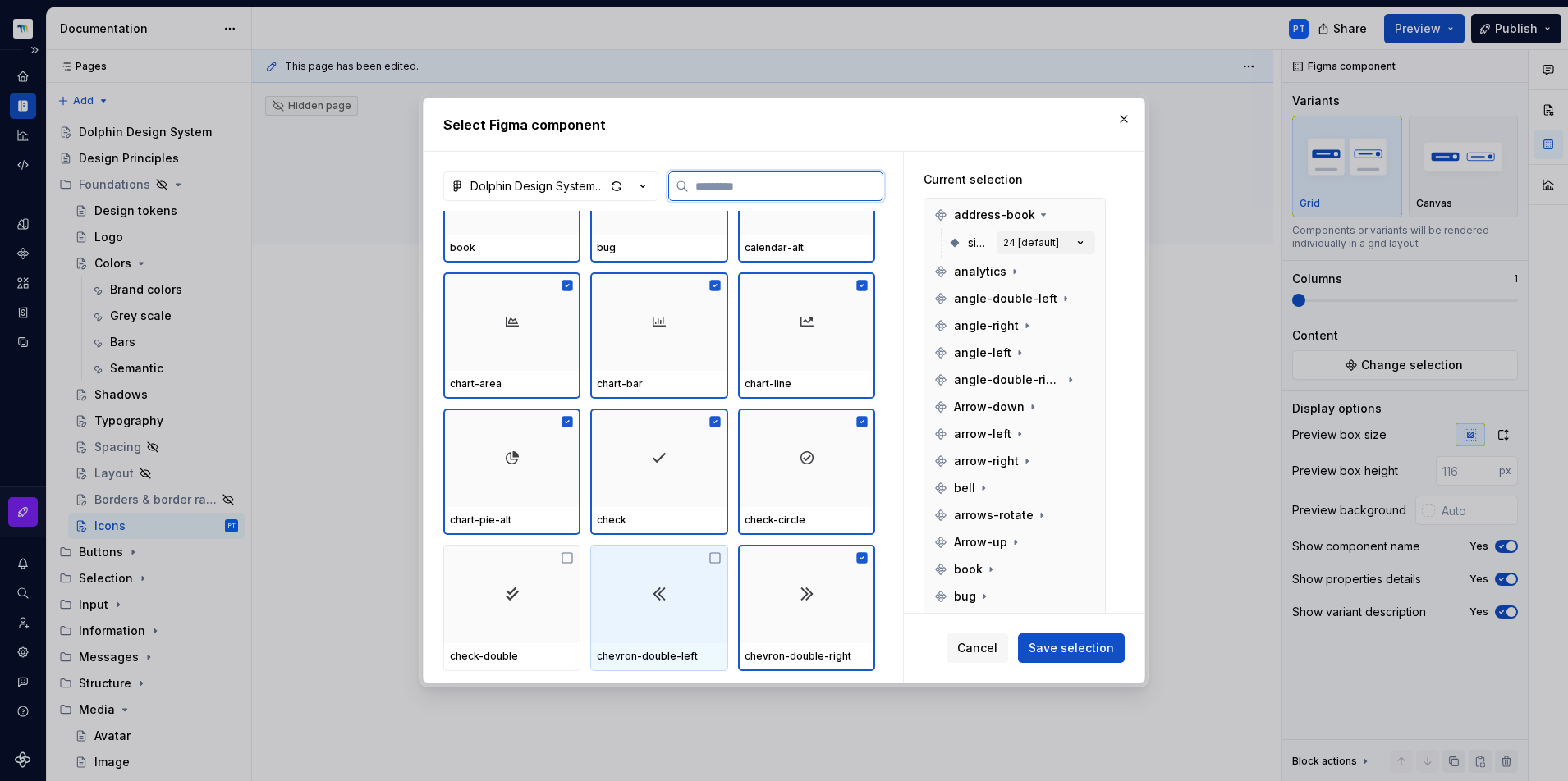
click at [634, 595] on div at bounding box center [659, 594] width 137 height 99
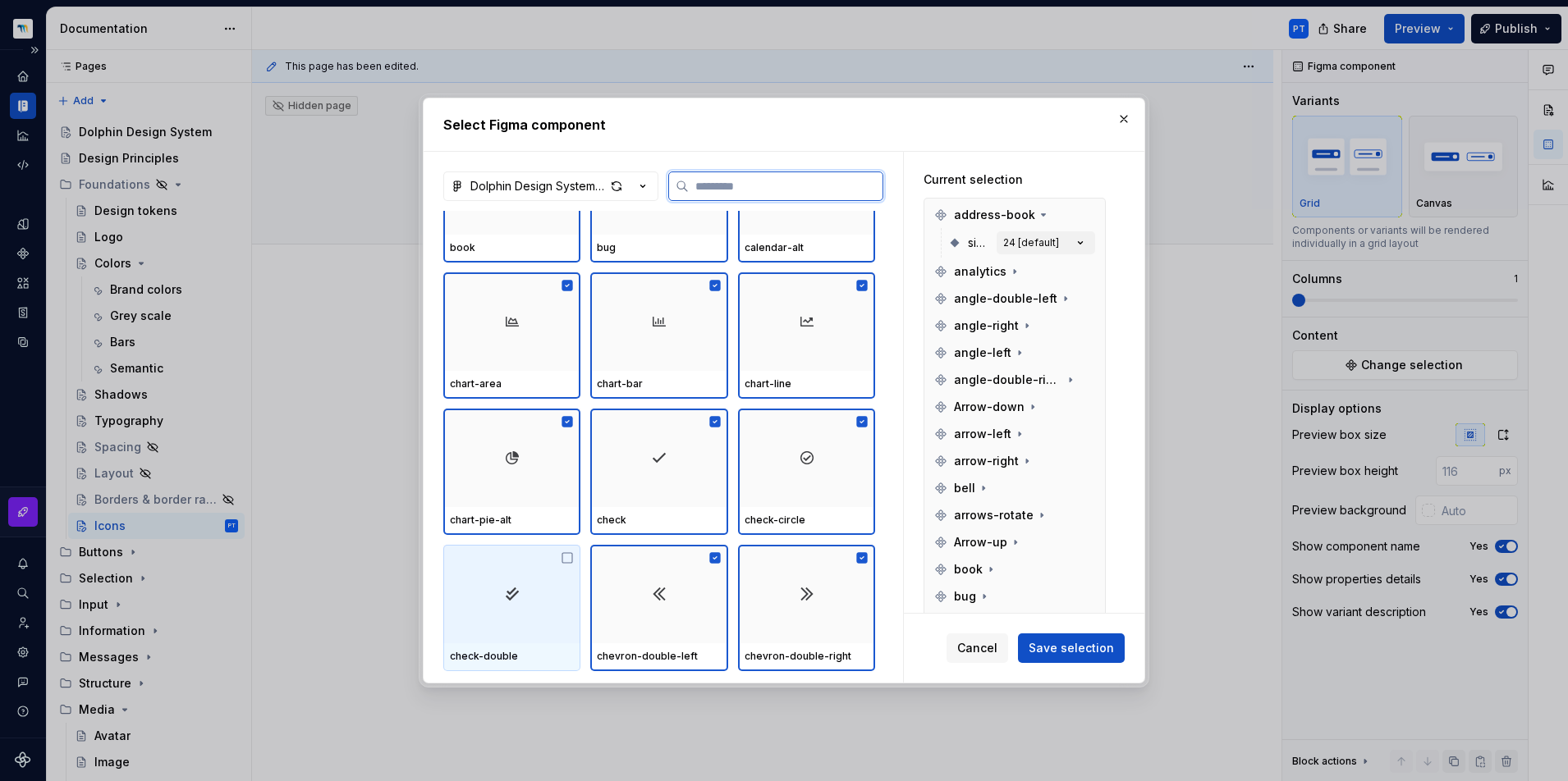
click at [531, 595] on div at bounding box center [512, 594] width 137 height 99
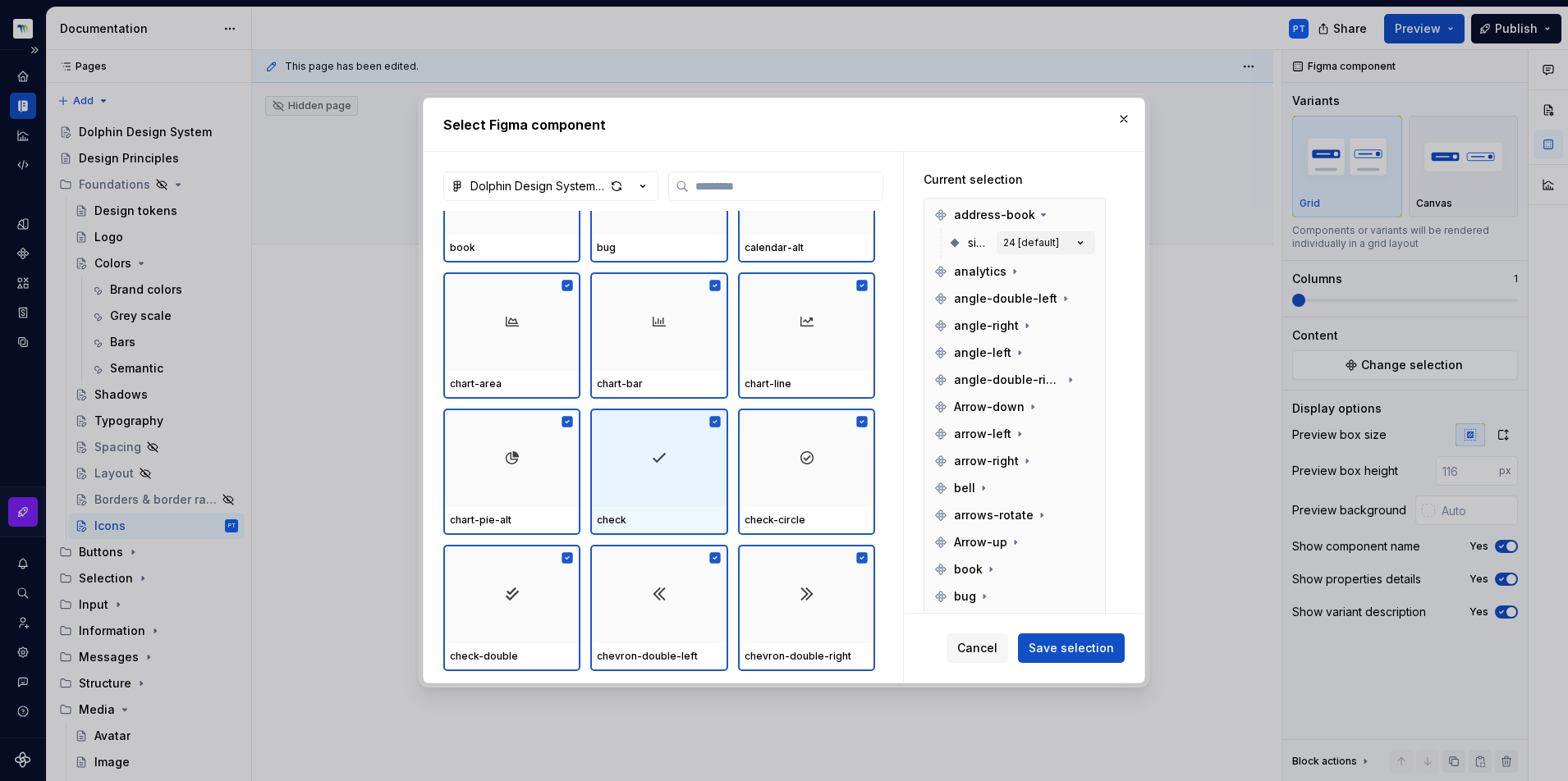
scroll to position [1306, 0]
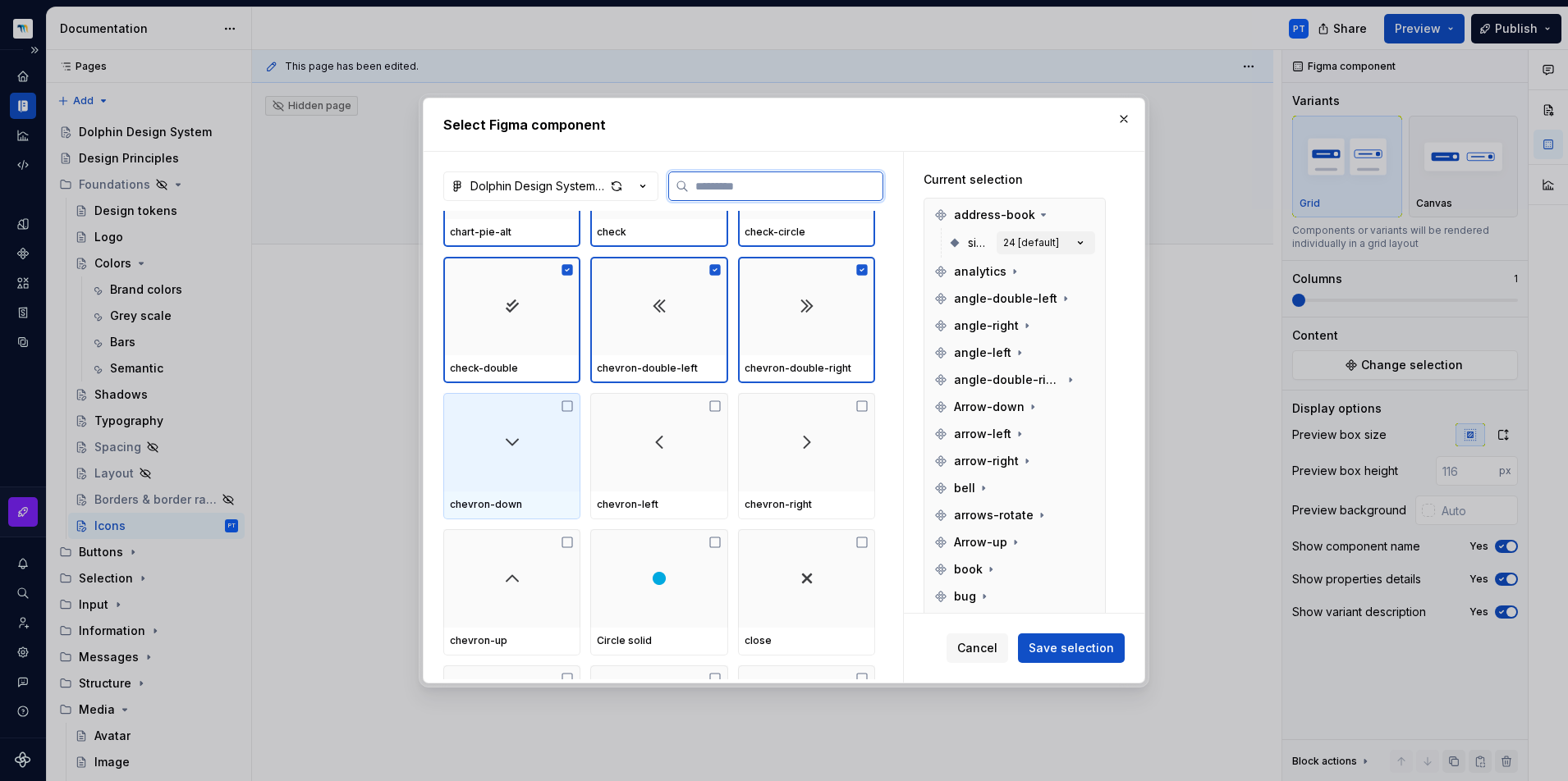
click at [498, 446] on div at bounding box center [512, 442] width 137 height 99
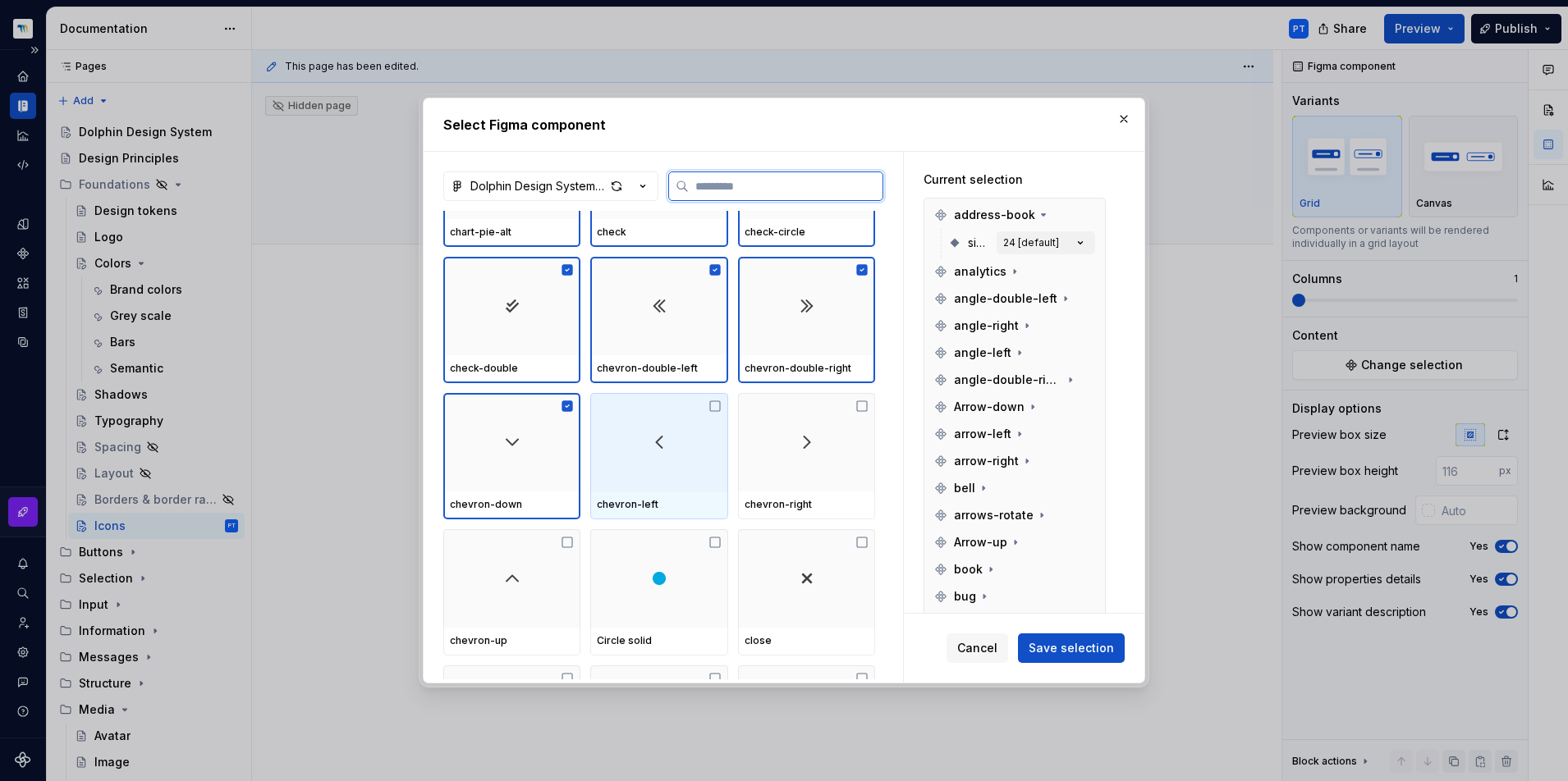
click at [650, 452] on div at bounding box center [659, 442] width 137 height 99
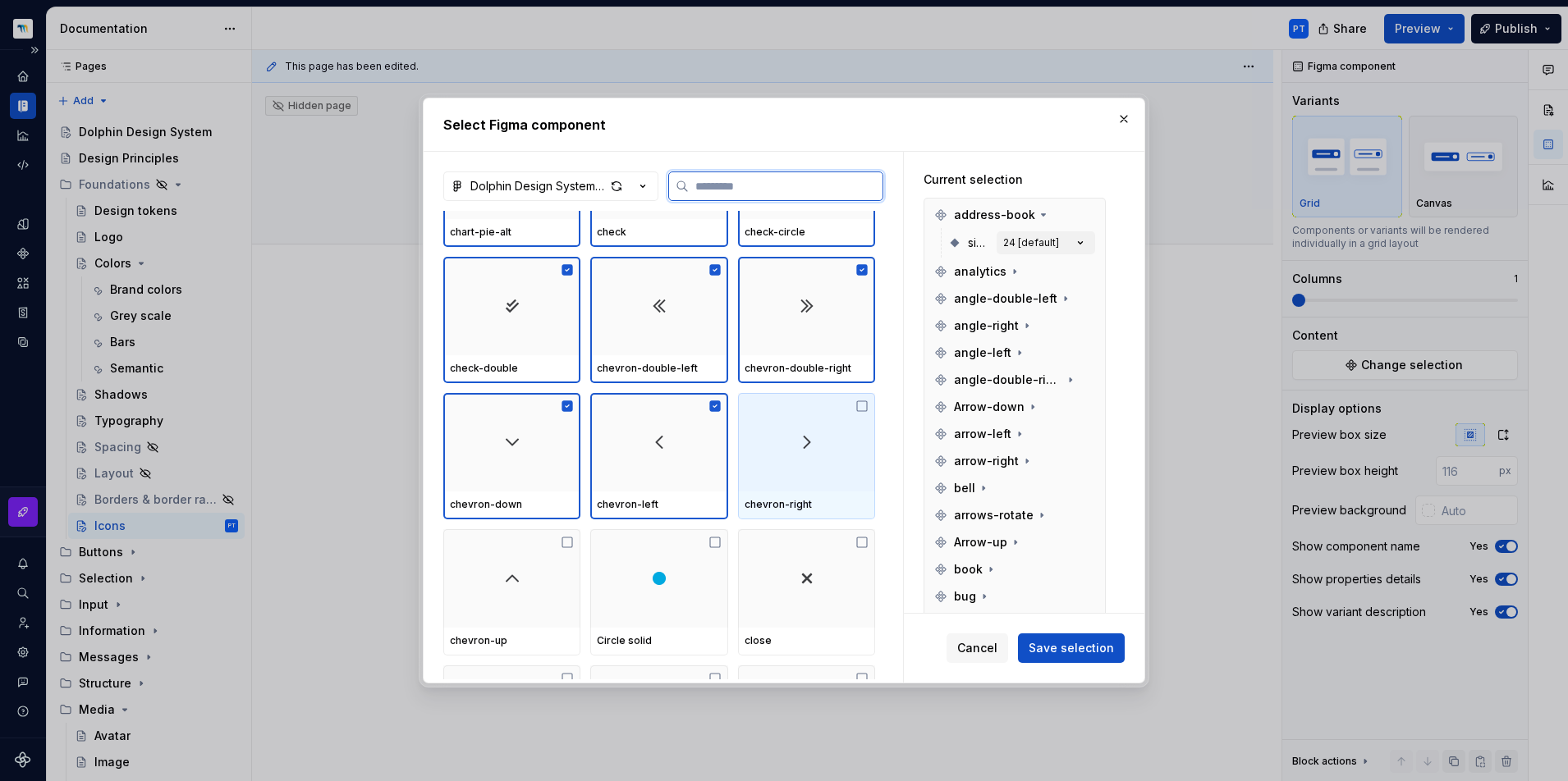
click at [783, 456] on div at bounding box center [807, 442] width 137 height 99
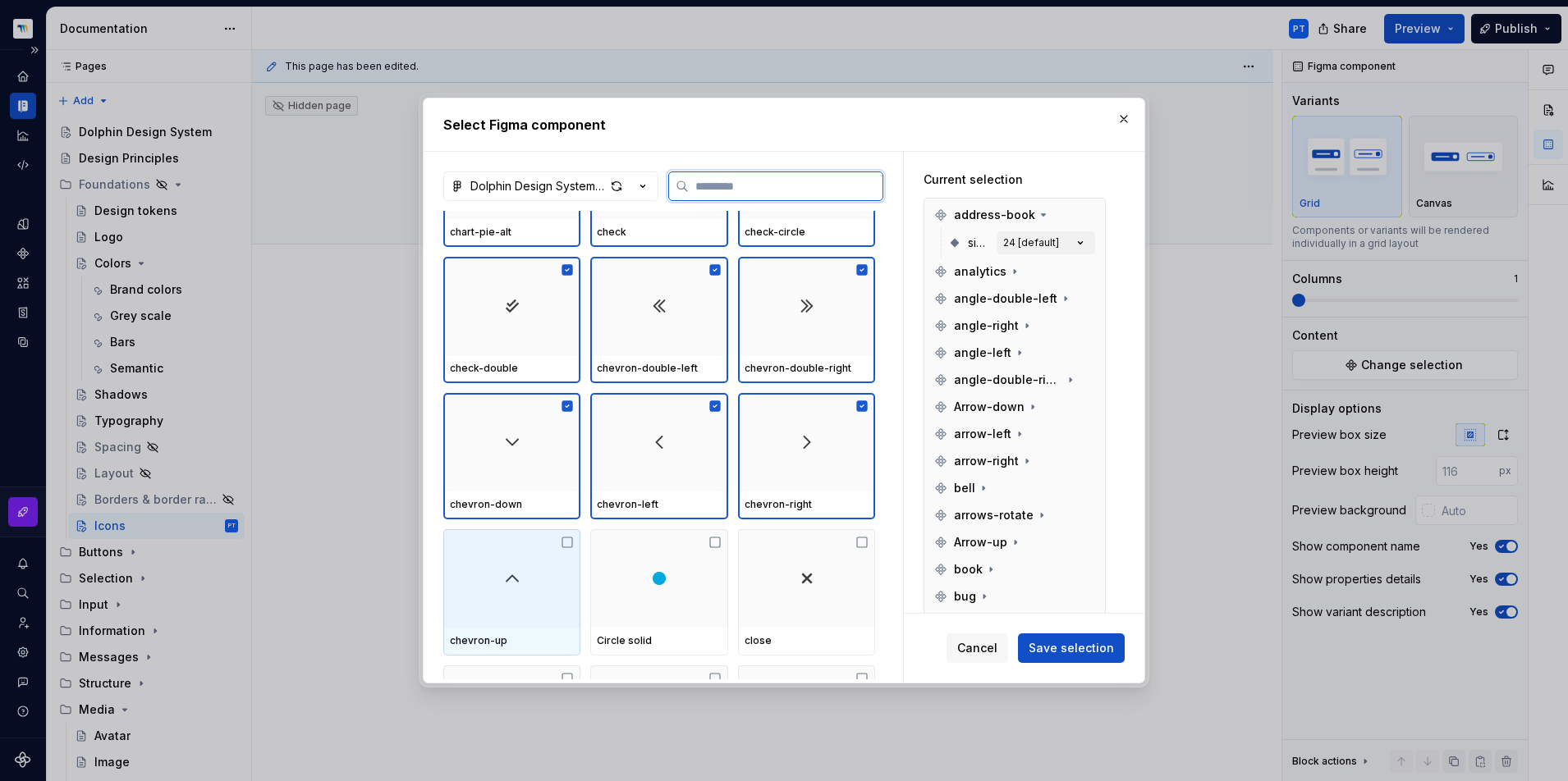
click at [494, 570] on div at bounding box center [512, 579] width 137 height 99
click at [626, 570] on div at bounding box center [659, 579] width 137 height 99
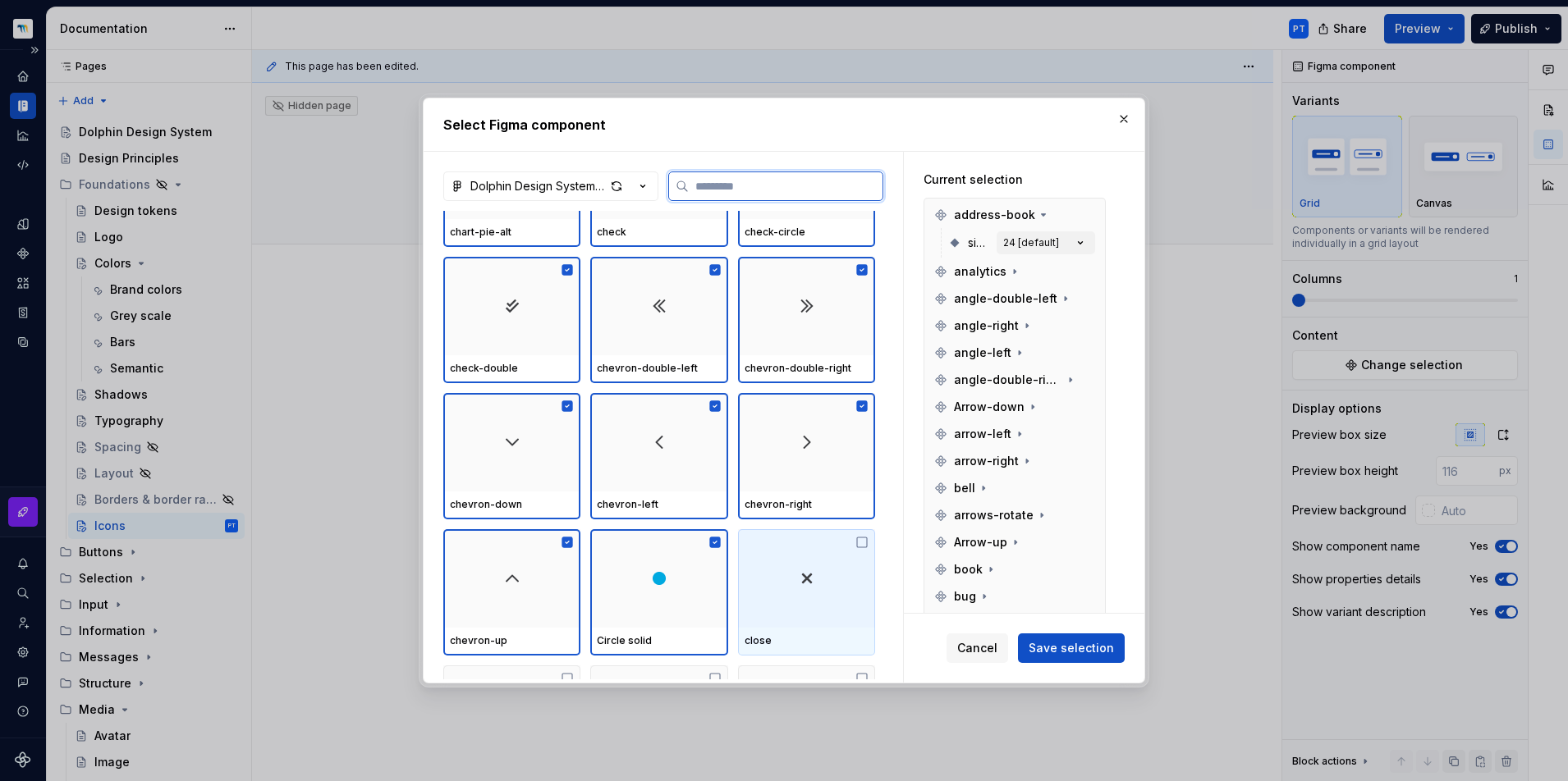
click at [764, 579] on div at bounding box center [807, 579] width 137 height 99
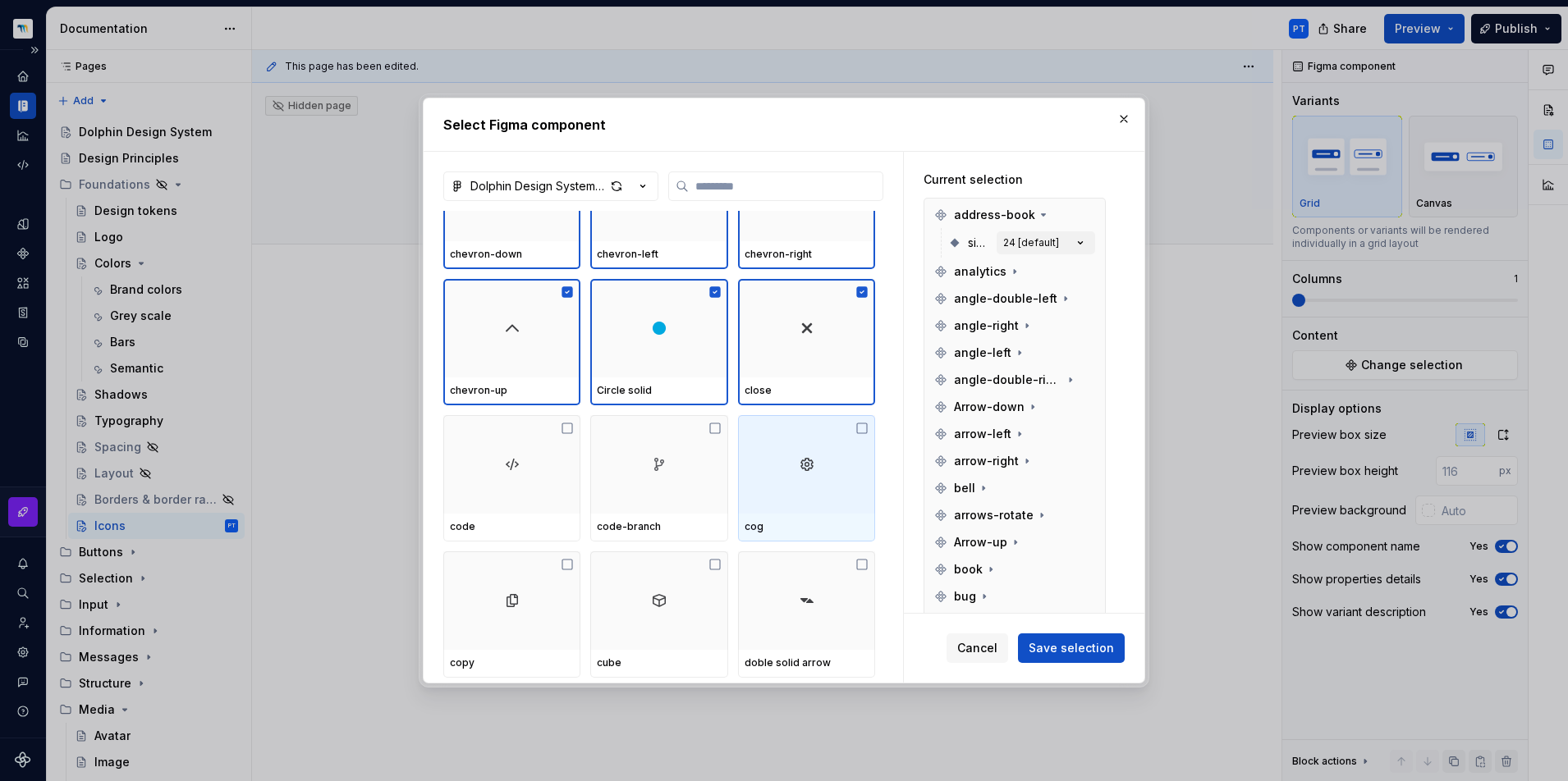
scroll to position [1559, 0]
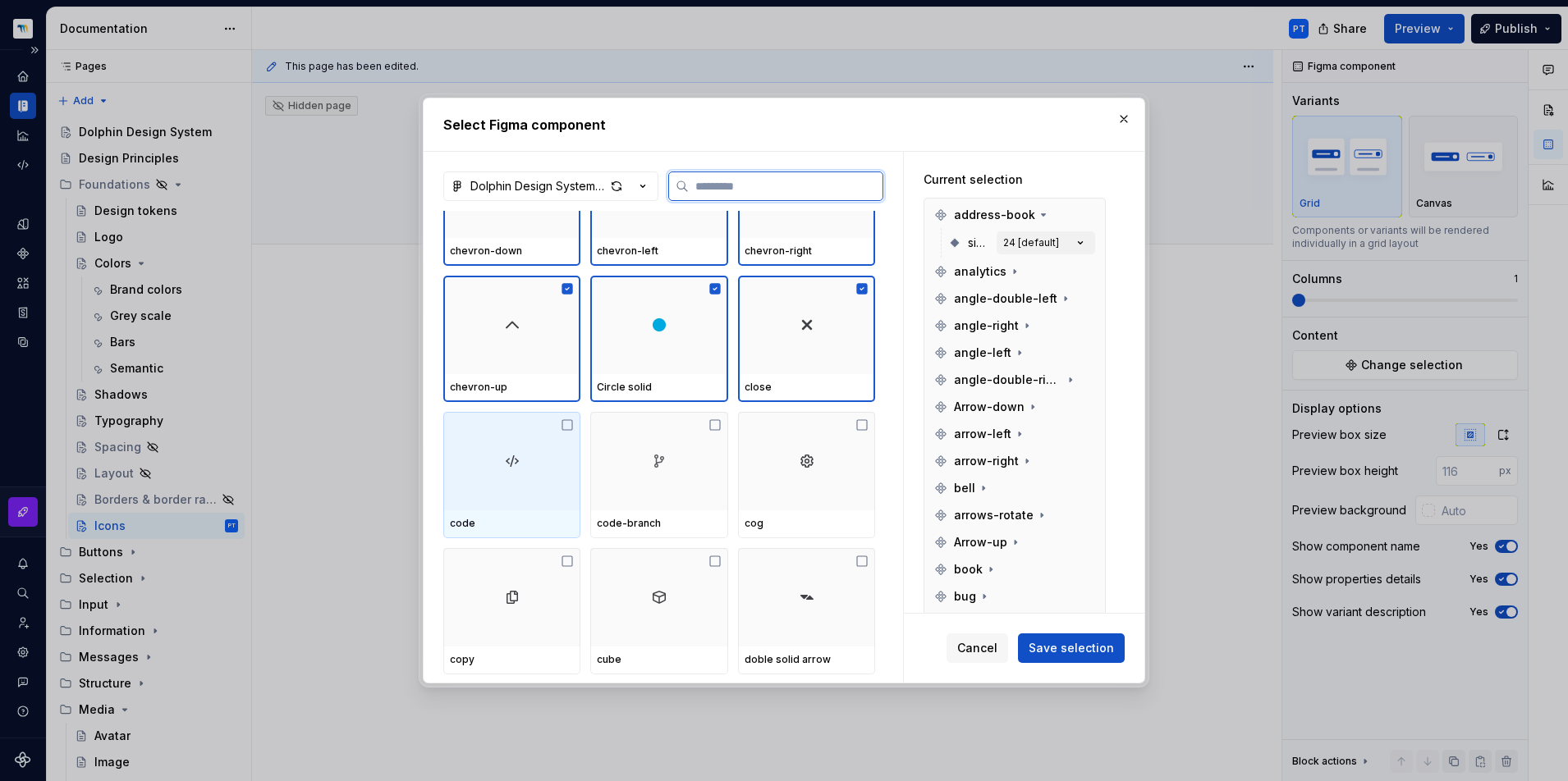
click at [480, 467] on div at bounding box center [512, 461] width 137 height 99
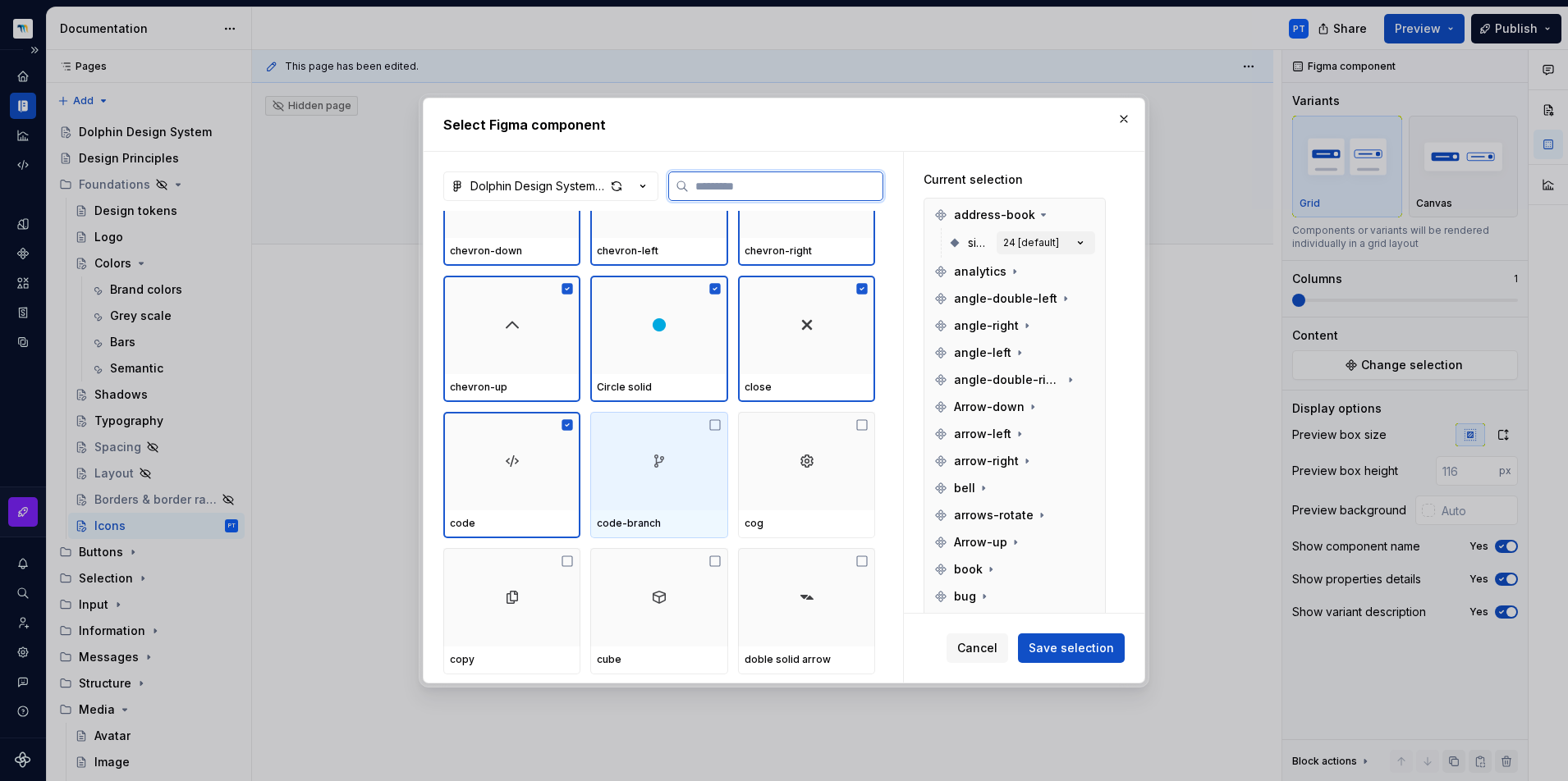
drag, startPoint x: 663, startPoint y: 475, endPoint x: 797, endPoint y: 481, distance: 134.1
click at [663, 475] on div at bounding box center [659, 461] width 137 height 99
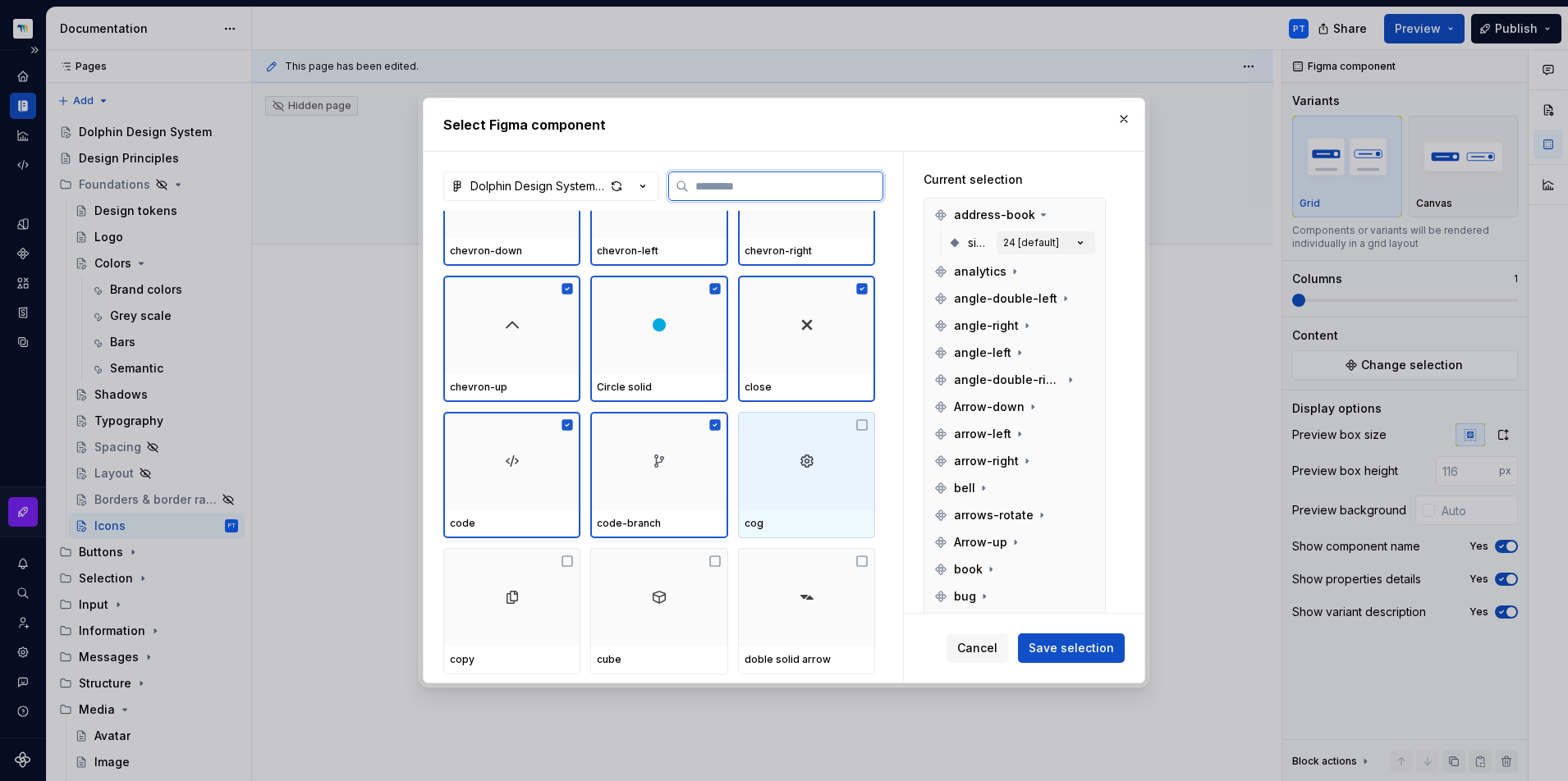
click at [806, 481] on div at bounding box center [807, 461] width 137 height 99
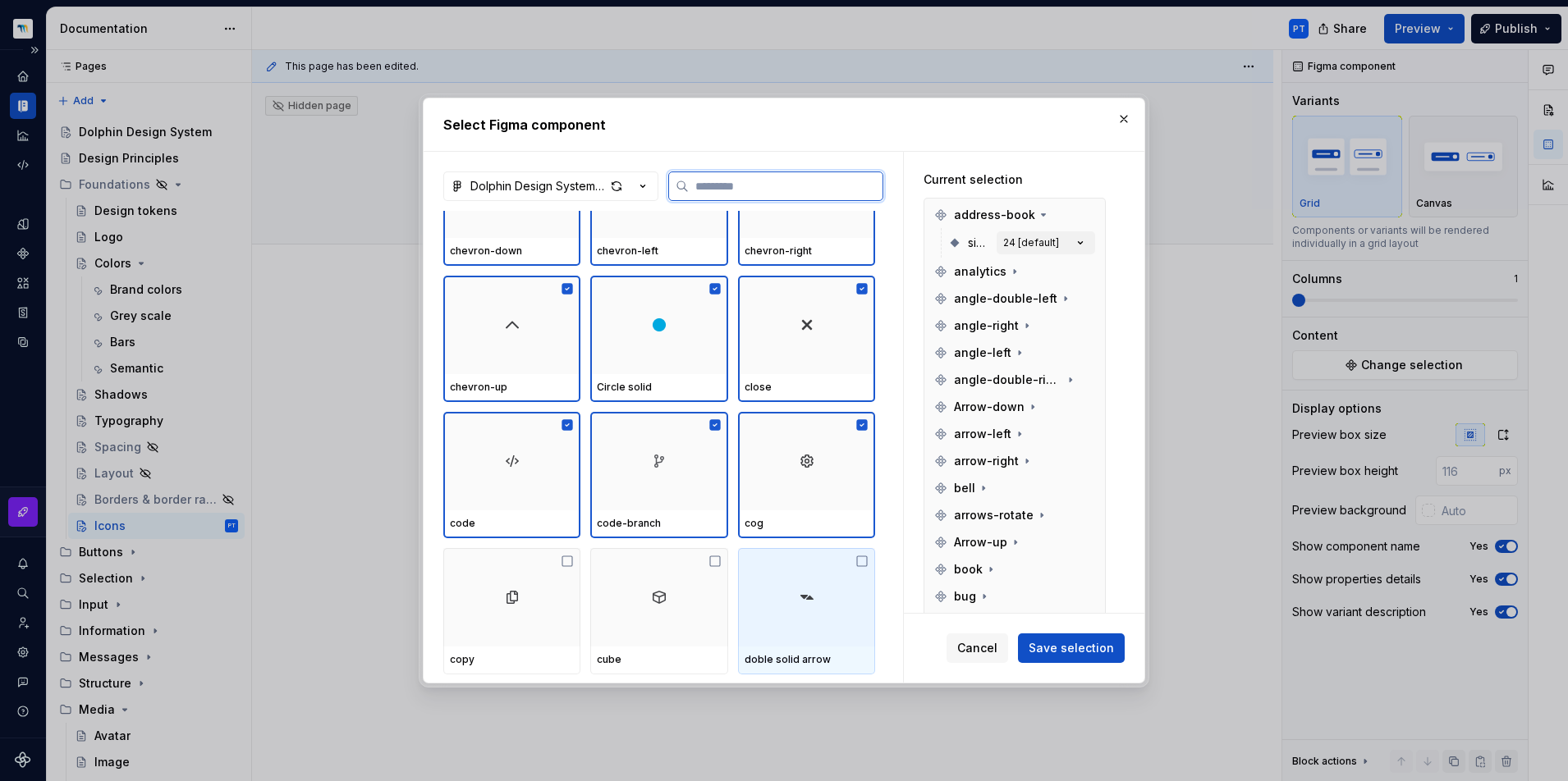
click at [780, 593] on div at bounding box center [807, 597] width 137 height 99
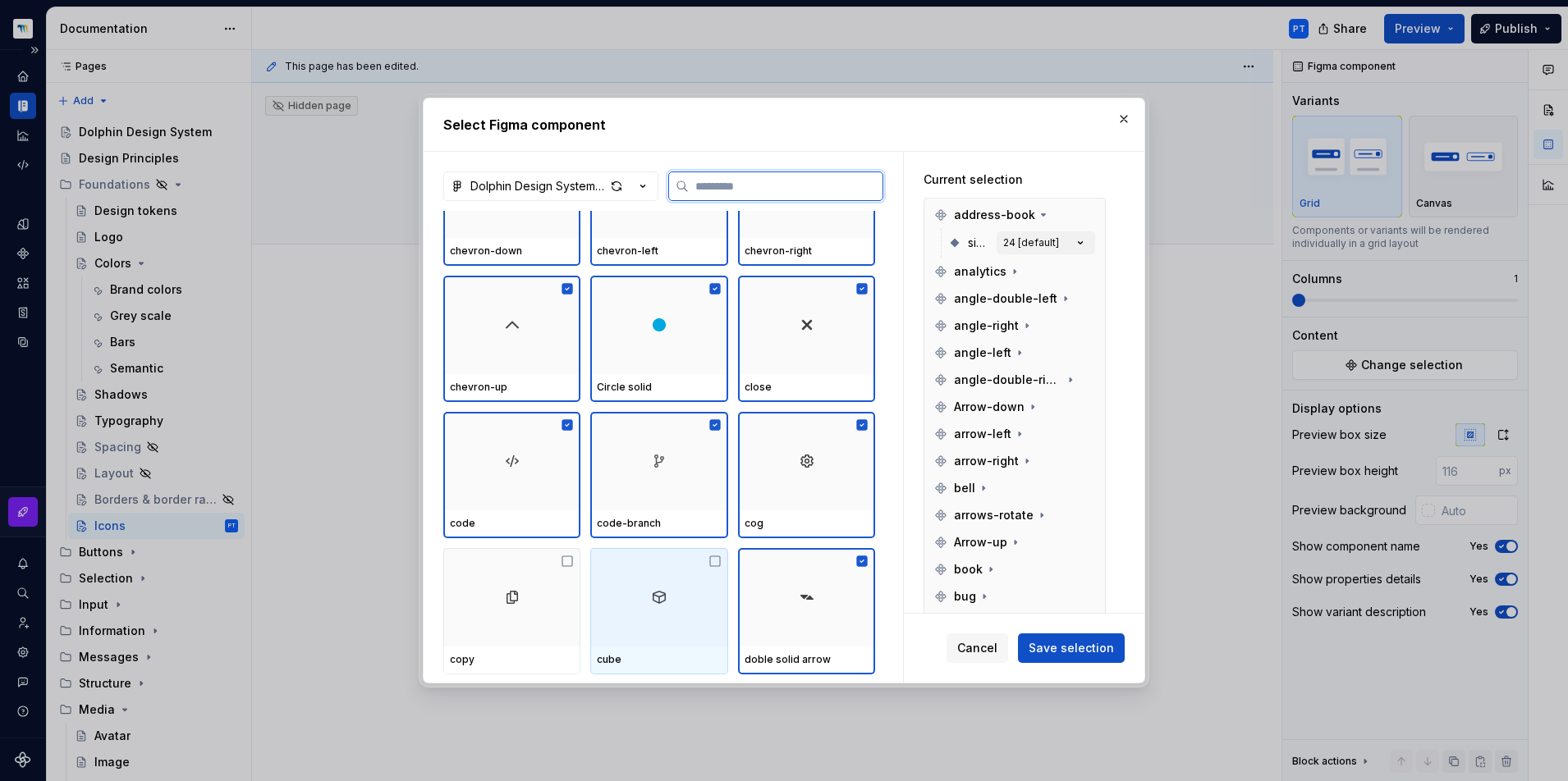
click at [646, 588] on div at bounding box center [659, 597] width 137 height 99
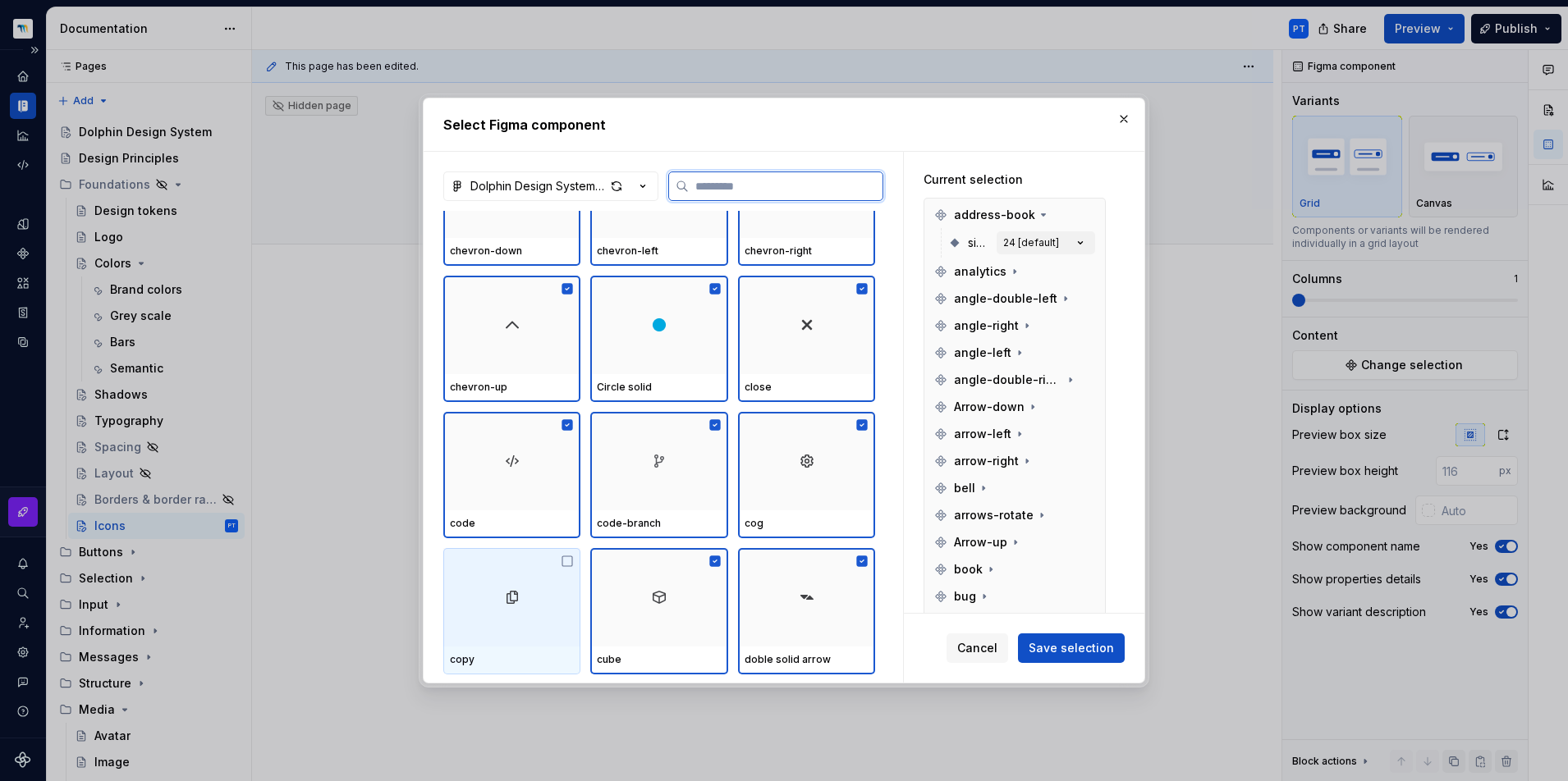
click at [488, 584] on div at bounding box center [512, 597] width 137 height 99
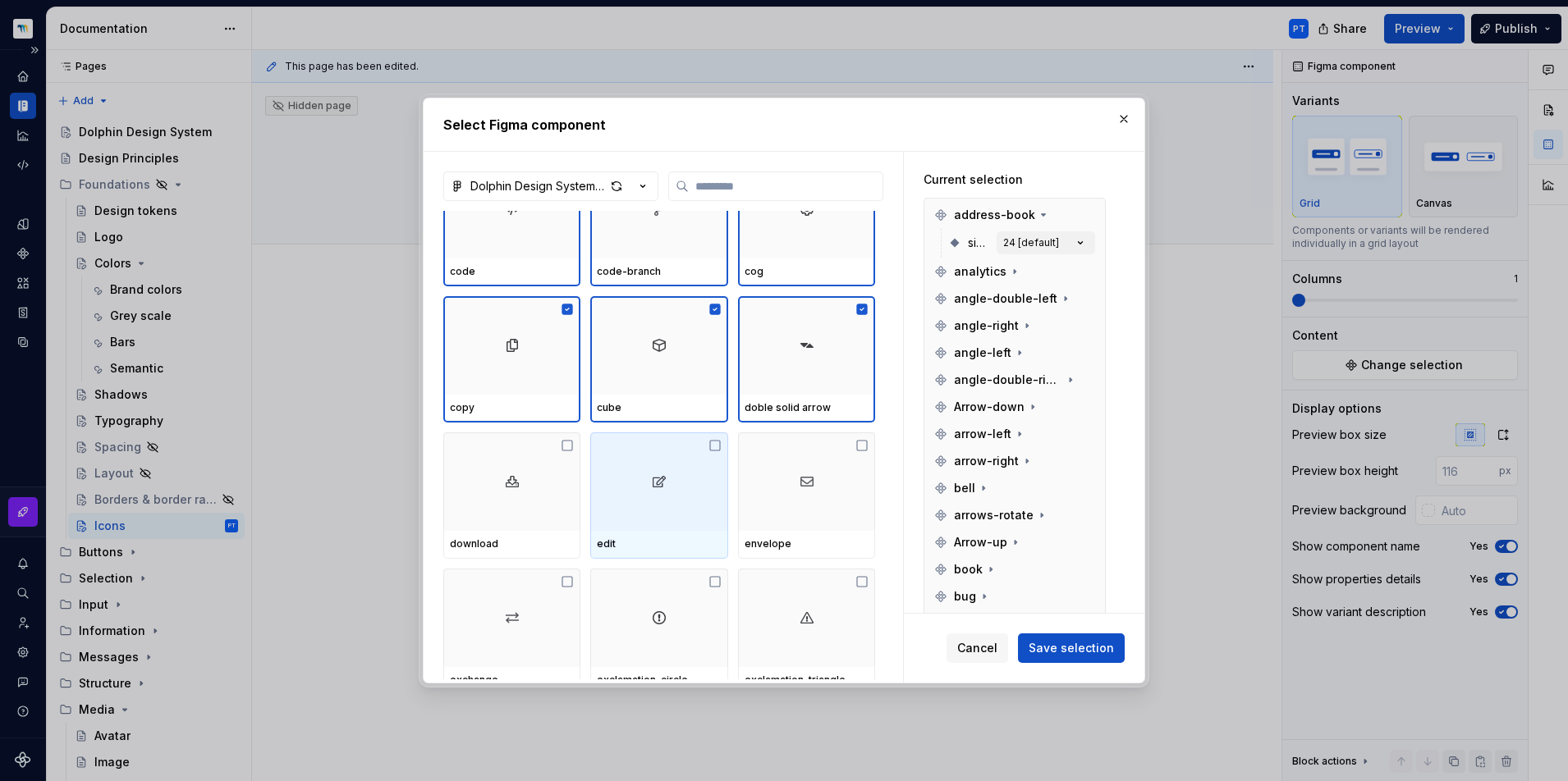
scroll to position [1827, 0]
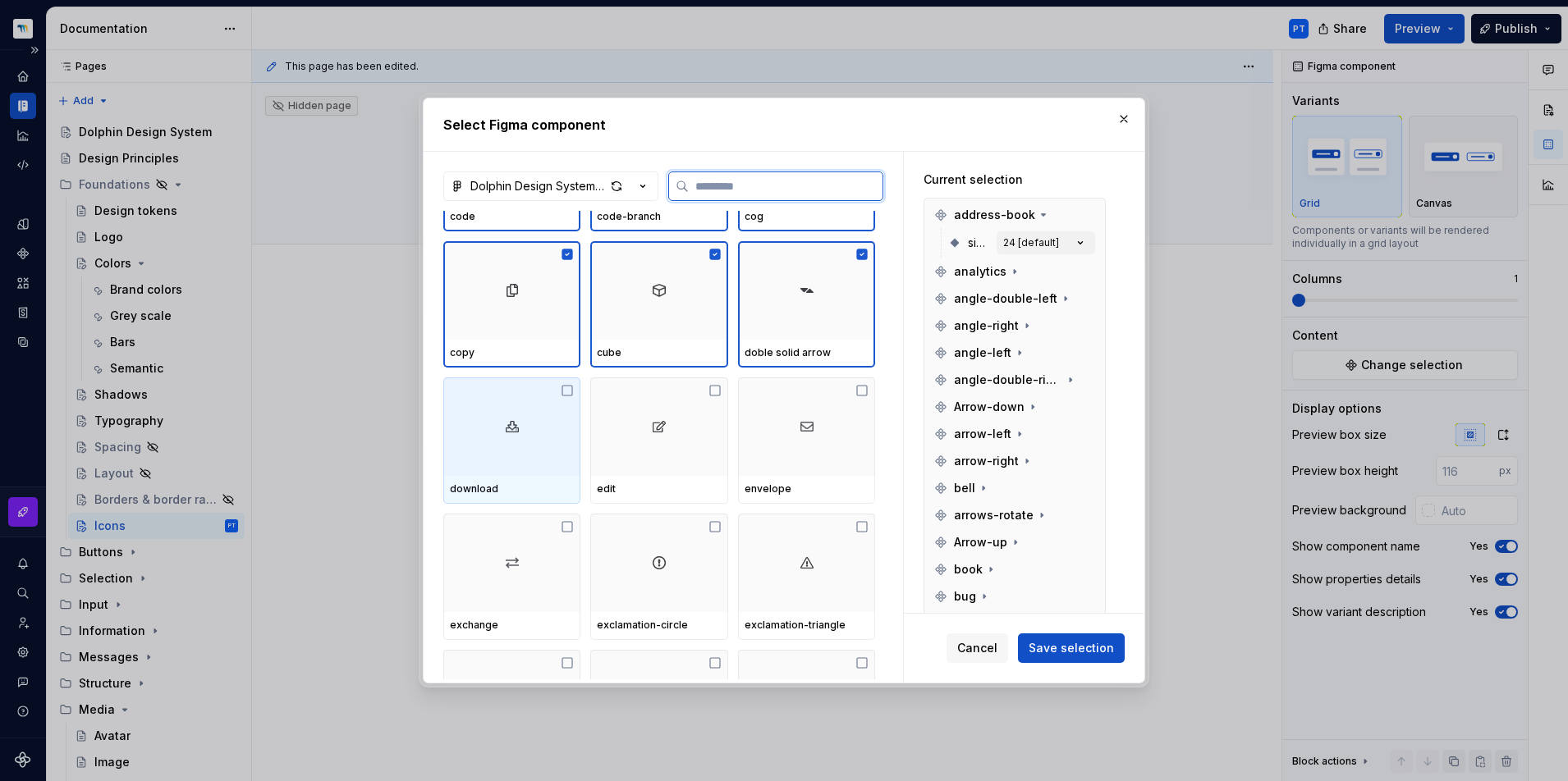
click at [509, 438] on div at bounding box center [512, 427] width 137 height 99
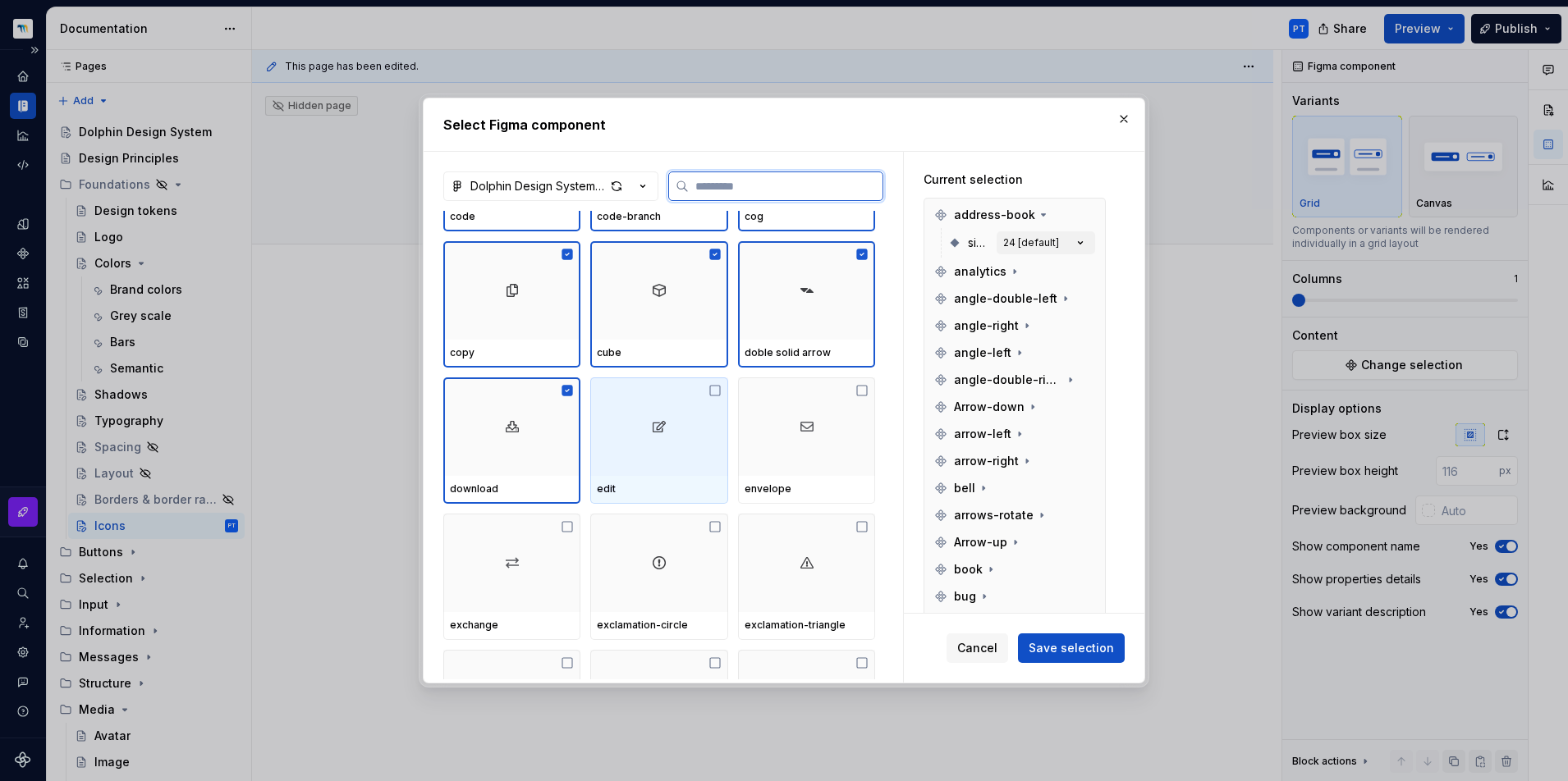
click at [680, 455] on div at bounding box center [659, 427] width 137 height 99
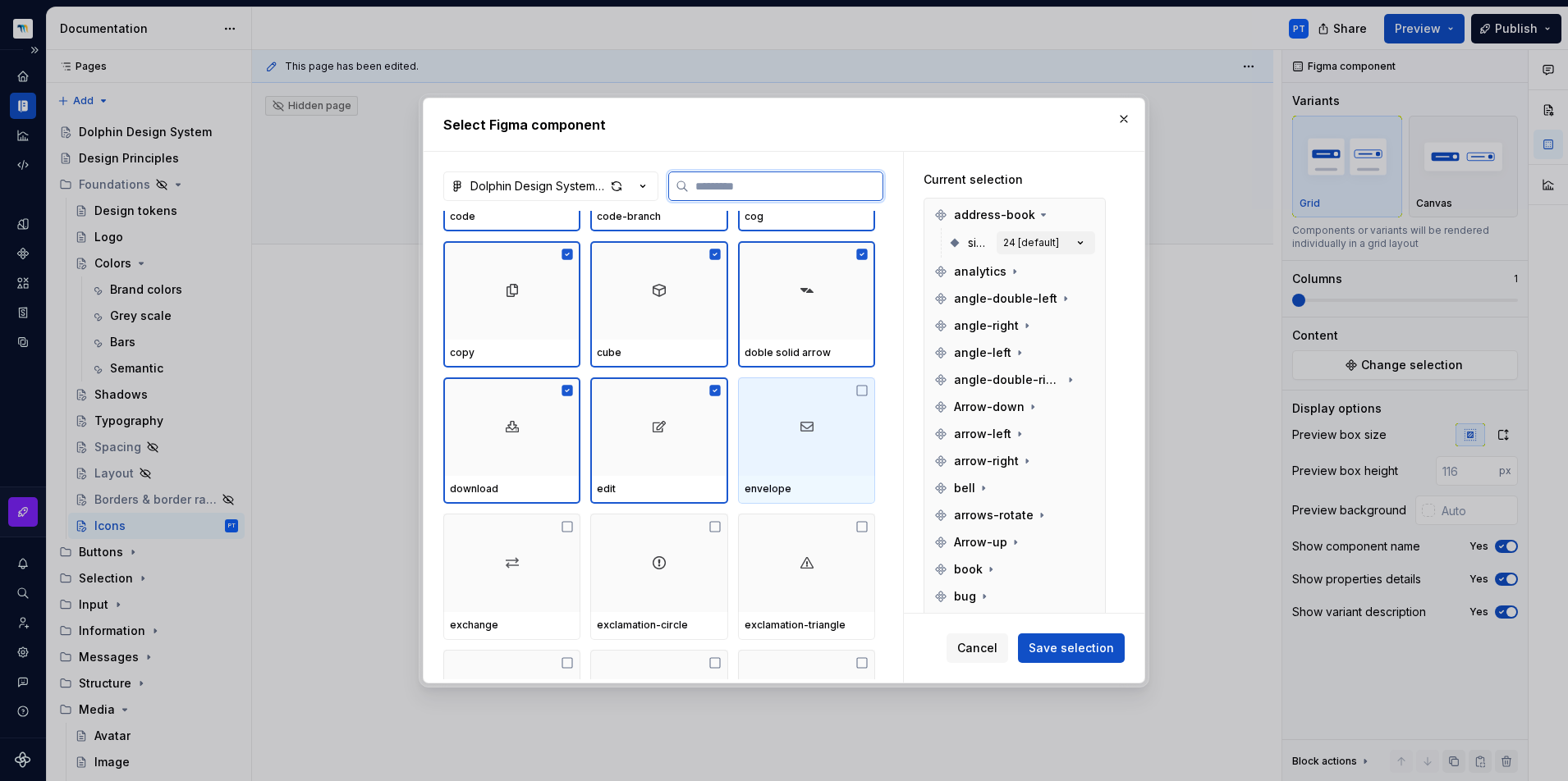
click at [814, 453] on div at bounding box center [807, 427] width 137 height 99
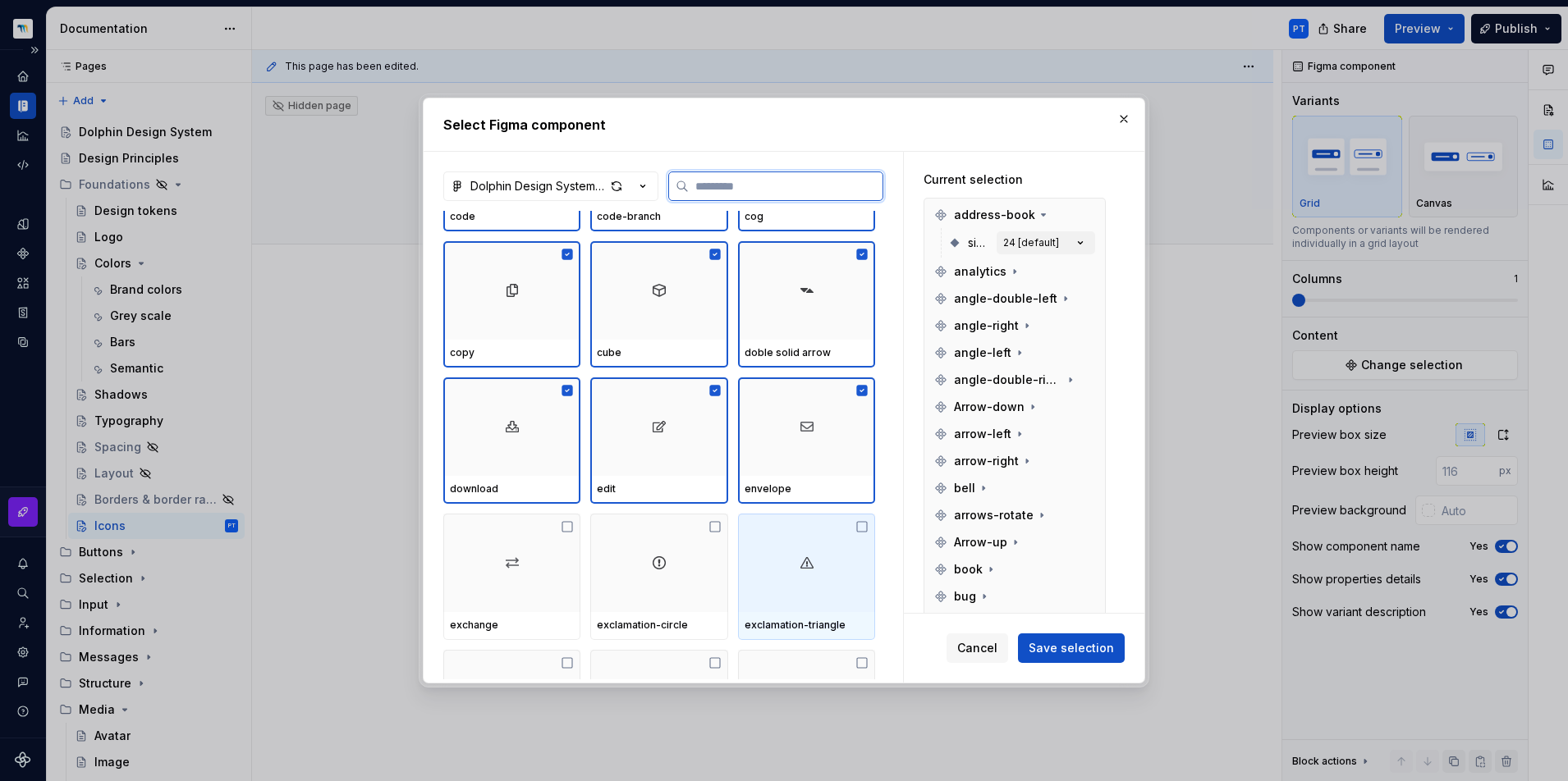
click at [761, 556] on div at bounding box center [807, 563] width 137 height 99
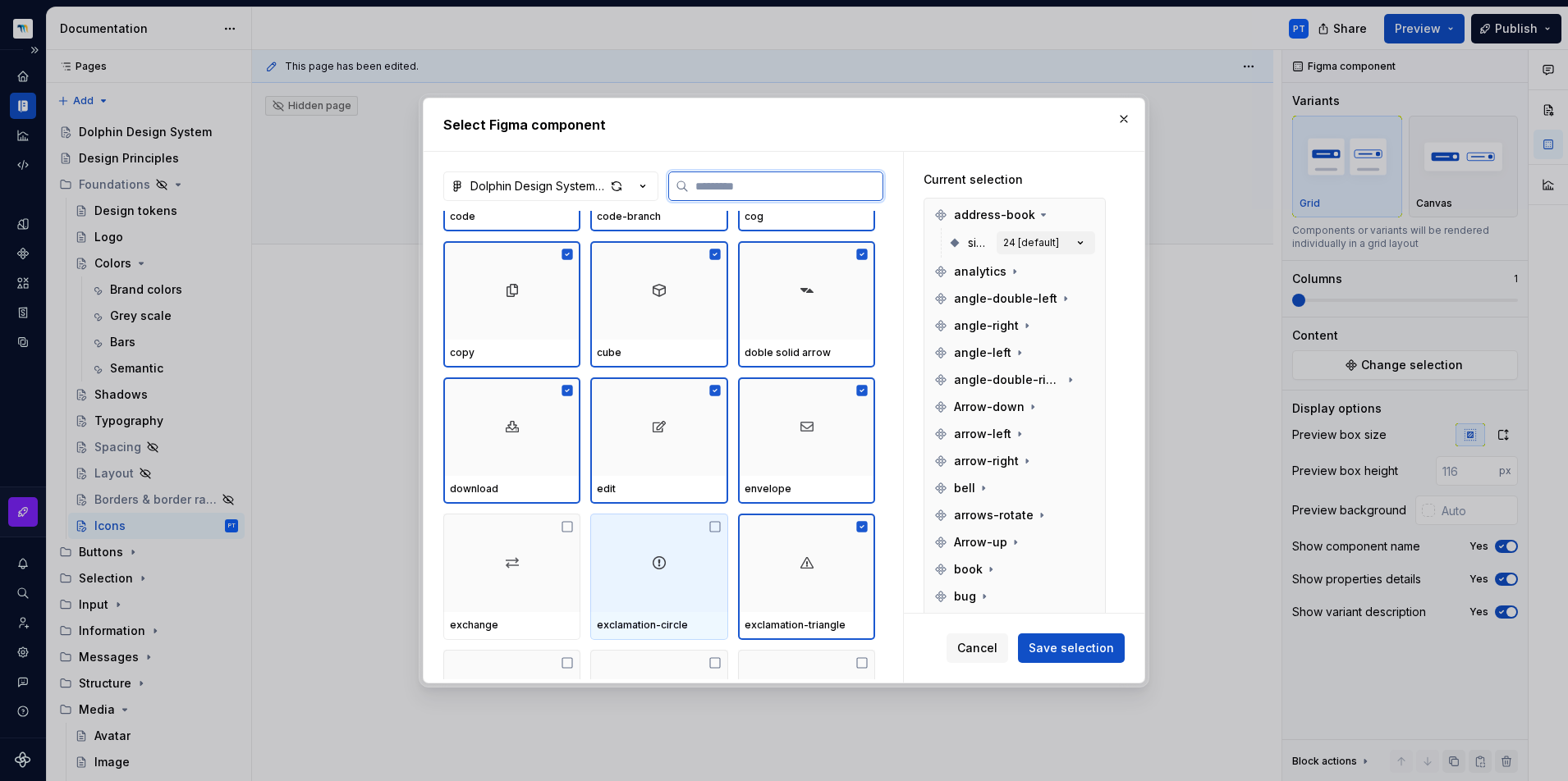
click at [603, 566] on div at bounding box center [659, 563] width 137 height 99
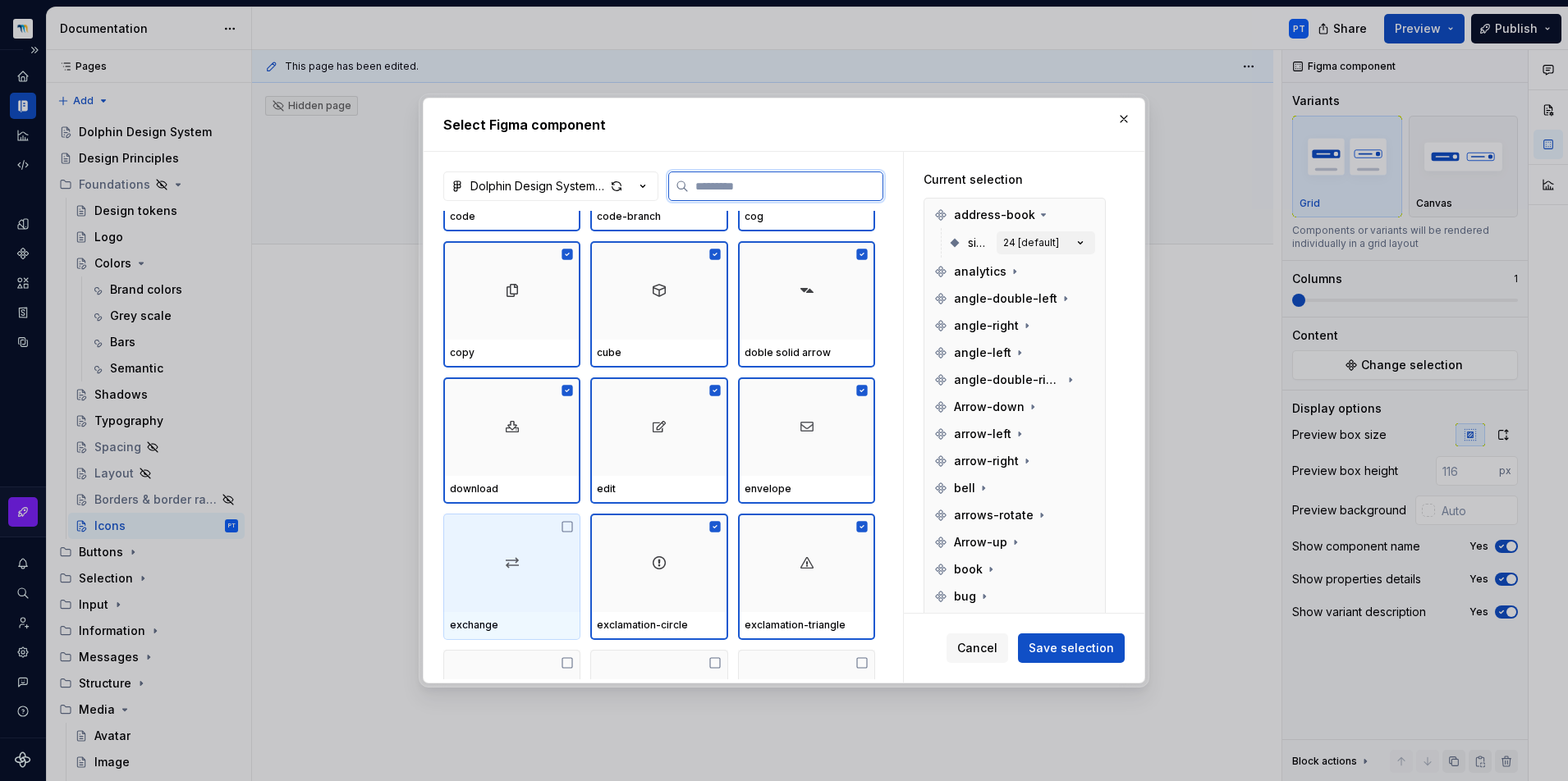
click at [489, 568] on div at bounding box center [512, 563] width 137 height 99
type textarea "*"
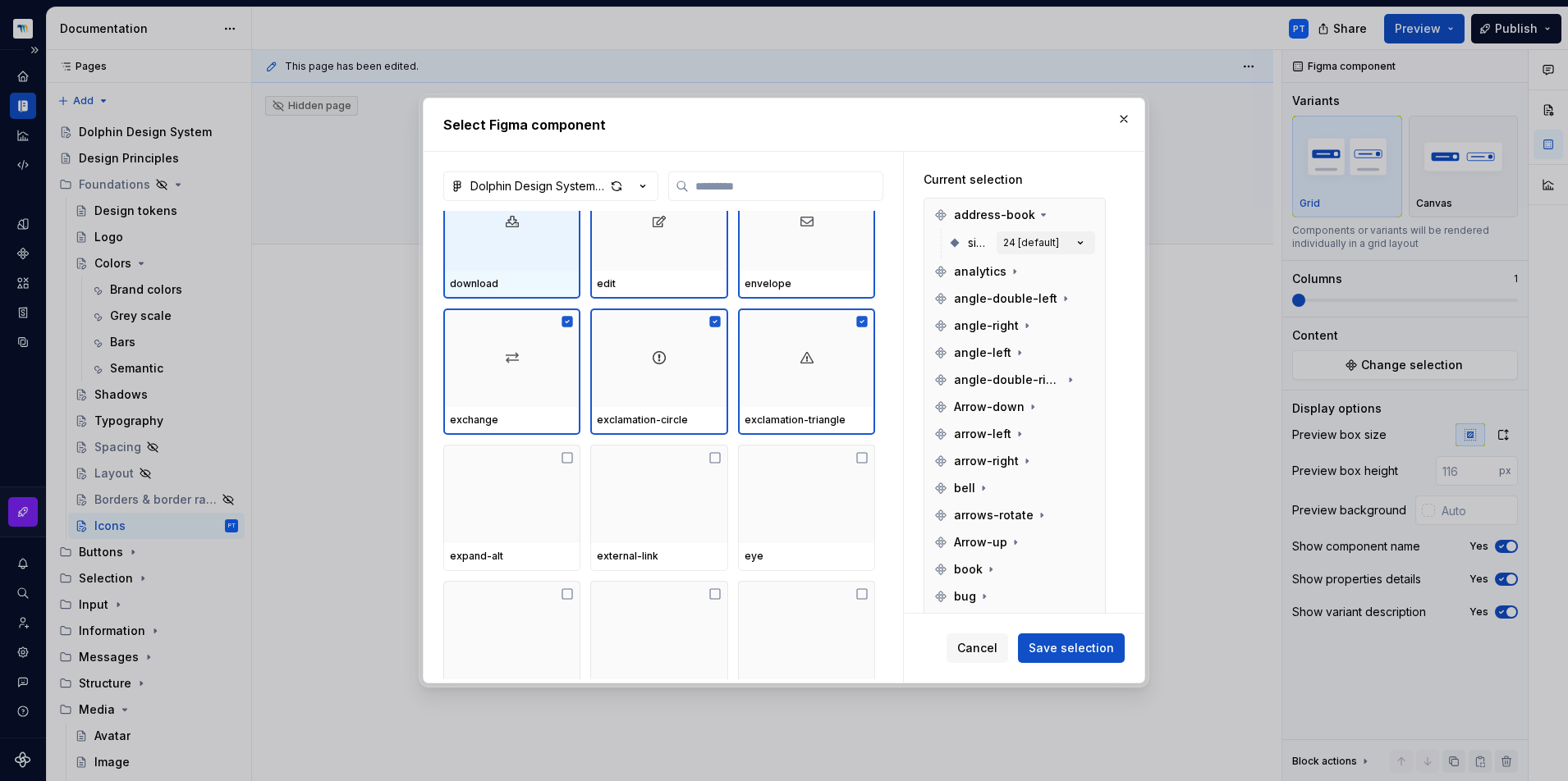
scroll to position [2035, 0]
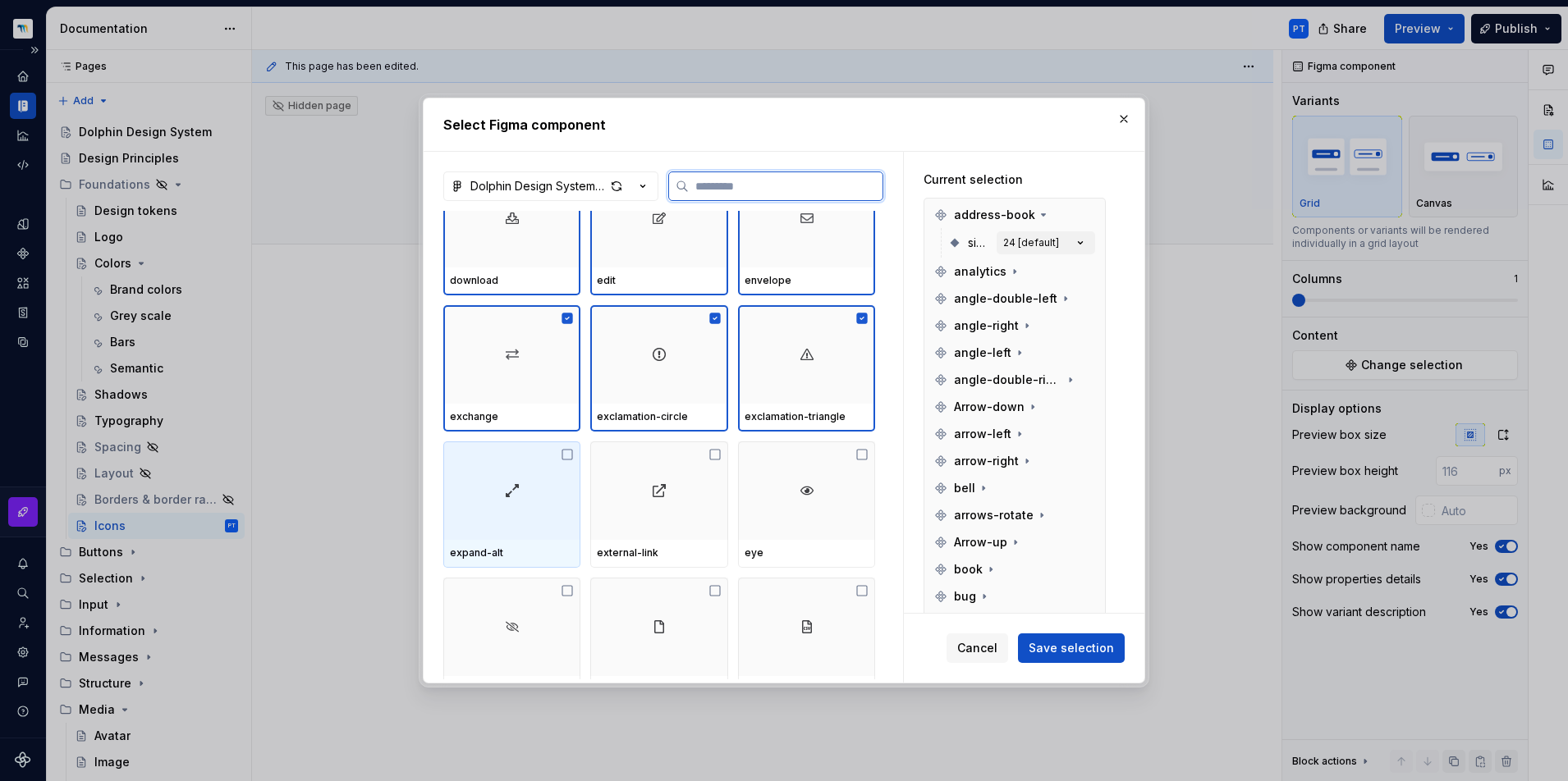
click at [495, 502] on div at bounding box center [512, 491] width 137 height 99
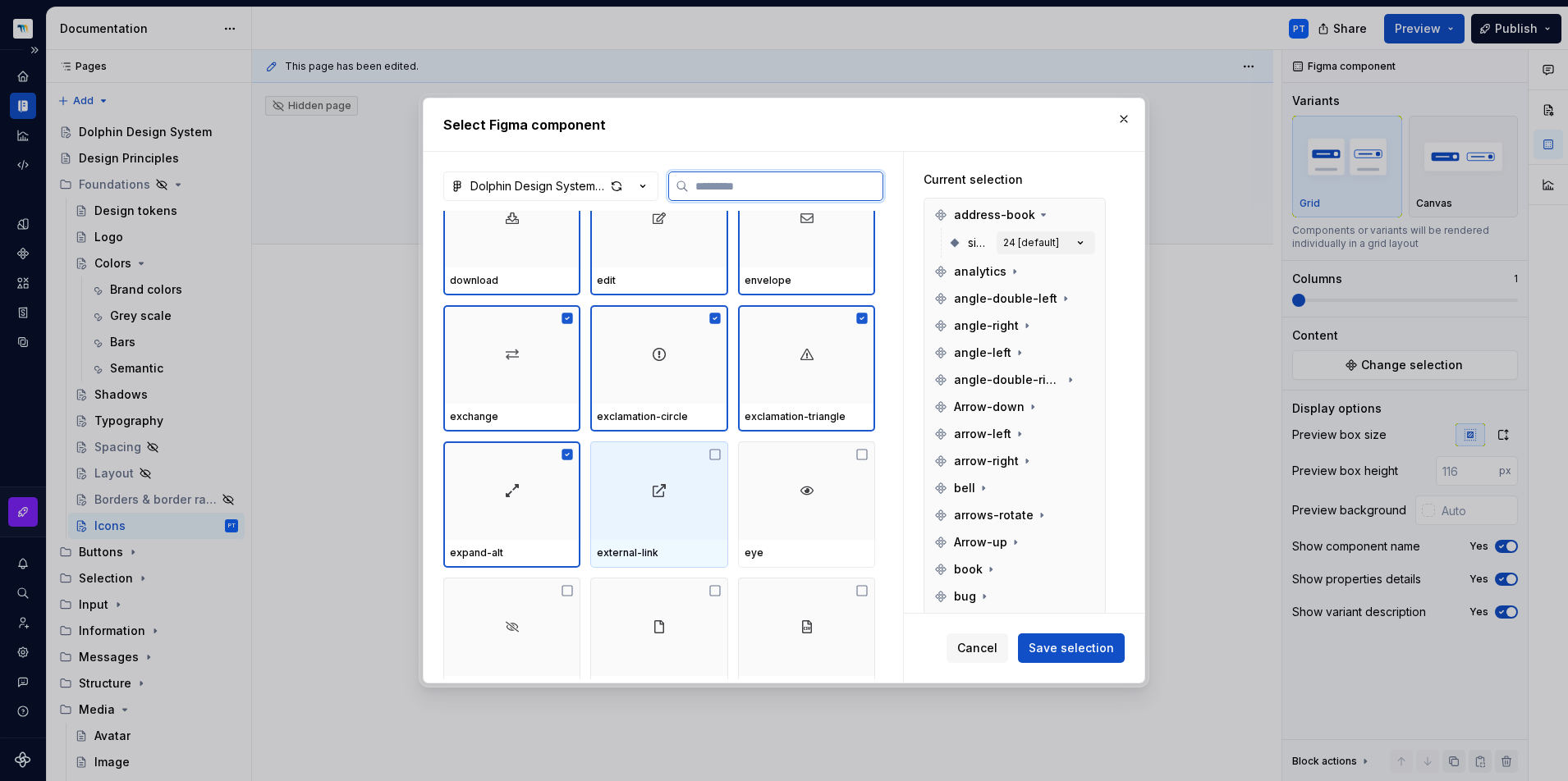
click at [678, 503] on div at bounding box center [659, 491] width 137 height 99
click at [810, 504] on div at bounding box center [807, 491] width 137 height 99
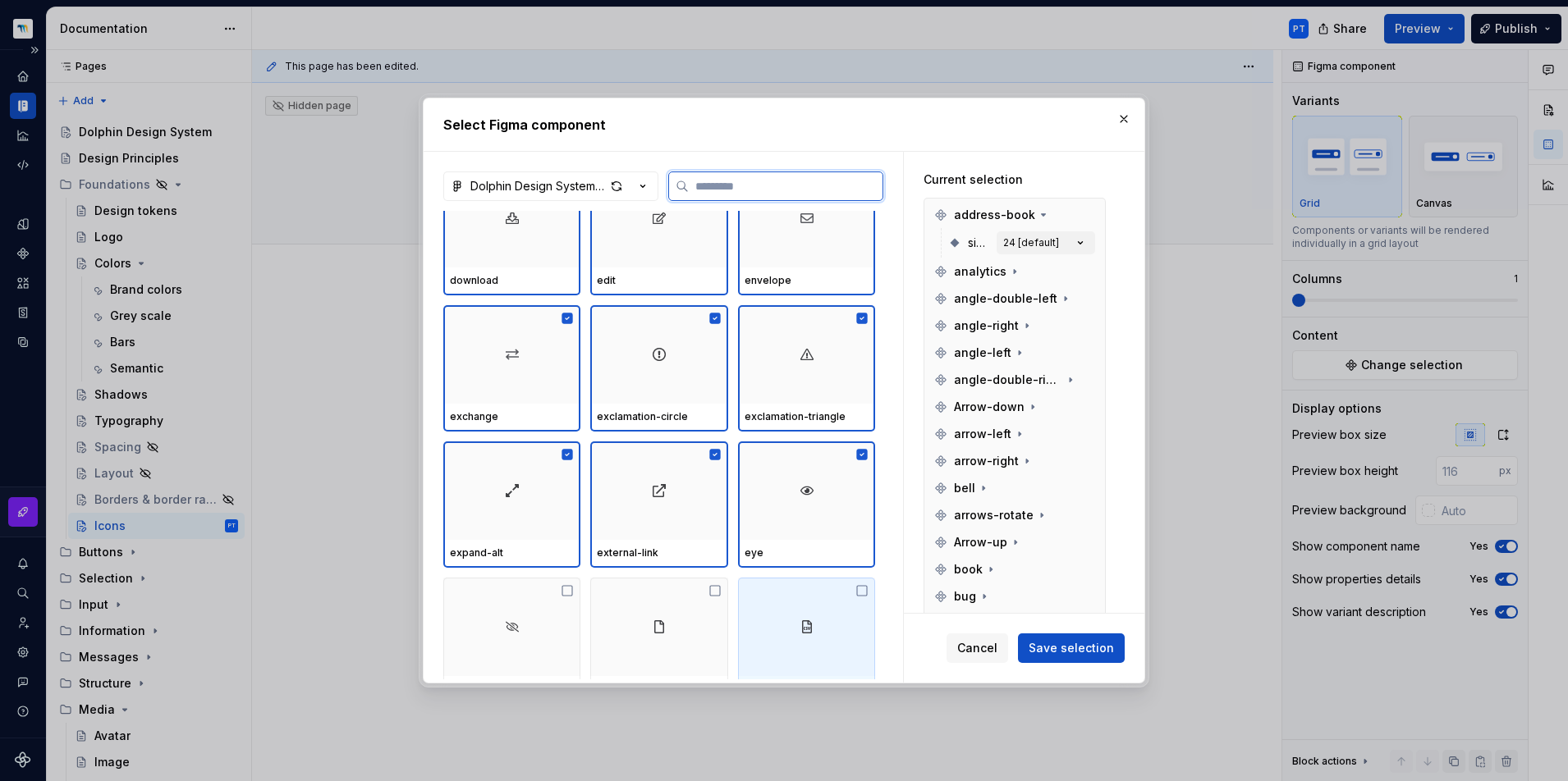
click at [794, 595] on div at bounding box center [807, 627] width 137 height 99
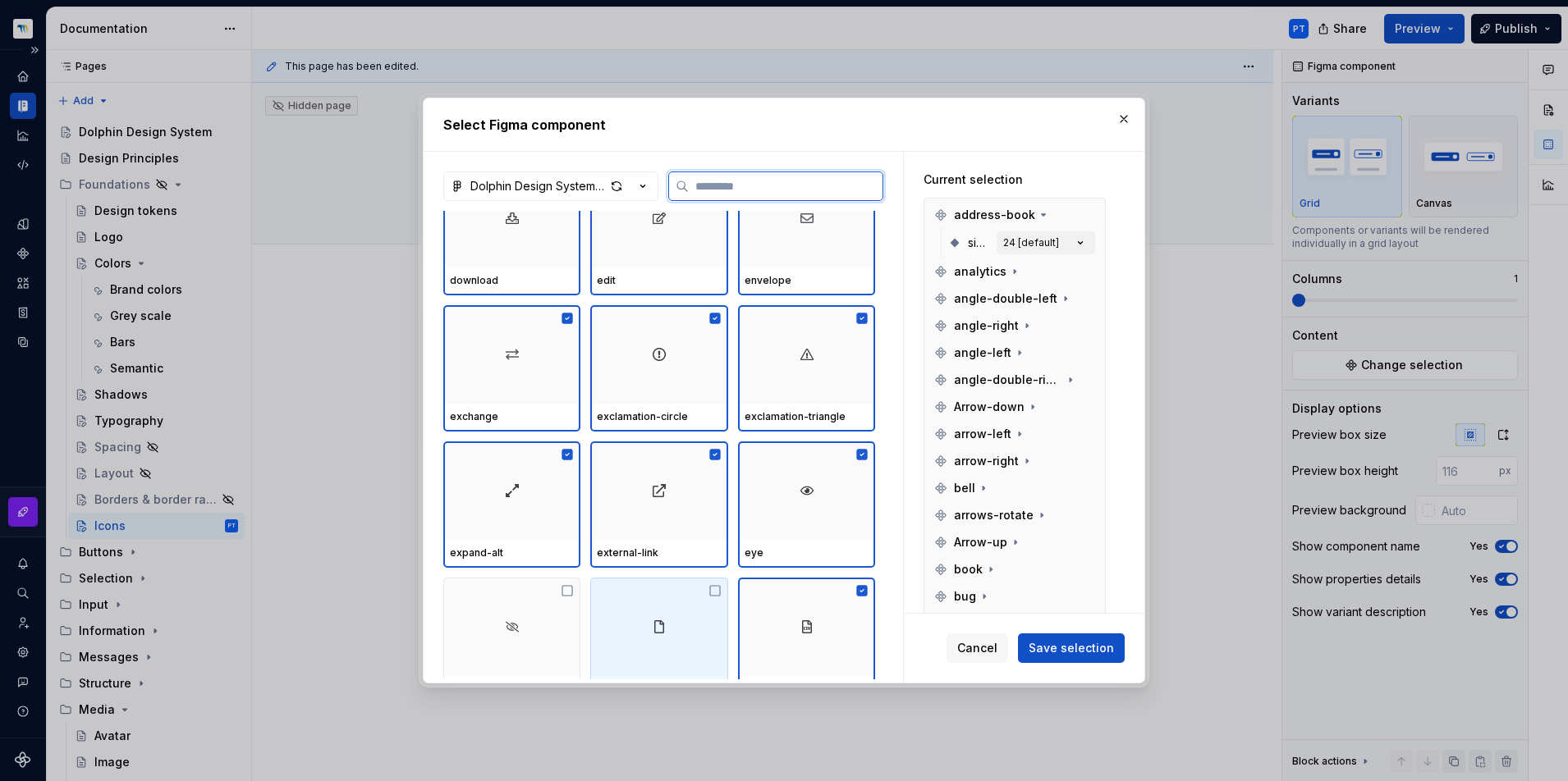
click at [635, 602] on div at bounding box center [659, 627] width 137 height 99
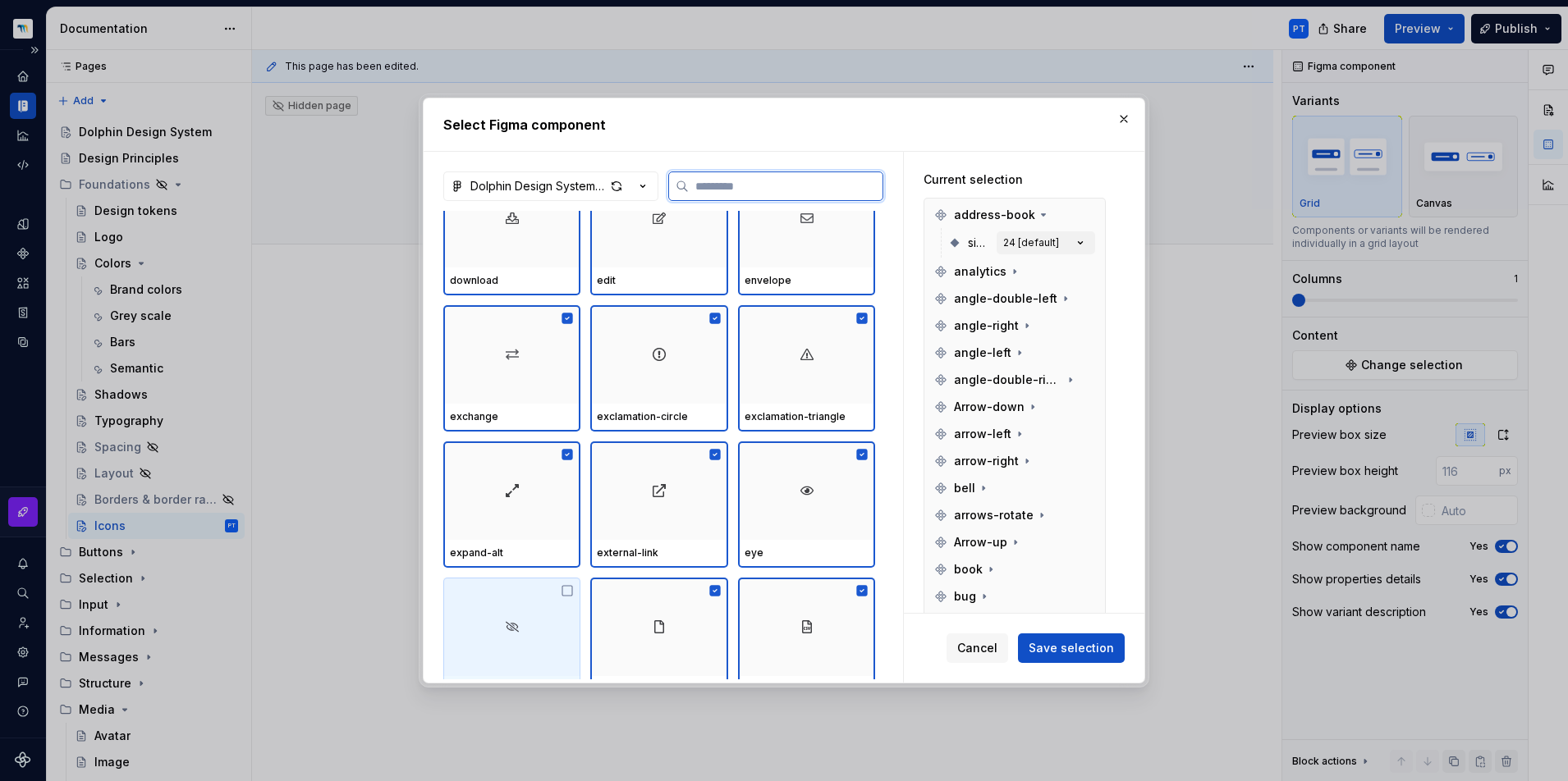
click at [500, 602] on div at bounding box center [512, 627] width 137 height 99
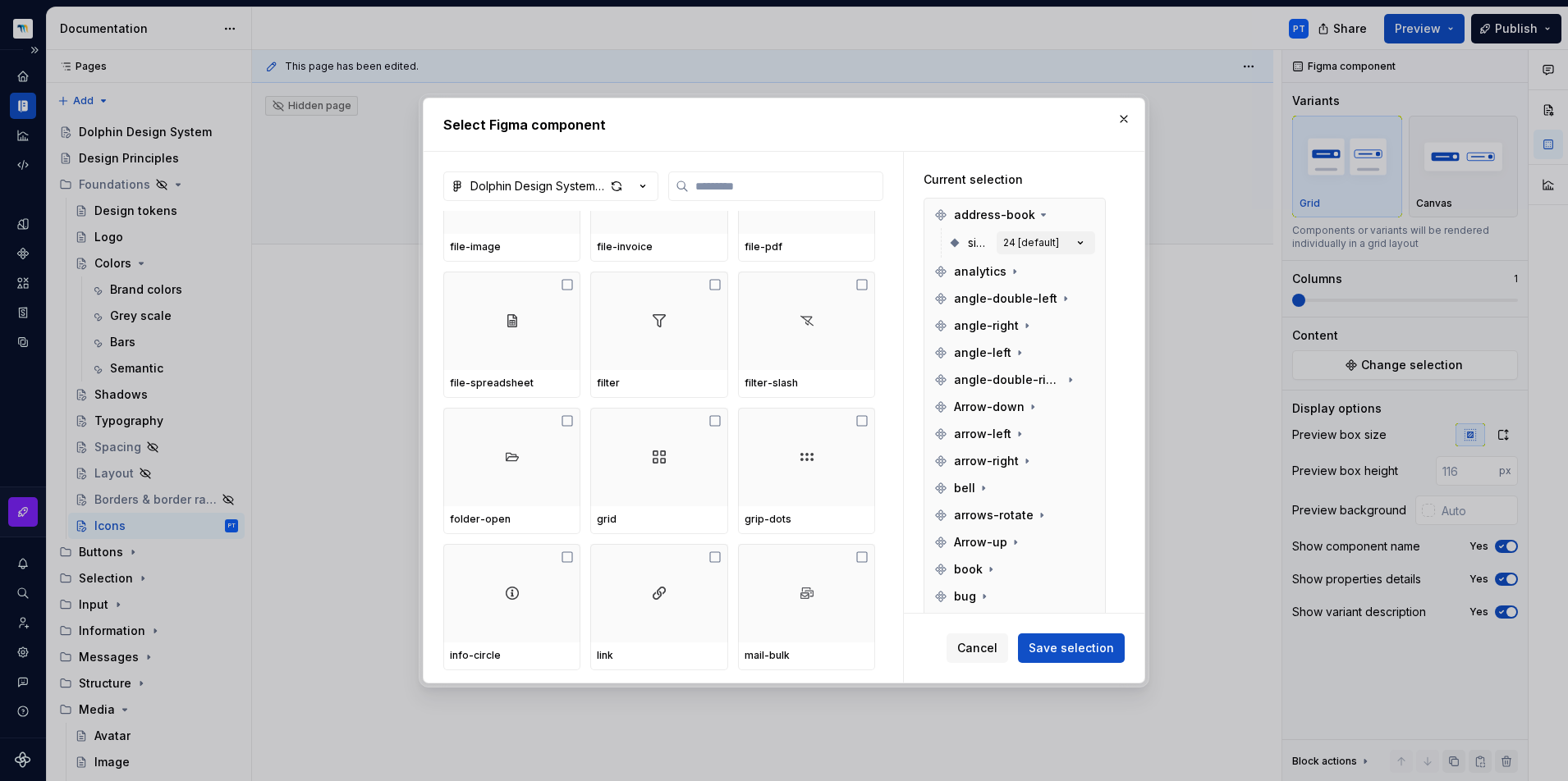
scroll to position [2386, 0]
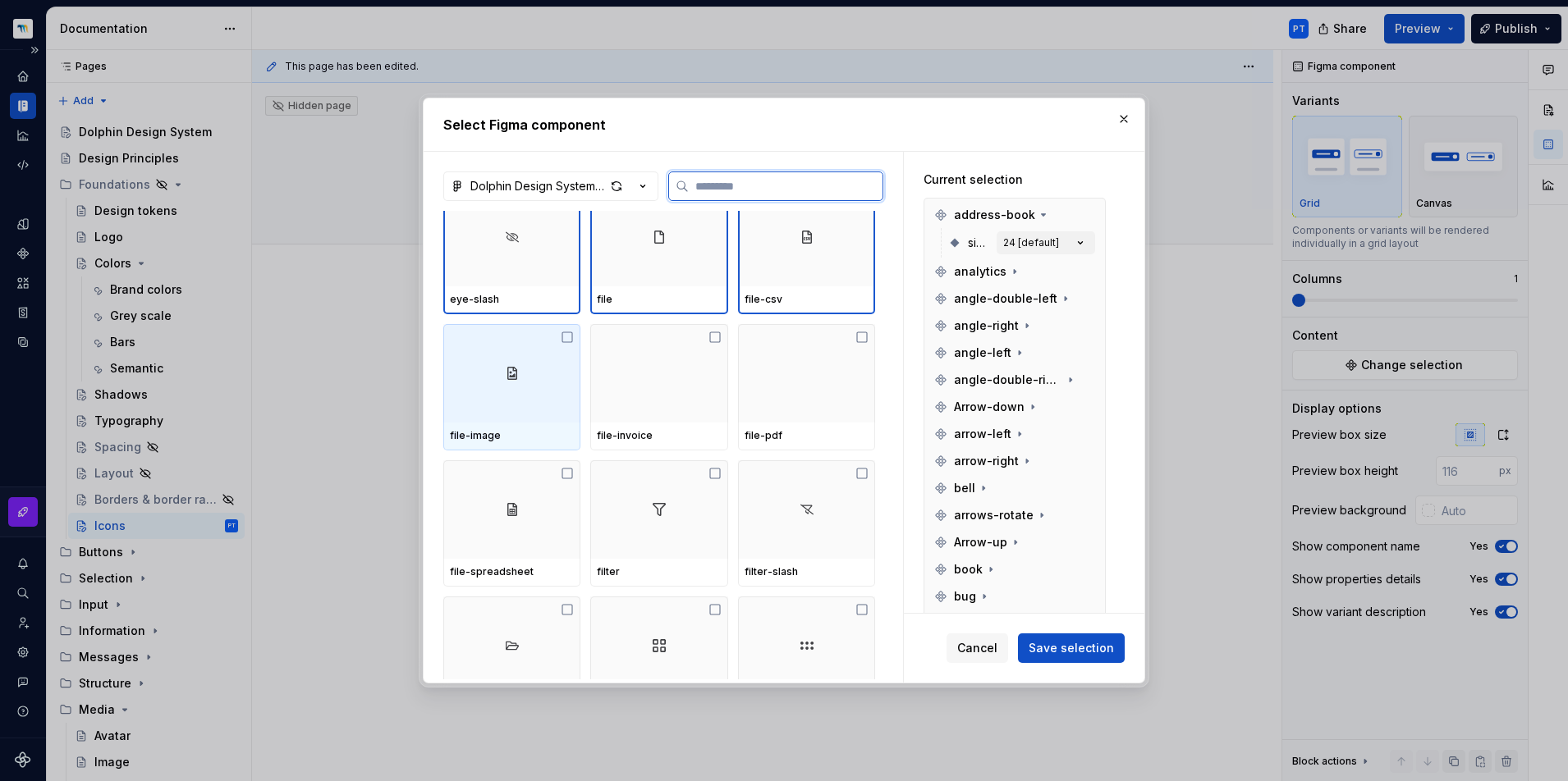
click at [495, 398] on div at bounding box center [512, 373] width 137 height 99
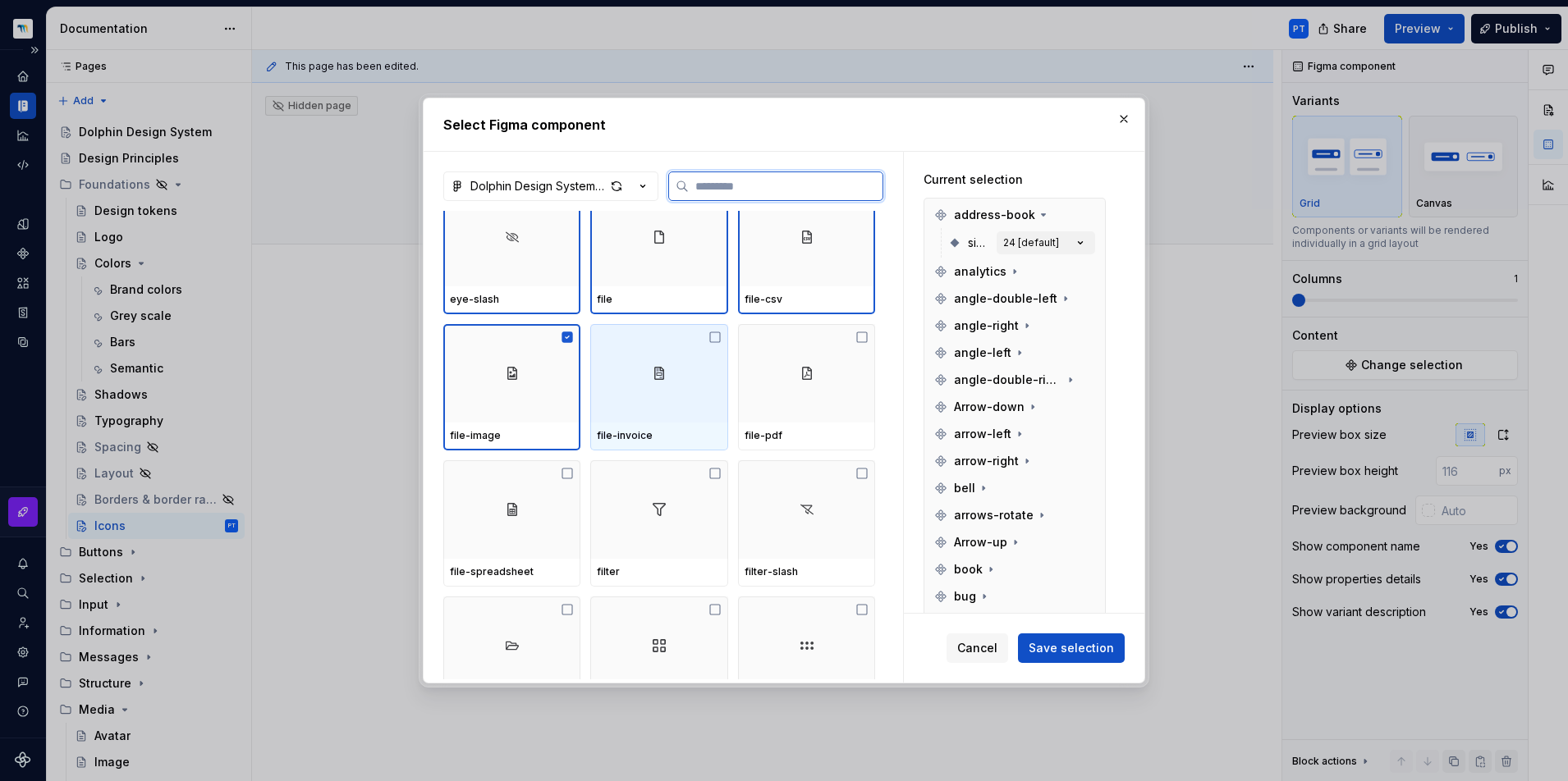
click at [696, 410] on div at bounding box center [659, 373] width 137 height 99
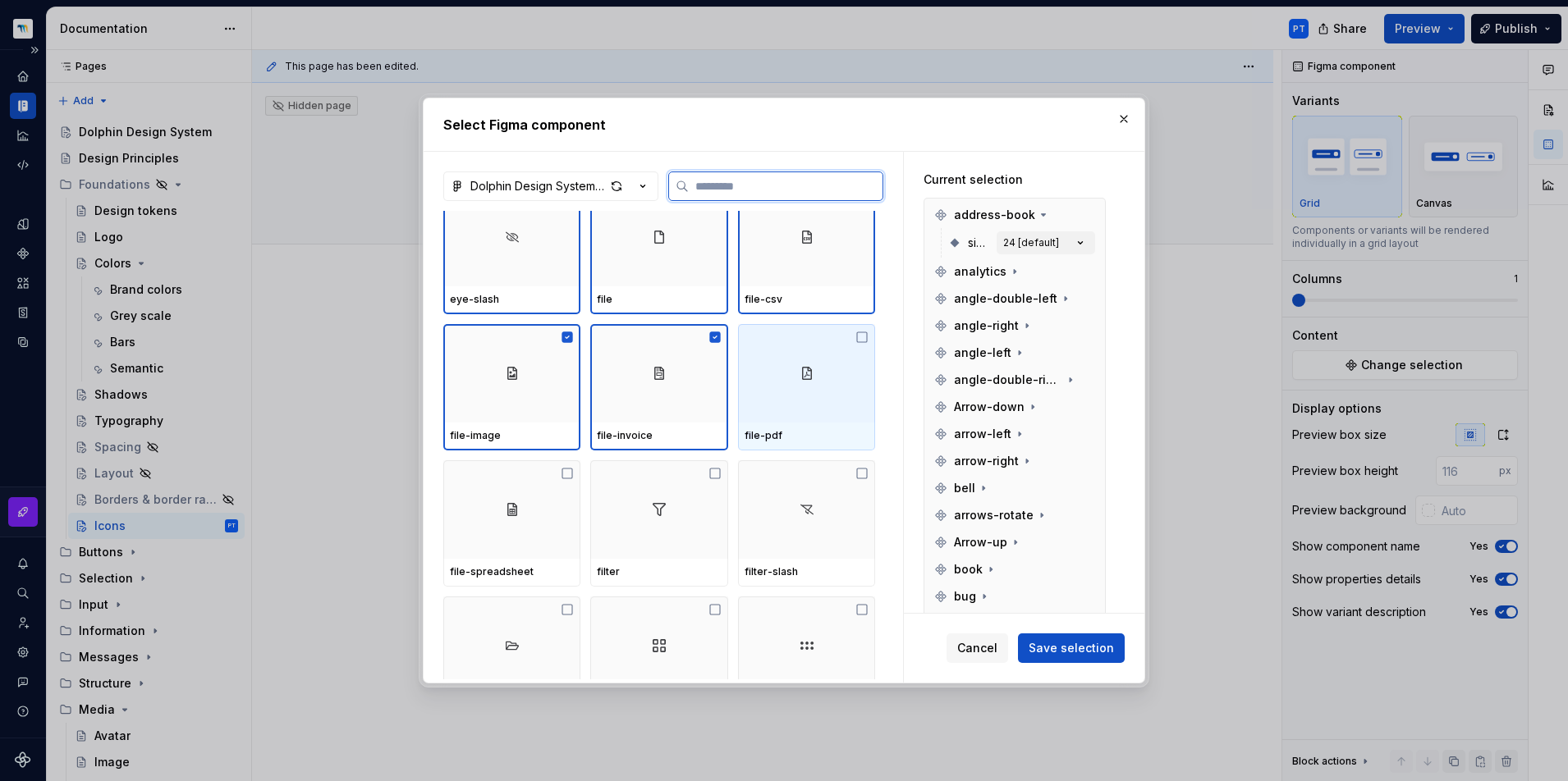
click at [824, 405] on div at bounding box center [807, 373] width 137 height 99
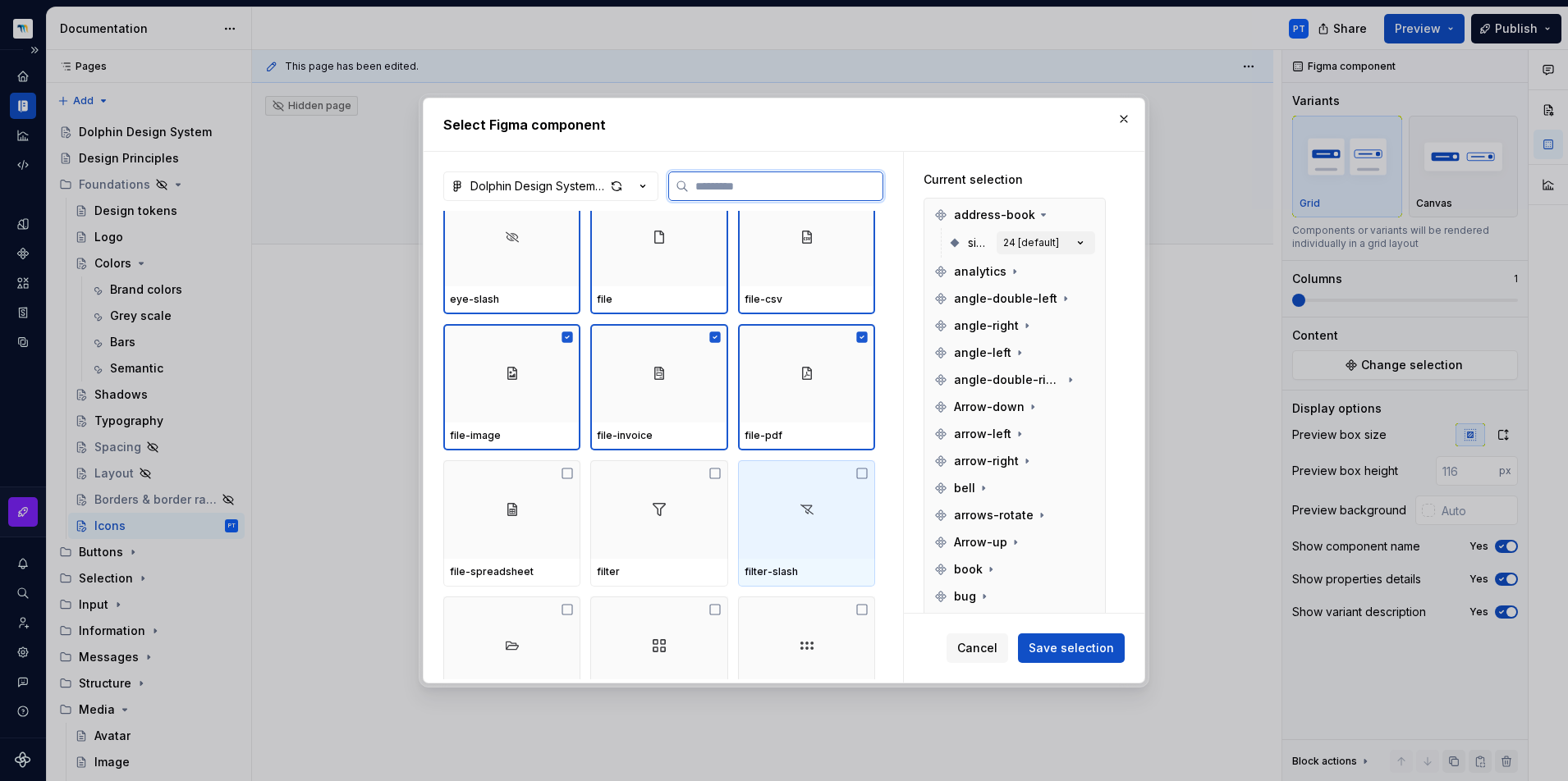
click at [810, 514] on img at bounding box center [807, 509] width 19 height 19
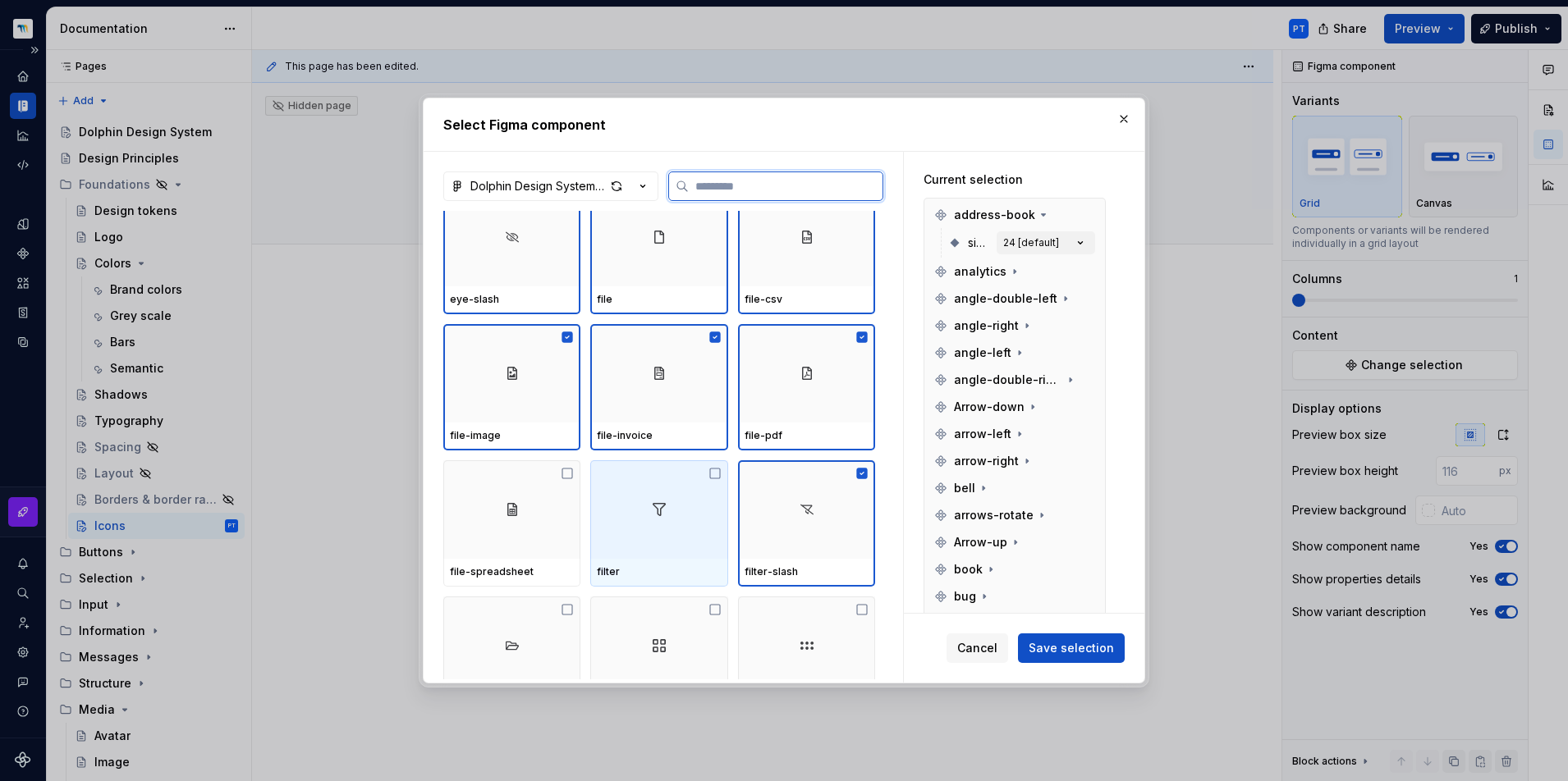
click at [651, 514] on img at bounding box center [659, 509] width 19 height 19
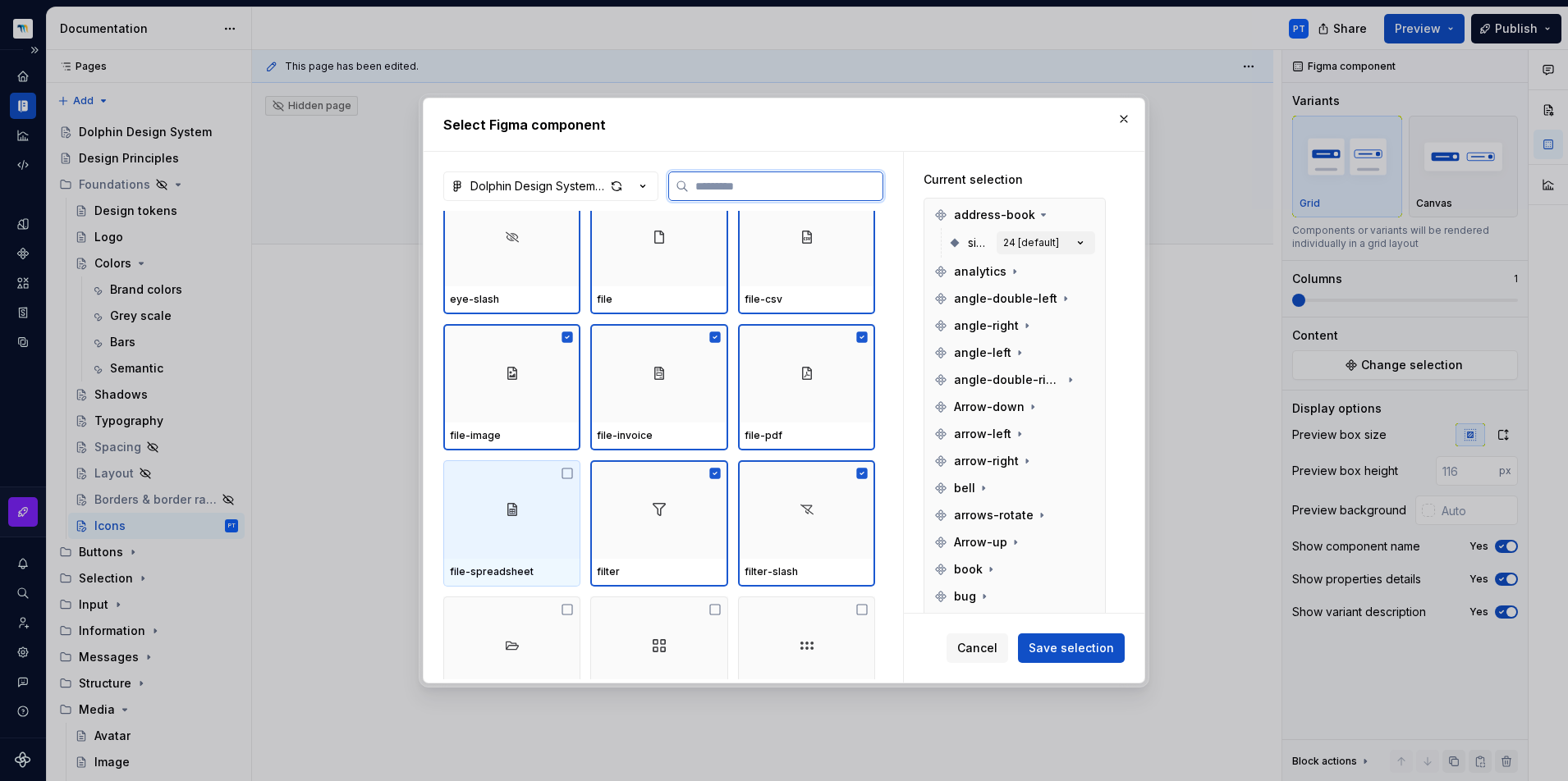
click at [528, 516] on div at bounding box center [512, 509] width 137 height 99
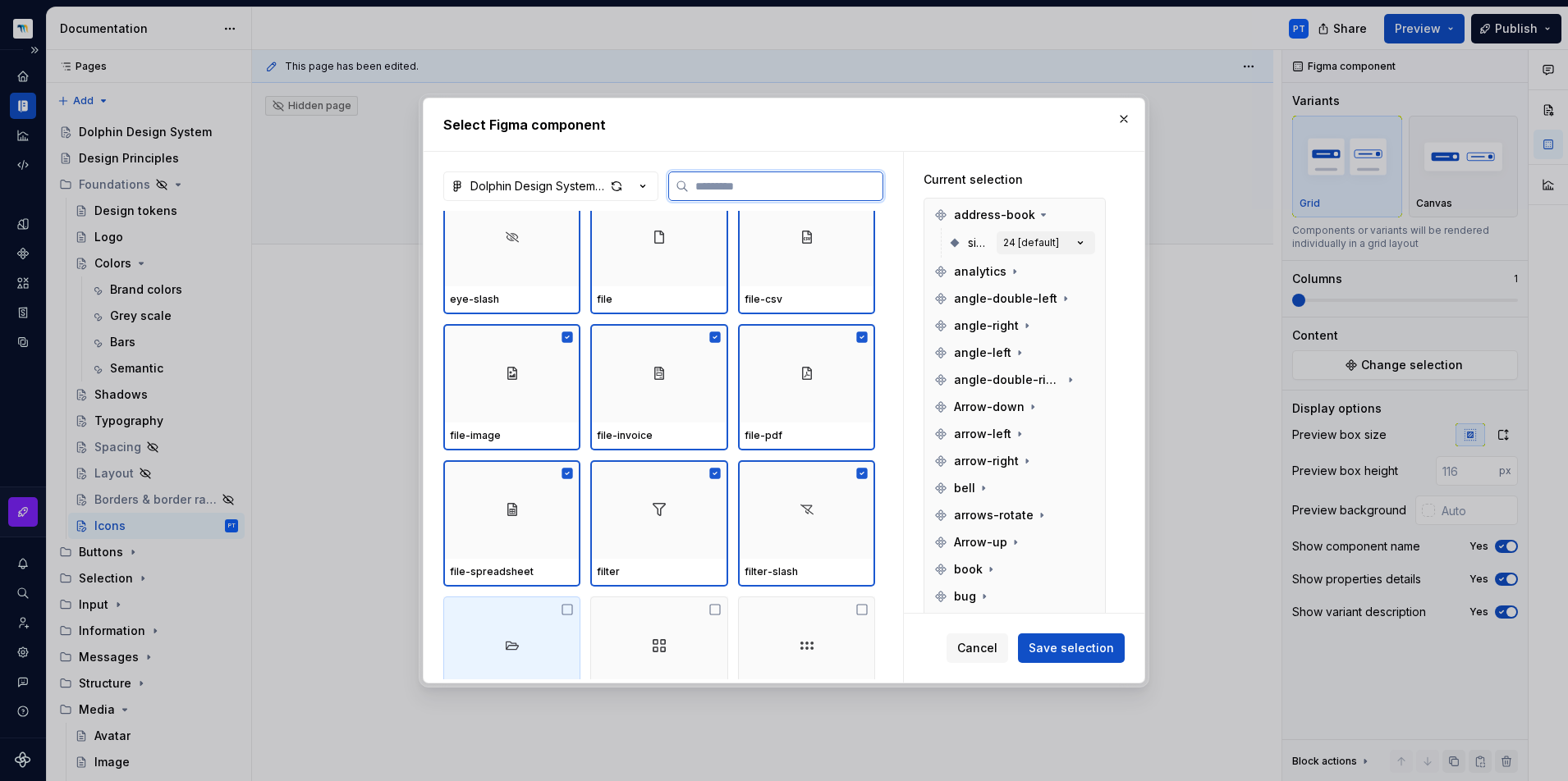
click at [543, 646] on div at bounding box center [512, 646] width 137 height 99
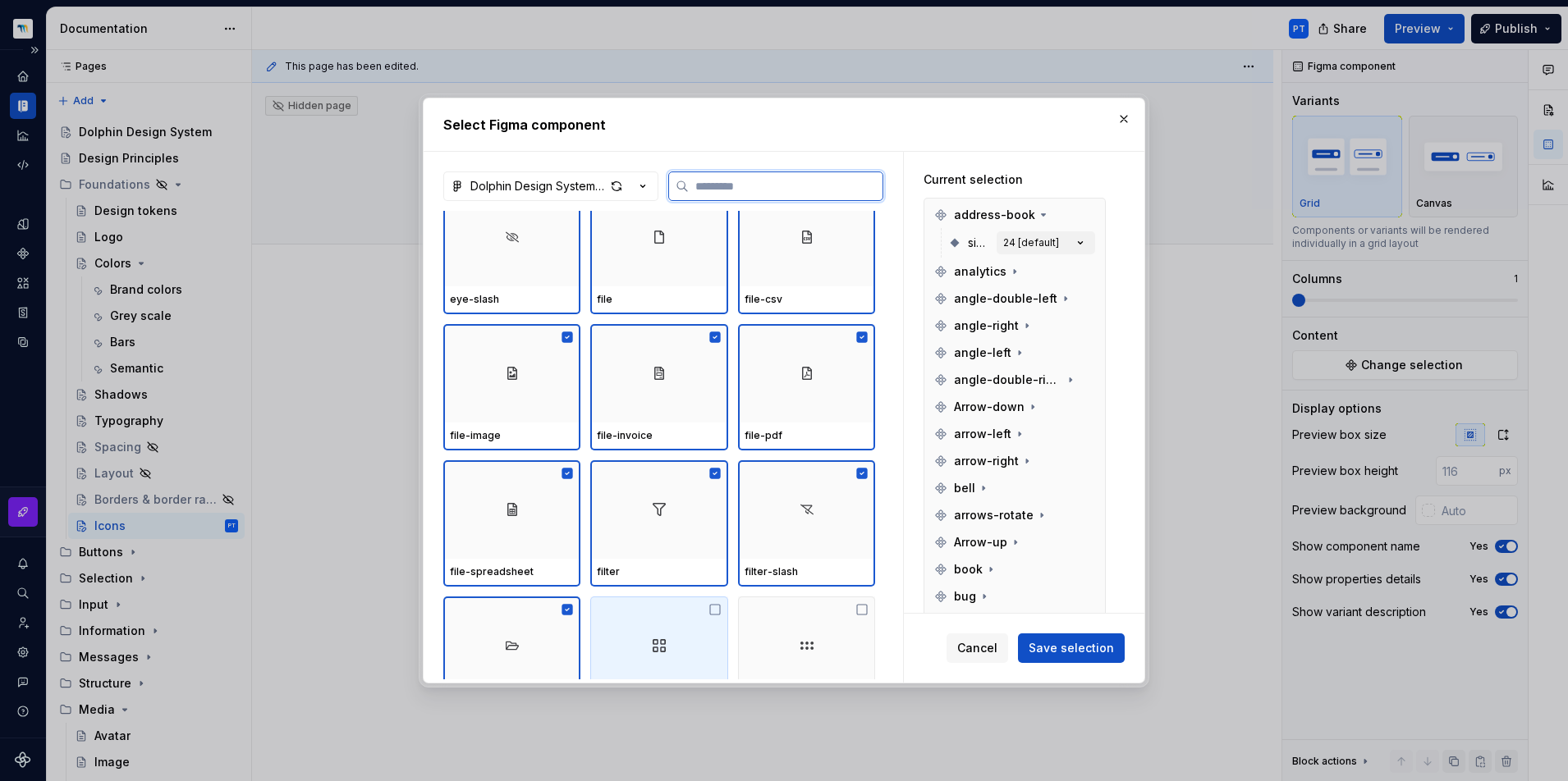
click at [683, 631] on div at bounding box center [659, 646] width 137 height 99
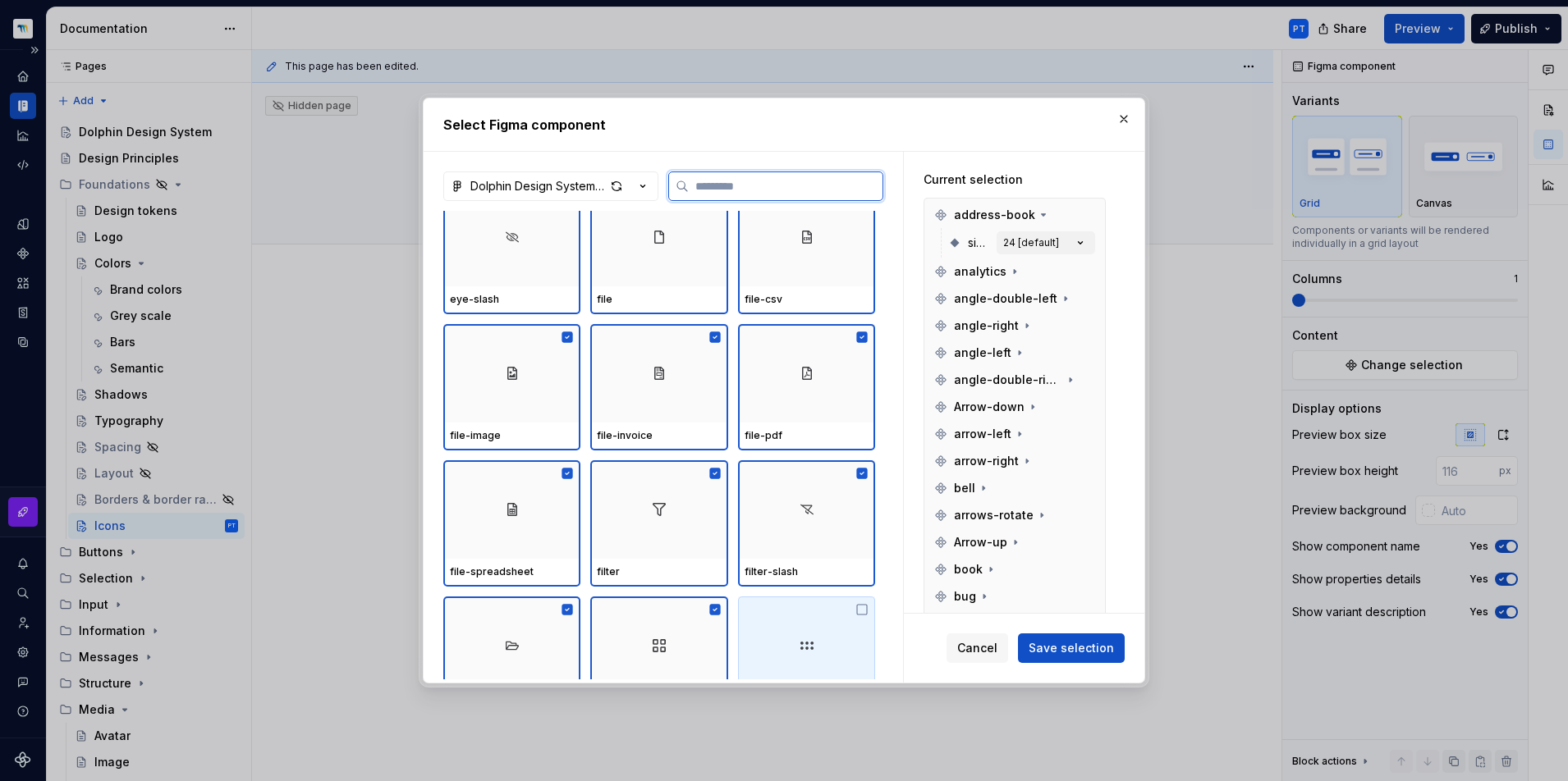
click at [813, 635] on div at bounding box center [807, 646] width 137 height 99
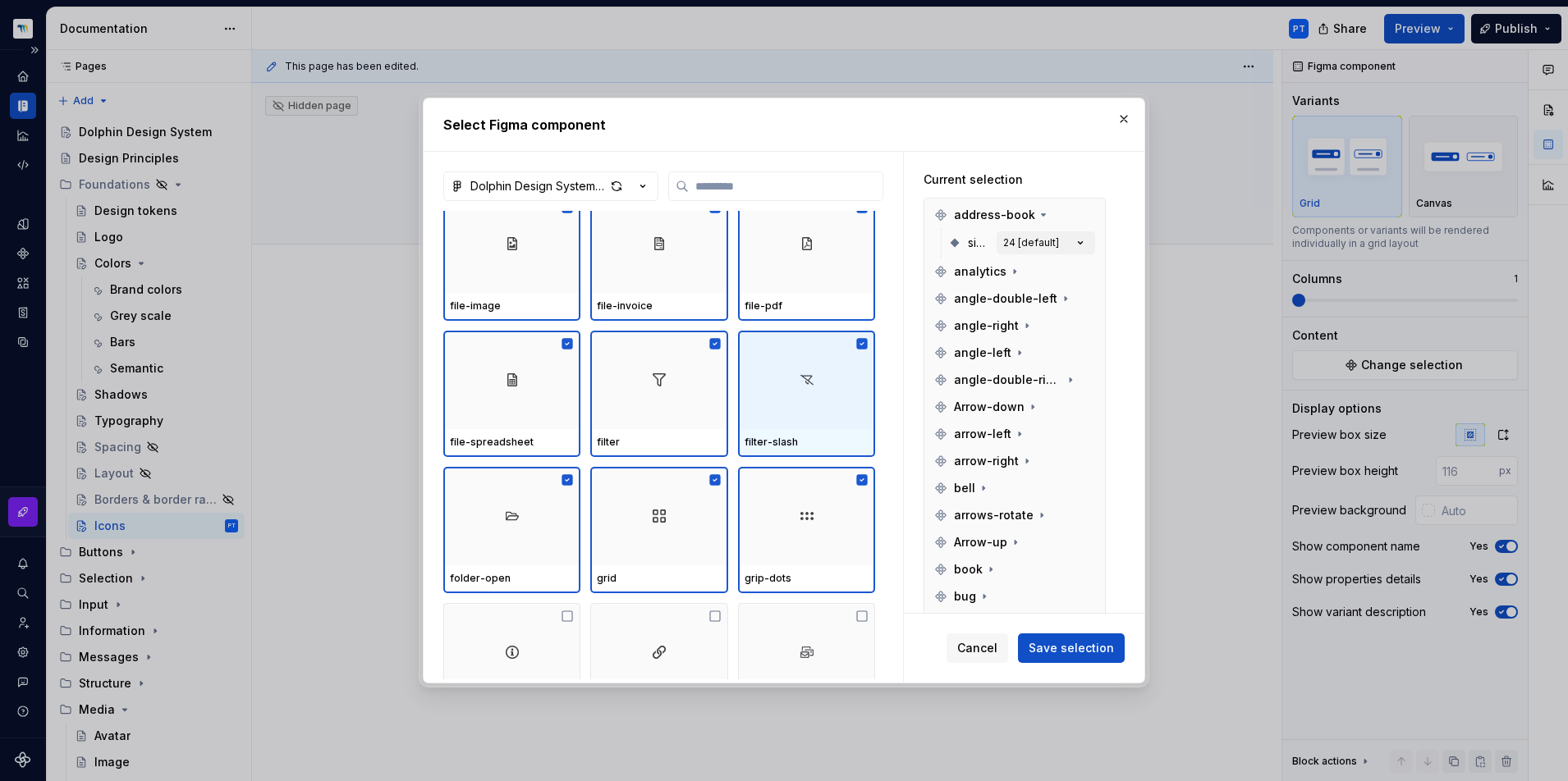
scroll to position [2780, 0]
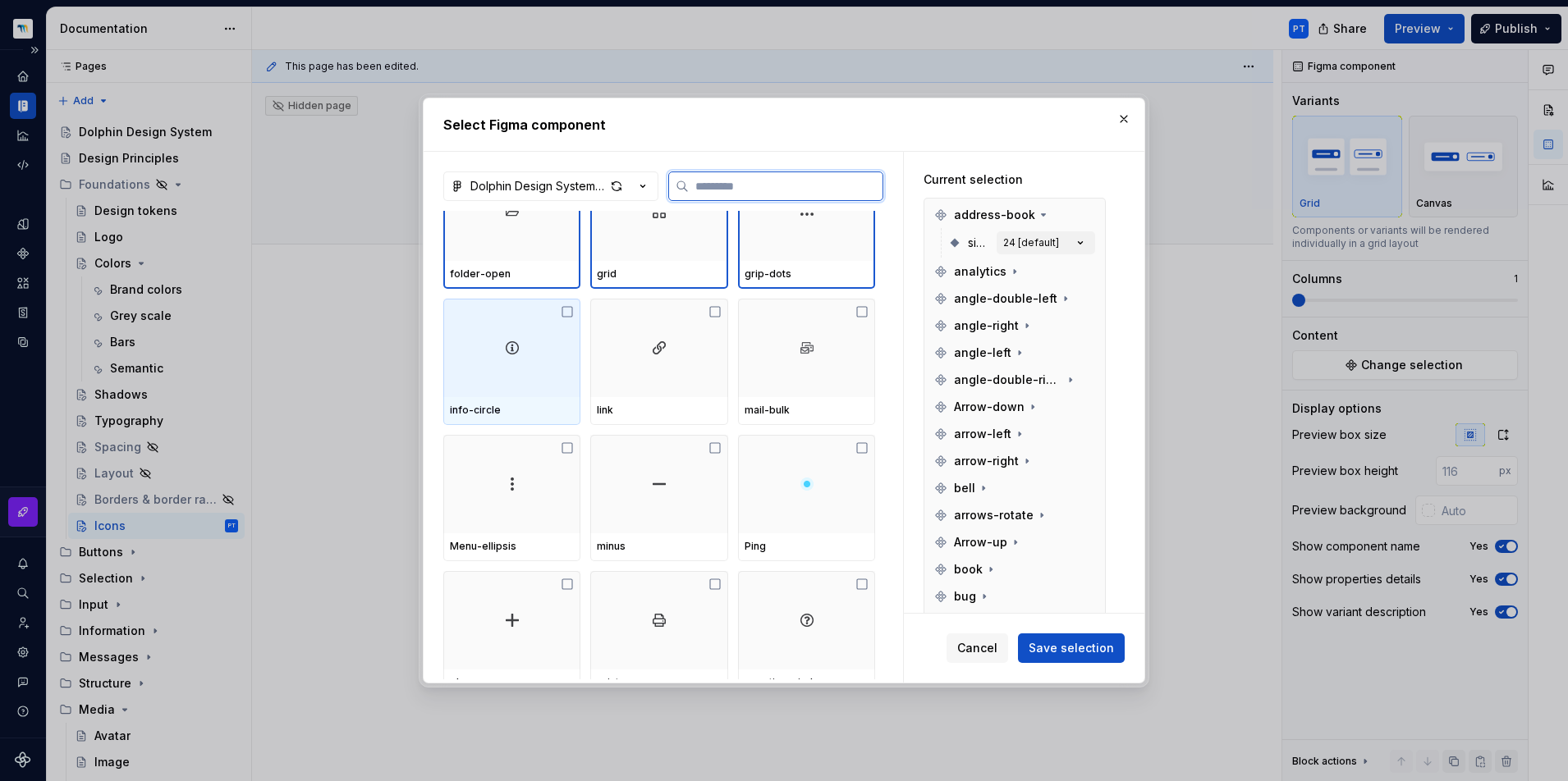
click at [493, 369] on div at bounding box center [512, 348] width 137 height 99
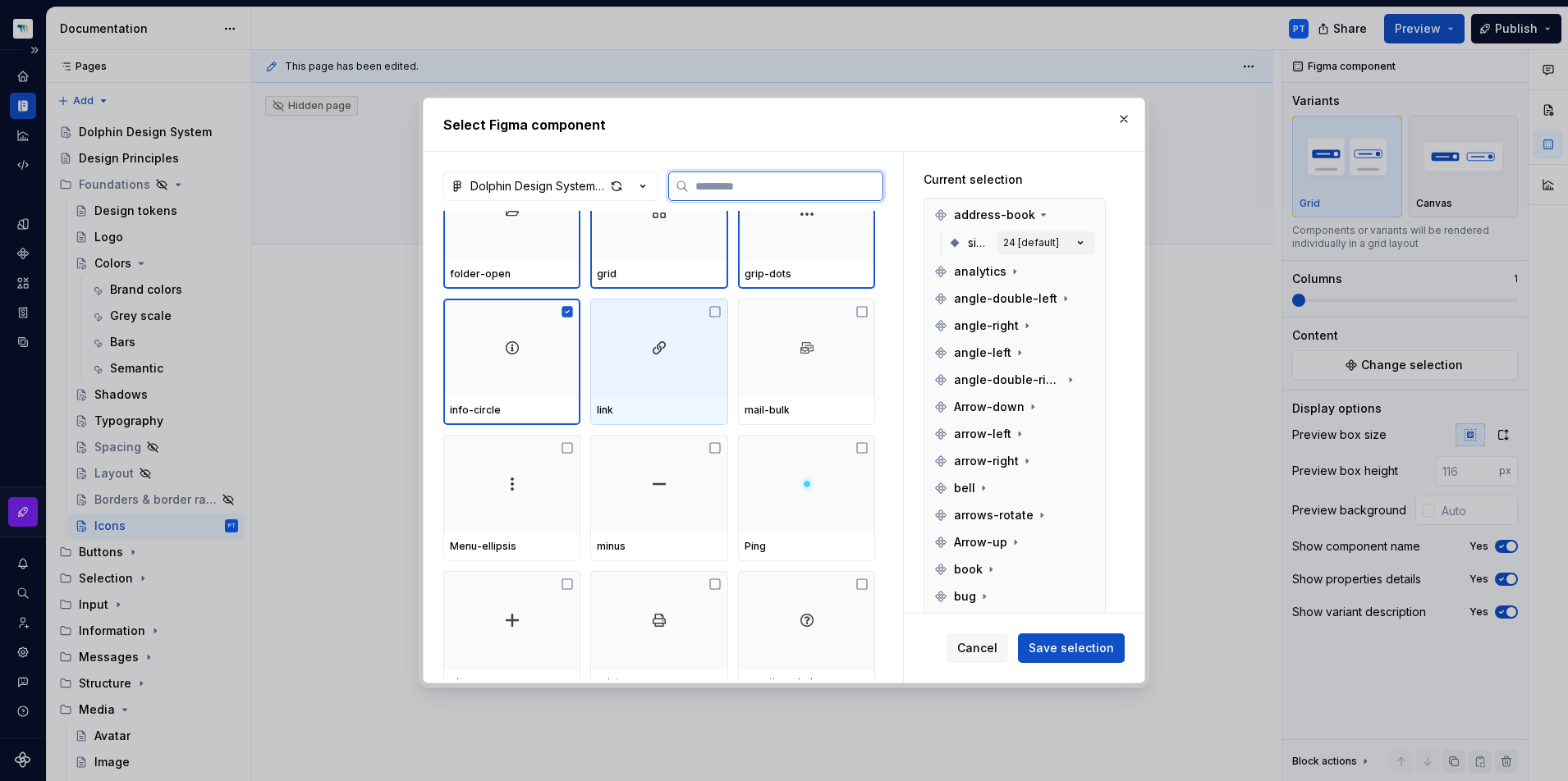
click at [666, 350] on img at bounding box center [659, 347] width 19 height 19
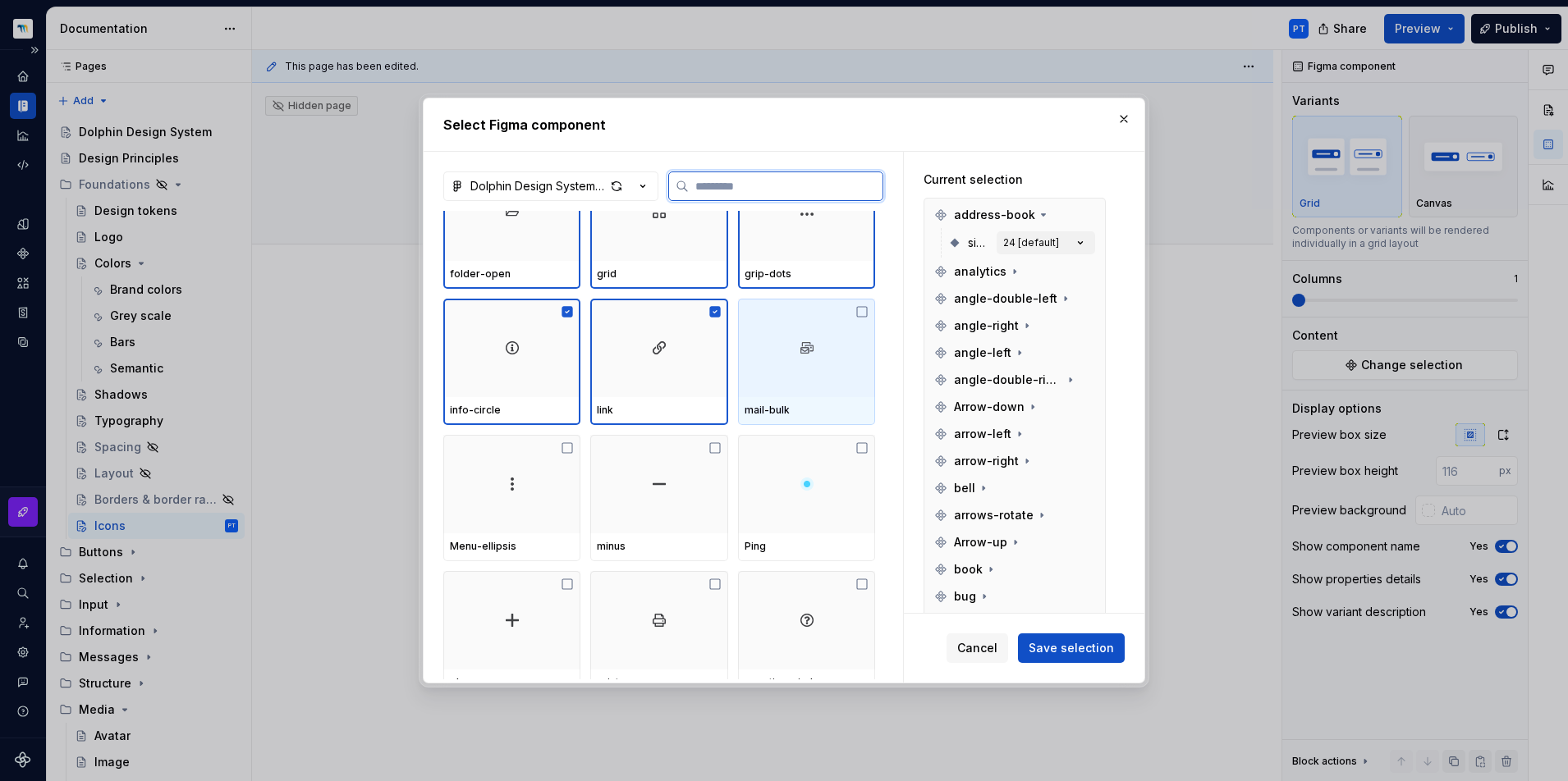
click at [828, 350] on div at bounding box center [807, 348] width 137 height 99
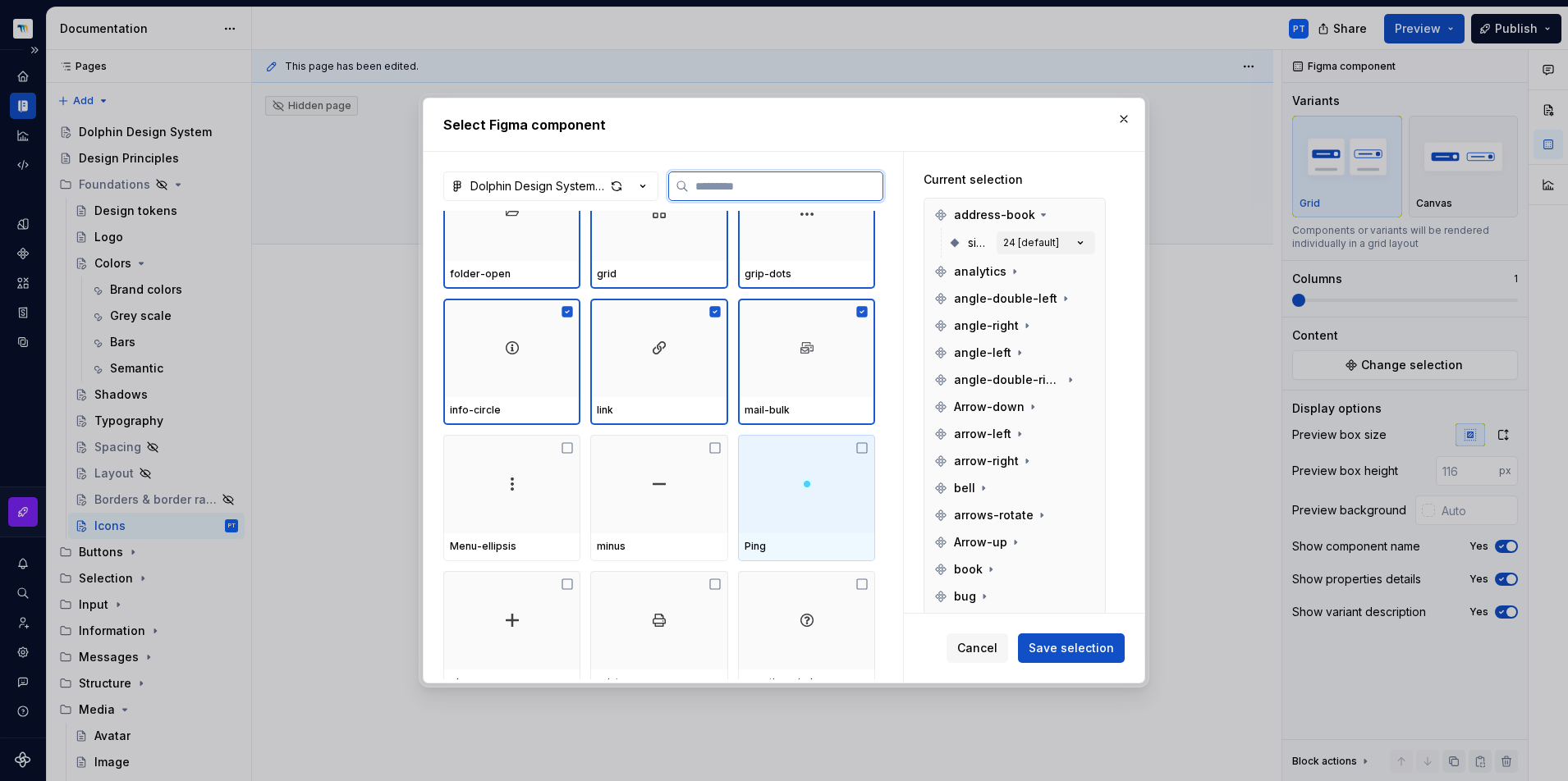
click at [790, 494] on div at bounding box center [807, 484] width 137 height 99
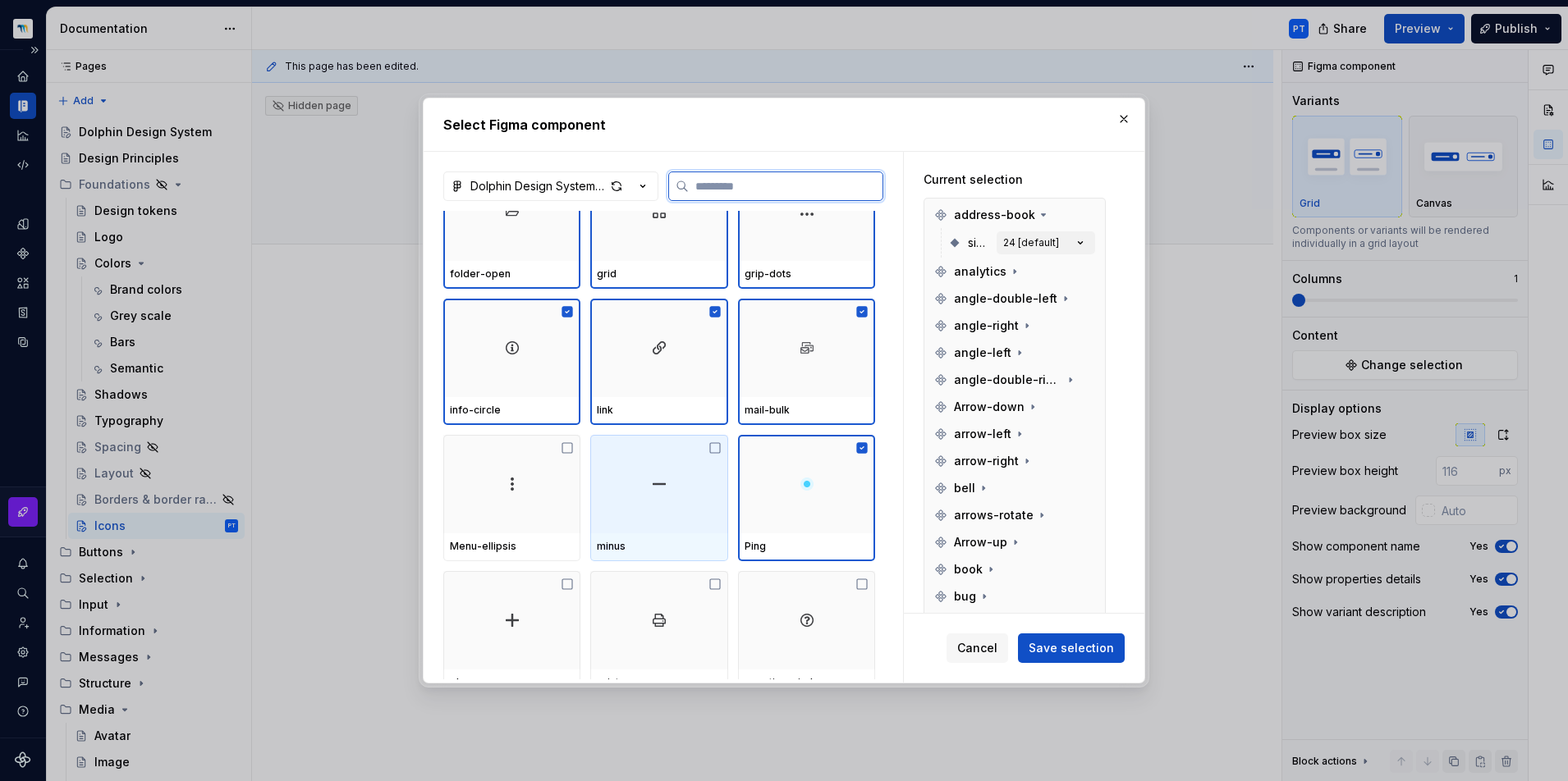
click at [592, 494] on div at bounding box center [659, 484] width 137 height 99
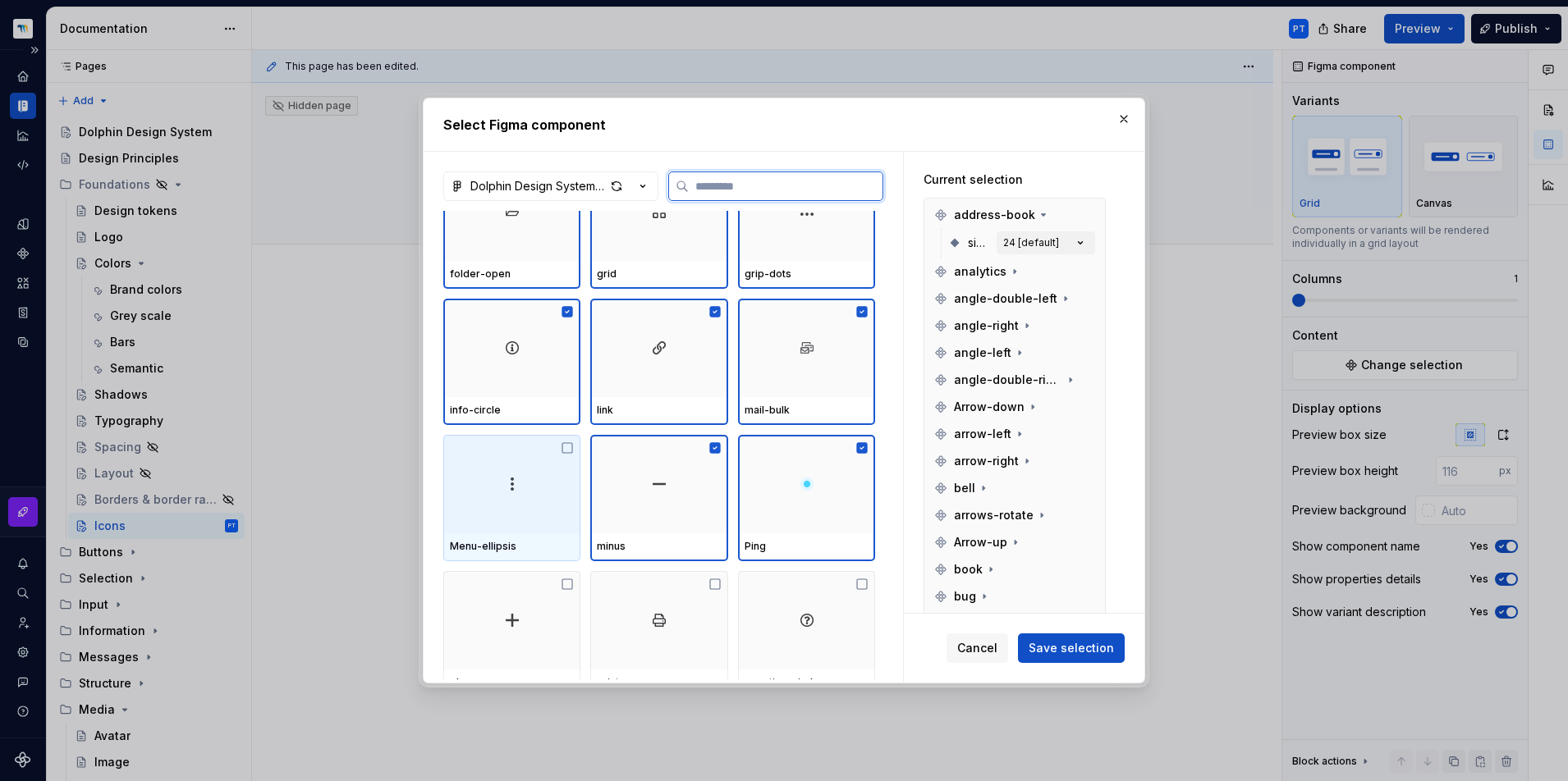
click at [464, 497] on div at bounding box center [512, 484] width 137 height 99
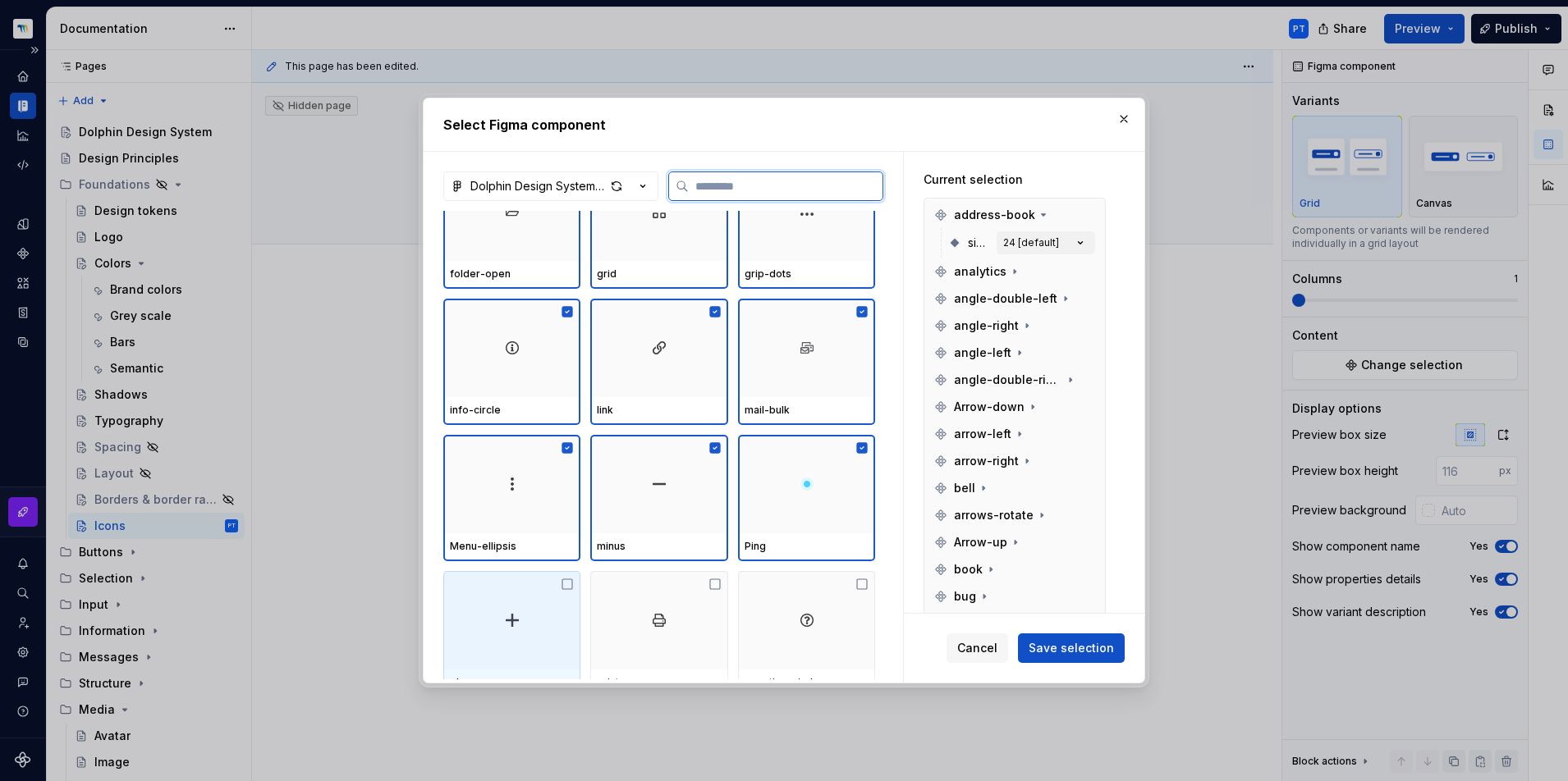
click at [503, 617] on img at bounding box center [512, 620] width 19 height 19
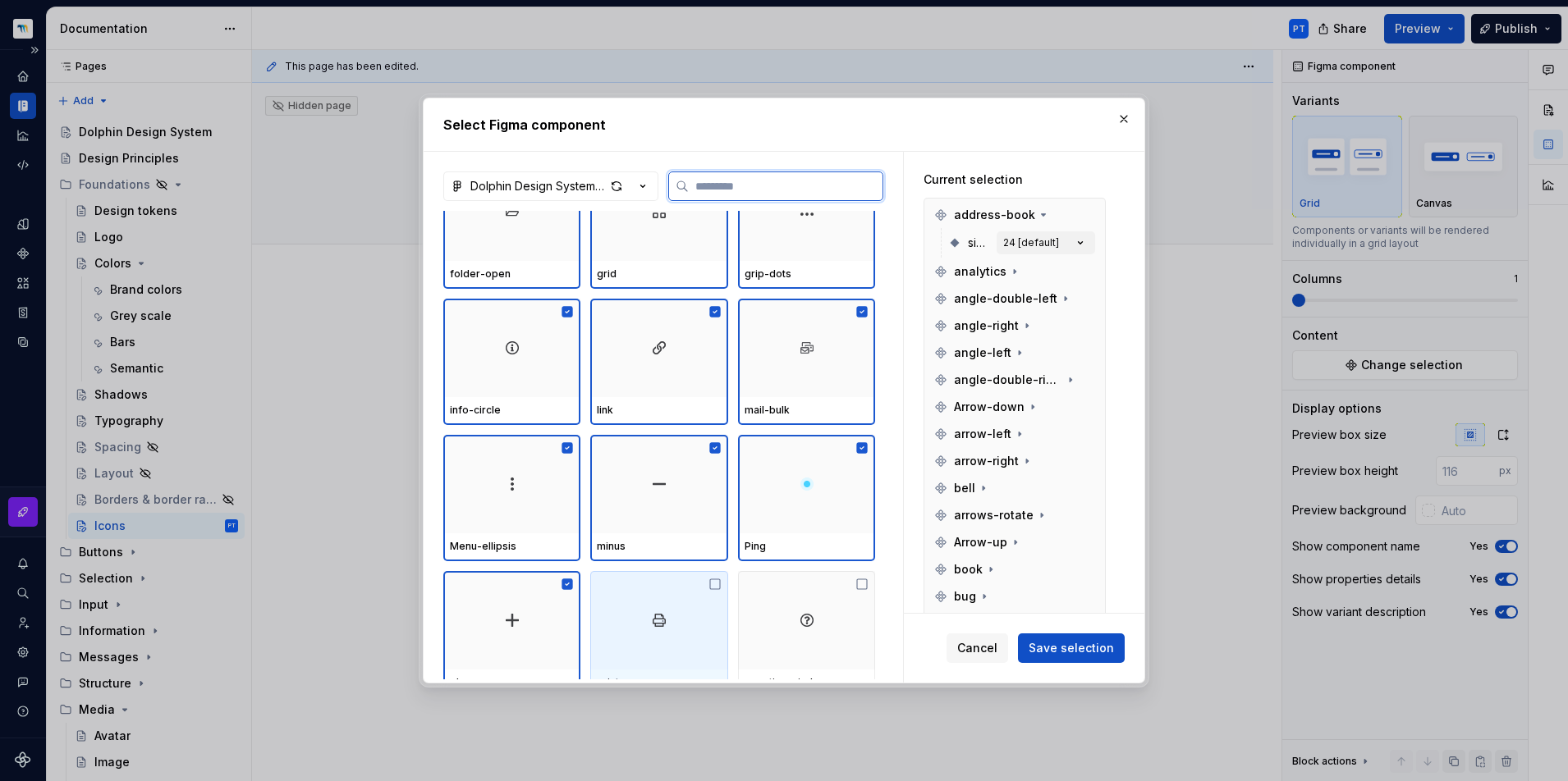
click at [673, 619] on div at bounding box center [659, 620] width 137 height 99
click at [802, 617] on img at bounding box center [807, 620] width 19 height 19
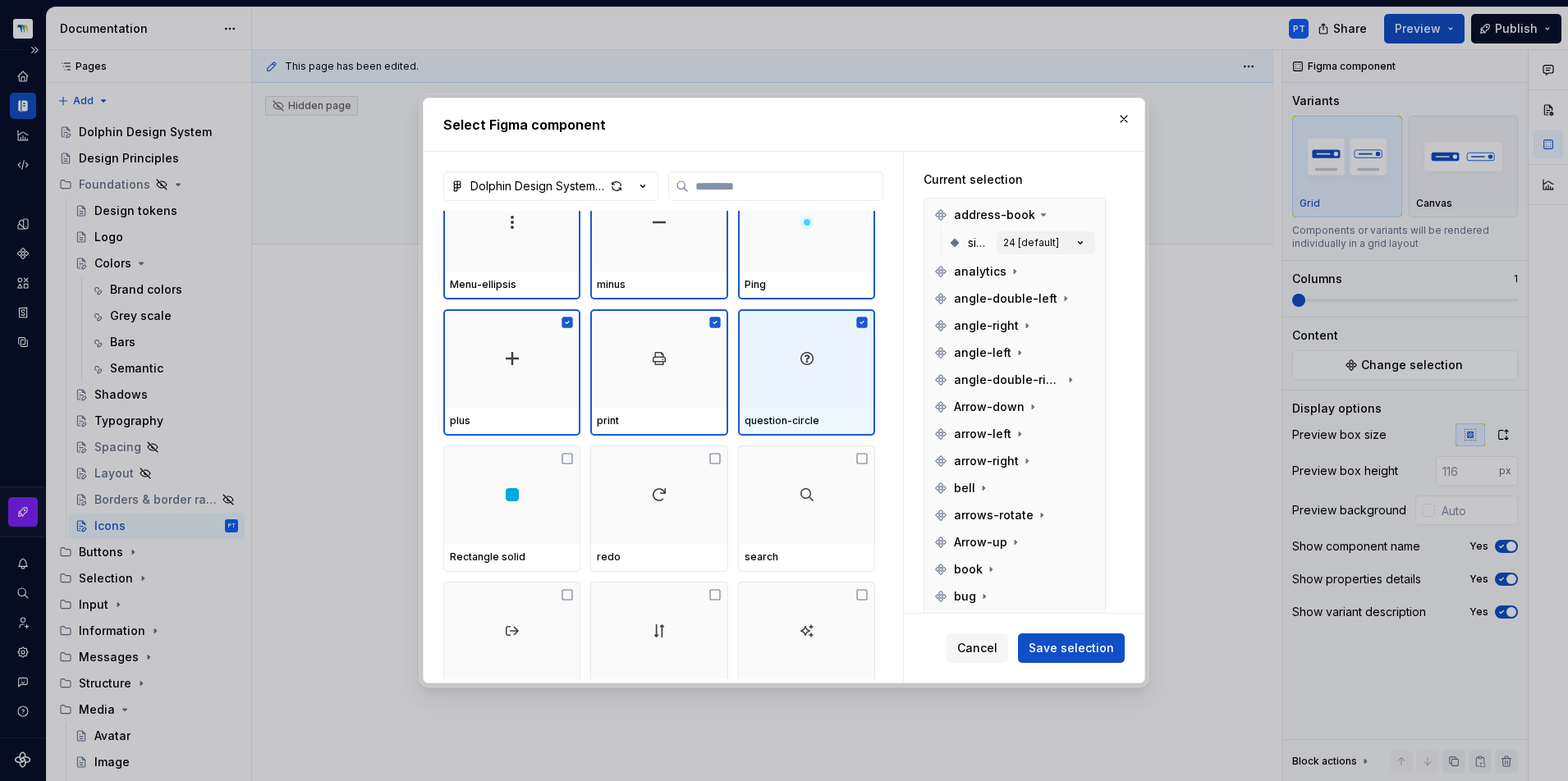
scroll to position [3179, 0]
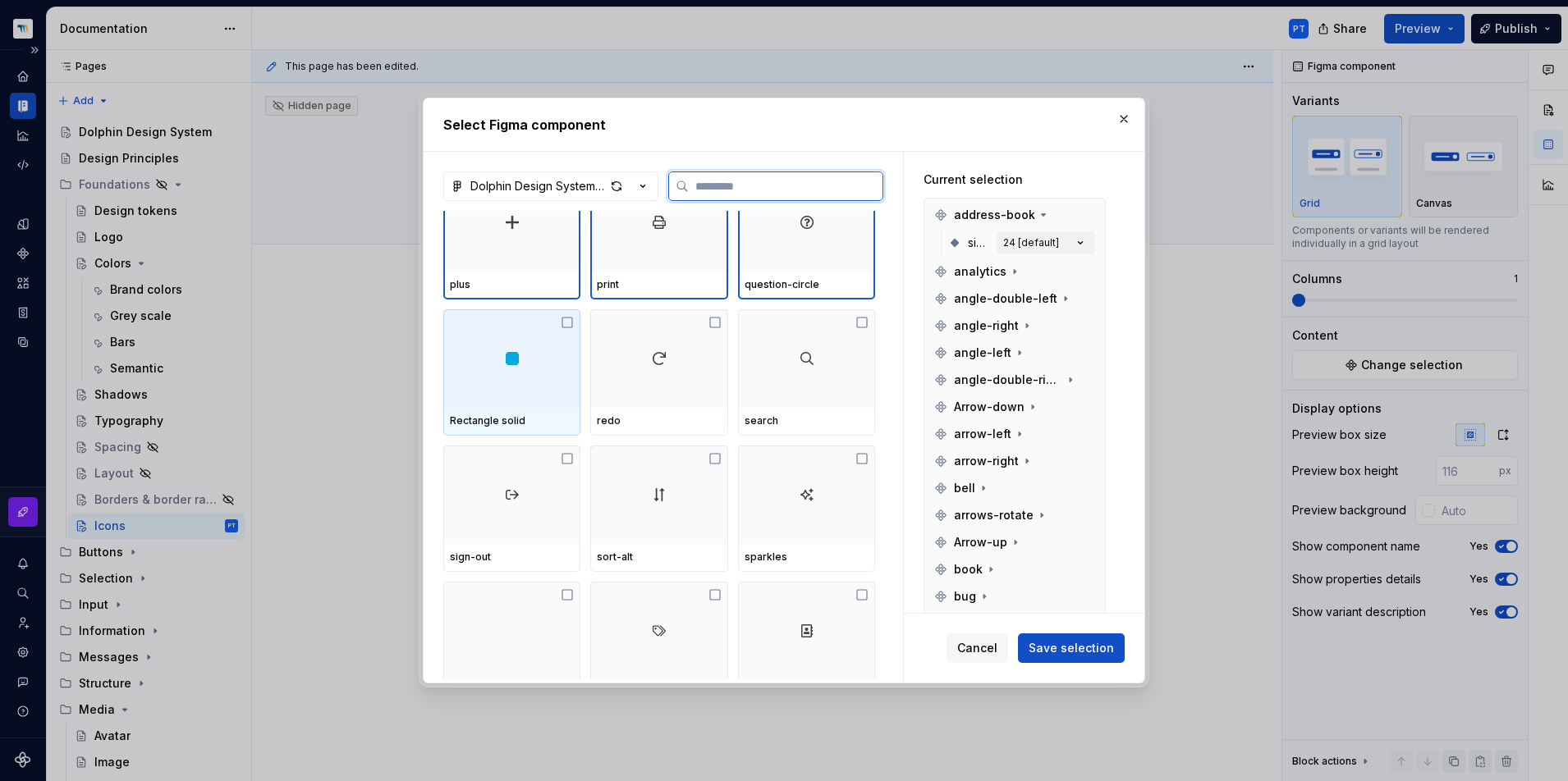
click at [477, 398] on div at bounding box center [512, 359] width 137 height 99
click at [684, 398] on div at bounding box center [659, 359] width 137 height 99
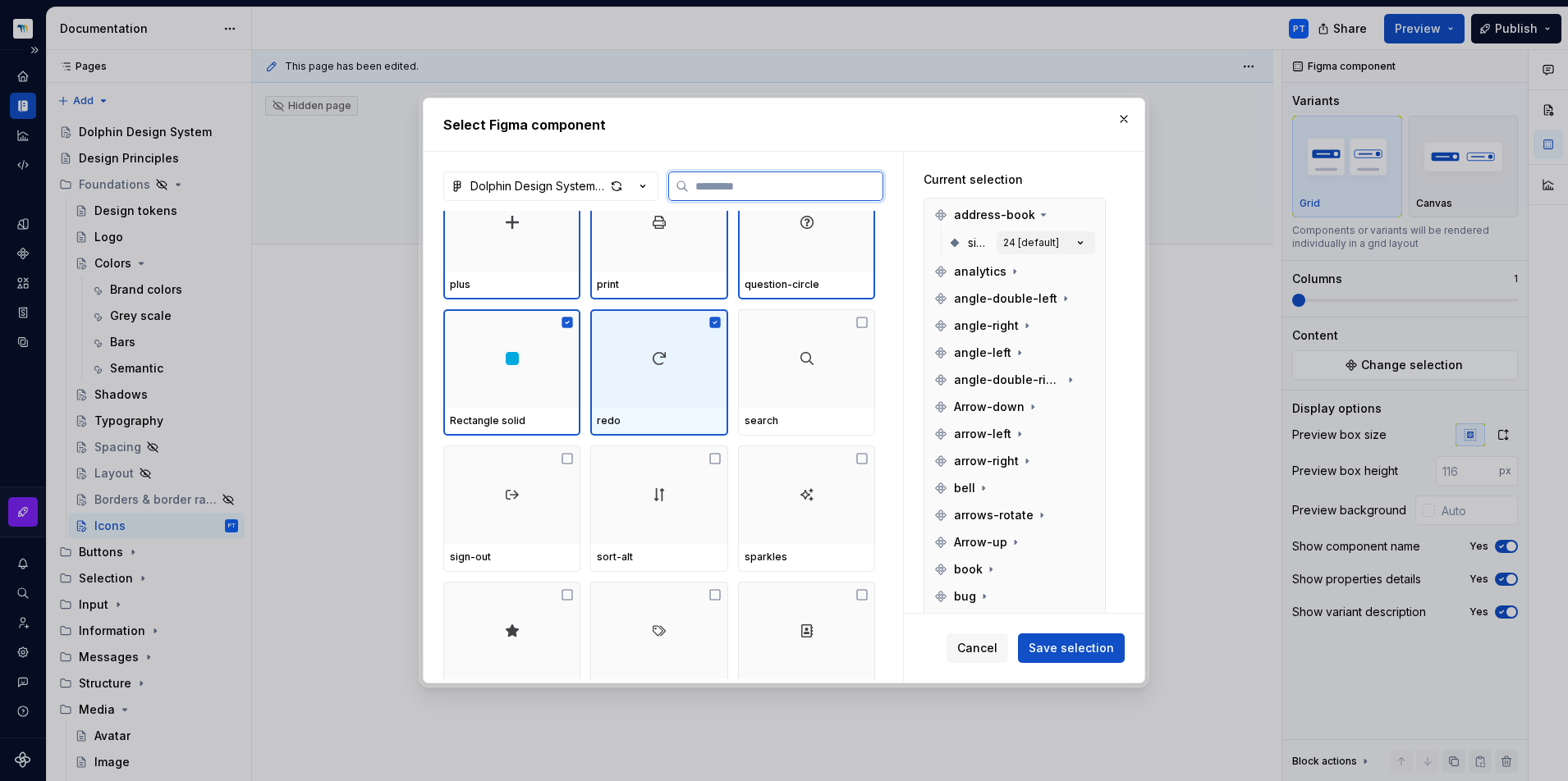
click at [824, 398] on div at bounding box center [807, 359] width 137 height 99
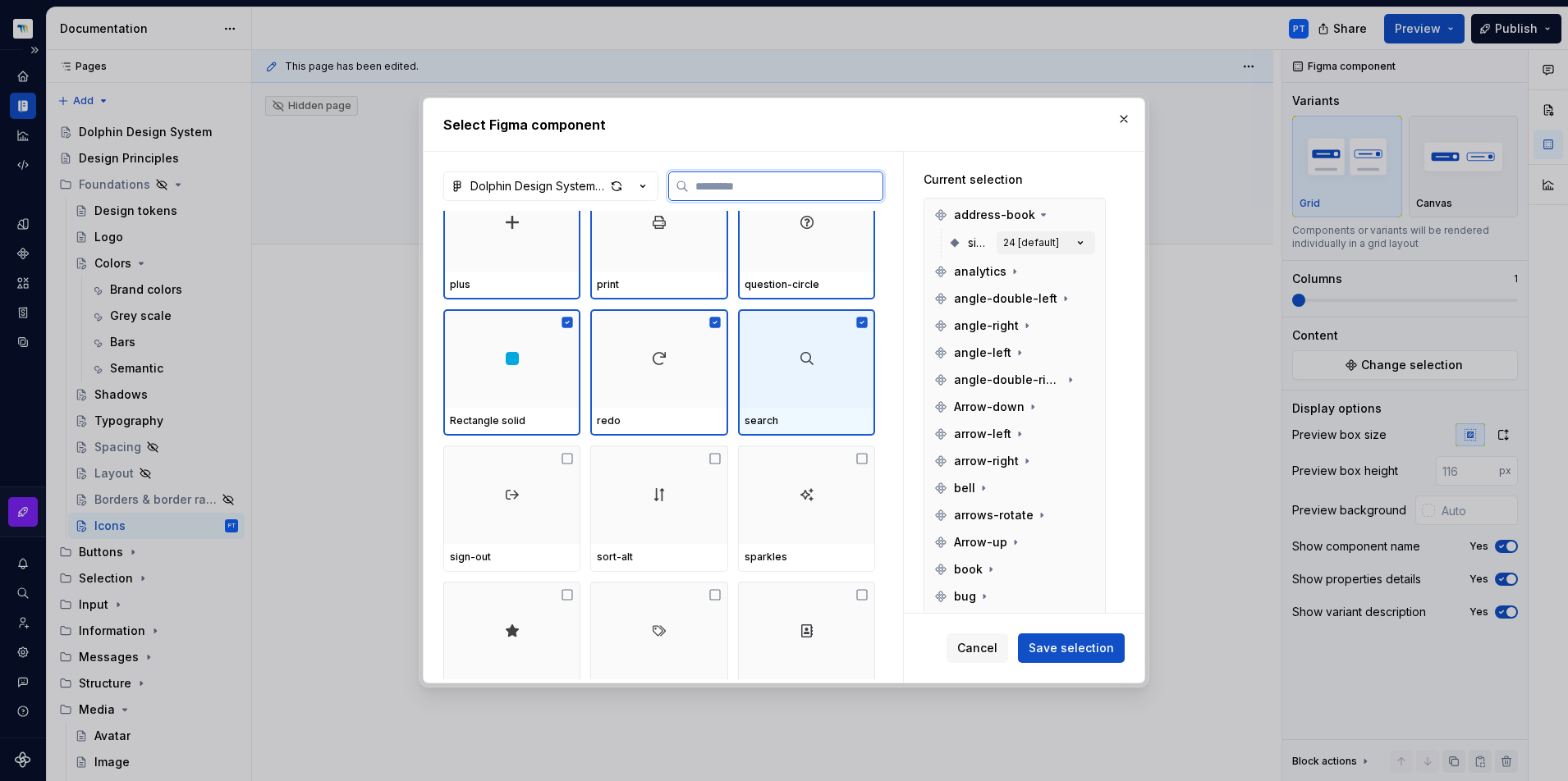
click at [798, 500] on img at bounding box center [807, 494] width 19 height 19
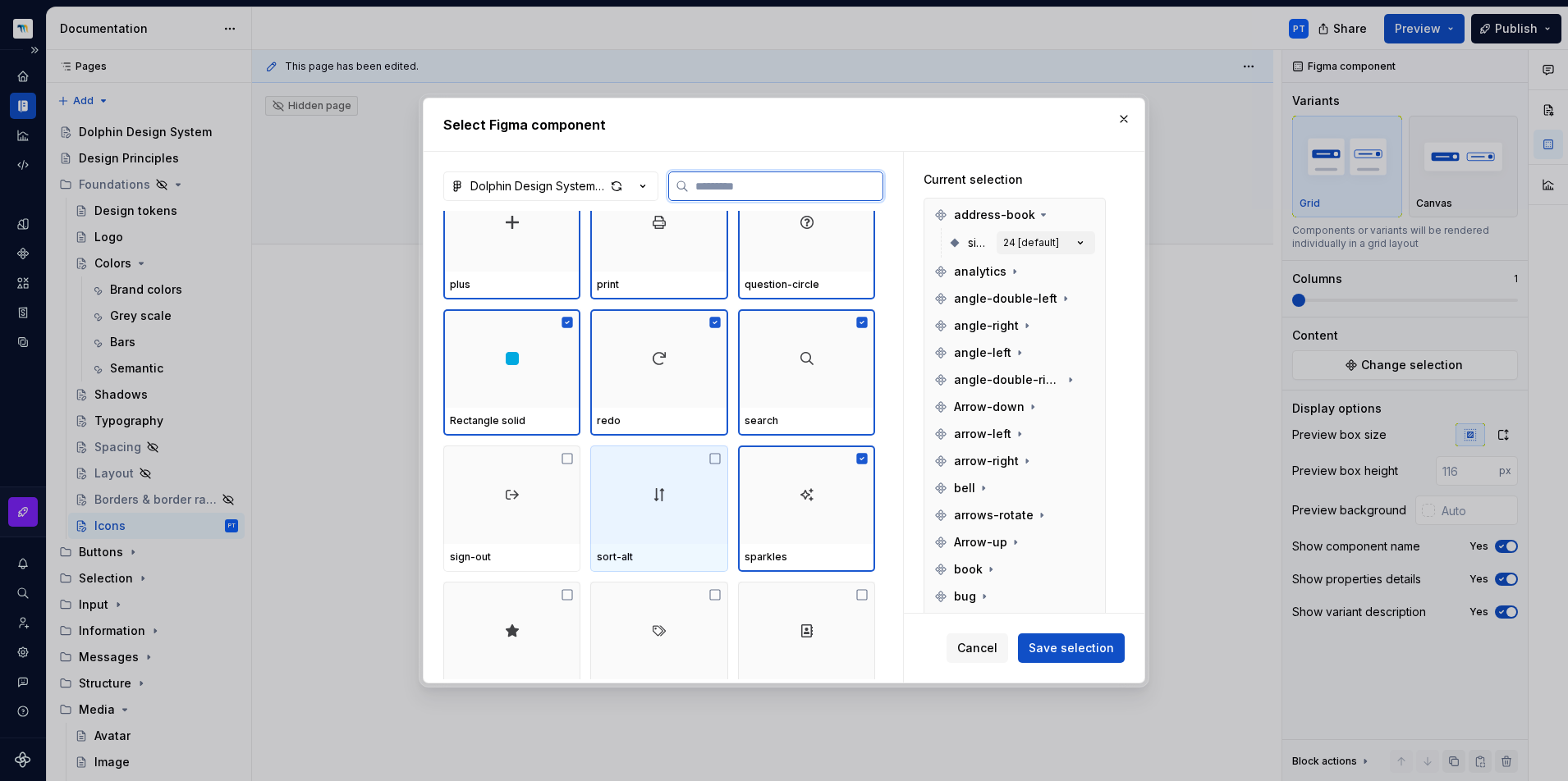
click at [643, 508] on div at bounding box center [659, 495] width 137 height 99
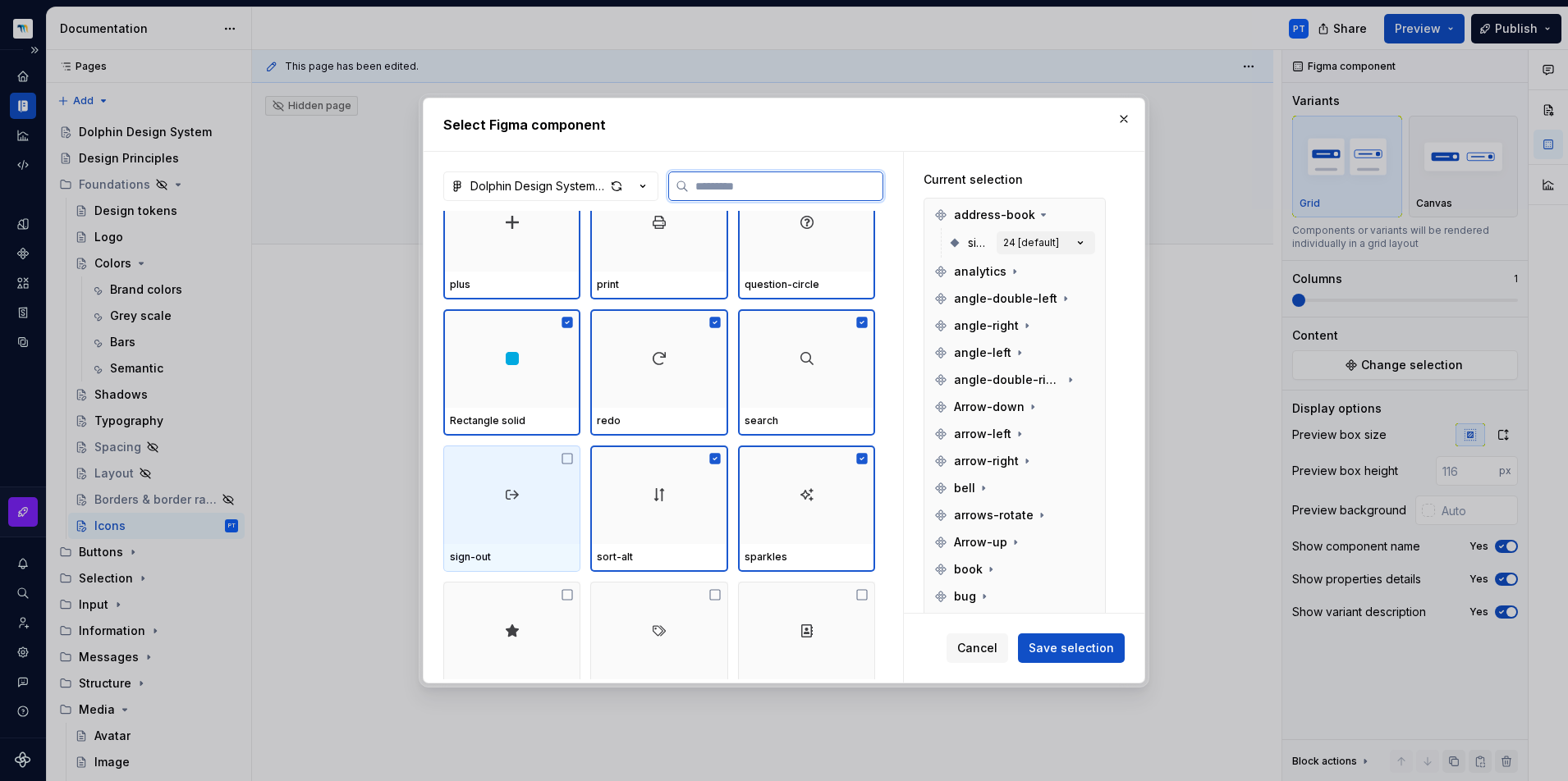
click at [503, 507] on div at bounding box center [512, 495] width 137 height 99
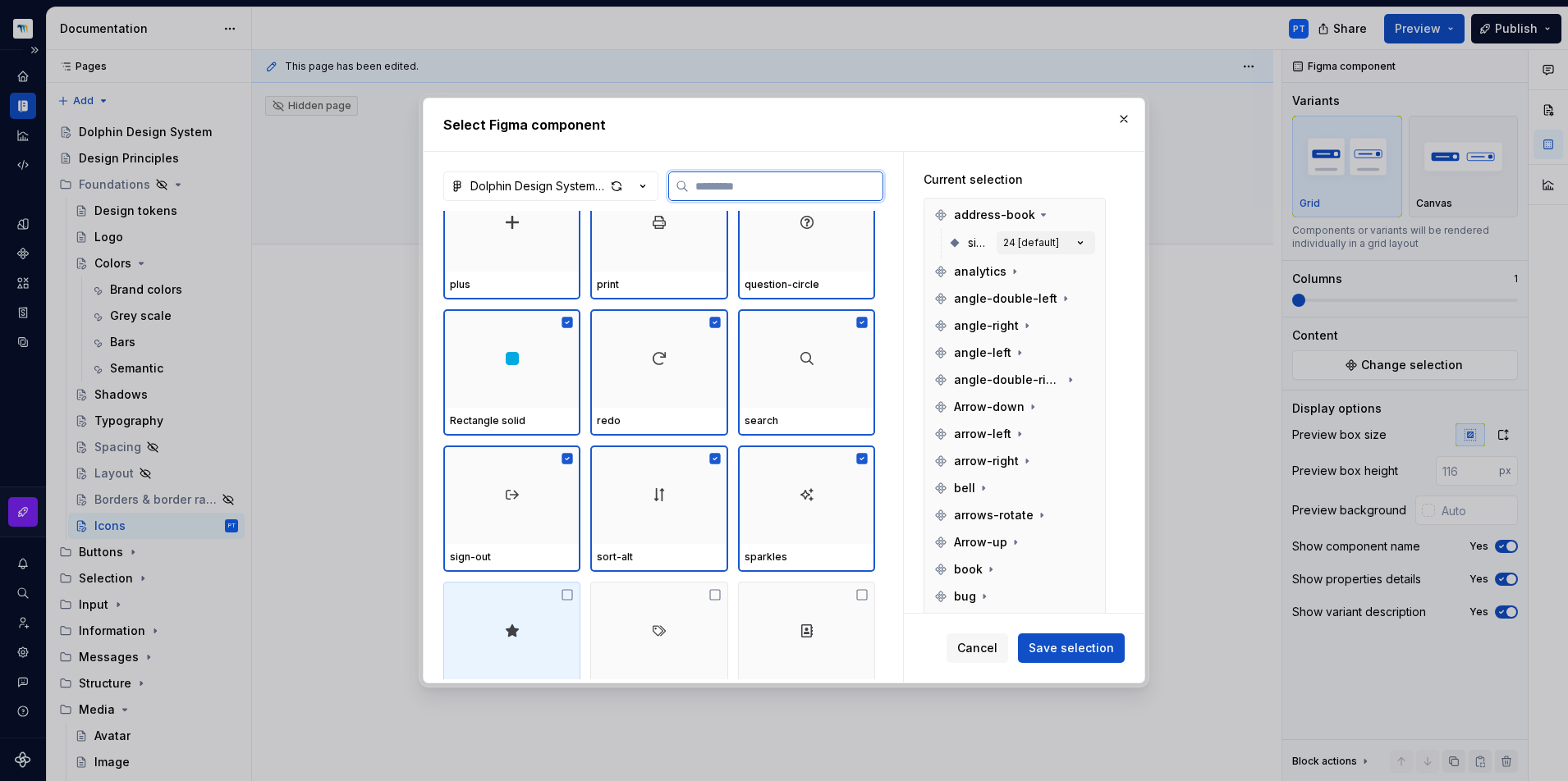
click at [499, 609] on div at bounding box center [512, 631] width 137 height 99
click at [625, 601] on div at bounding box center [659, 631] width 137 height 99
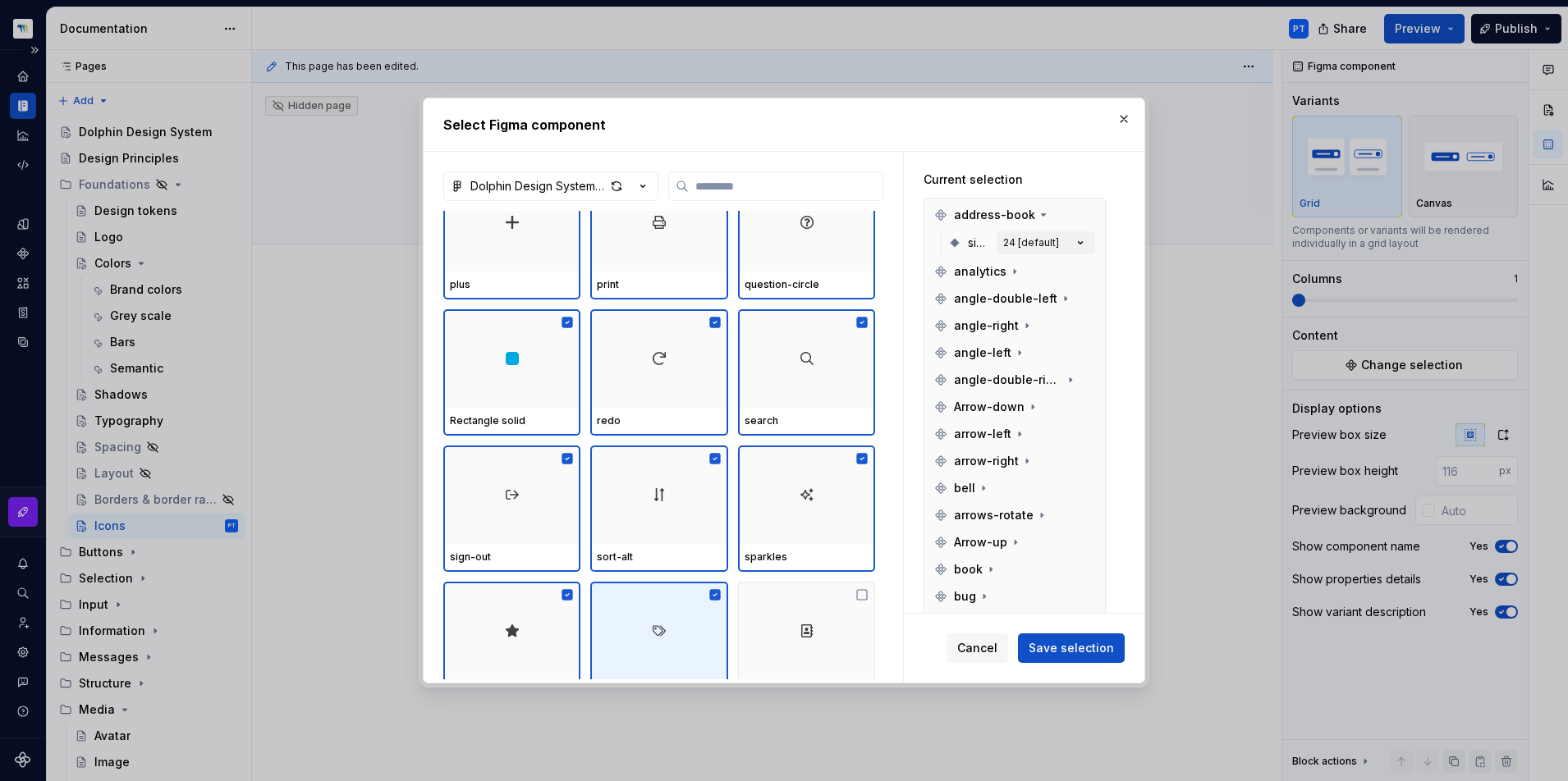
click at [729, 600] on div "star tags Team" at bounding box center [659, 645] width 432 height 127
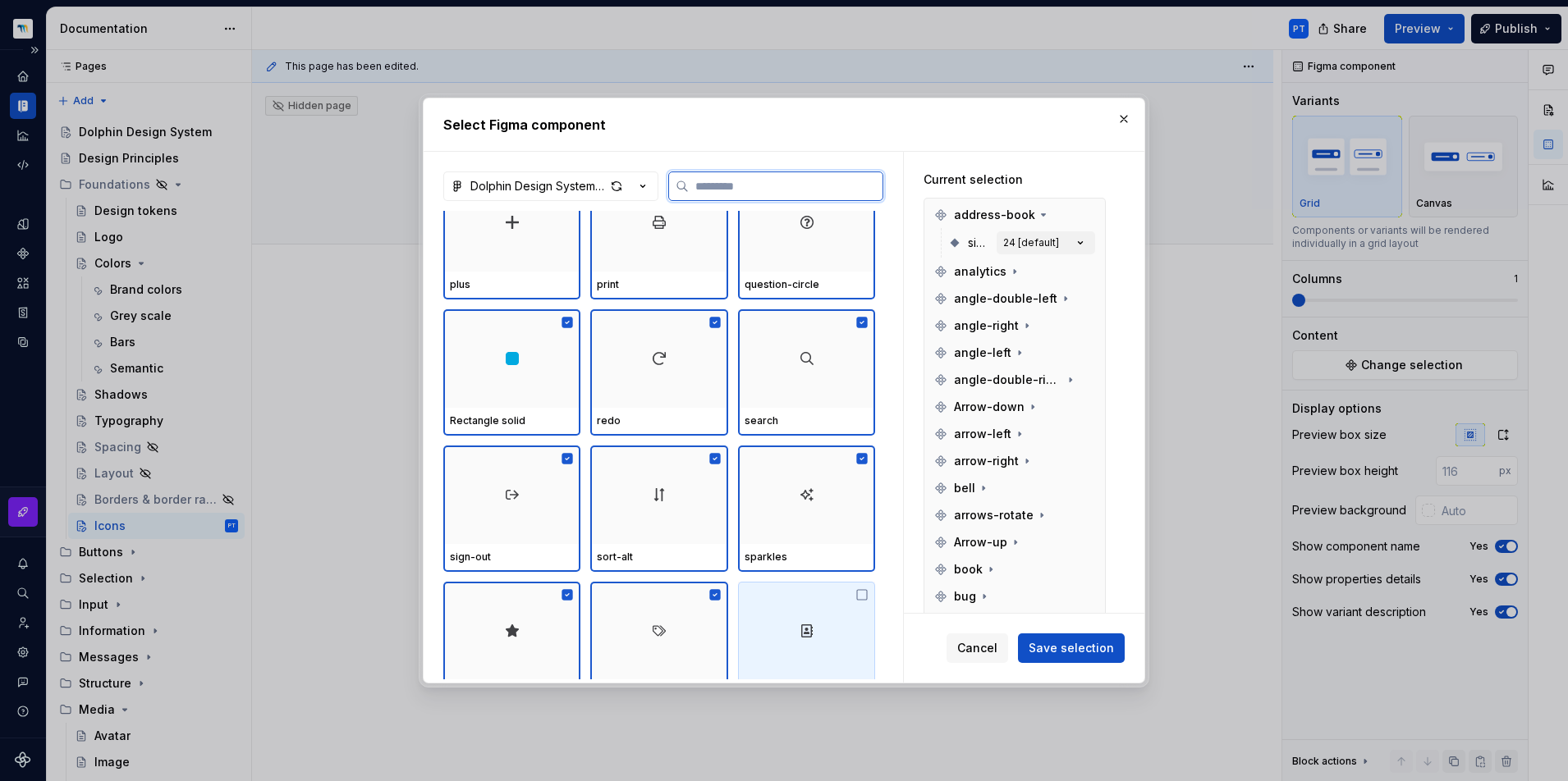
click at [768, 595] on div at bounding box center [807, 631] width 137 height 99
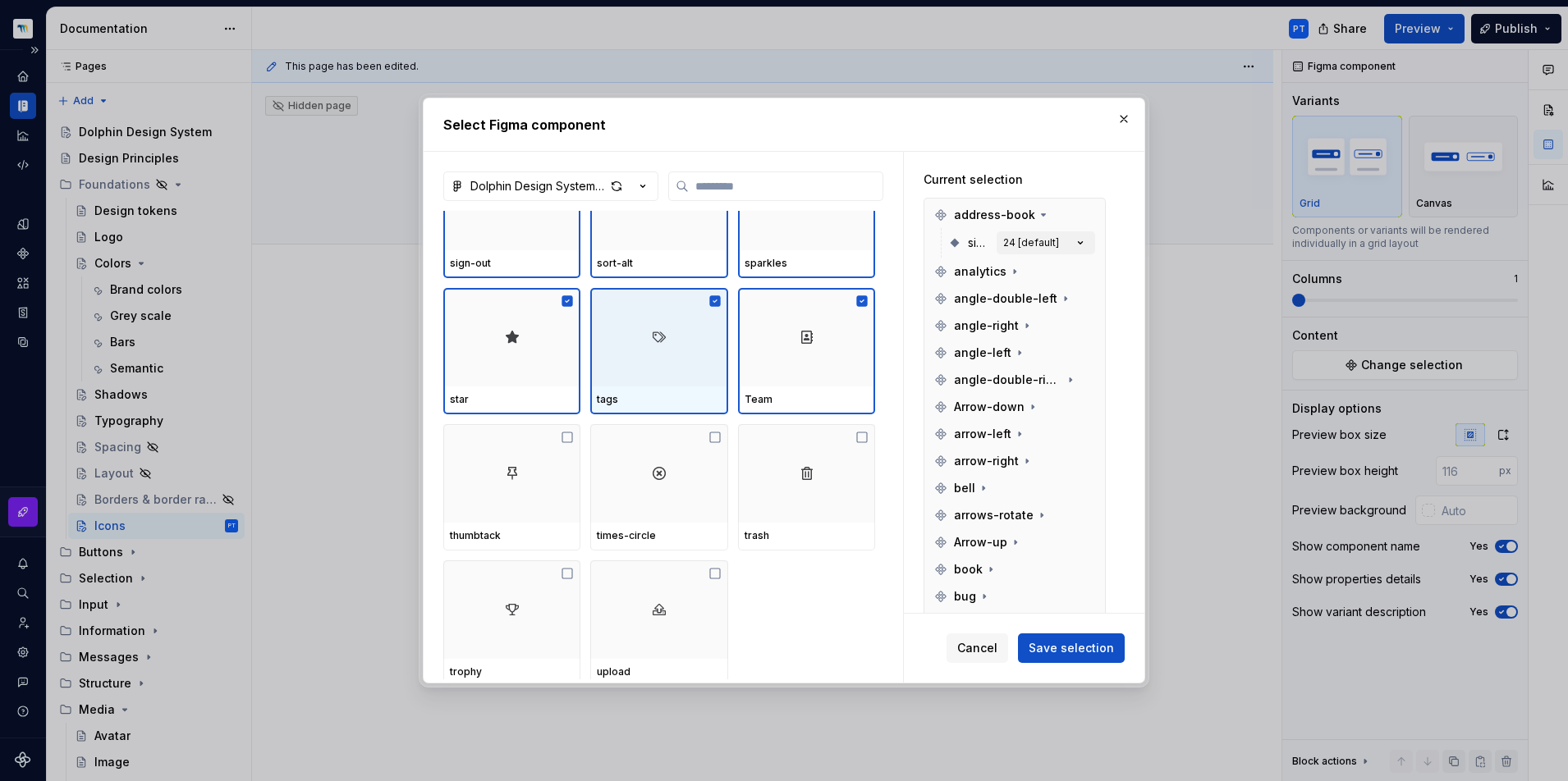
scroll to position [3484, 0]
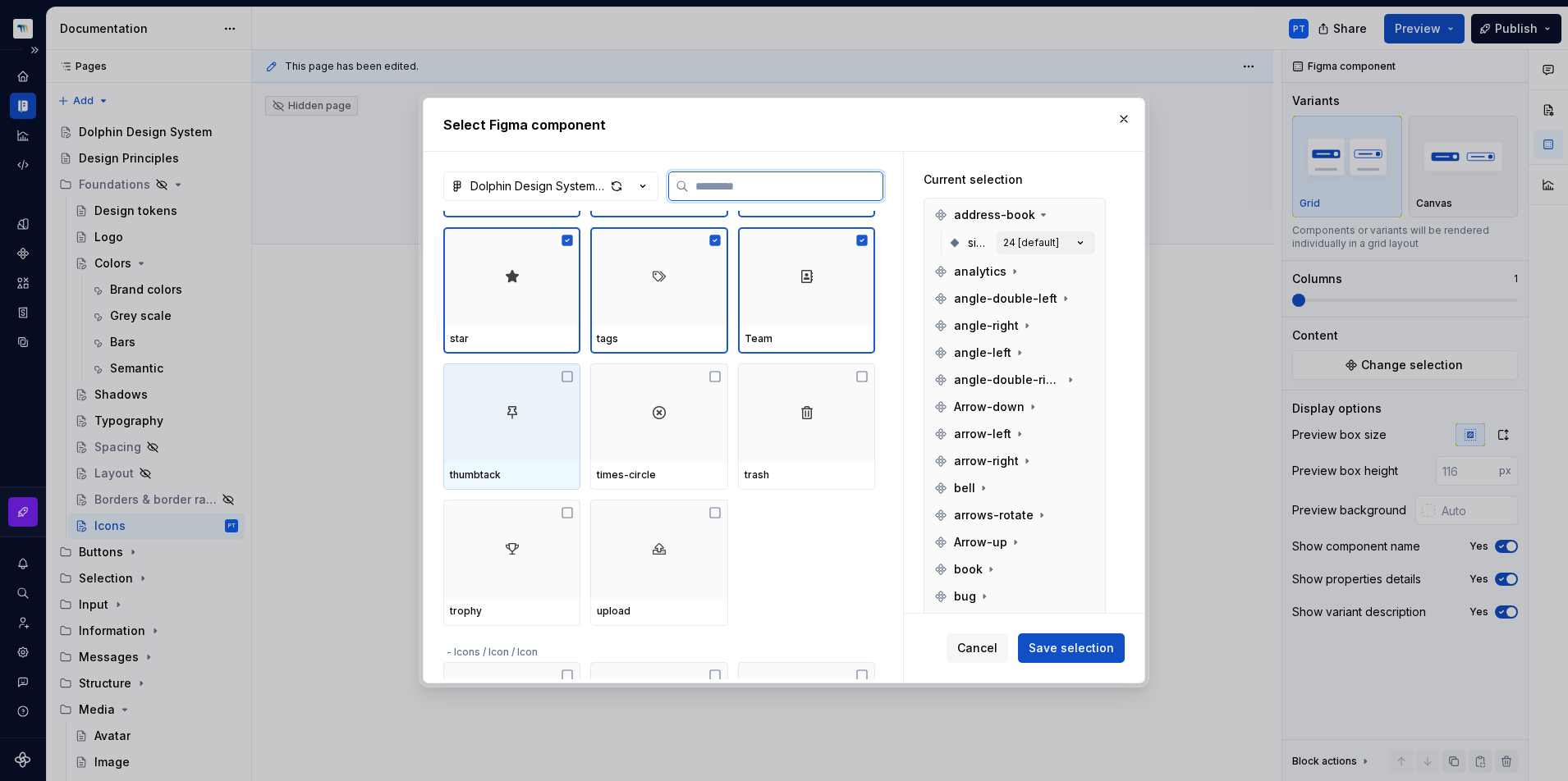
click at [472, 419] on div at bounding box center [512, 412] width 137 height 99
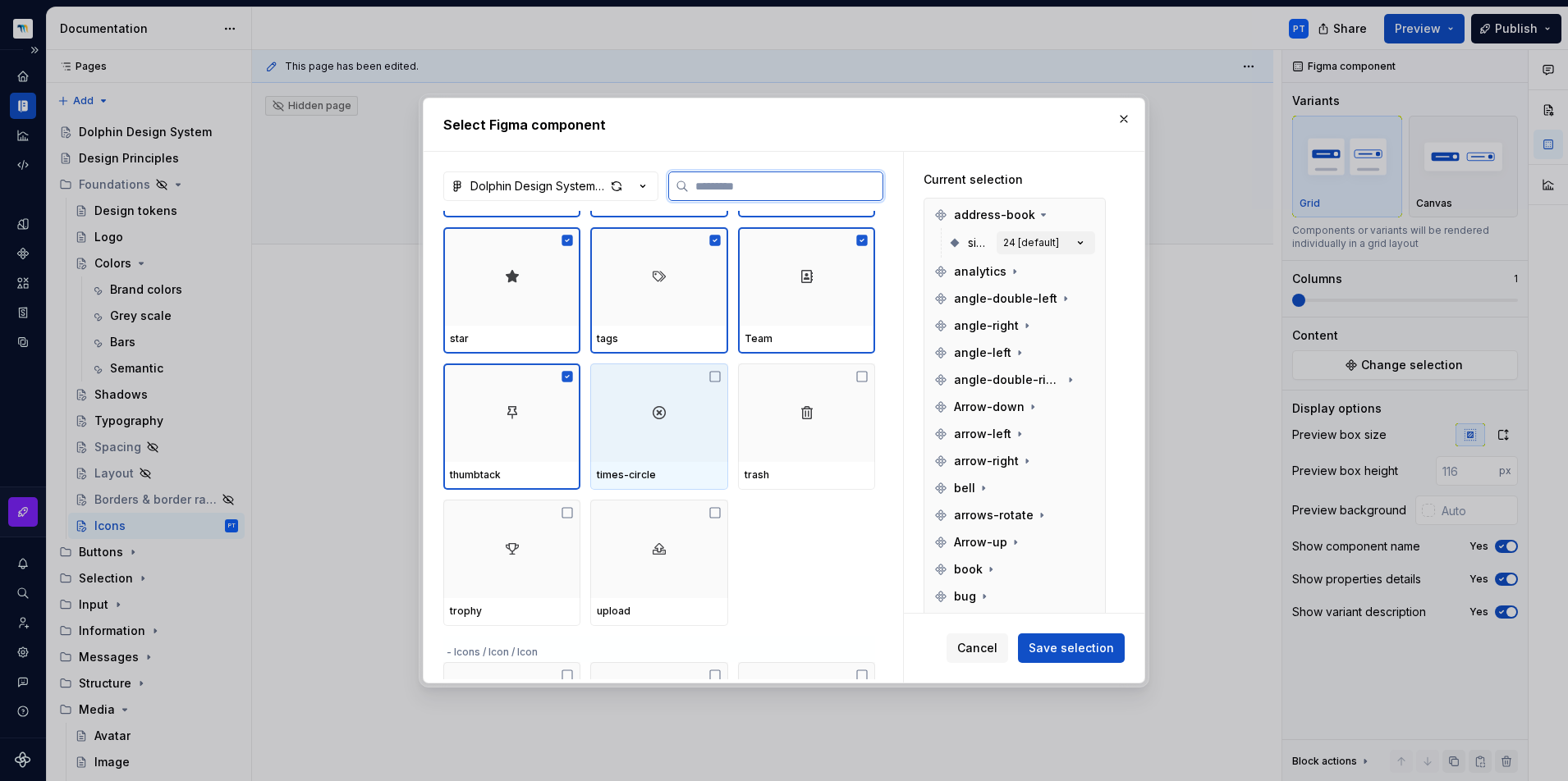
click at [663, 419] on img at bounding box center [659, 412] width 19 height 19
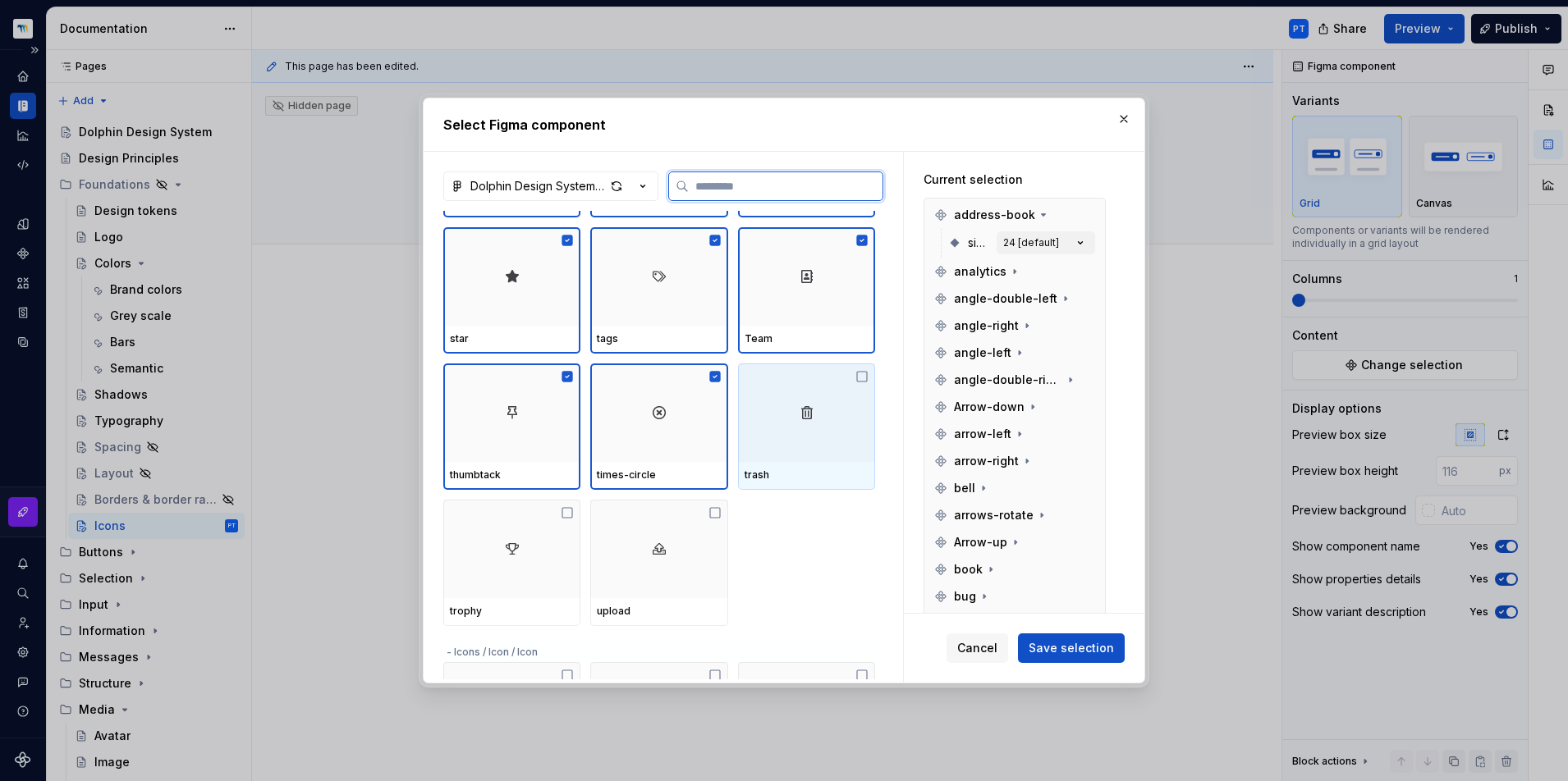
click at [833, 420] on div at bounding box center [807, 412] width 137 height 99
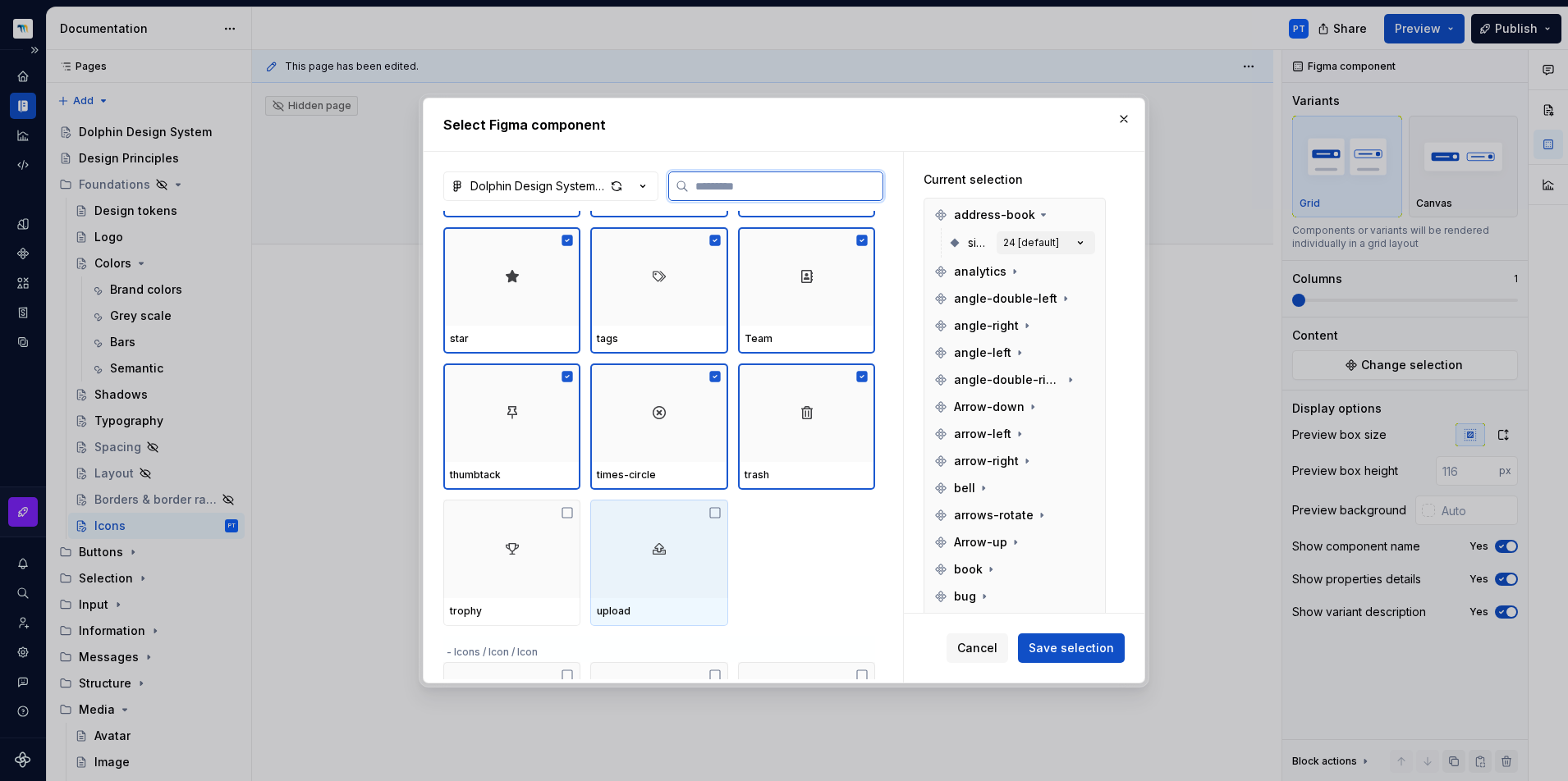
click at [687, 539] on div at bounding box center [659, 549] width 137 height 99
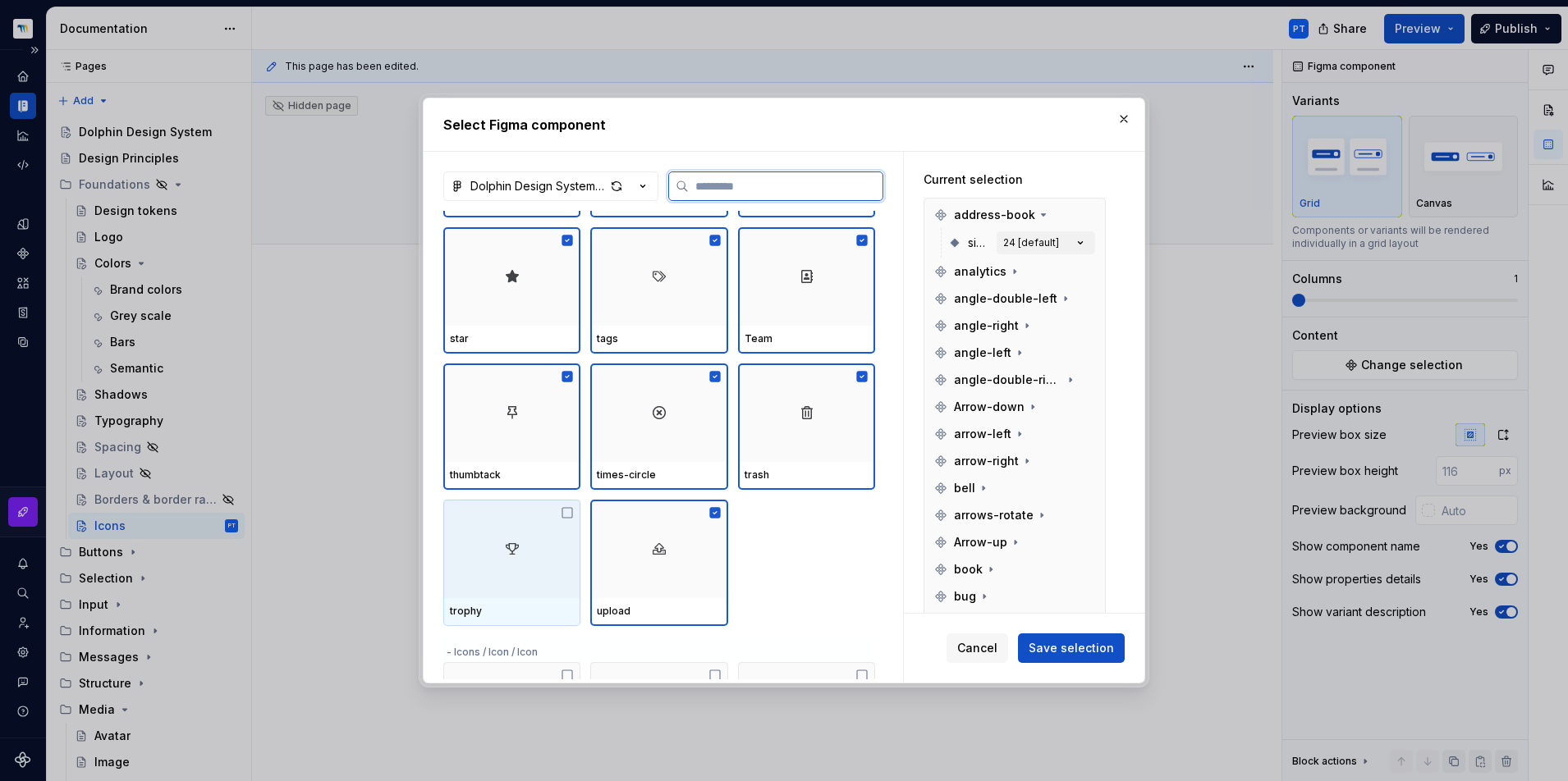
click at [534, 565] on div at bounding box center [512, 549] width 137 height 99
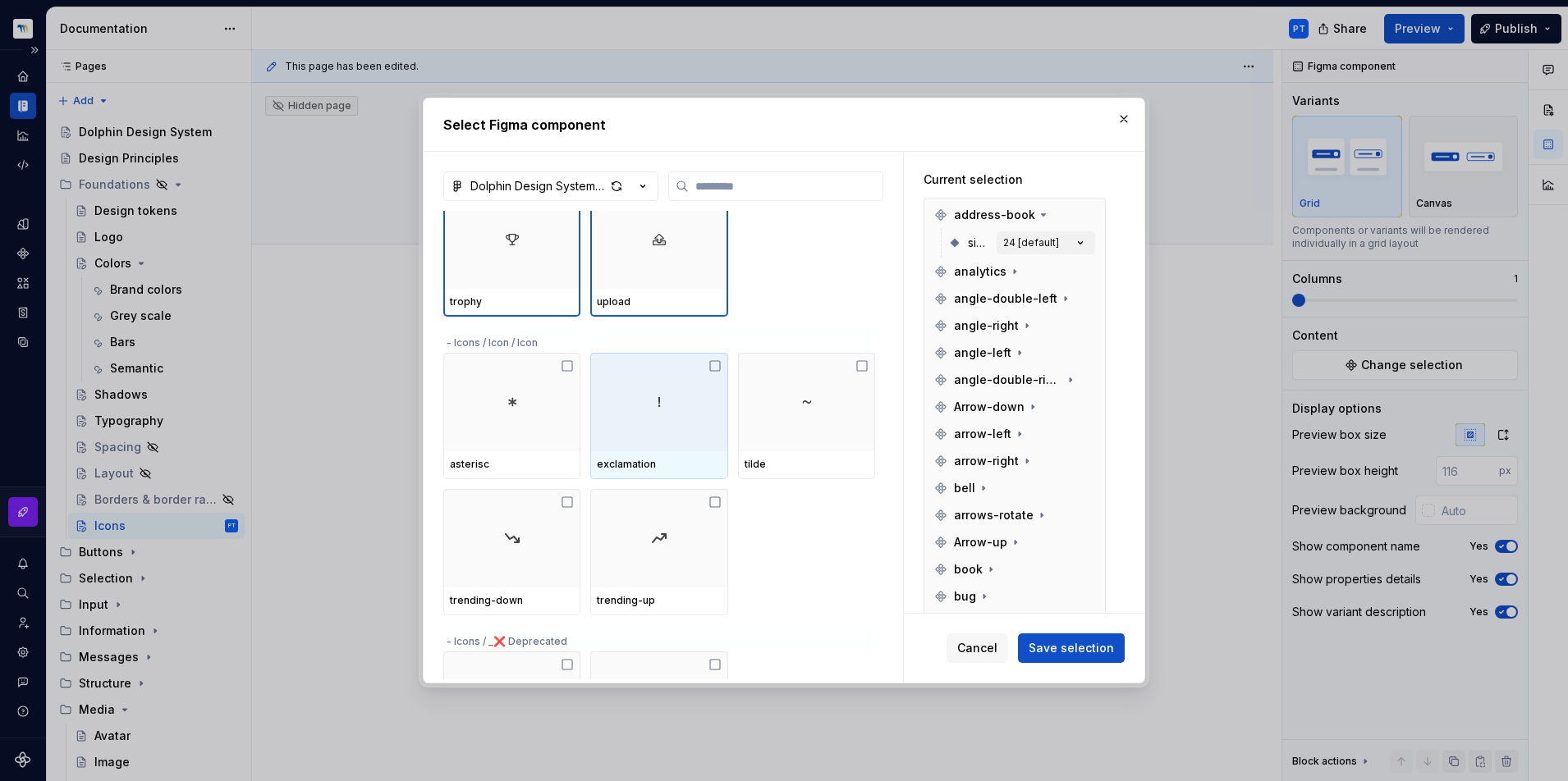
scroll to position [3806, 0]
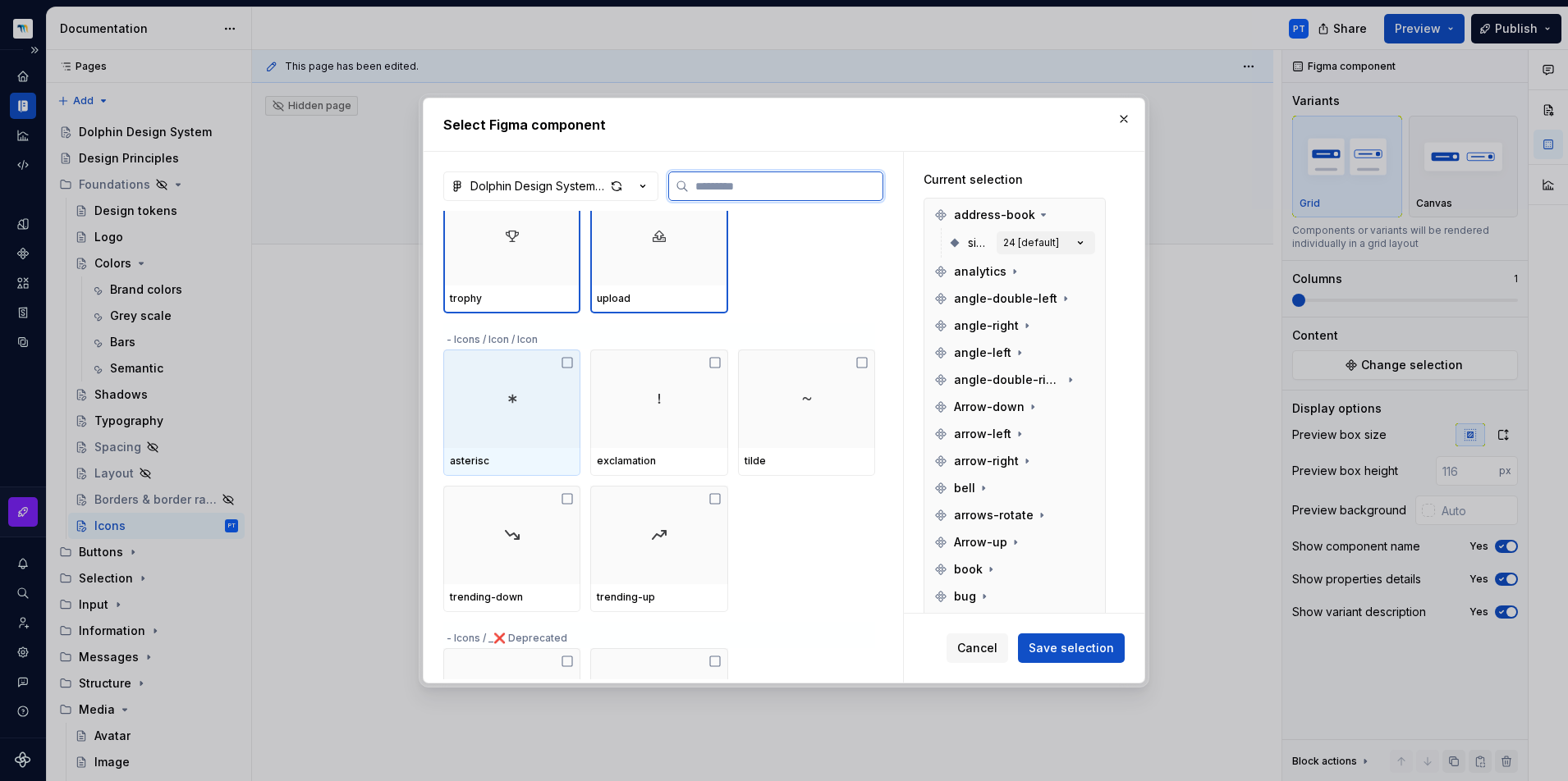
click at [511, 427] on div at bounding box center [512, 398] width 137 height 99
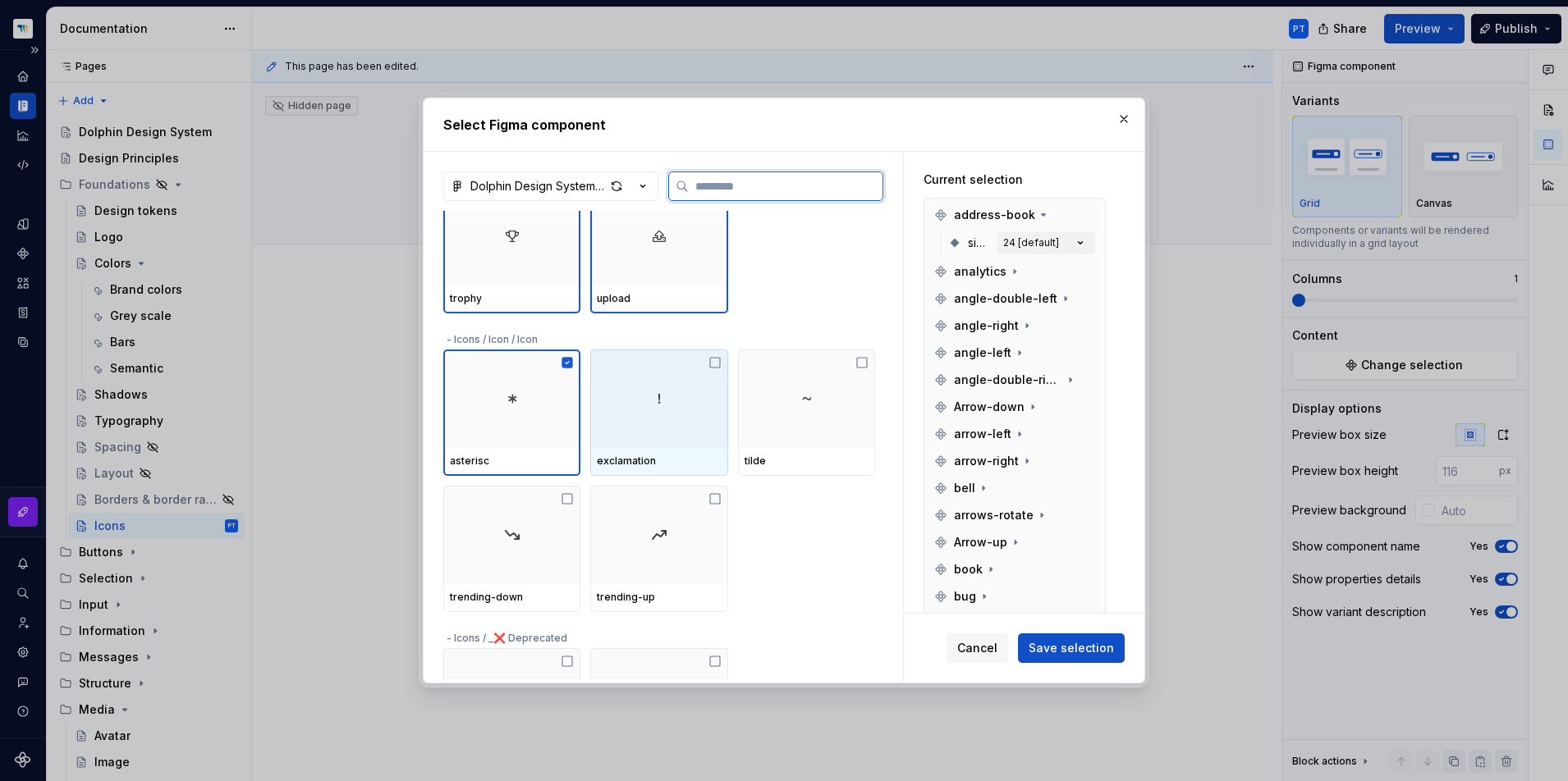
click at [682, 439] on div at bounding box center [659, 398] width 137 height 99
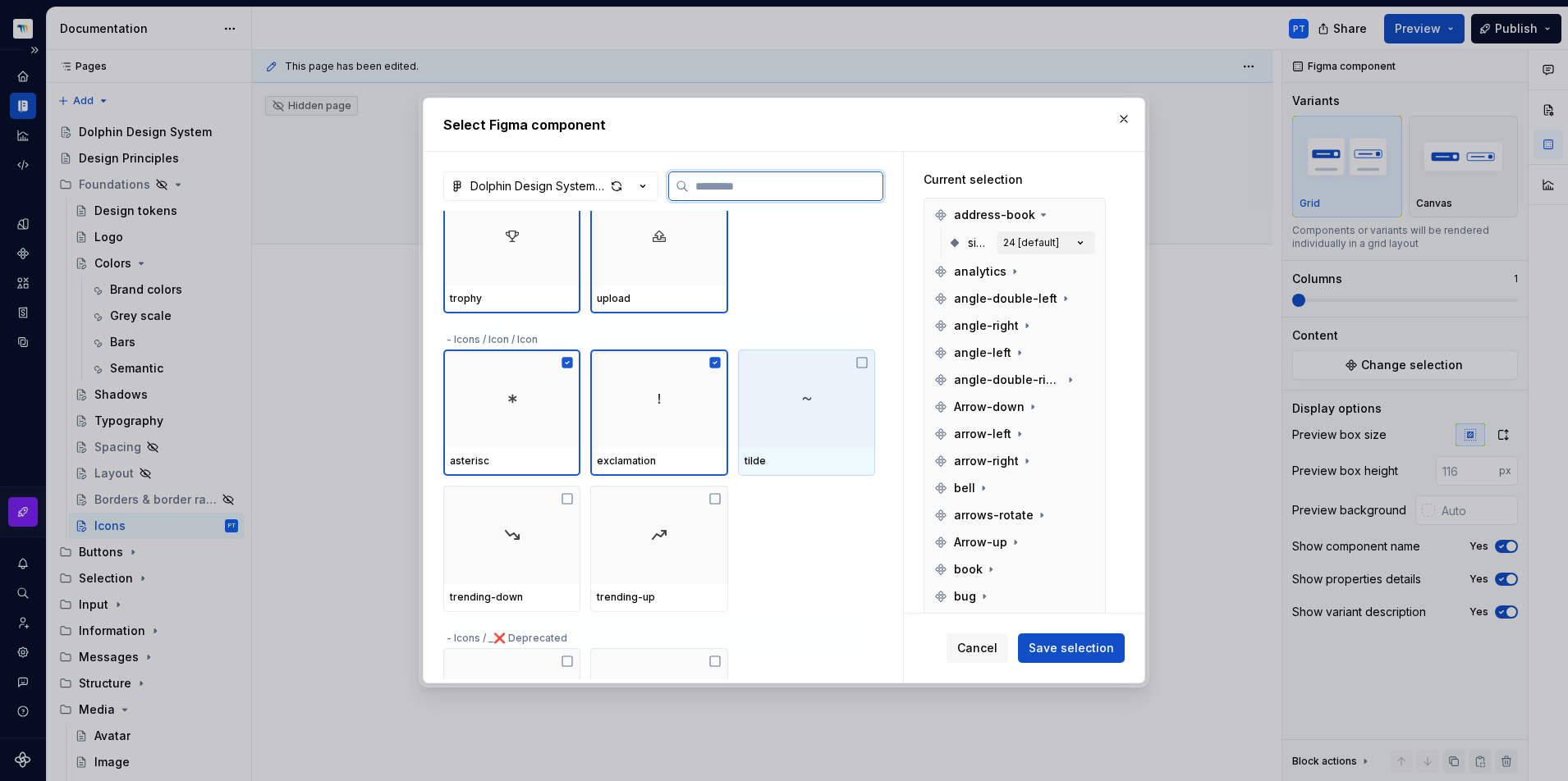
click at [783, 424] on div at bounding box center [807, 398] width 137 height 99
click at [693, 537] on div at bounding box center [659, 535] width 137 height 99
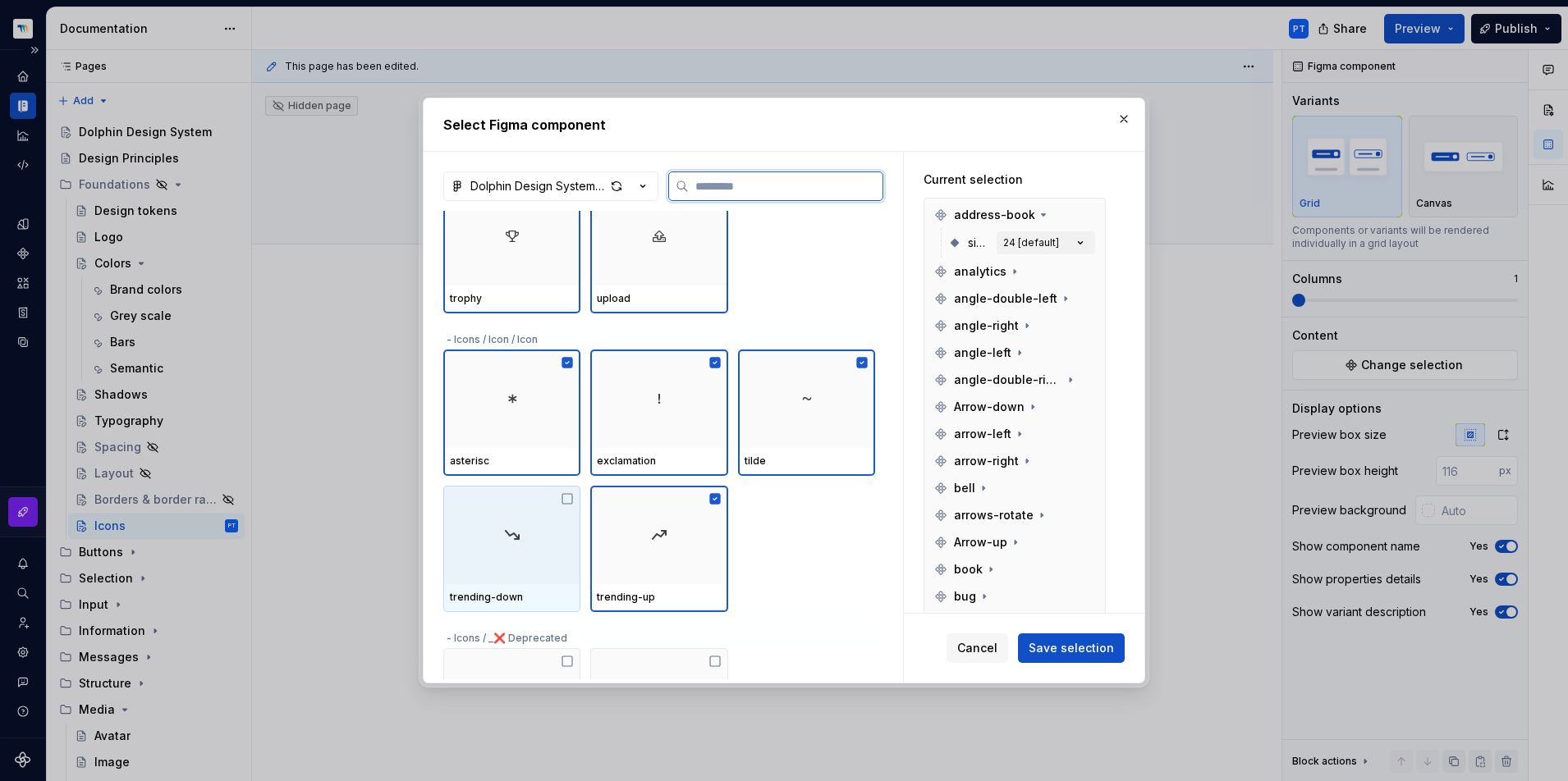
click at [511, 545] on div at bounding box center [512, 535] width 137 height 99
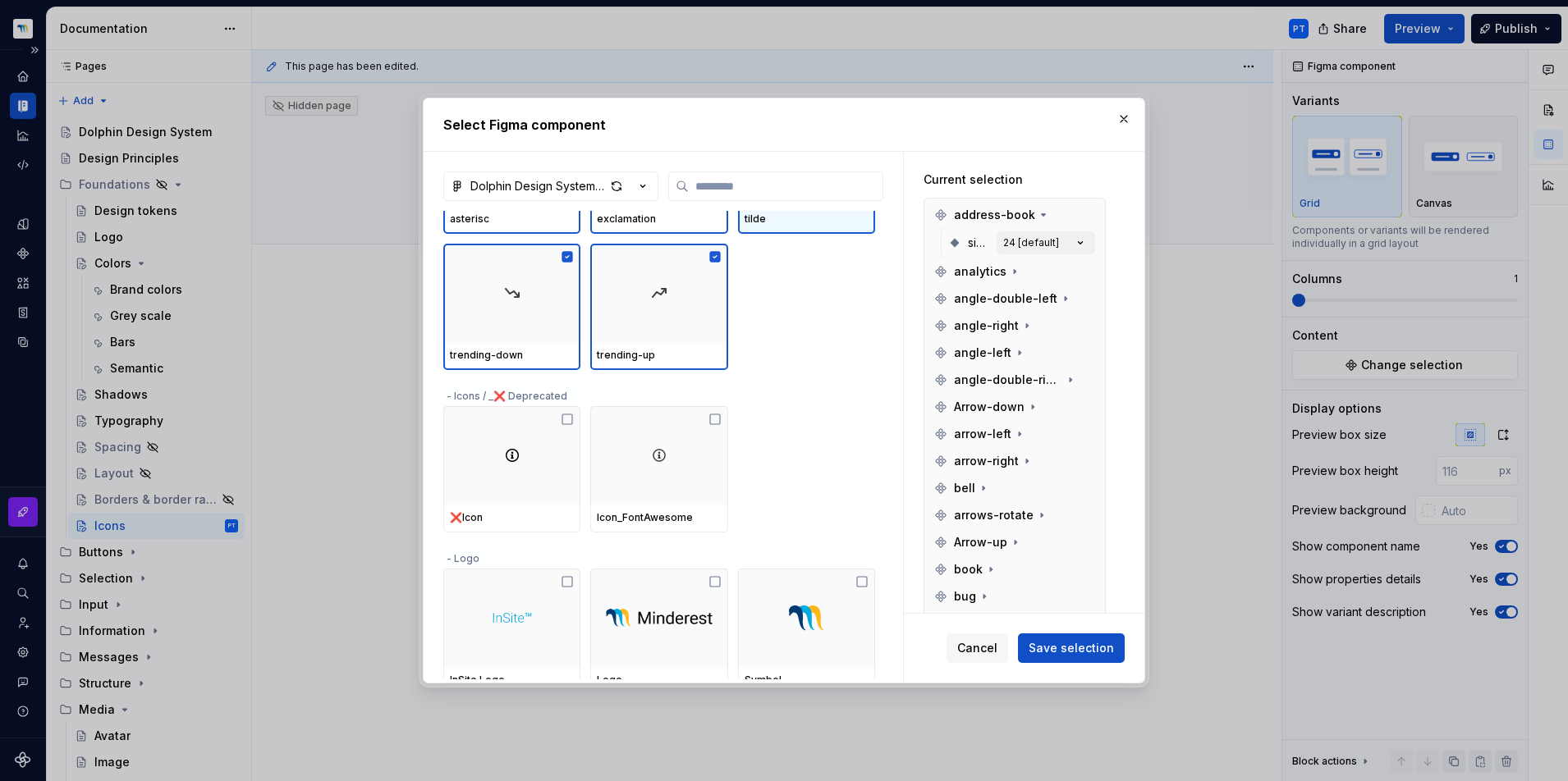
scroll to position [4032, 0]
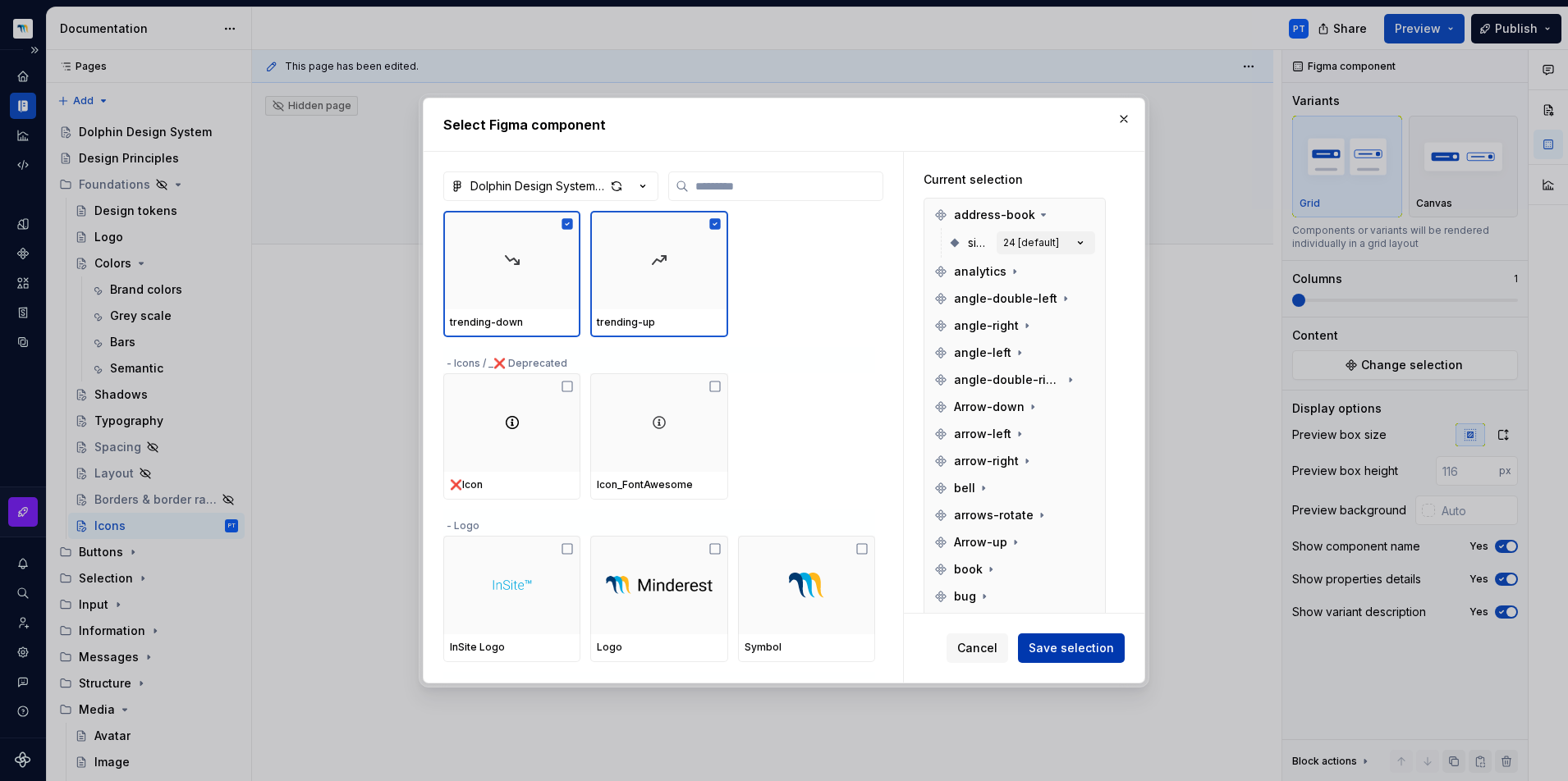
click at [1080, 658] on button "Save selection" at bounding box center [1071, 648] width 106 height 30
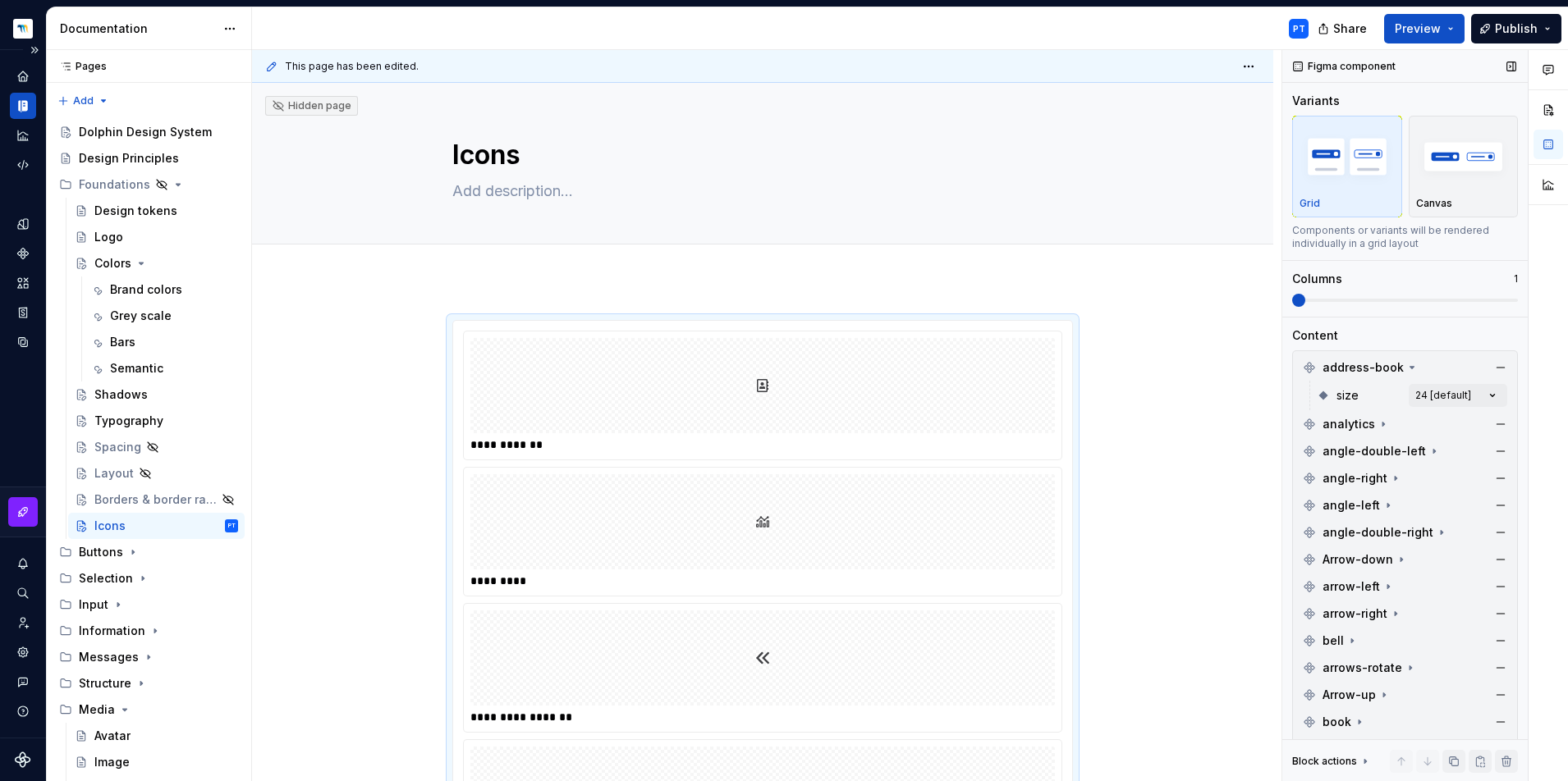
click at [1495, 298] on span at bounding box center [1404, 300] width 226 height 13
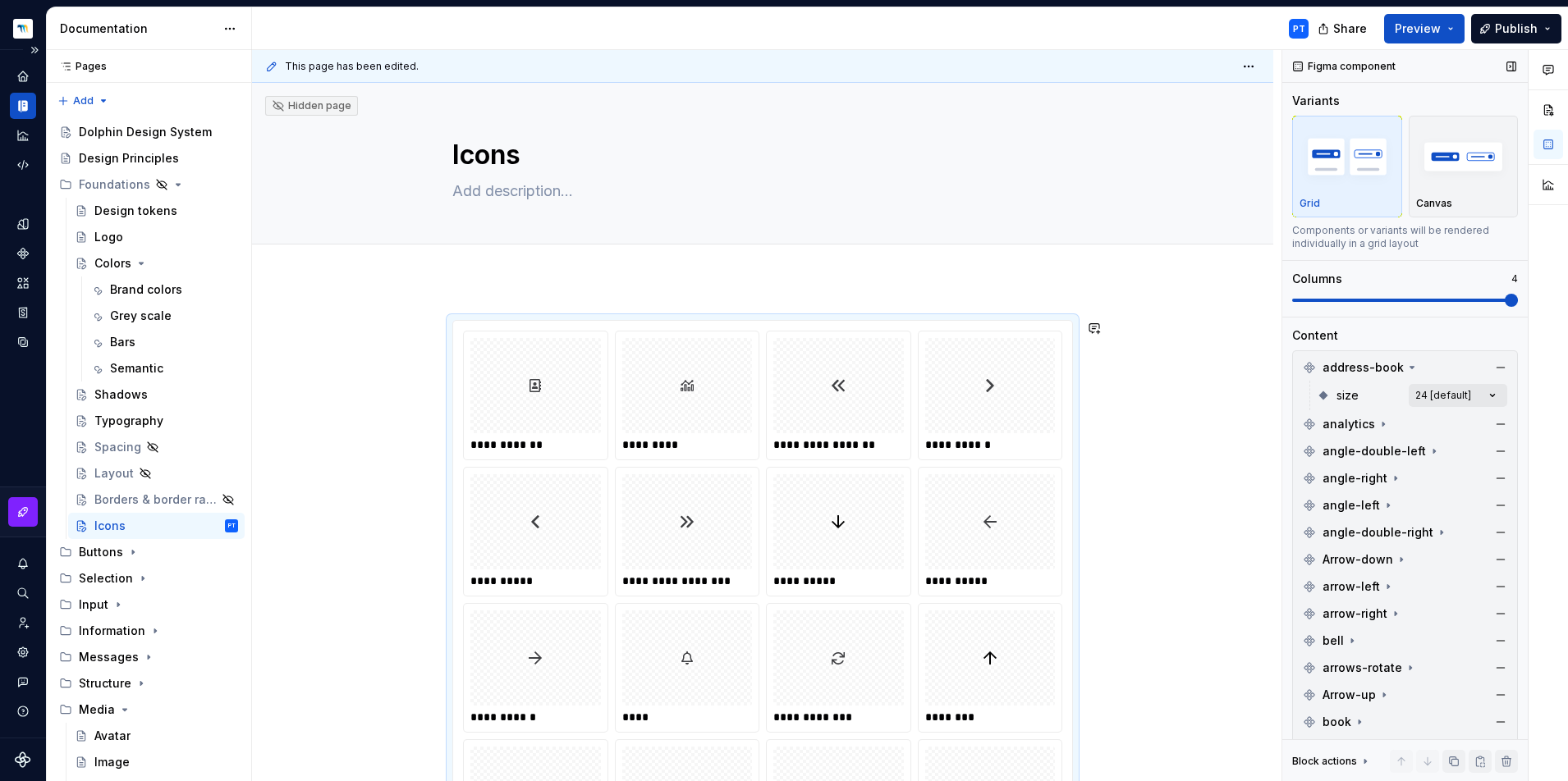
scroll to position [48, 0]
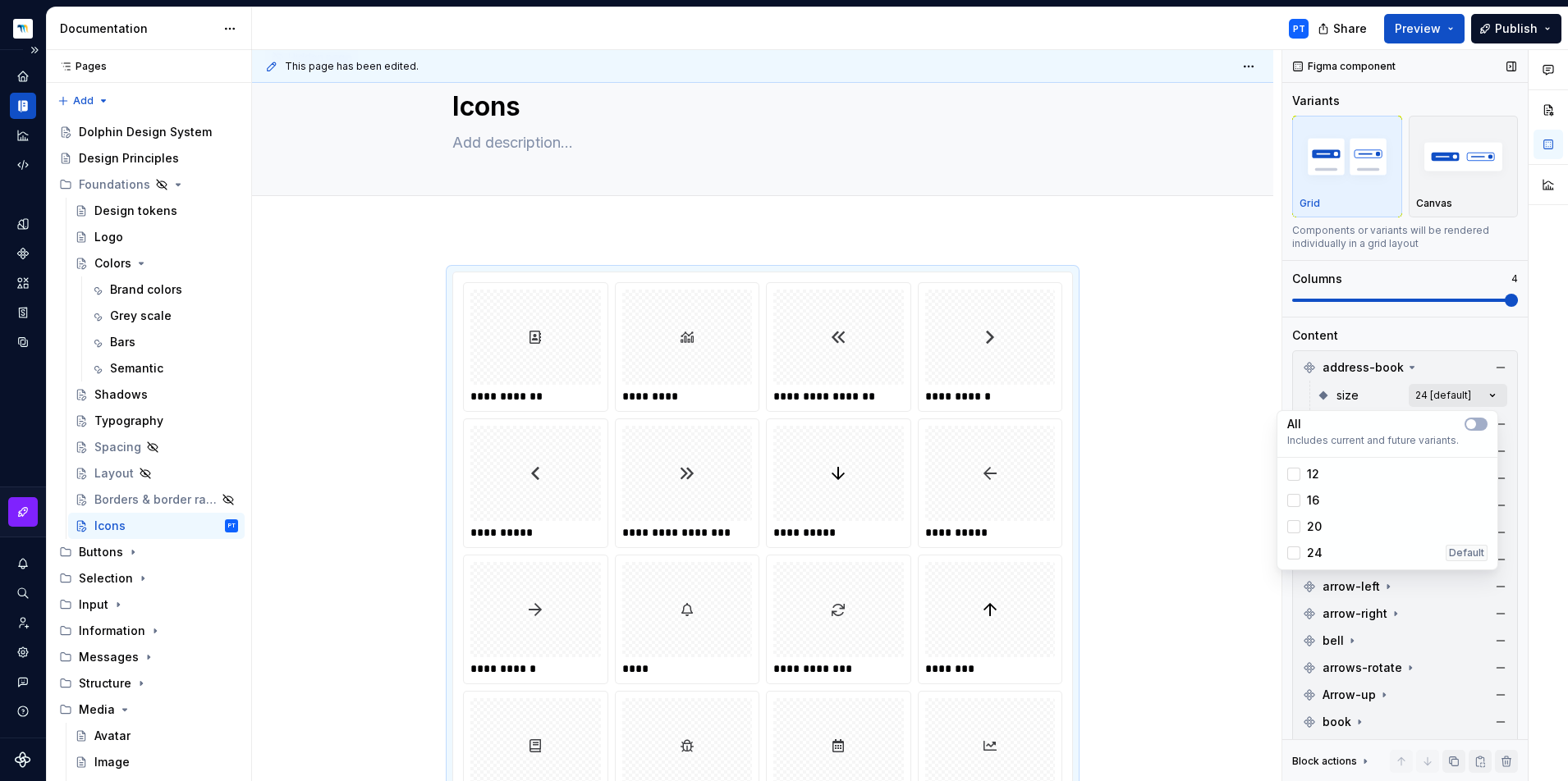
click at [1420, 392] on div "Comments Open comments No comments yet Select ‘Comment’ from the block context …" at bounding box center [1425, 416] width 286 height 732
click at [1482, 427] on button "button" at bounding box center [1476, 424] width 23 height 13
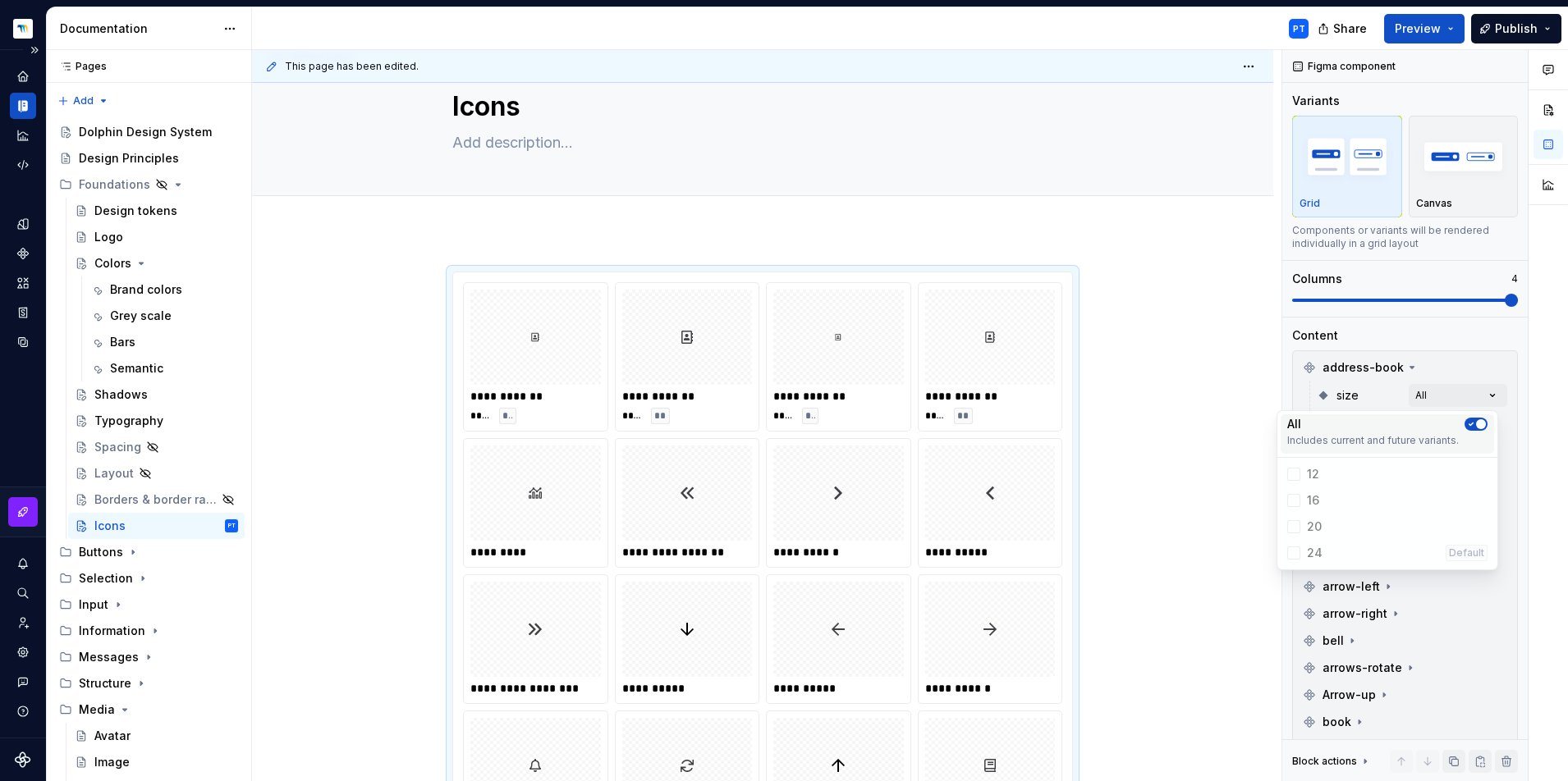
click at [1470, 421] on icon "button" at bounding box center [1470, 424] width 13 height 10
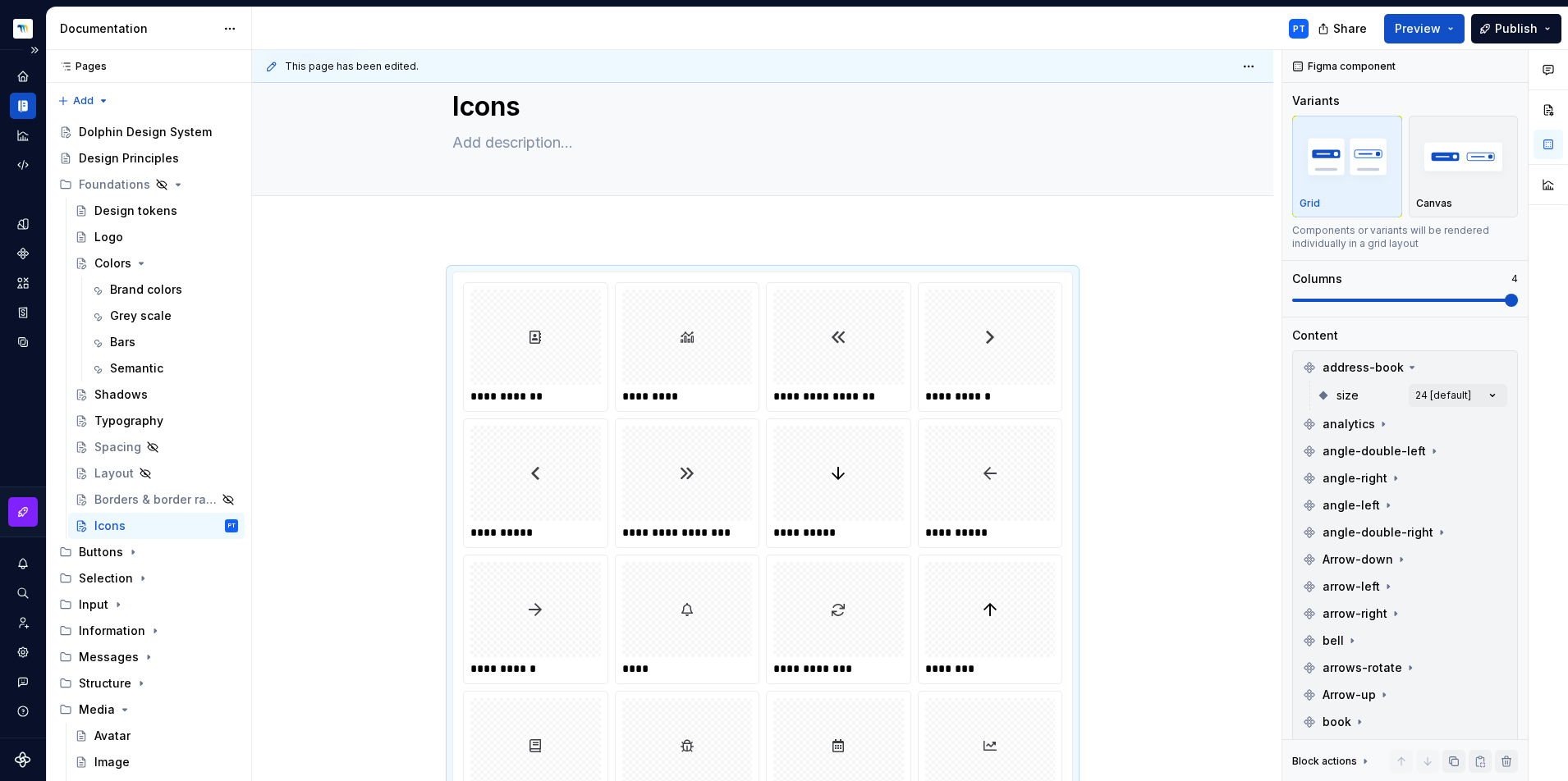
click at [1395, 372] on div "Comments Open comments No comments yet Select ‘Comment’ from the block context …" at bounding box center [1425, 416] width 286 height 732
click at [1410, 368] on icon at bounding box center [1412, 368] width 4 height 2
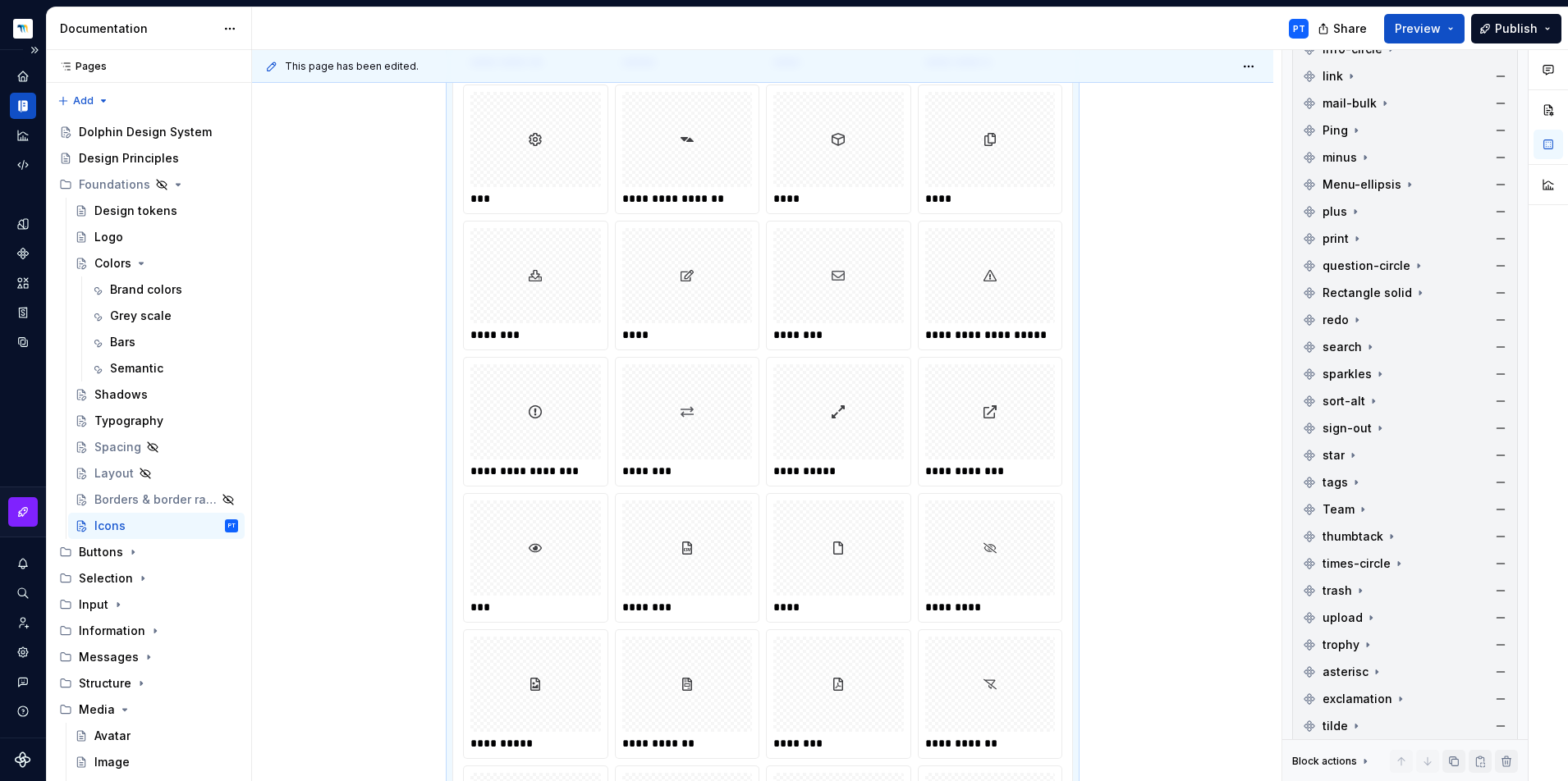
scroll to position [2216, 0]
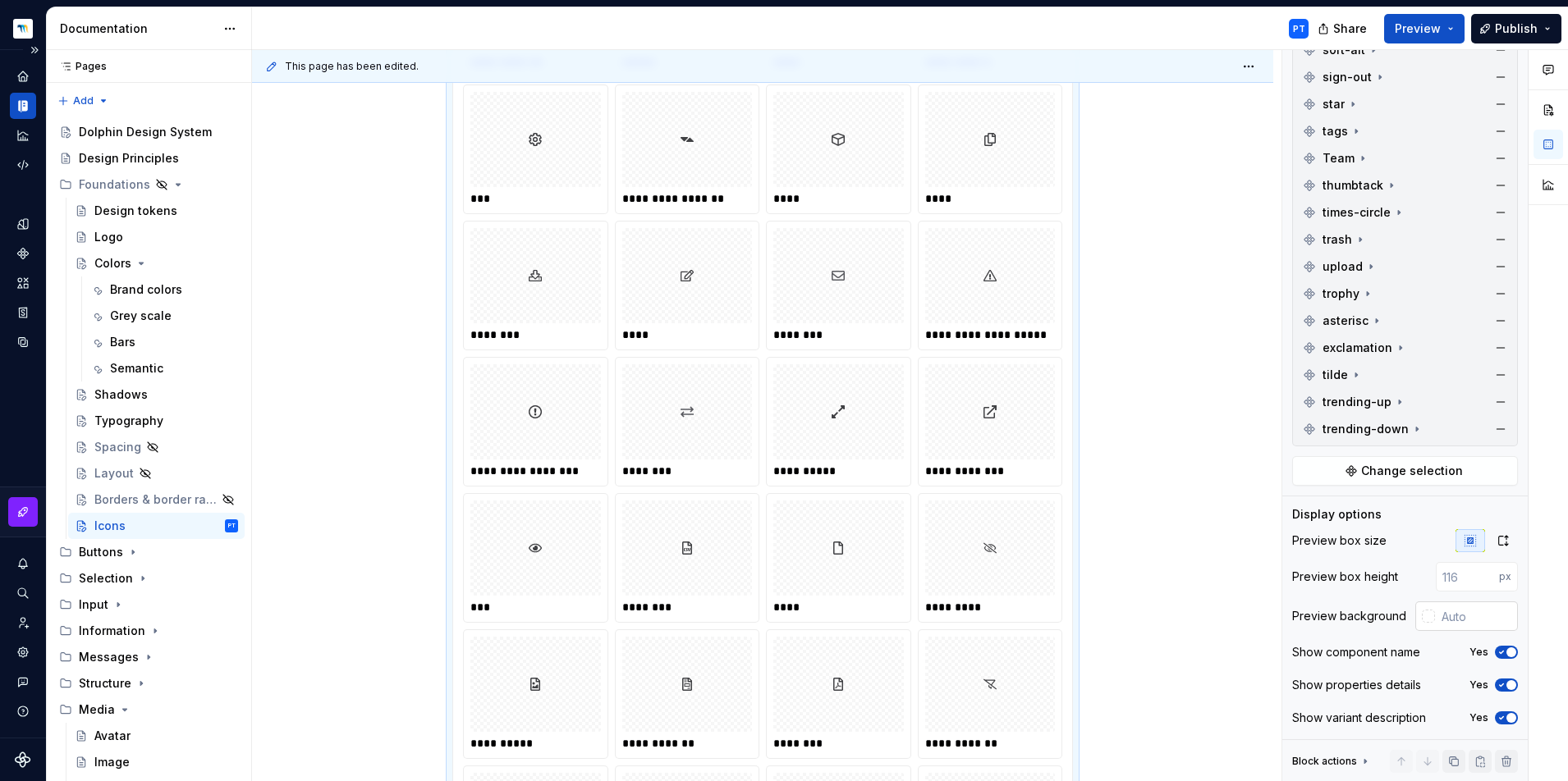
click at [1447, 615] on input "text" at bounding box center [1476, 617] width 83 height 30
click at [1477, 617] on input "#FFFFFF" at bounding box center [1477, 617] width 79 height 30
click at [1486, 617] on input "#FFFFFF" at bounding box center [1477, 617] width 79 height 30
click at [1487, 617] on input "#FFFFF5" at bounding box center [1477, 617] width 79 height 30
type input "#FFFFFF"
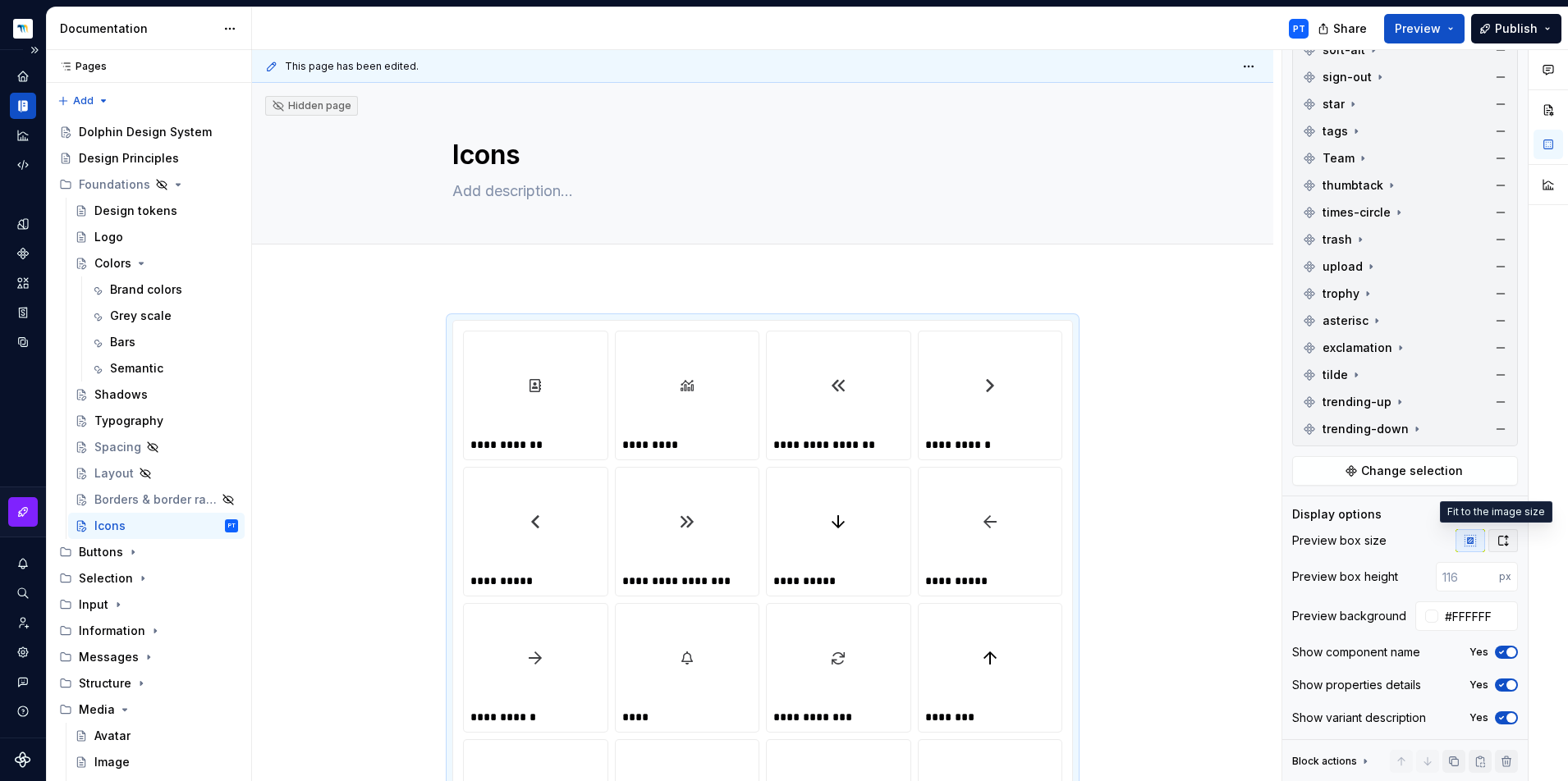
click at [1497, 534] on icon "button" at bounding box center [1503, 540] width 13 height 13
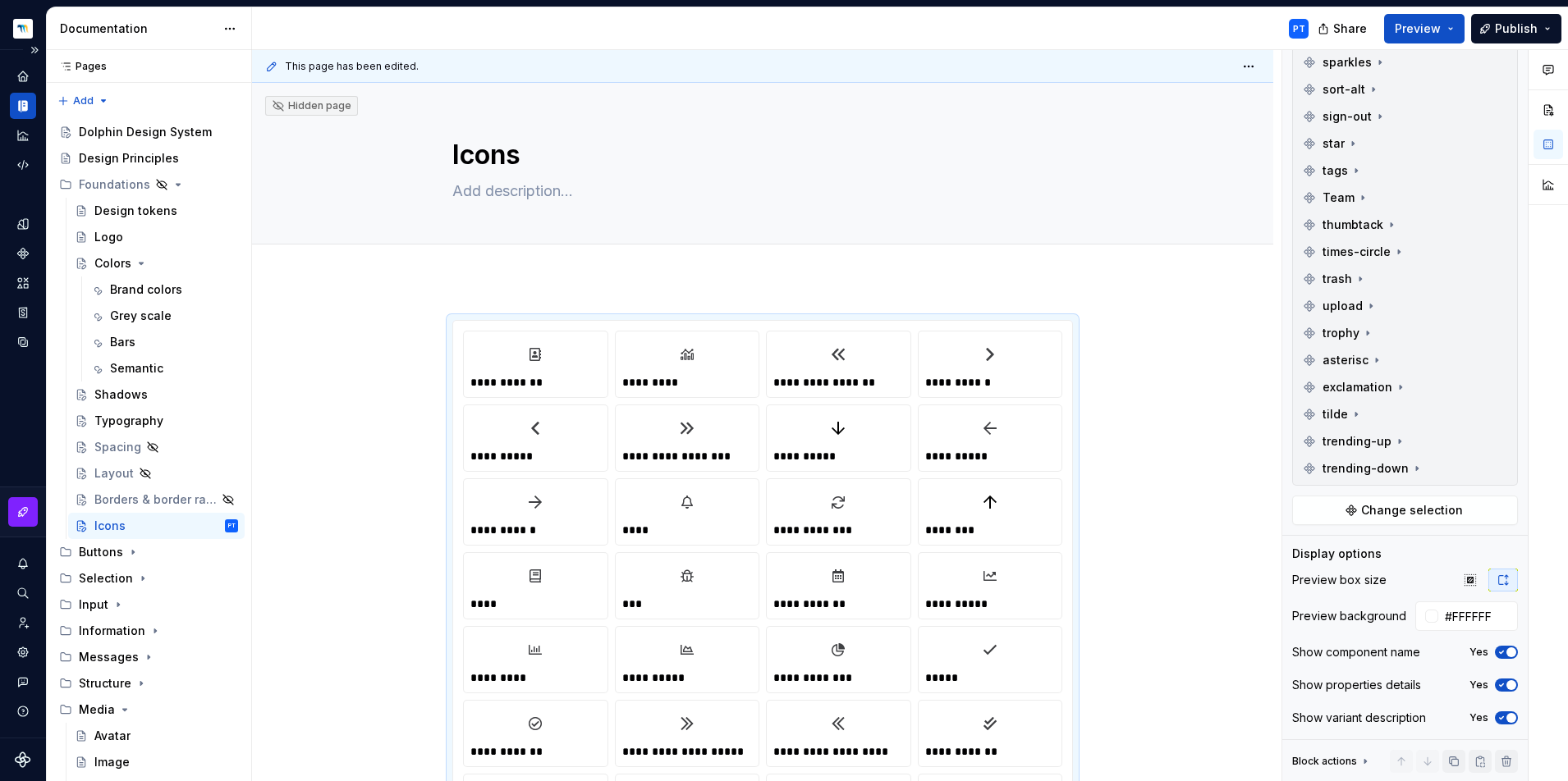
scroll to position [2177, 0]
click at [1466, 575] on icon "button" at bounding box center [1469, 580] width 13 height 13
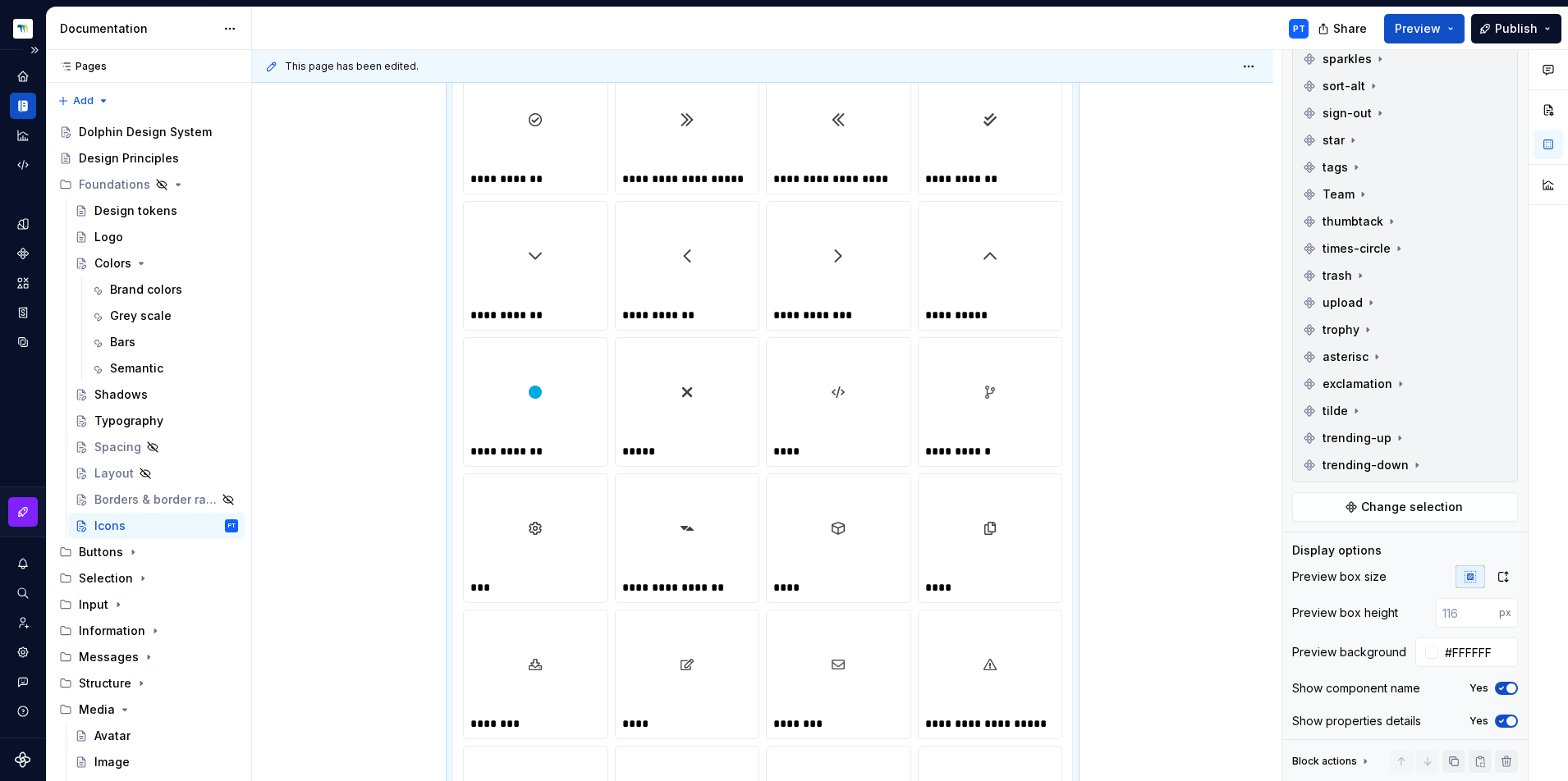
scroll to position [0, 0]
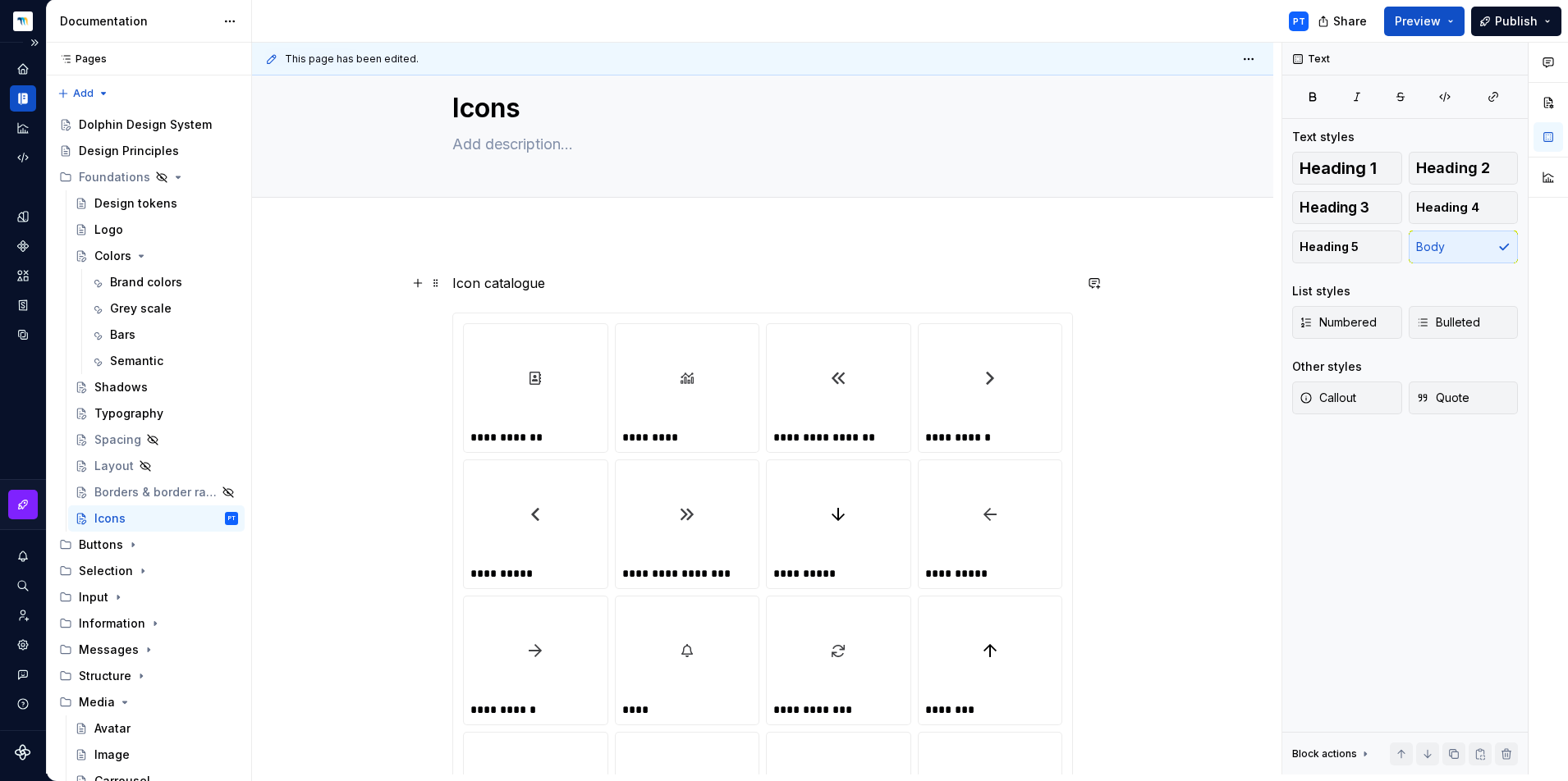
click at [494, 277] on p "Icon catalogue" at bounding box center [762, 283] width 620 height 19
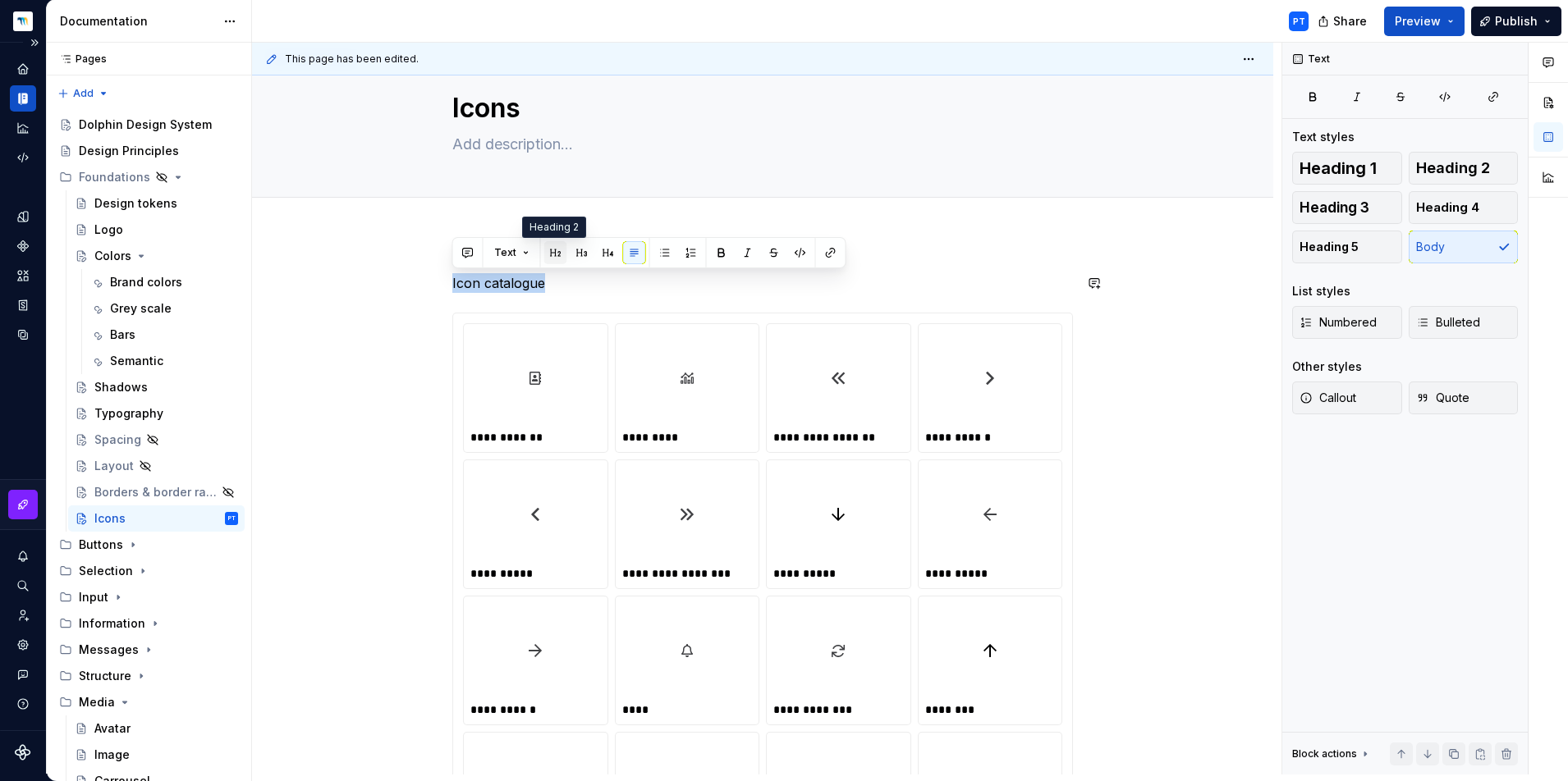
click at [559, 254] on button "button" at bounding box center [555, 252] width 23 height 23
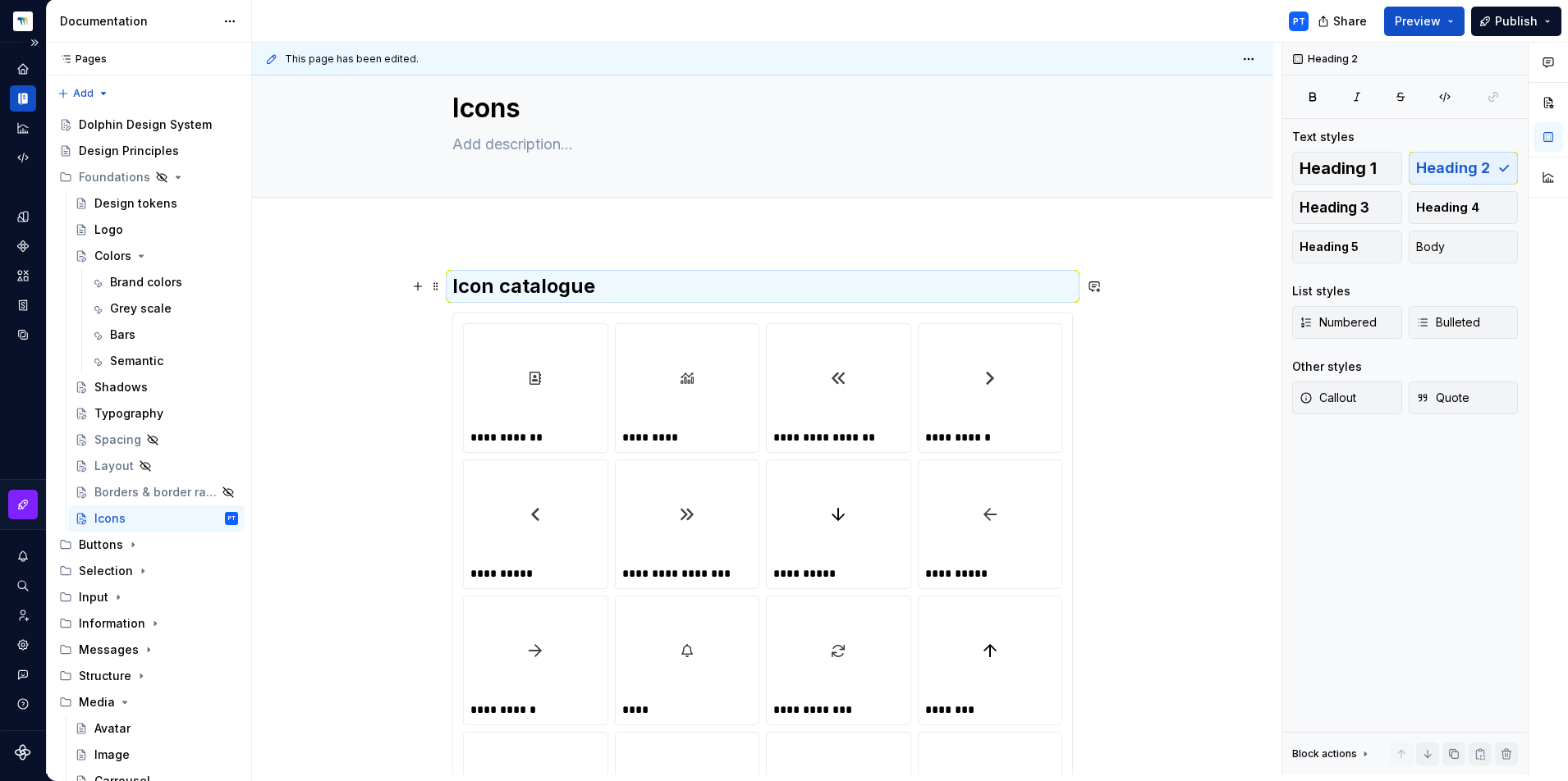
click at [452, 287] on h2 "Icon catalogue" at bounding box center [762, 287] width 620 height 26
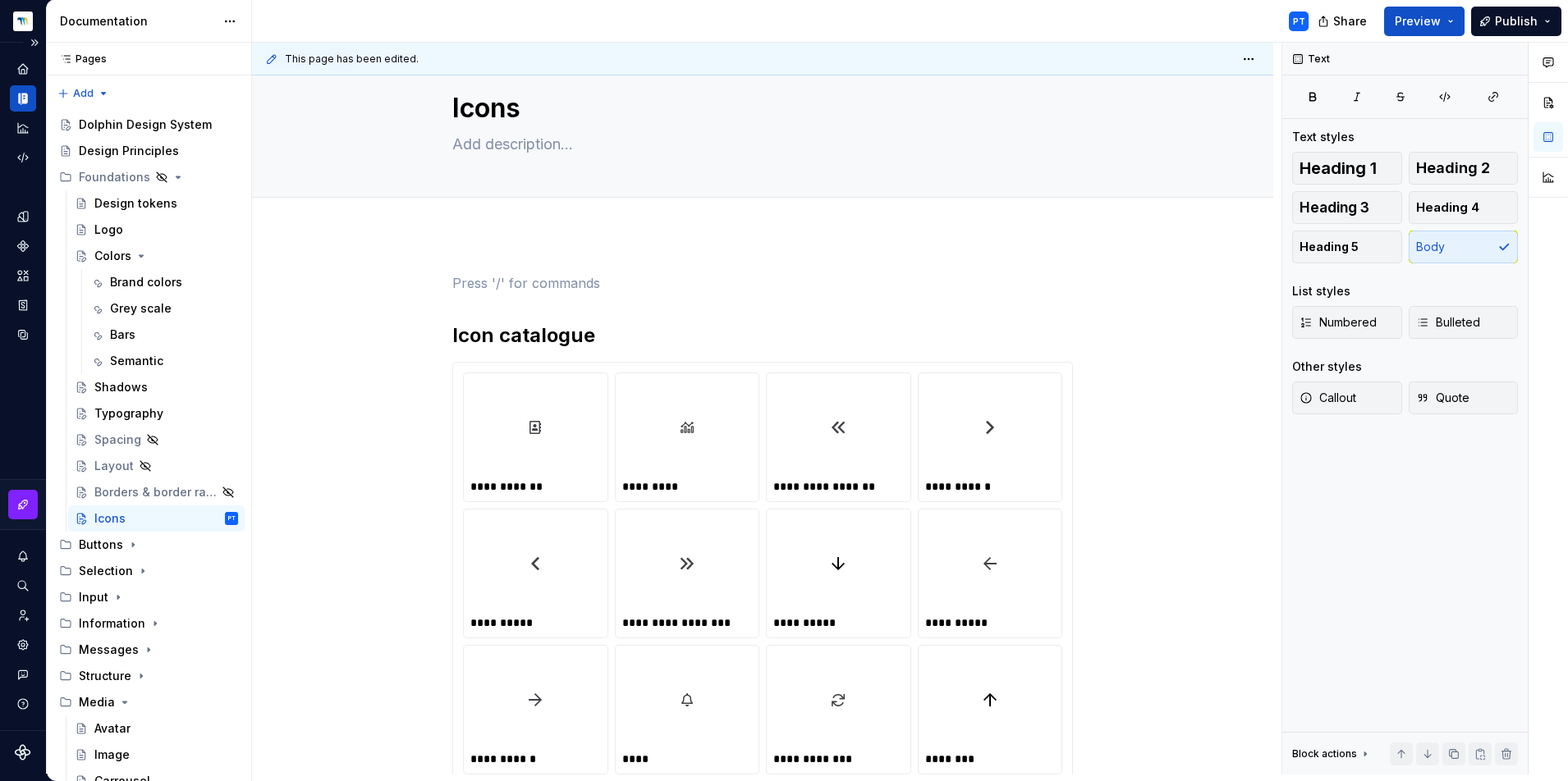
click at [1315, 0] on div "PT" at bounding box center [786, 21] width 1069 height 43
type textarea "*"
